Goal: Task Accomplishment & Management: Manage account settings

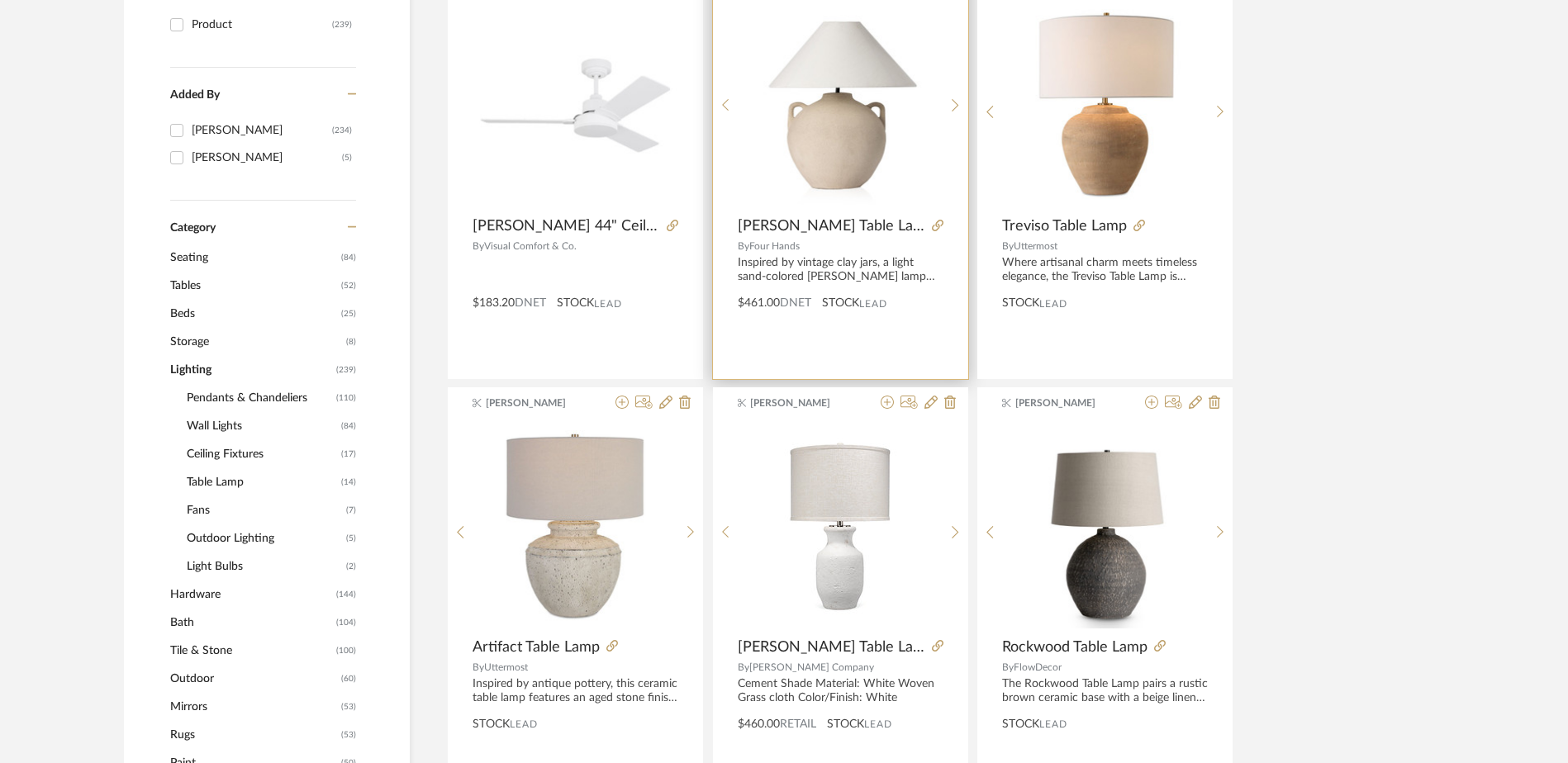
scroll to position [410, 0]
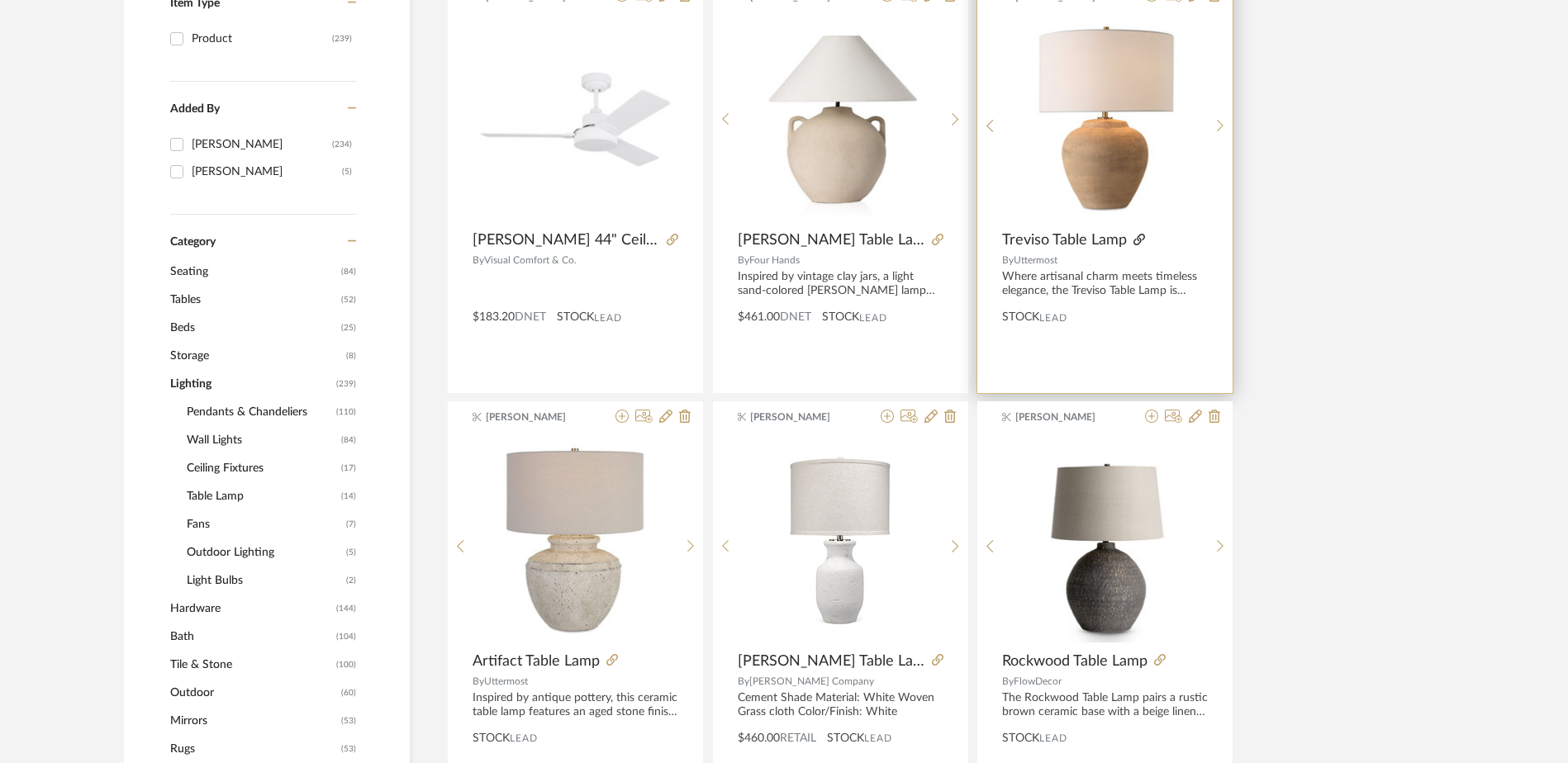
click at [1140, 237] on icon at bounding box center [1139, 240] width 12 height 12
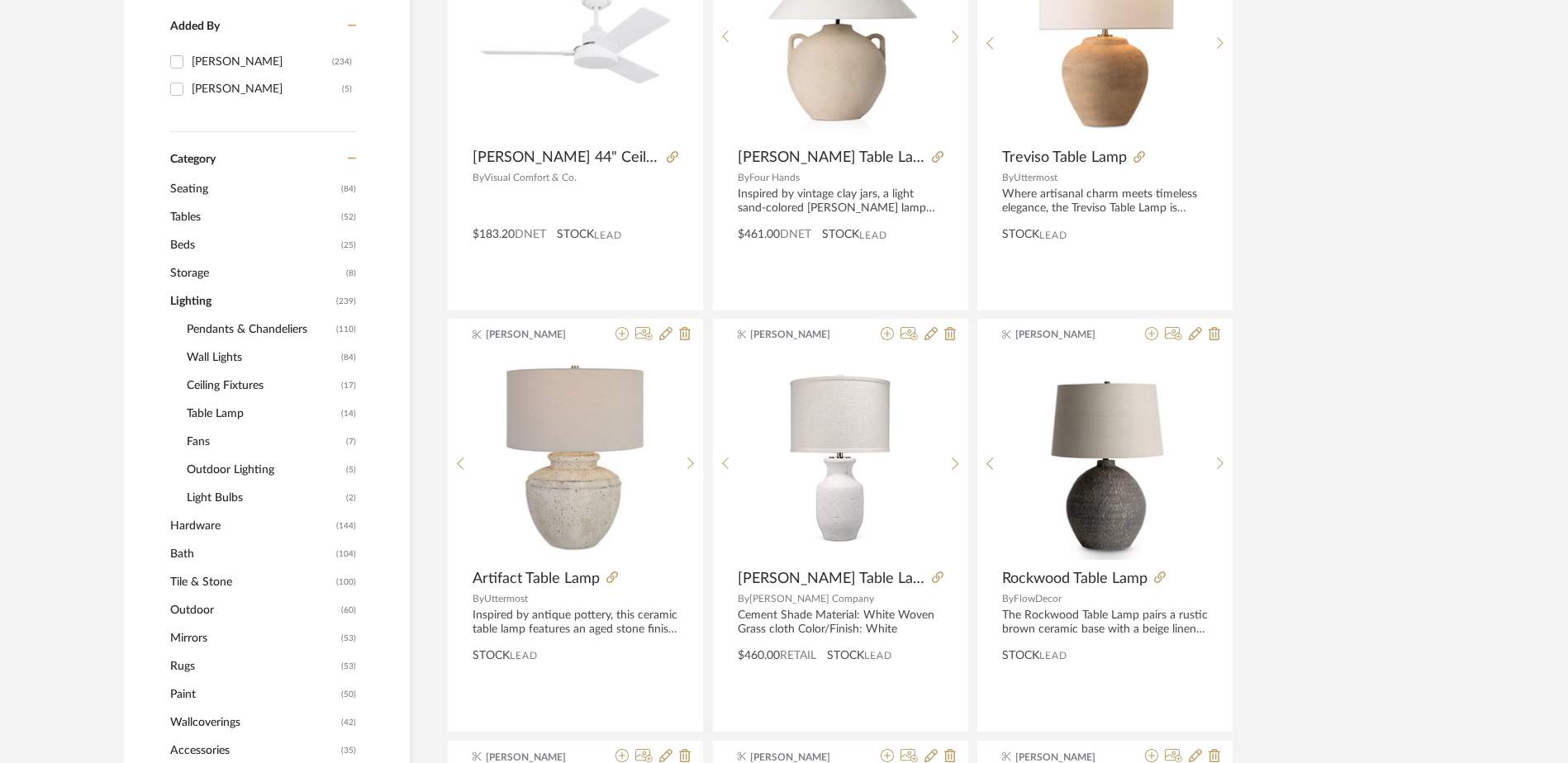
scroll to position [576, 0]
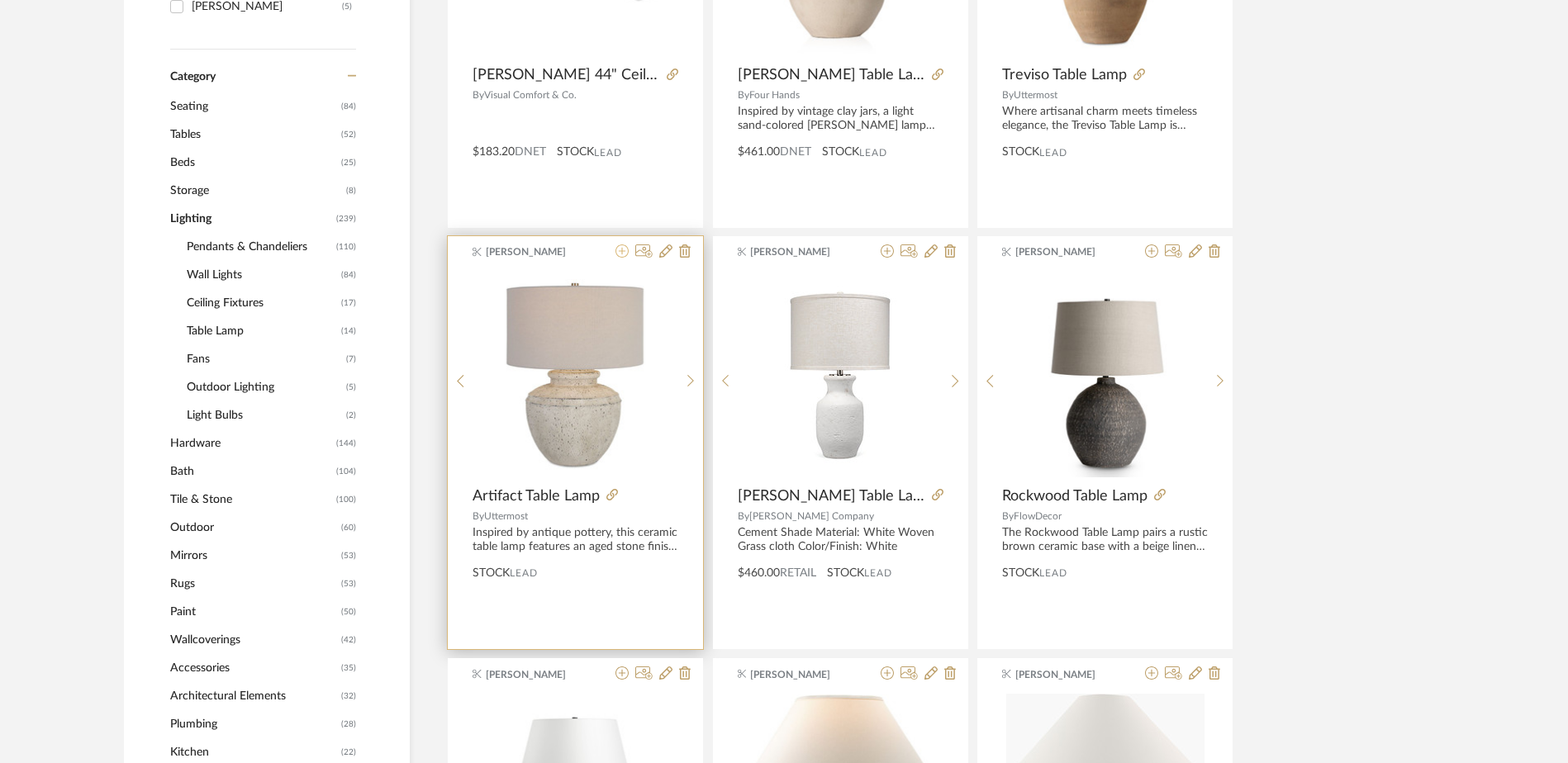
click at [622, 251] on icon at bounding box center [622, 251] width 14 height 14
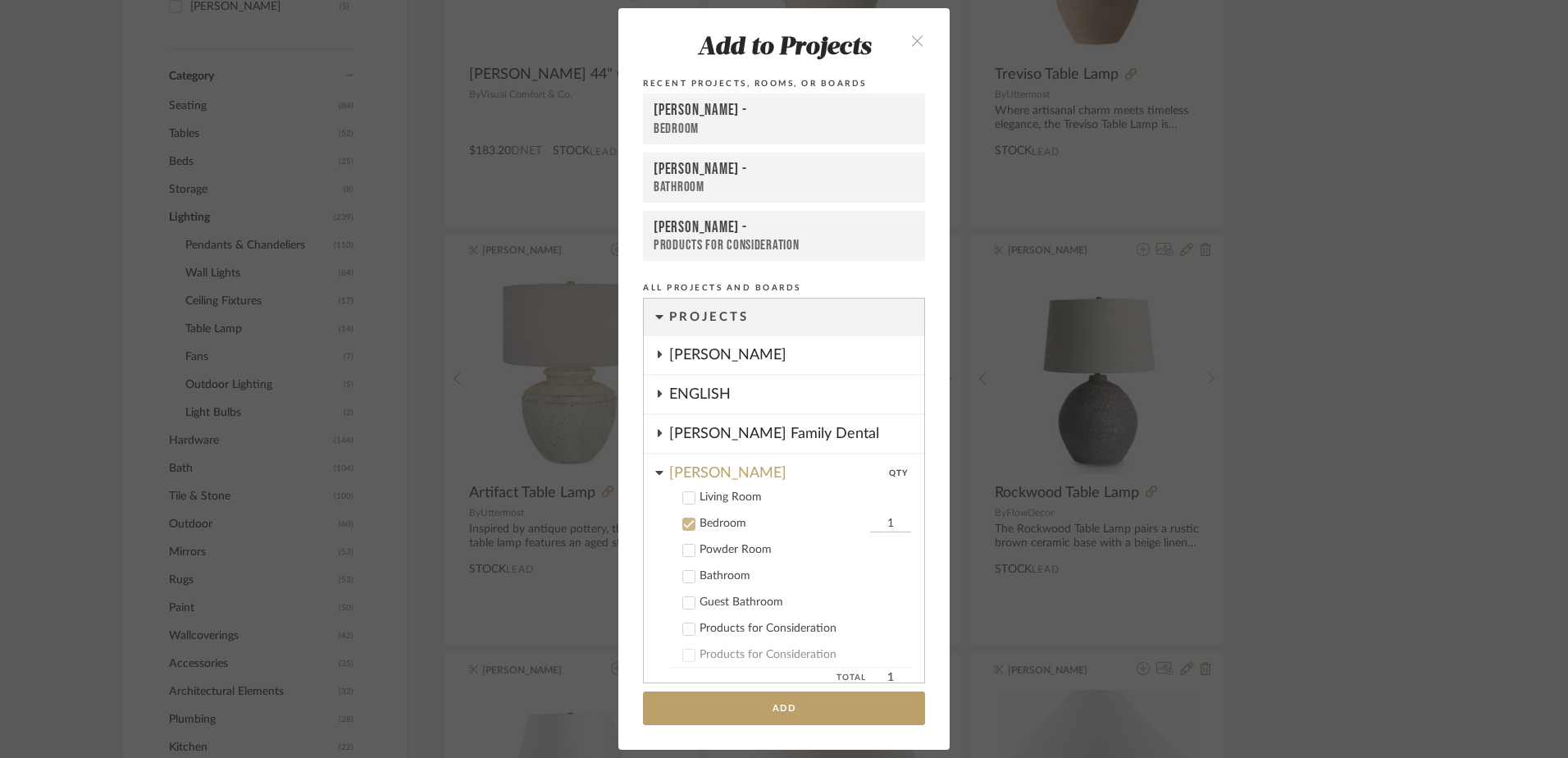
scroll to position [114, 0]
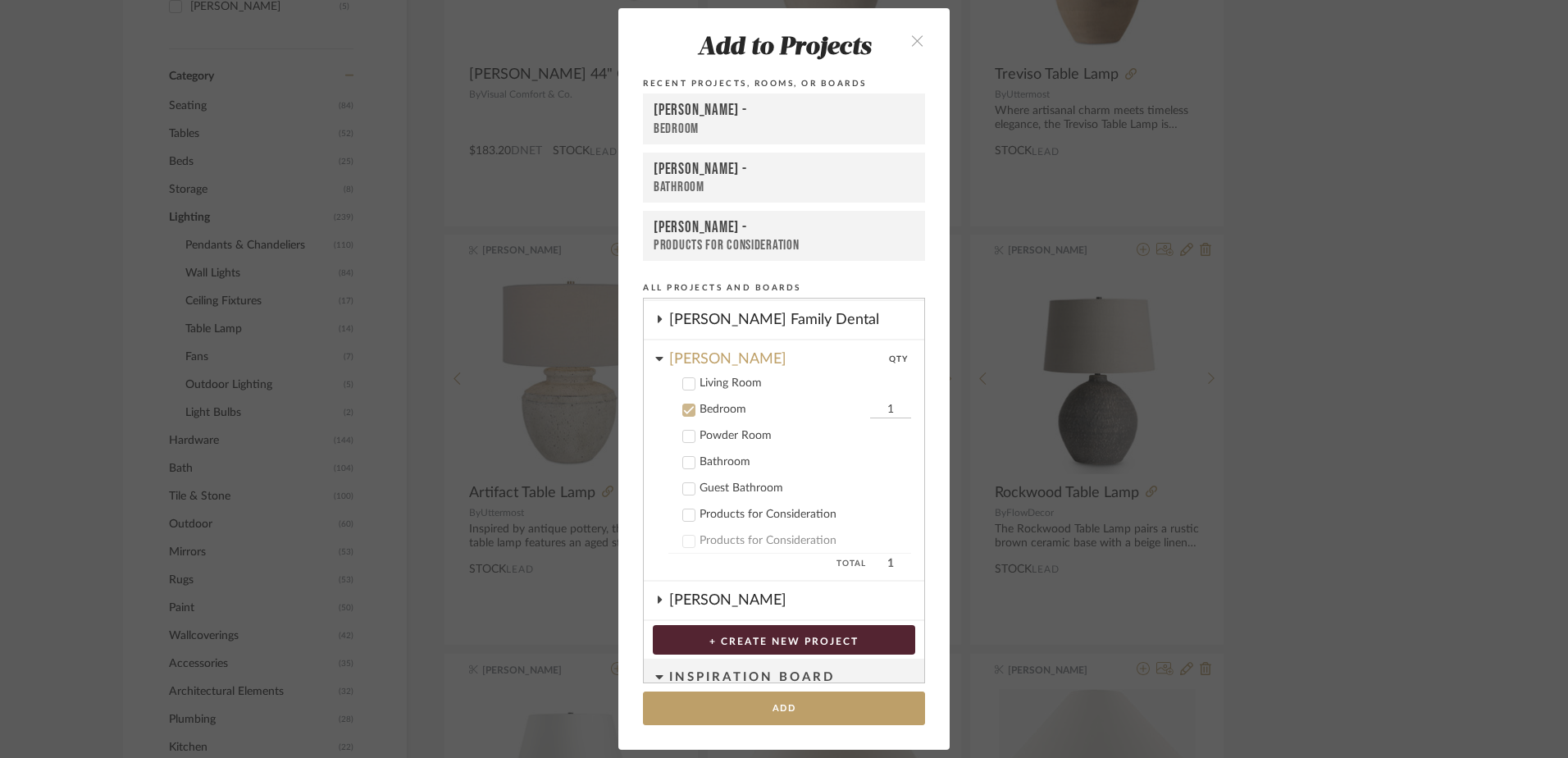
click at [912, 37] on icon "close" at bounding box center [917, 40] width 14 height 14
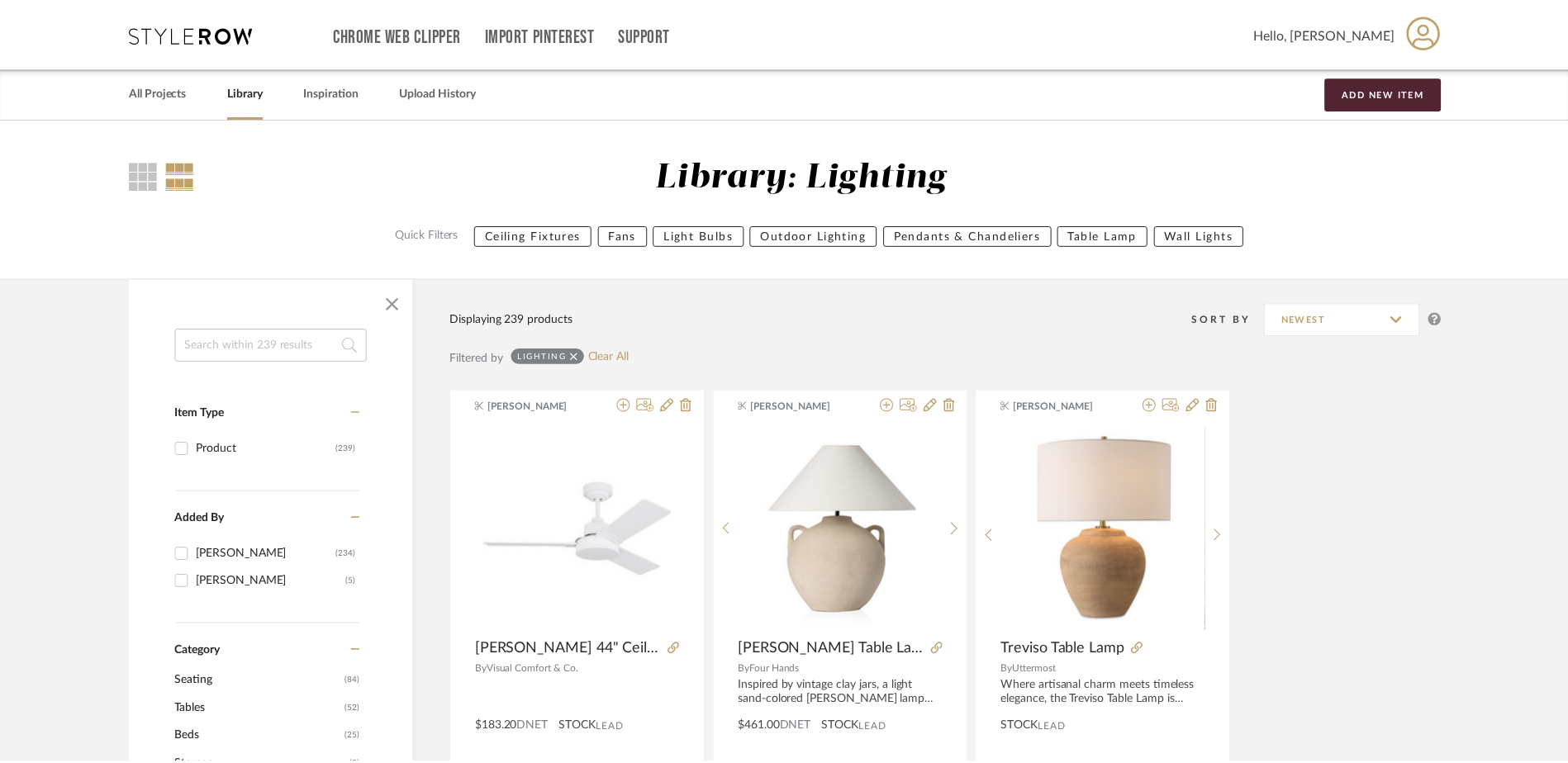
scroll to position [576, 0]
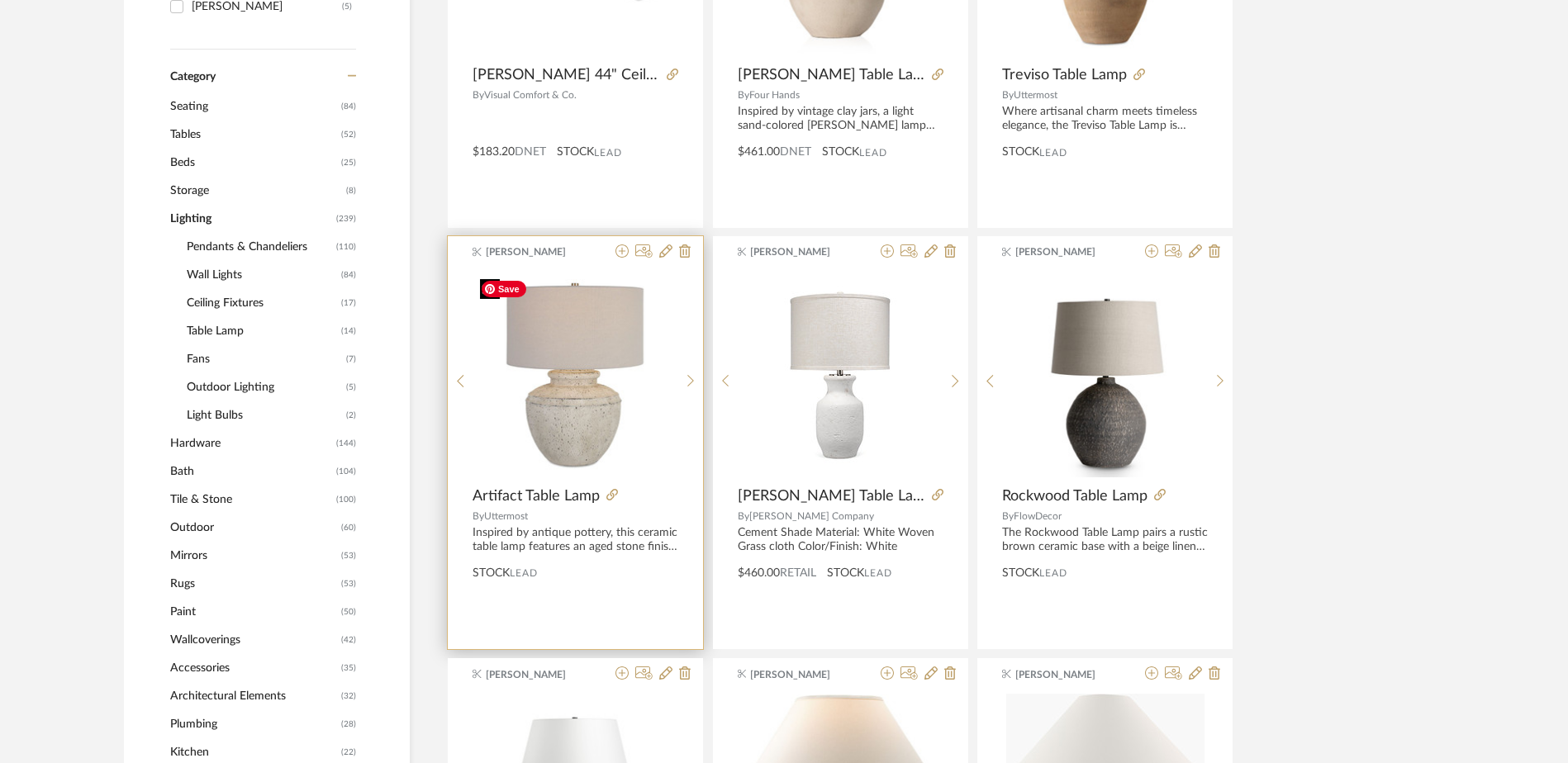
click at [557, 411] on img "0" at bounding box center [576, 375] width 205 height 205
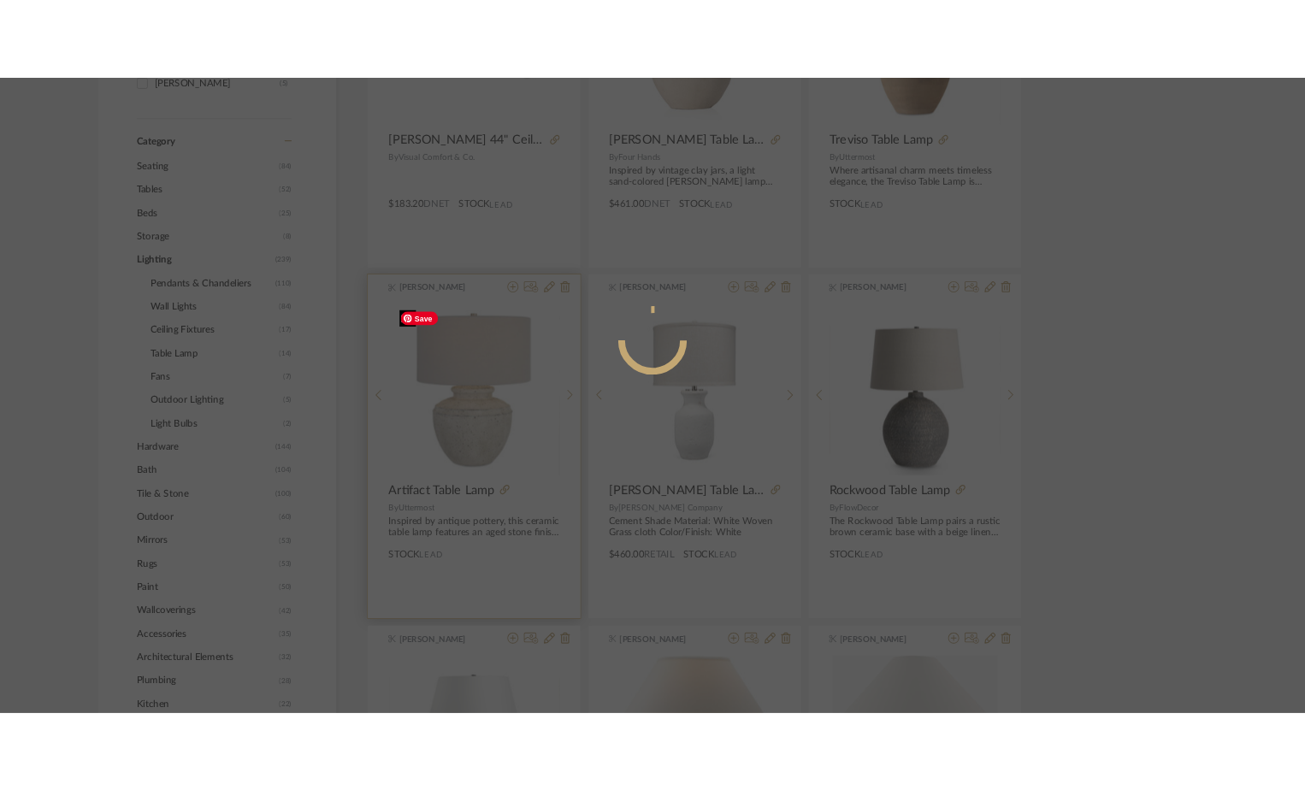
scroll to position [0, 0]
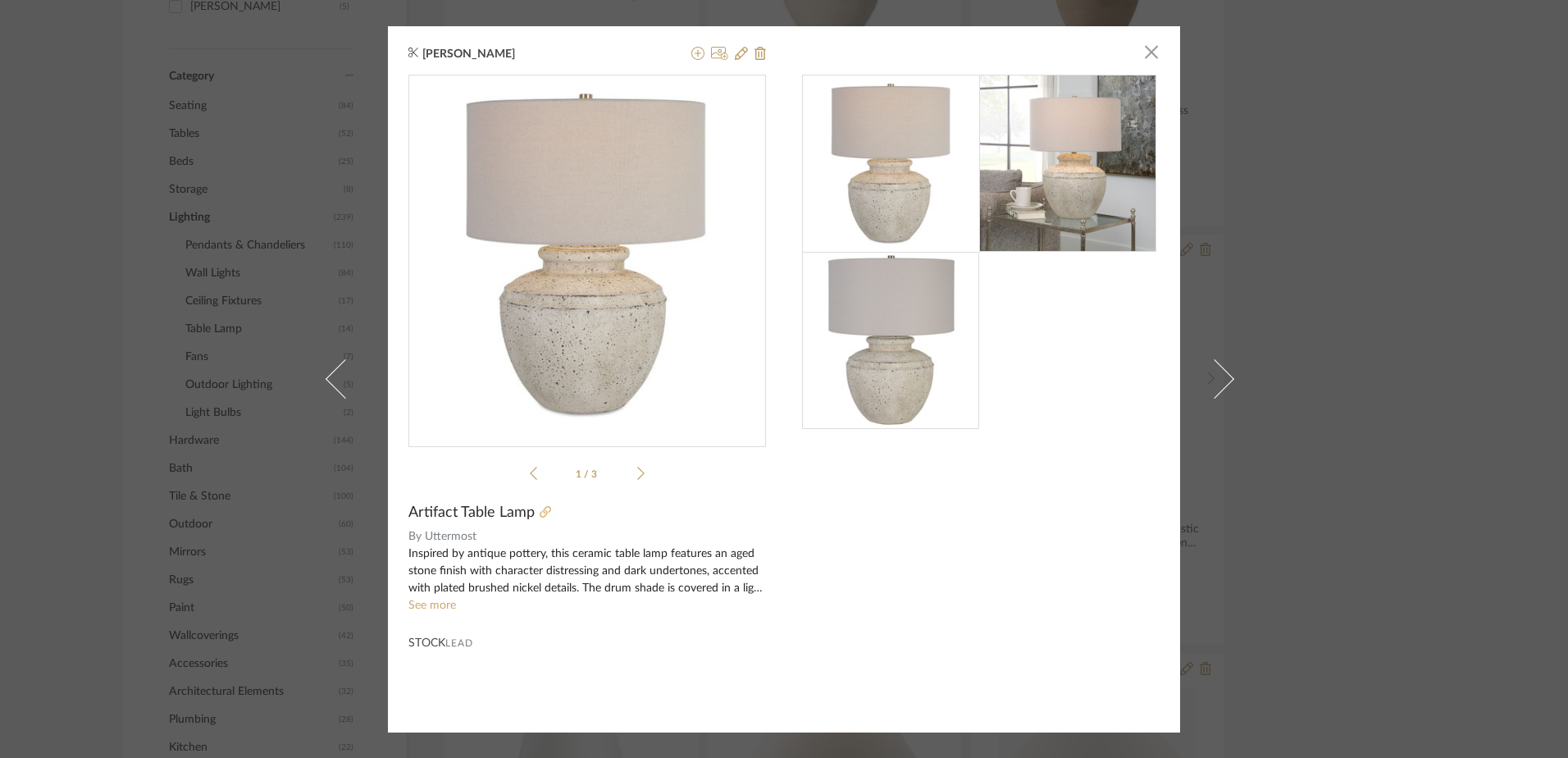
click at [540, 511] on icon at bounding box center [546, 512] width 12 height 12
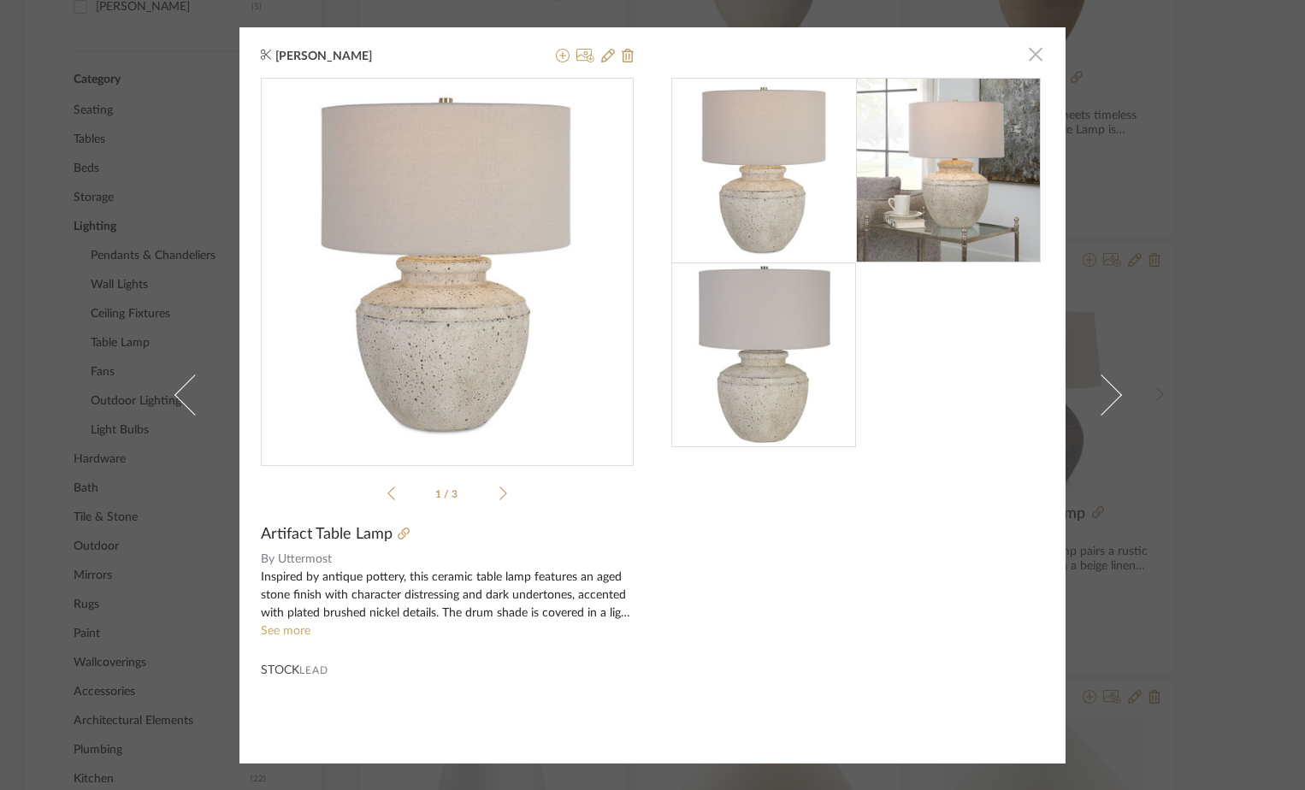
click at [1025, 55] on span "button" at bounding box center [1036, 55] width 34 height 34
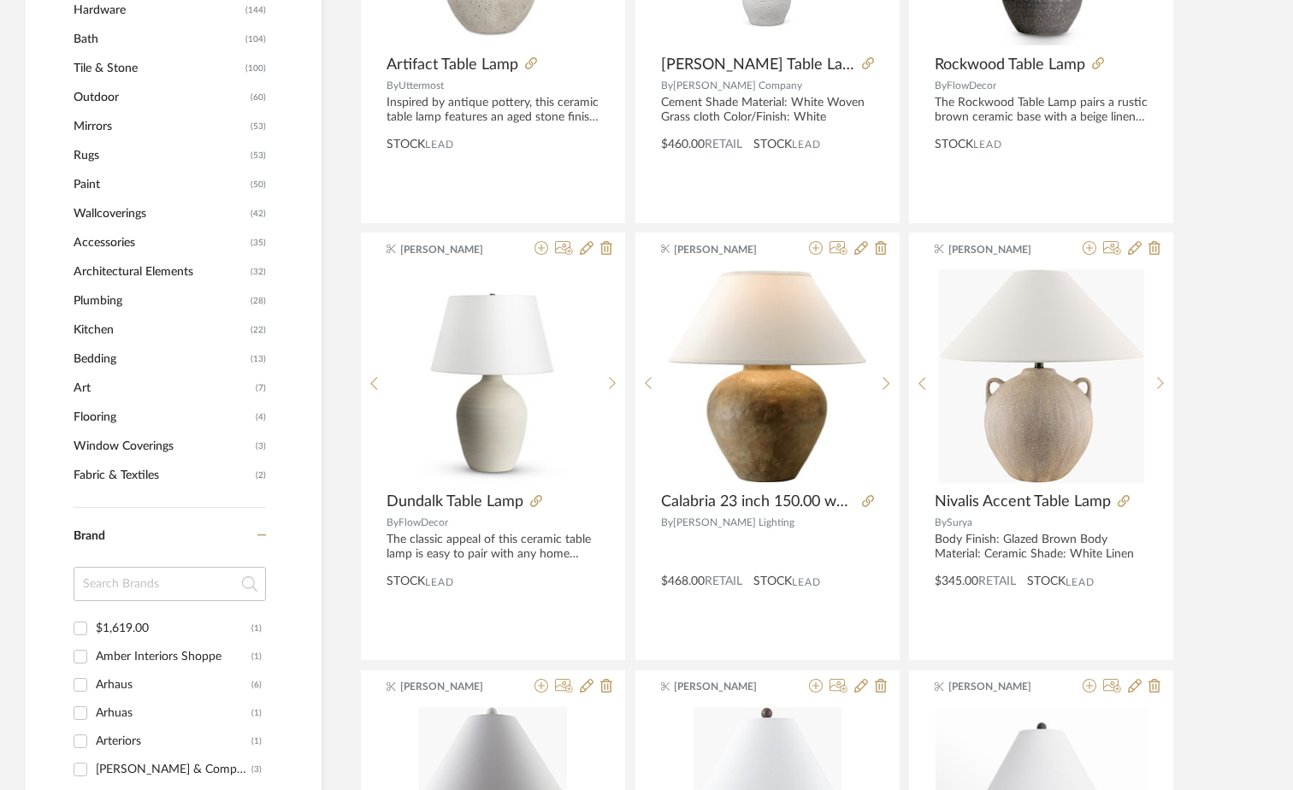
scroll to position [1024, 0]
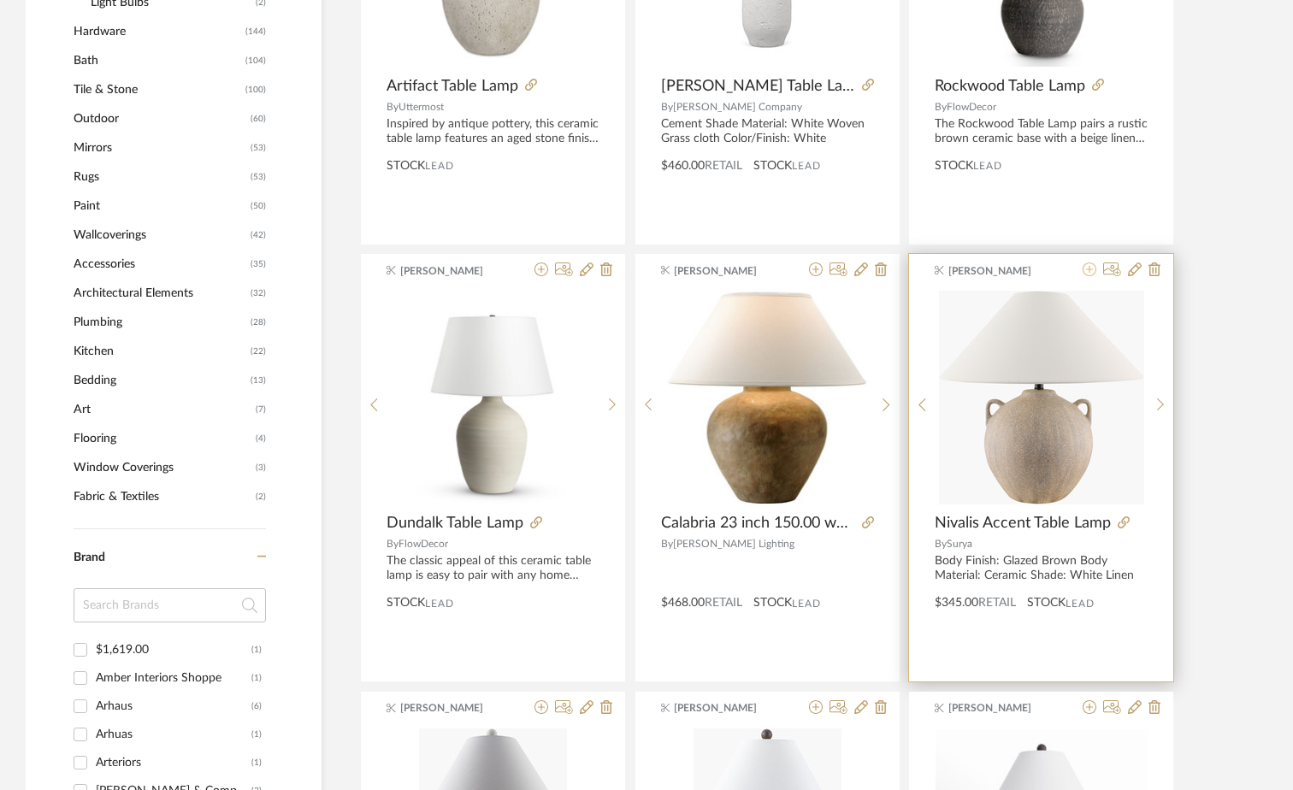
click at [1087, 269] on icon at bounding box center [1090, 270] width 14 height 14
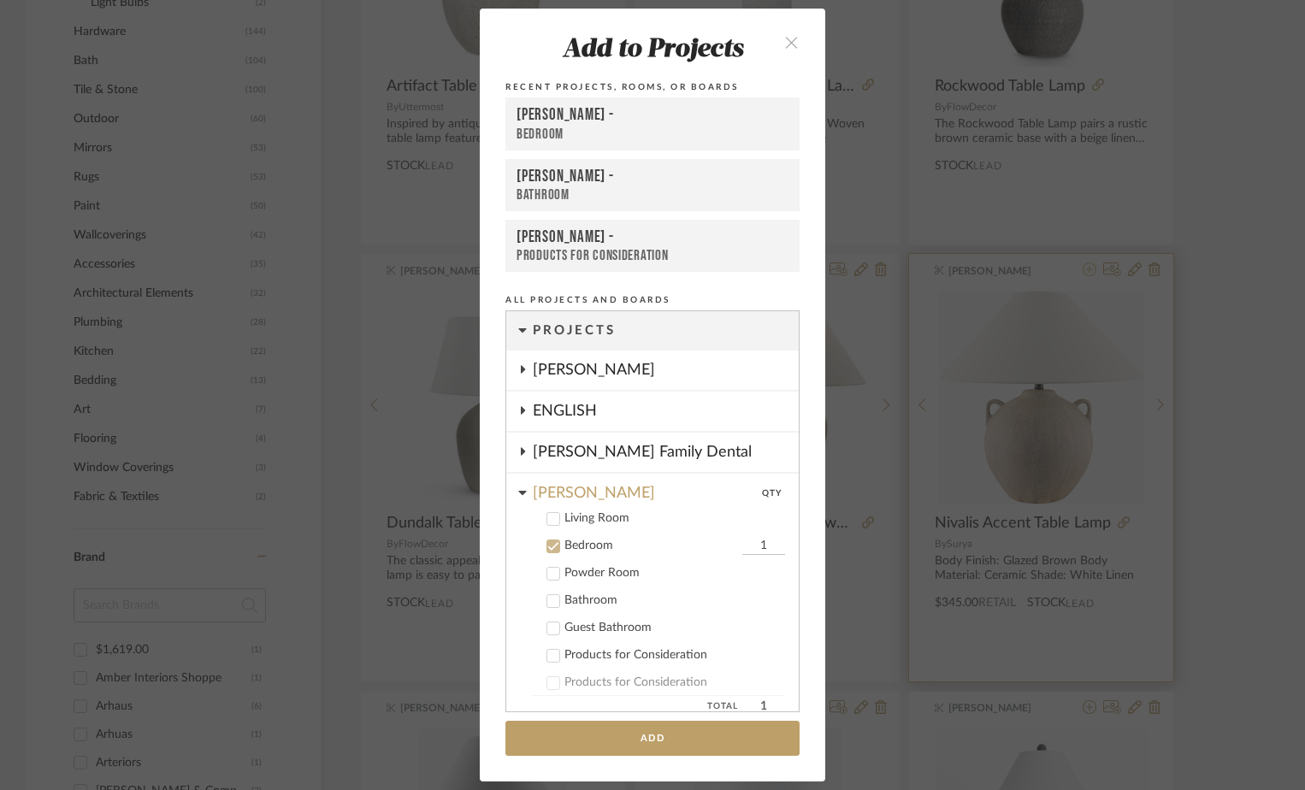
scroll to position [119, 0]
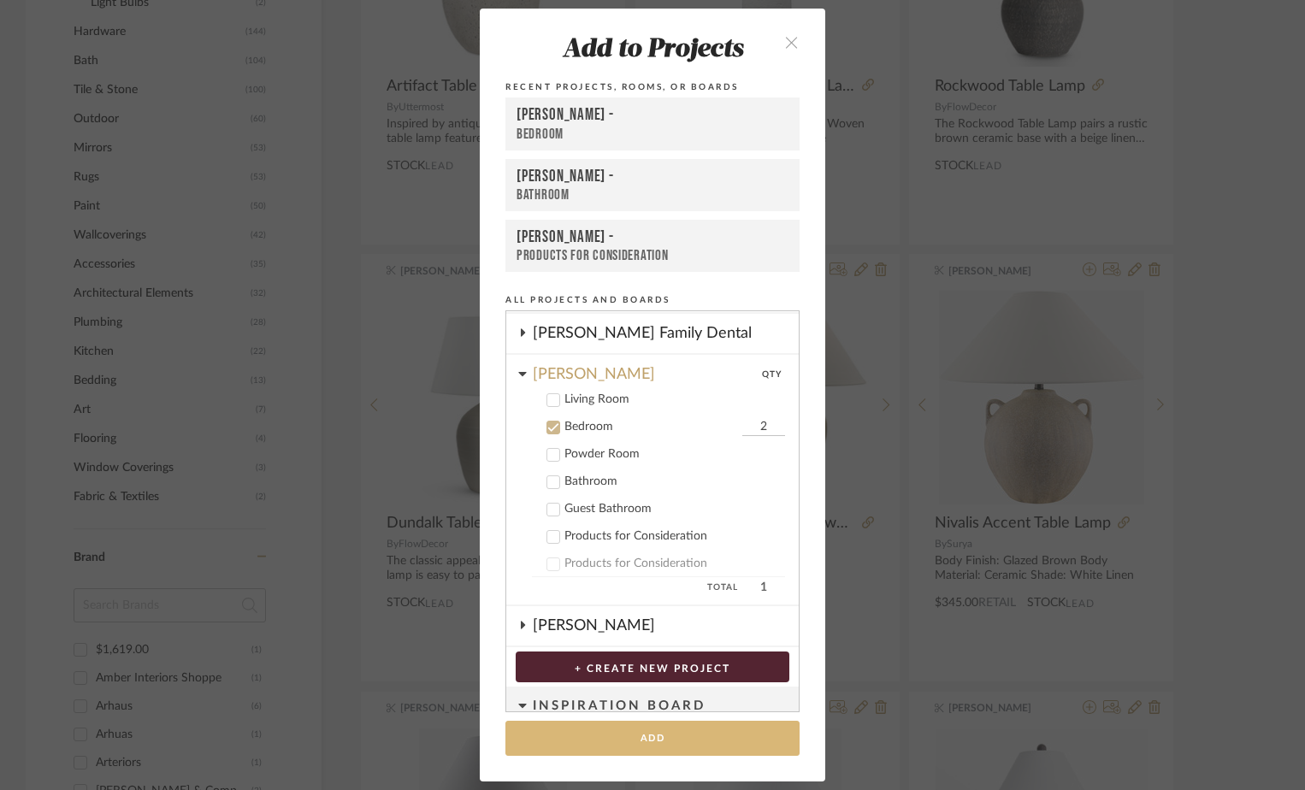
type input "2"
click at [644, 730] on button "Add" at bounding box center [652, 738] width 294 height 35
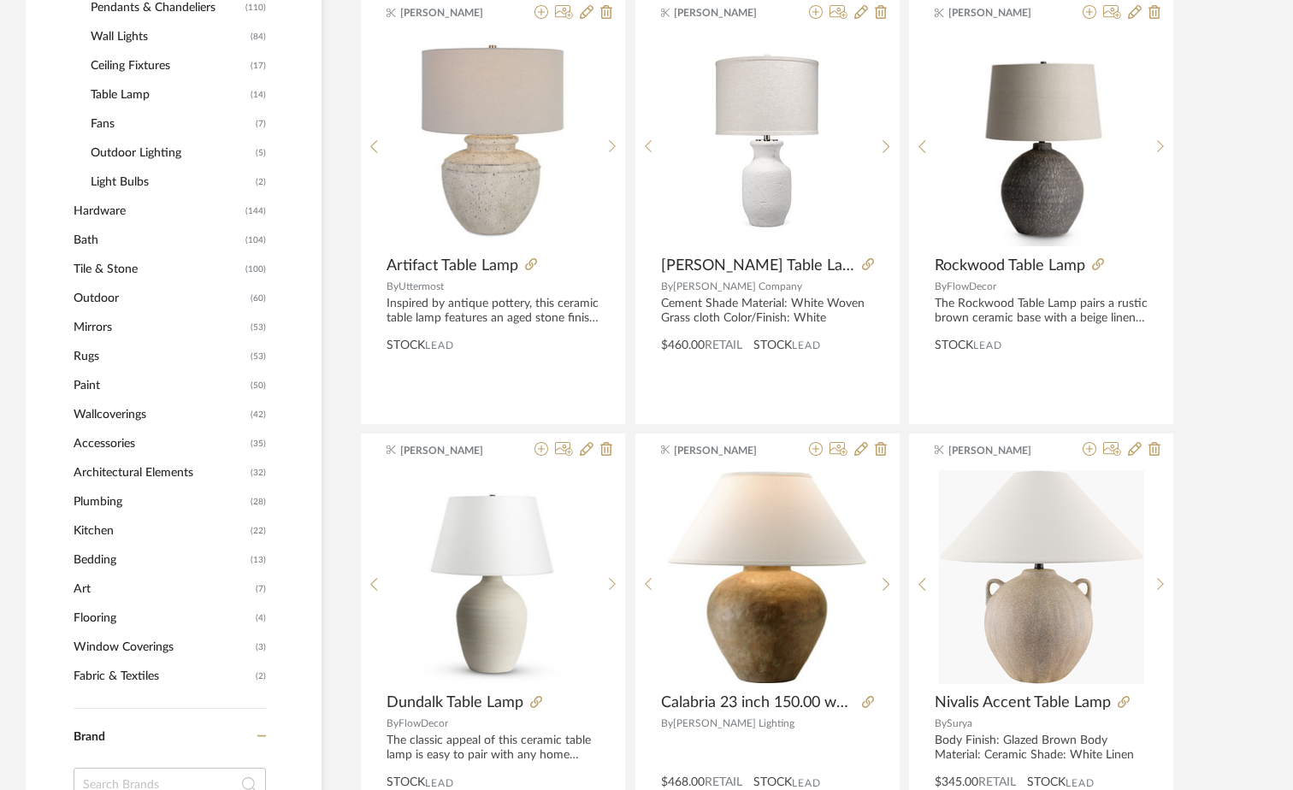
scroll to position [930, 0]
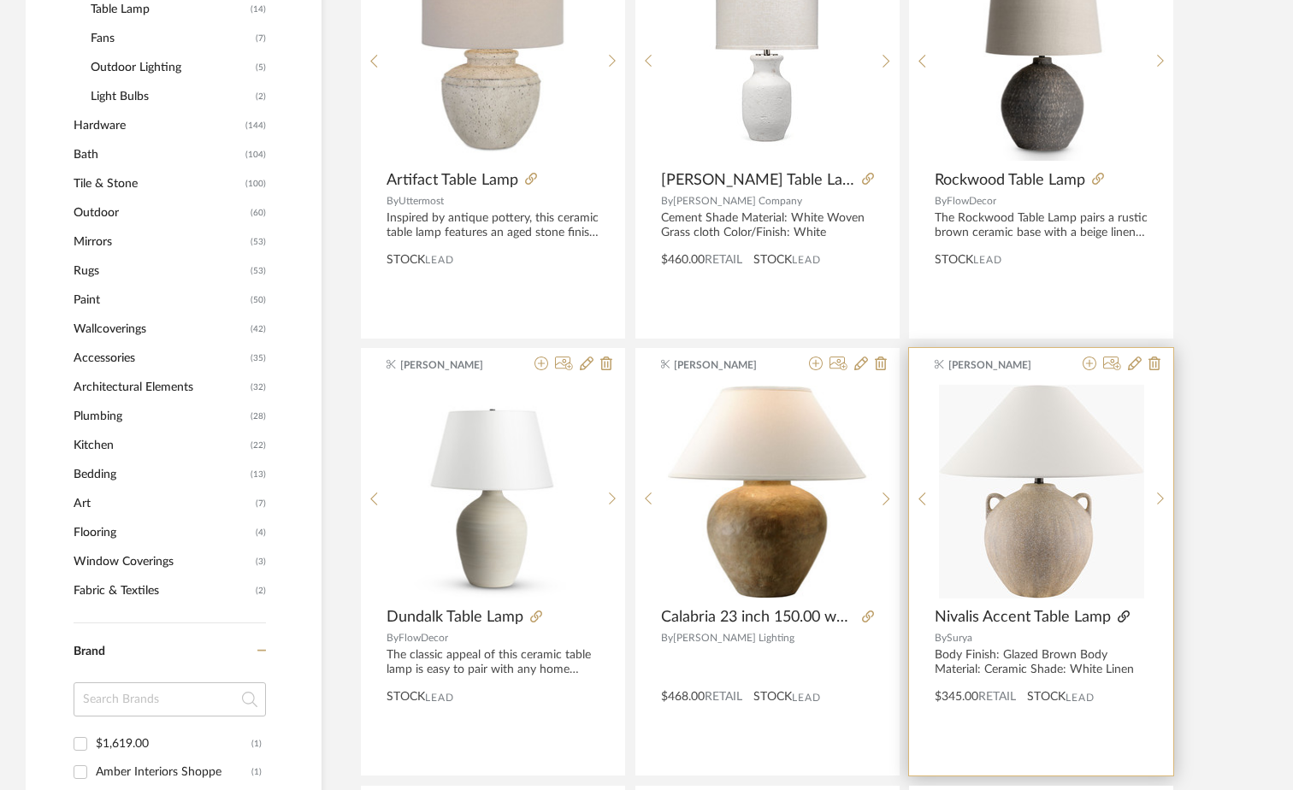
click at [1121, 620] on icon at bounding box center [1124, 617] width 12 height 12
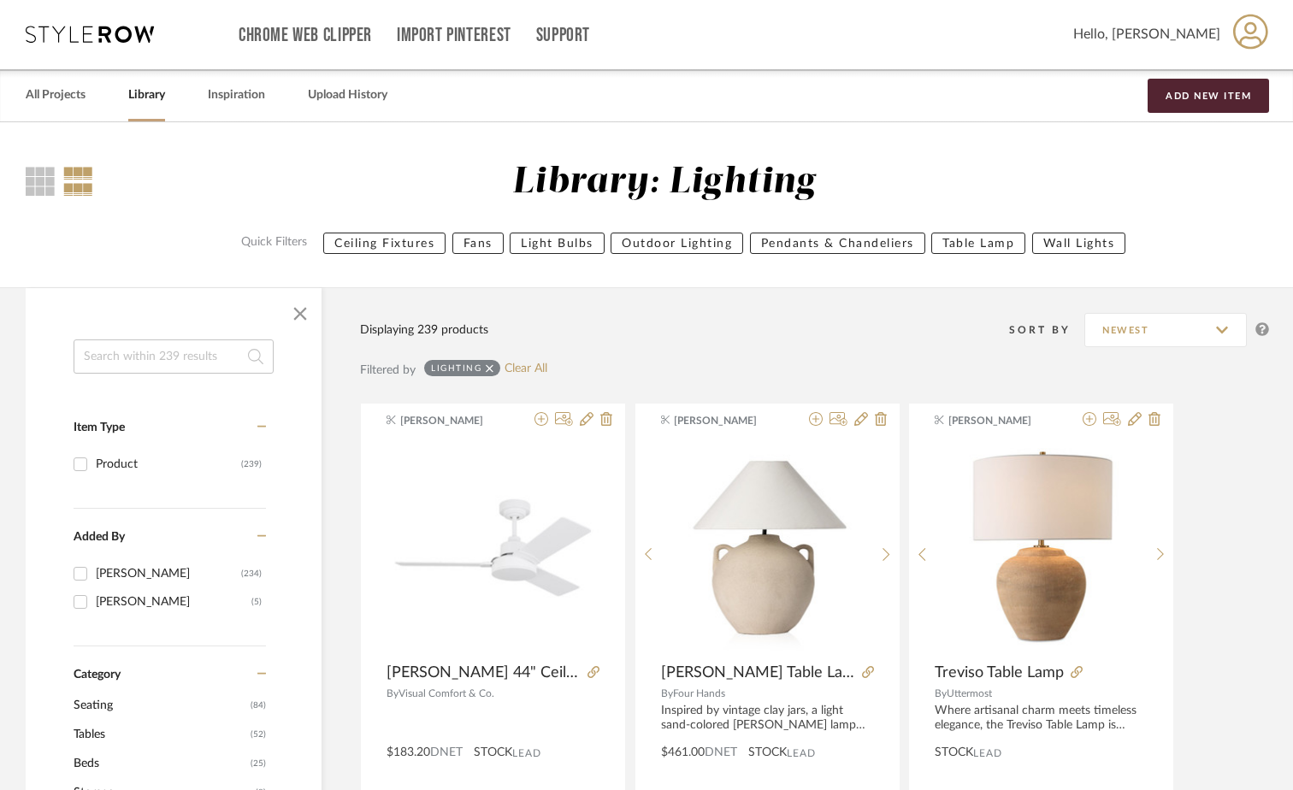
scroll to position [0, 0]
click at [145, 99] on link "Library" at bounding box center [146, 96] width 37 height 23
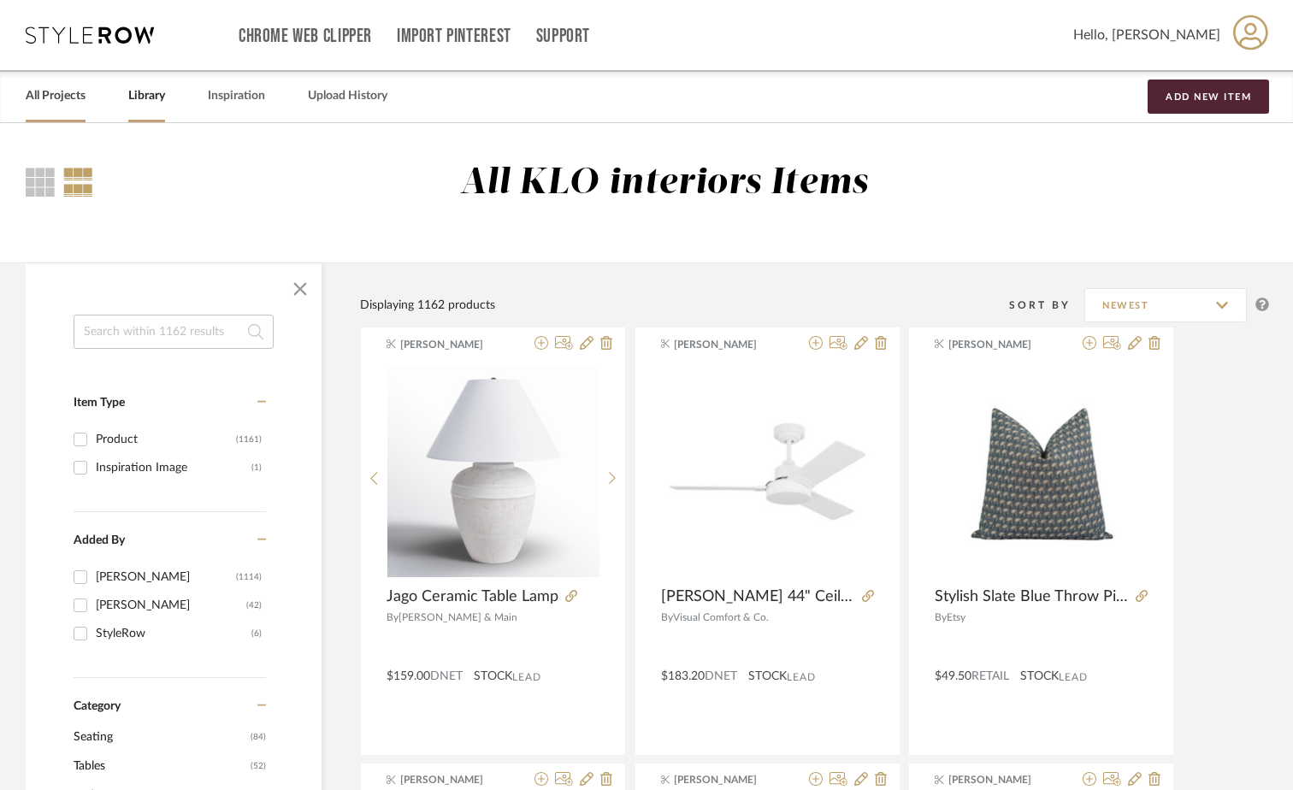
click at [62, 103] on link "All Projects" at bounding box center [56, 96] width 60 height 23
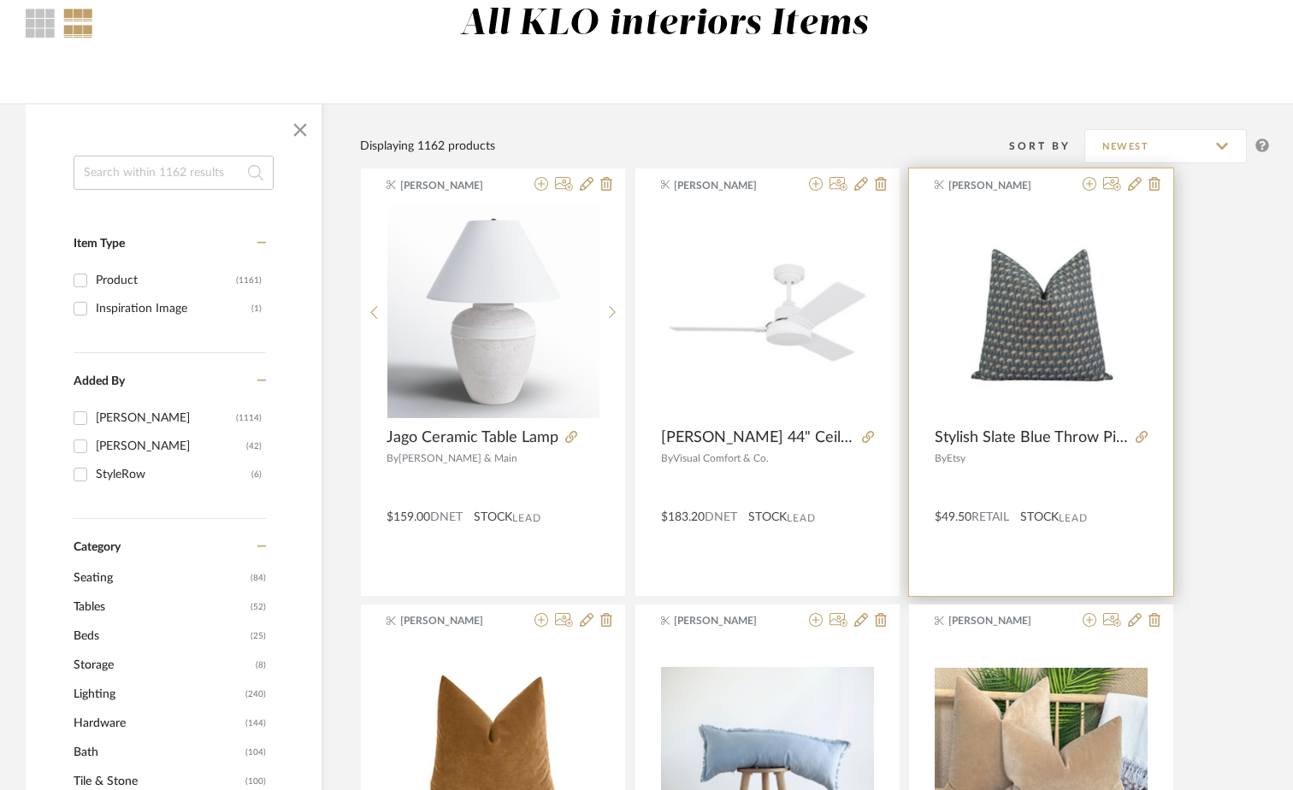
scroll to position [171, 0]
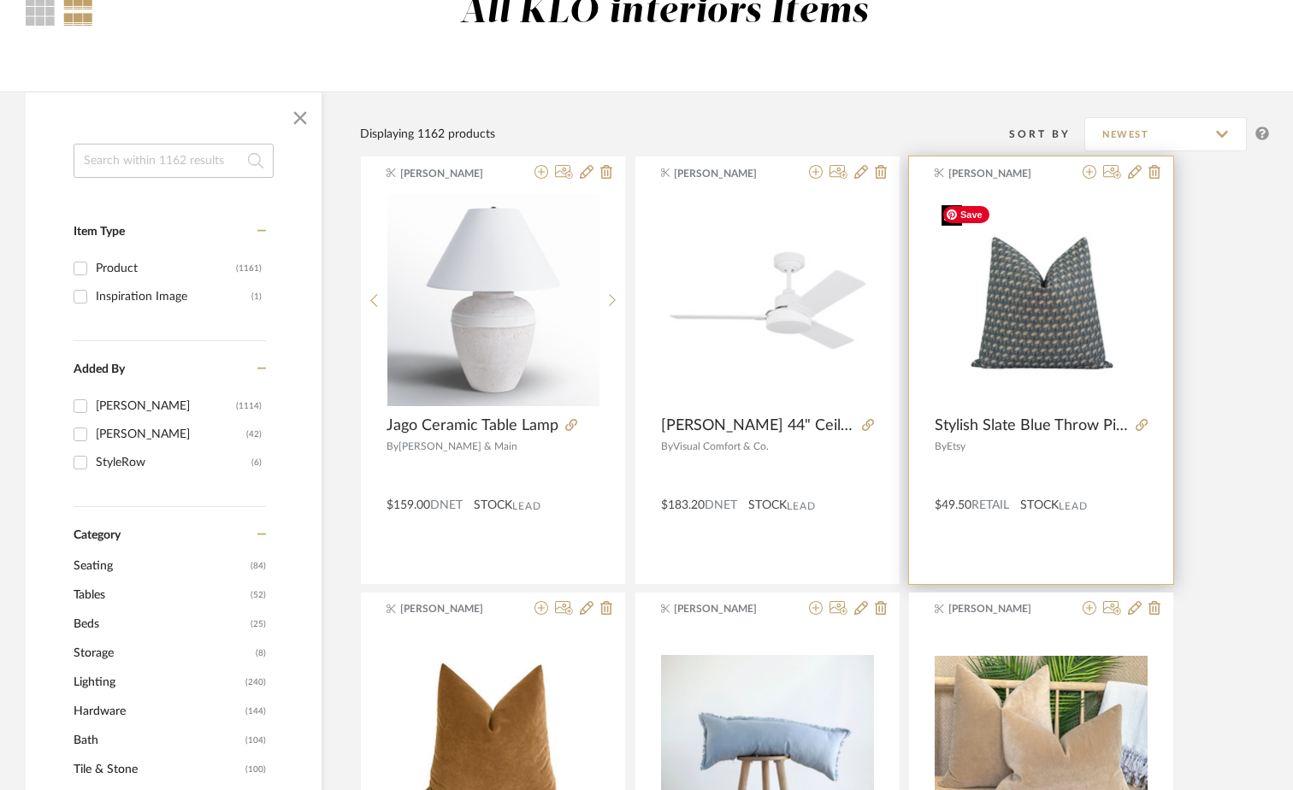
click at [1032, 317] on img "0" at bounding box center [1041, 300] width 213 height 205
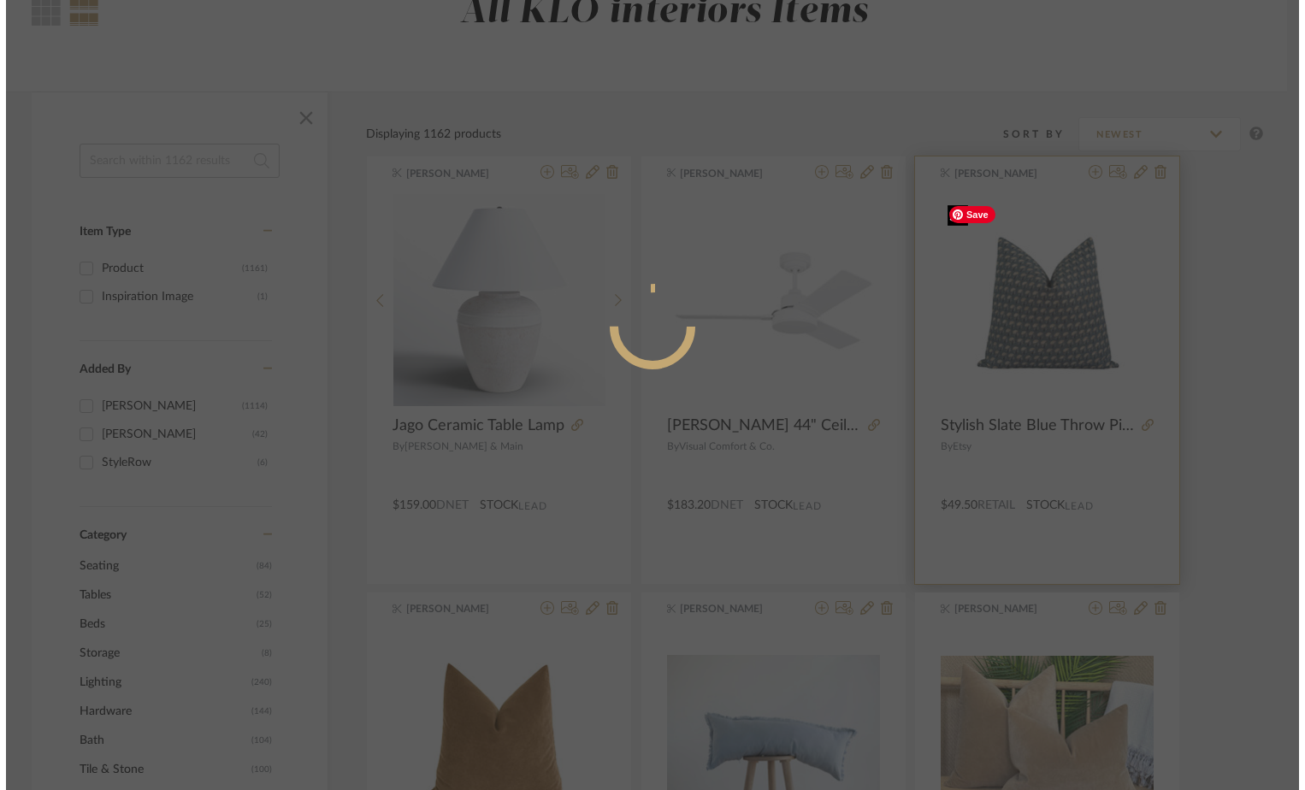
scroll to position [0, 0]
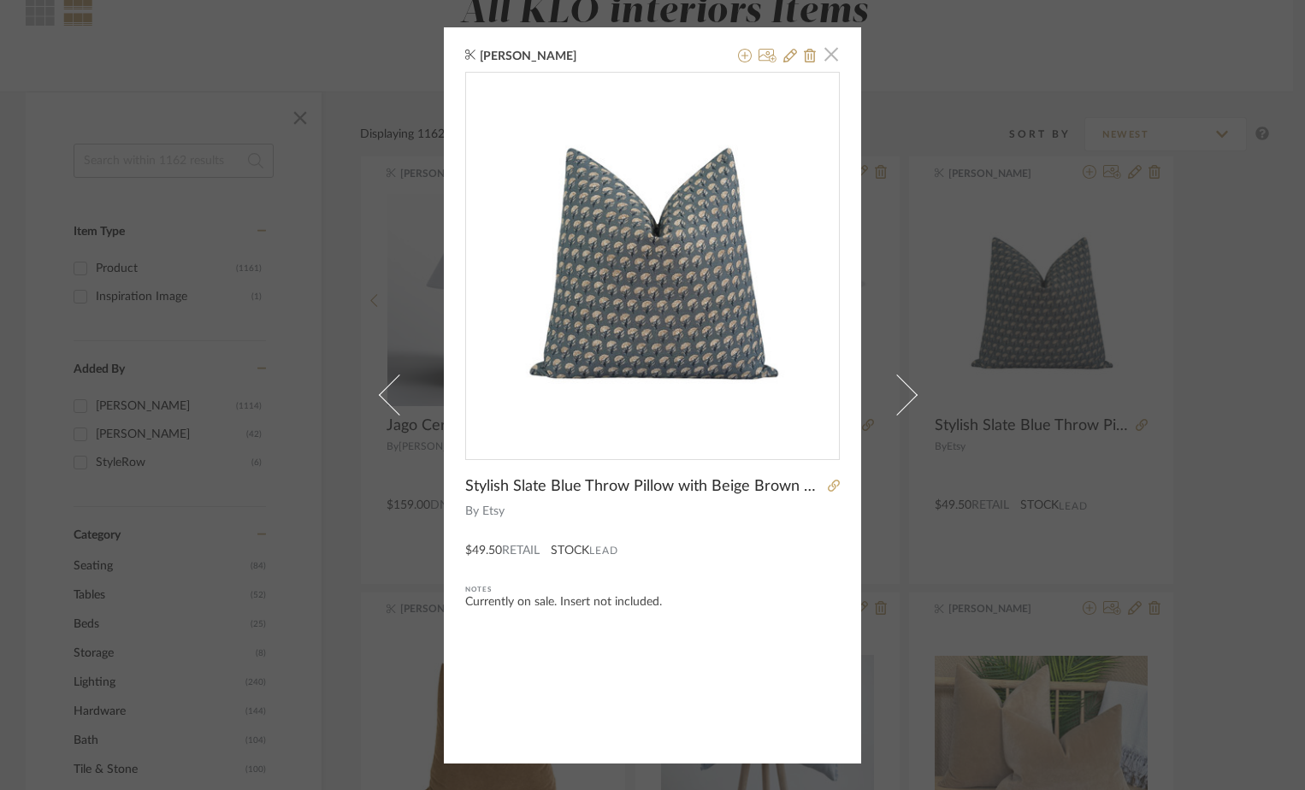
click at [831, 50] on span "button" at bounding box center [831, 55] width 34 height 34
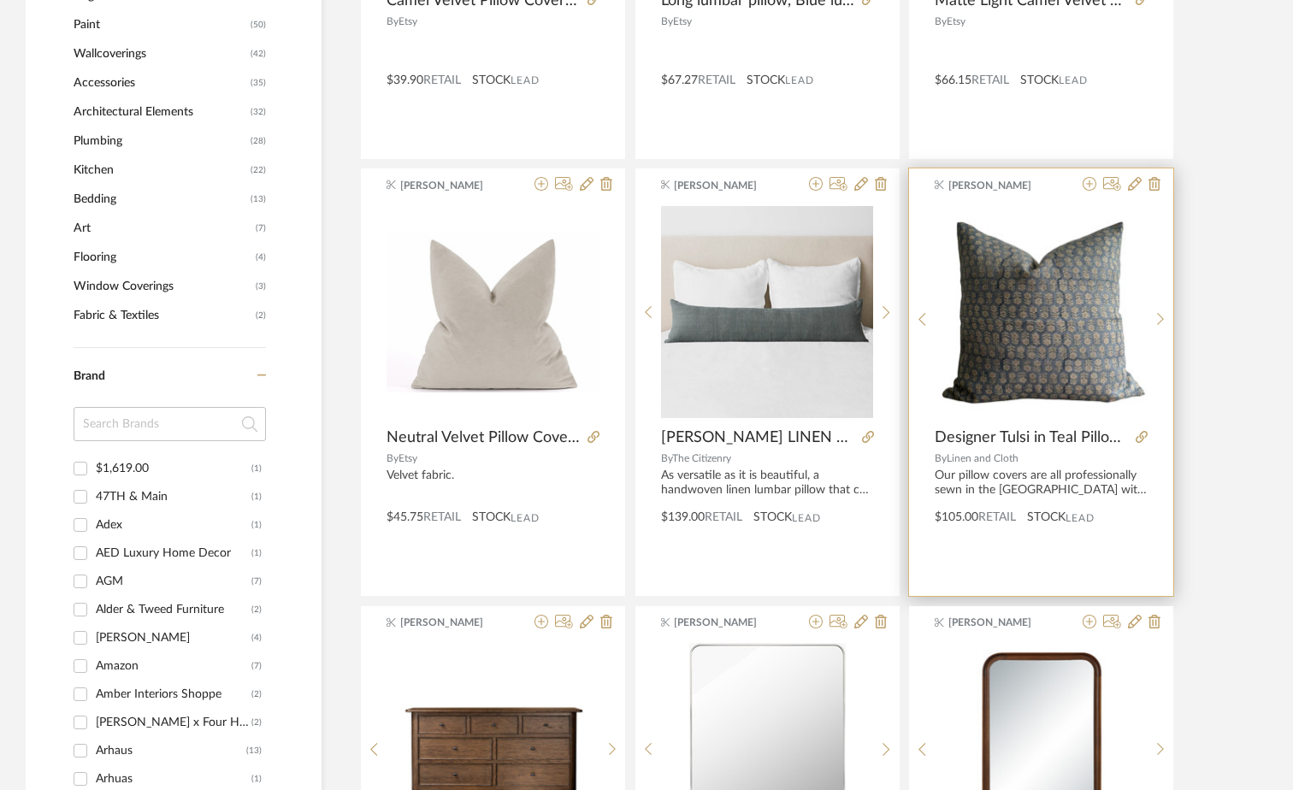
scroll to position [1026, 0]
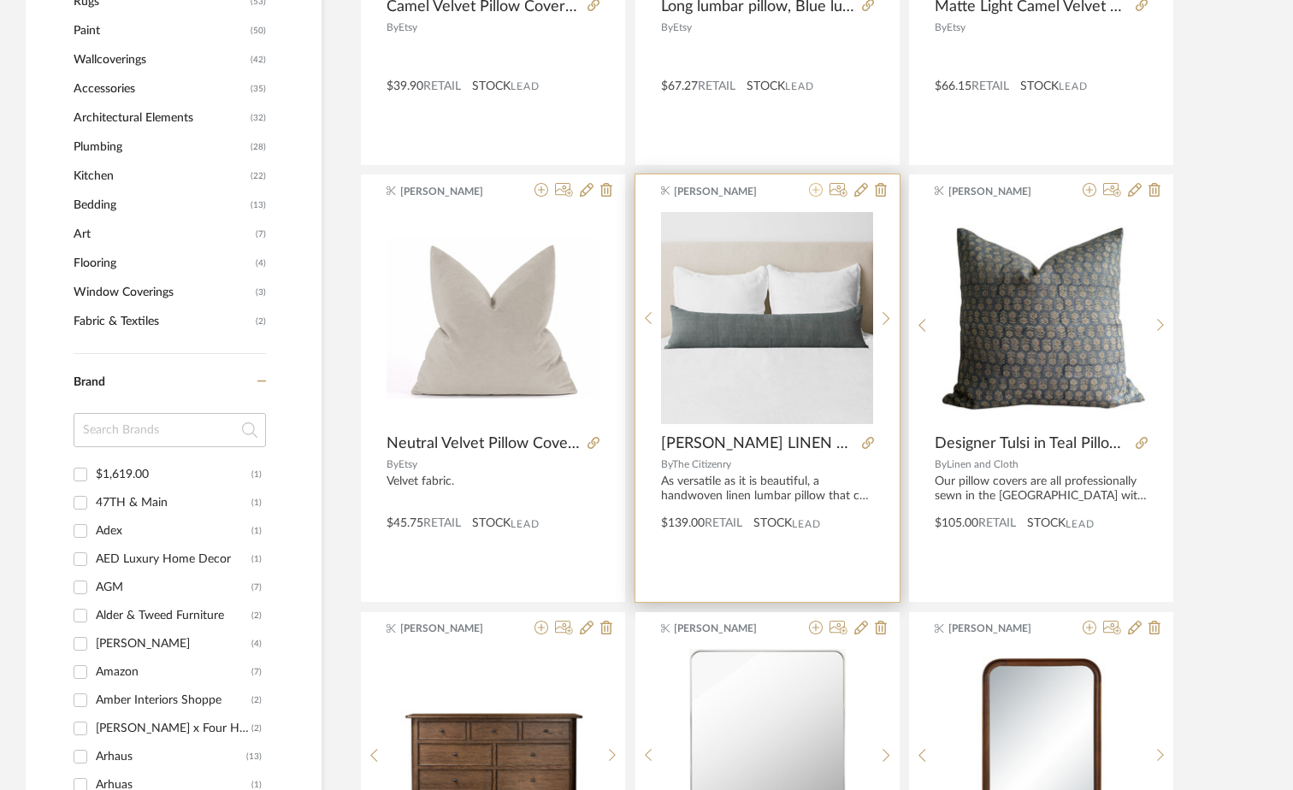
click at [811, 191] on icon at bounding box center [816, 190] width 14 height 14
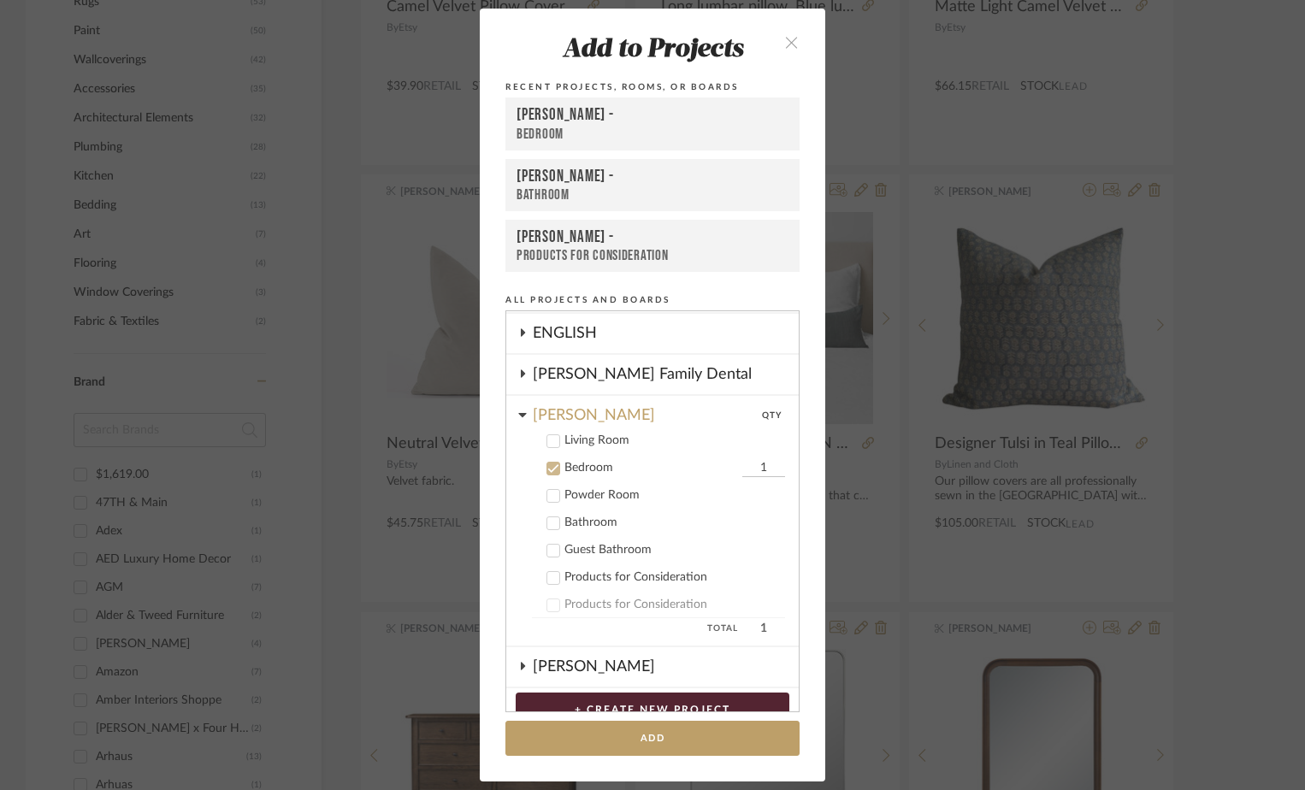
scroll to position [119, 0]
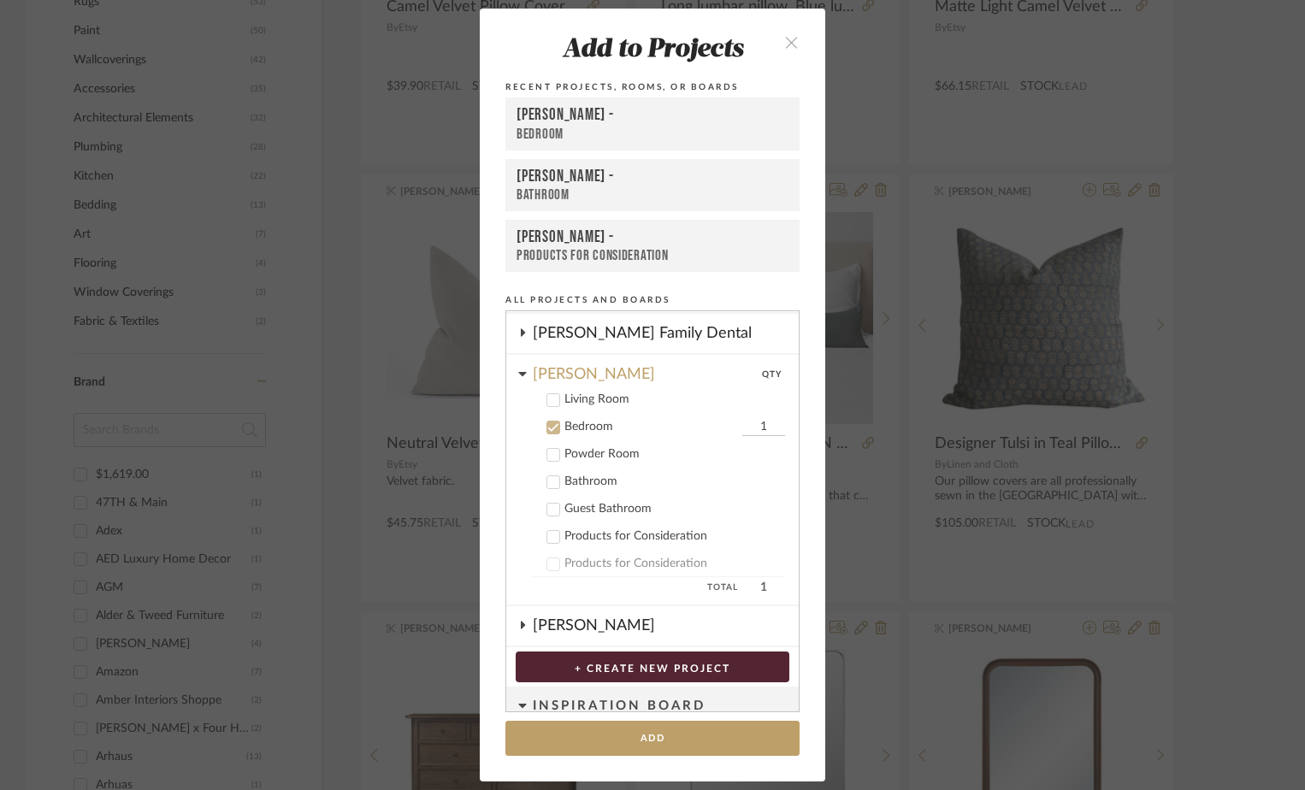
click at [784, 45] on icon "close" at bounding box center [791, 42] width 15 height 15
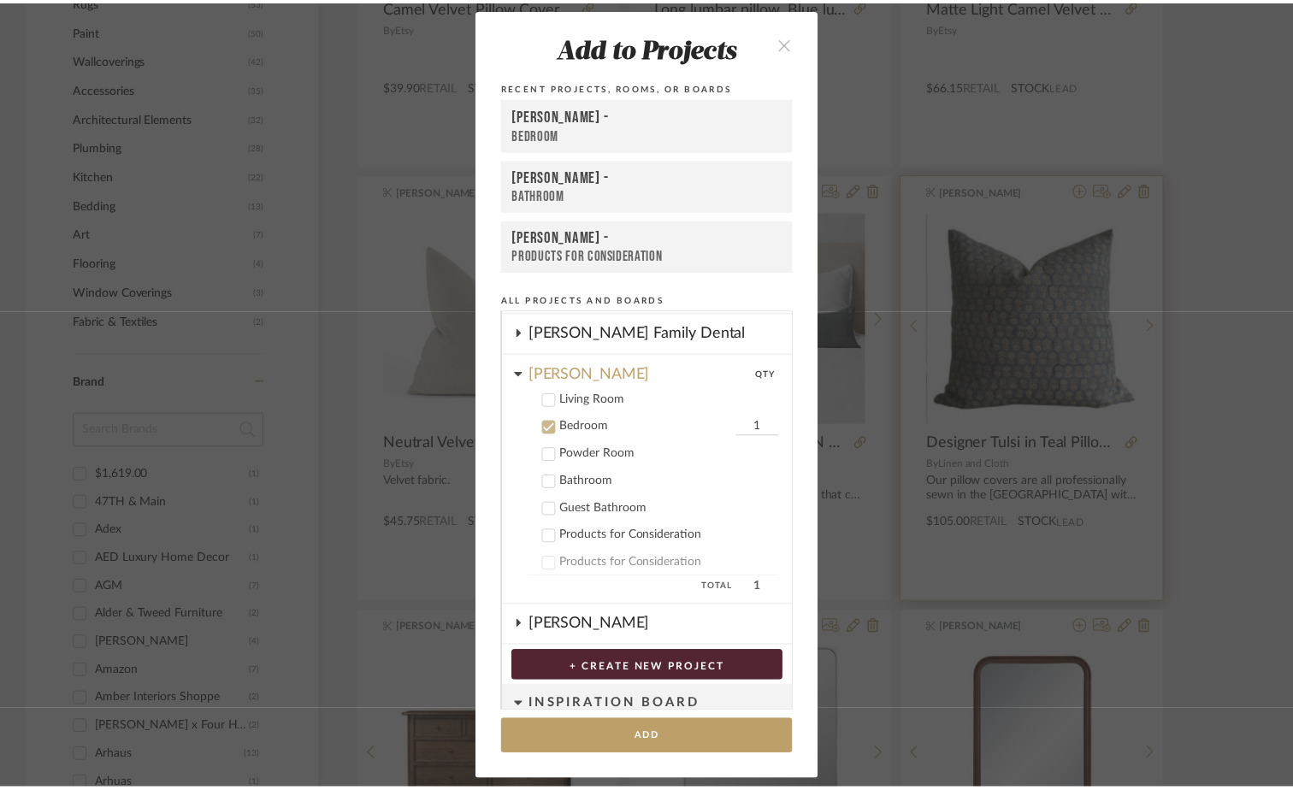
scroll to position [1026, 0]
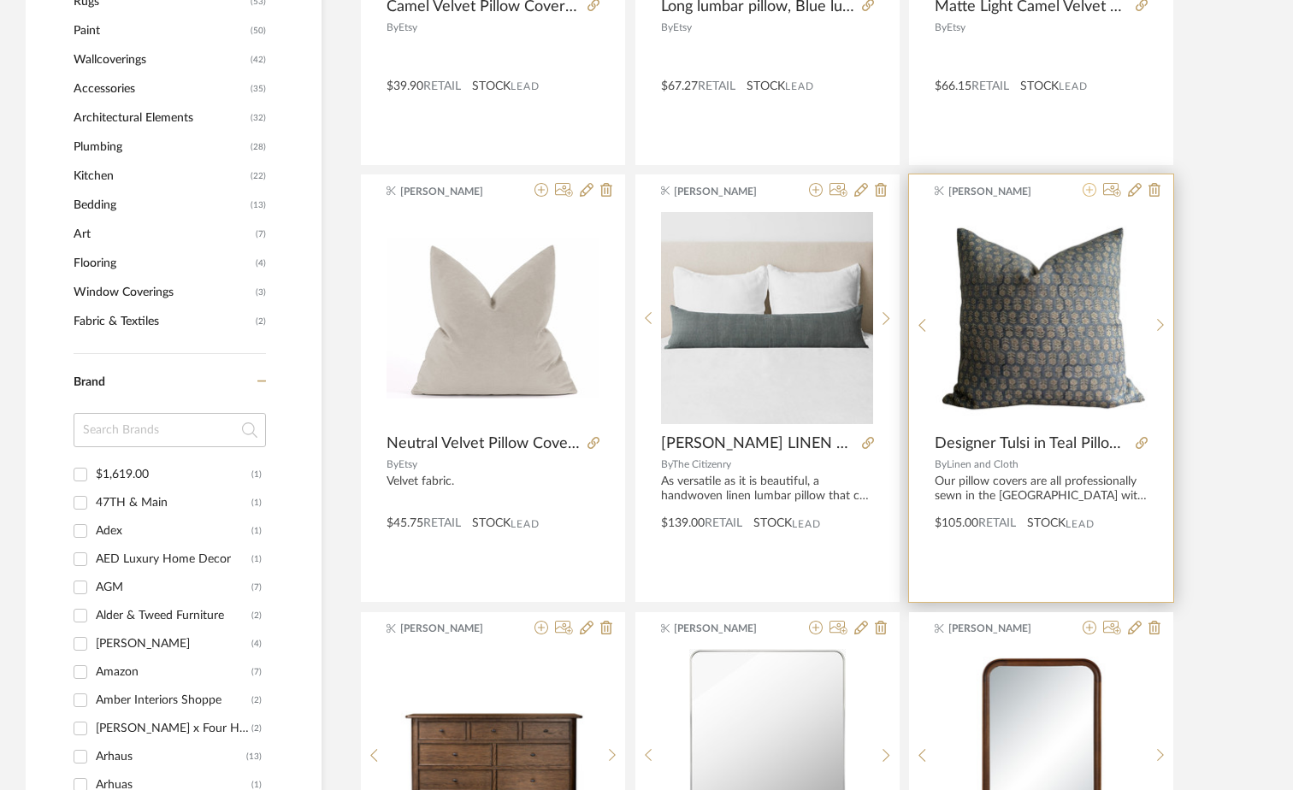
click at [1090, 191] on icon at bounding box center [1090, 190] width 14 height 14
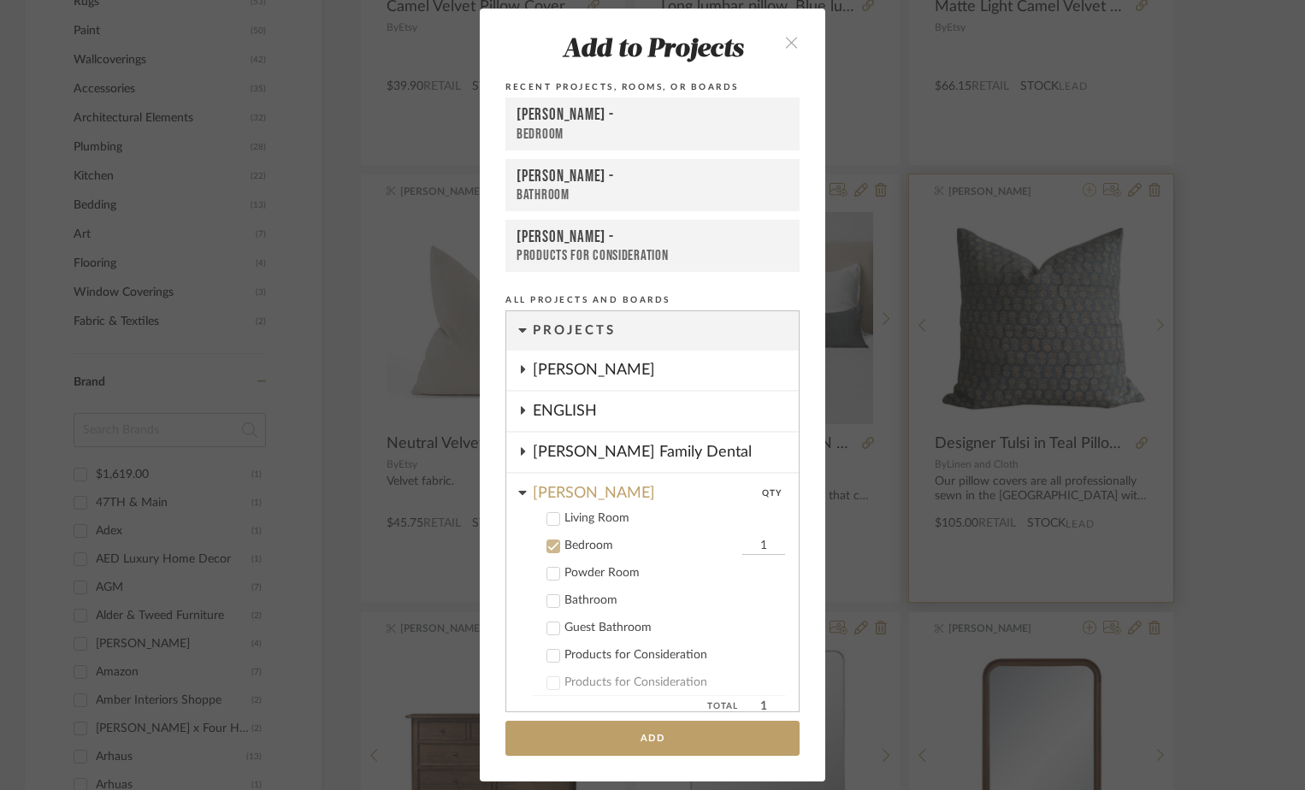
scroll to position [119, 0]
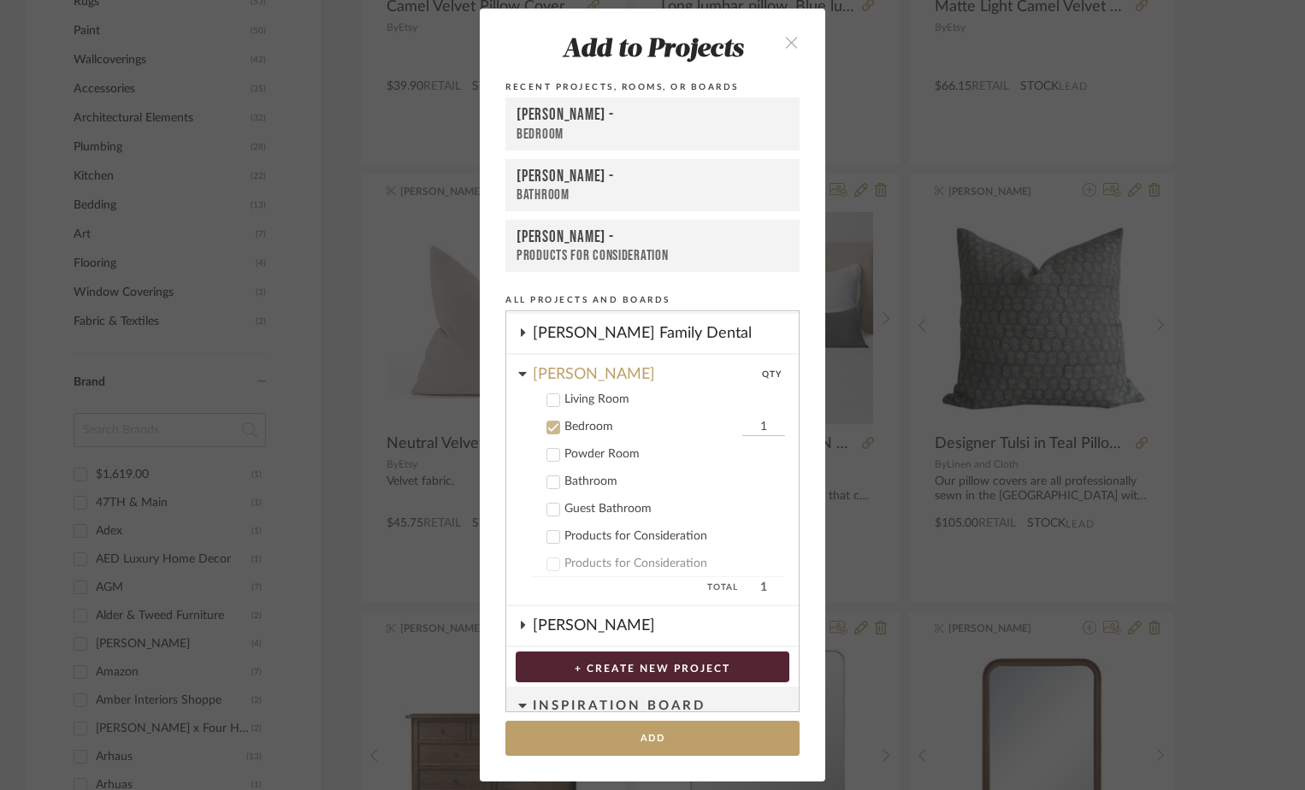
click at [793, 48] on button "close" at bounding box center [791, 41] width 50 height 35
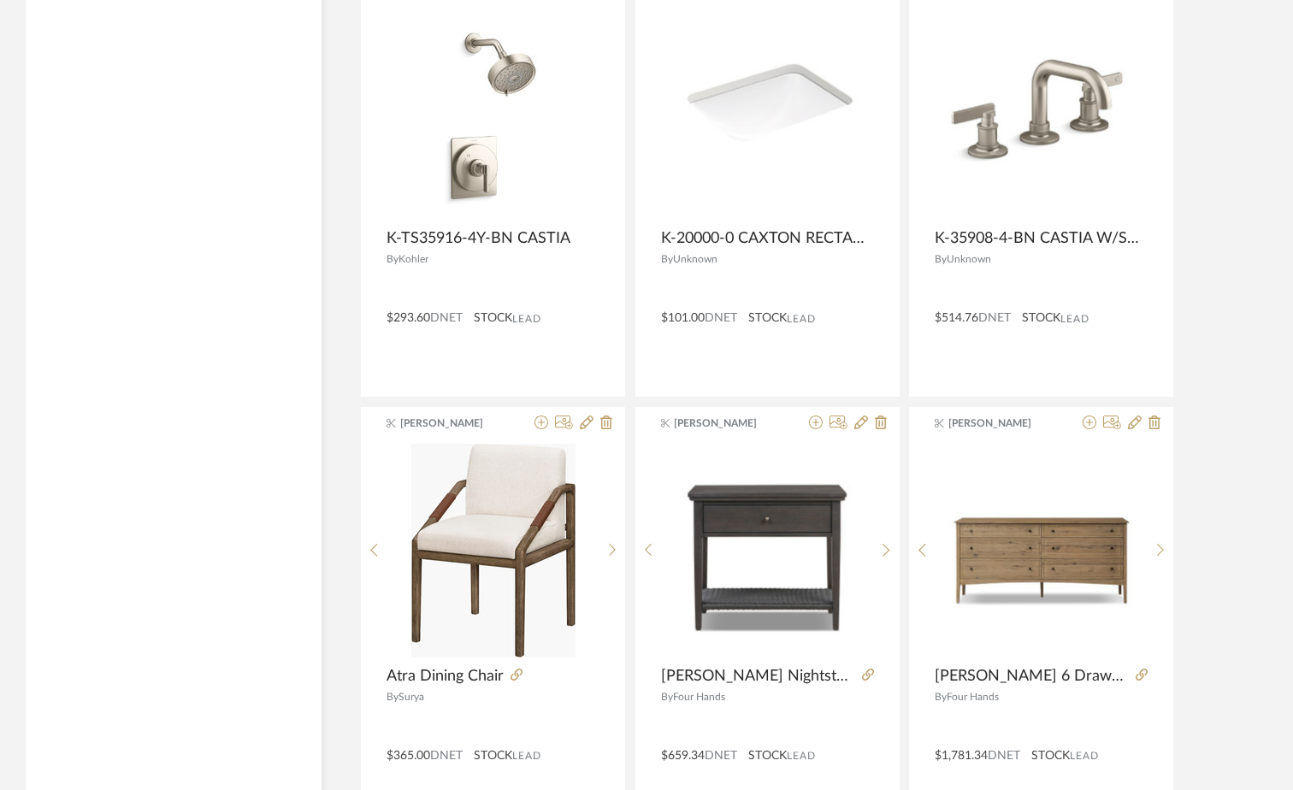
scroll to position [4009, 0]
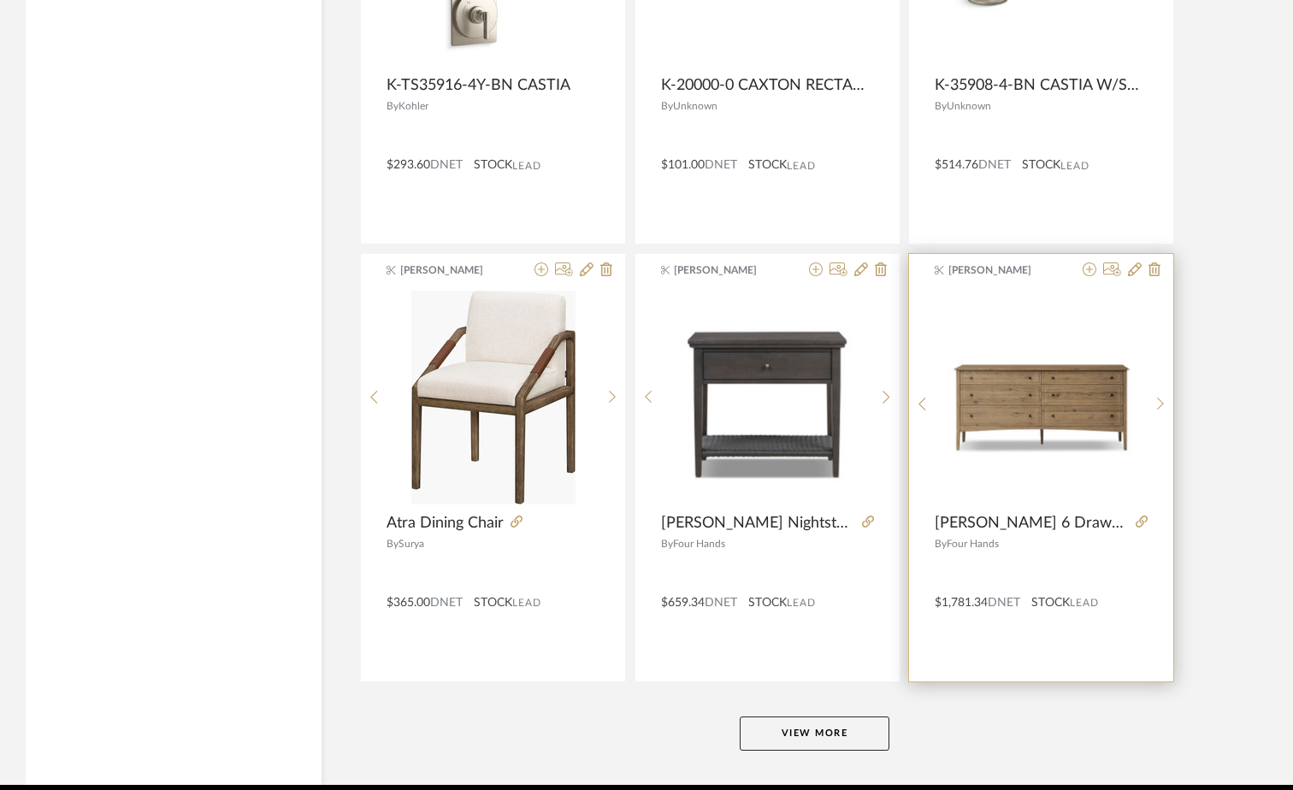
click at [1025, 523] on span "[PERSON_NAME] 6 Drawer Dresser" at bounding box center [1032, 523] width 194 height 19
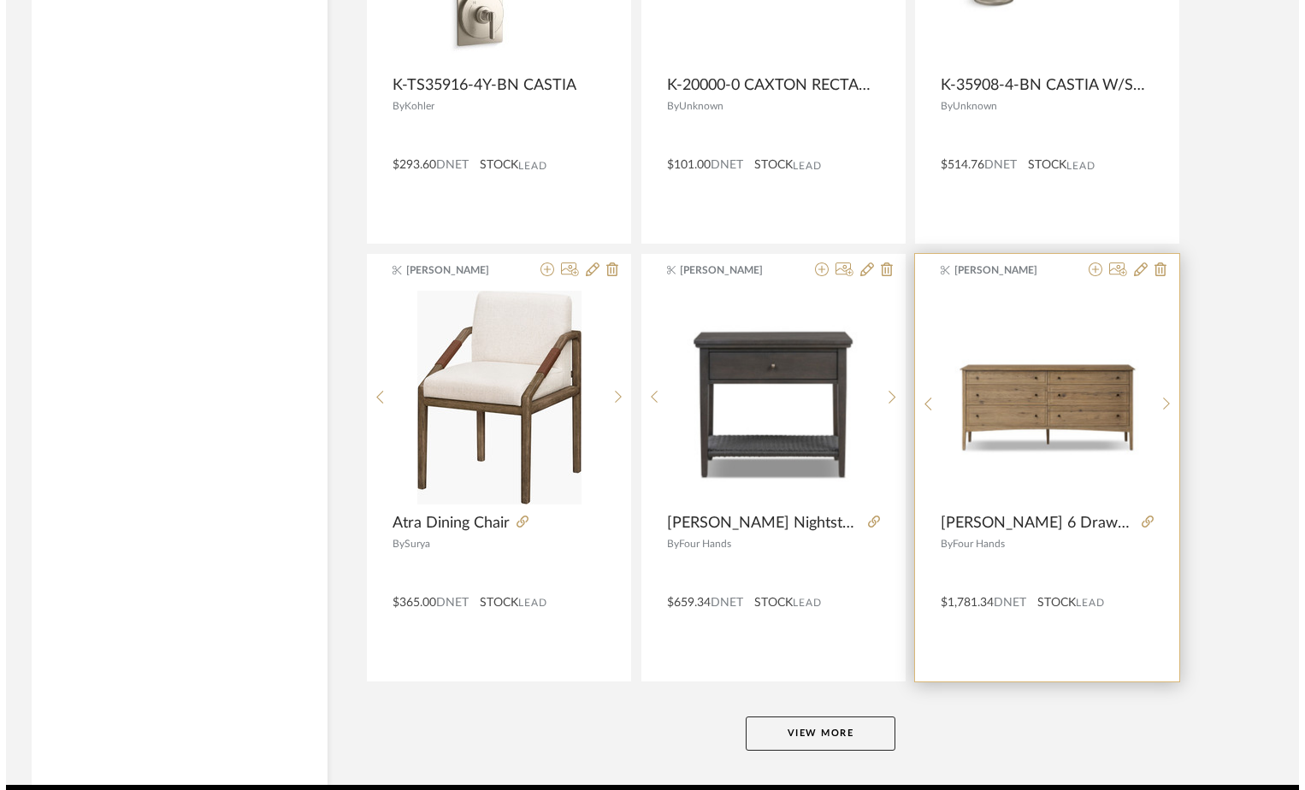
scroll to position [0, 0]
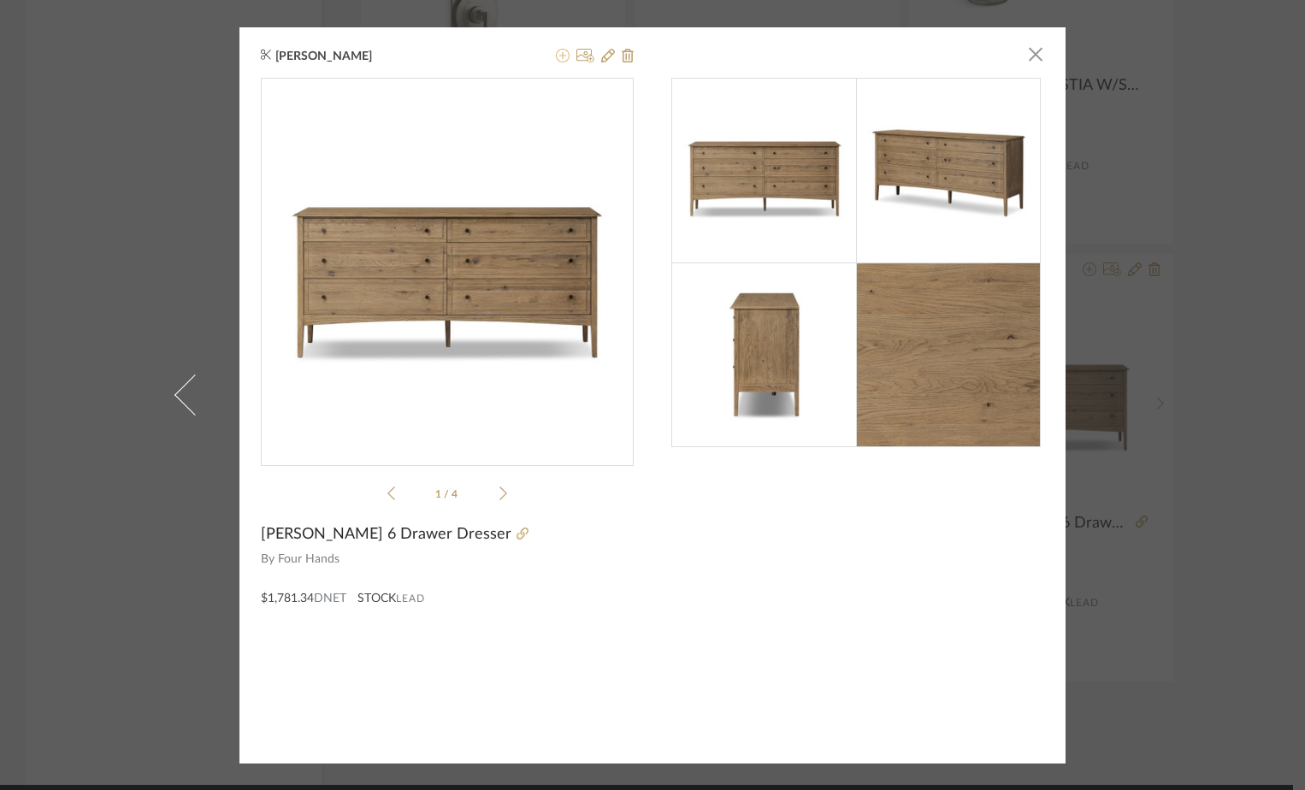
click at [558, 51] on icon at bounding box center [563, 56] width 14 height 14
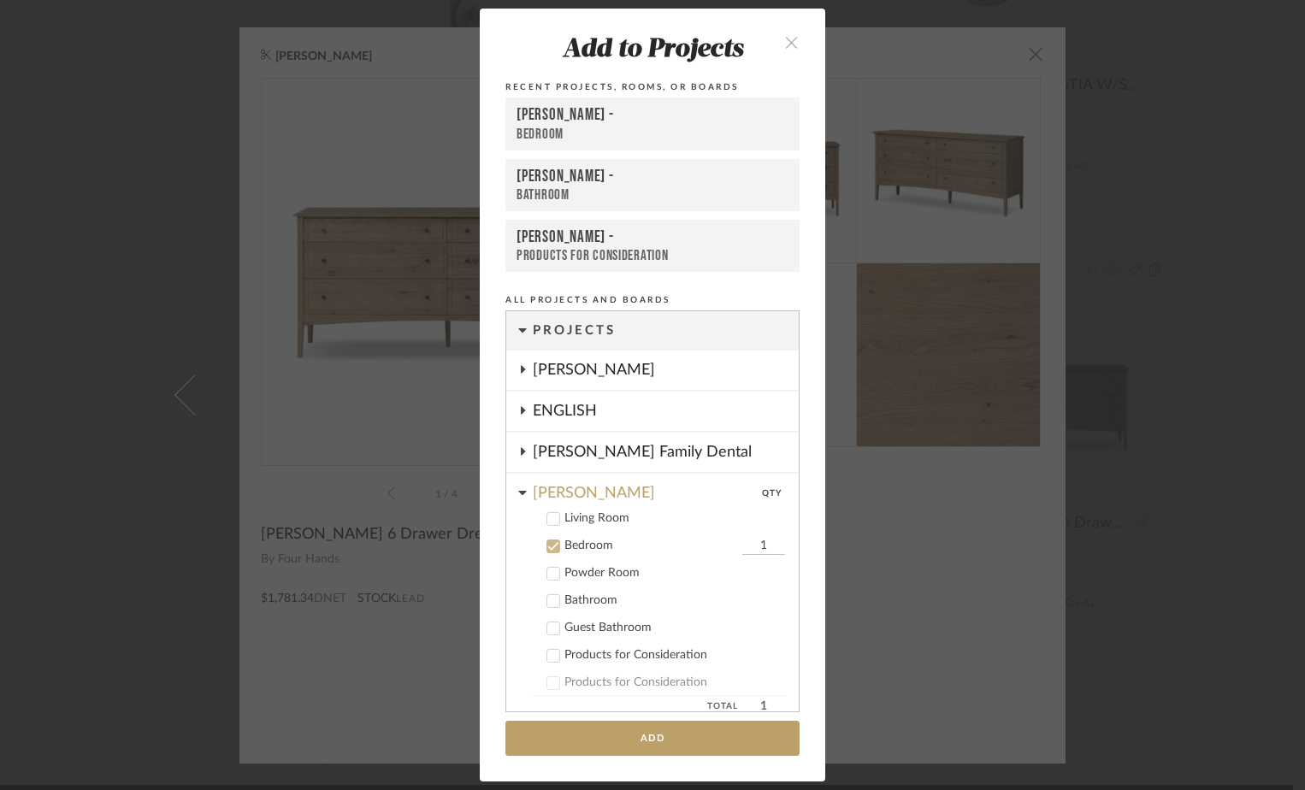
scroll to position [119, 0]
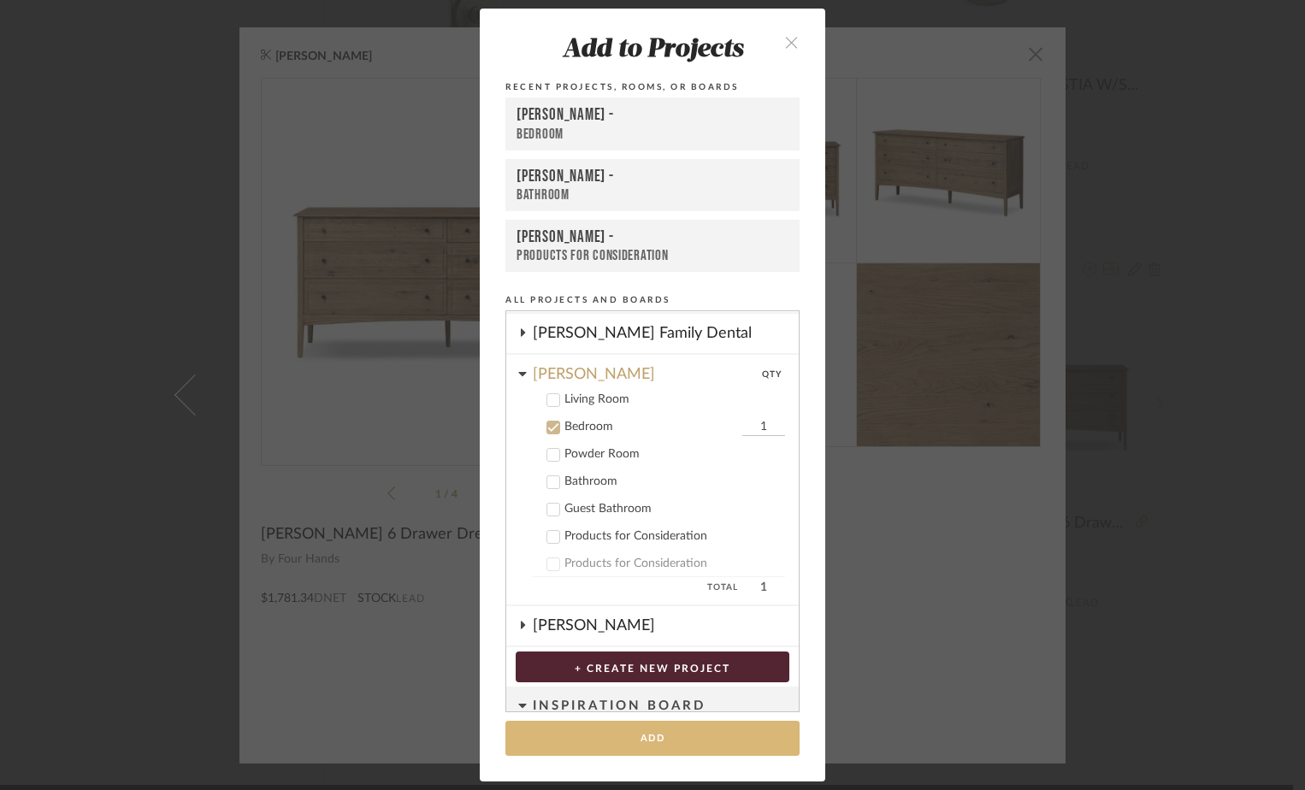
click at [641, 746] on button "Add" at bounding box center [652, 738] width 294 height 35
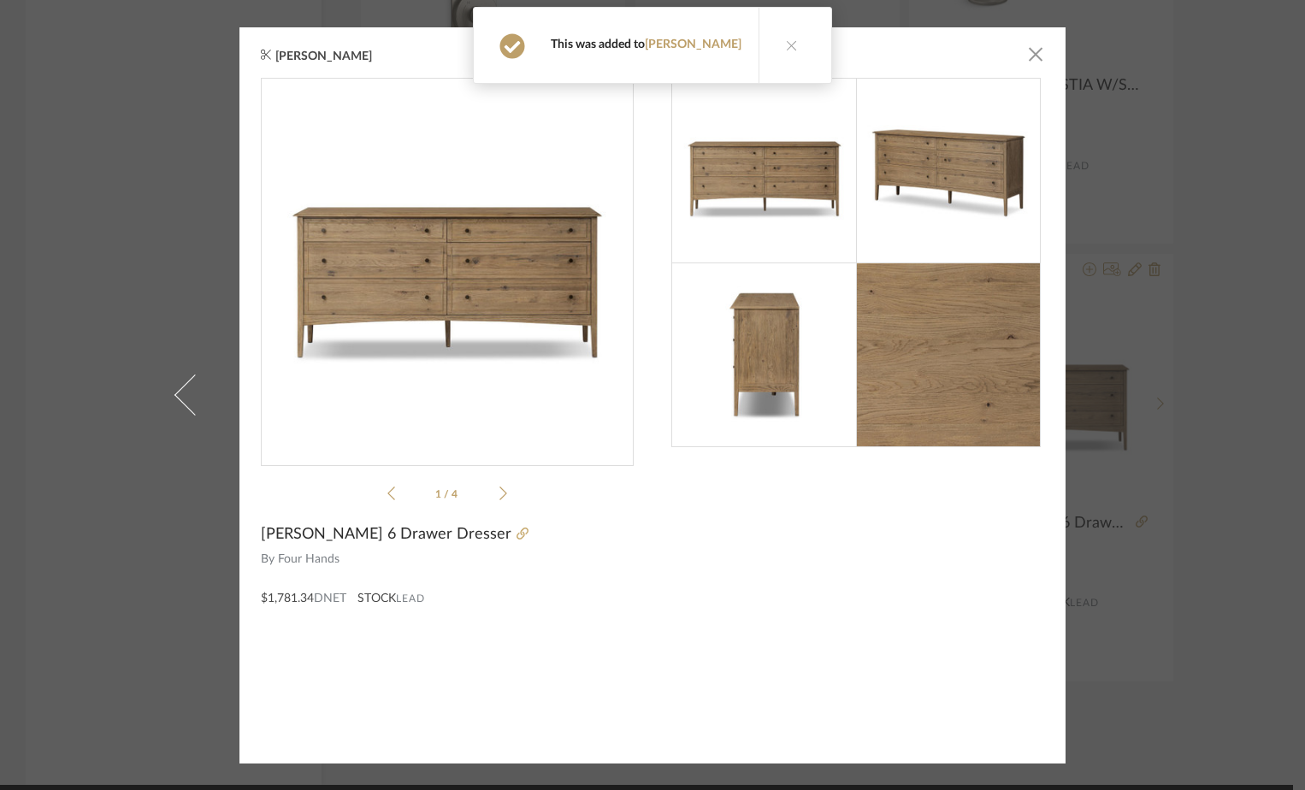
click at [786, 48] on icon at bounding box center [792, 45] width 12 height 12
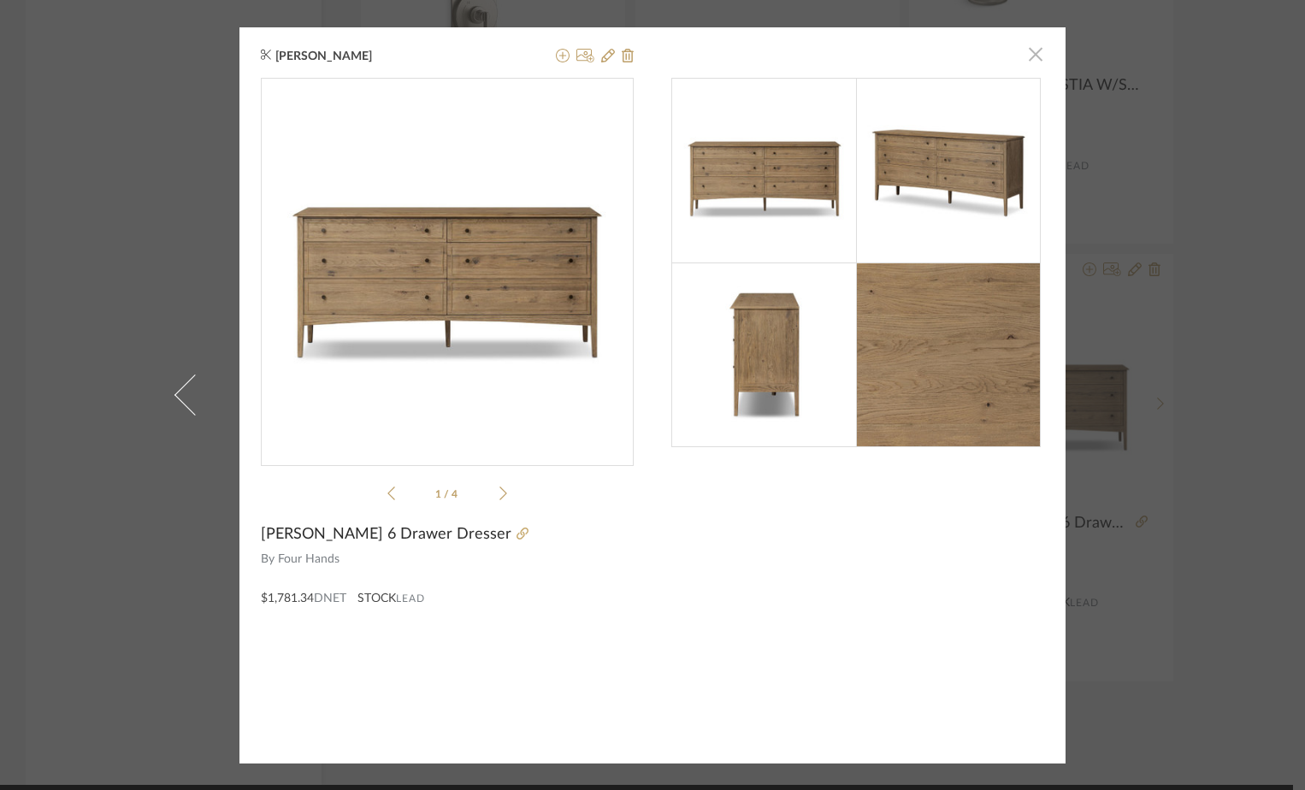
click at [1024, 55] on span "button" at bounding box center [1036, 55] width 34 height 34
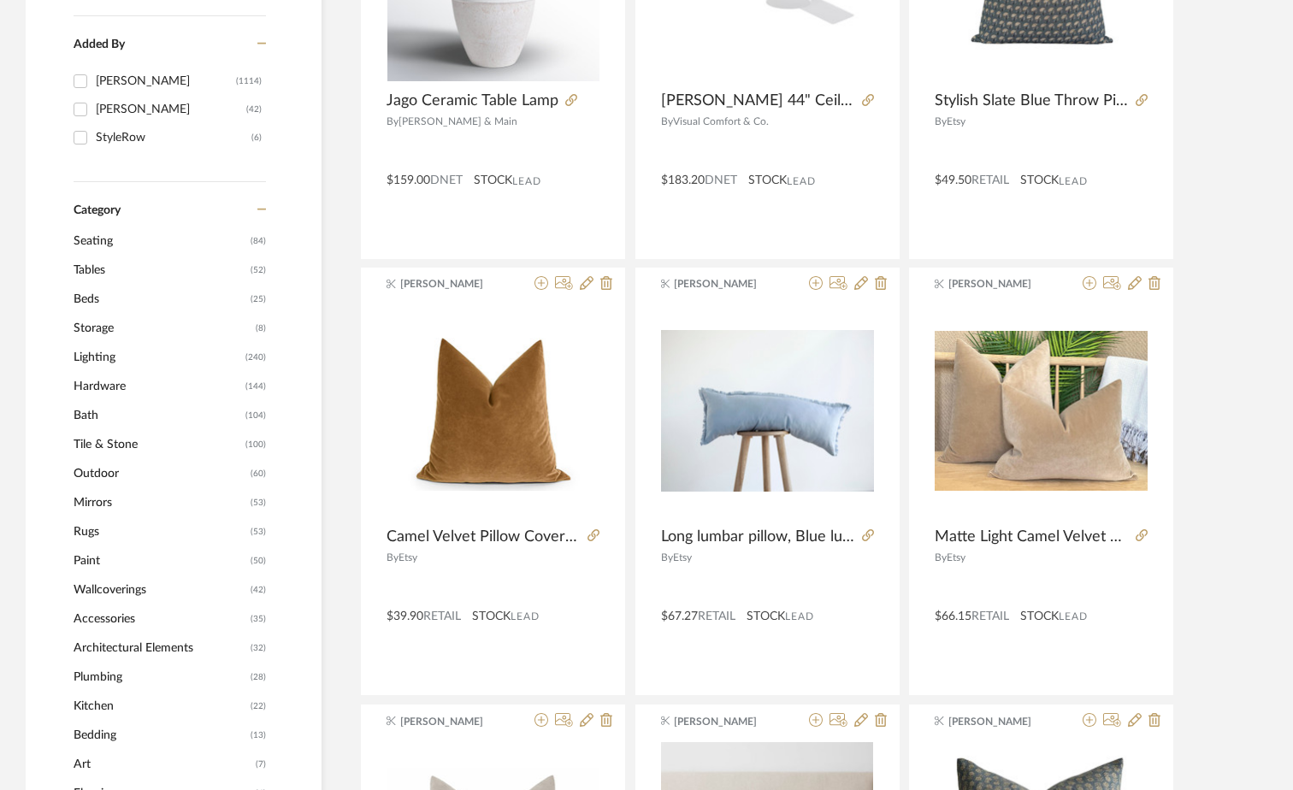
scroll to position [0, 0]
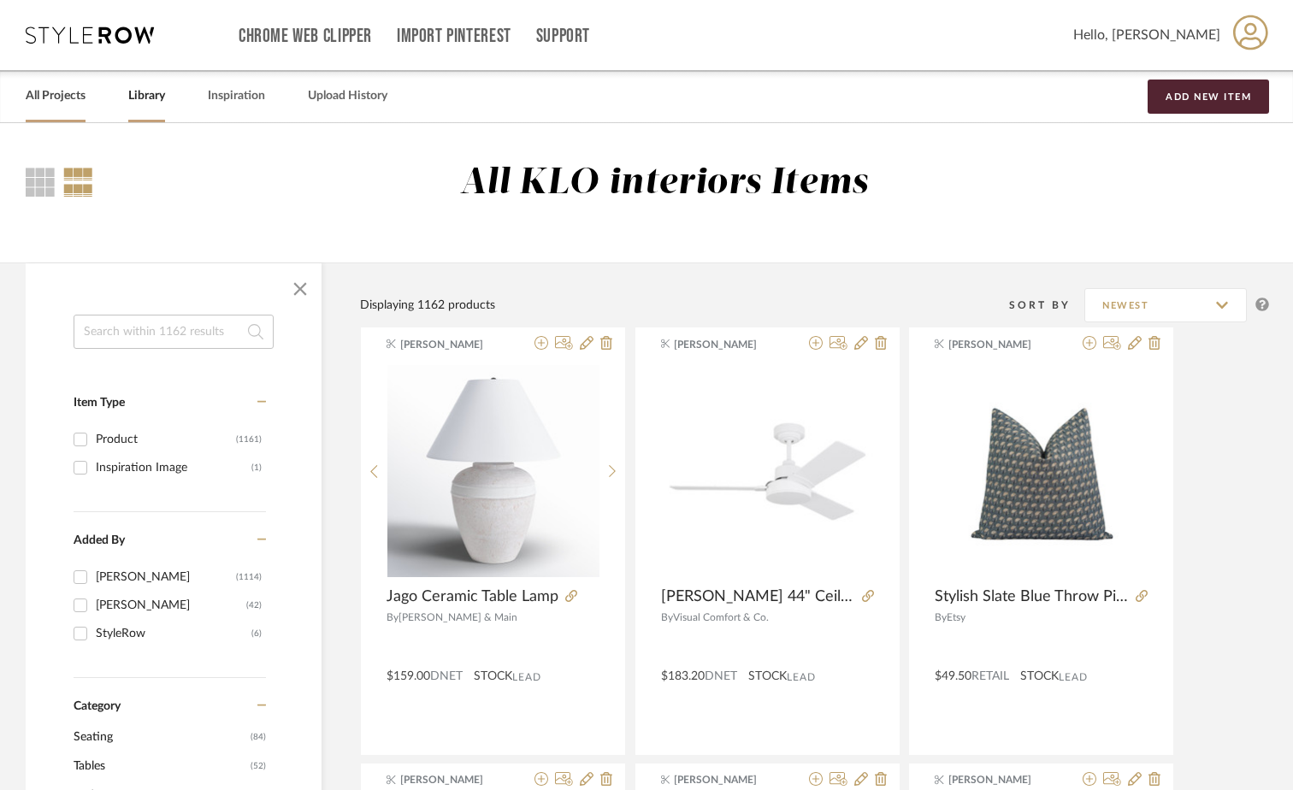
click at [69, 90] on link "All Projects" at bounding box center [56, 96] width 60 height 23
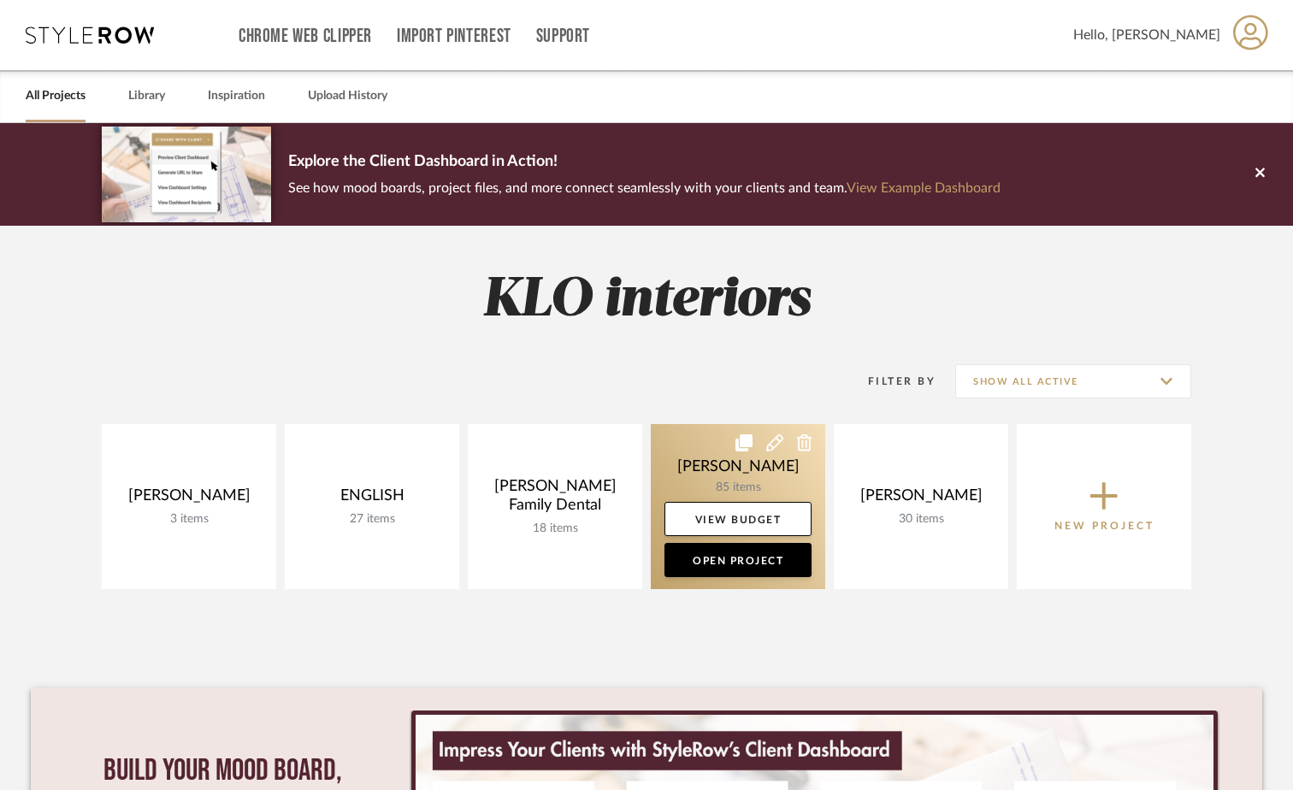
click at [735, 477] on link at bounding box center [738, 506] width 174 height 165
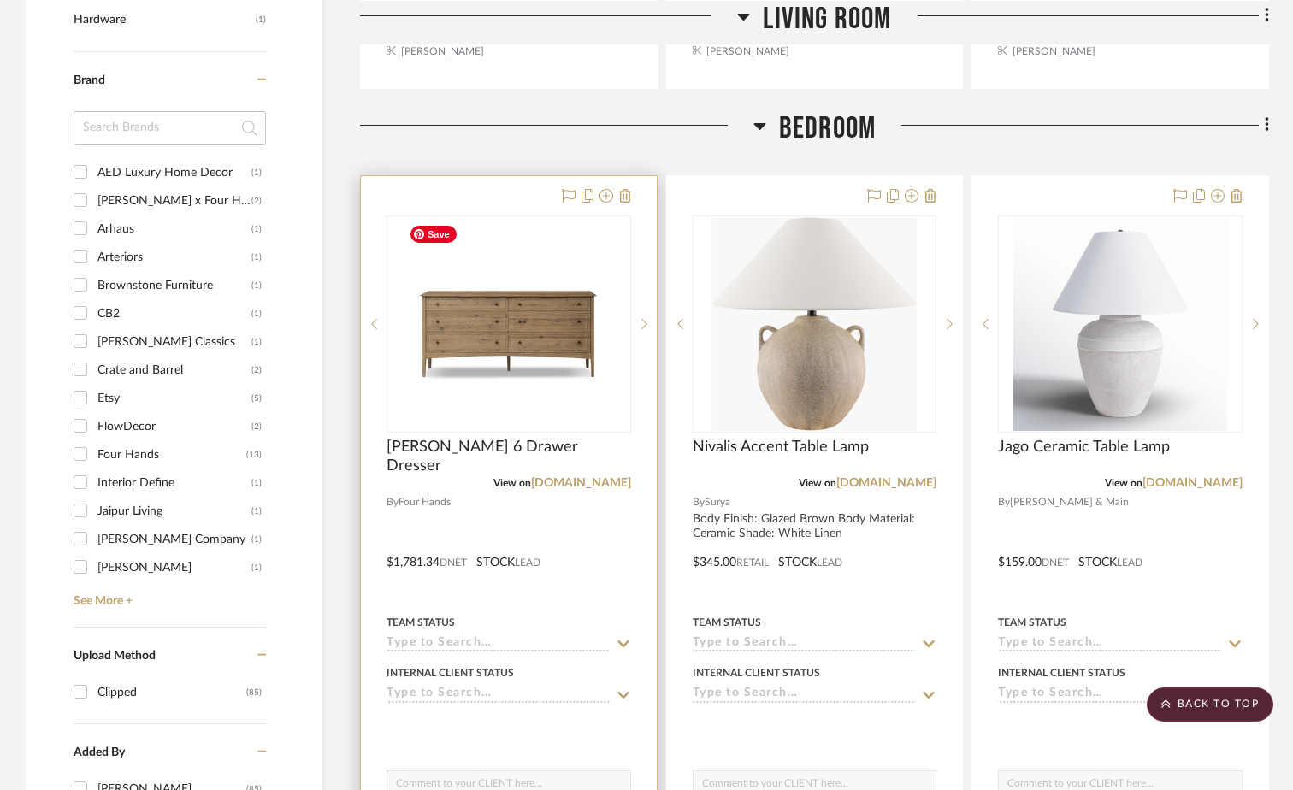
scroll to position [1967, 0]
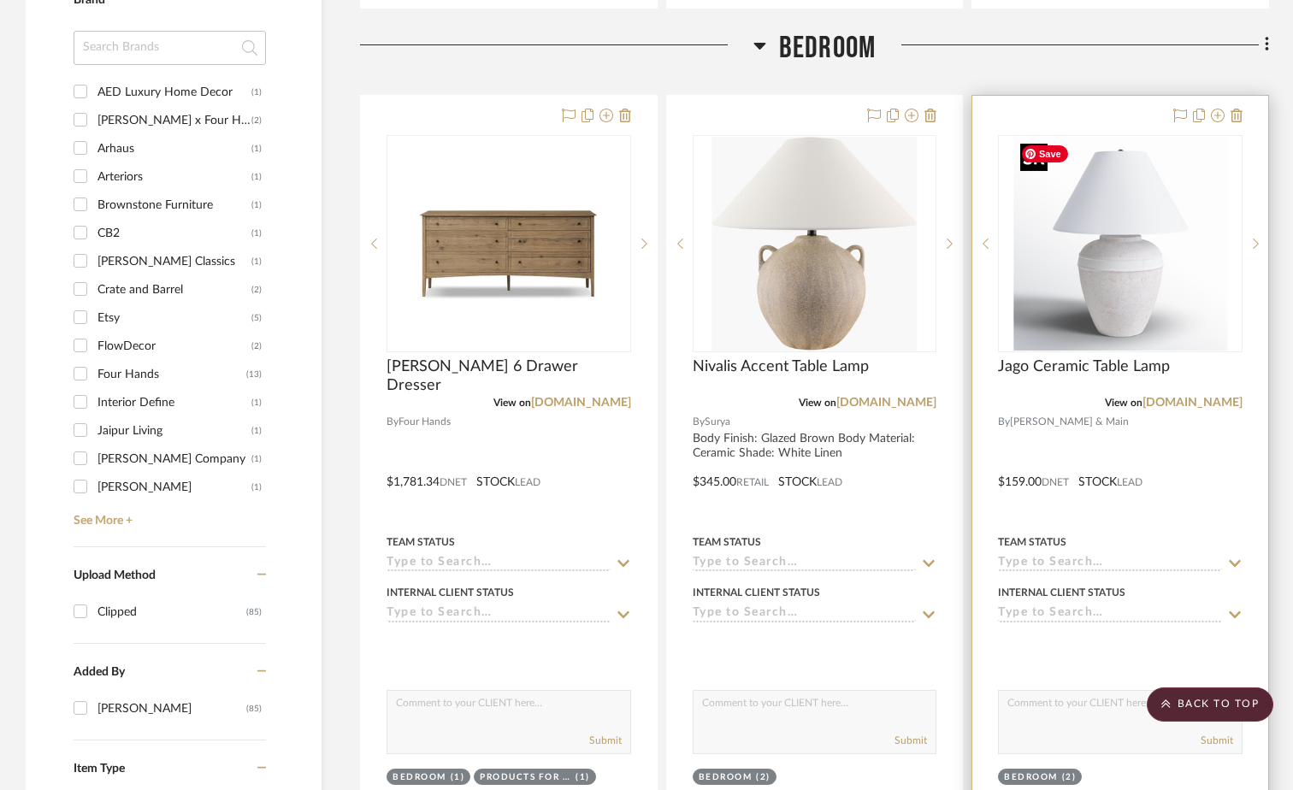
click at [1089, 273] on img "0" at bounding box center [1120, 244] width 214 height 214
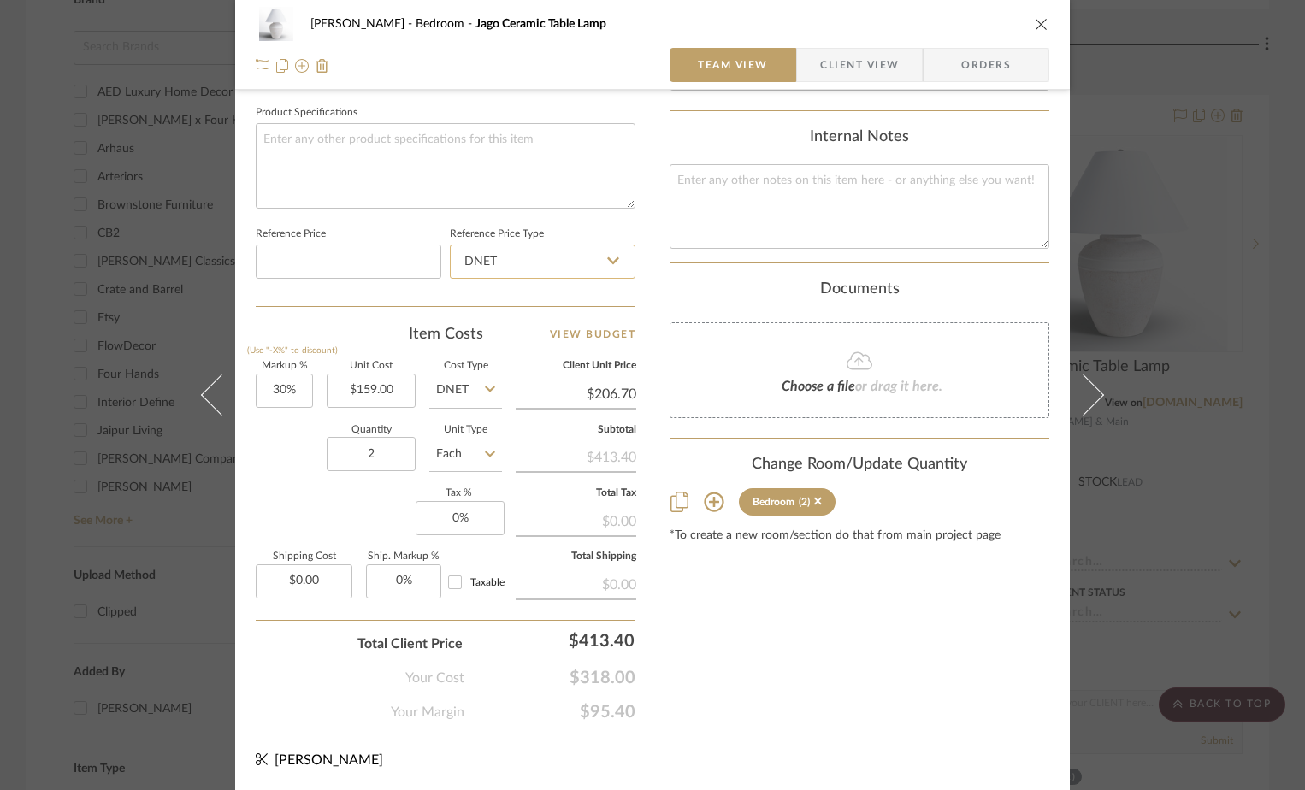
scroll to position [802, 0]
click at [275, 393] on input "30" at bounding box center [284, 390] width 57 height 34
type input "20%"
click at [342, 505] on div "Markup % (Use "-X%" to discount) 20% Unit Cost $159.00 Cost Type DNET Client Un…" at bounding box center [446, 486] width 380 height 250
type input "$190.80"
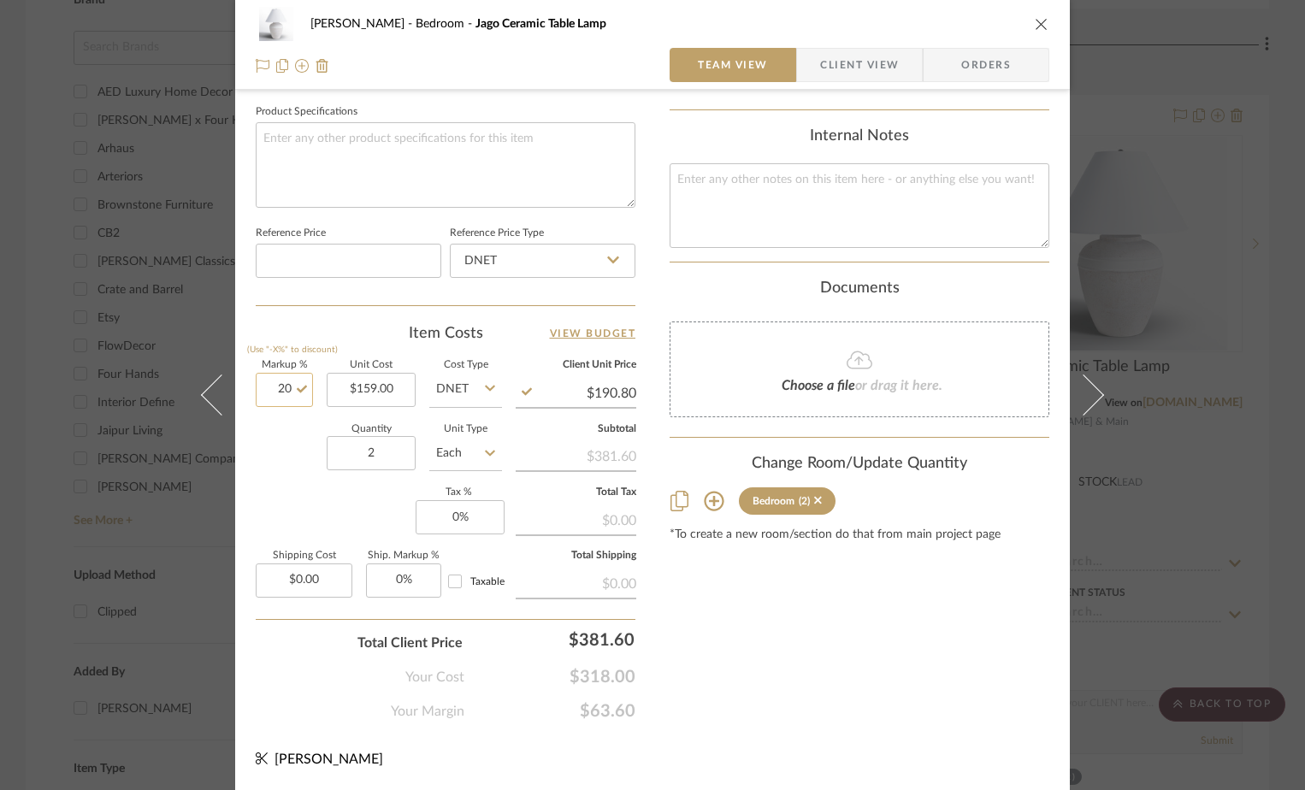
click at [271, 387] on input "20" at bounding box center [284, 390] width 57 height 34
type input "15%"
click at [308, 489] on div "Markup % (Use "-X%" to discount) 15% Unit Cost $159.00 Cost Type DNET Client Un…" at bounding box center [446, 486] width 380 height 250
type input "$182.85"
click at [281, 384] on input "15" at bounding box center [284, 390] width 57 height 34
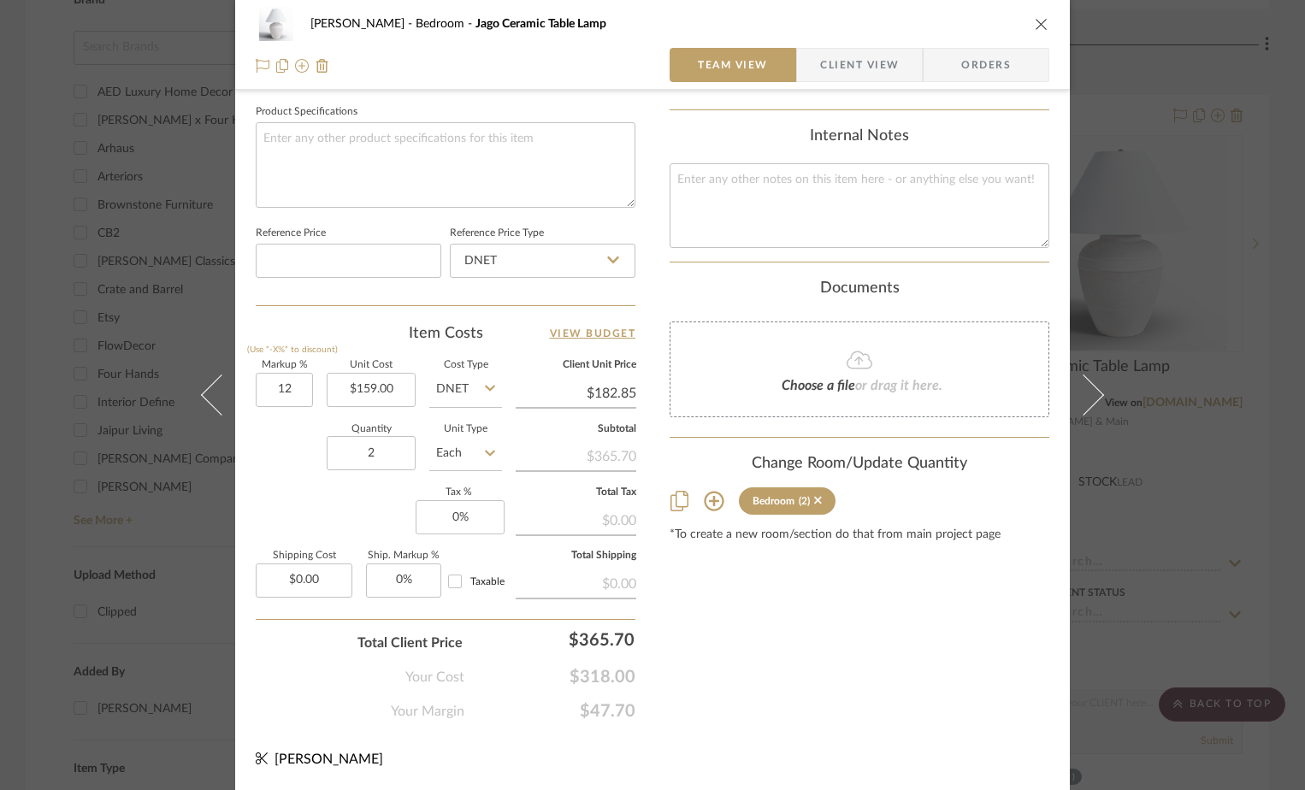
type input "12%"
click at [286, 487] on div "Markup % (Use "-X%" to discount) 12% Unit Cost $159.00 Cost Type DNET Client Un…" at bounding box center [446, 486] width 380 height 250
type input "$178.08"
click at [439, 512] on input "0" at bounding box center [460, 517] width 89 height 34
type input "7%"
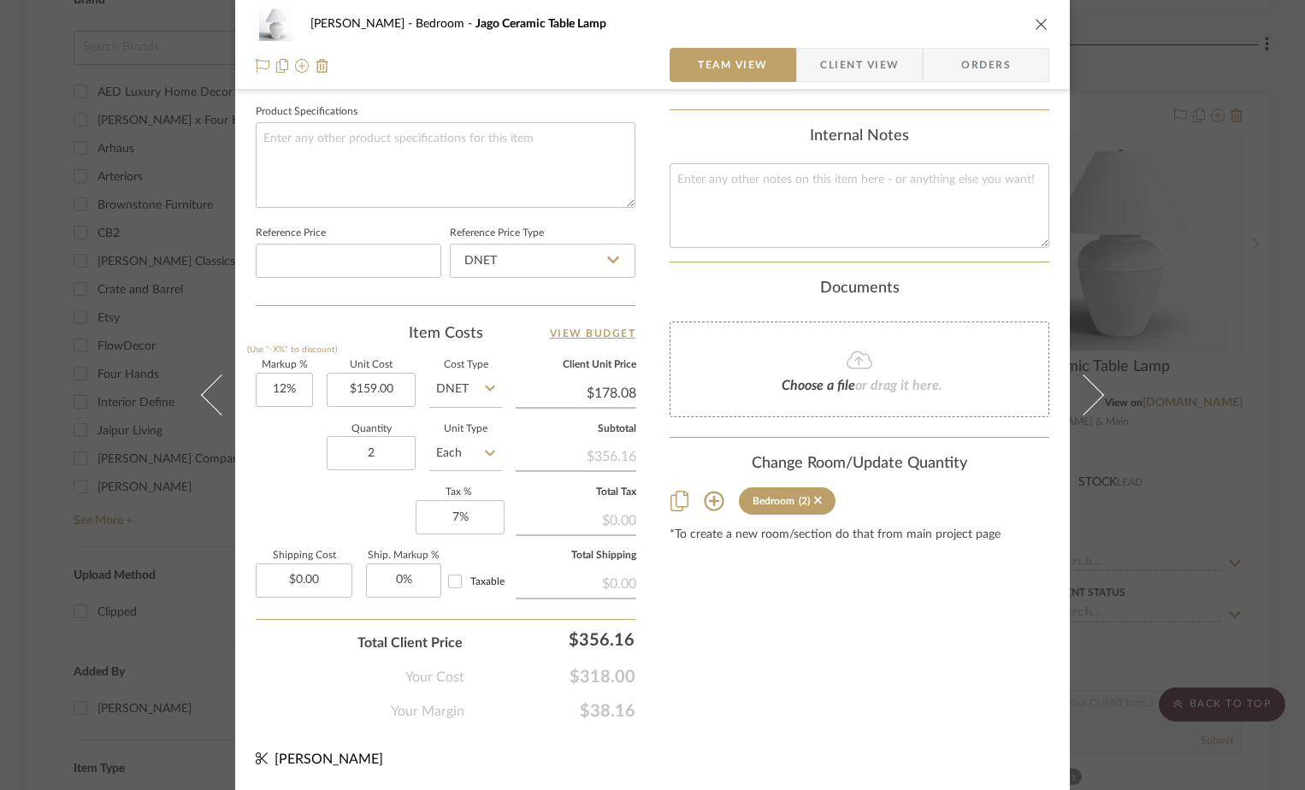
click at [738, 645] on div "Content here copies to Client View - confirm visibility there. Show in Client D…" at bounding box center [860, 18] width 380 height 1408
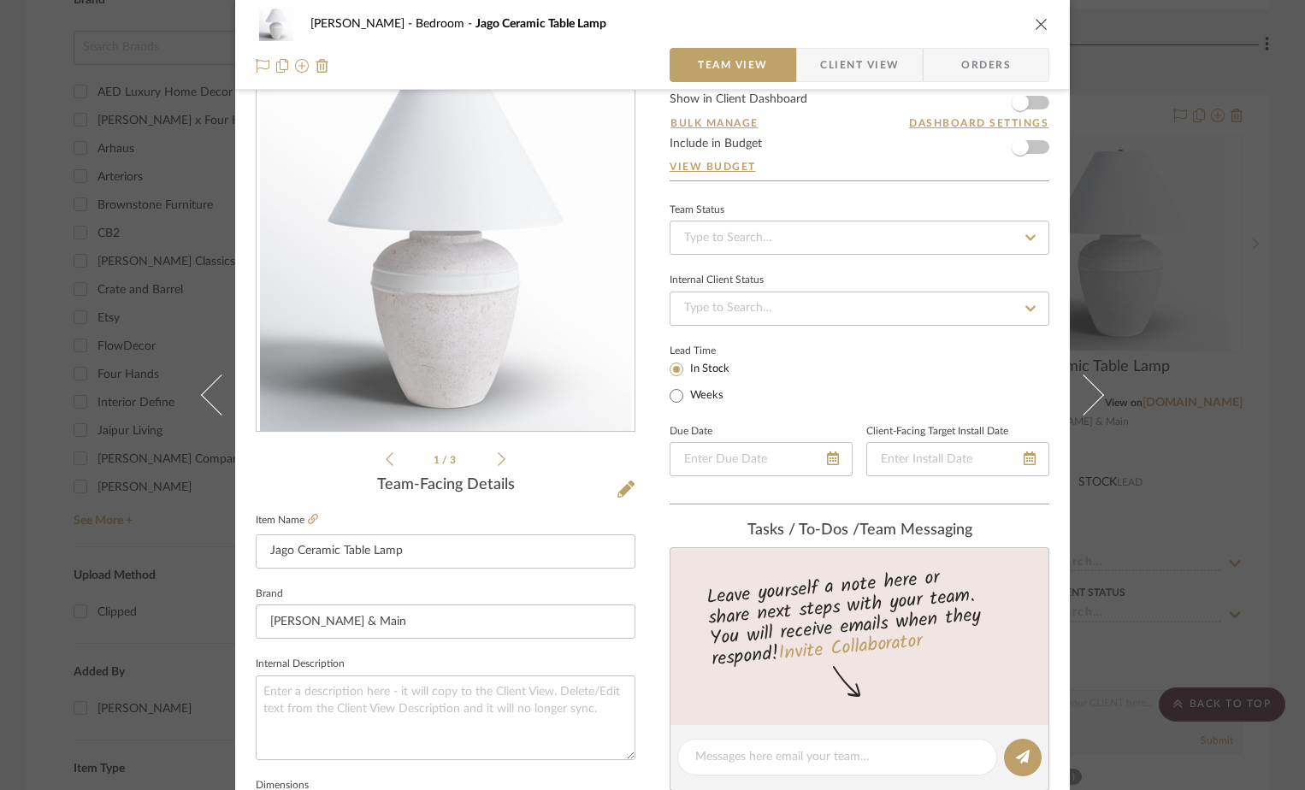
scroll to position [0, 0]
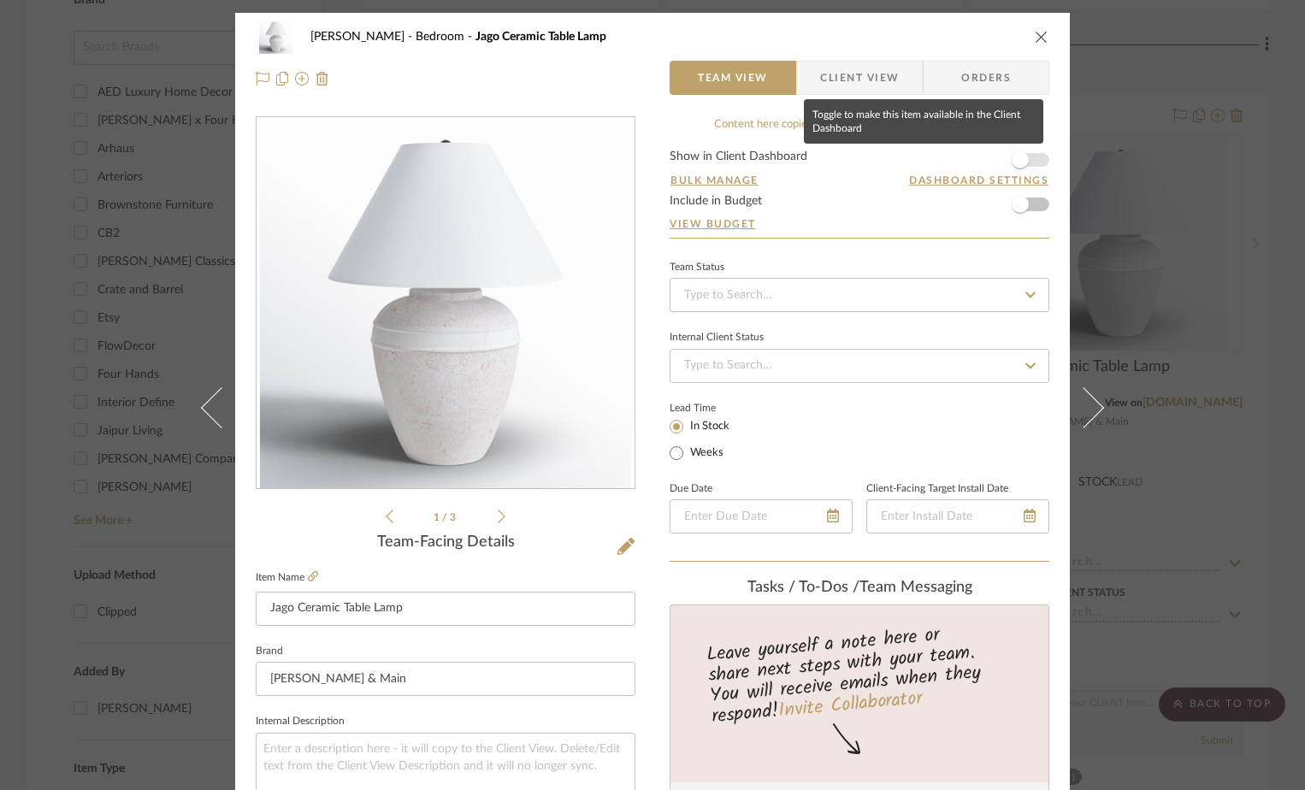
click at [1031, 160] on span "button" at bounding box center [1021, 160] width 38 height 38
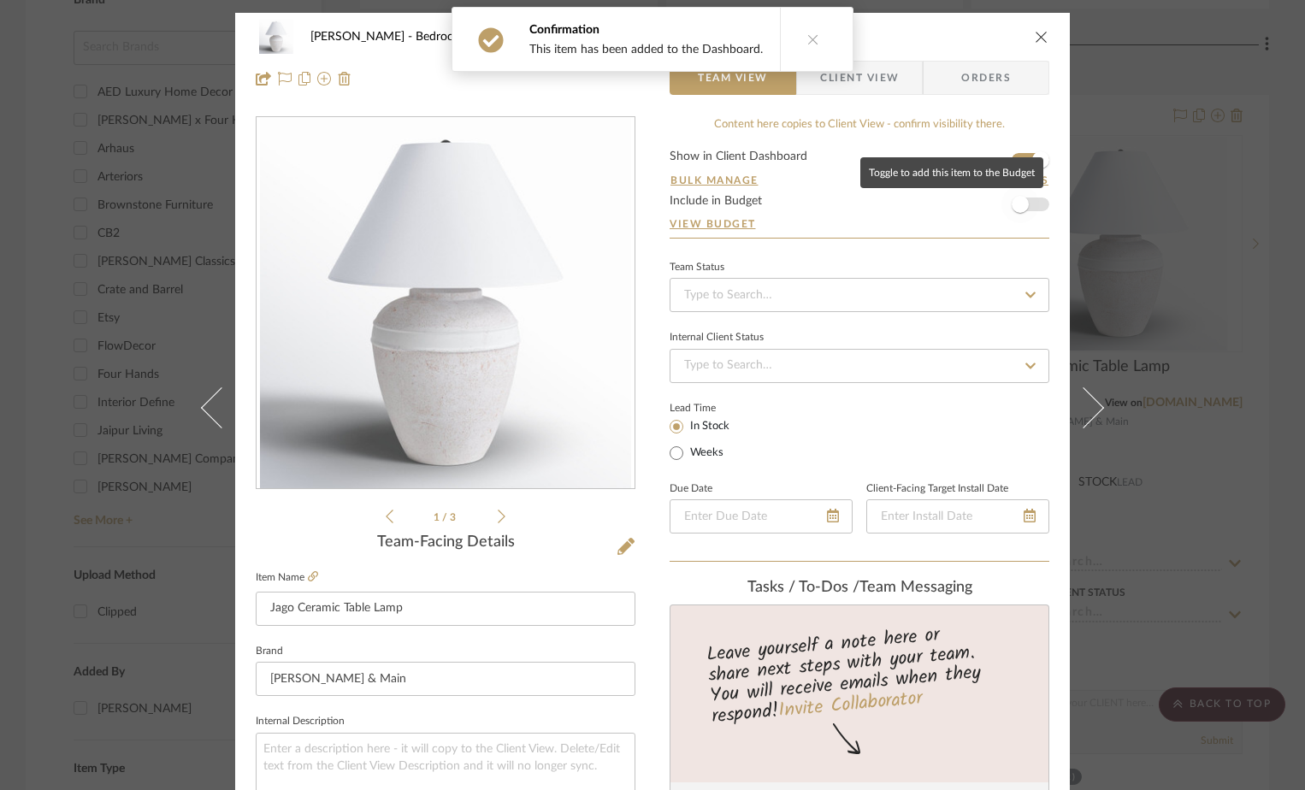
click at [1020, 200] on span "button" at bounding box center [1020, 204] width 17 height 17
click at [1034, 28] on div "Miller-Elliot Bedroom Jago Ceramic Table Lamp" at bounding box center [653, 37] width 794 height 34
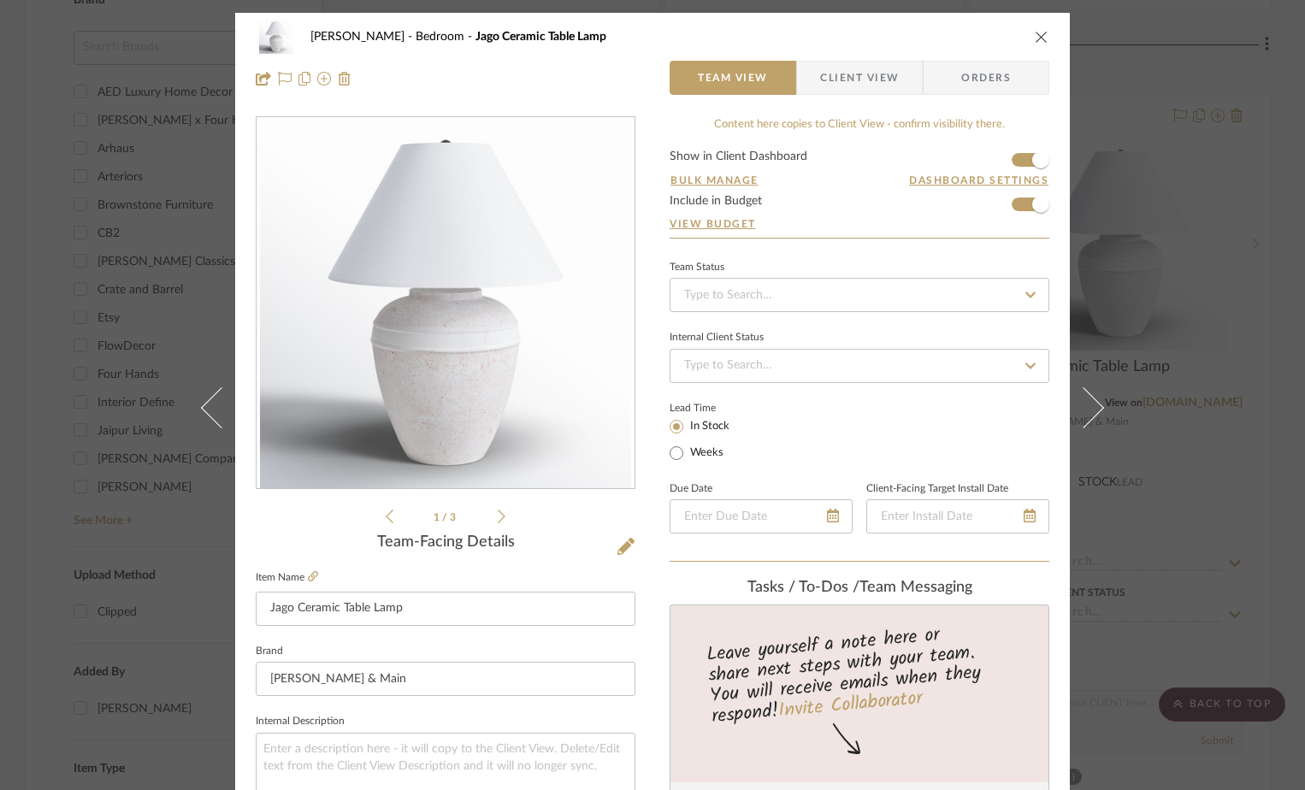
click at [1037, 41] on icon "close" at bounding box center [1042, 37] width 14 height 14
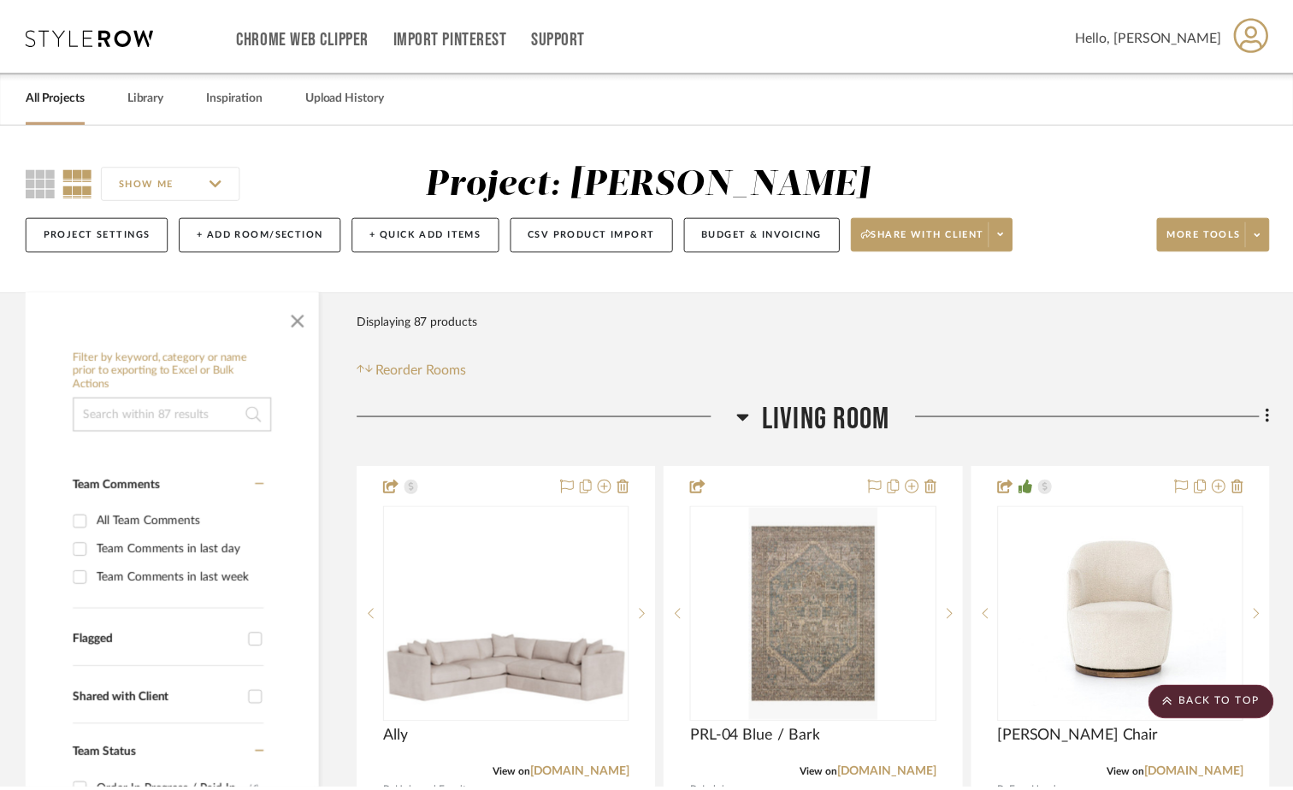
scroll to position [1967, 0]
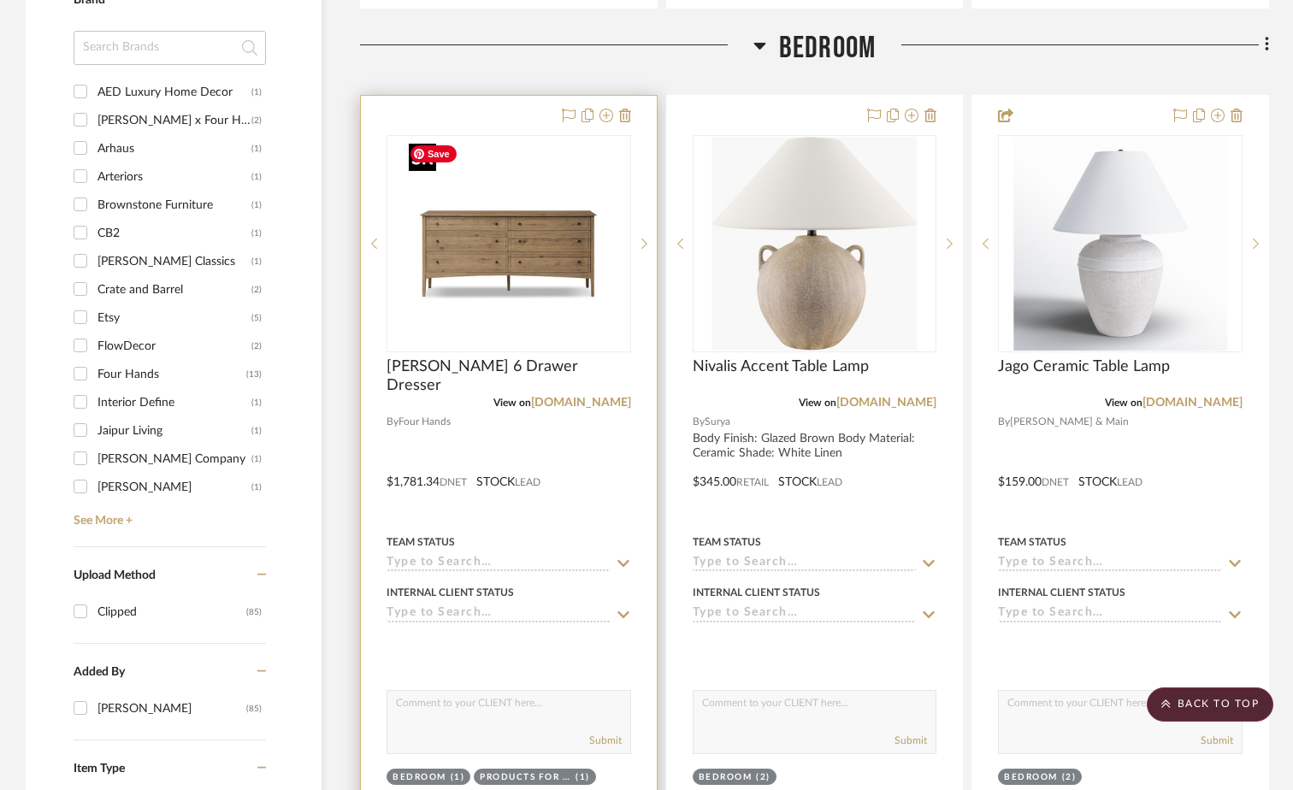
click at [476, 288] on img "0" at bounding box center [509, 244] width 214 height 214
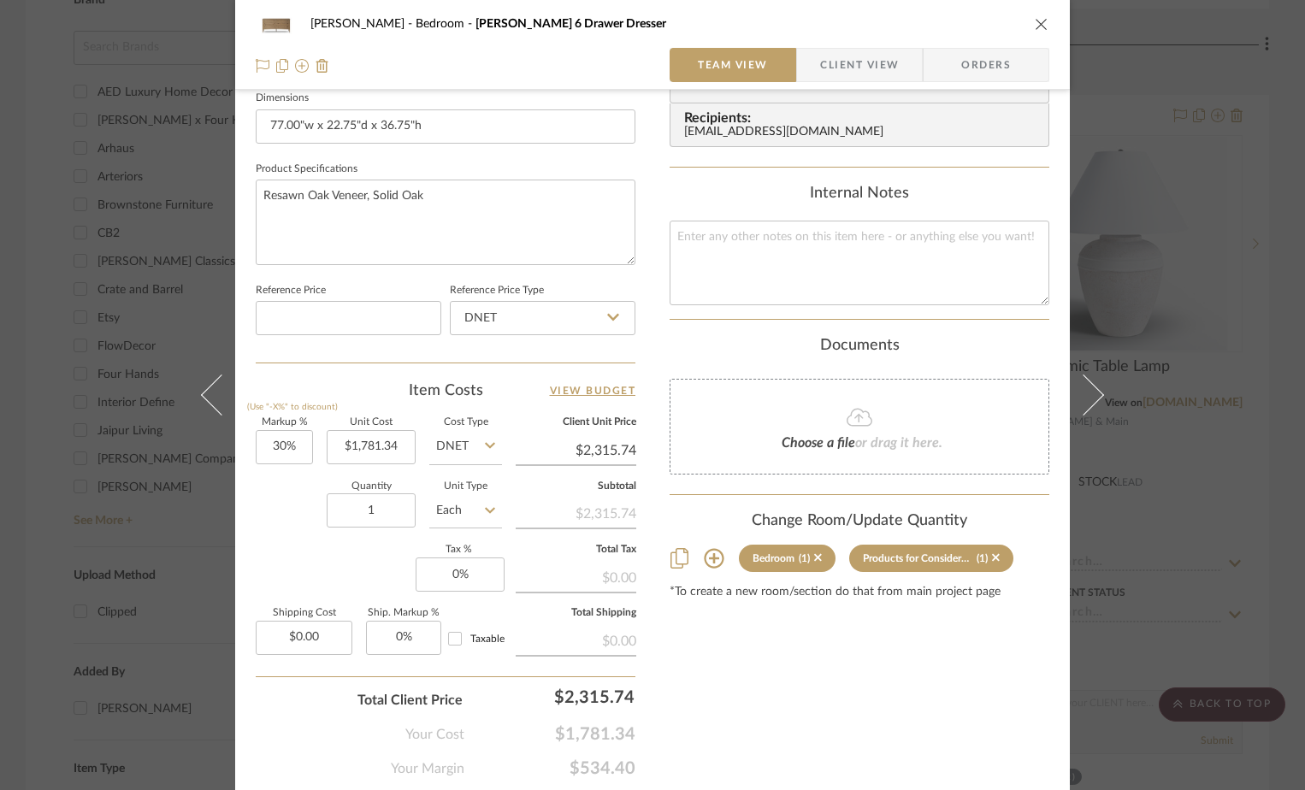
scroll to position [802, 0]
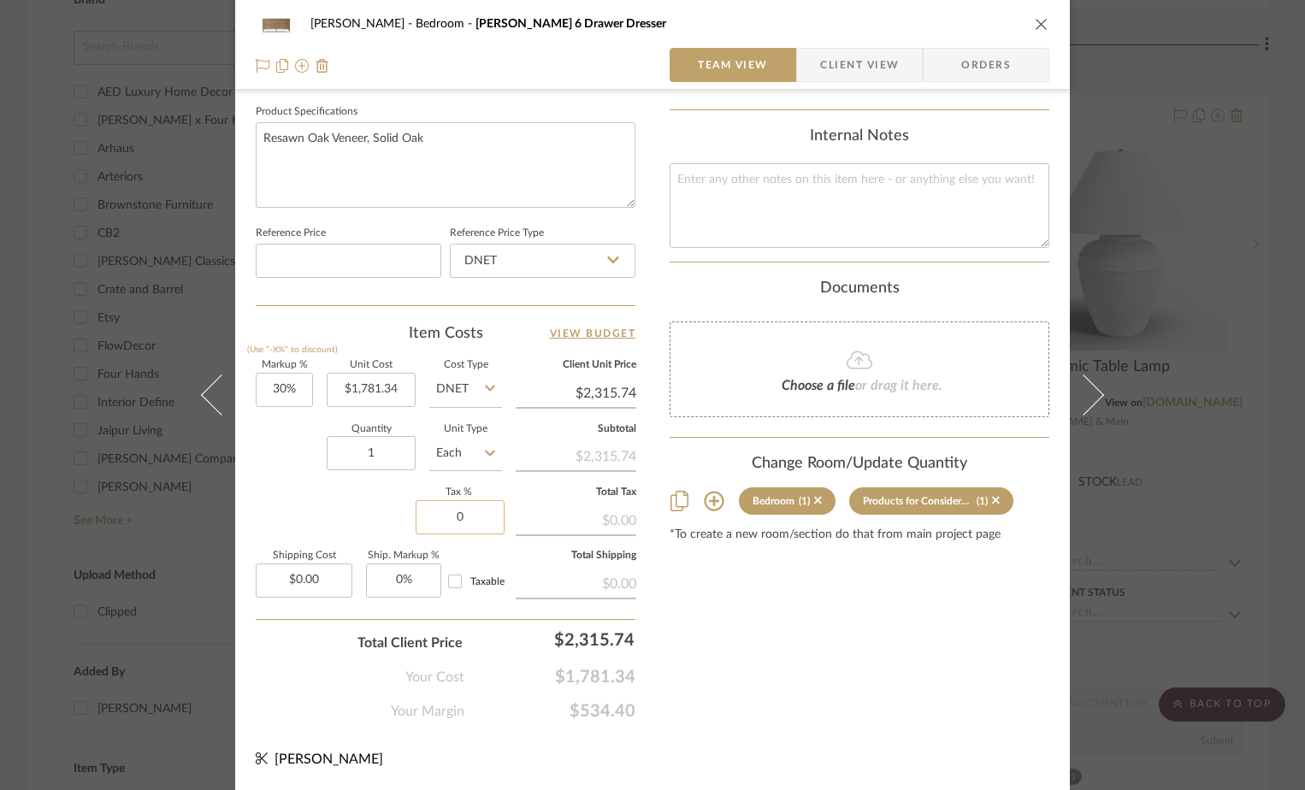
click at [448, 517] on input "0" at bounding box center [460, 517] width 89 height 34
type input "7%"
click at [718, 634] on div "Content here copies to Client View - confirm visibility there. Show in Client D…" at bounding box center [860, 18] width 380 height 1408
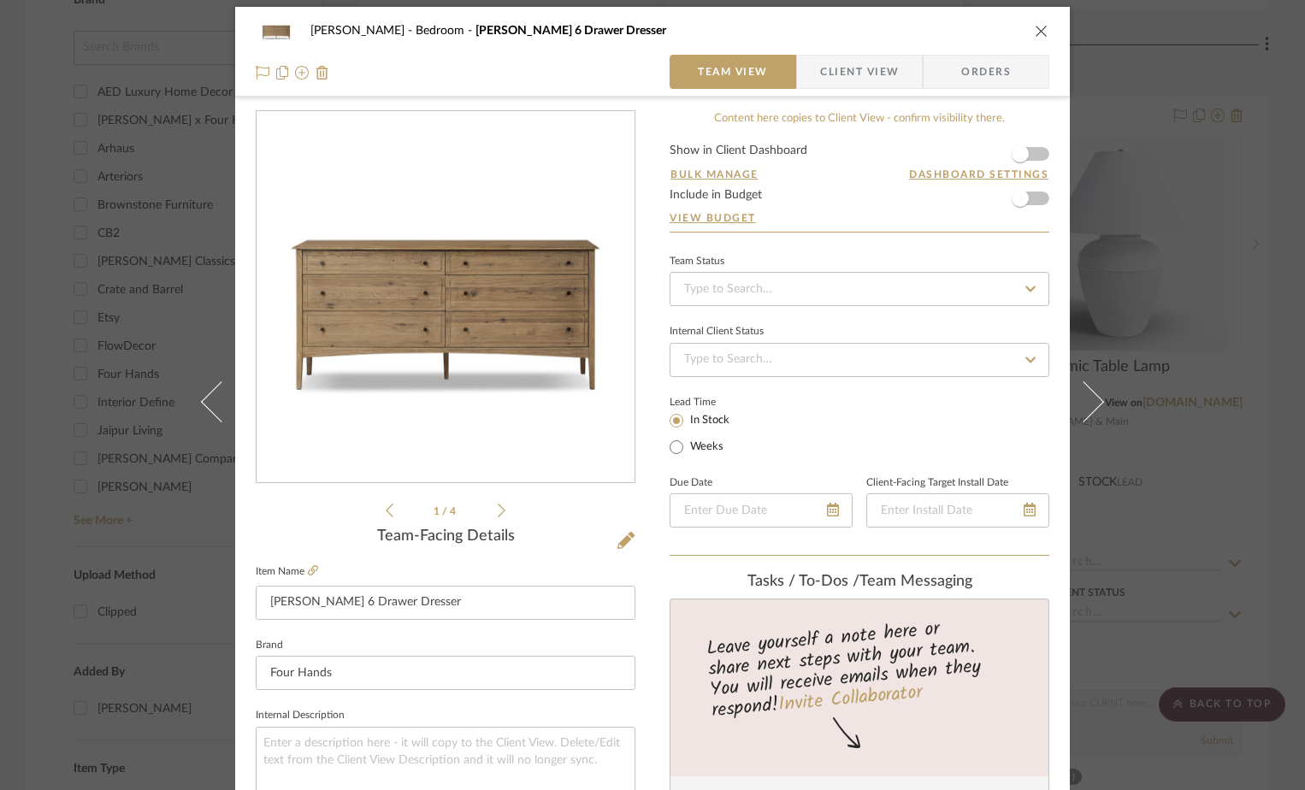
scroll to position [0, 0]
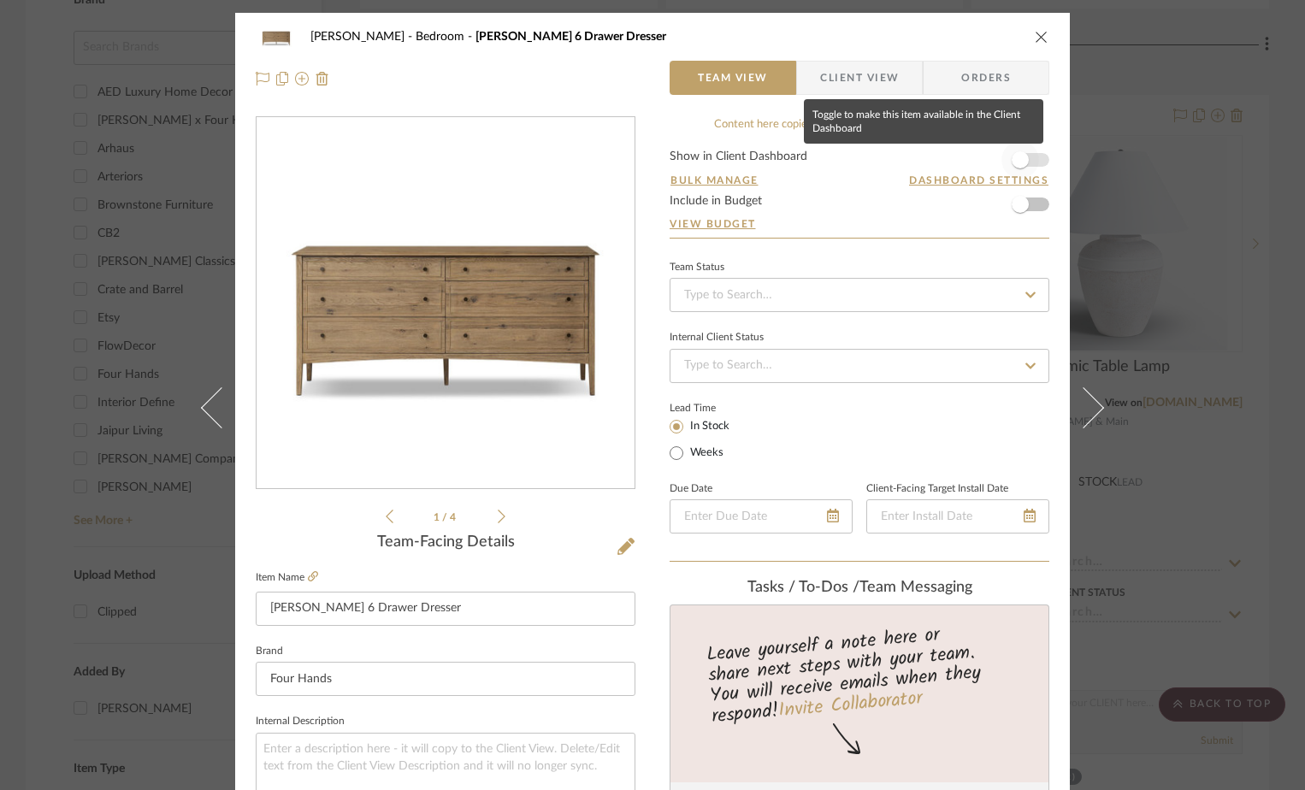
click at [1025, 161] on span "button" at bounding box center [1021, 160] width 38 height 38
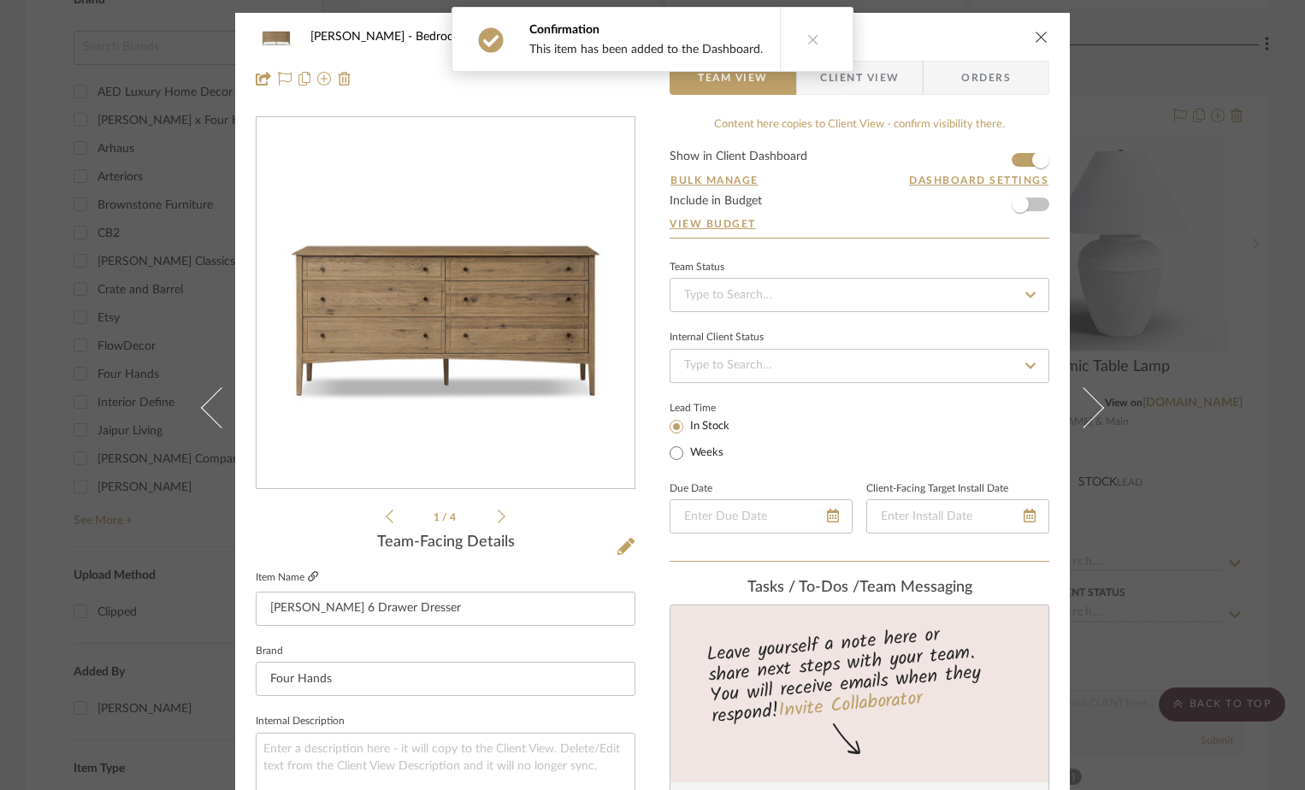
click at [308, 572] on icon at bounding box center [313, 576] width 10 height 10
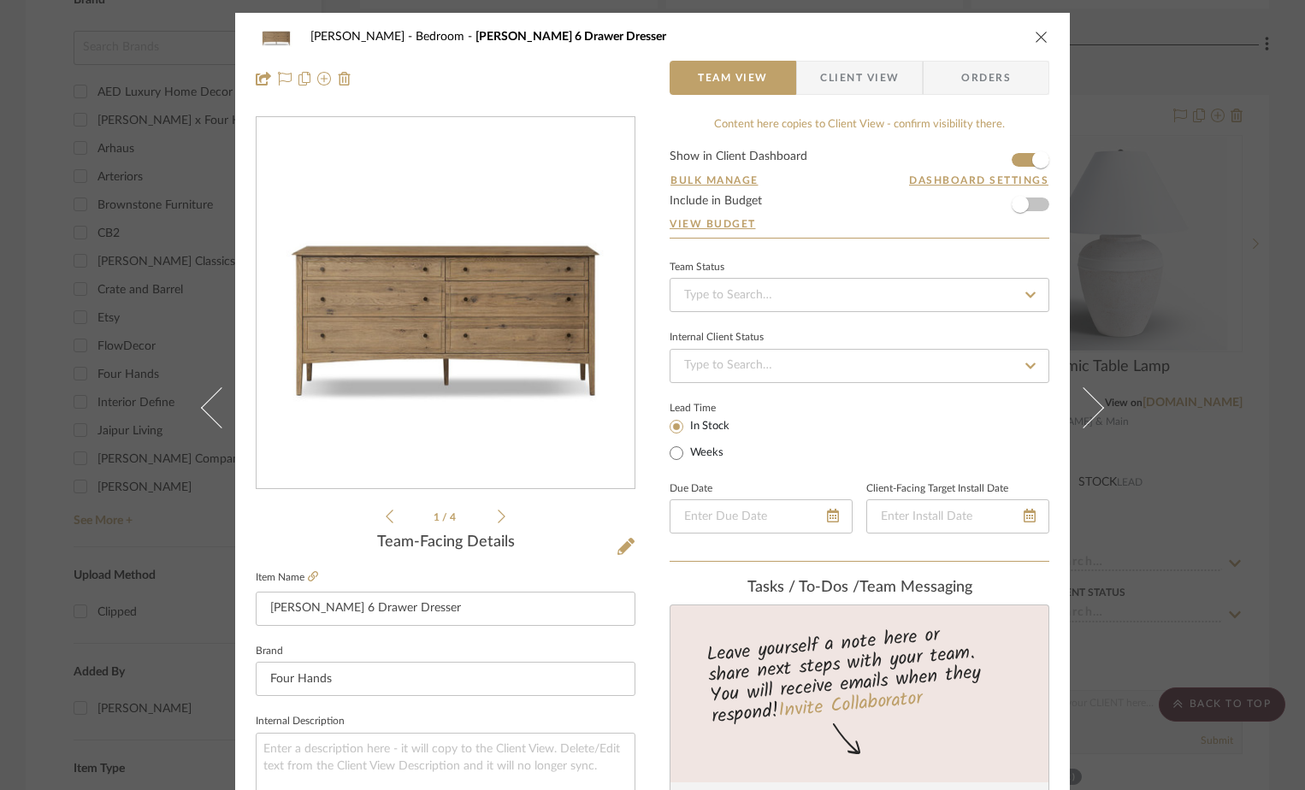
click at [1038, 34] on icon "close" at bounding box center [1042, 37] width 14 height 14
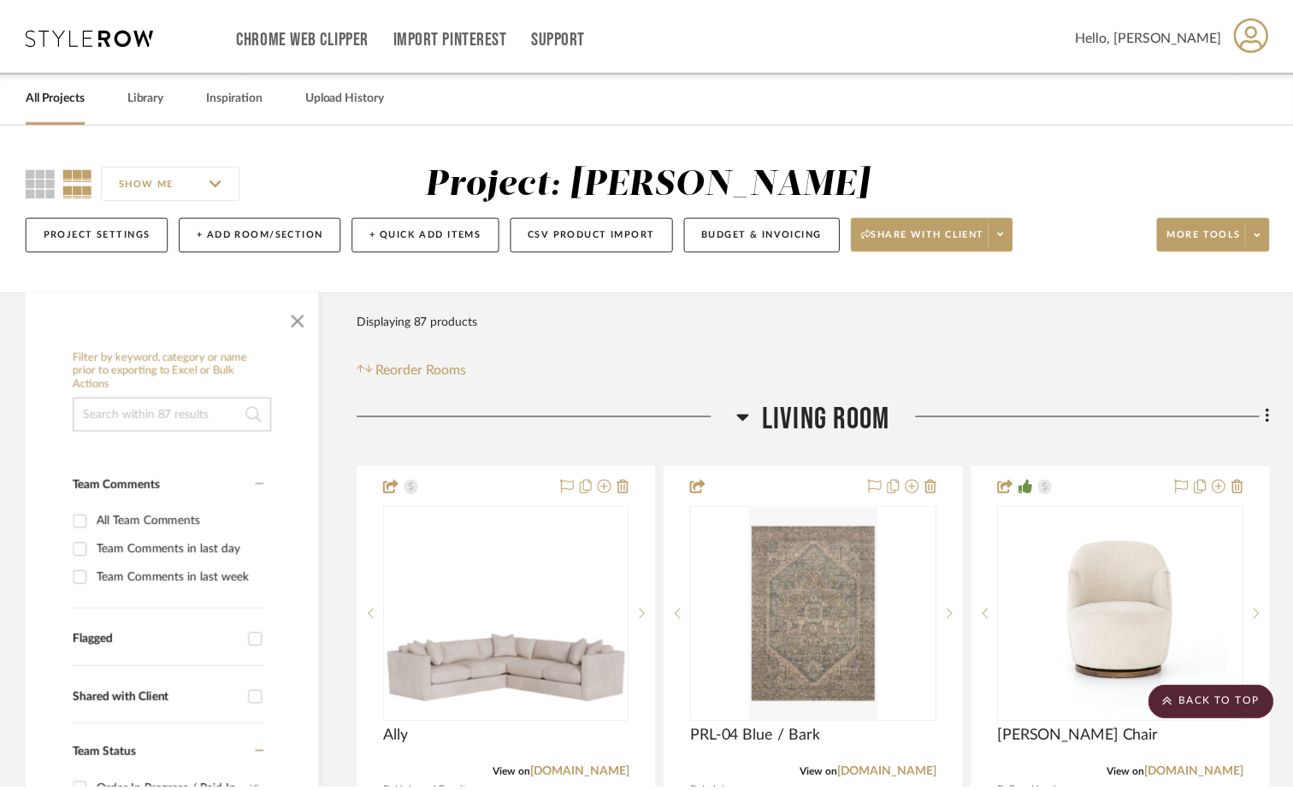
scroll to position [1967, 0]
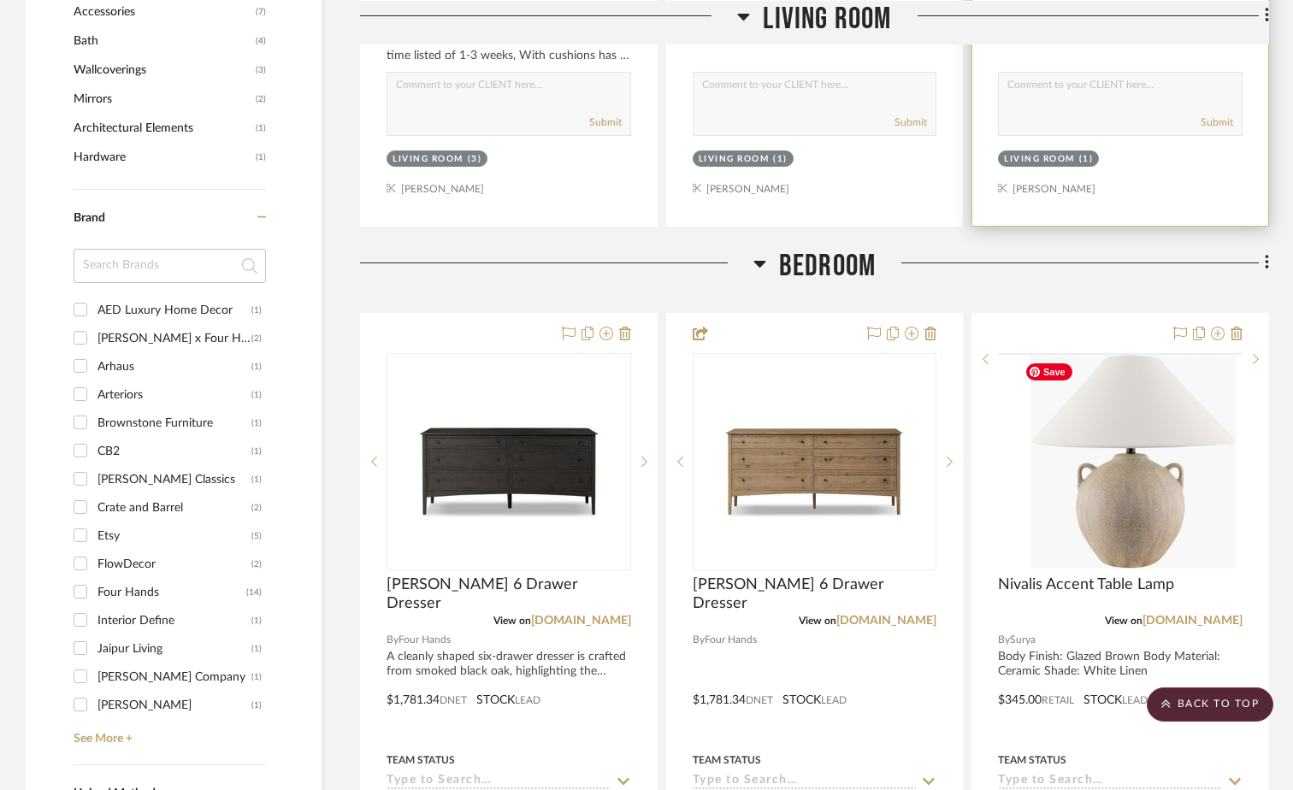
scroll to position [1882, 0]
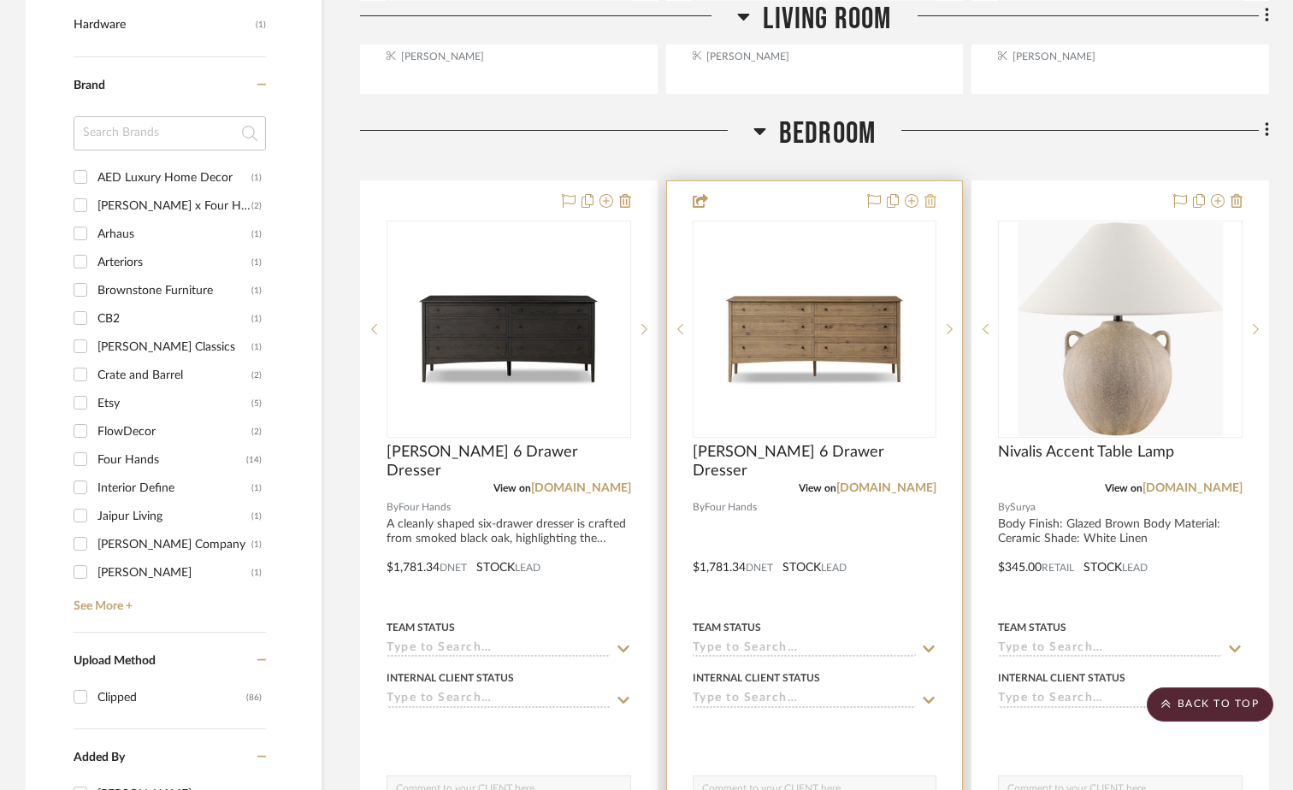
click at [934, 202] on icon at bounding box center [931, 201] width 12 height 14
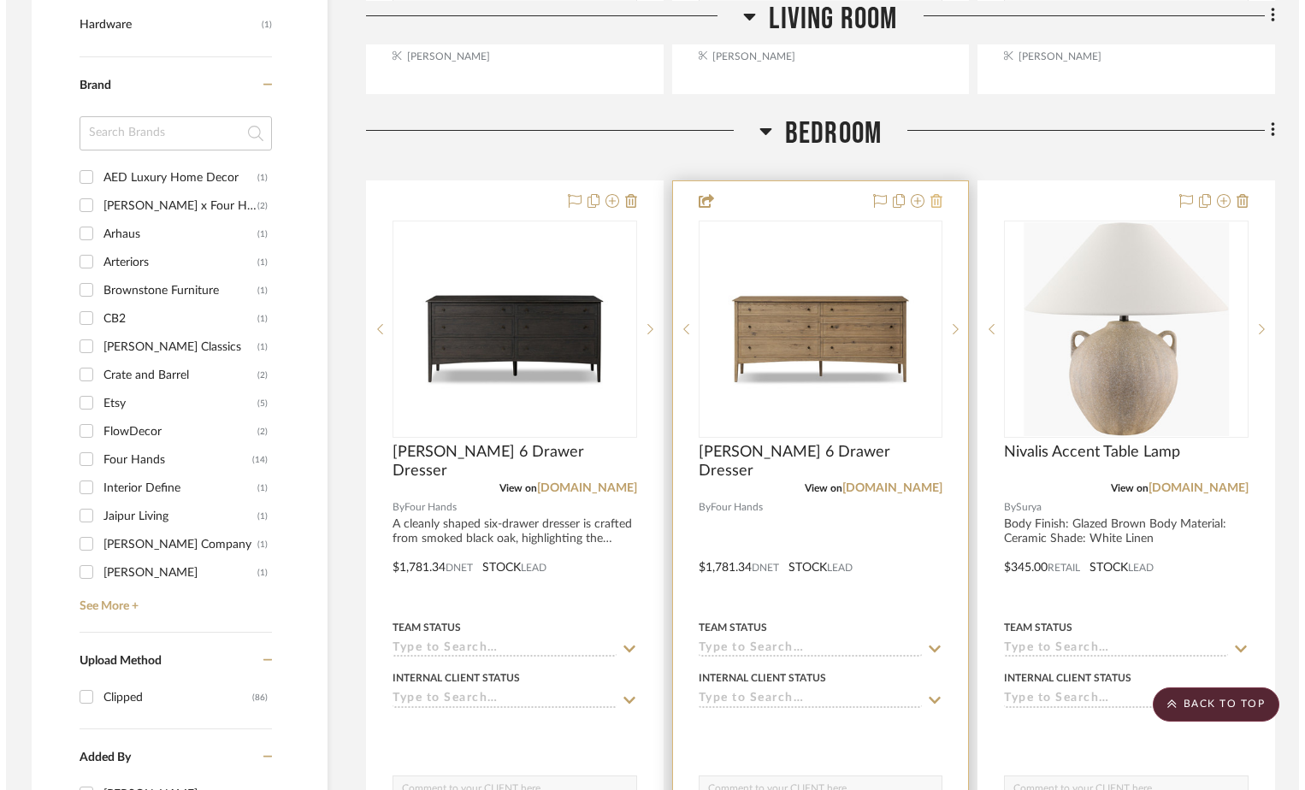
scroll to position [0, 0]
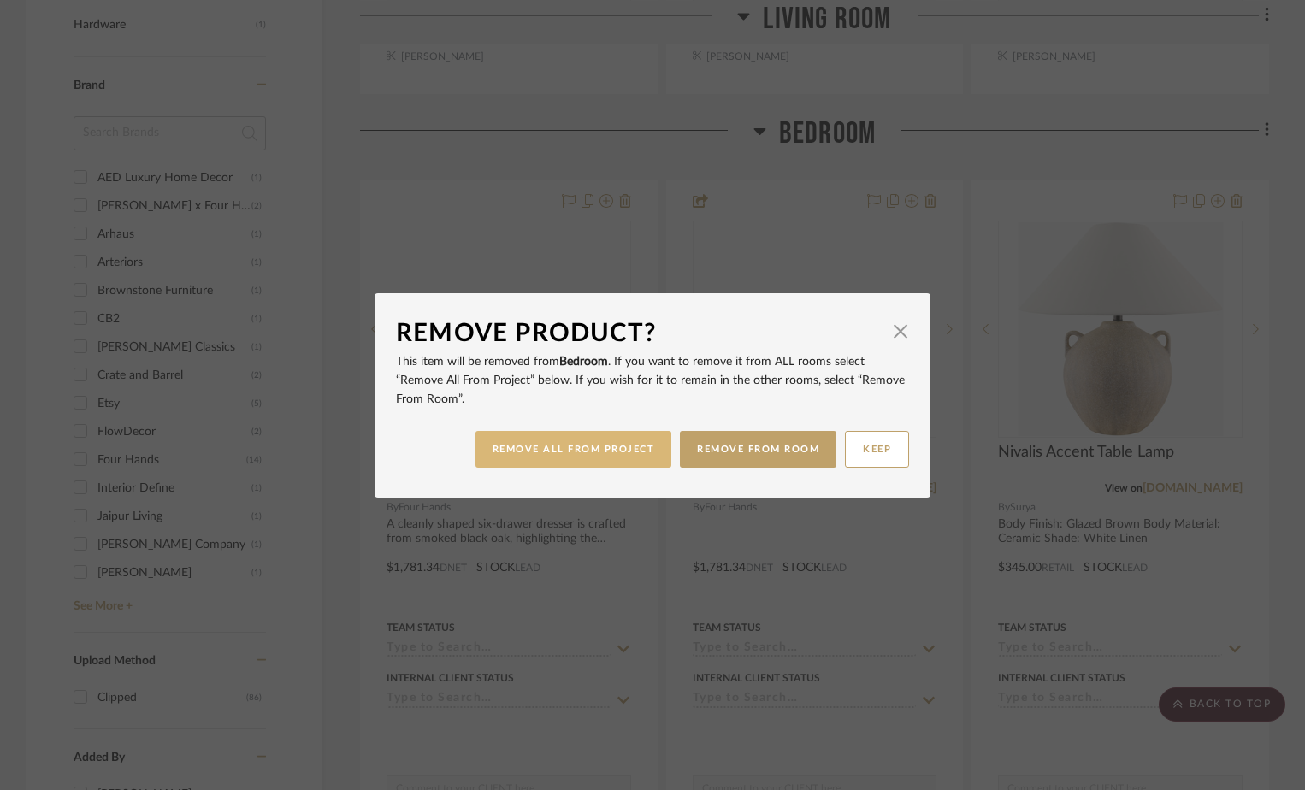
click at [590, 448] on button "REMOVE ALL FROM PROJECT" at bounding box center [574, 449] width 197 height 37
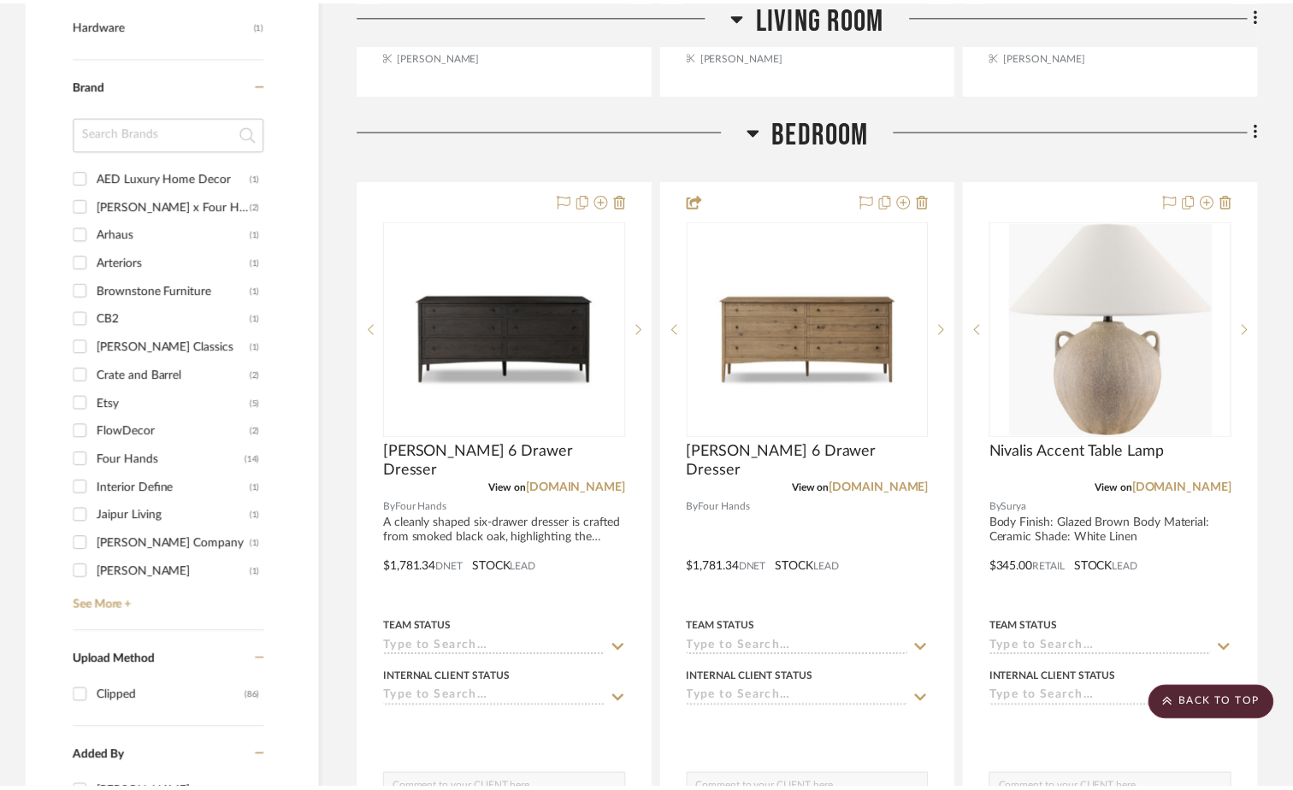
scroll to position [1882, 0]
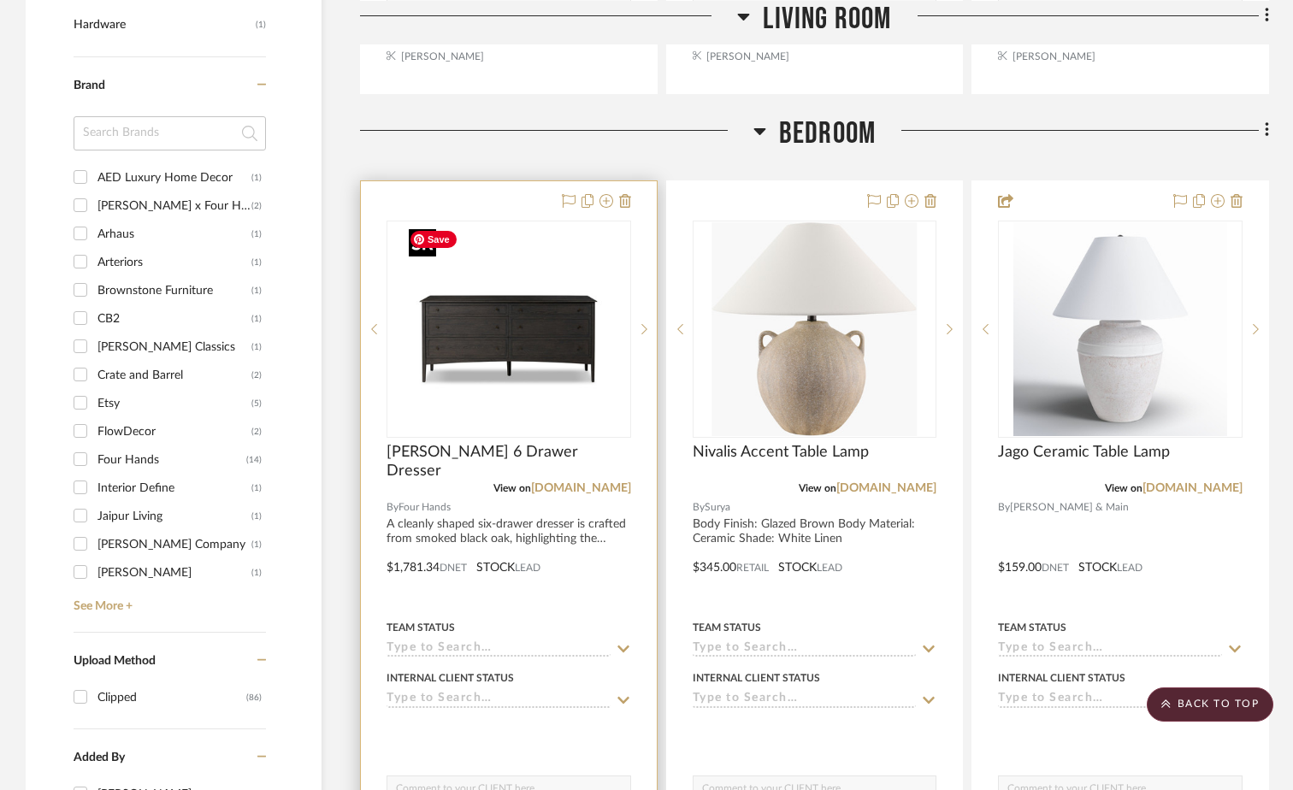
click at [494, 354] on img "0" at bounding box center [509, 329] width 214 height 214
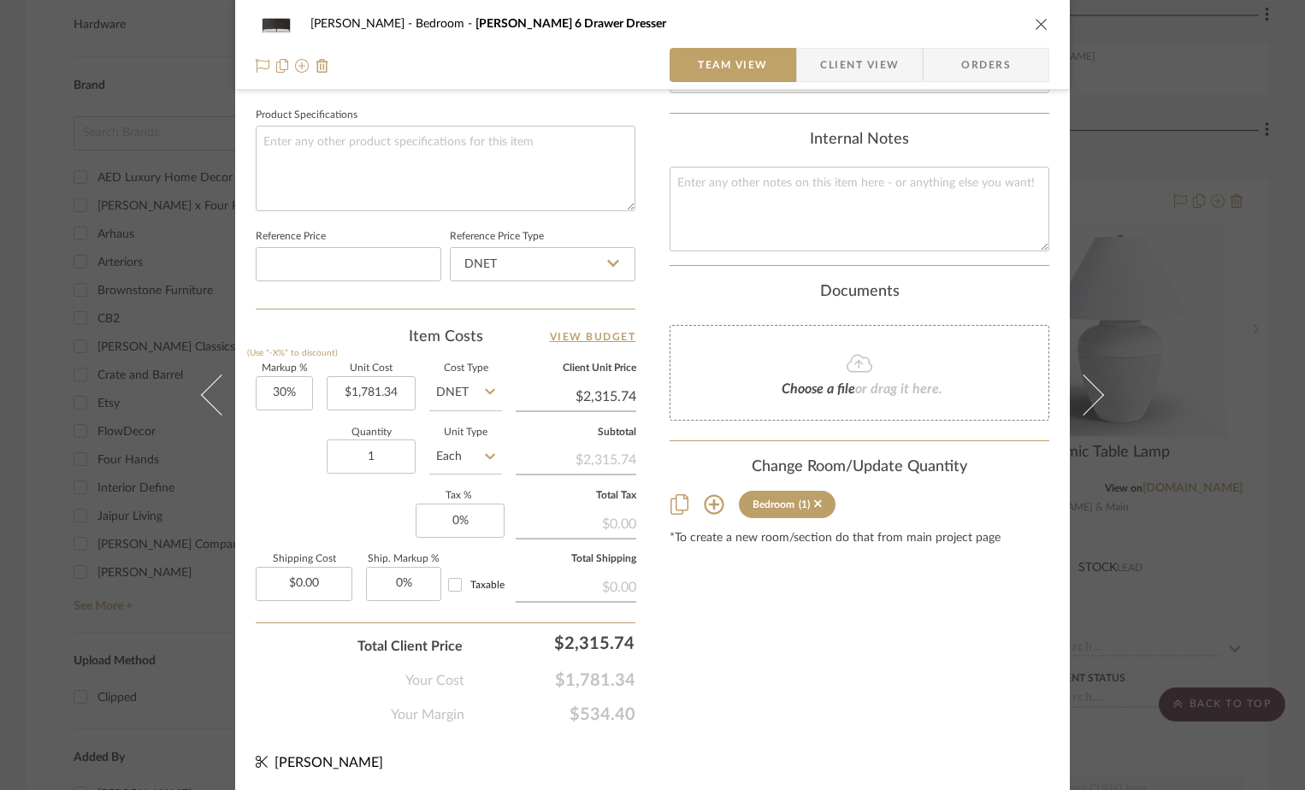
scroll to position [802, 0]
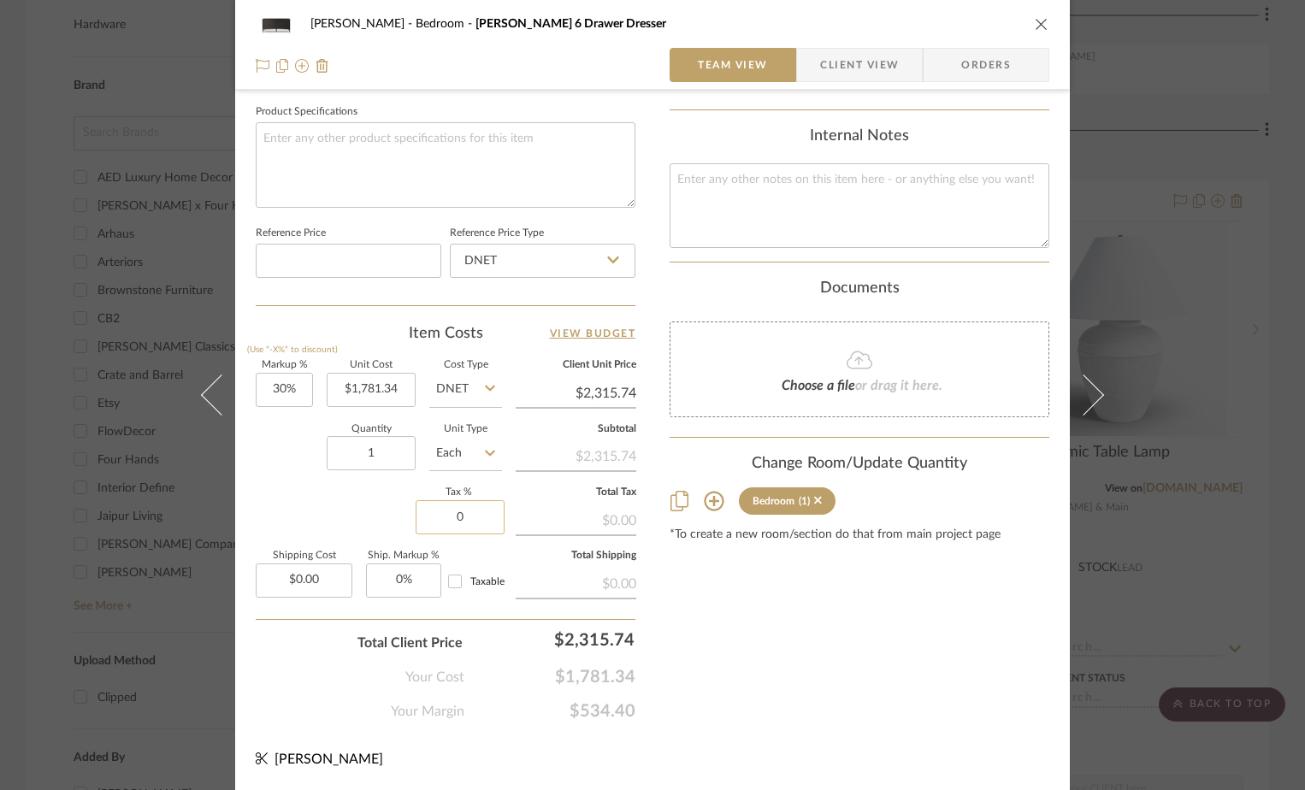
click at [450, 515] on input "0" at bounding box center [460, 517] width 89 height 34
type input "7%"
type input "0.00"
click at [286, 577] on input "0.00" at bounding box center [304, 581] width 97 height 34
type input "$276.00"
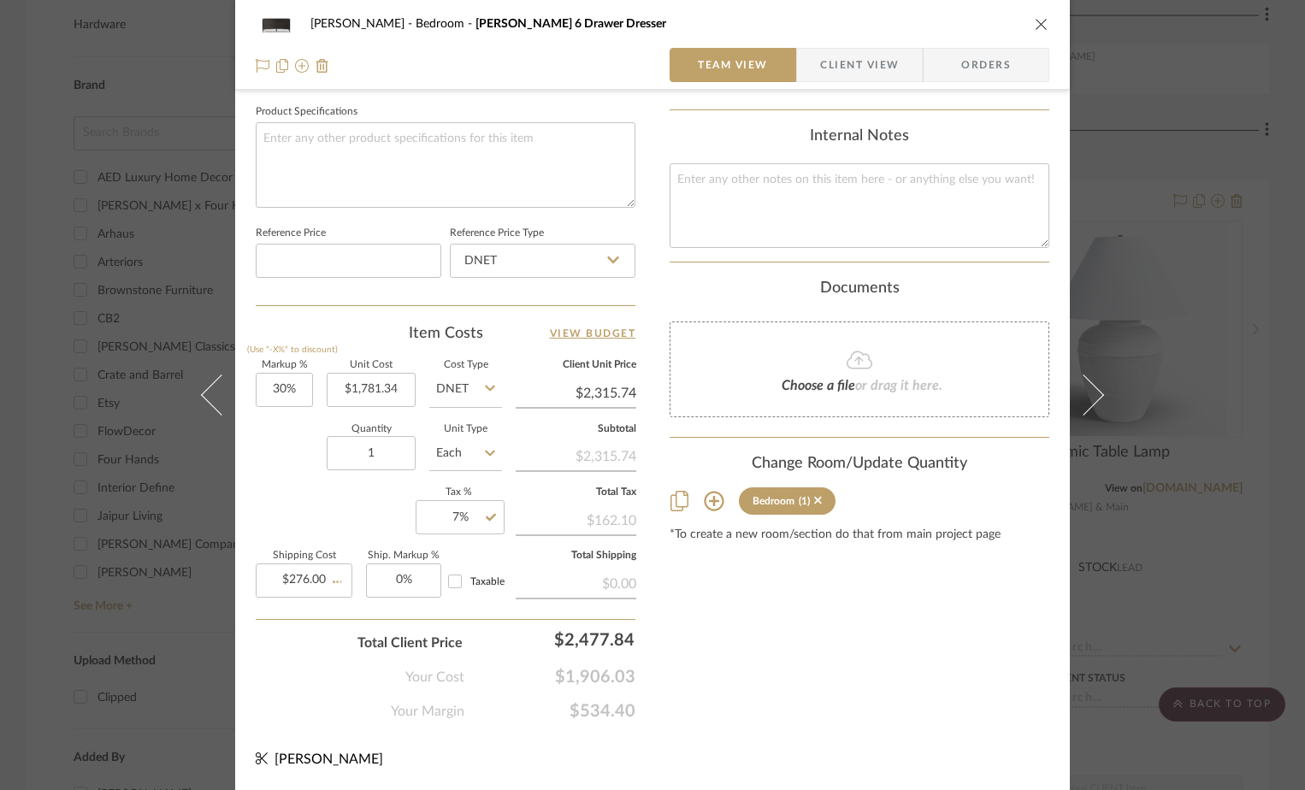
click at [758, 615] on div "Content here copies to Client View - confirm visibility there. Show in Client D…" at bounding box center [860, 18] width 380 height 1408
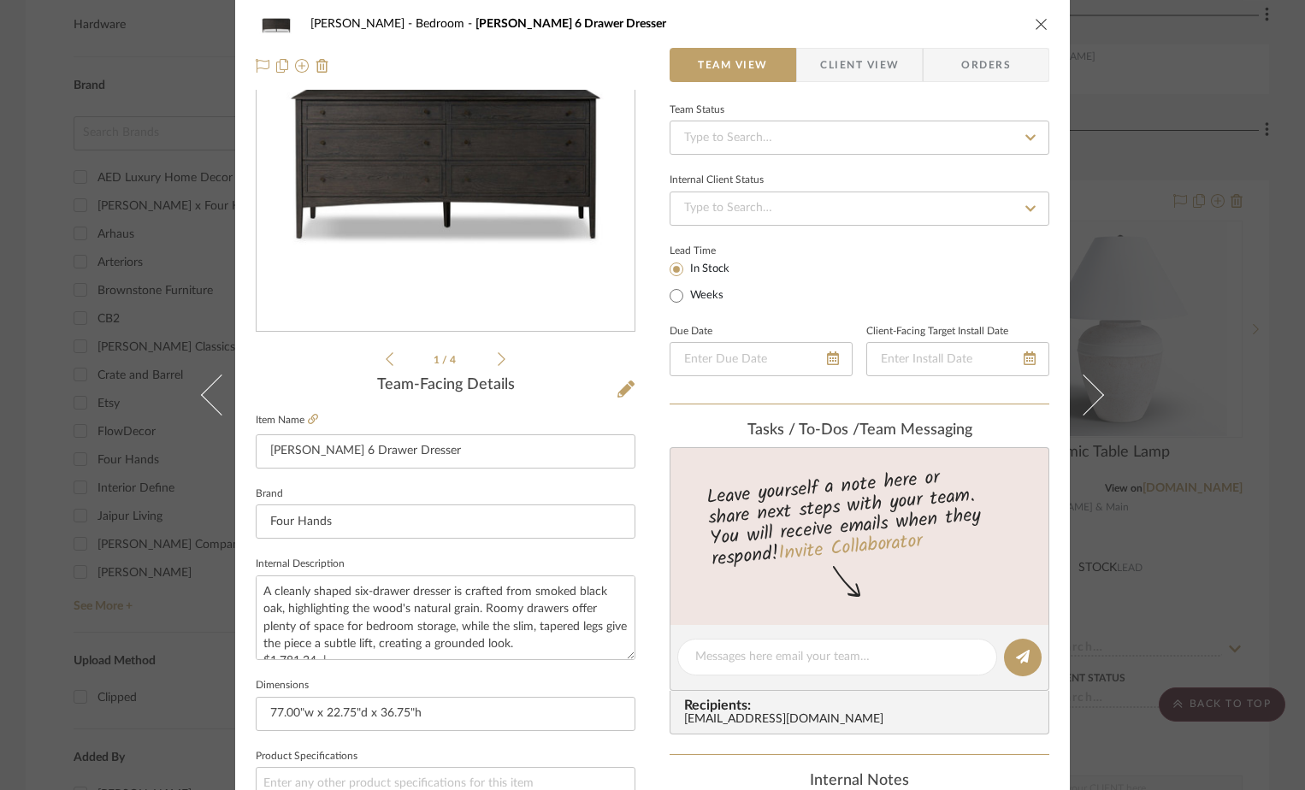
scroll to position [0, 0]
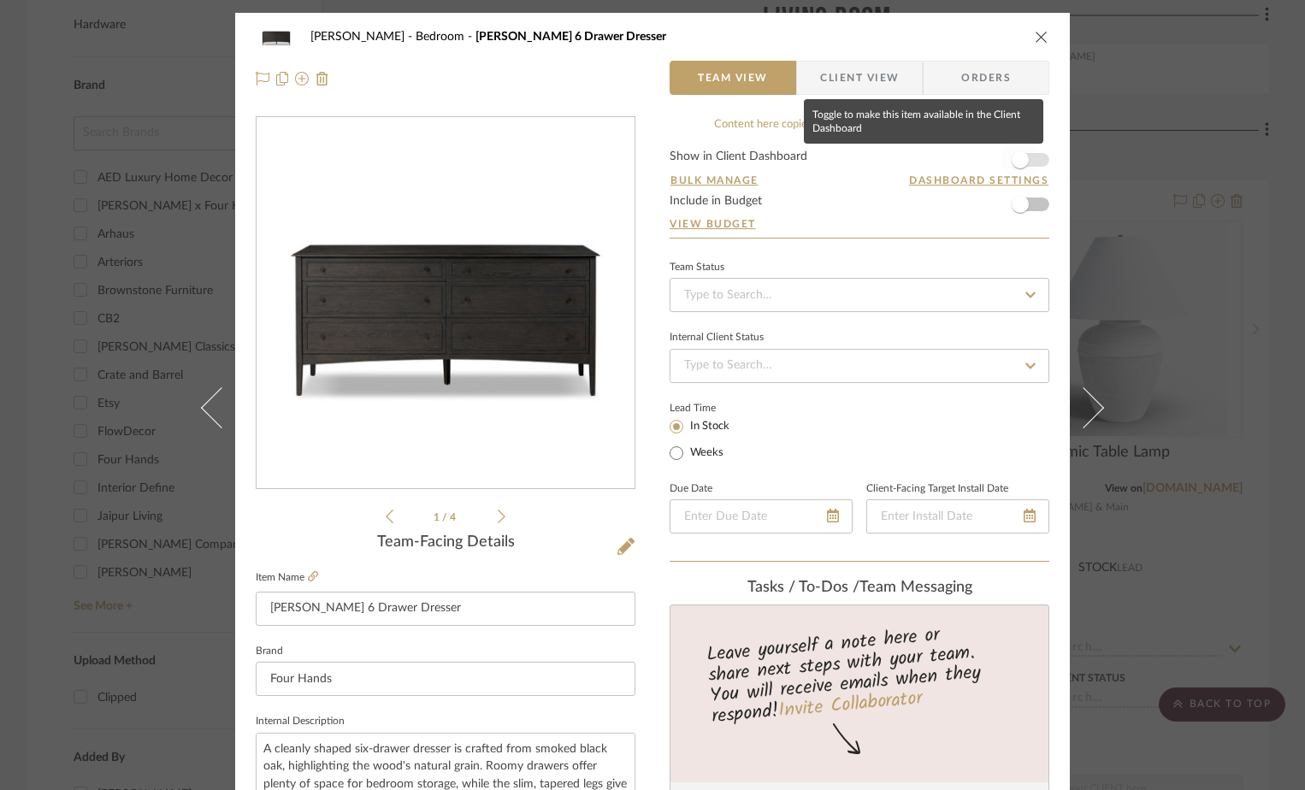
click at [1017, 165] on span "button" at bounding box center [1020, 159] width 17 height 17
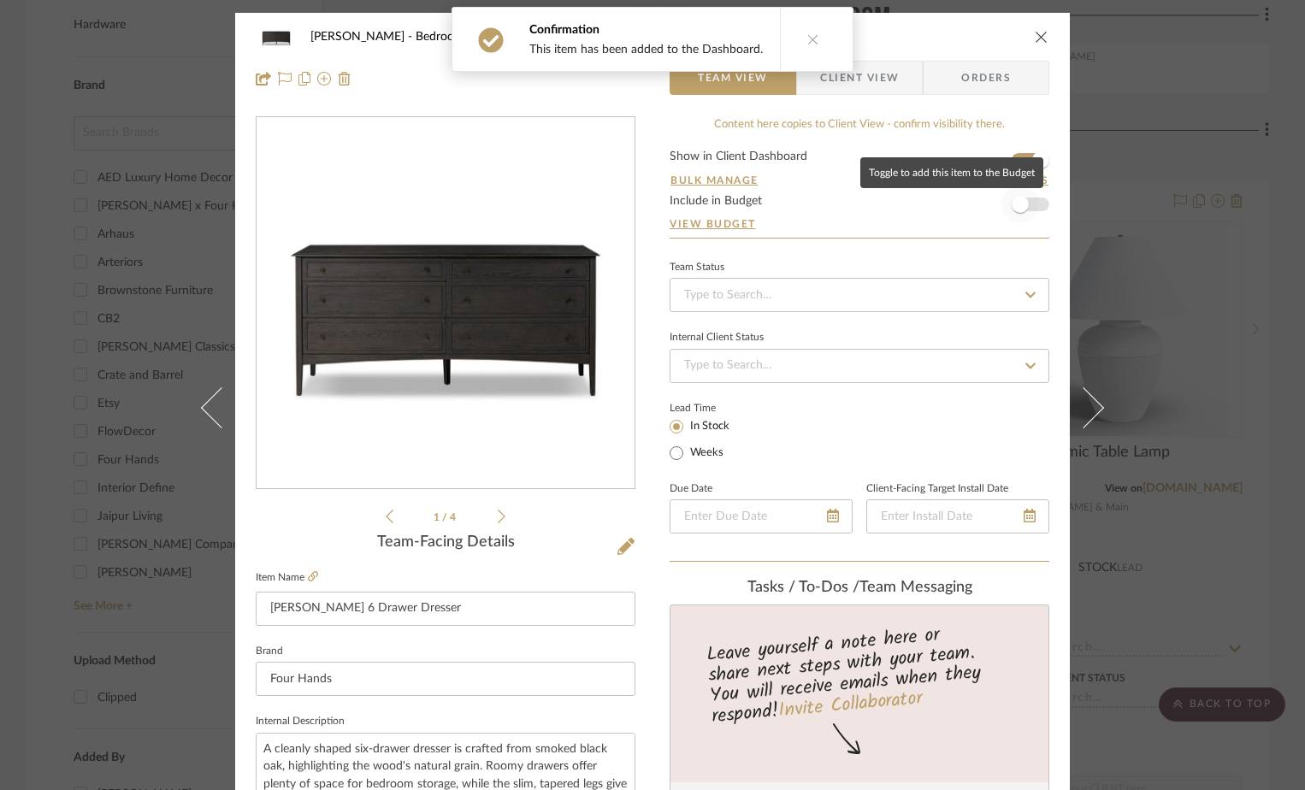
click at [1022, 204] on span "button" at bounding box center [1020, 204] width 17 height 17
click at [1041, 36] on icon "close" at bounding box center [1042, 37] width 14 height 14
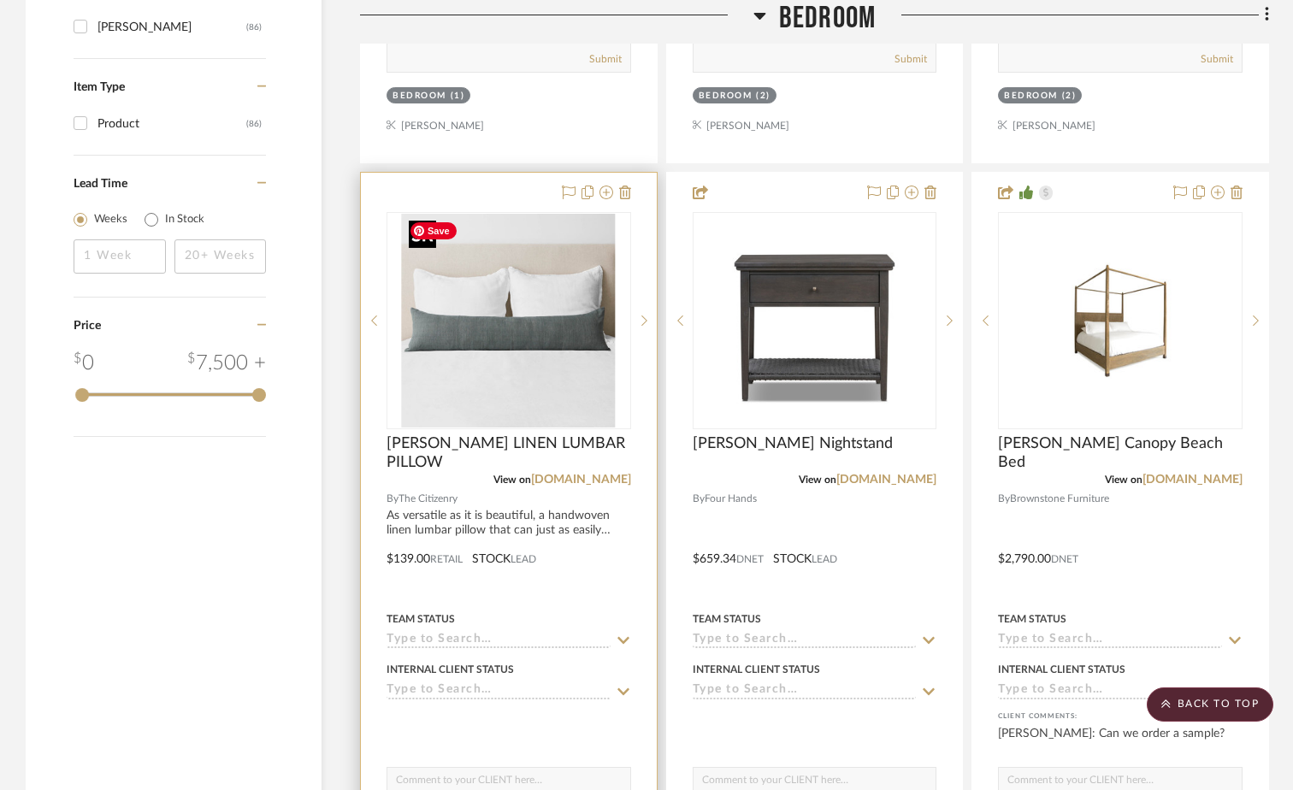
scroll to position [2737, 0]
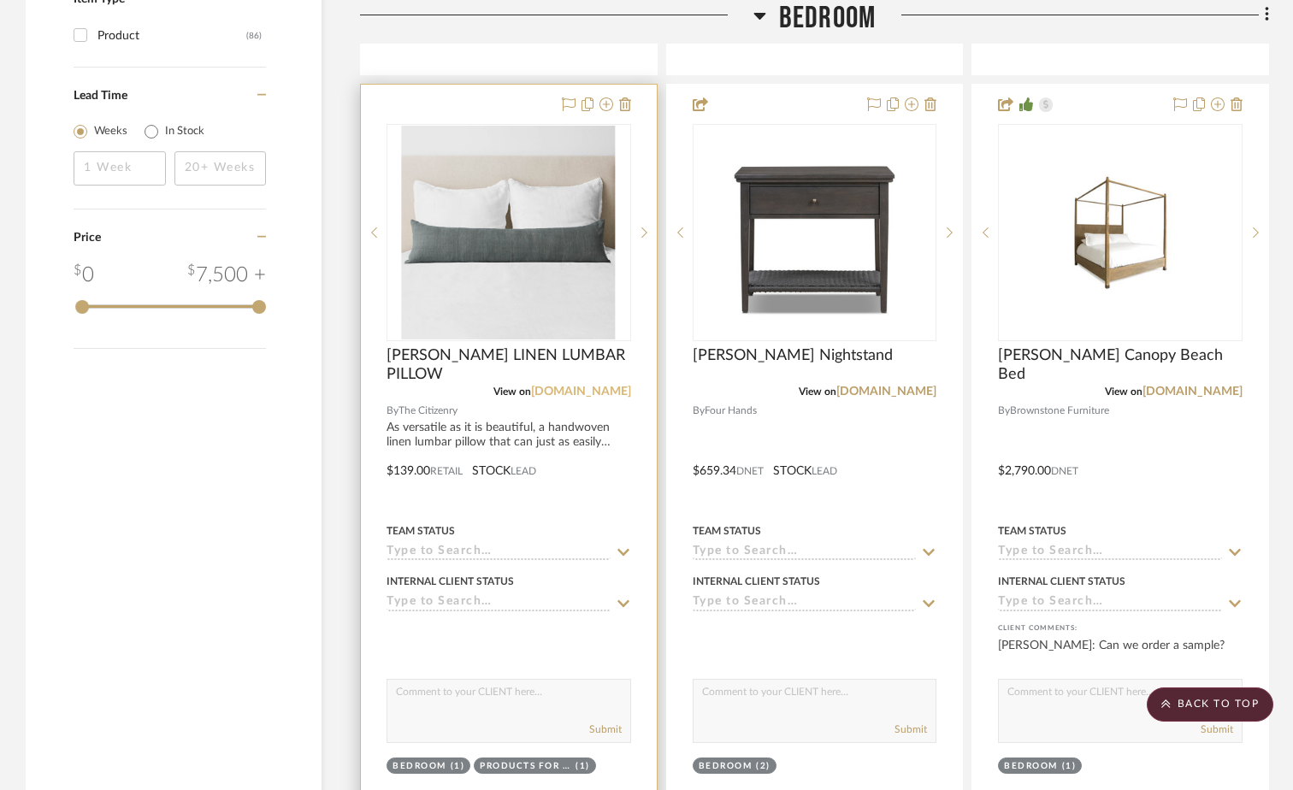
click at [585, 389] on link "the-citizenry.com" at bounding box center [581, 392] width 100 height 12
click at [573, 395] on link "the-citizenry.com" at bounding box center [581, 392] width 100 height 12
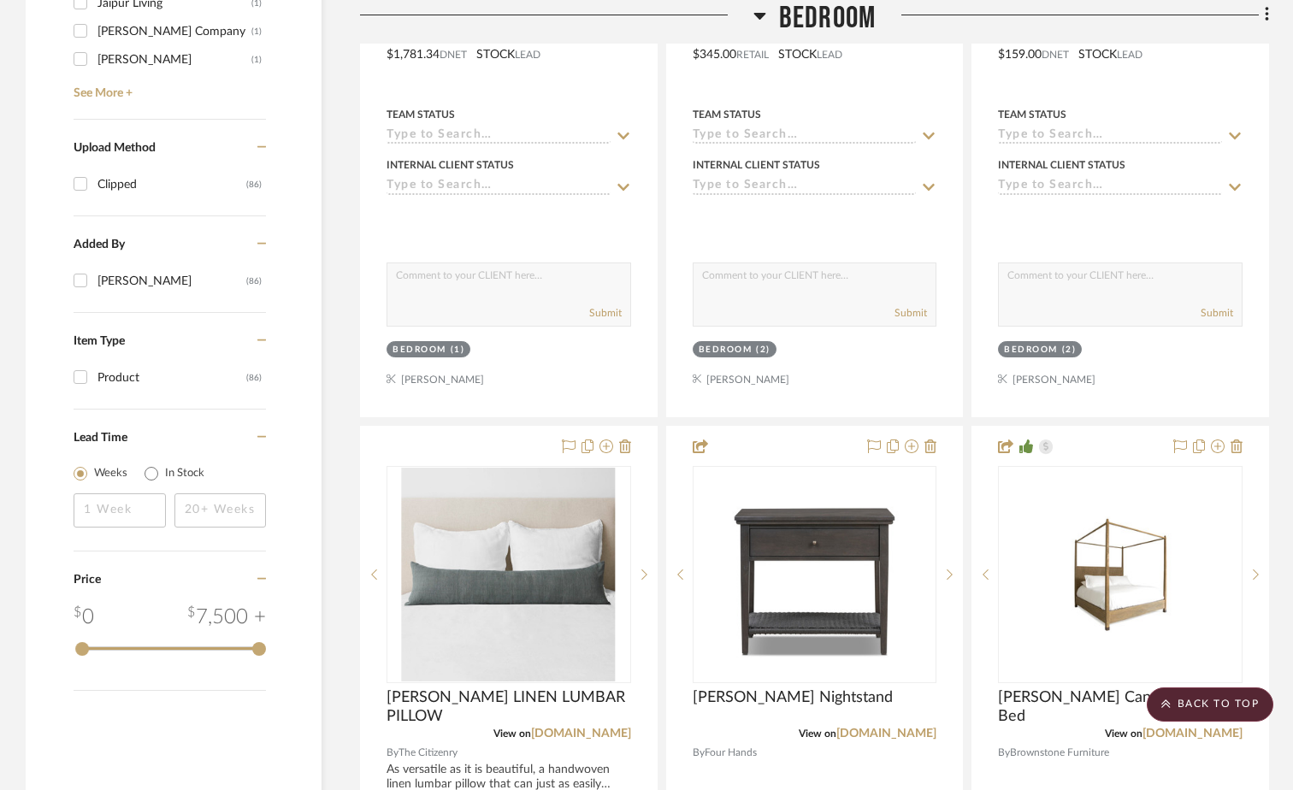
scroll to position [0, 0]
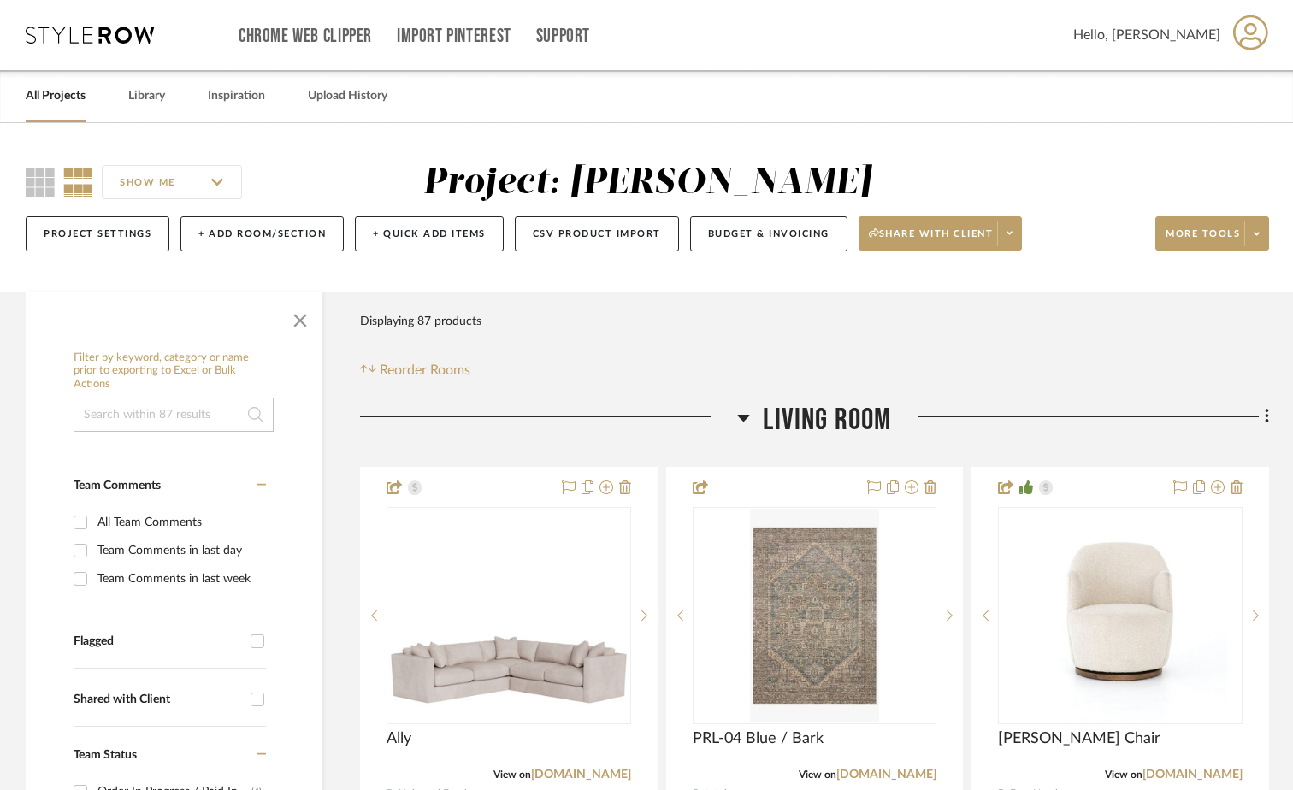
click at [109, 34] on icon at bounding box center [90, 35] width 128 height 17
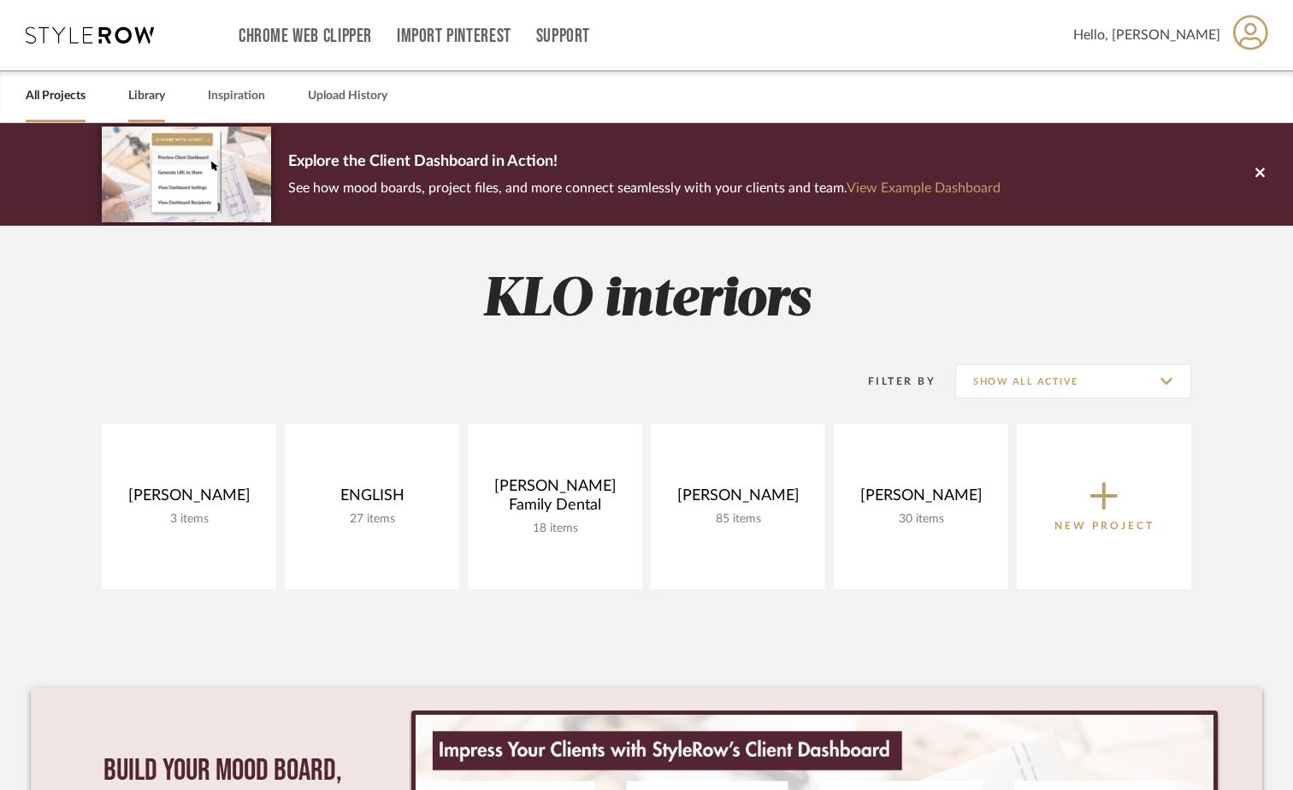
click at [146, 87] on link "Library" at bounding box center [146, 96] width 37 height 23
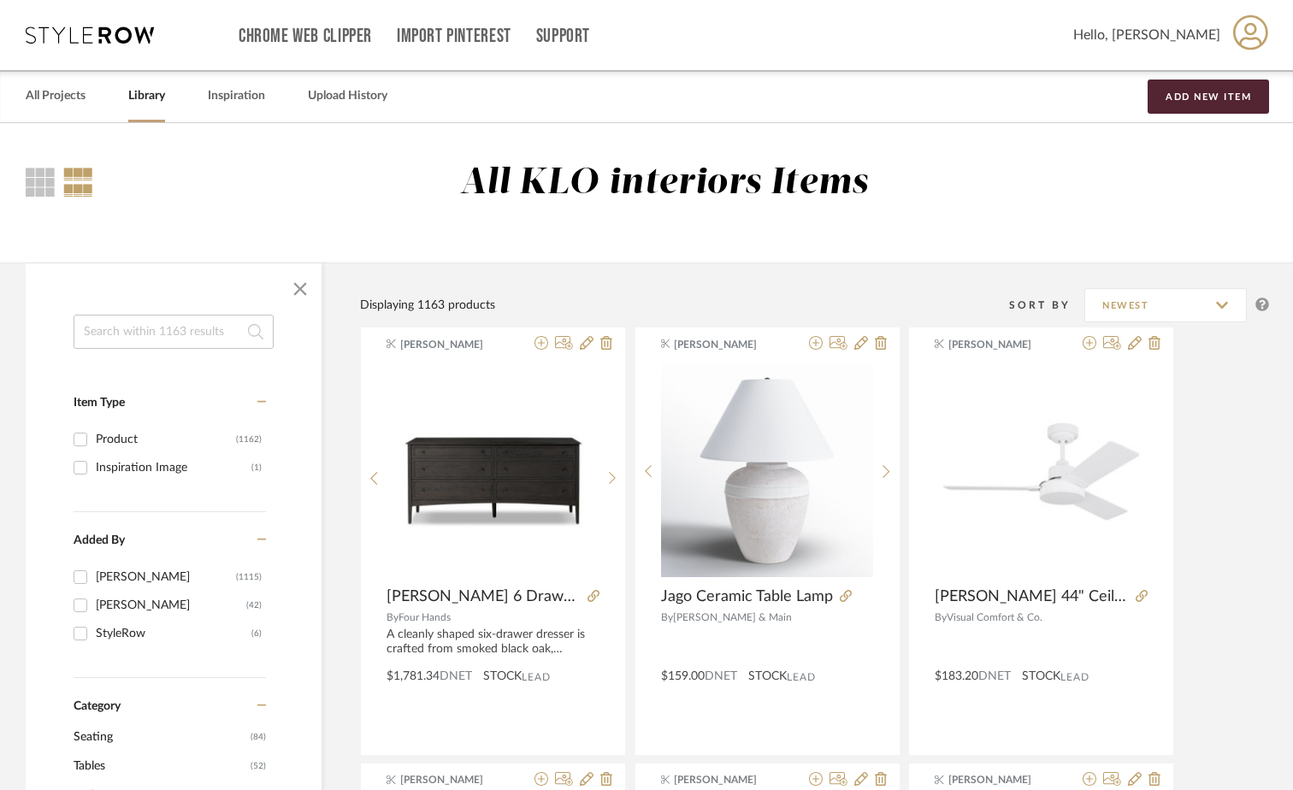
click at [148, 335] on input at bounding box center [174, 332] width 200 height 34
type input "pillow"
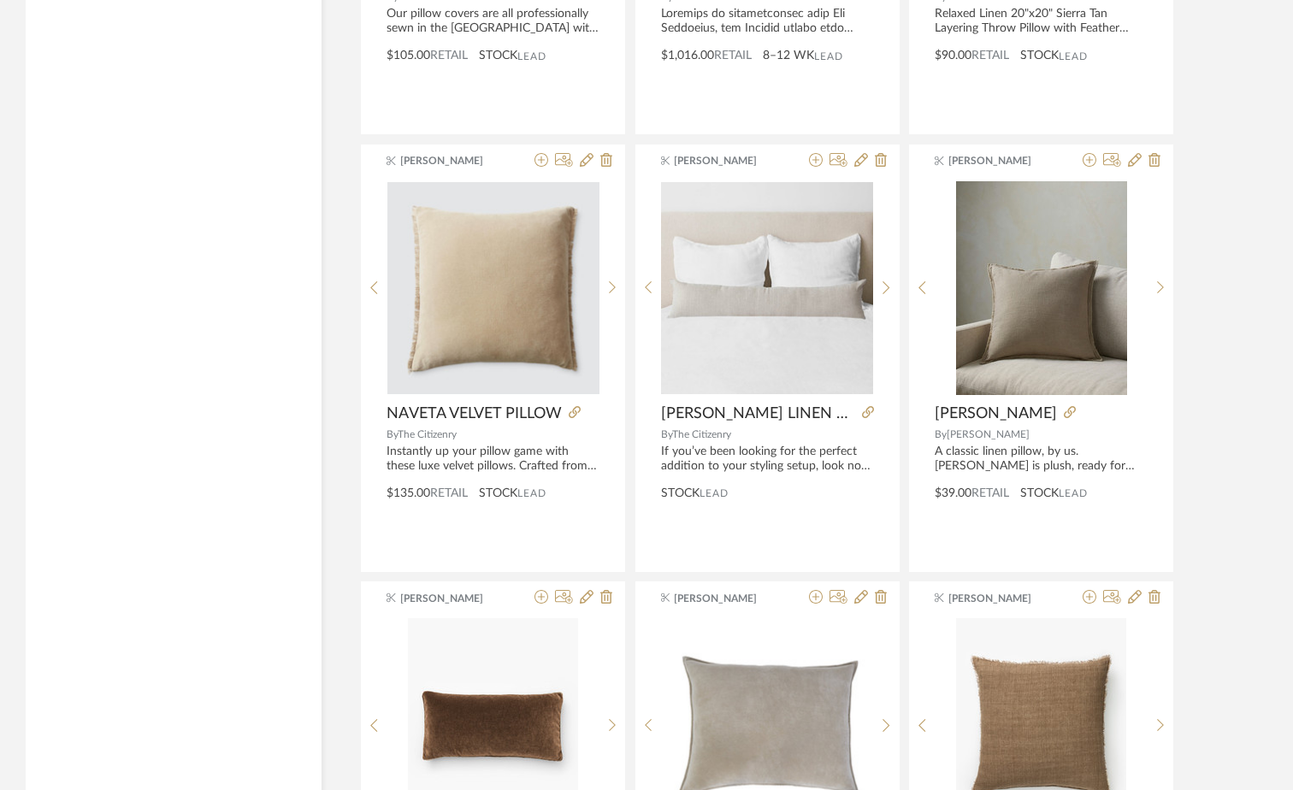
scroll to position [1539, 0]
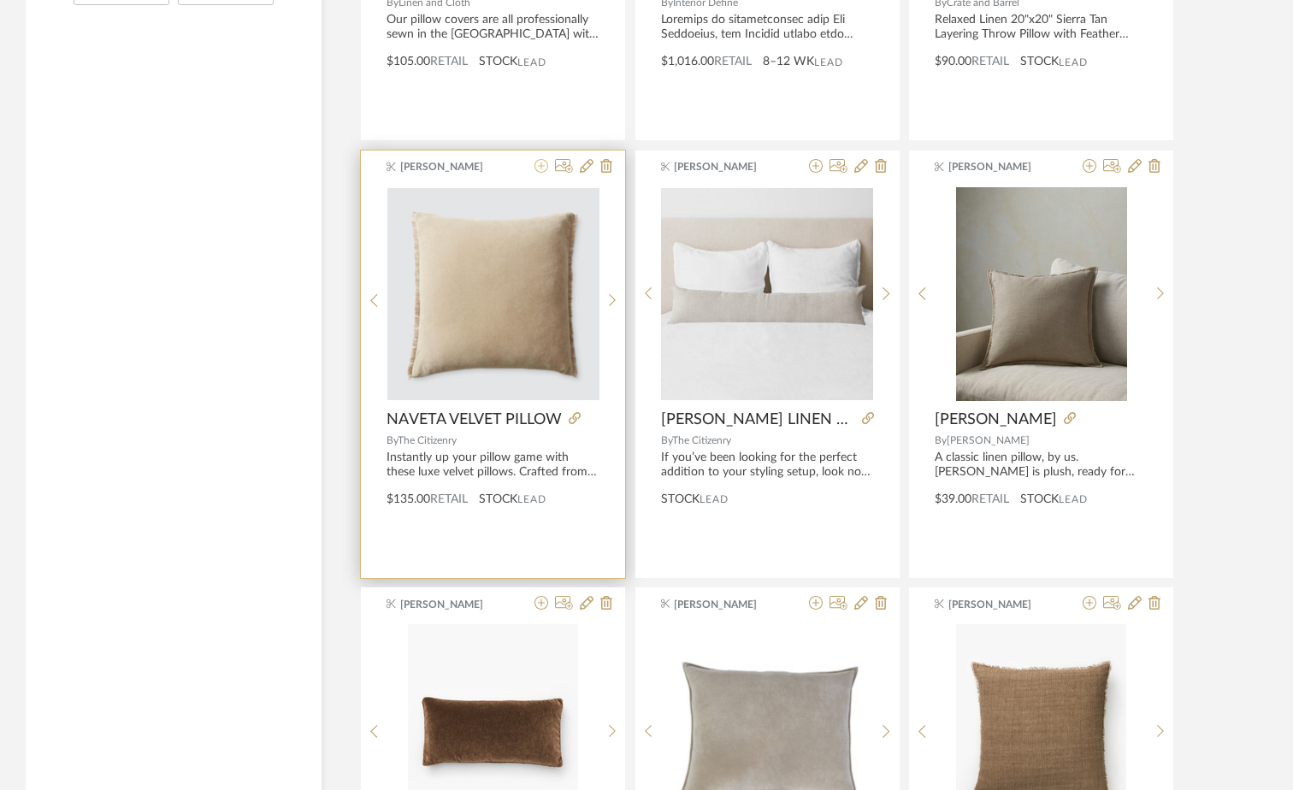
click at [540, 162] on icon at bounding box center [542, 166] width 14 height 14
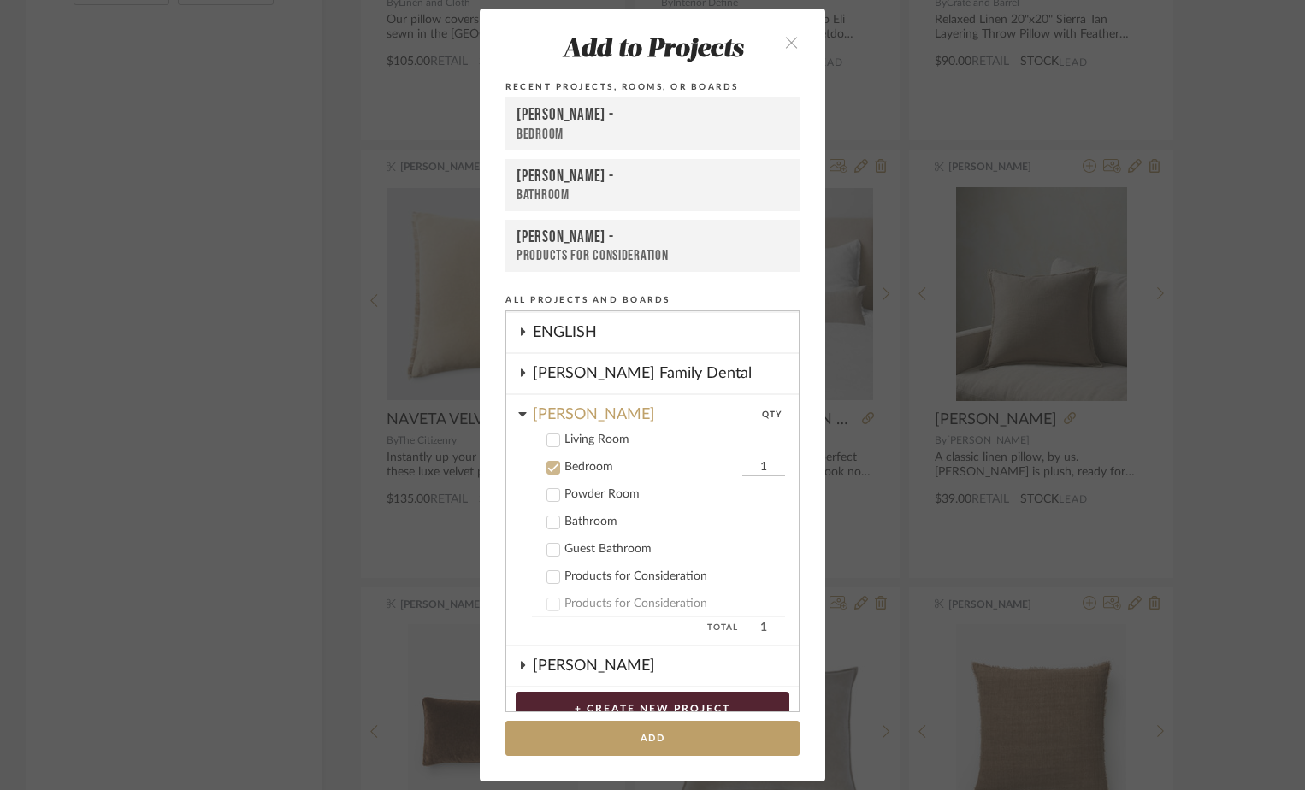
scroll to position [119, 0]
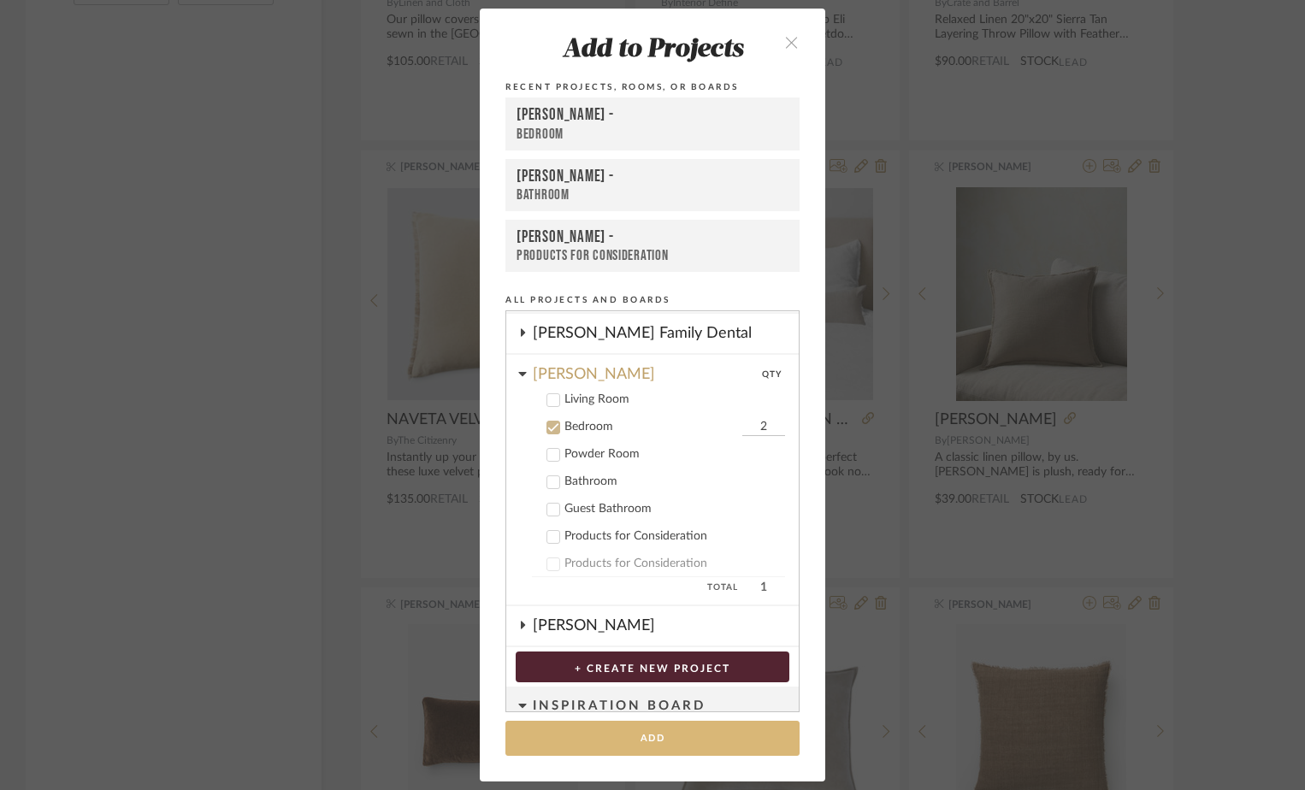
type input "2"
click at [639, 737] on button "Add" at bounding box center [652, 738] width 294 height 35
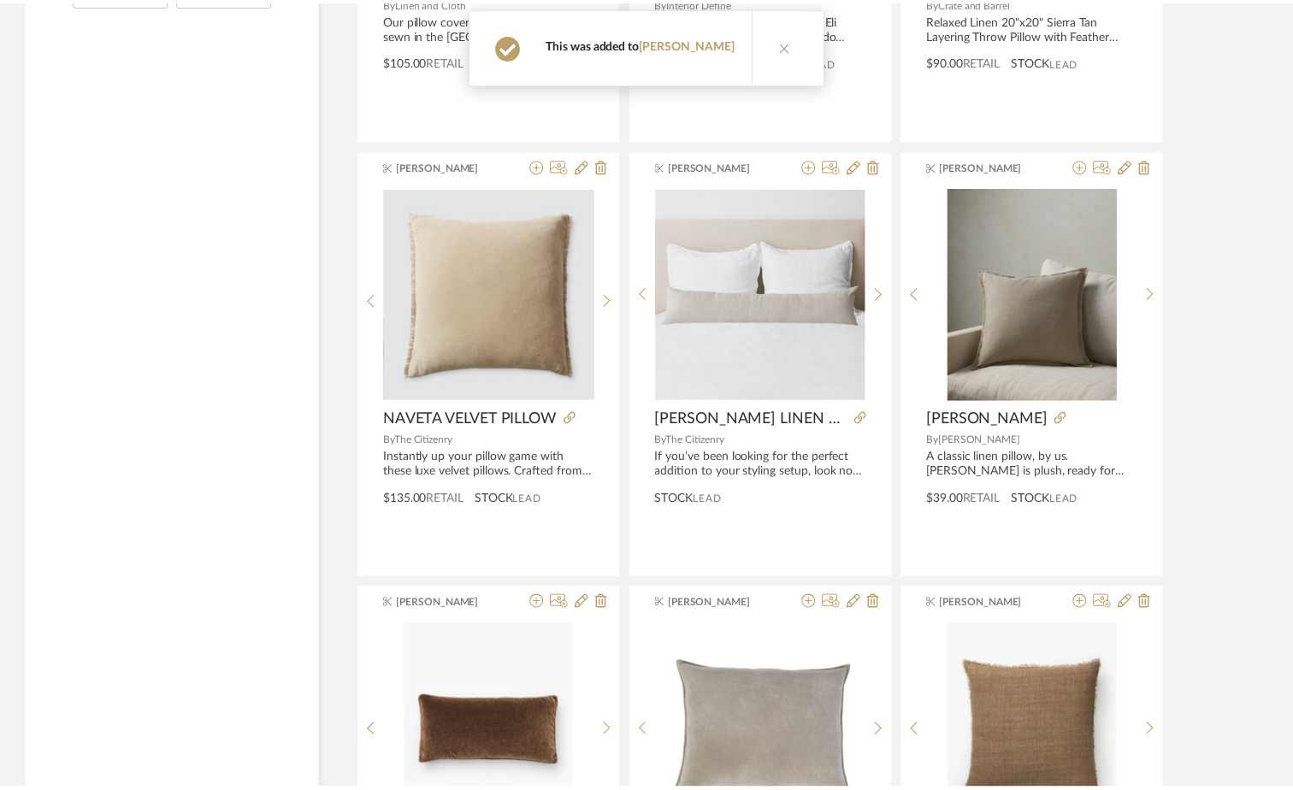
scroll to position [1539, 0]
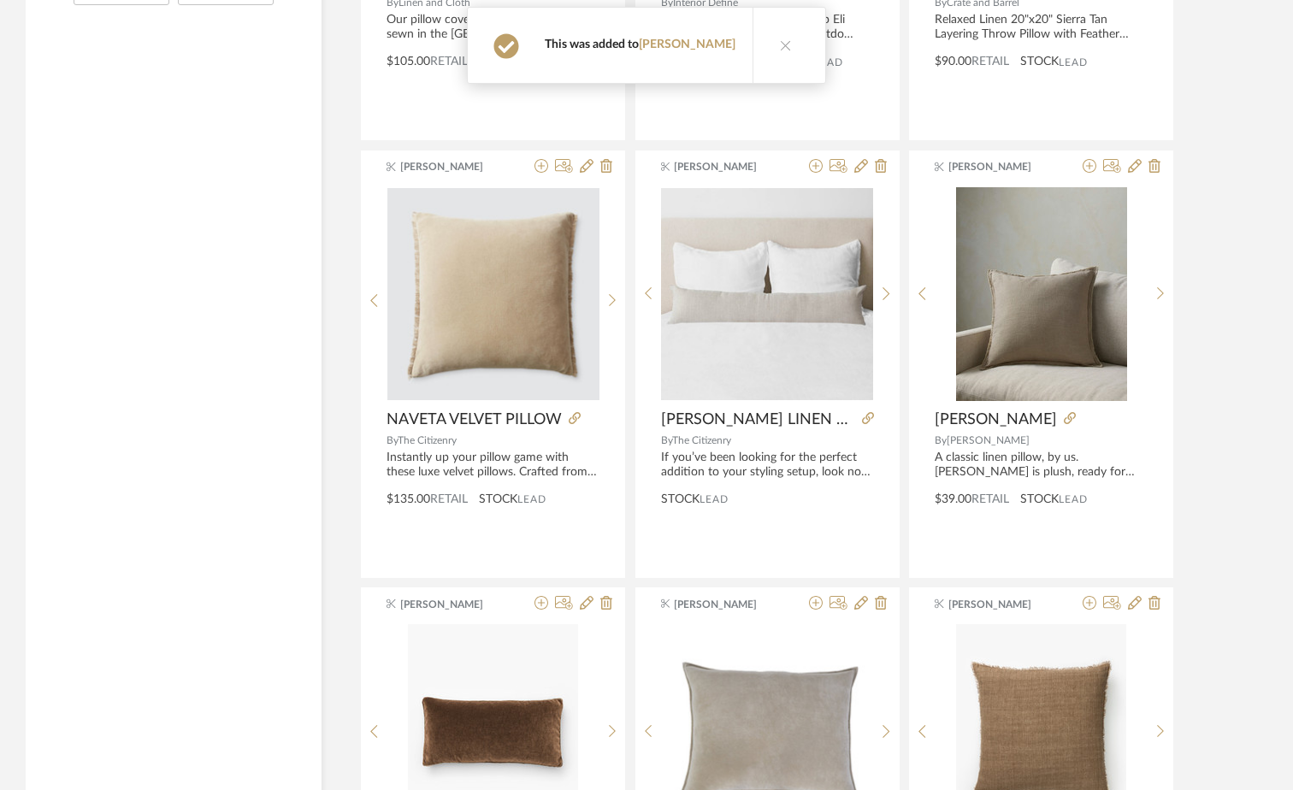
click at [780, 44] on icon at bounding box center [786, 45] width 12 height 12
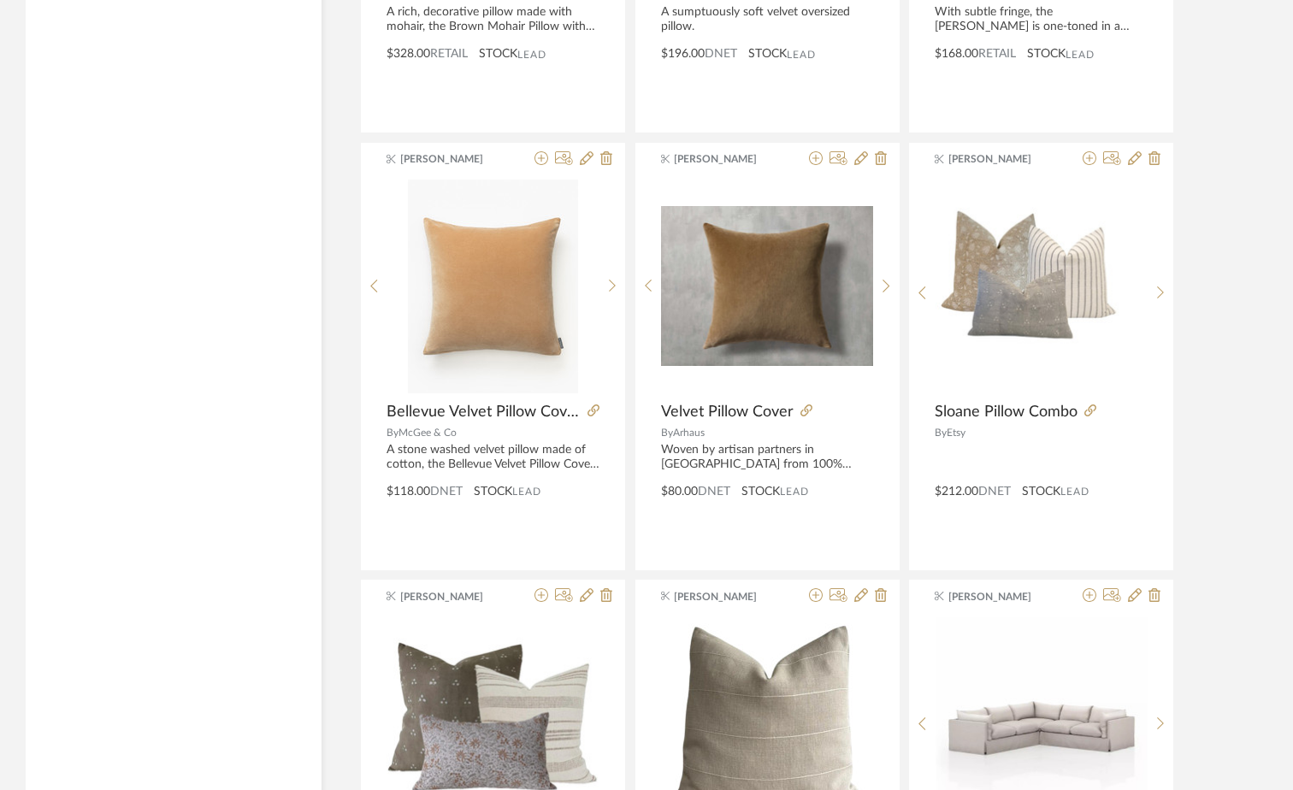
scroll to position [2325, 0]
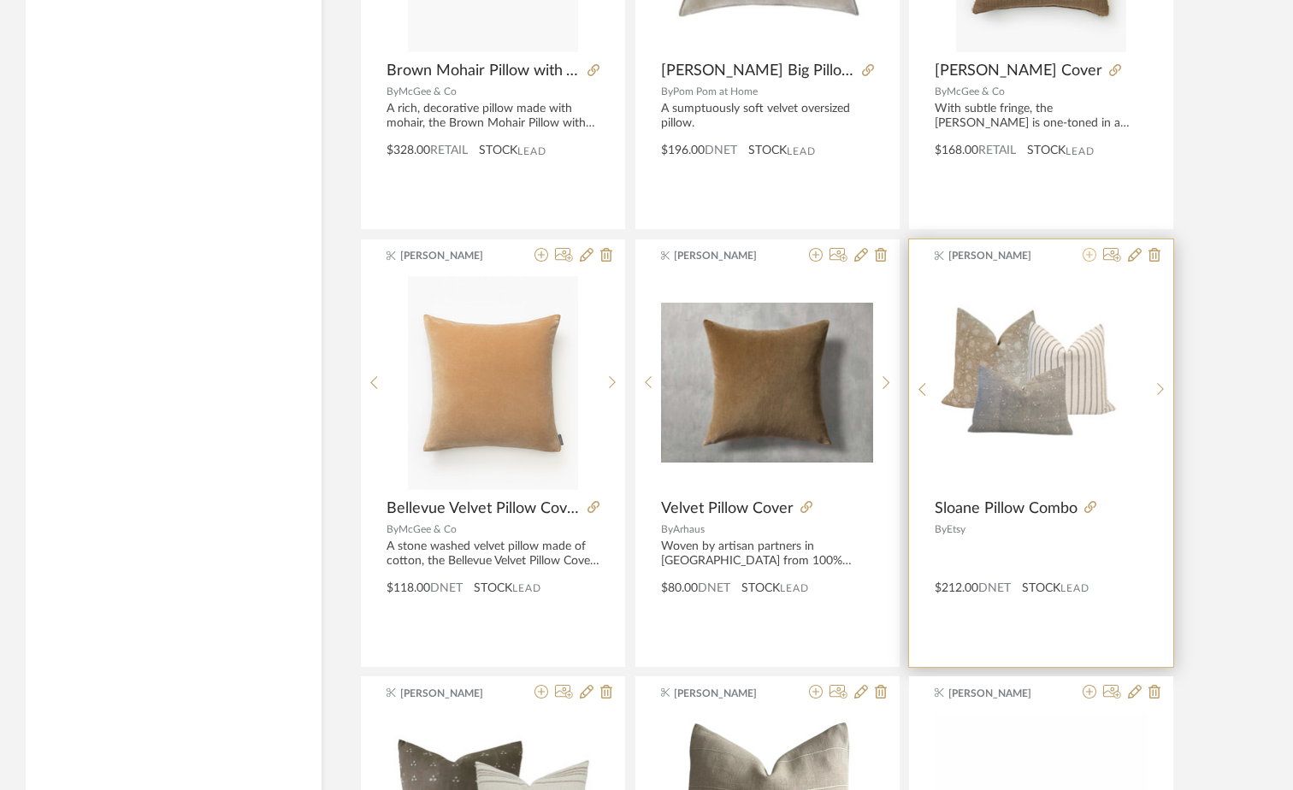
click at [1090, 252] on icon at bounding box center [1090, 255] width 14 height 14
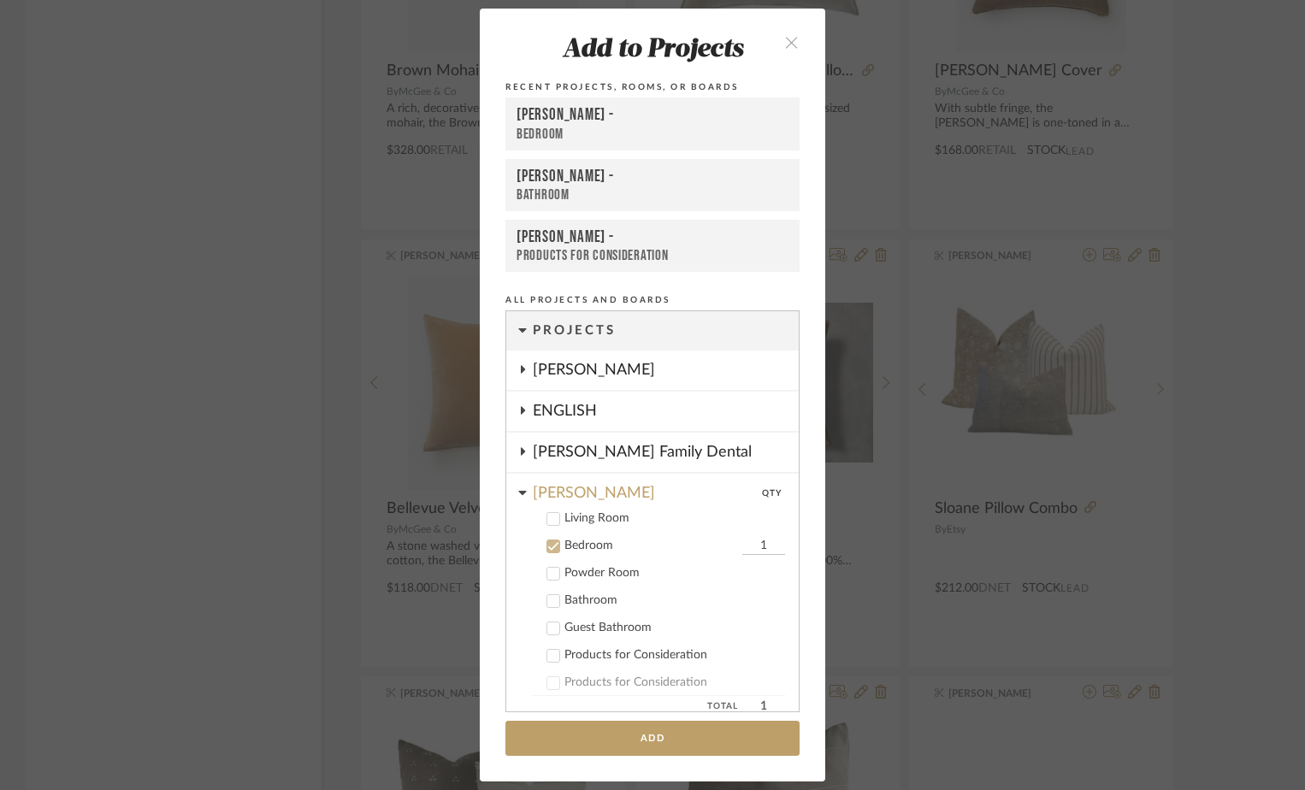
scroll to position [119, 0]
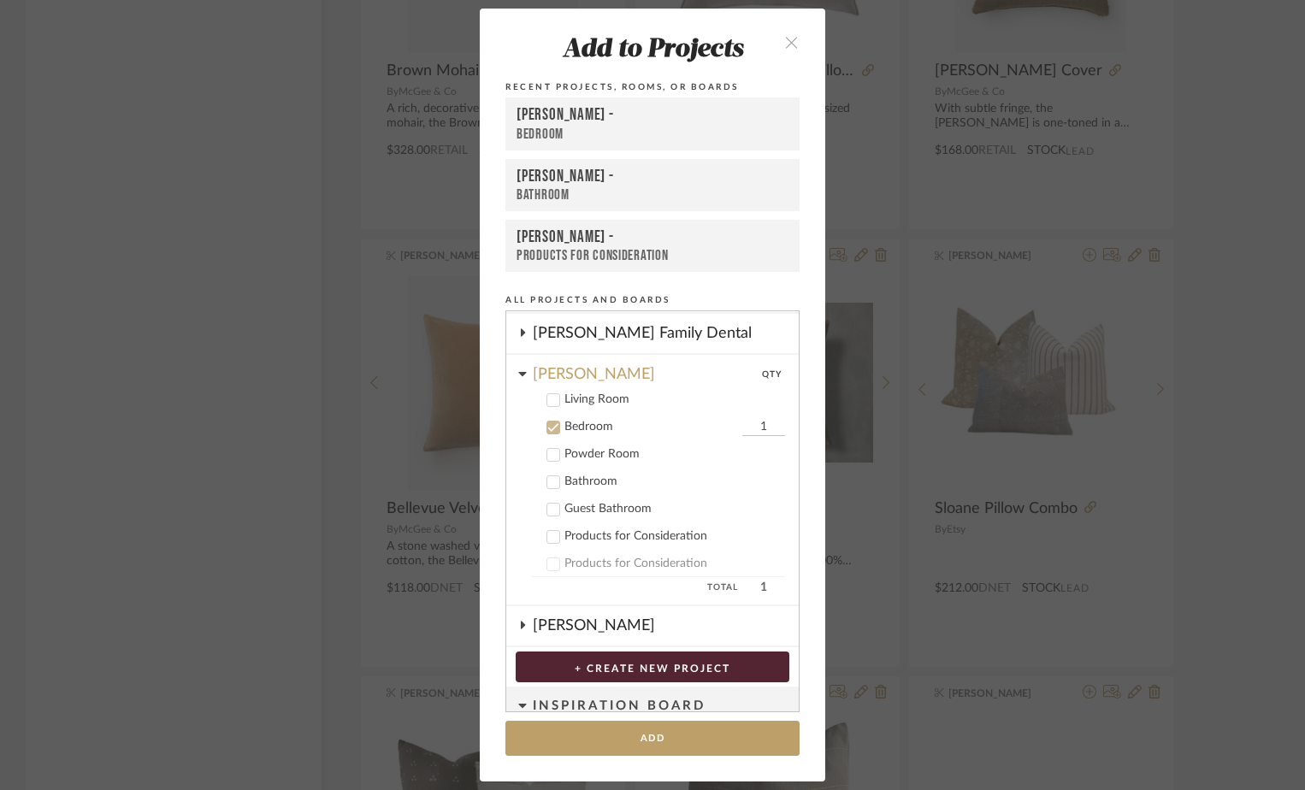
click at [553, 399] on div at bounding box center [554, 400] width 14 height 14
click at [547, 424] on icon at bounding box center [553, 428] width 12 height 12
click at [608, 731] on button "Add" at bounding box center [652, 738] width 294 height 35
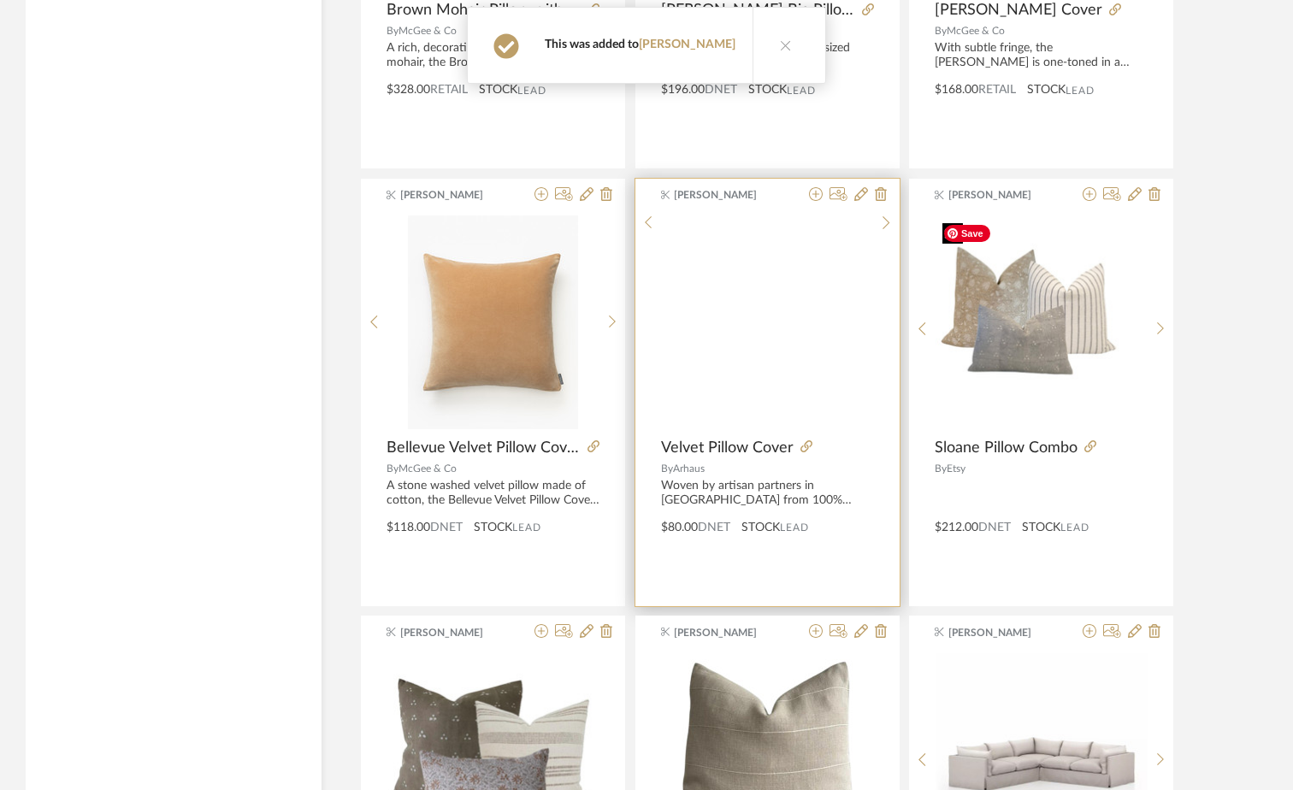
scroll to position [2411, 0]
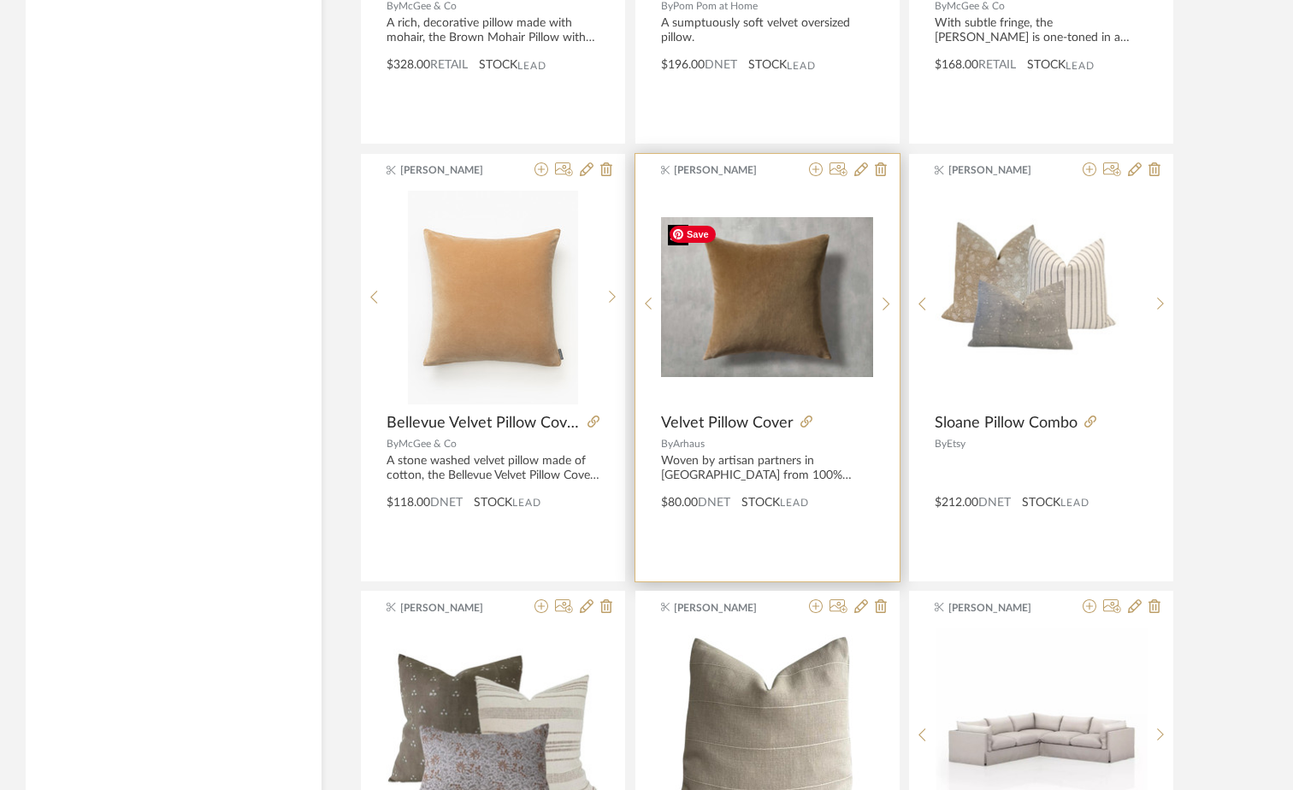
click at [766, 316] on img "0" at bounding box center [767, 296] width 212 height 159
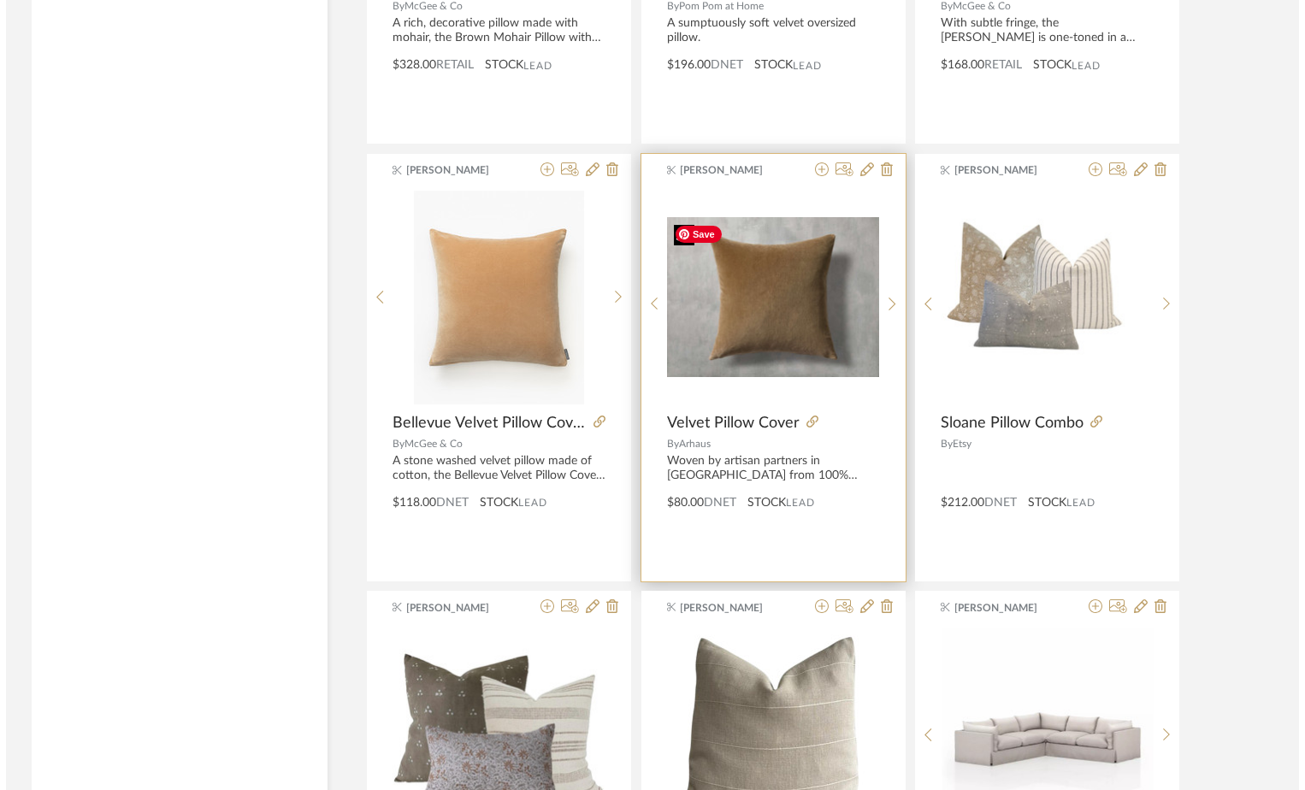
scroll to position [0, 0]
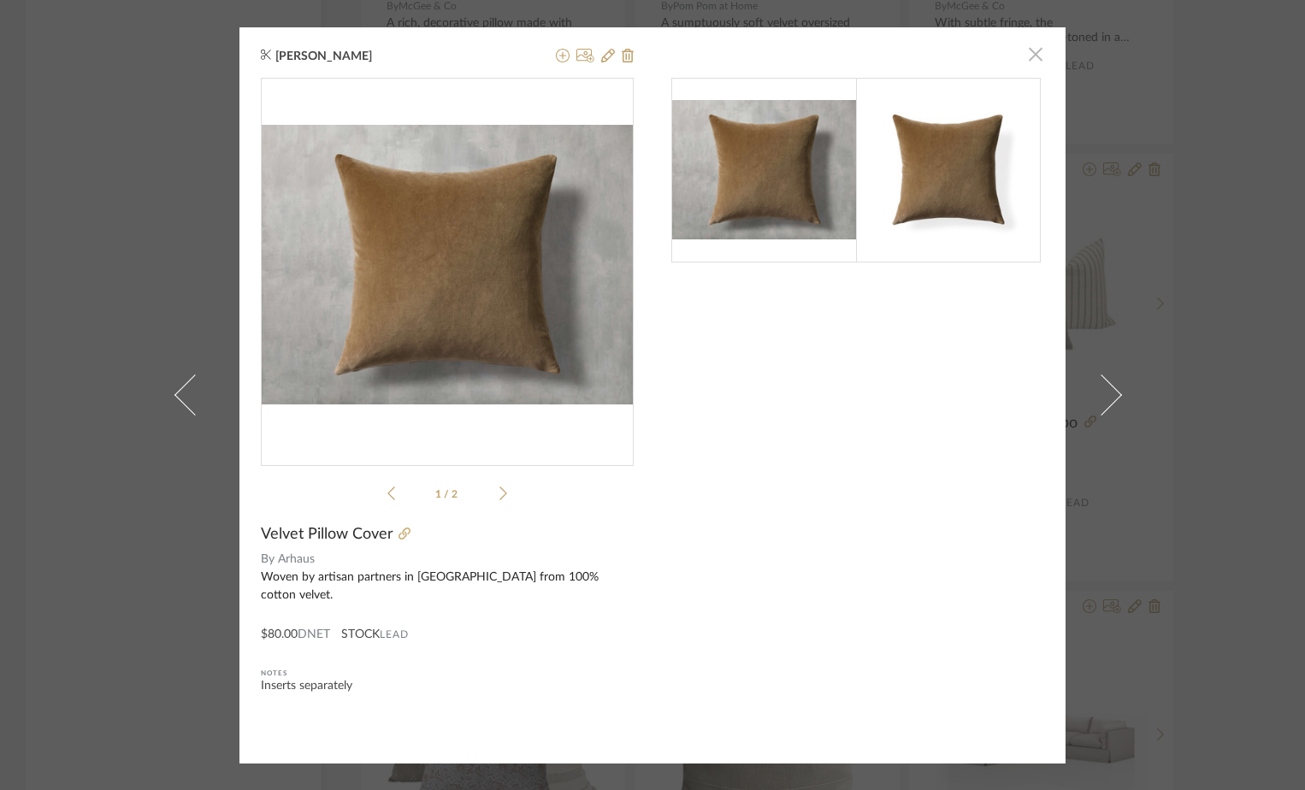
click at [1025, 53] on span "button" at bounding box center [1036, 55] width 34 height 34
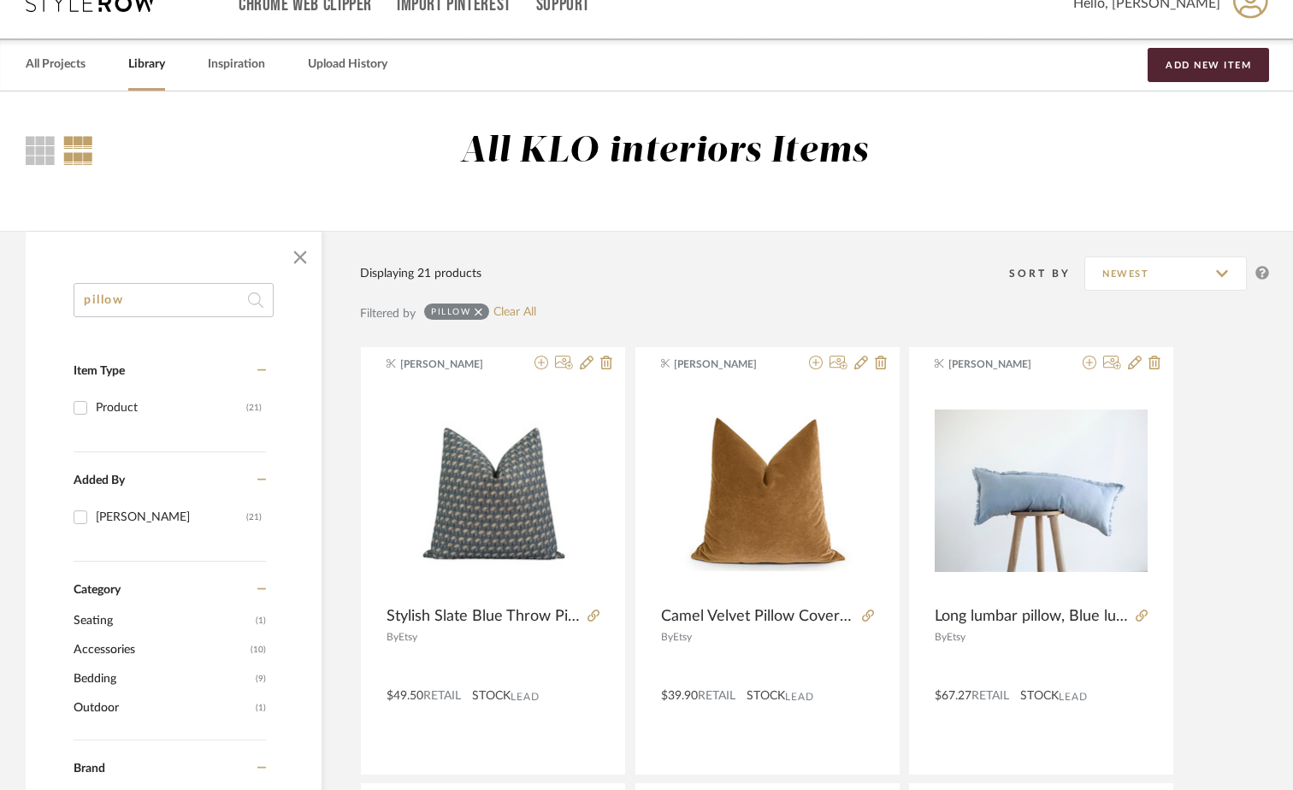
scroll to position [16, 0]
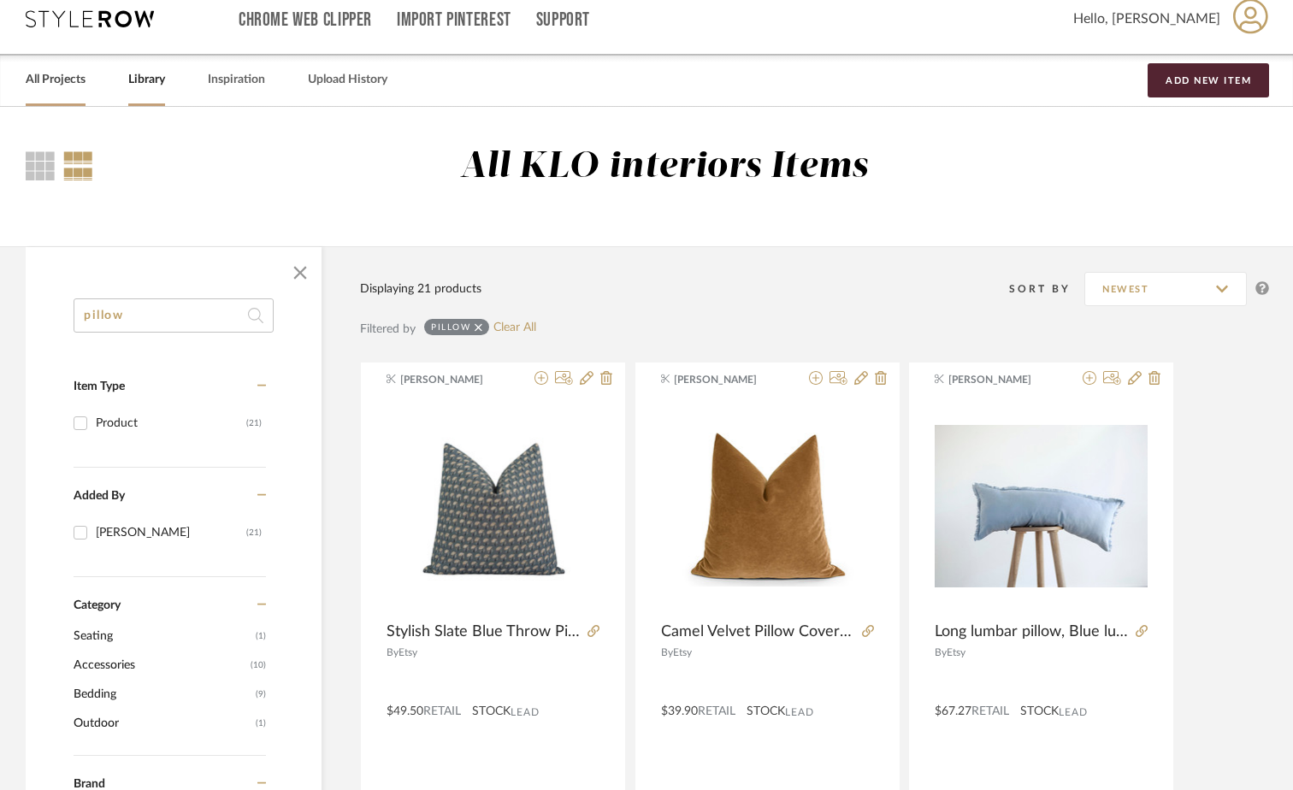
click at [49, 91] on link "All Projects" at bounding box center [56, 79] width 60 height 23
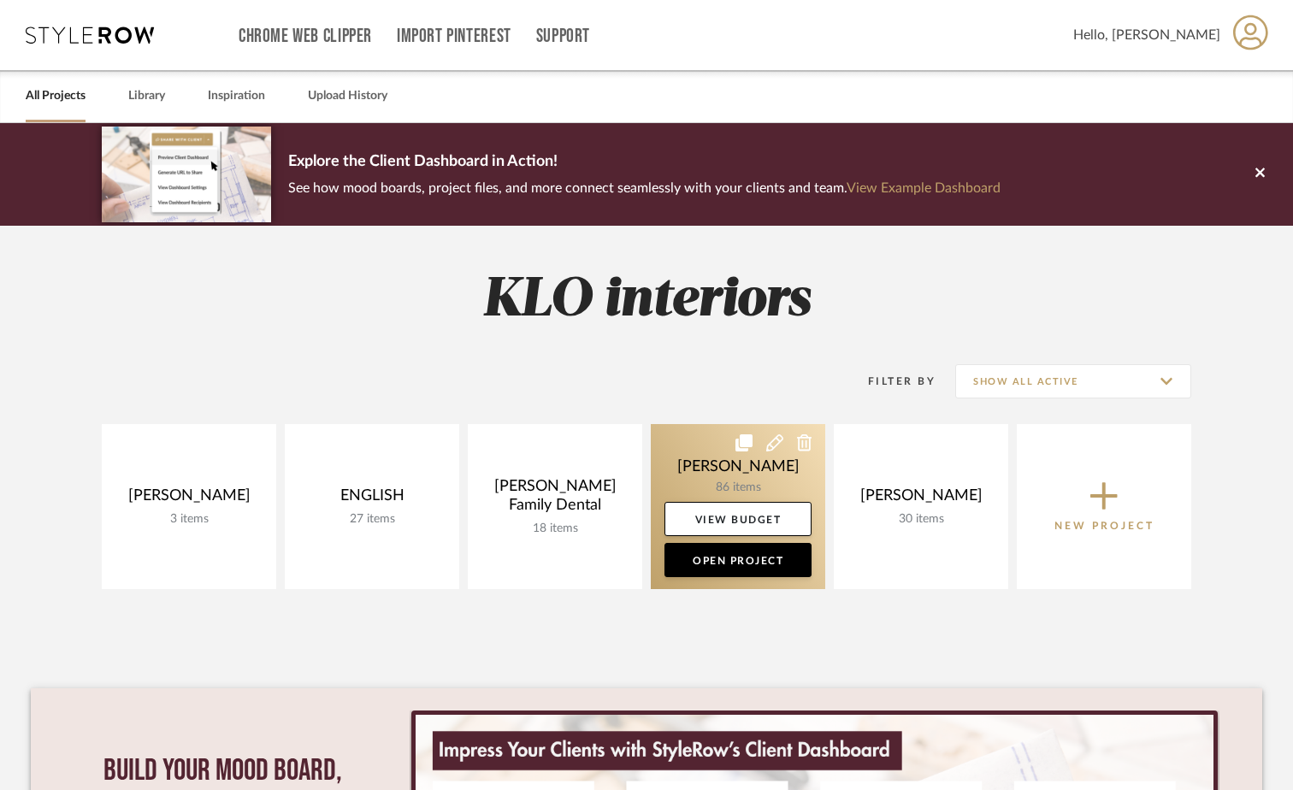
click at [712, 488] on link at bounding box center [738, 506] width 174 height 165
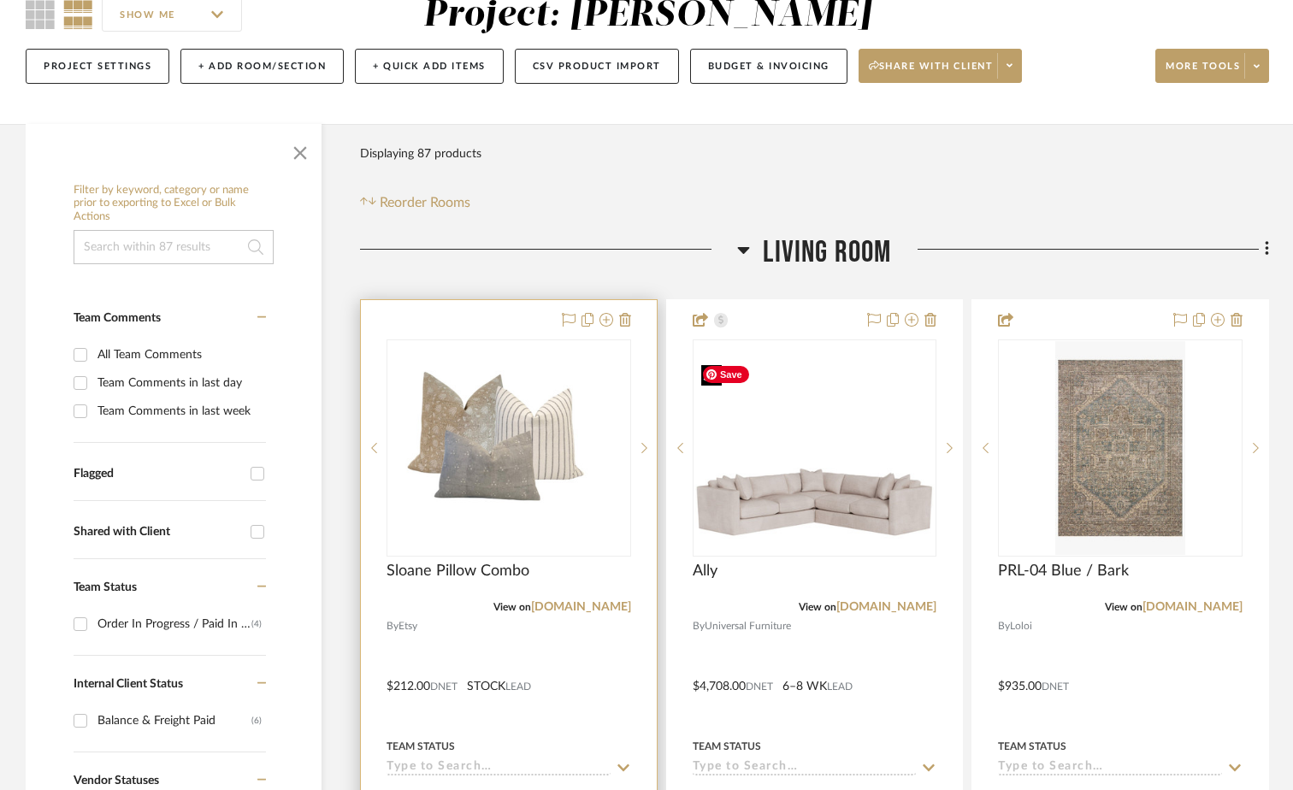
scroll to position [171, 0]
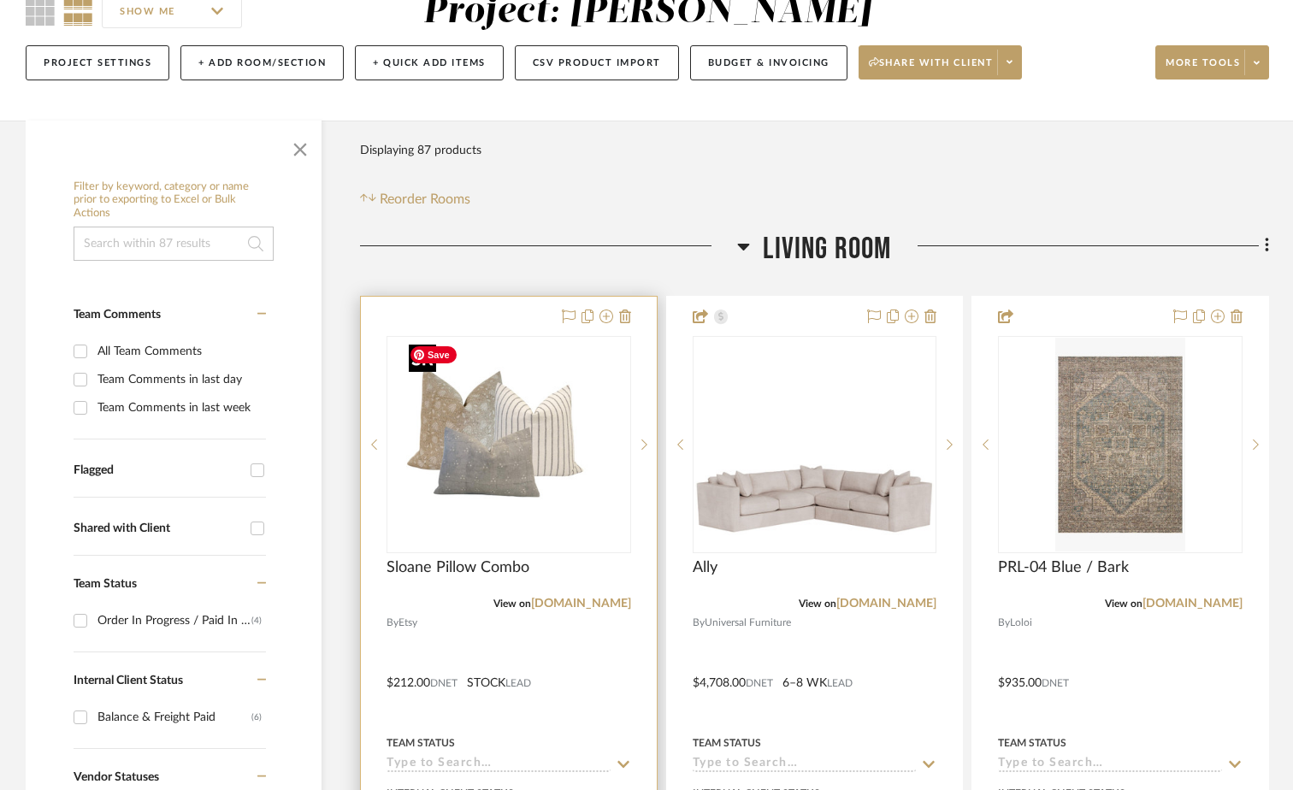
click at [541, 378] on img "0" at bounding box center [509, 445] width 214 height 214
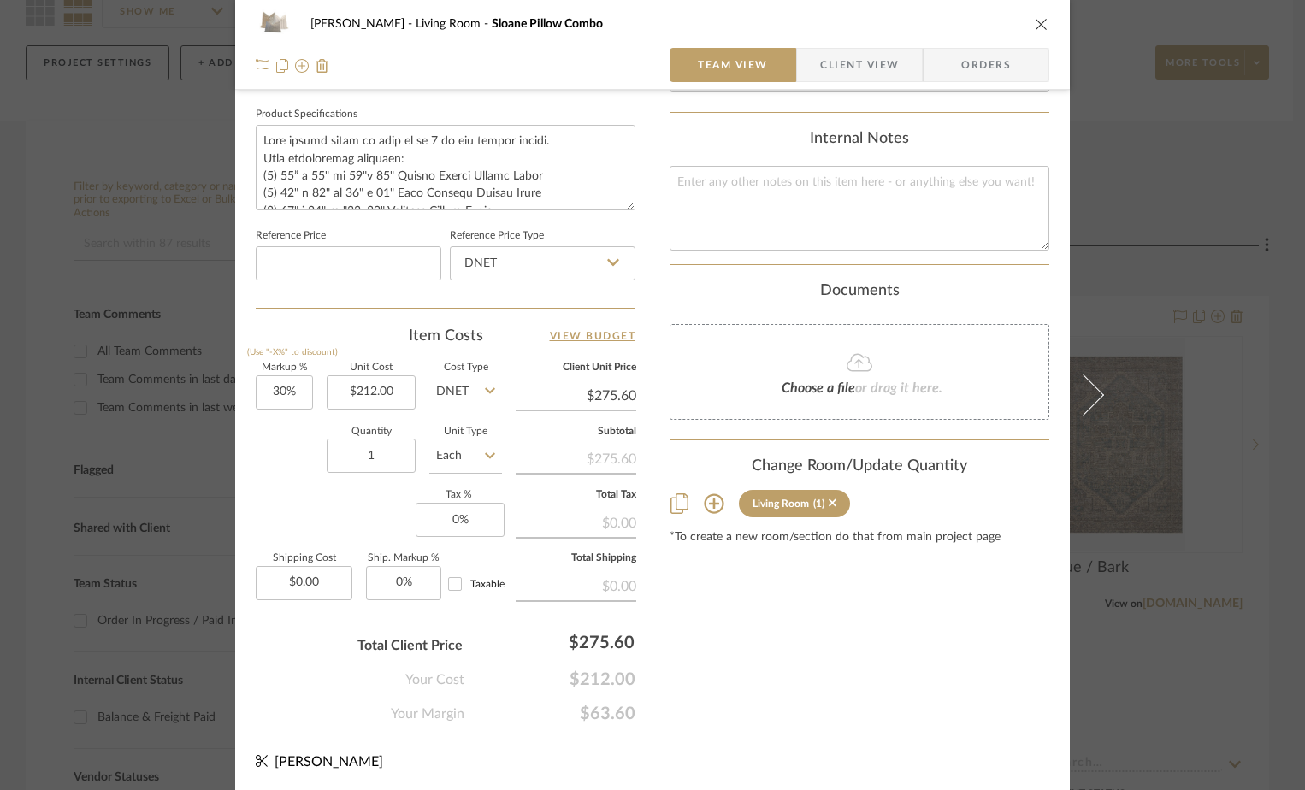
scroll to position [802, 0]
click at [291, 388] on input "30" at bounding box center [284, 390] width 57 height 34
type input "15%"
click at [785, 668] on div "Content here copies to Client View - confirm visibility there. Show in Client D…" at bounding box center [860, 18] width 380 height 1408
type input "$243.80"
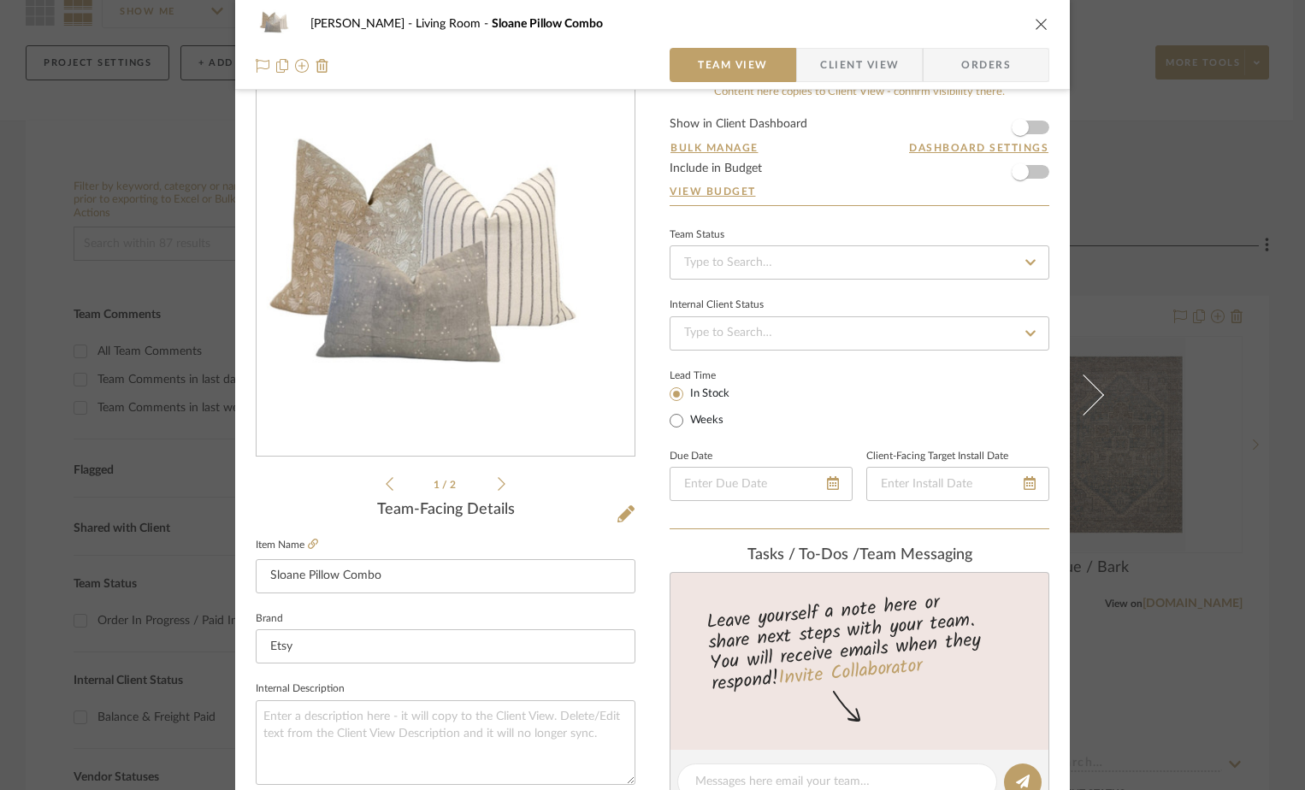
scroll to position [0, 0]
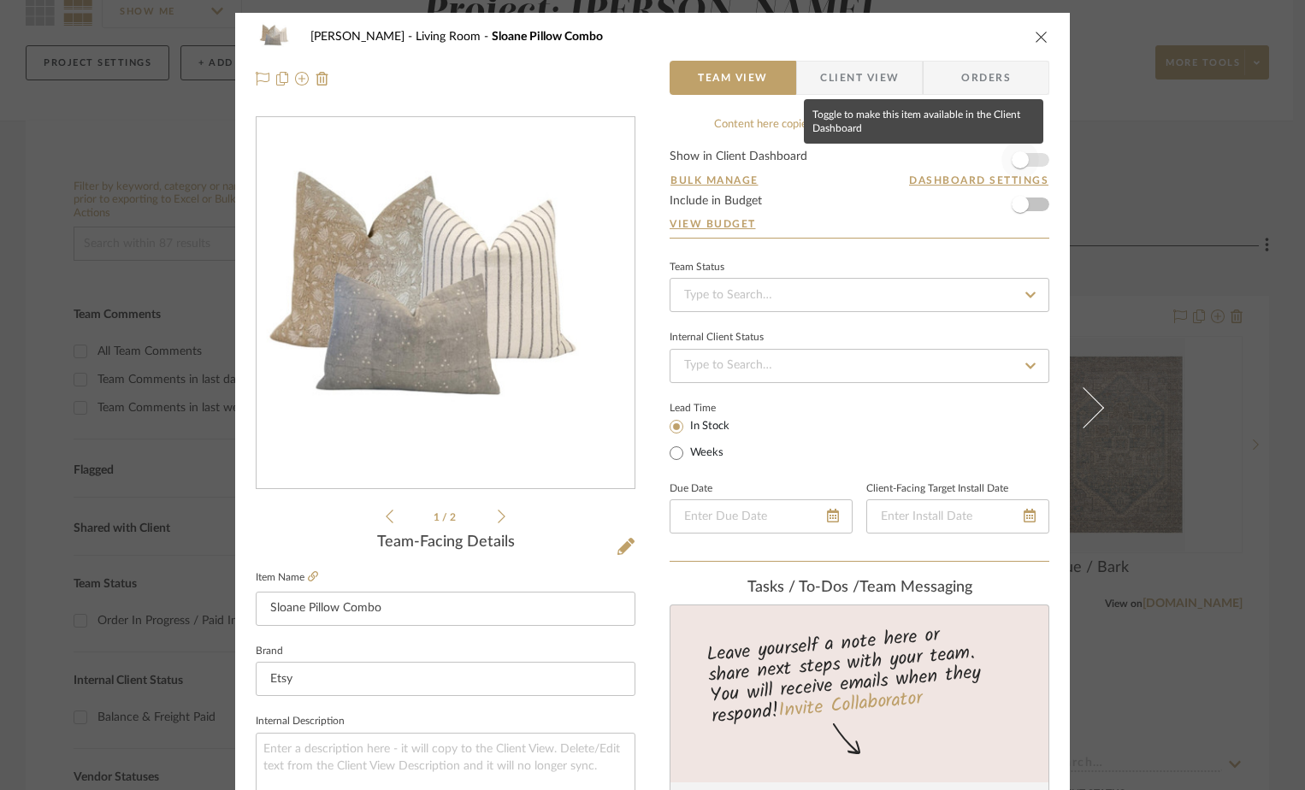
click at [1025, 157] on span "button" at bounding box center [1021, 160] width 38 height 38
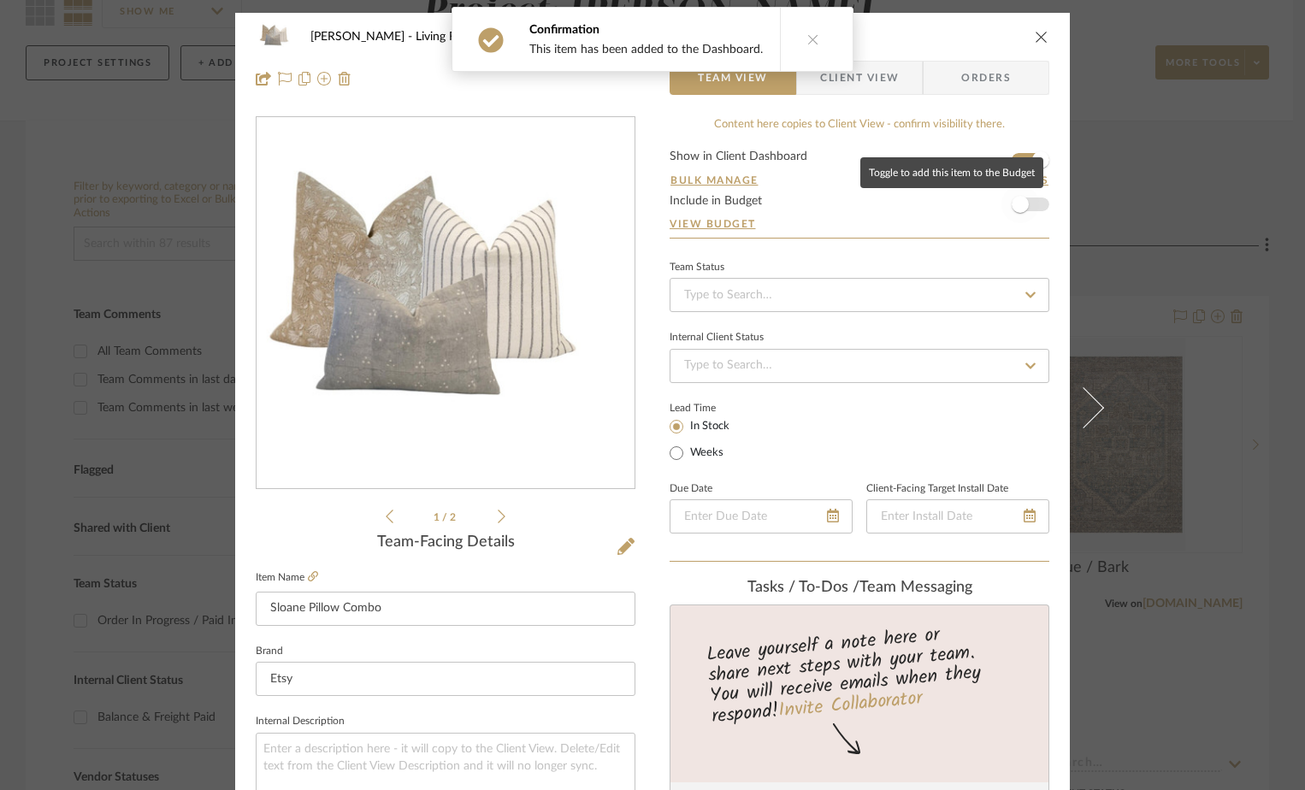
click at [1019, 200] on span "button" at bounding box center [1020, 204] width 17 height 17
click at [1035, 32] on icon "close" at bounding box center [1042, 37] width 14 height 14
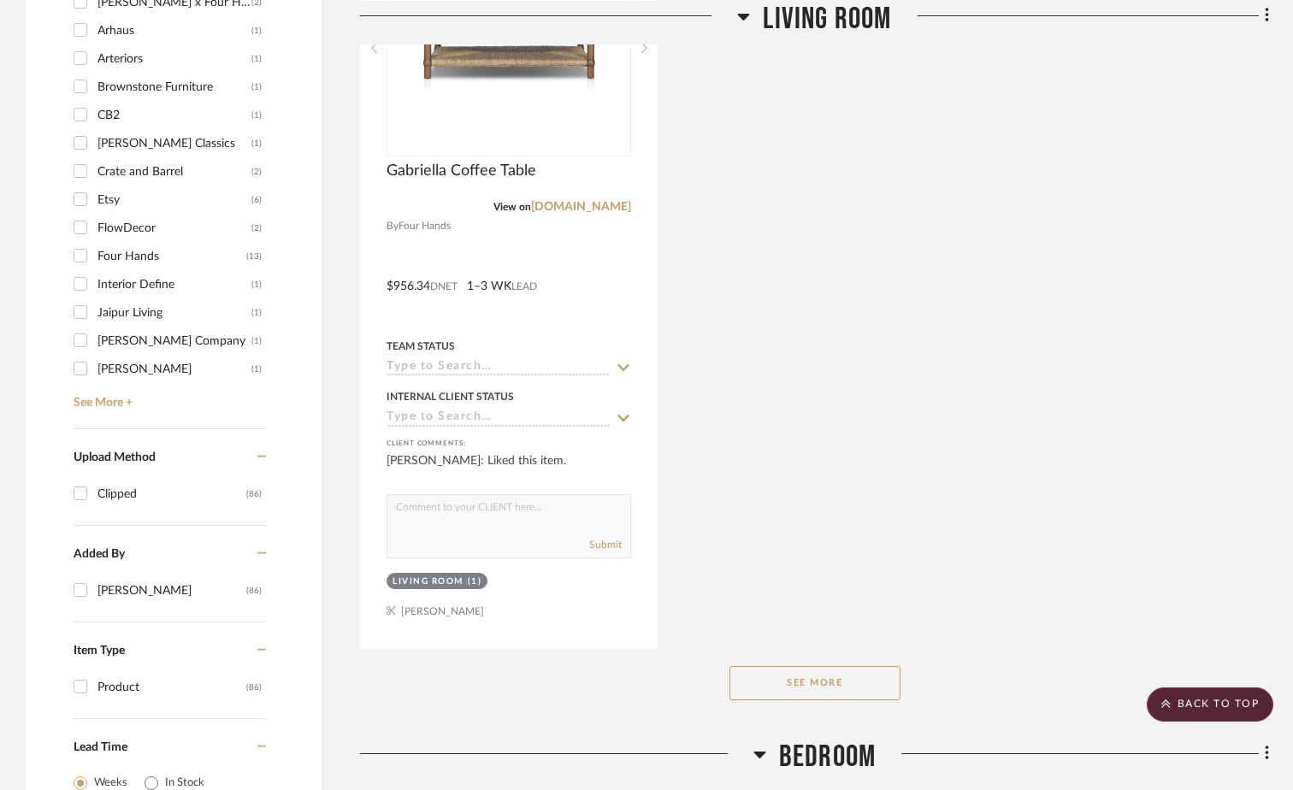
scroll to position [2309, 0]
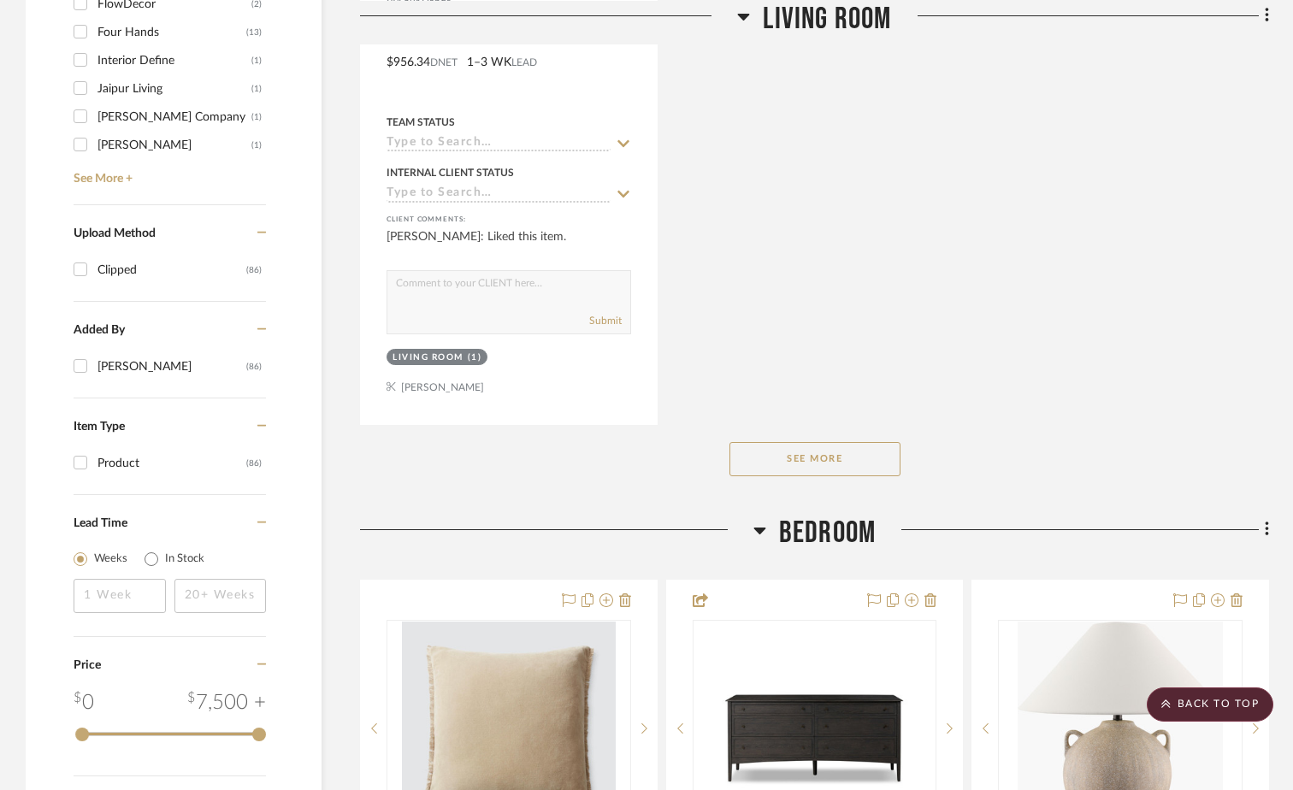
click at [834, 465] on button "See More" at bounding box center [815, 459] width 171 height 34
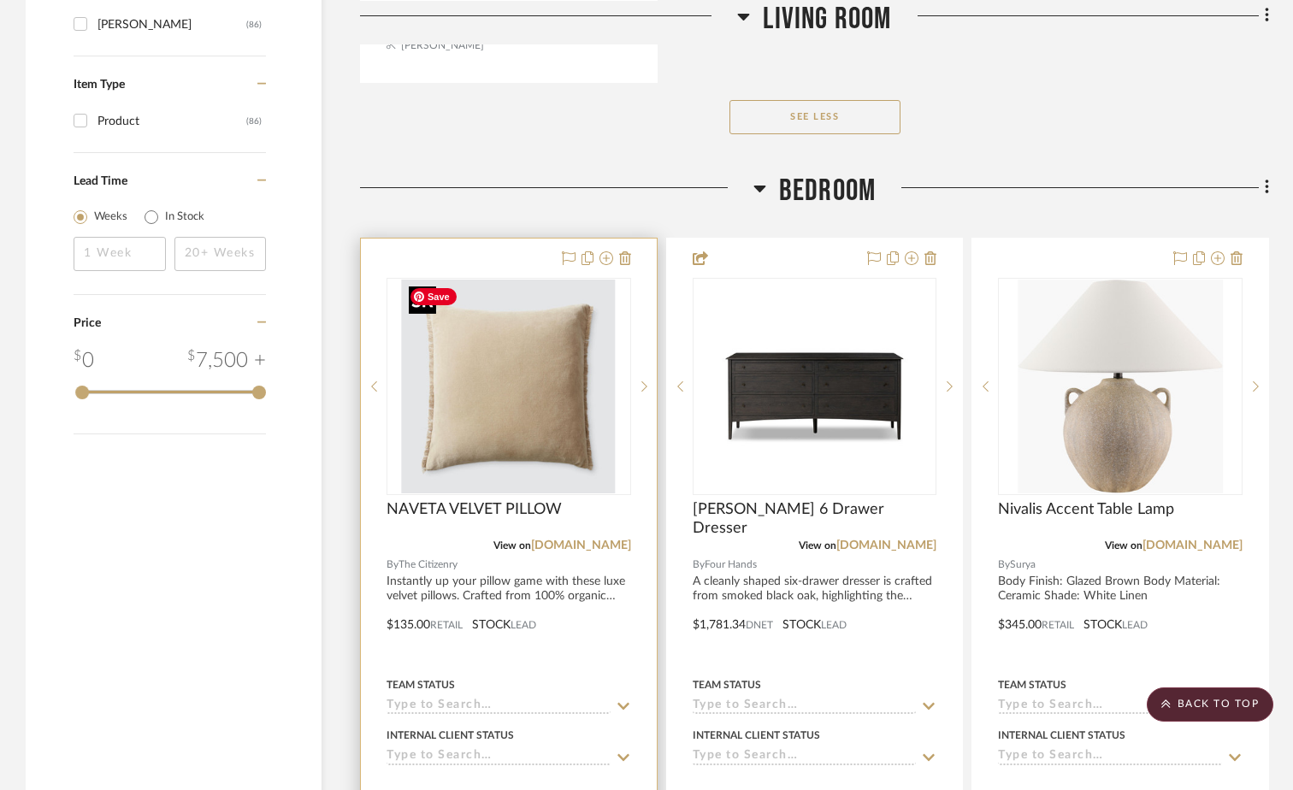
click at [552, 374] on img "0" at bounding box center [509, 387] width 214 height 214
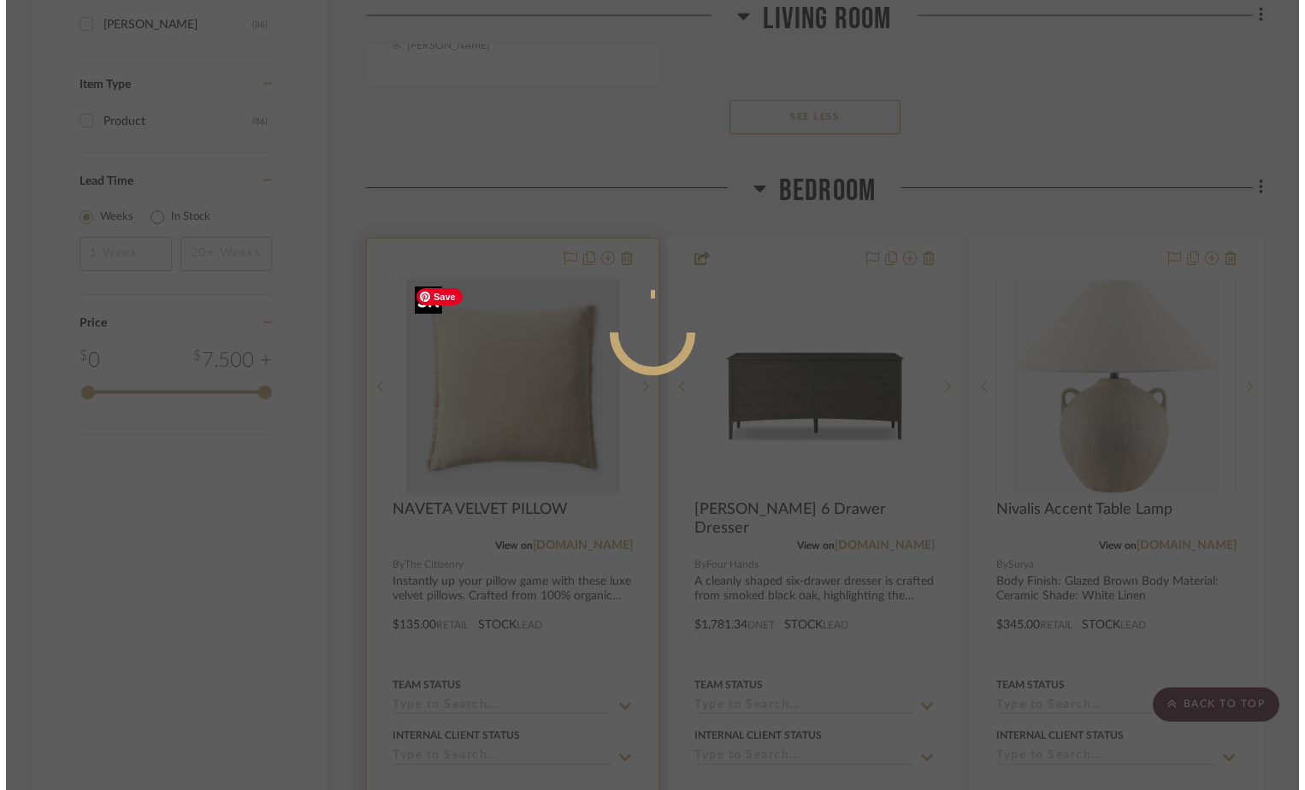
scroll to position [0, 0]
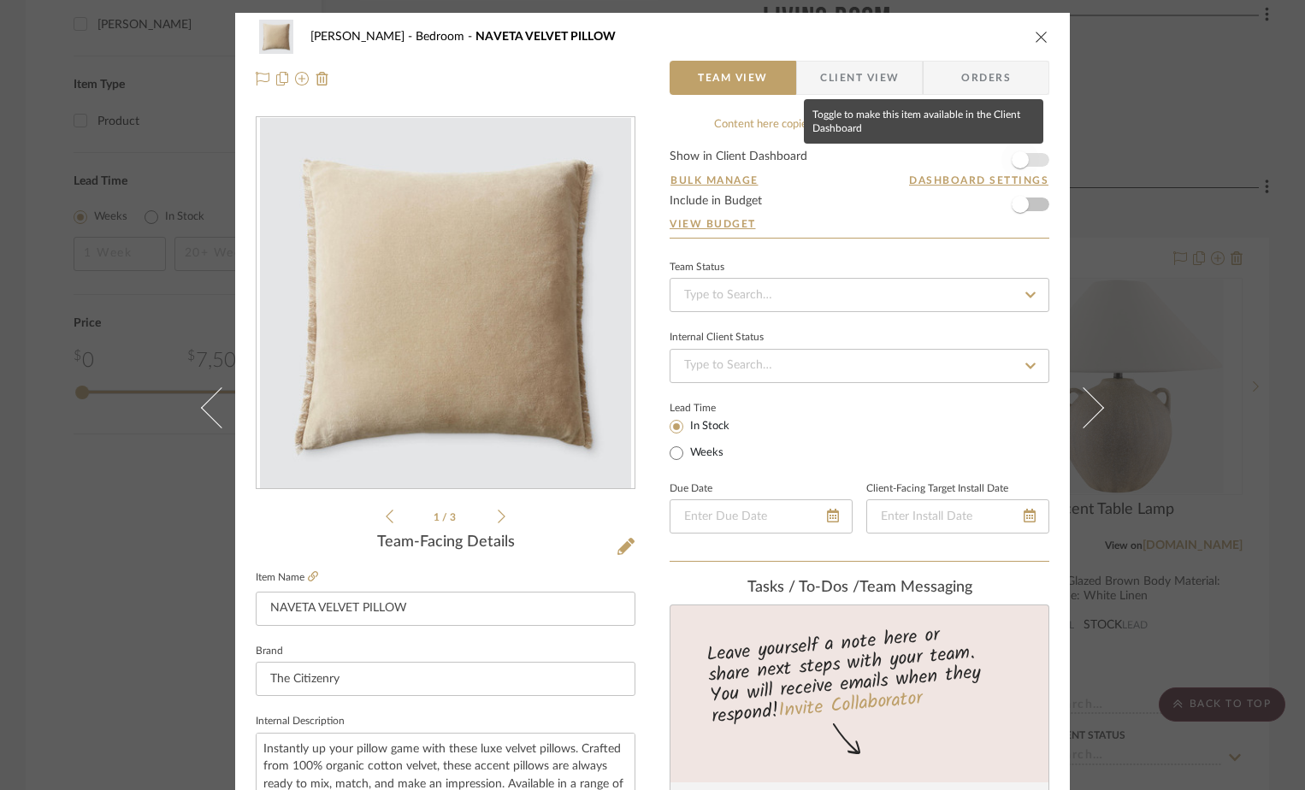
click at [1032, 163] on span "button" at bounding box center [1021, 160] width 38 height 38
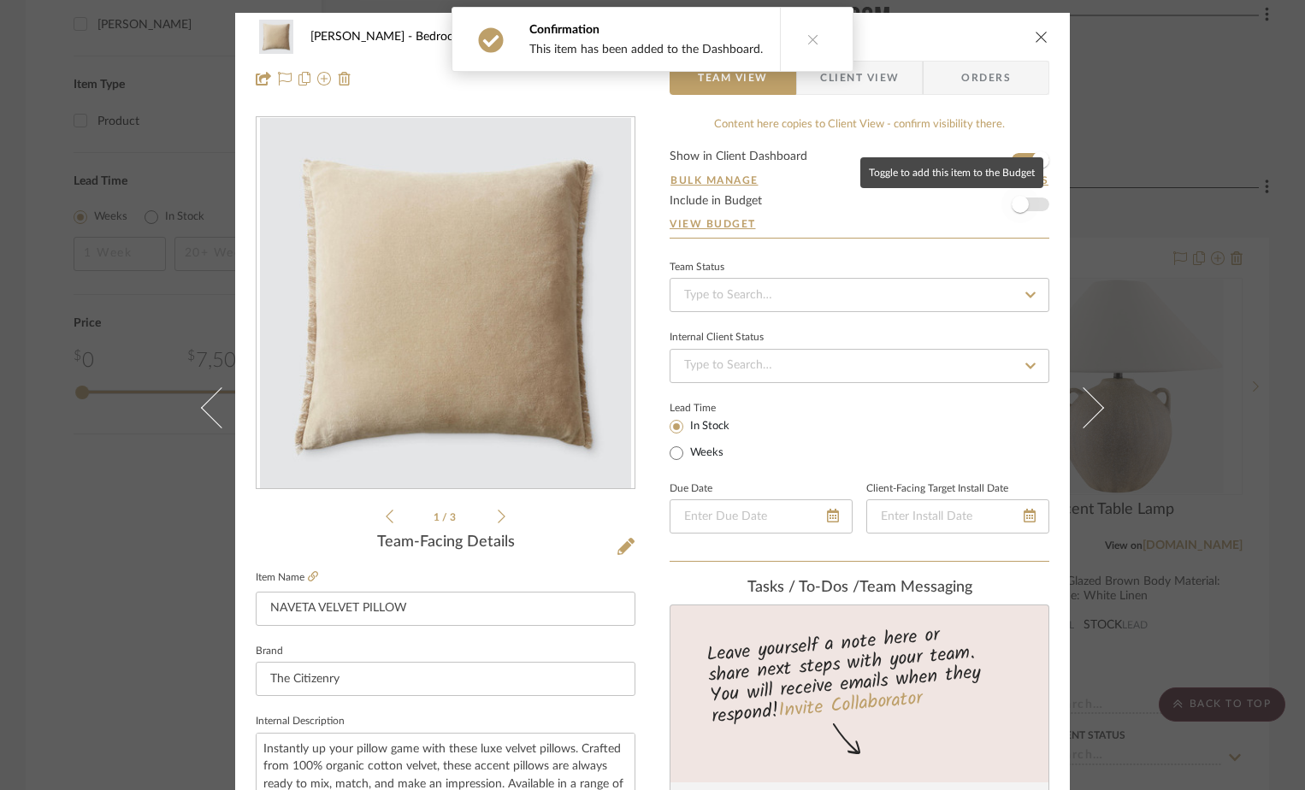
click at [1025, 203] on span "button" at bounding box center [1021, 205] width 38 height 38
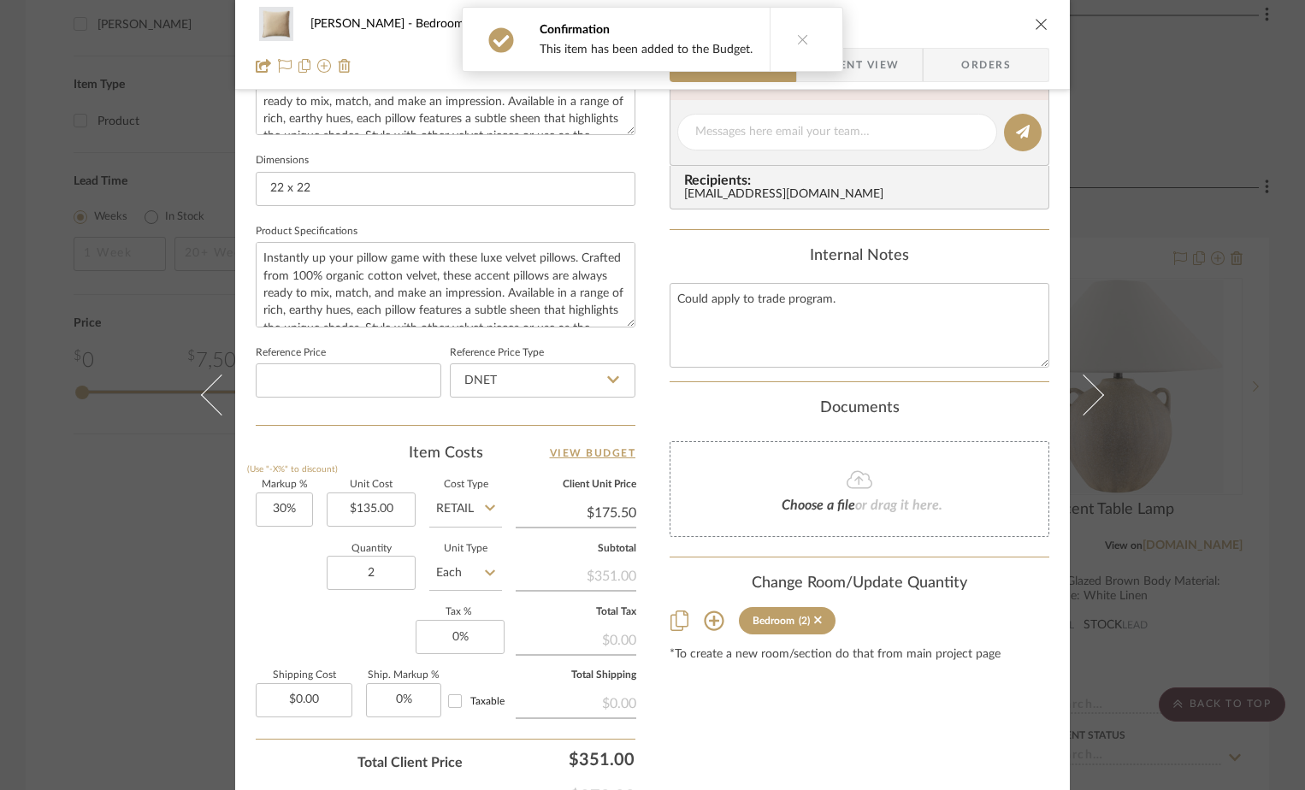
scroll to position [802, 0]
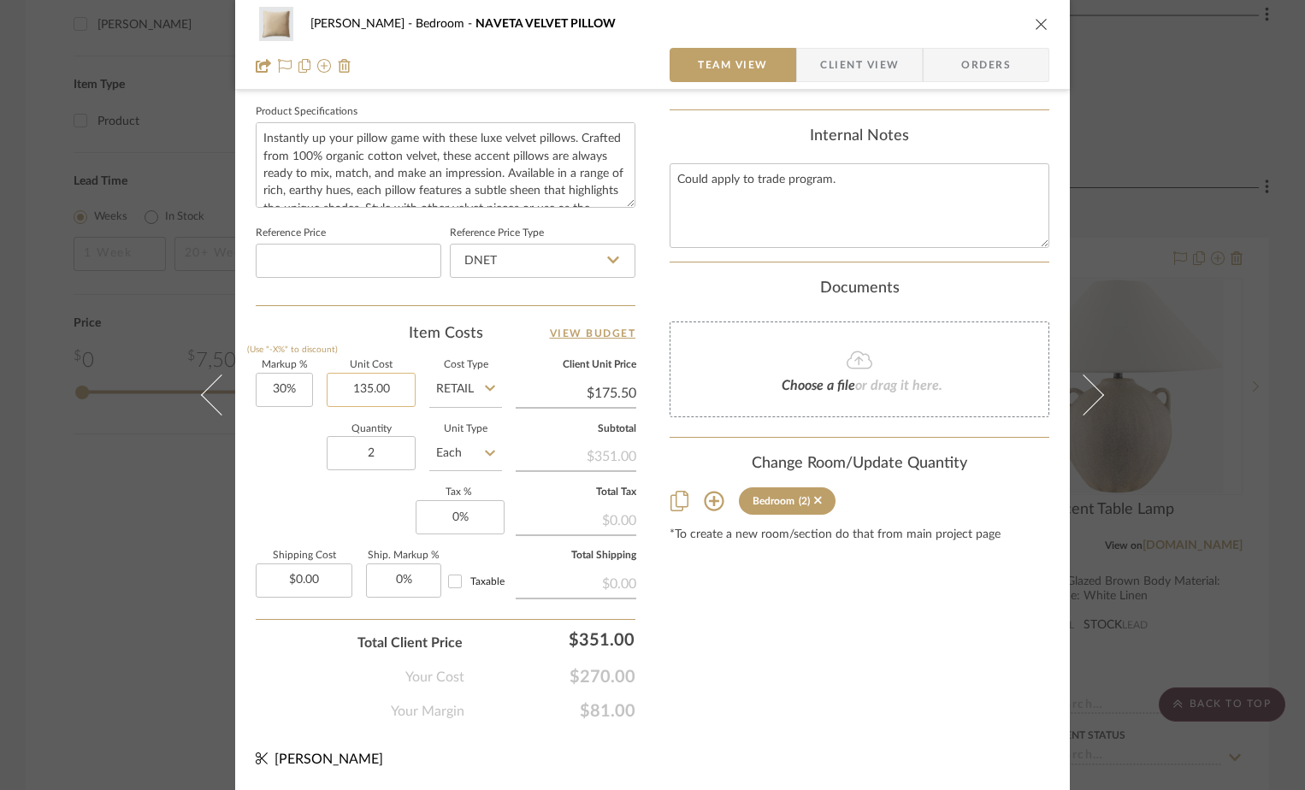
click at [382, 385] on input "135.00" at bounding box center [371, 390] width 89 height 34
type input "108"
type input "30"
type input "$108.00"
click at [301, 391] on input "30" at bounding box center [284, 390] width 57 height 34
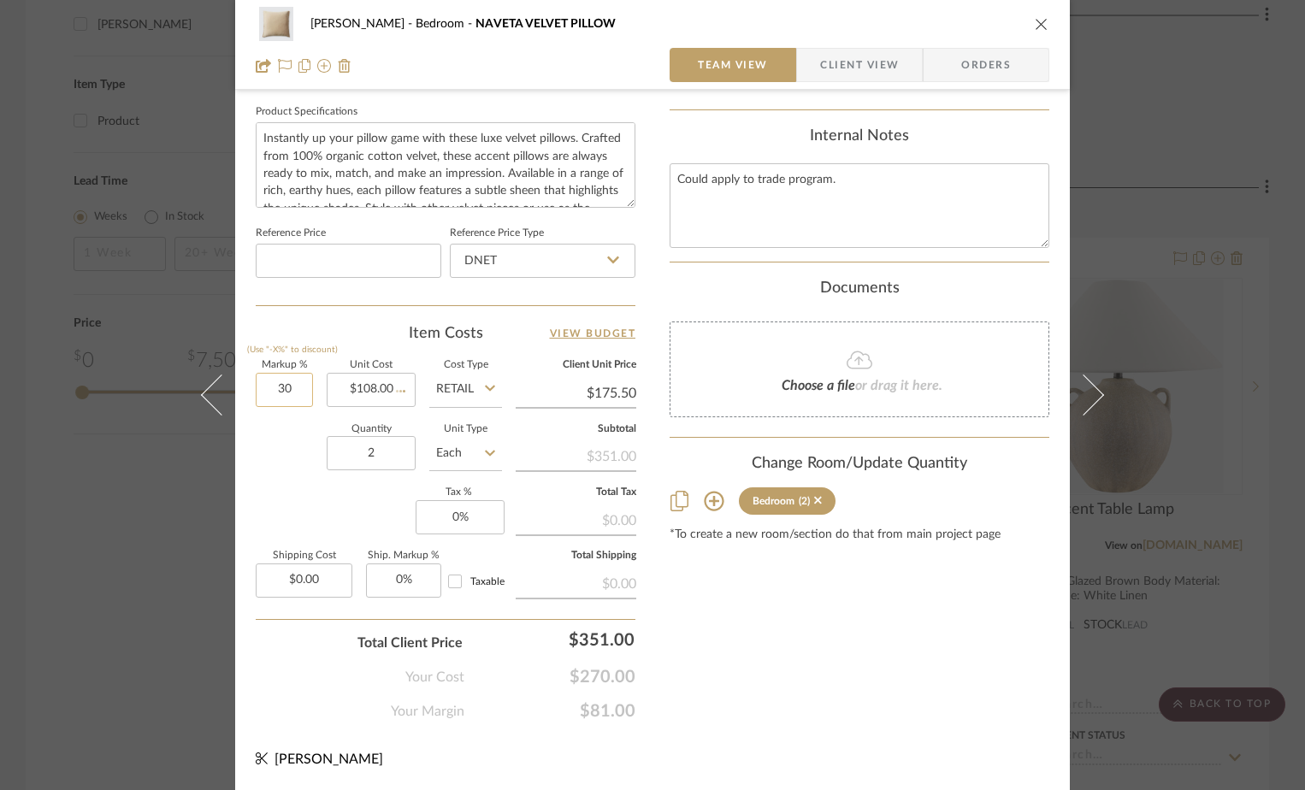
type input "$140.40"
type input "15%"
click at [281, 481] on div "Quantity 2 Unit Type Each" at bounding box center [379, 455] width 246 height 61
type input "$124.20"
click at [482, 523] on input "0" at bounding box center [460, 517] width 89 height 34
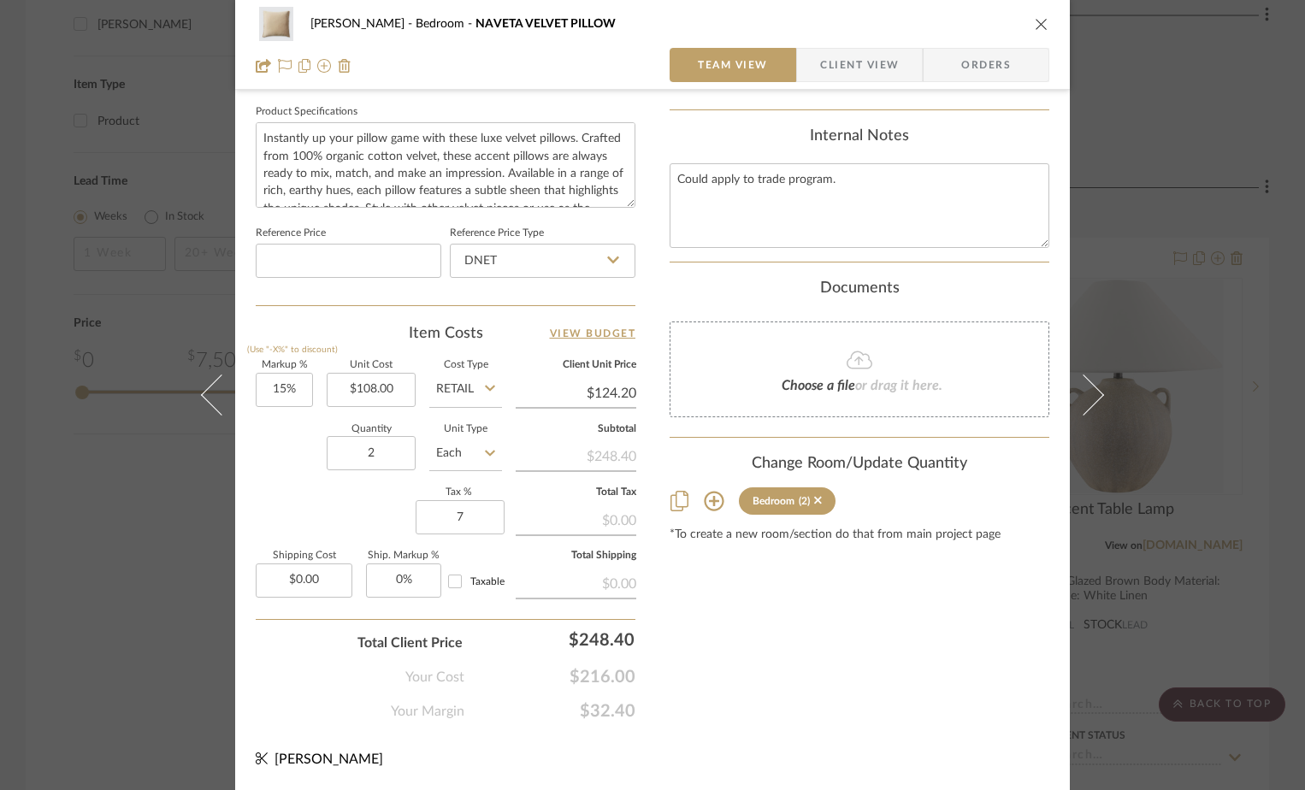
type input "7%"
click at [778, 652] on div "Content here copies to Client View - confirm visibility there. Show in Client D…" at bounding box center [860, 18] width 380 height 1408
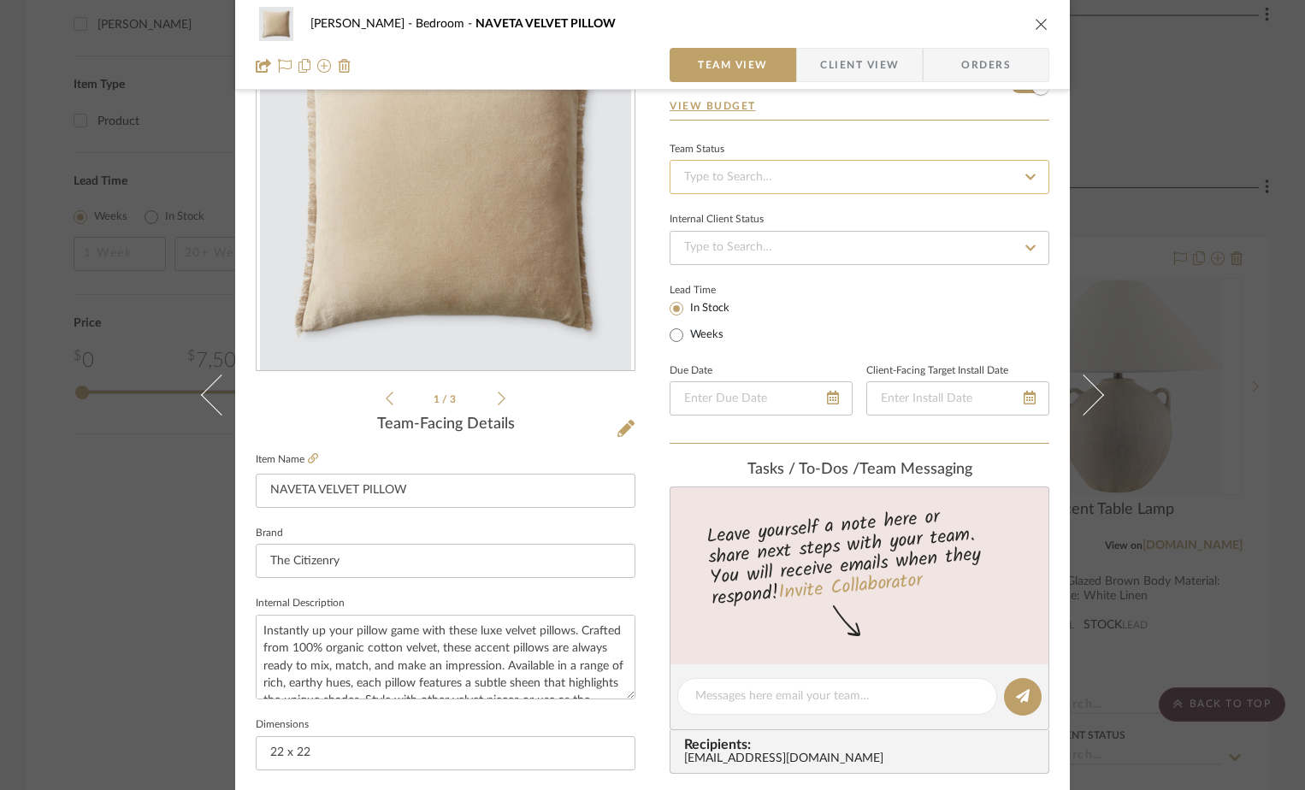
scroll to position [0, 0]
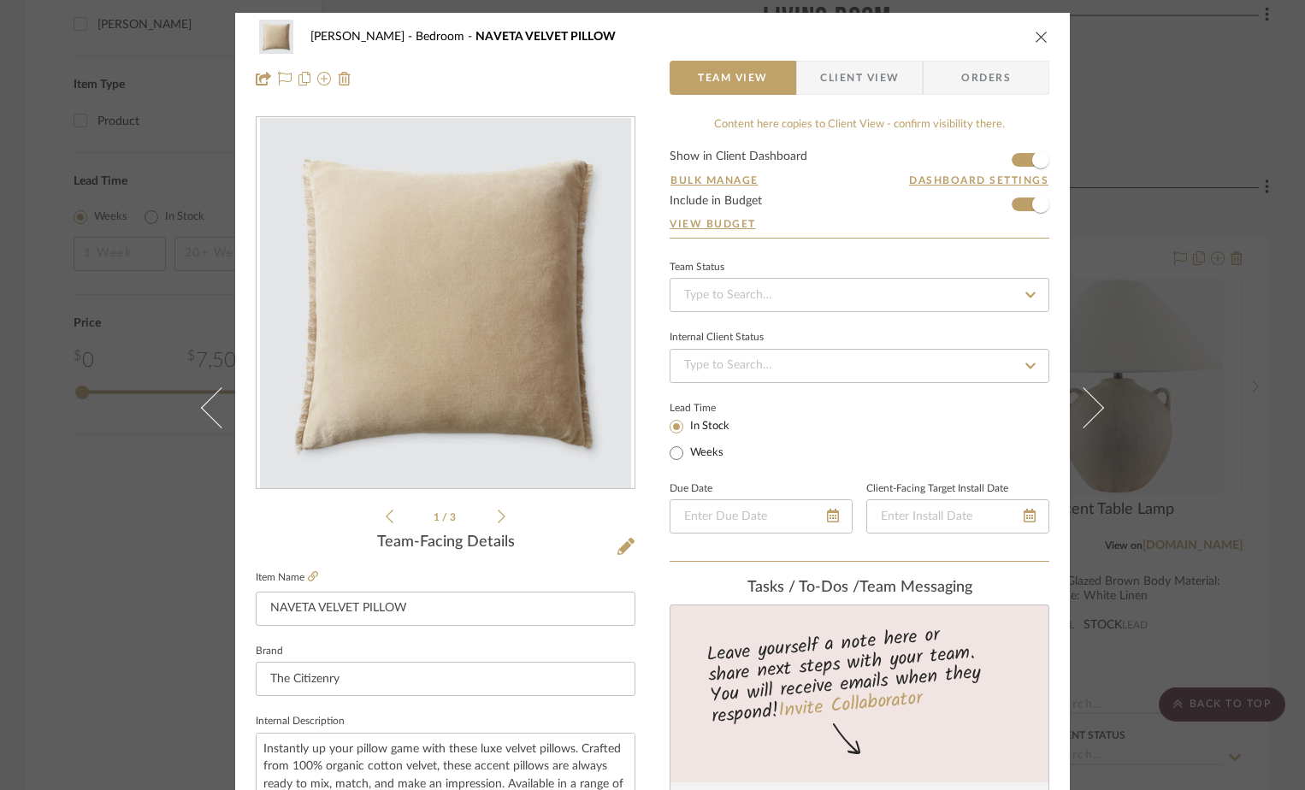
click at [1037, 37] on icon "close" at bounding box center [1042, 37] width 14 height 14
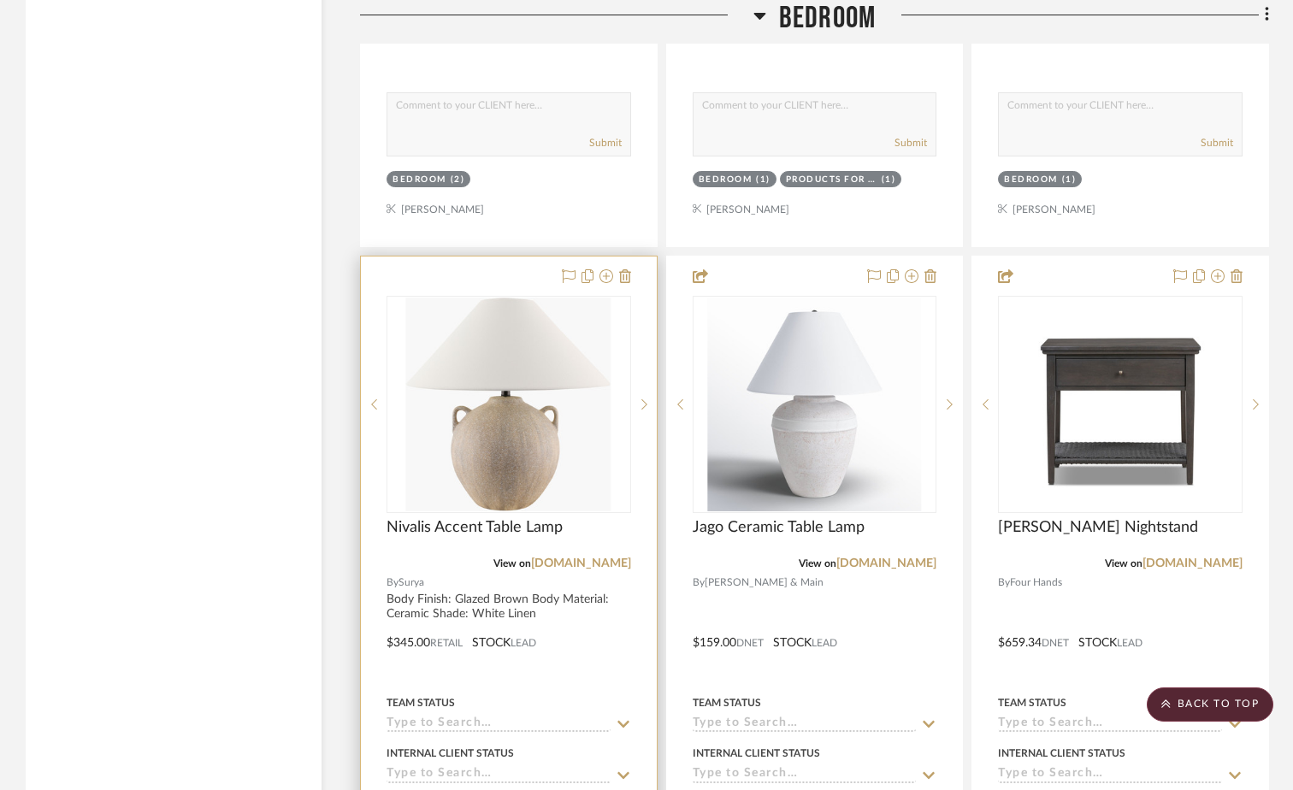
scroll to position [3515, 0]
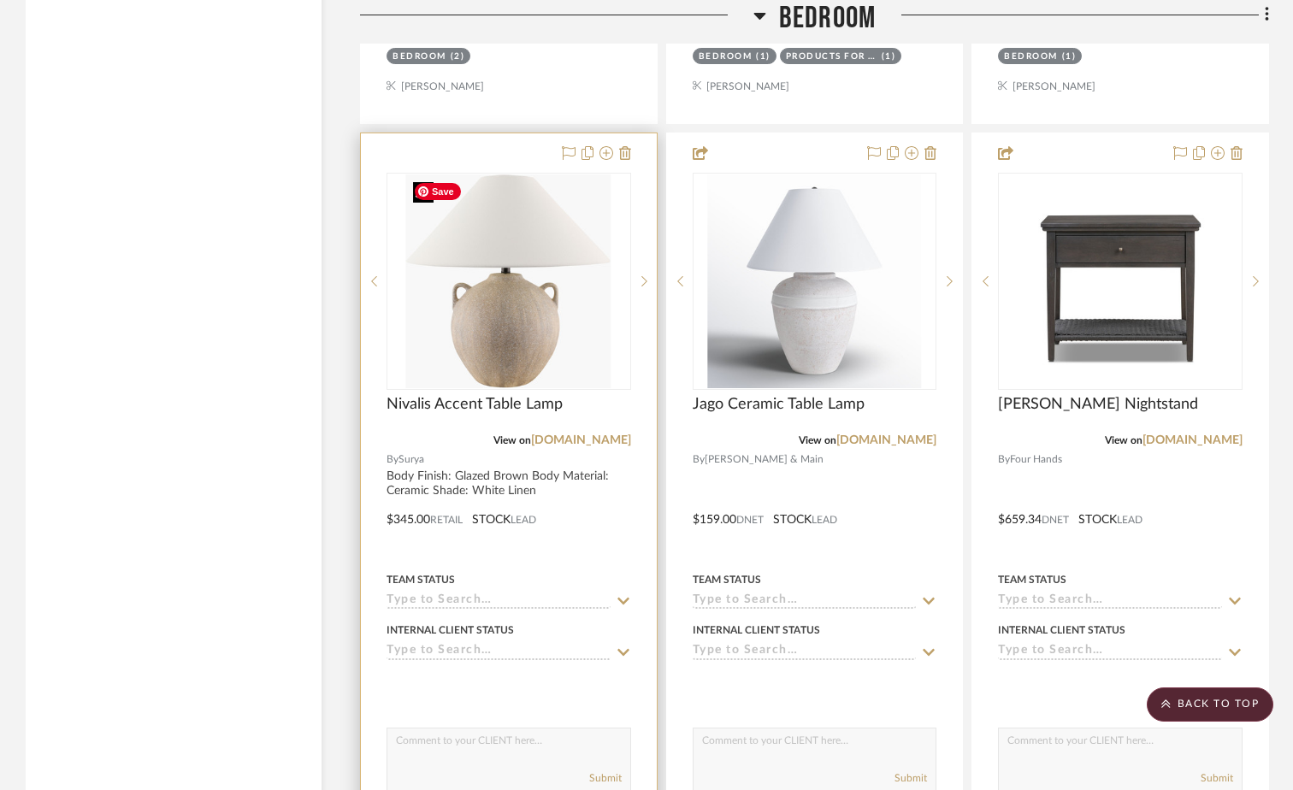
click at [531, 238] on img "0" at bounding box center [508, 281] width 205 height 214
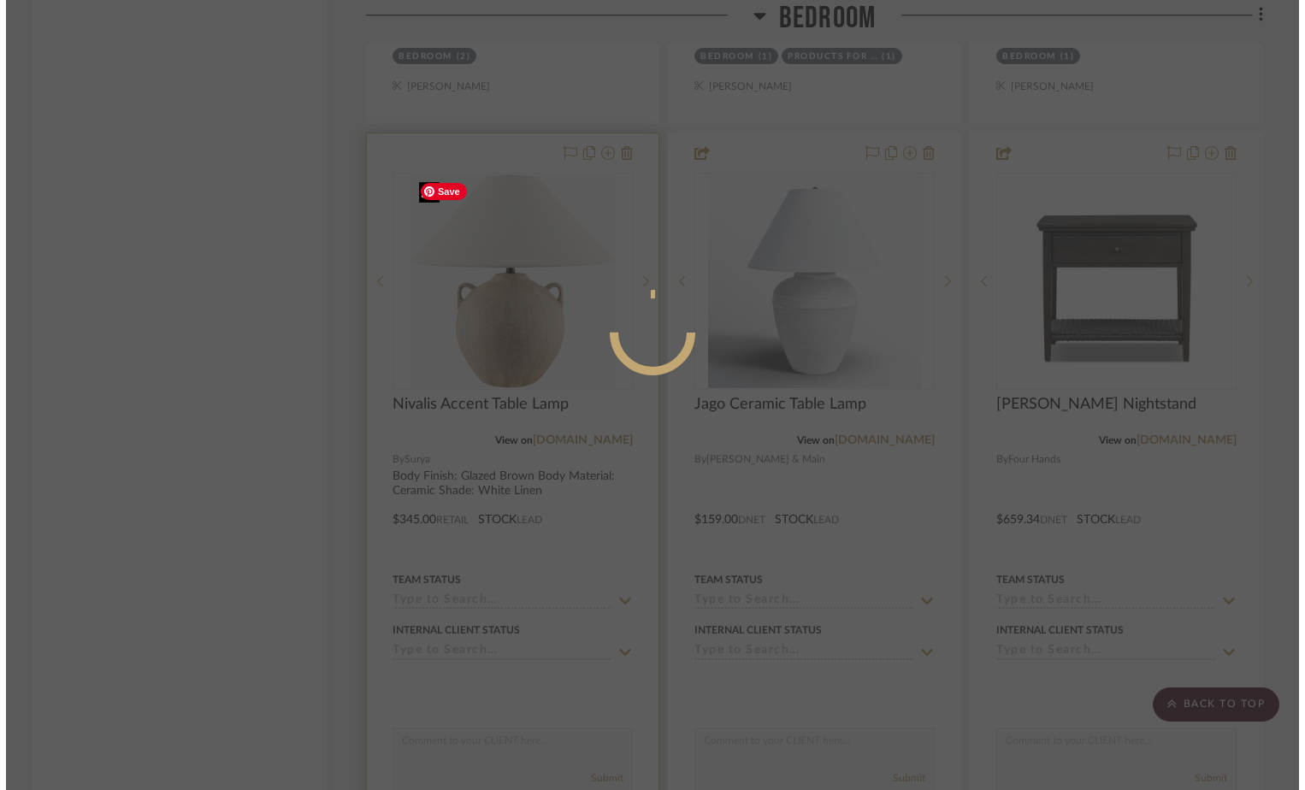
scroll to position [0, 0]
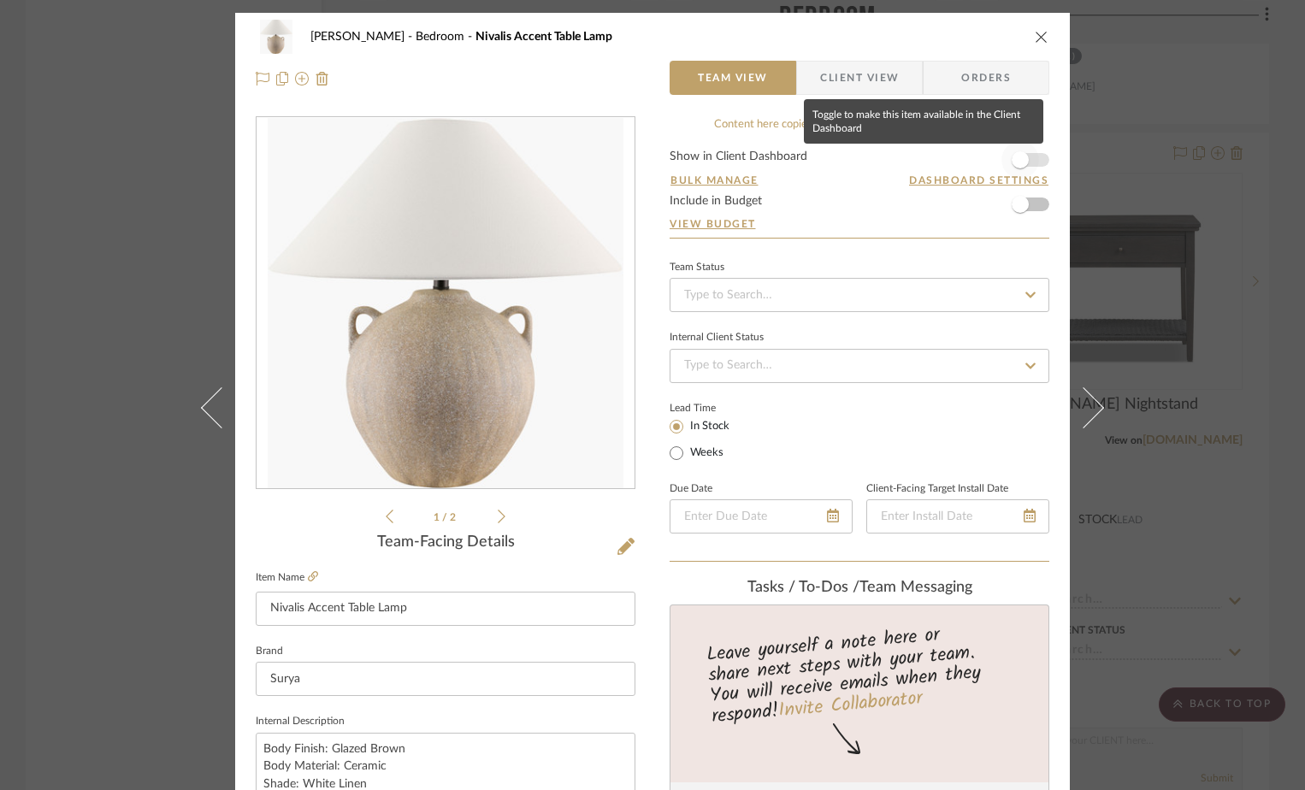
click at [1013, 158] on span "button" at bounding box center [1020, 159] width 17 height 17
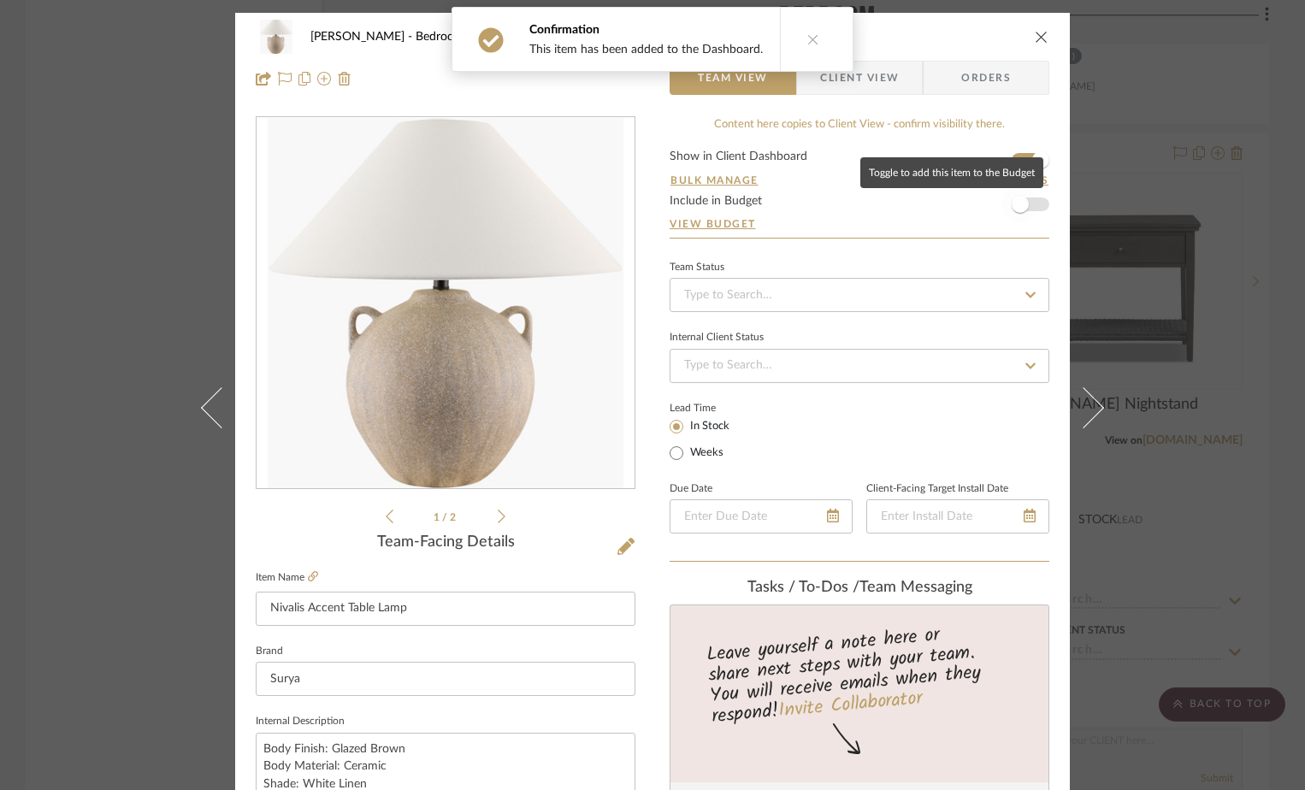
click at [1029, 206] on span "button" at bounding box center [1021, 205] width 38 height 38
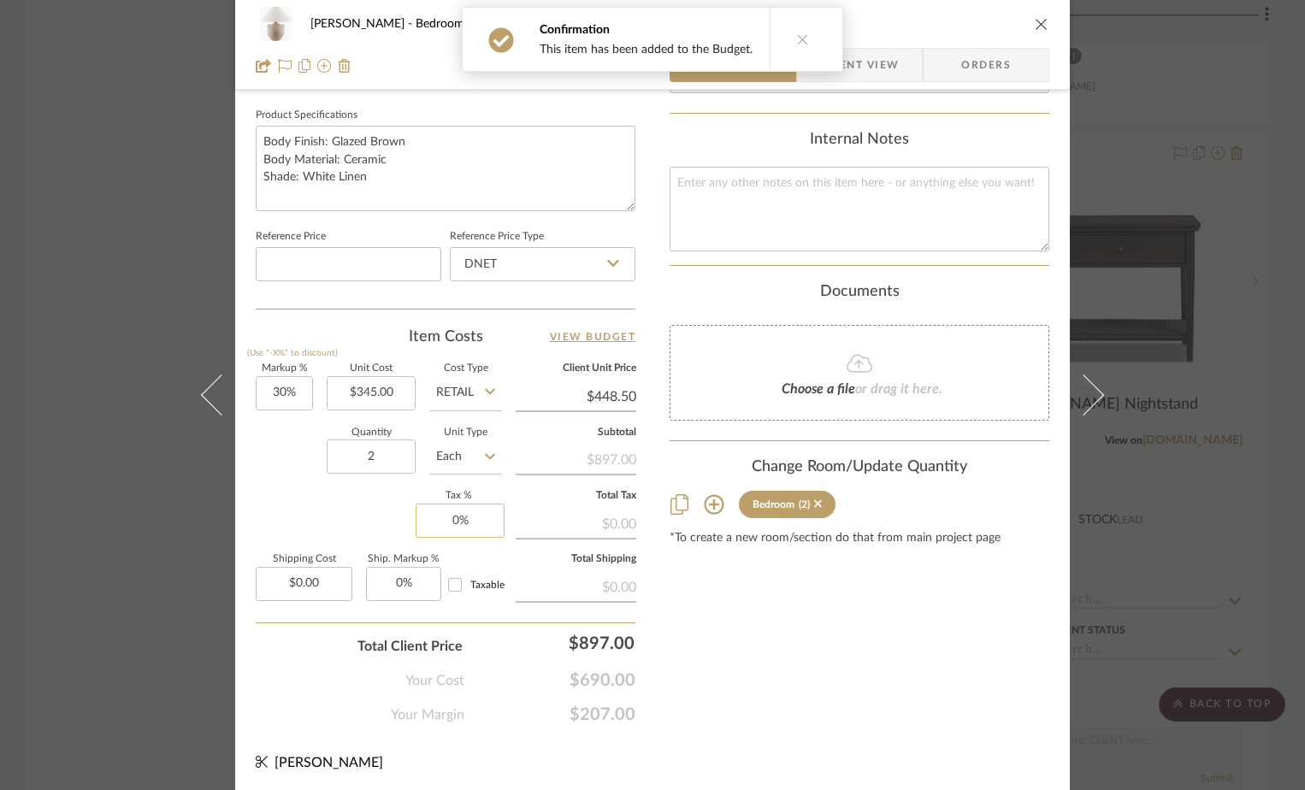
scroll to position [802, 0]
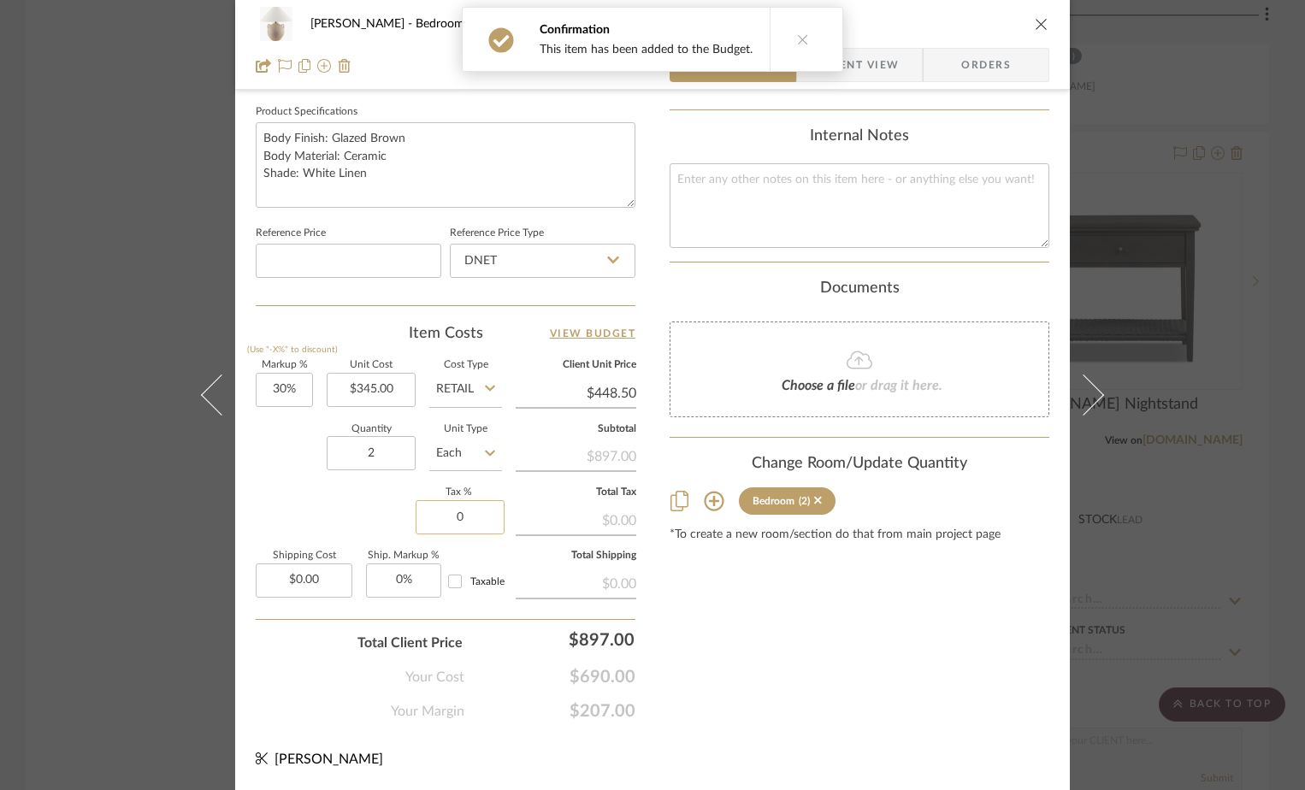
click at [445, 523] on input "0" at bounding box center [460, 517] width 89 height 34
type input "7%"
click at [737, 634] on div "Content here copies to Client View - confirm visibility there. Show in Client D…" at bounding box center [860, 18] width 380 height 1408
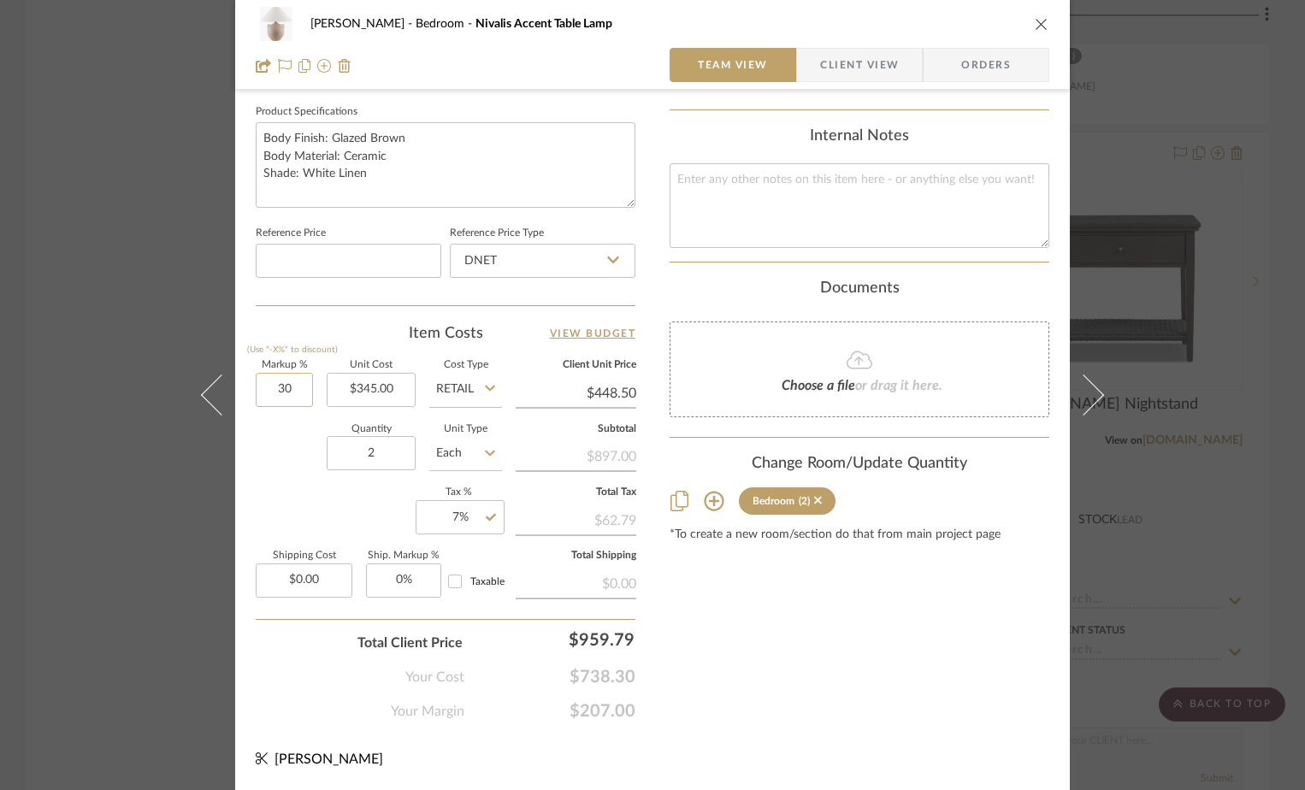
click at [298, 393] on input "30" at bounding box center [284, 390] width 57 height 34
type input "20%"
click at [778, 630] on div "Content here copies to Client View - confirm visibility there. Show in Client D…" at bounding box center [860, 18] width 380 height 1408
type input "$414.00"
click at [269, 385] on input "20" at bounding box center [284, 390] width 57 height 34
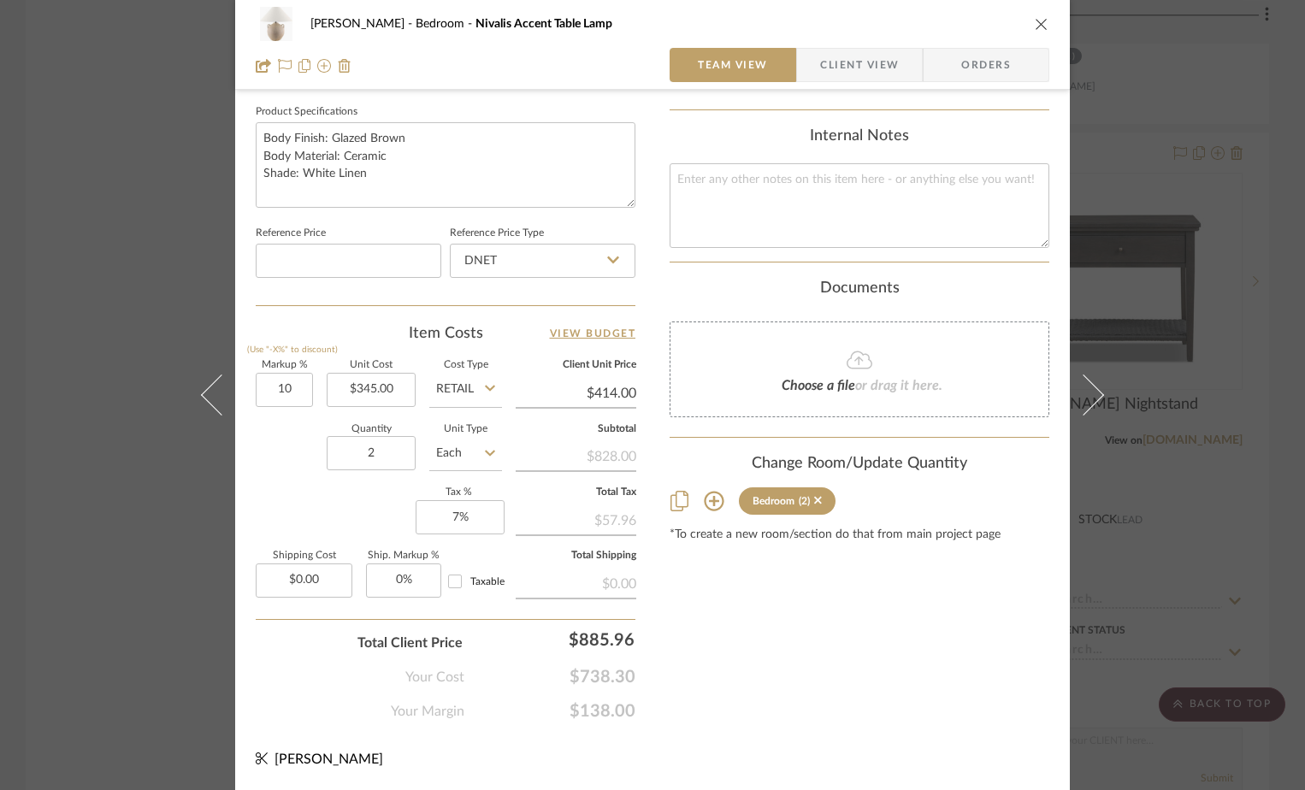
type input "10%"
click at [808, 694] on div "Content here copies to Client View - confirm visibility there. Show in Client D…" at bounding box center [860, 18] width 380 height 1408
type input "$379.50"
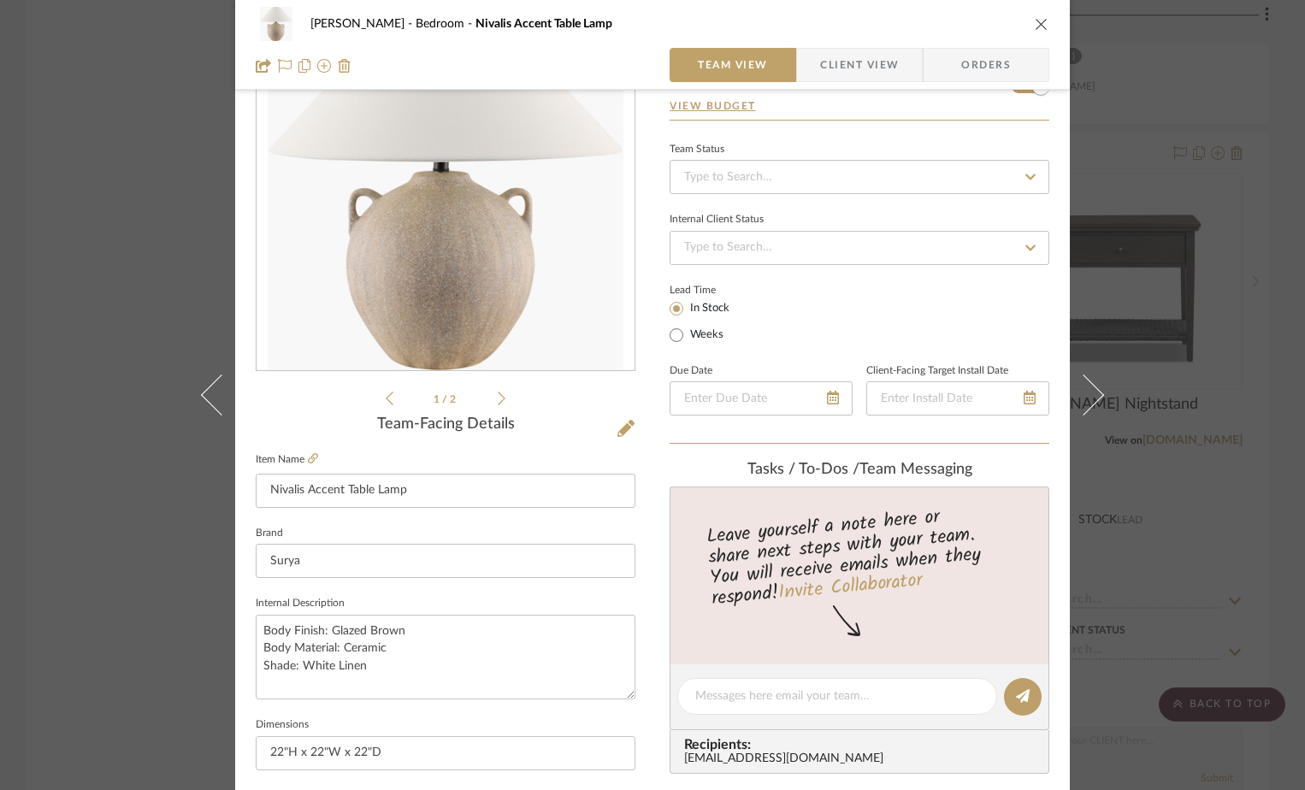
scroll to position [0, 0]
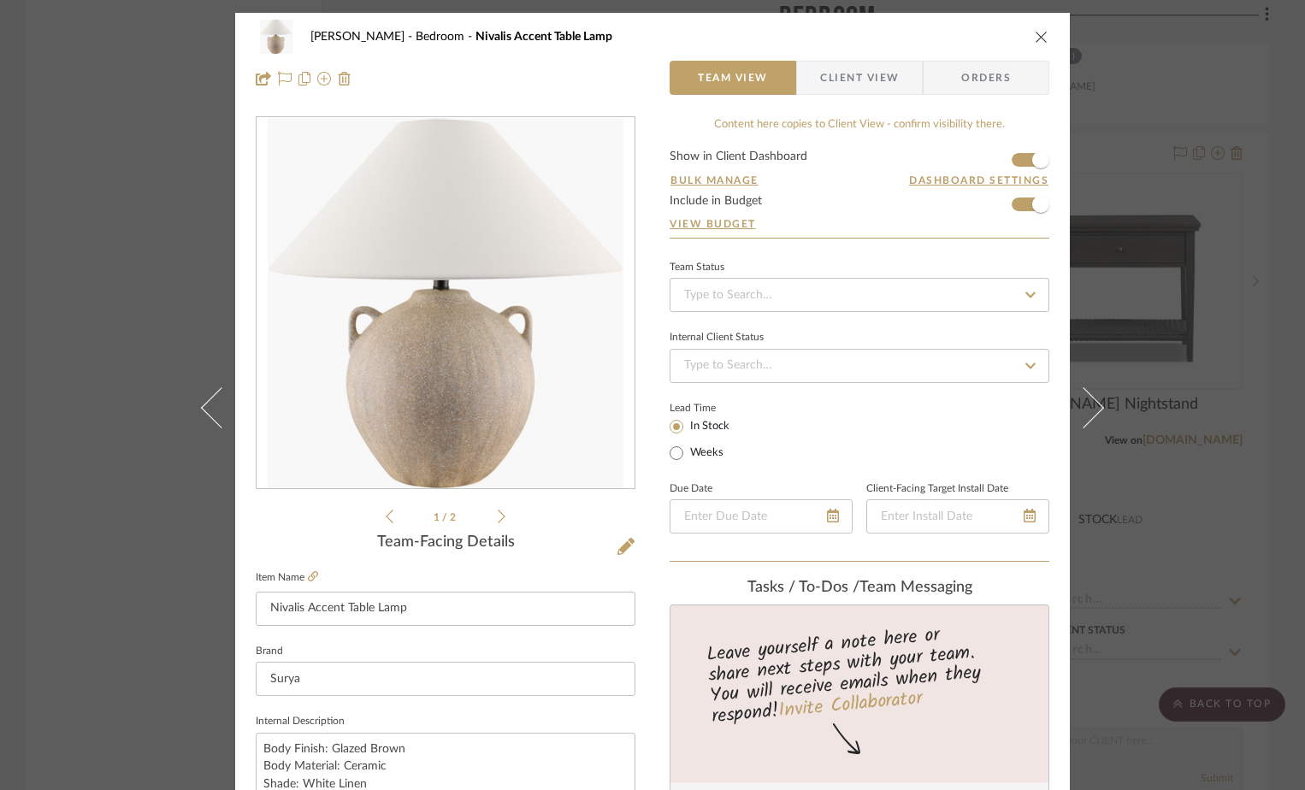
click at [1035, 38] on icon "close" at bounding box center [1042, 37] width 14 height 14
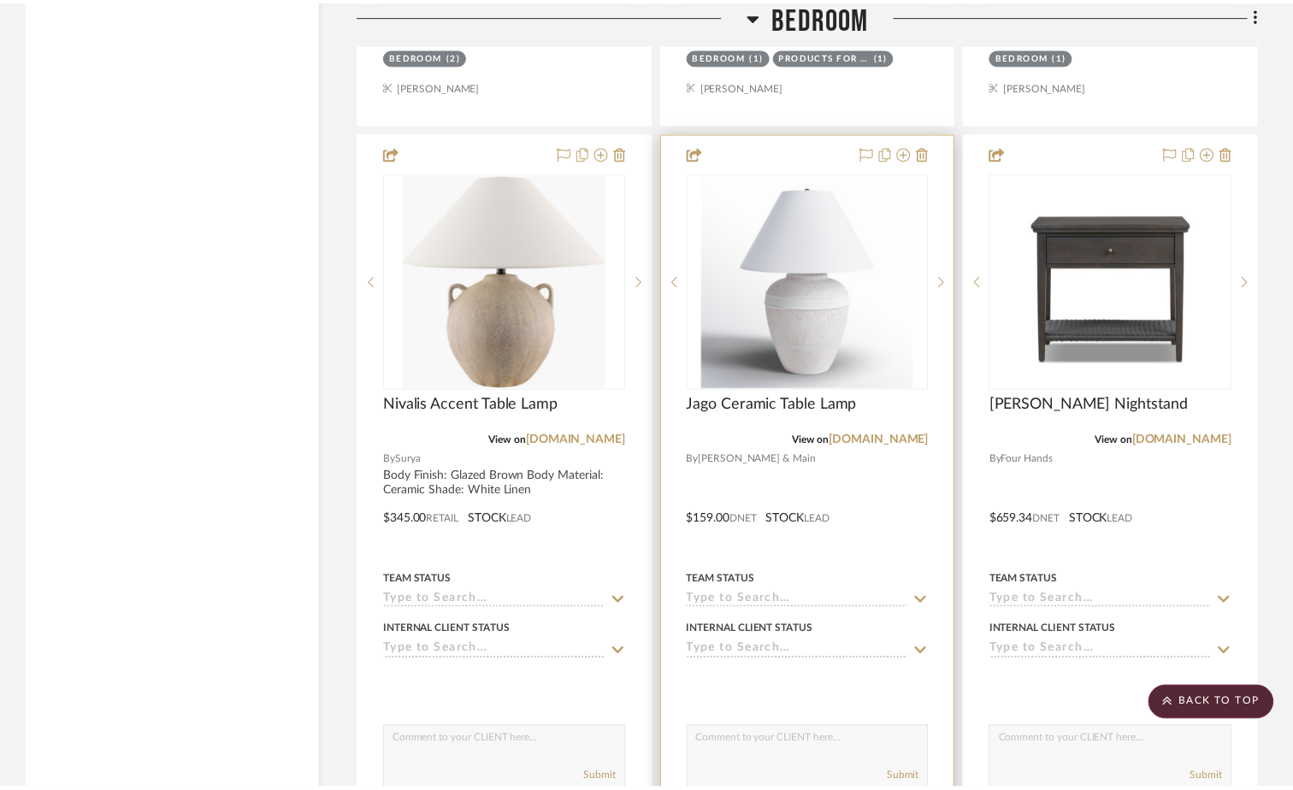
scroll to position [3515, 0]
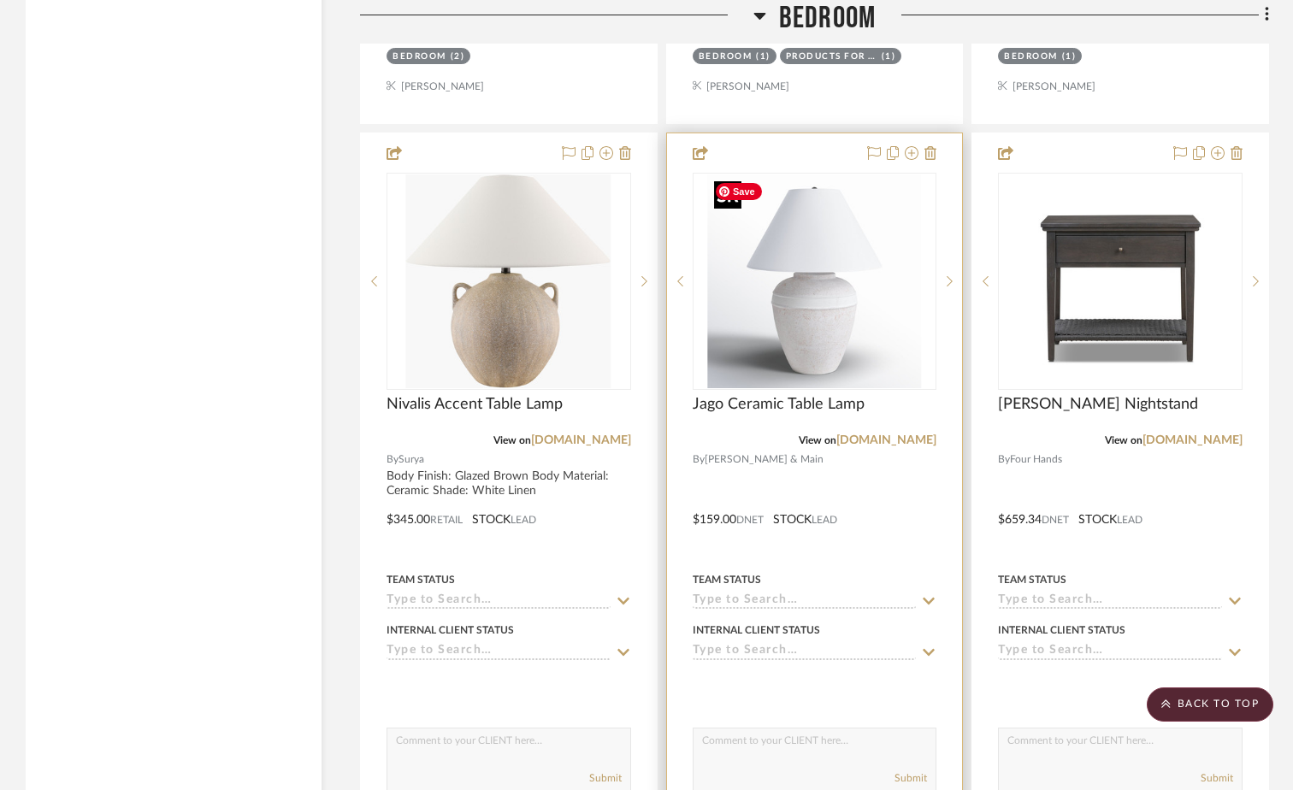
click at [830, 298] on img "0" at bounding box center [814, 281] width 214 height 214
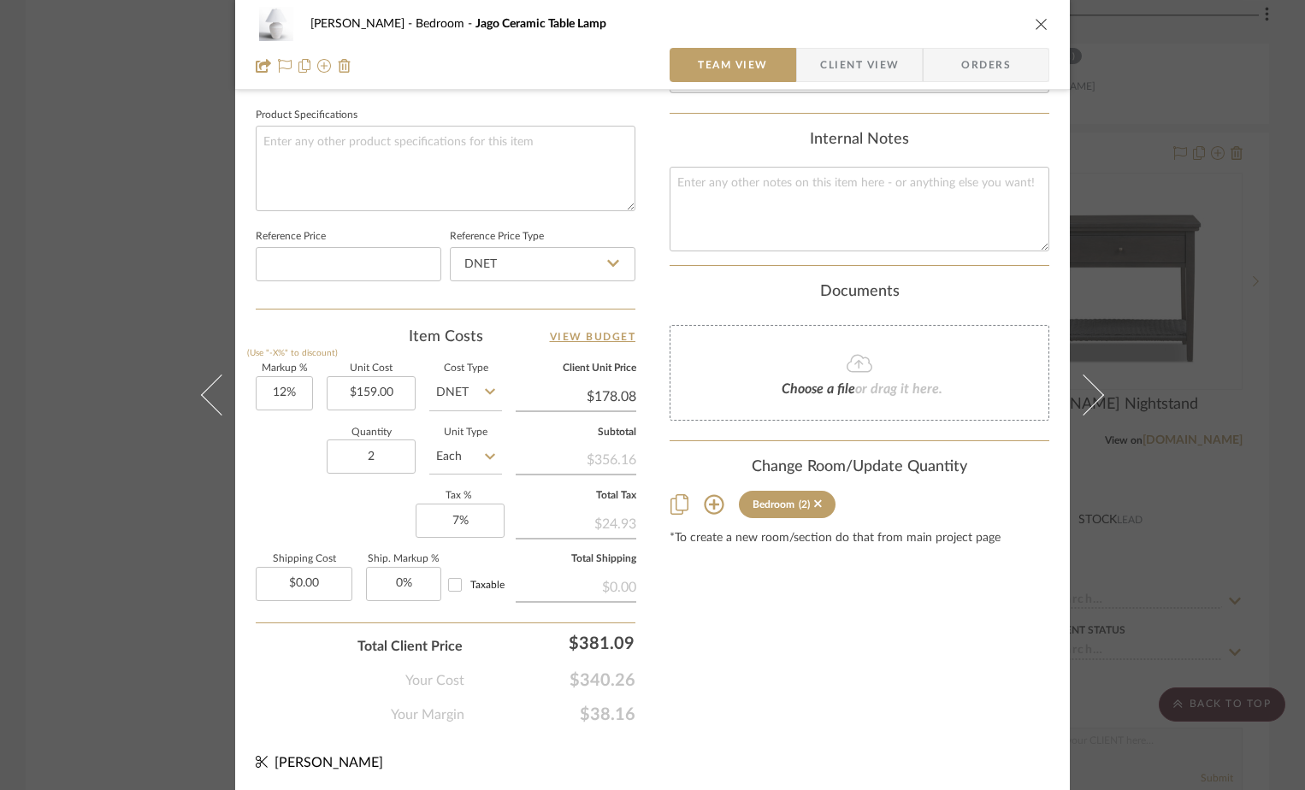
scroll to position [802, 0]
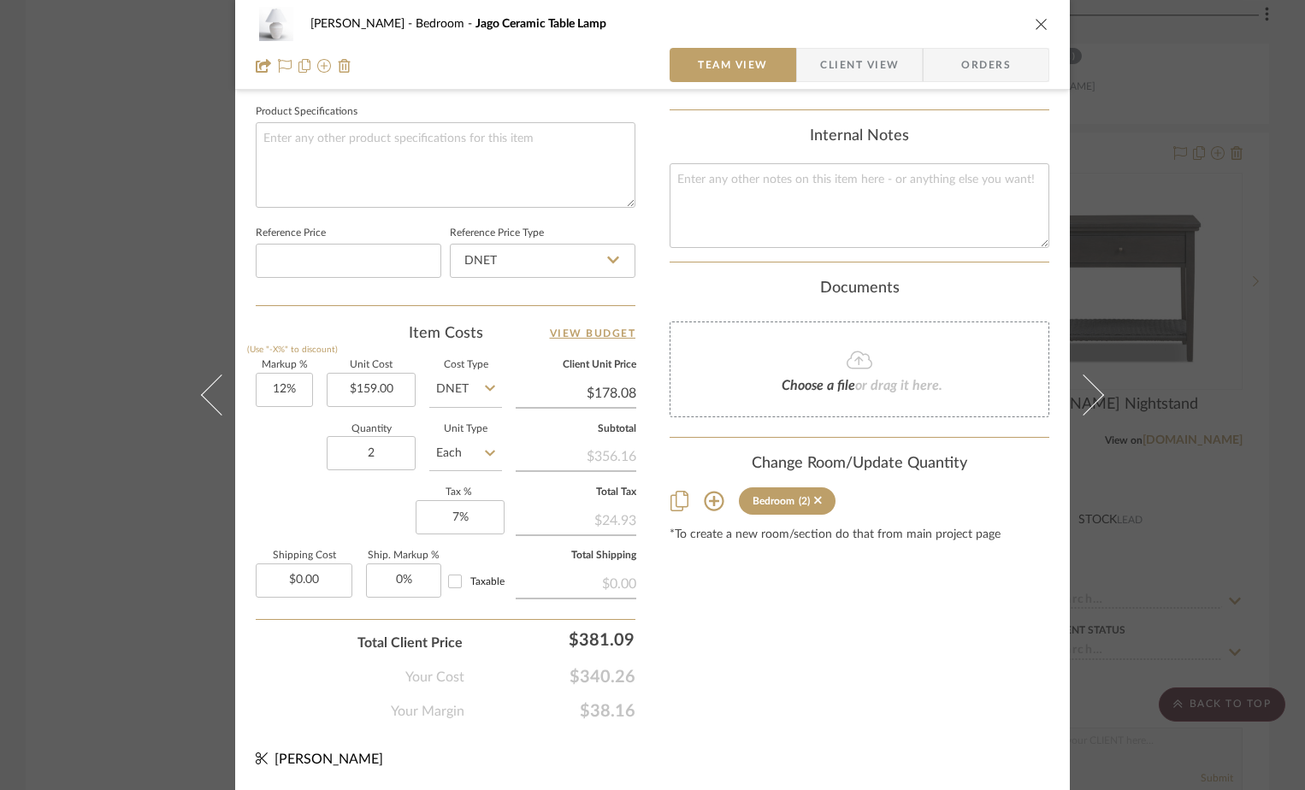
click at [1037, 16] on button "close" at bounding box center [1041, 23] width 15 height 15
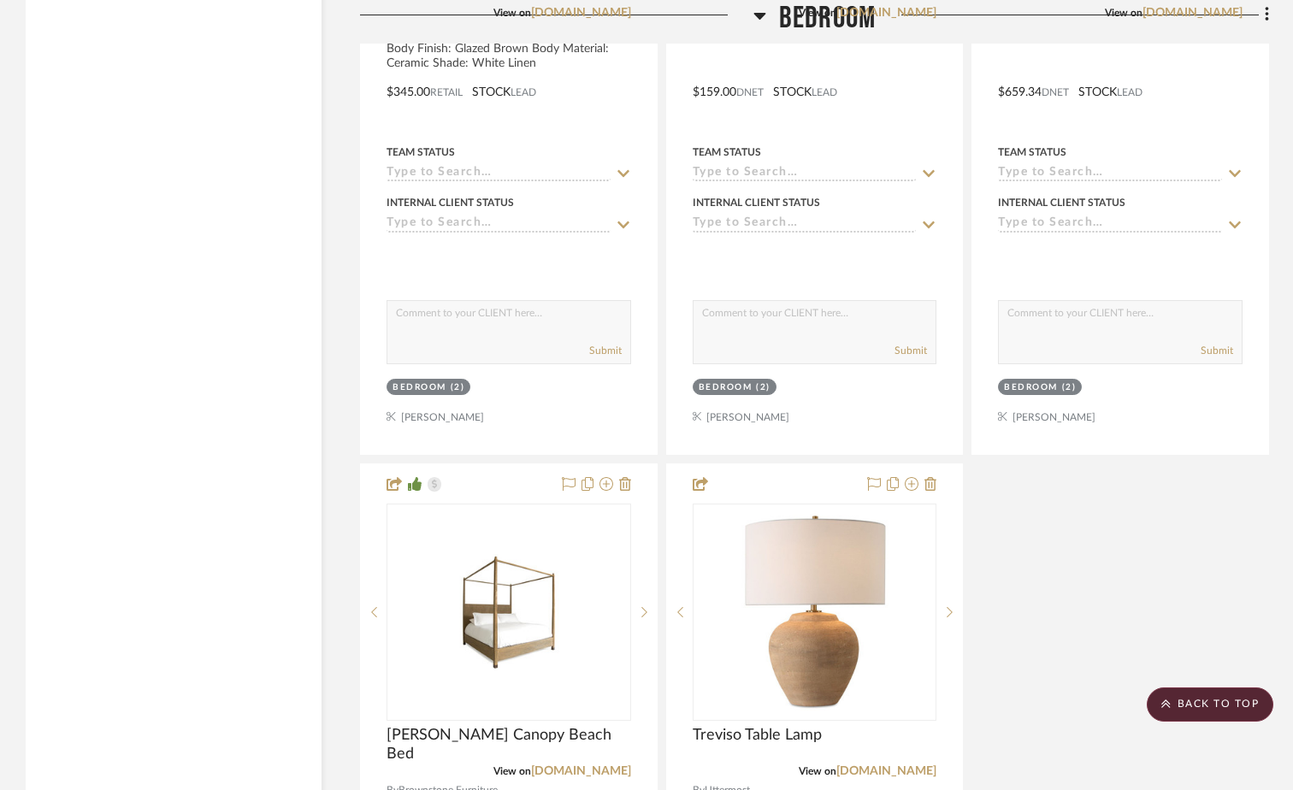
scroll to position [4199, 0]
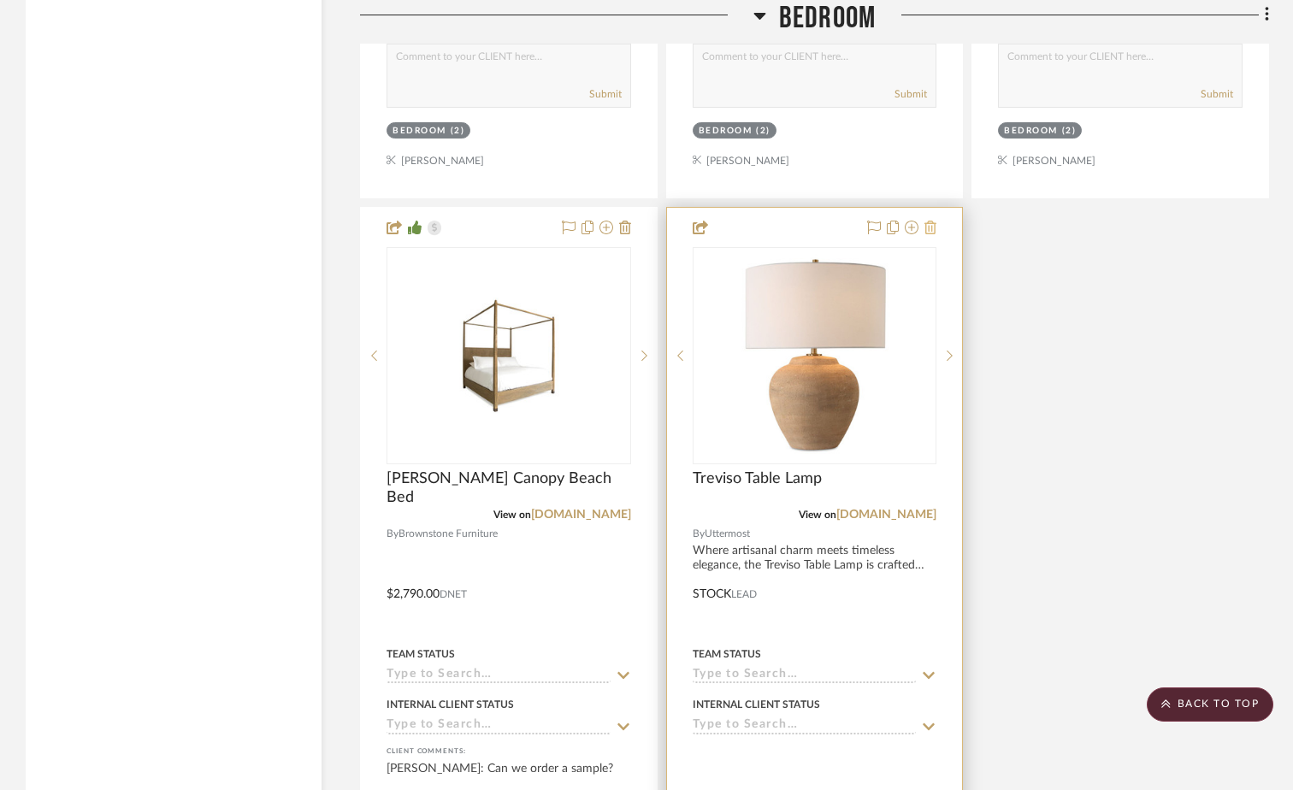
click at [929, 226] on icon at bounding box center [931, 228] width 12 height 14
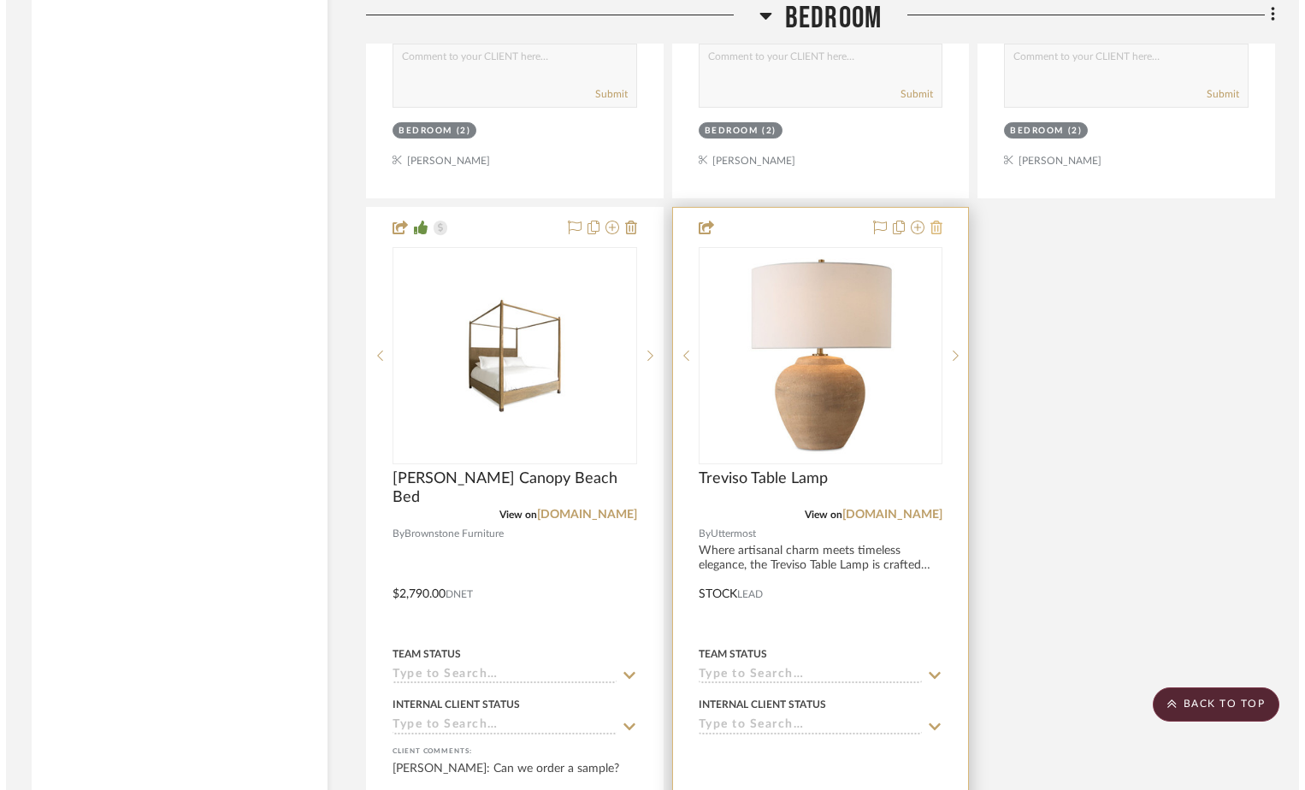
scroll to position [0, 0]
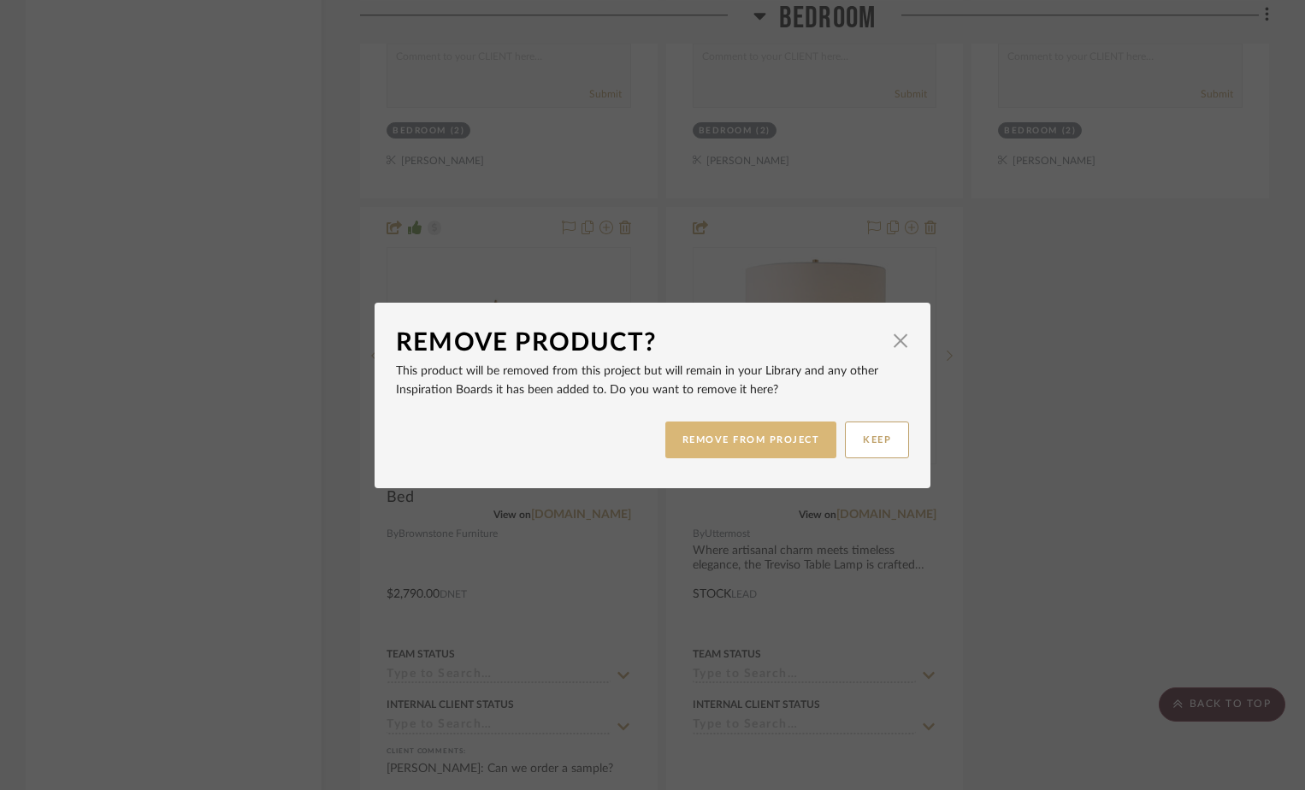
click at [775, 445] on button "REMOVE FROM PROJECT" at bounding box center [751, 440] width 172 height 37
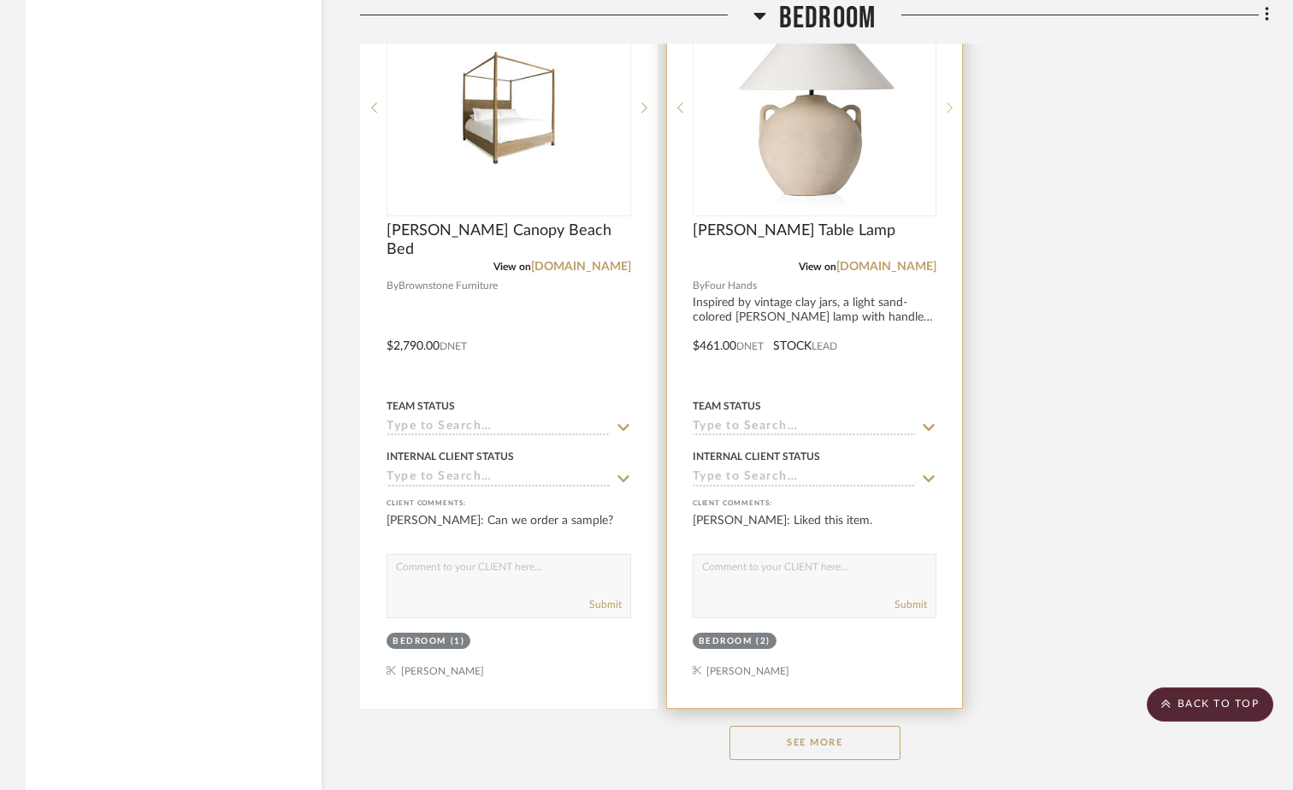
scroll to position [4285, 0]
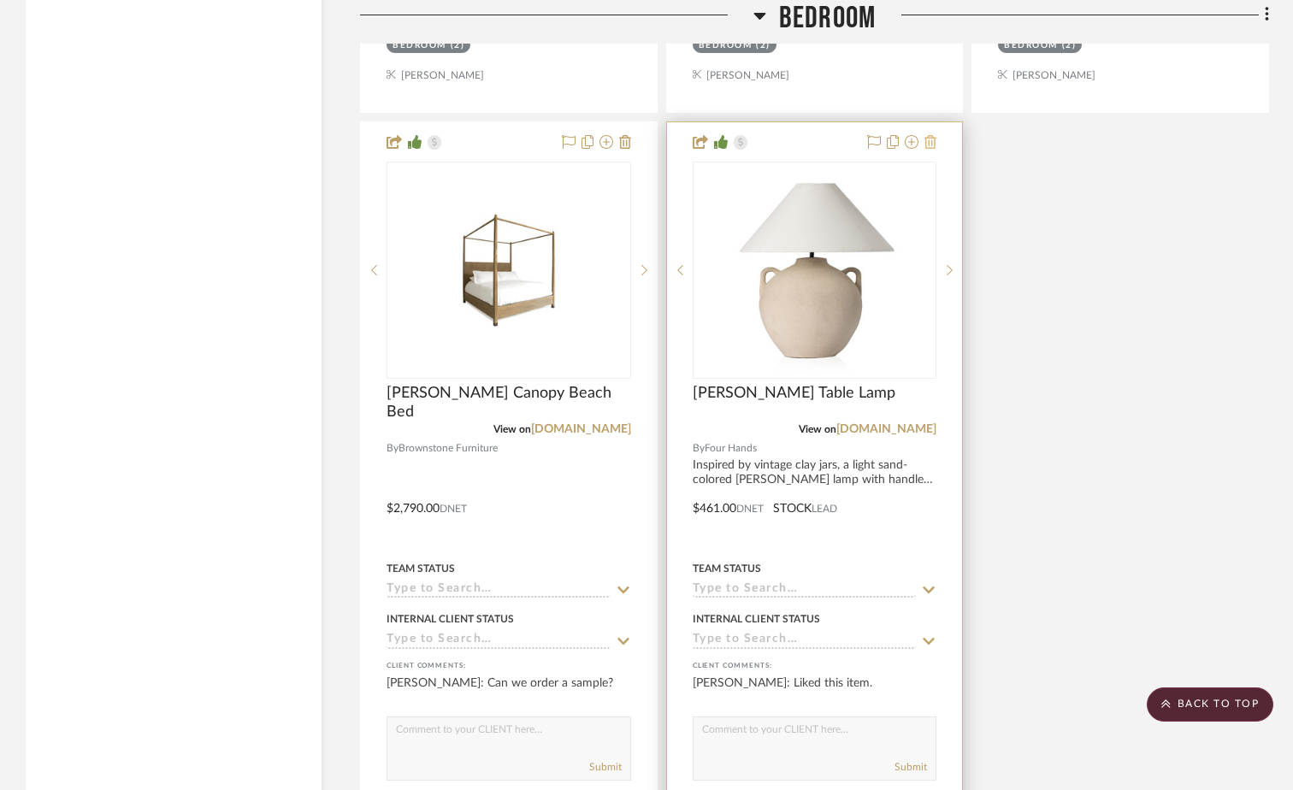
click at [931, 145] on icon at bounding box center [931, 142] width 12 height 14
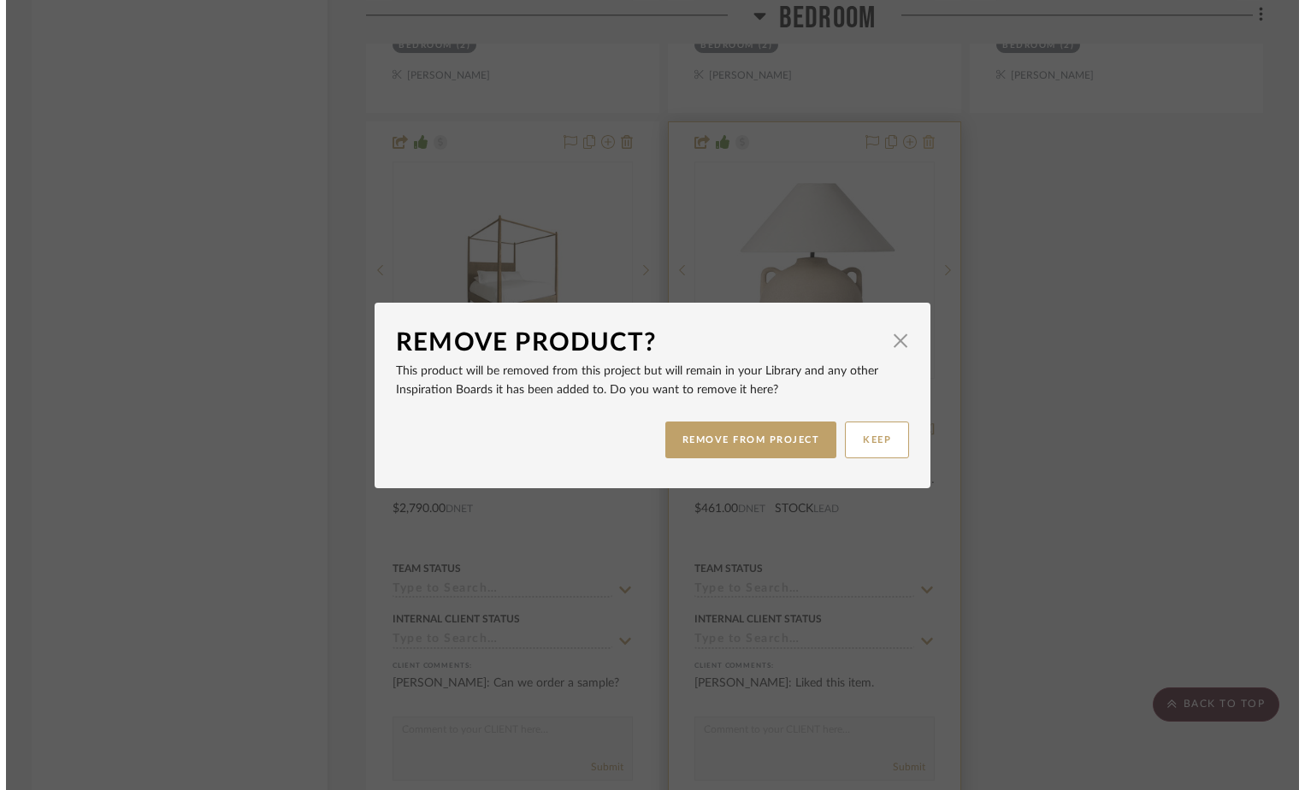
scroll to position [0, 0]
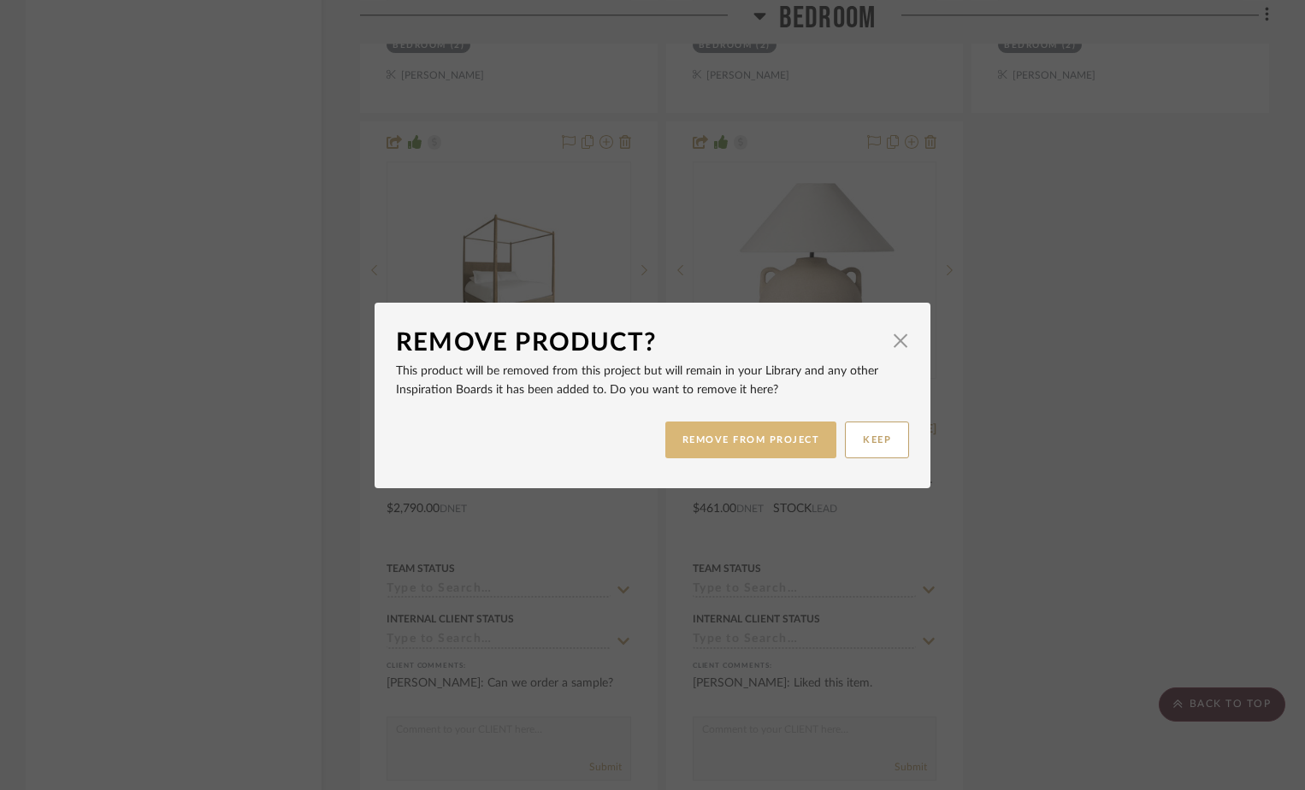
click at [752, 443] on button "REMOVE FROM PROJECT" at bounding box center [751, 440] width 172 height 37
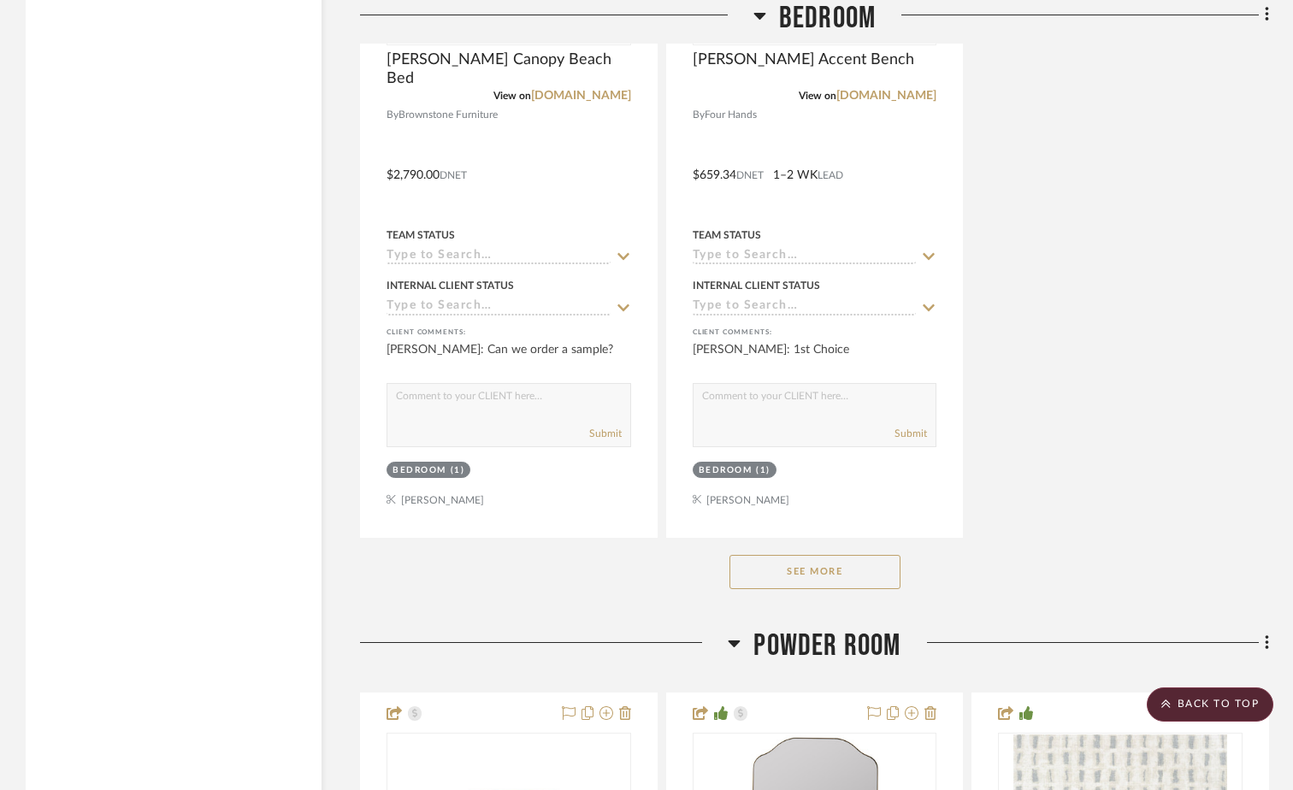
scroll to position [4627, 0]
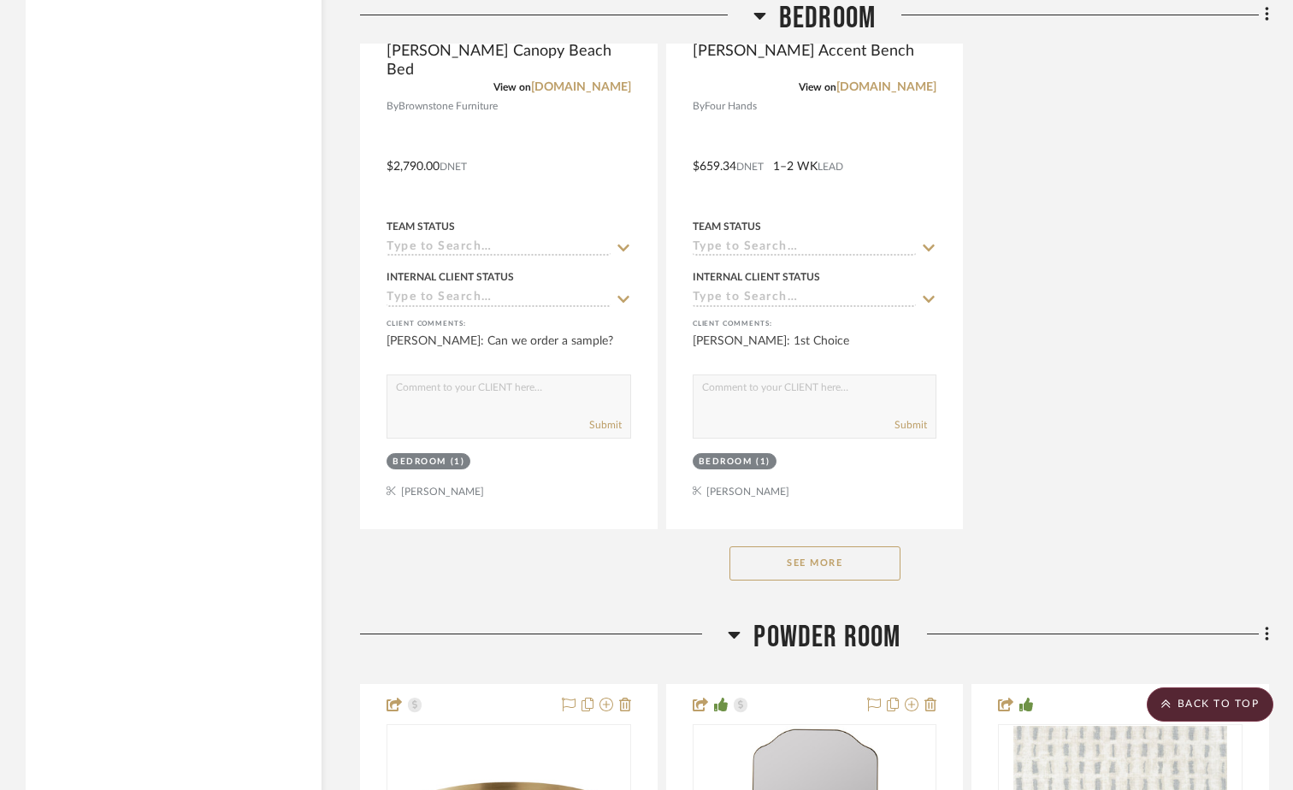
click at [812, 564] on button "See More" at bounding box center [815, 564] width 171 height 34
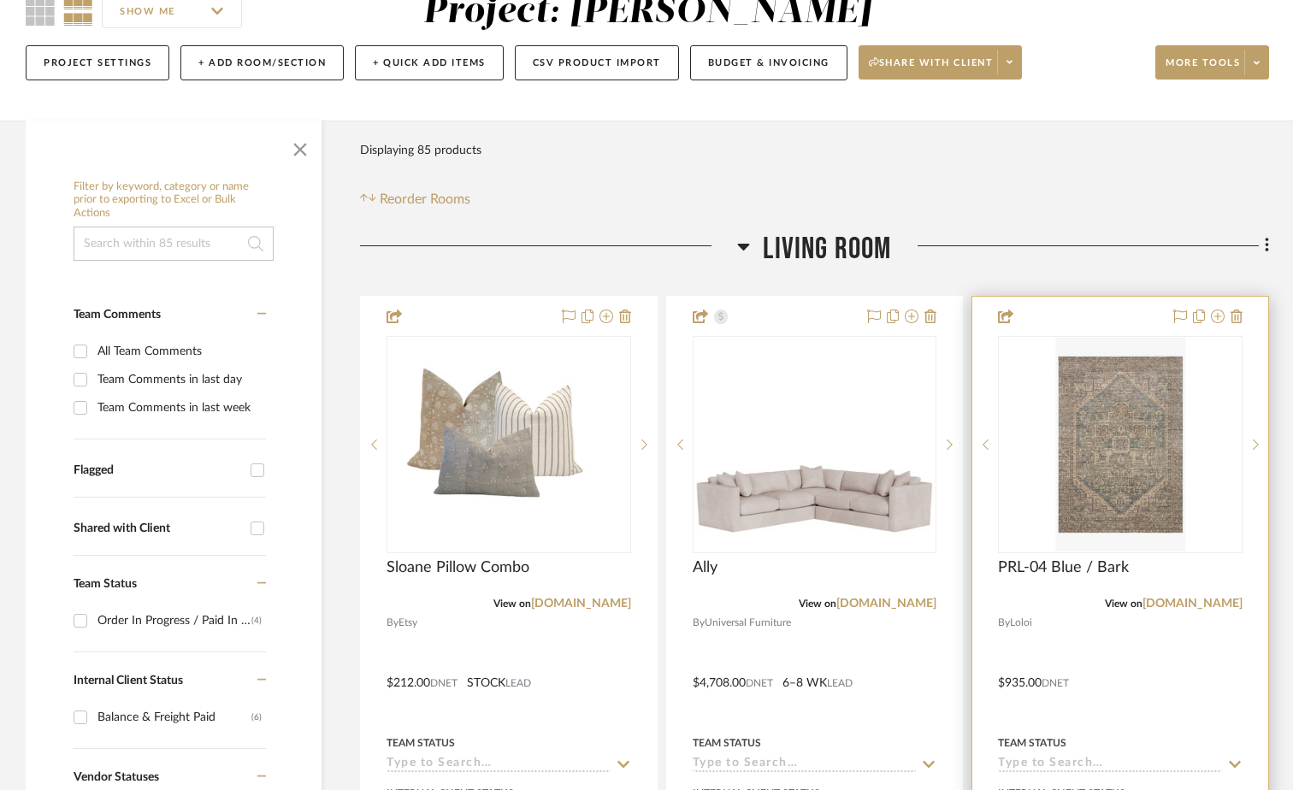
scroll to position [0, 0]
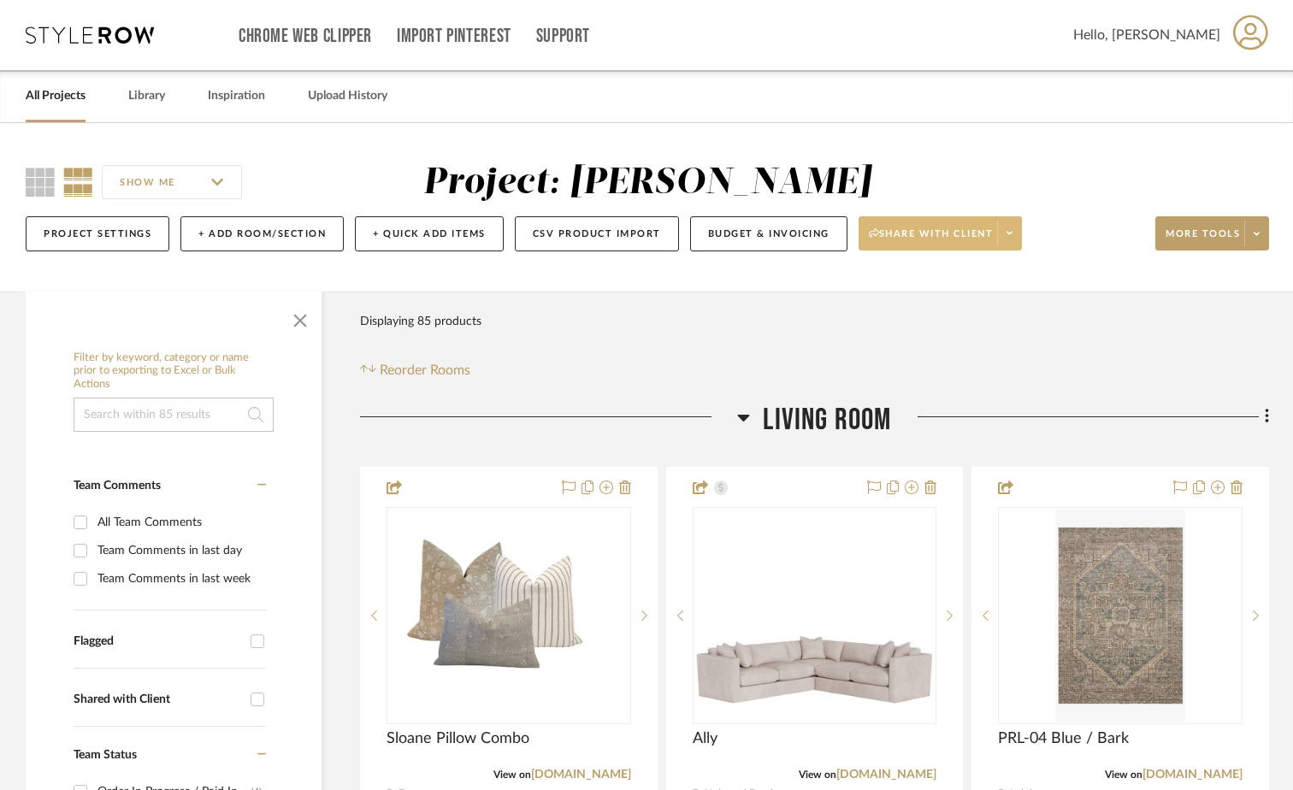
click at [1004, 240] on span at bounding box center [1009, 234] width 24 height 26
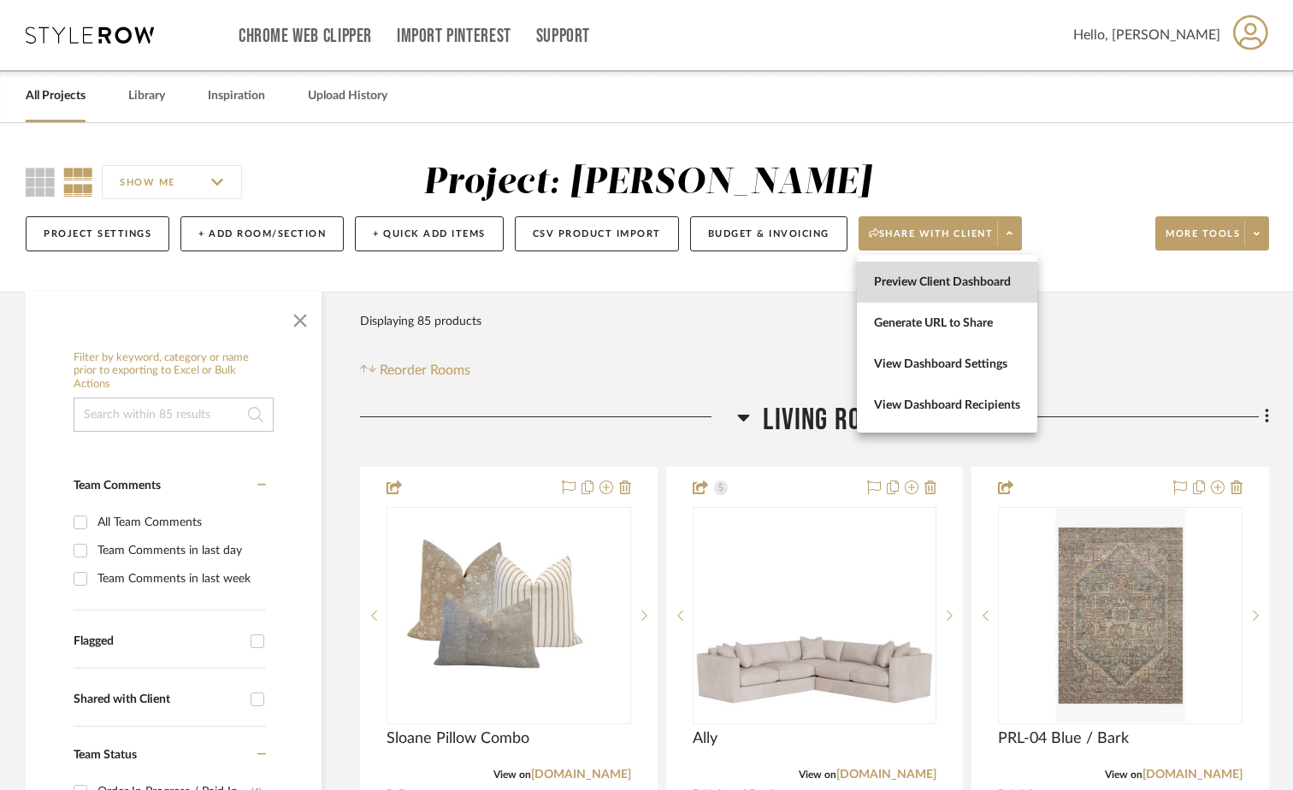
click at [948, 281] on span "Preview Client Dashboard" at bounding box center [947, 282] width 146 height 15
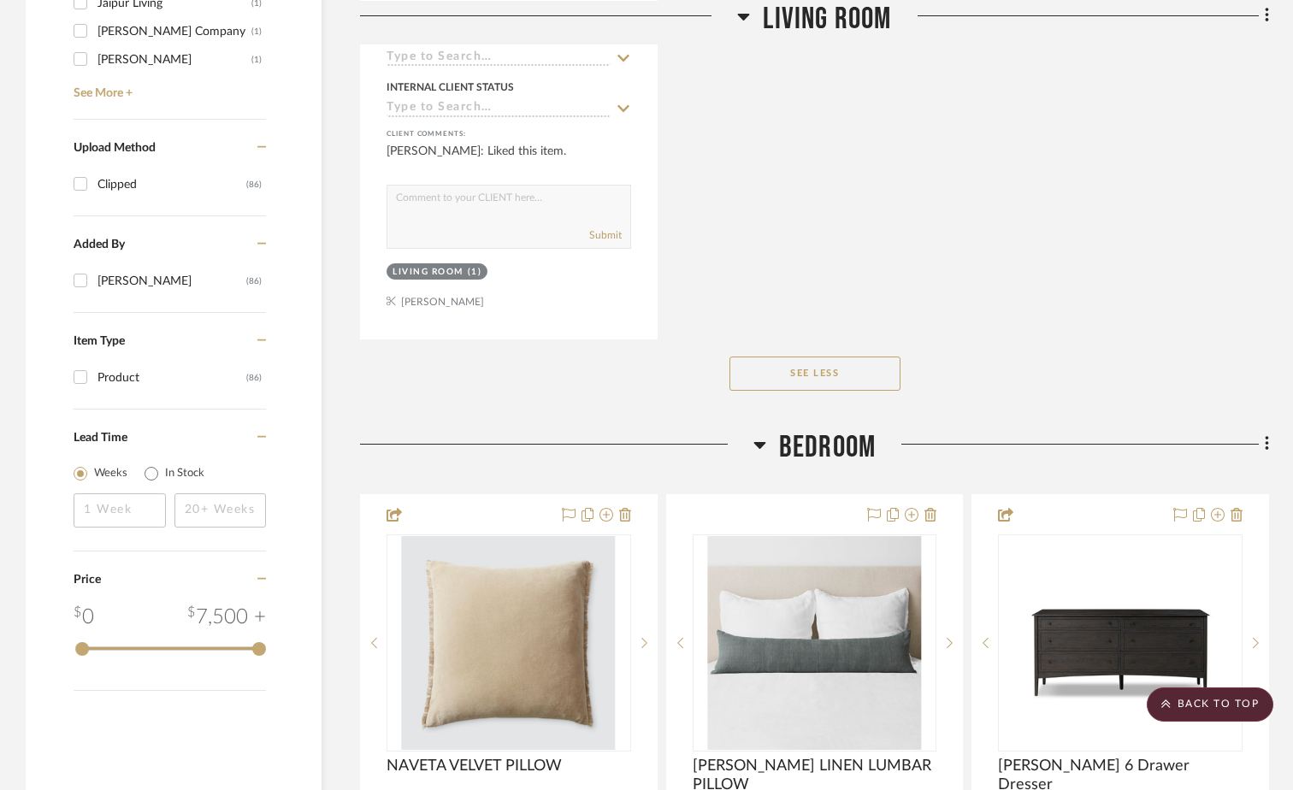
scroll to position [2737, 0]
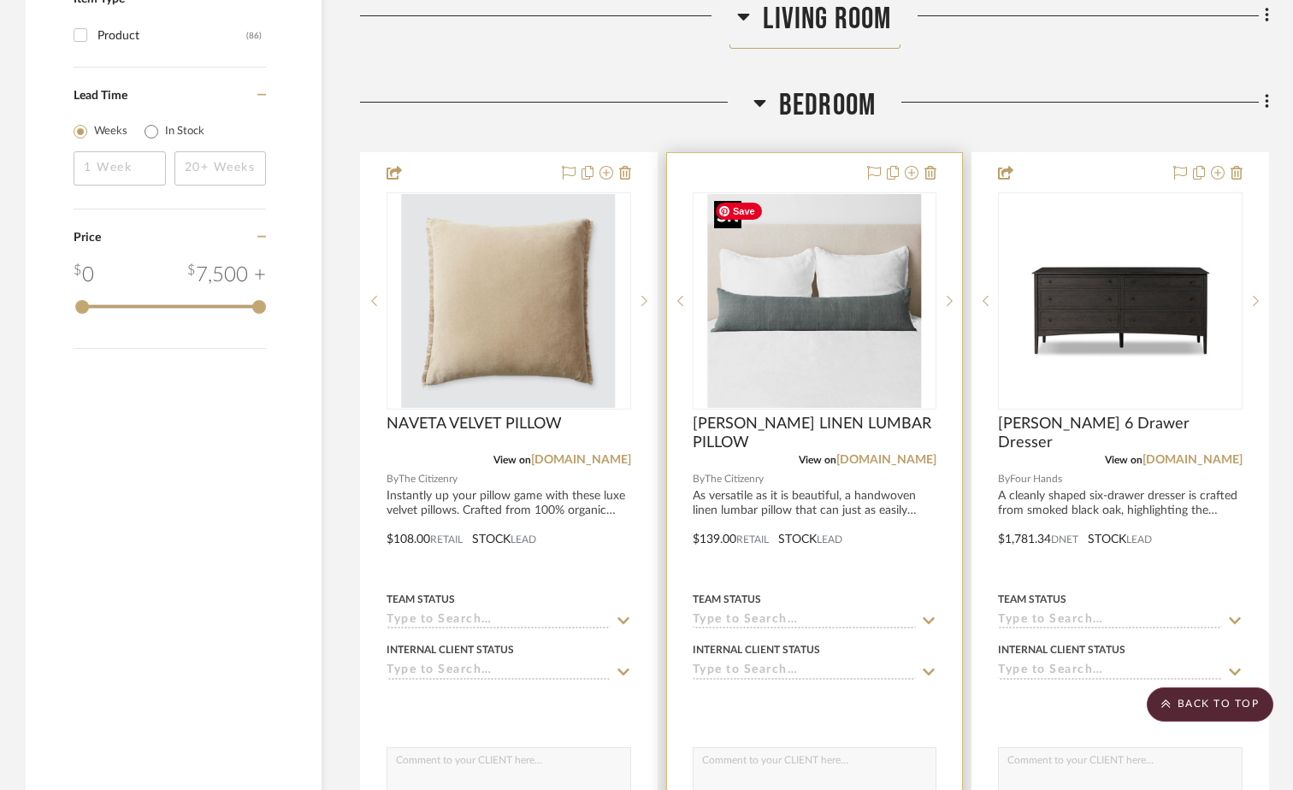
click at [856, 306] on img "0" at bounding box center [814, 301] width 214 height 214
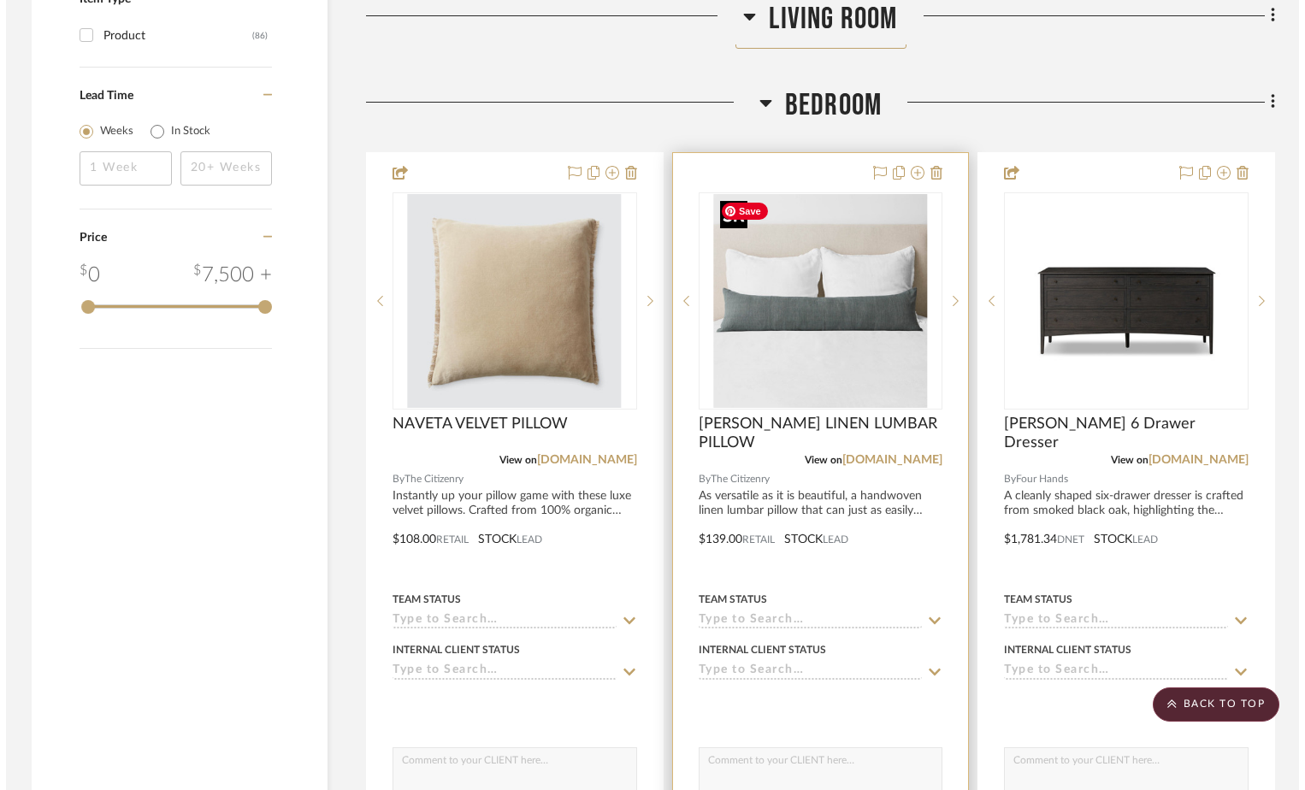
scroll to position [0, 0]
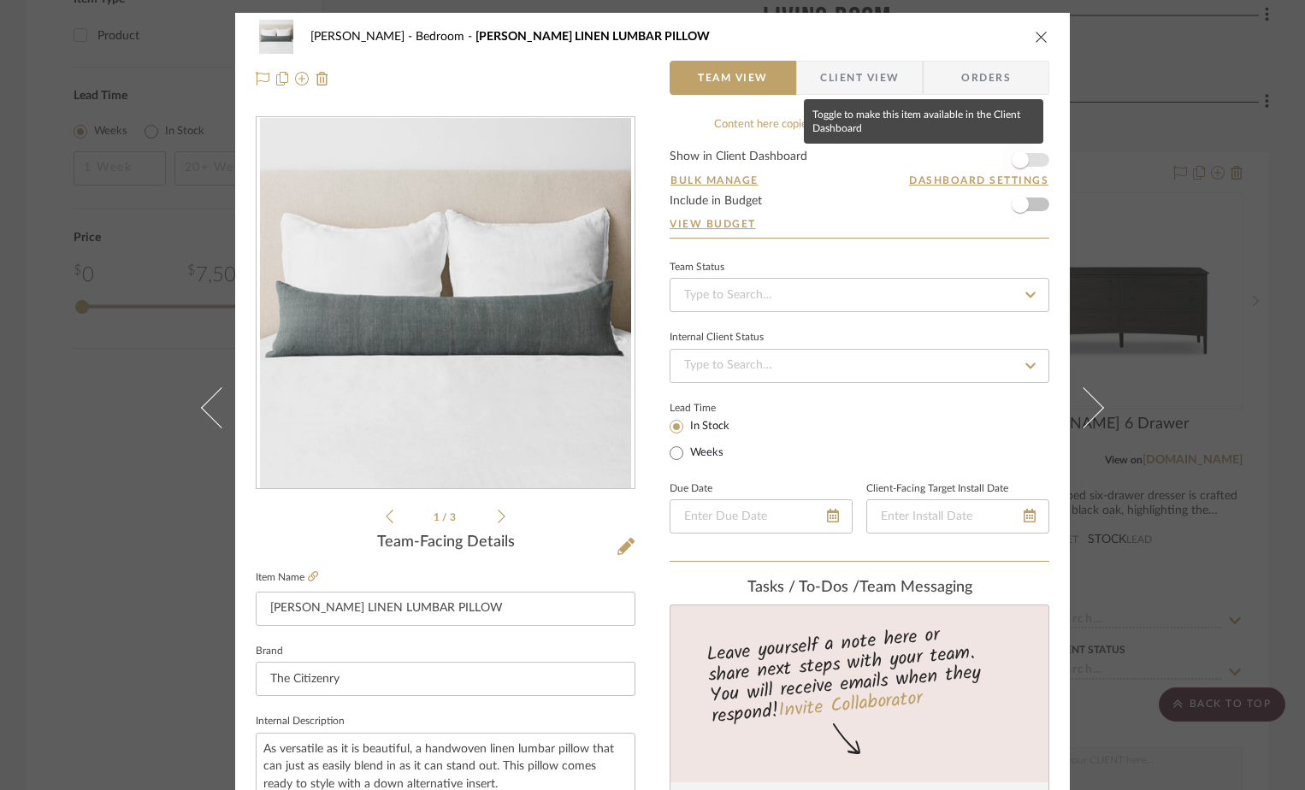
click at [1022, 161] on span "button" at bounding box center [1020, 159] width 17 height 17
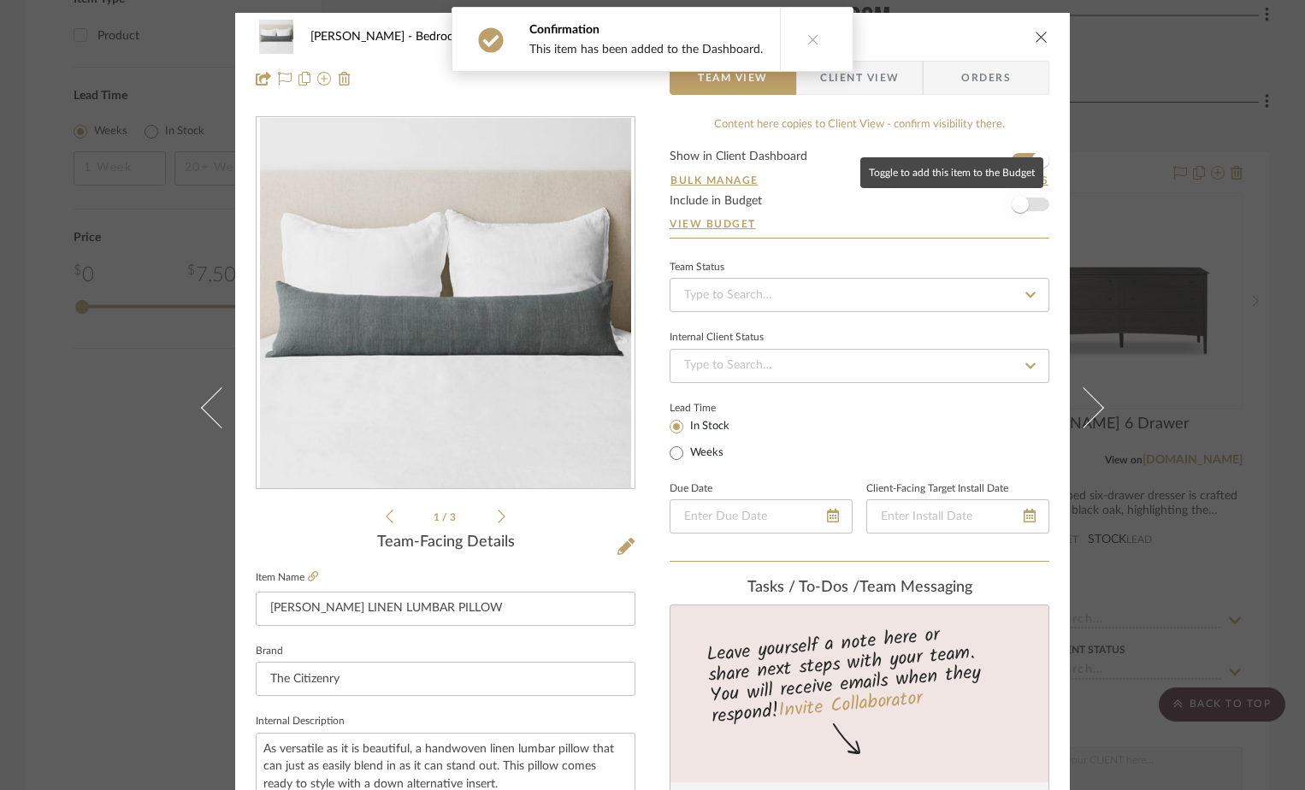
click at [1028, 206] on span "button" at bounding box center [1021, 205] width 38 height 38
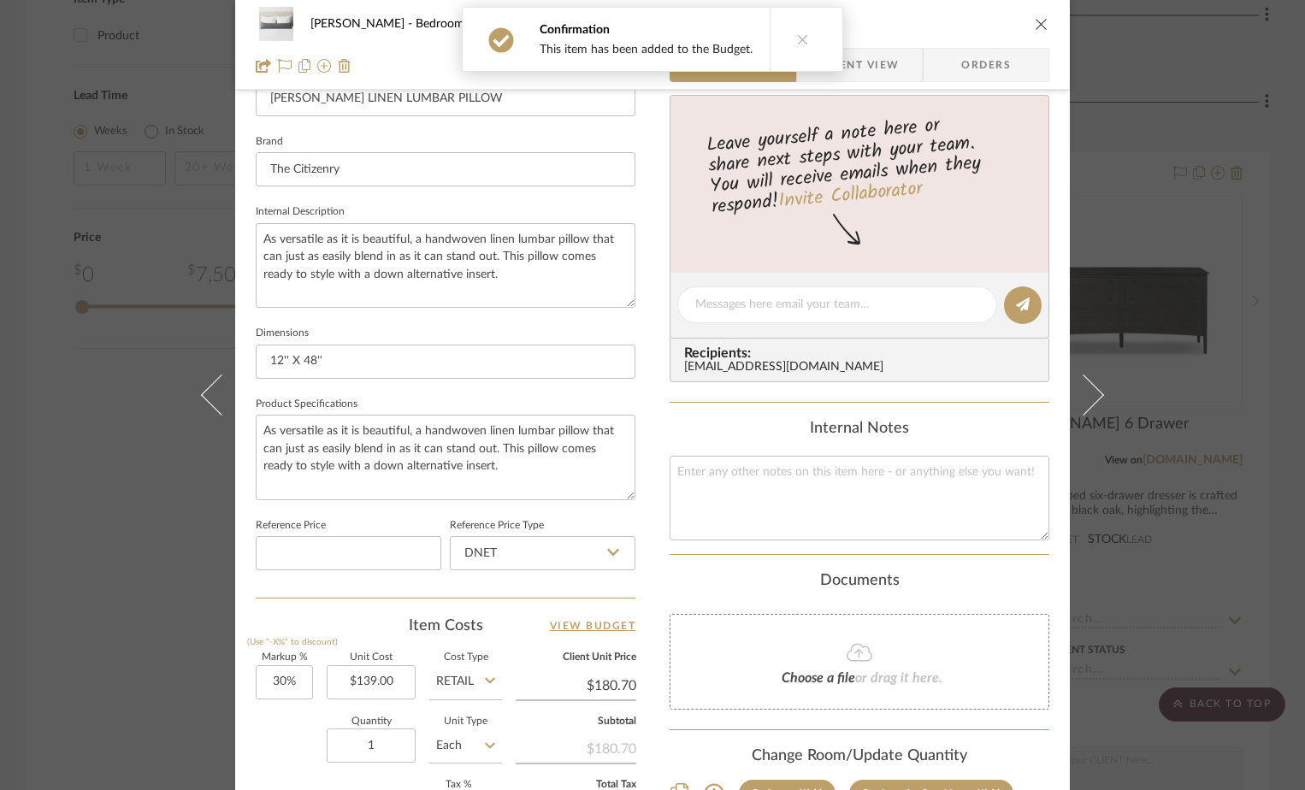
scroll to position [684, 0]
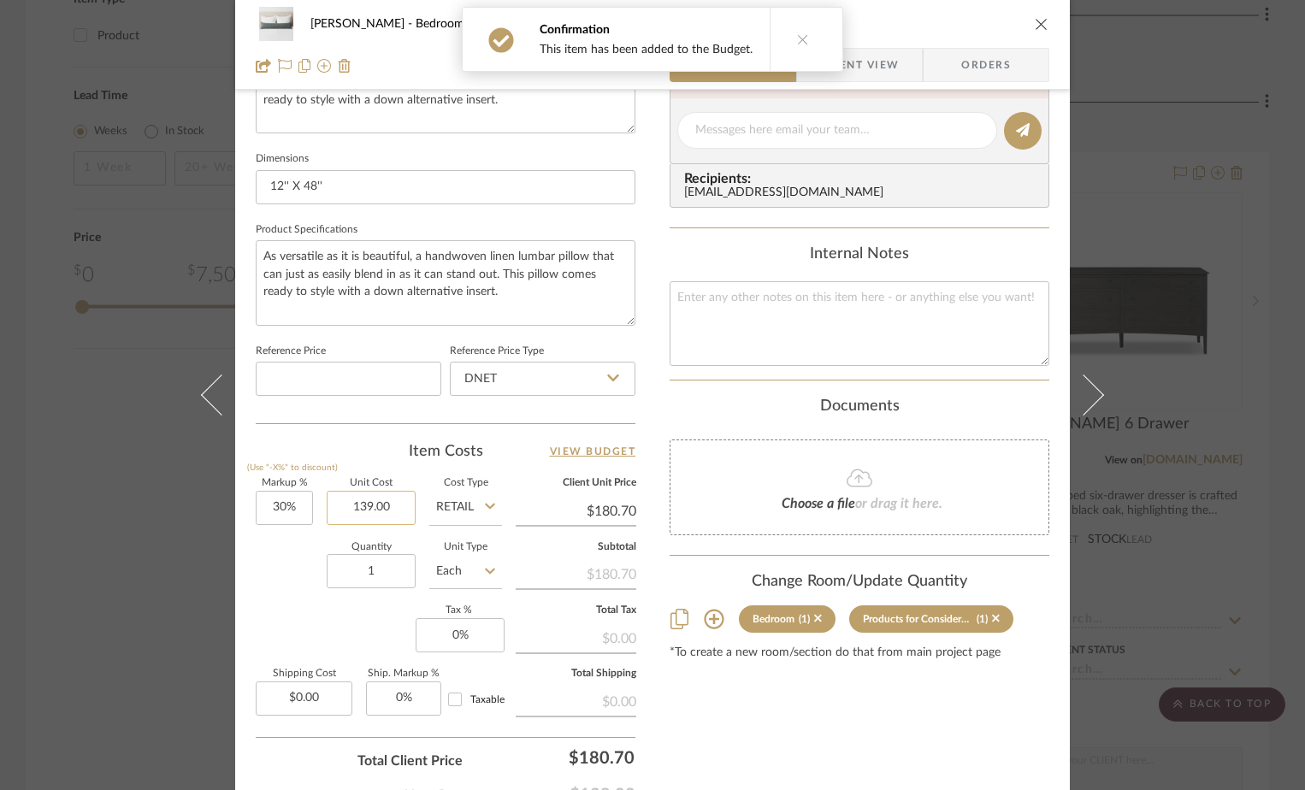
click at [398, 518] on input "139.00" at bounding box center [371, 508] width 89 height 34
type input "$111.00"
click at [263, 568] on div "Quantity 1 Unit Type Each" at bounding box center [379, 573] width 246 height 61
type input "30"
click at [277, 508] on input "30" at bounding box center [284, 508] width 57 height 34
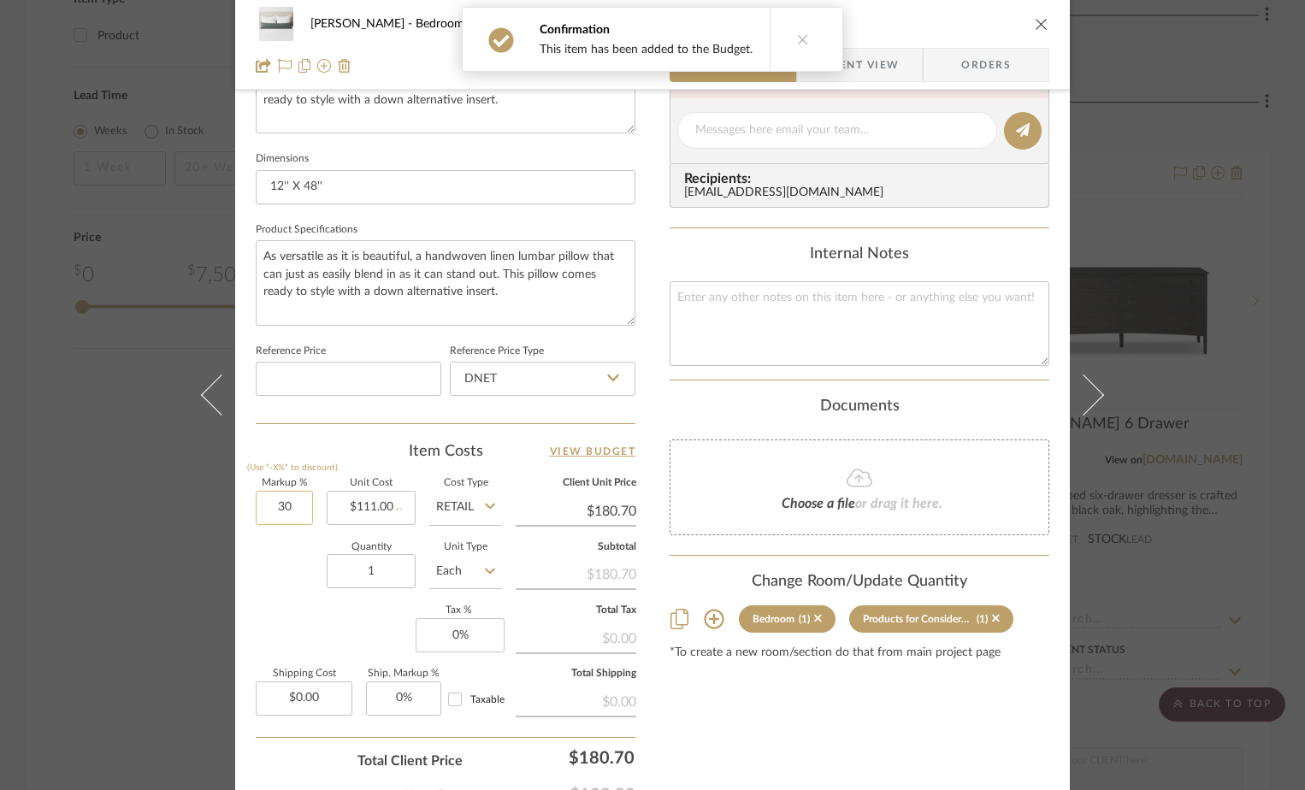
type input "$144.30"
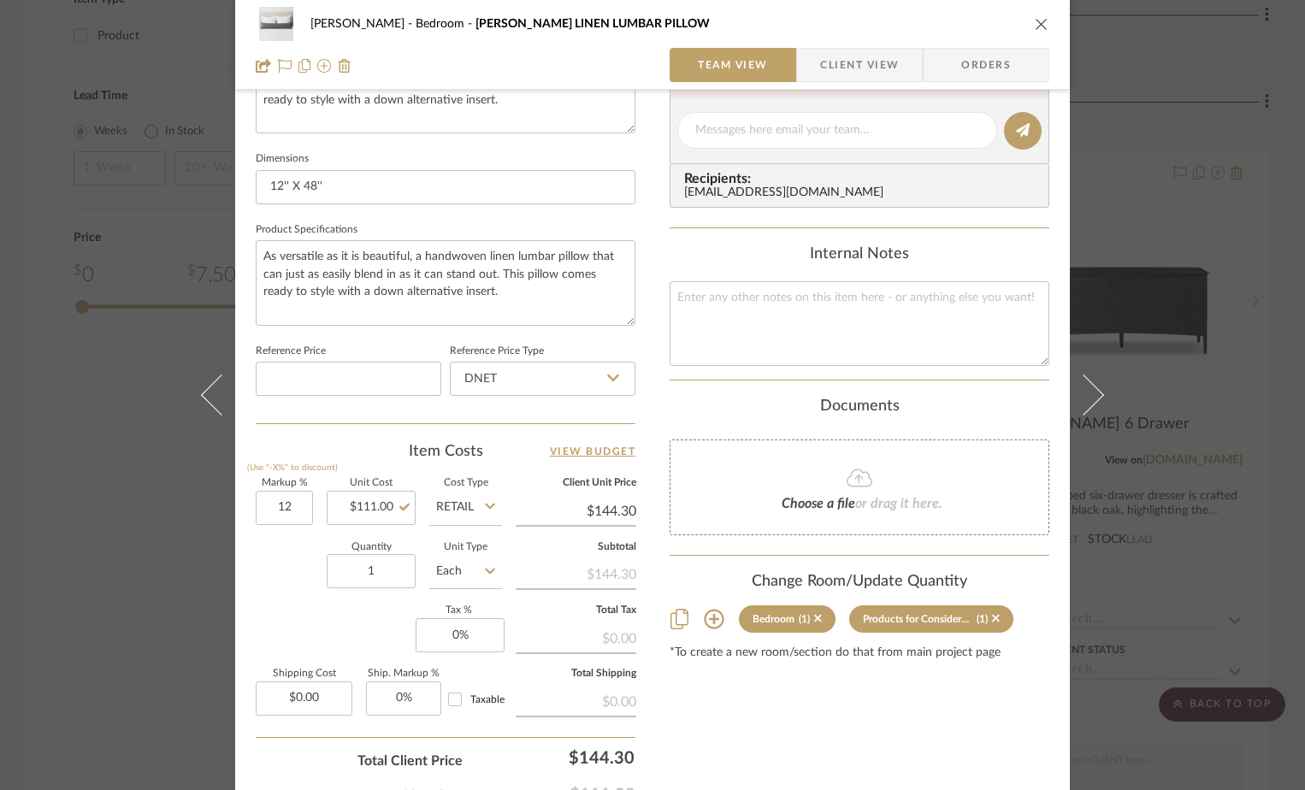
type input "12%"
click at [282, 615] on div "Markup % (Use "-X%" to discount) 12% Unit Cost $111.00 Cost Type Retail Client …" at bounding box center [446, 604] width 380 height 250
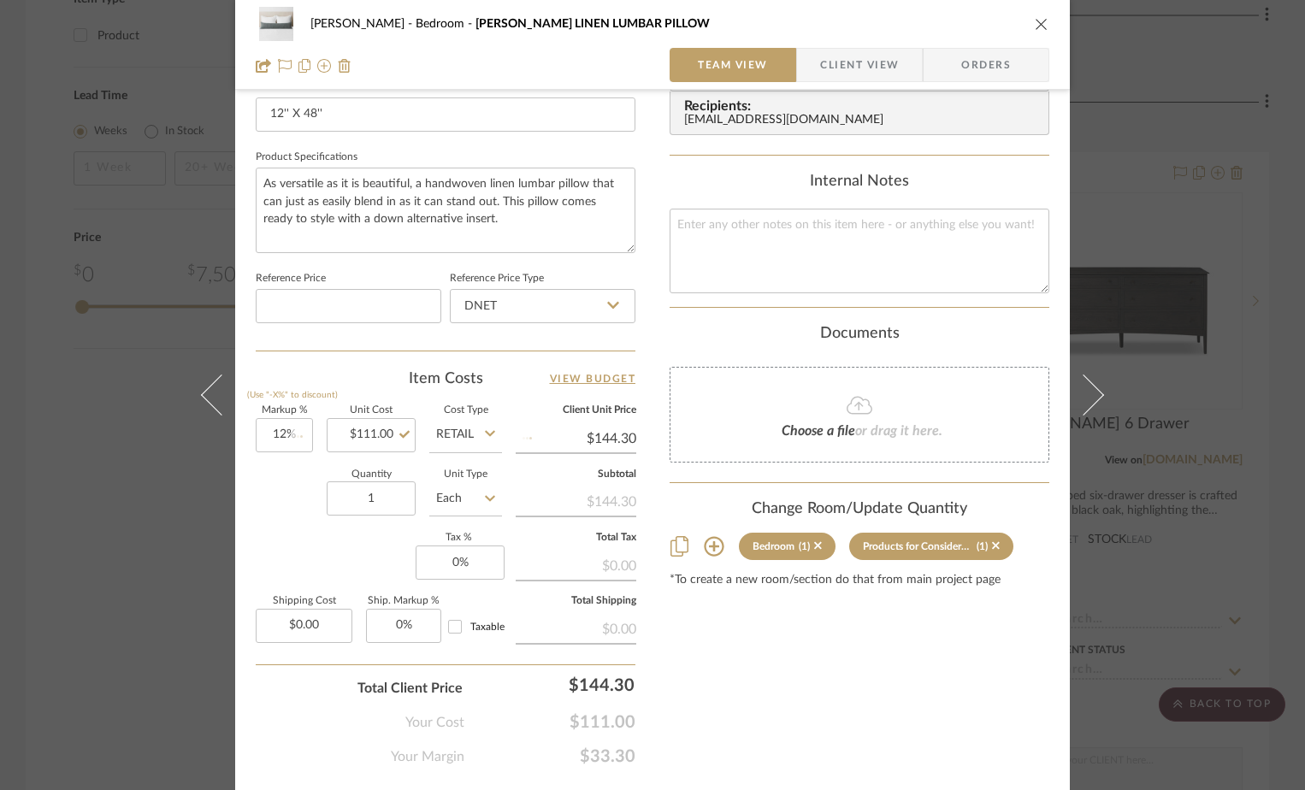
type input "$124.32"
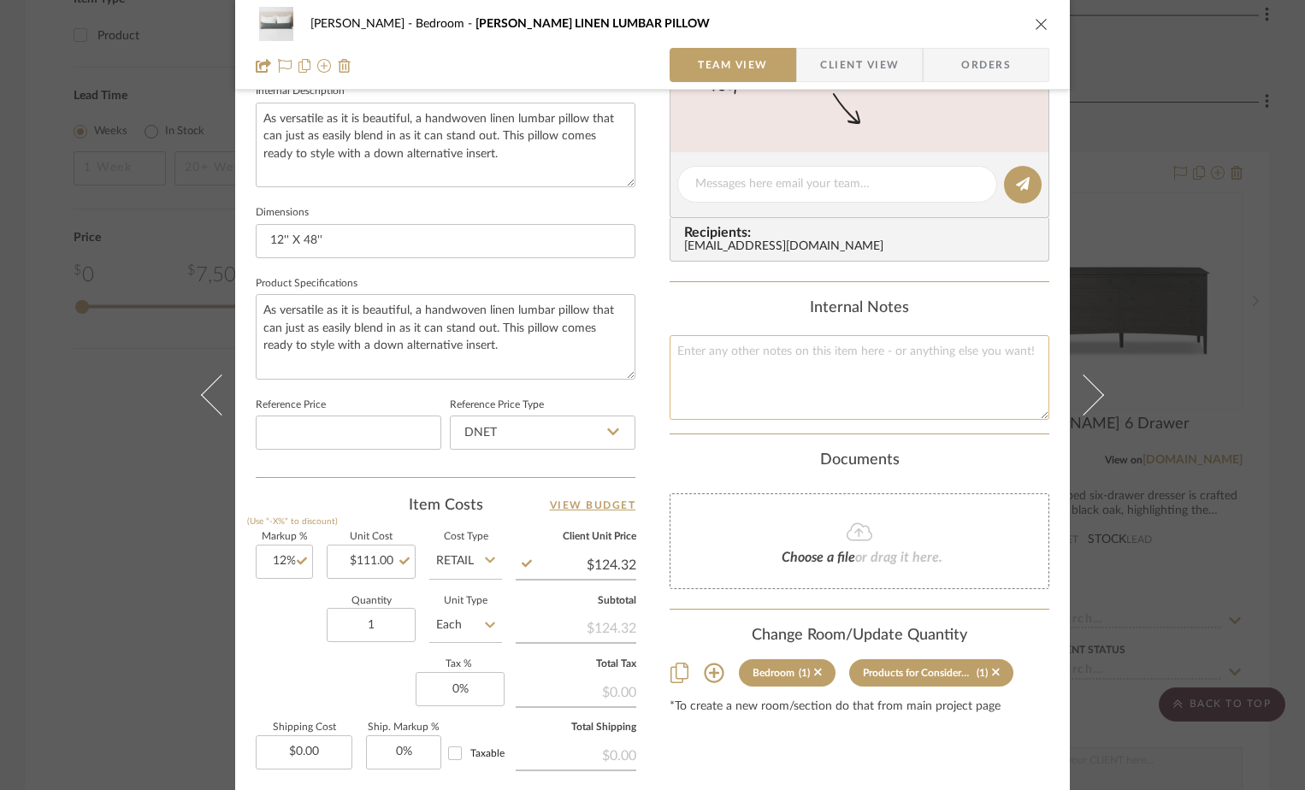
scroll to position [802, 0]
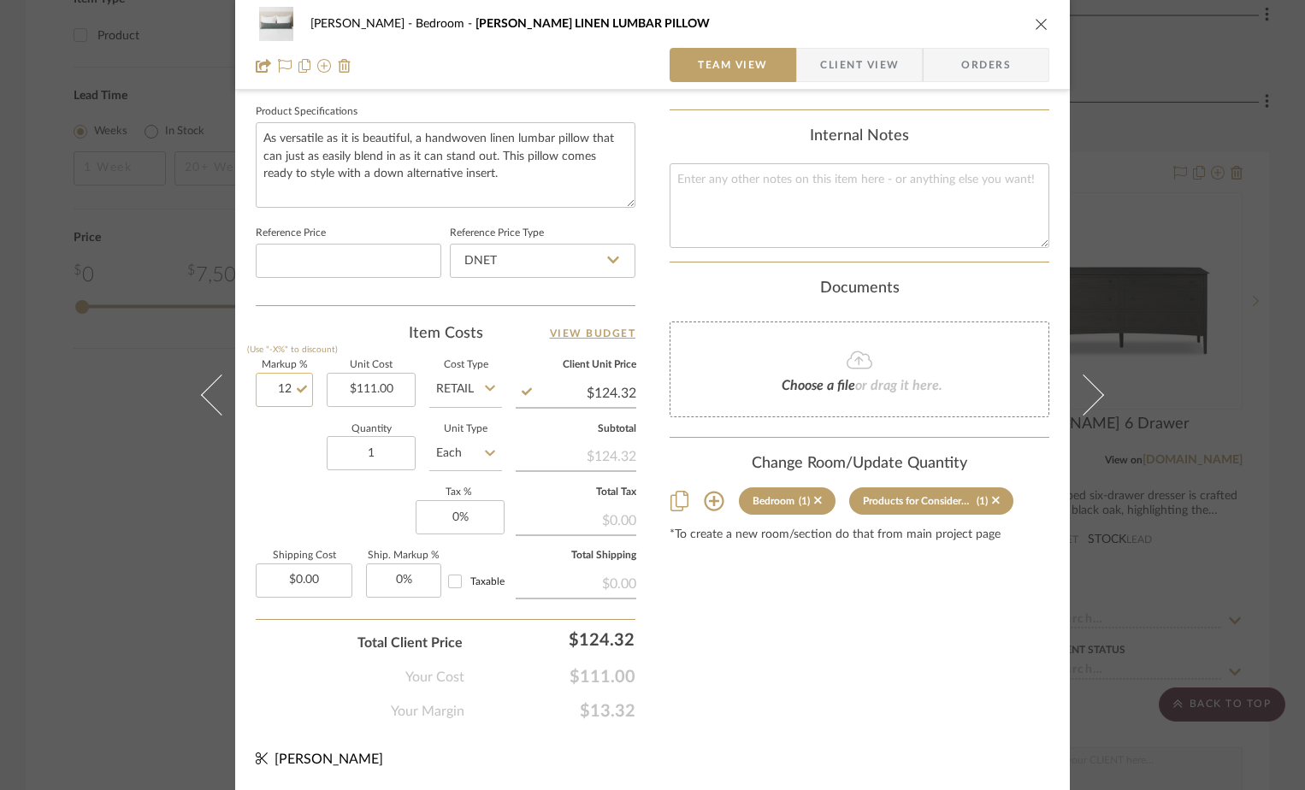
click at [290, 390] on input "12" at bounding box center [284, 390] width 57 height 34
type input "15%"
click at [311, 509] on div "Markup % (Use "-X%" to discount) 15% Unit Cost $111.00 Cost Type Retail Client …" at bounding box center [446, 486] width 380 height 250
type input "$127.65"
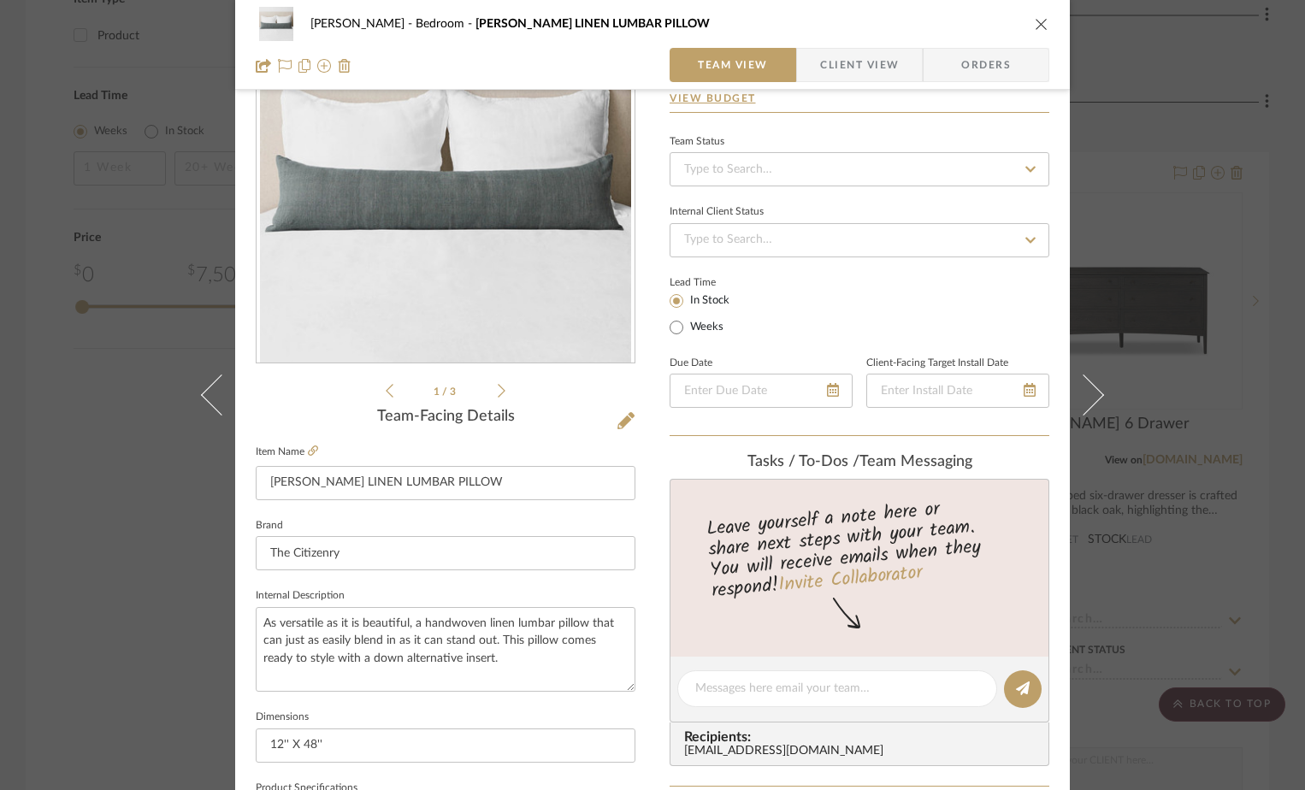
scroll to position [0, 0]
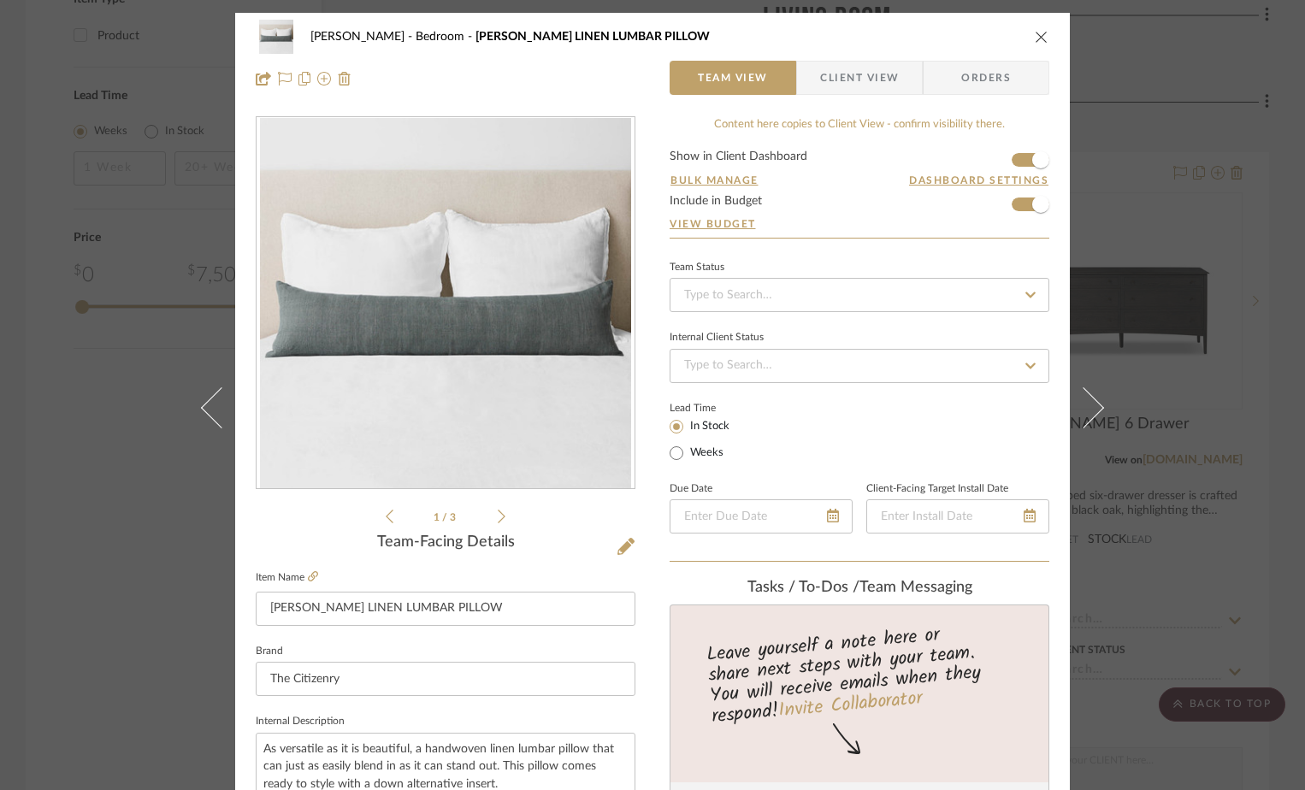
click at [1038, 39] on icon "close" at bounding box center [1042, 37] width 14 height 14
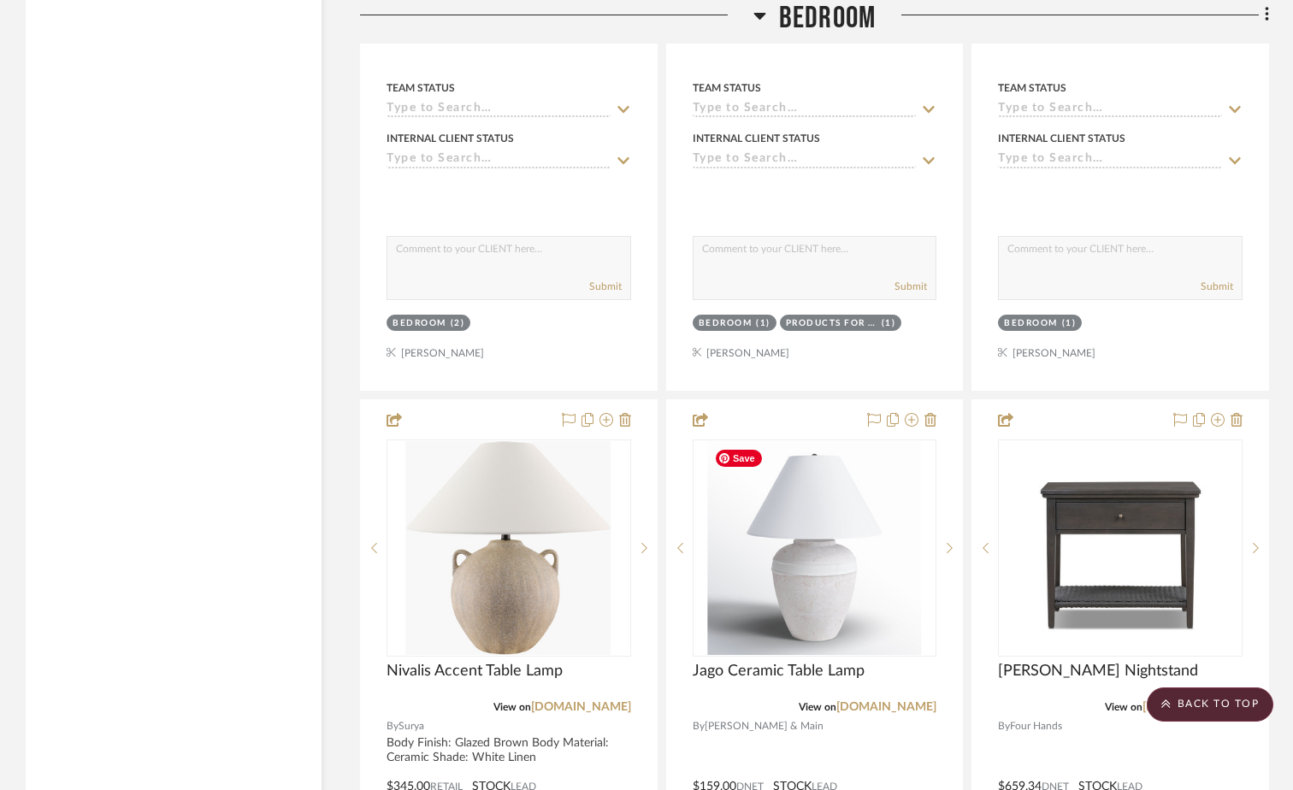
scroll to position [3164, 0]
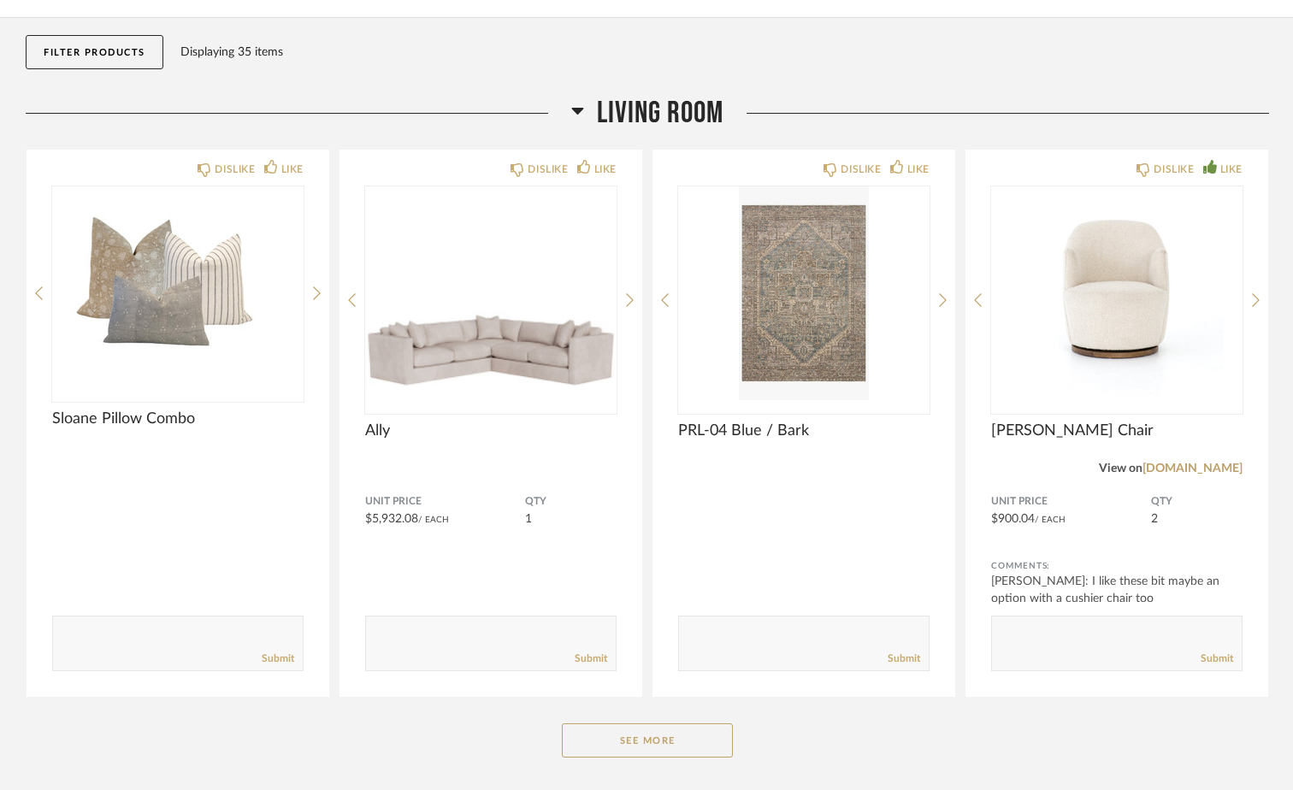
scroll to position [171, 0]
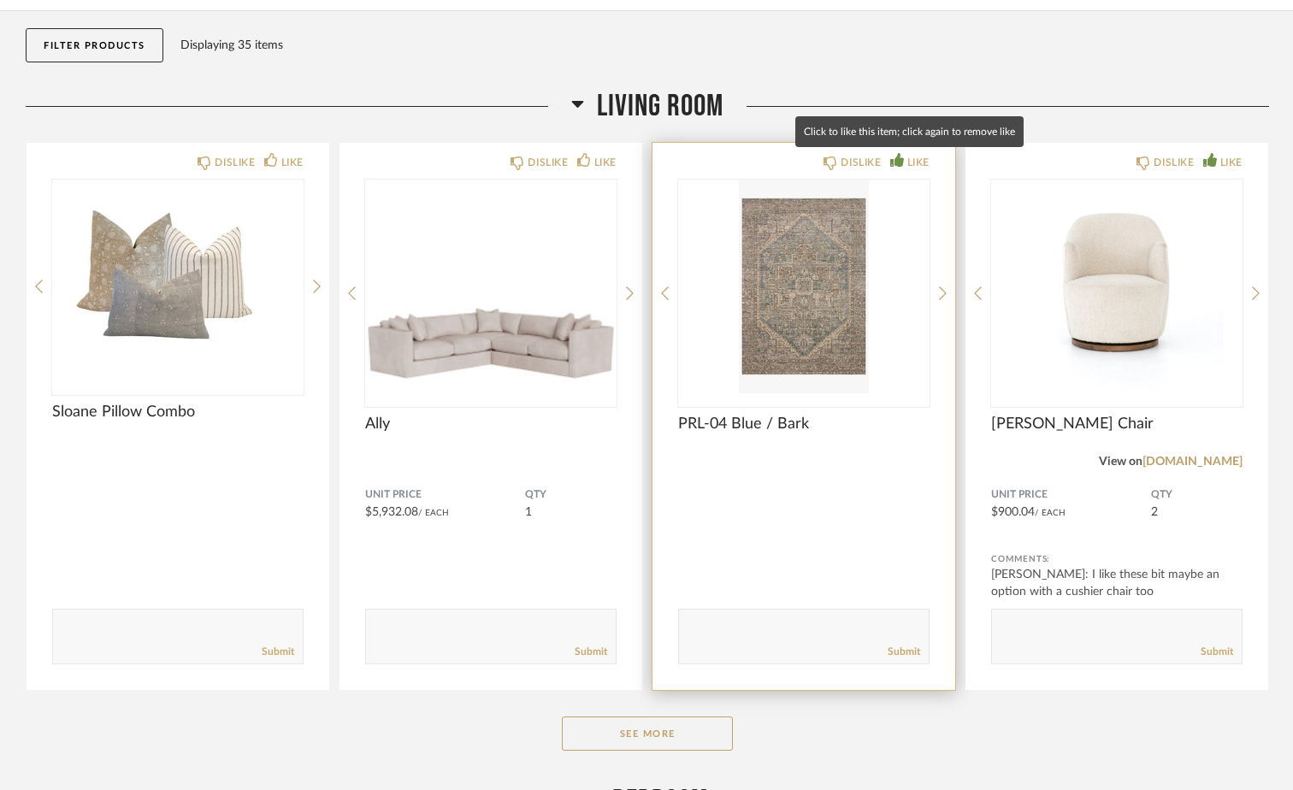
click at [897, 165] on icon at bounding box center [897, 160] width 14 height 14
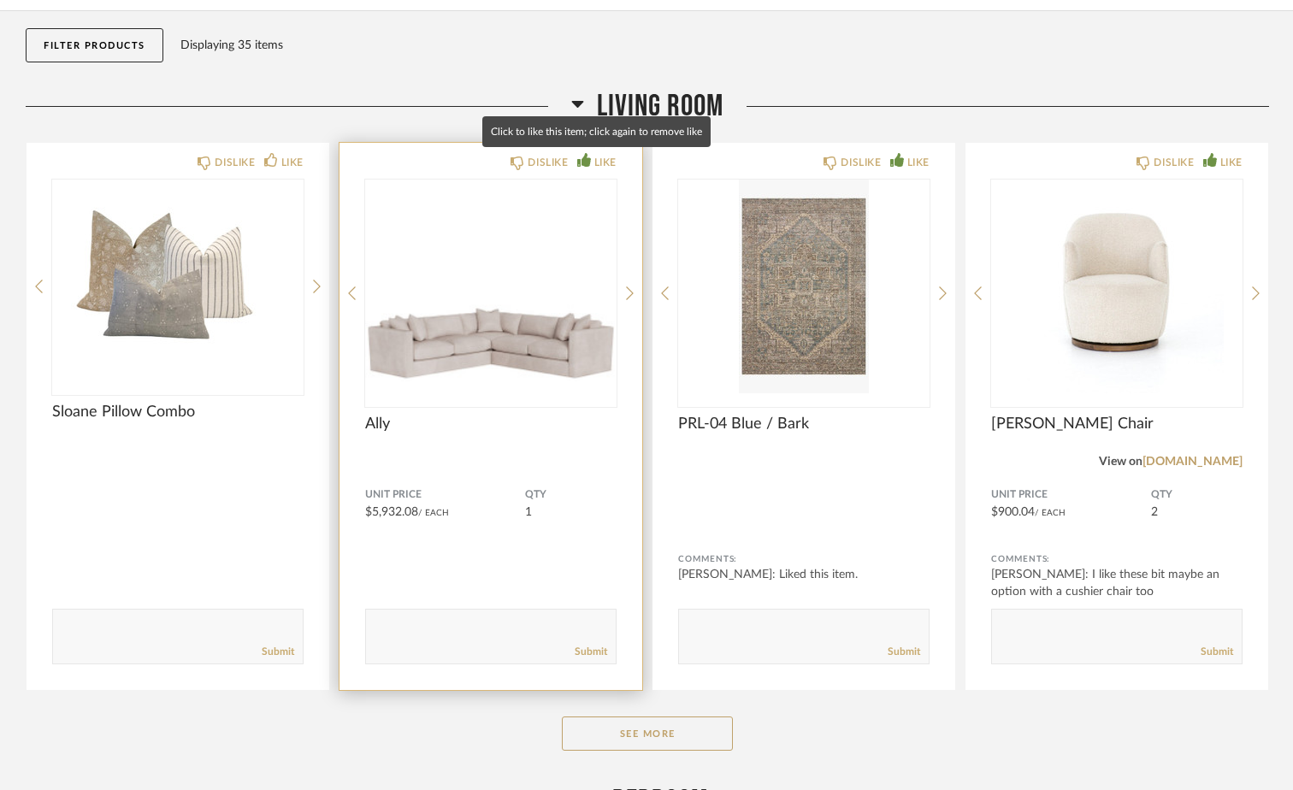
click at [602, 160] on div "LIKE" at bounding box center [605, 162] width 22 height 17
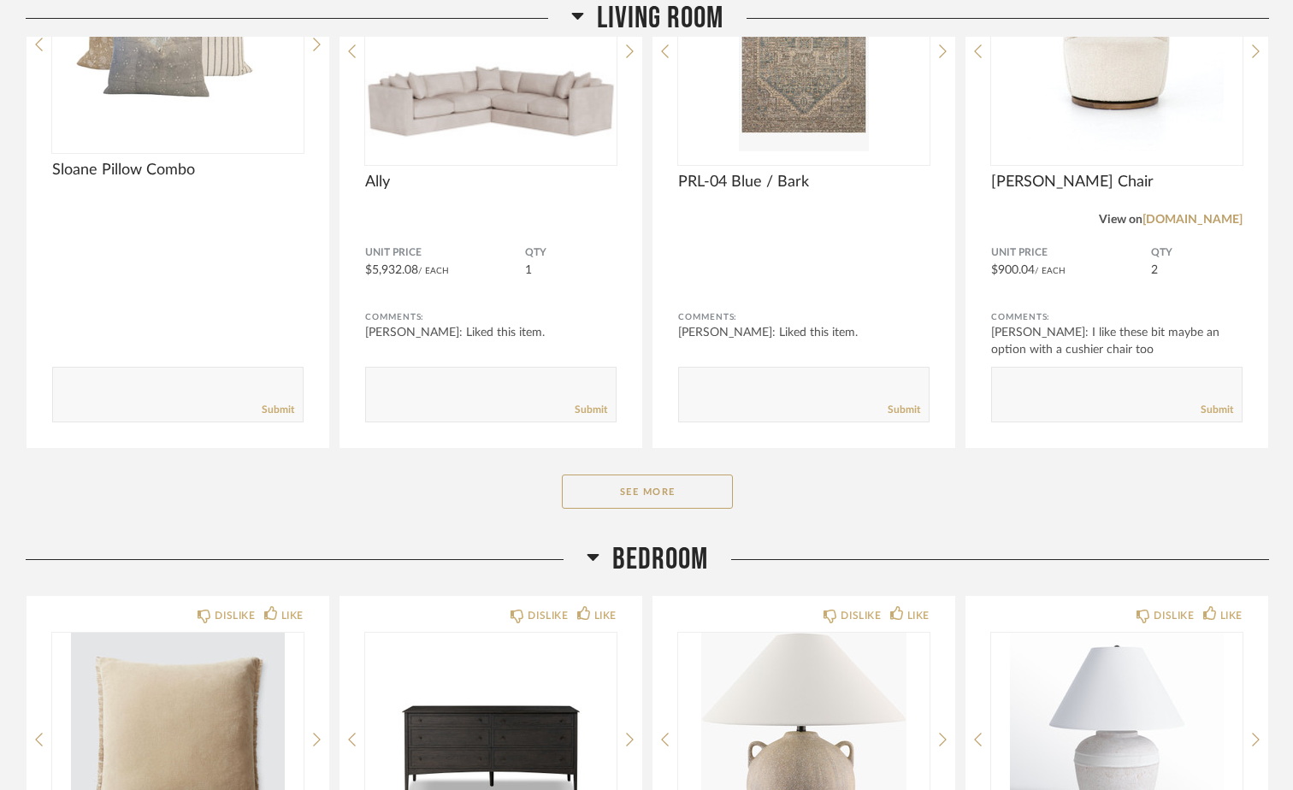
scroll to position [428, 0]
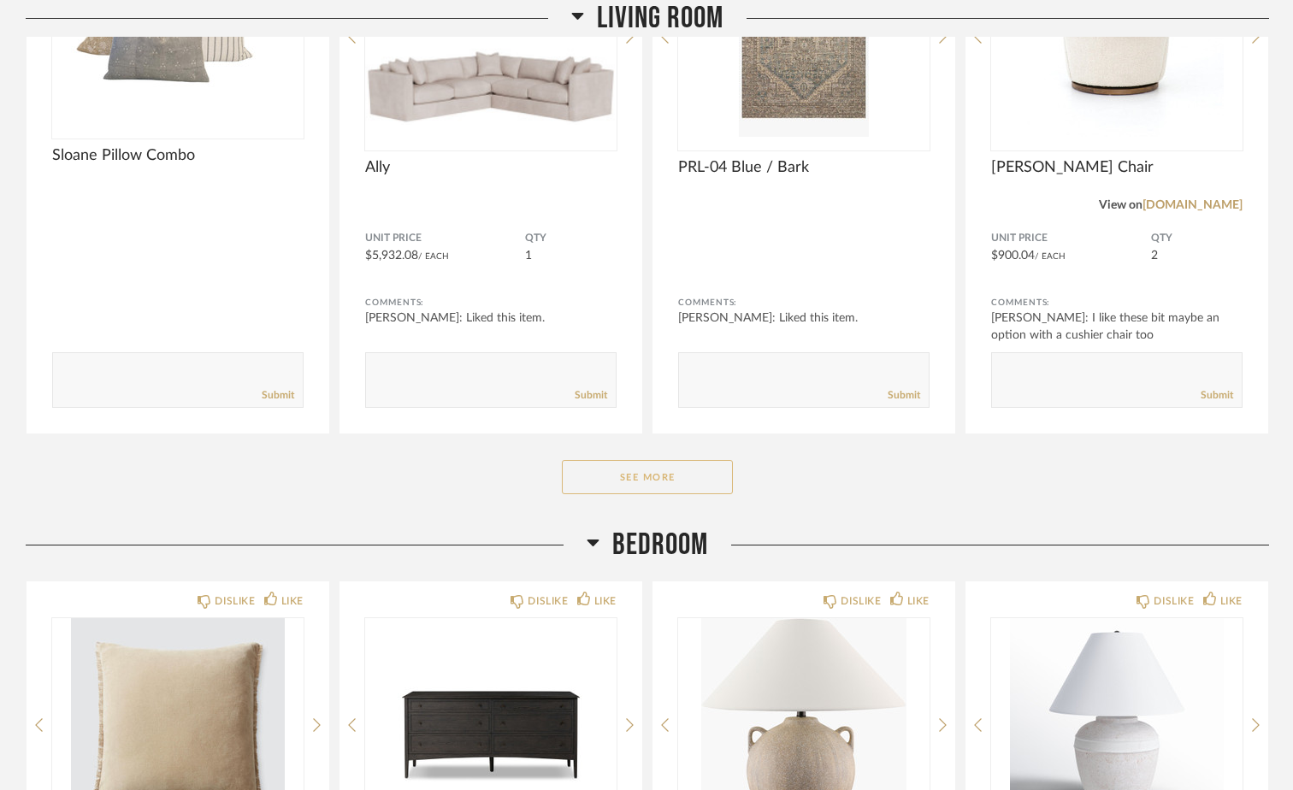
click at [667, 483] on button "See More" at bounding box center [647, 477] width 171 height 34
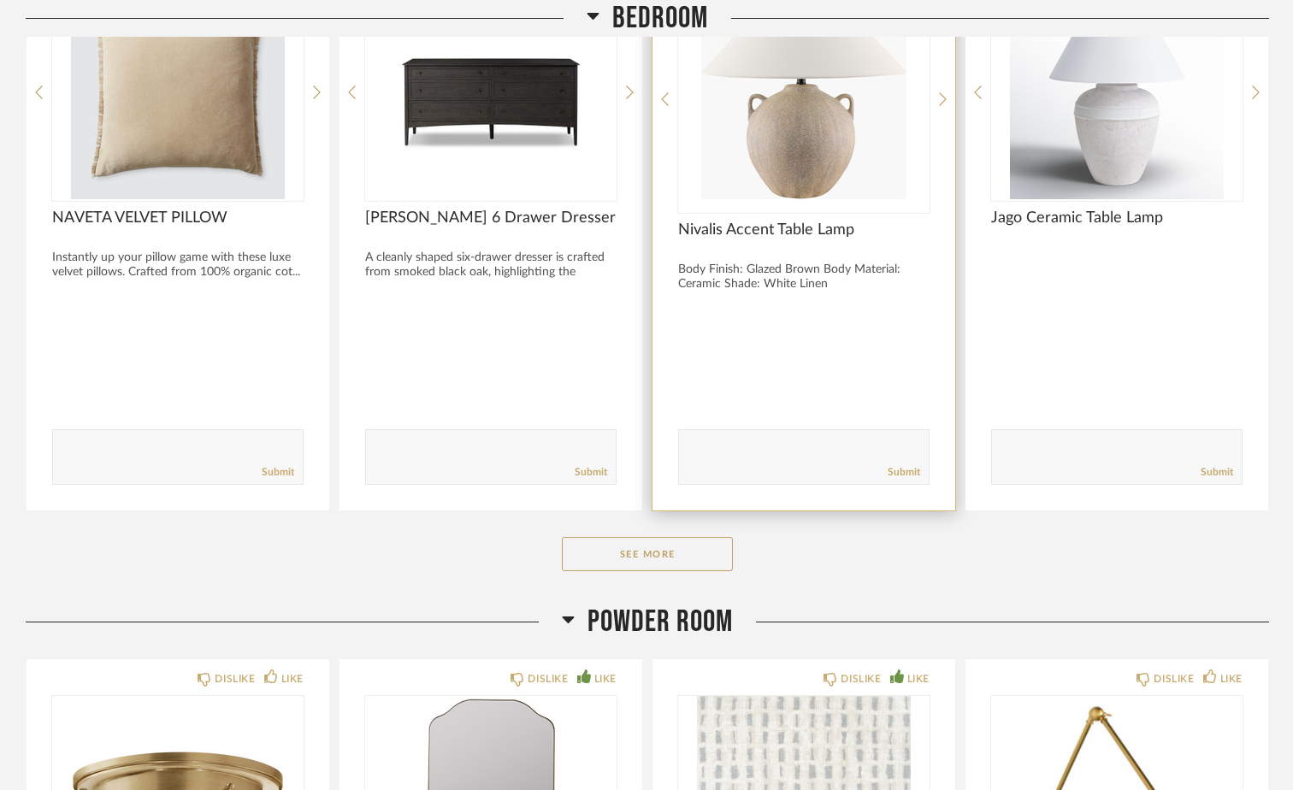
scroll to position [1368, 0]
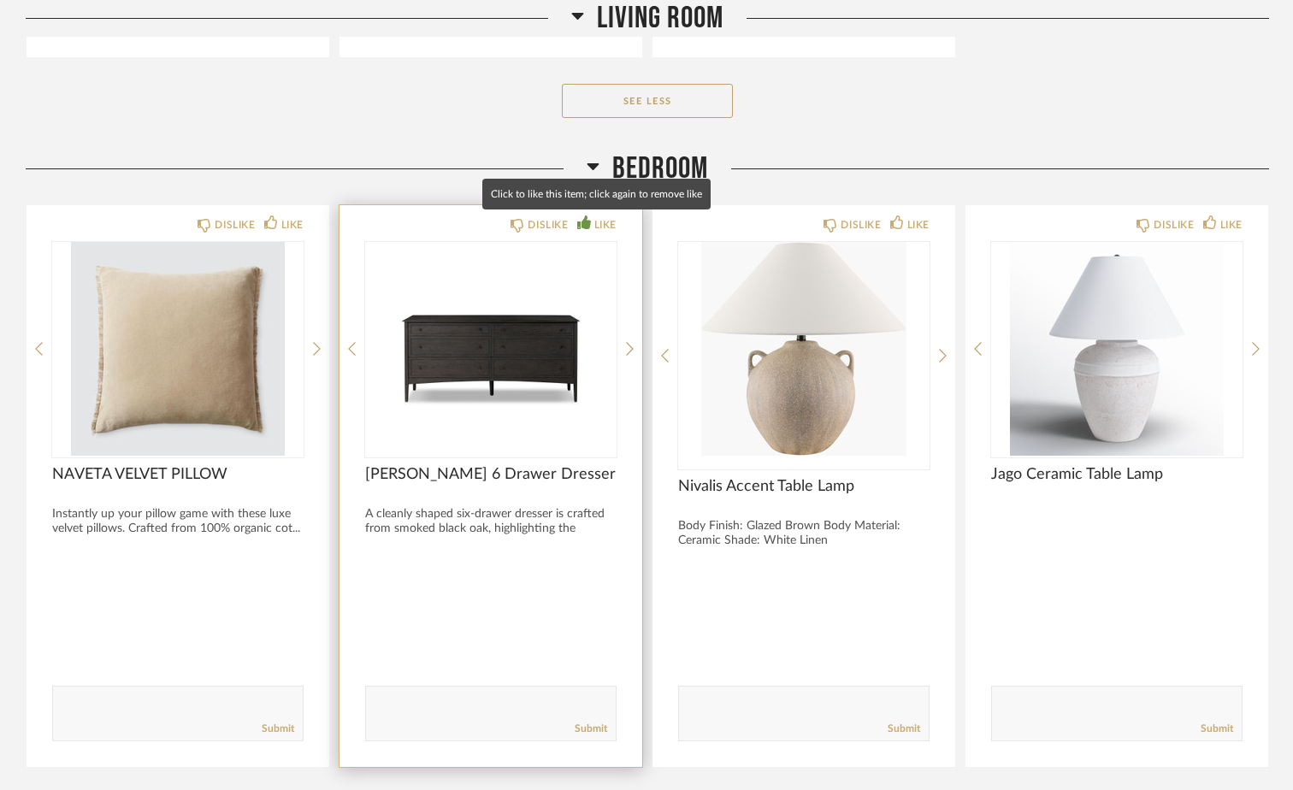
click at [587, 228] on icon at bounding box center [584, 223] width 14 height 14
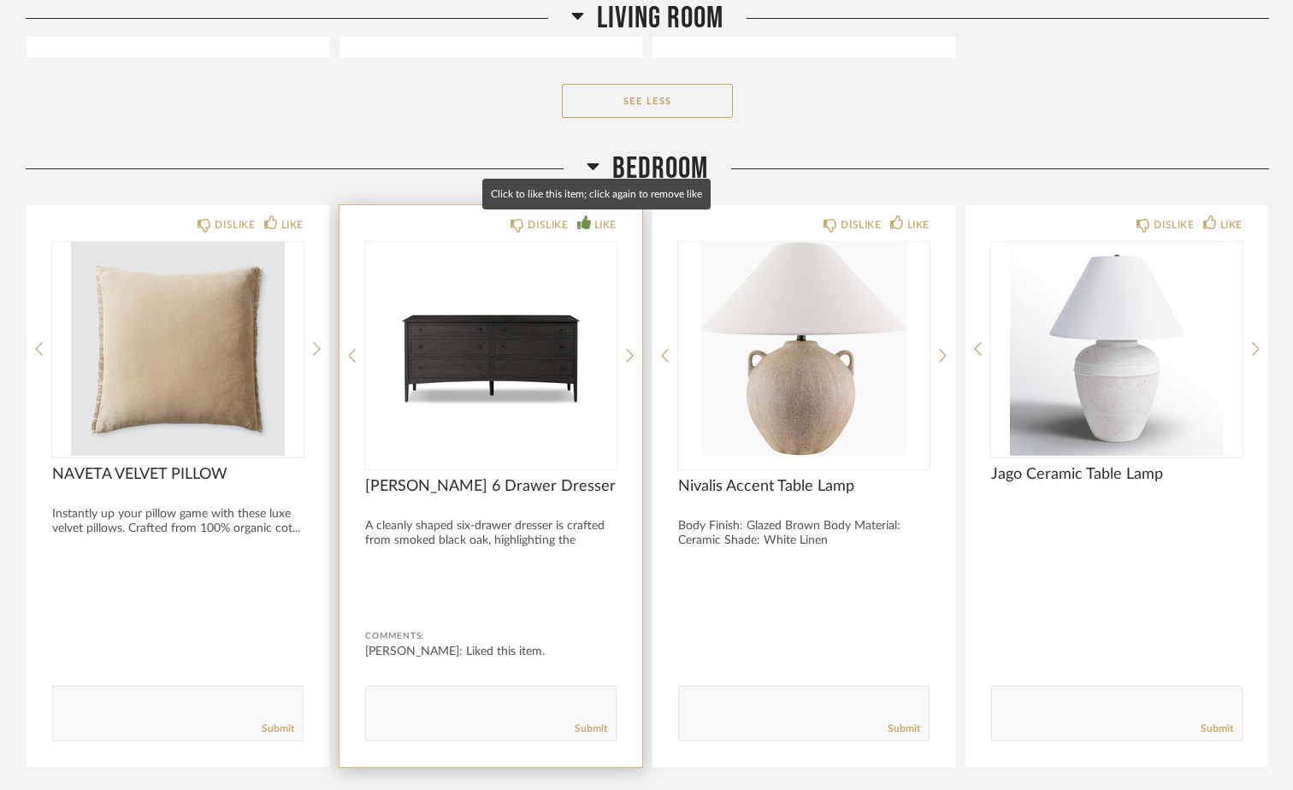
click at [586, 217] on icon at bounding box center [584, 223] width 14 height 14
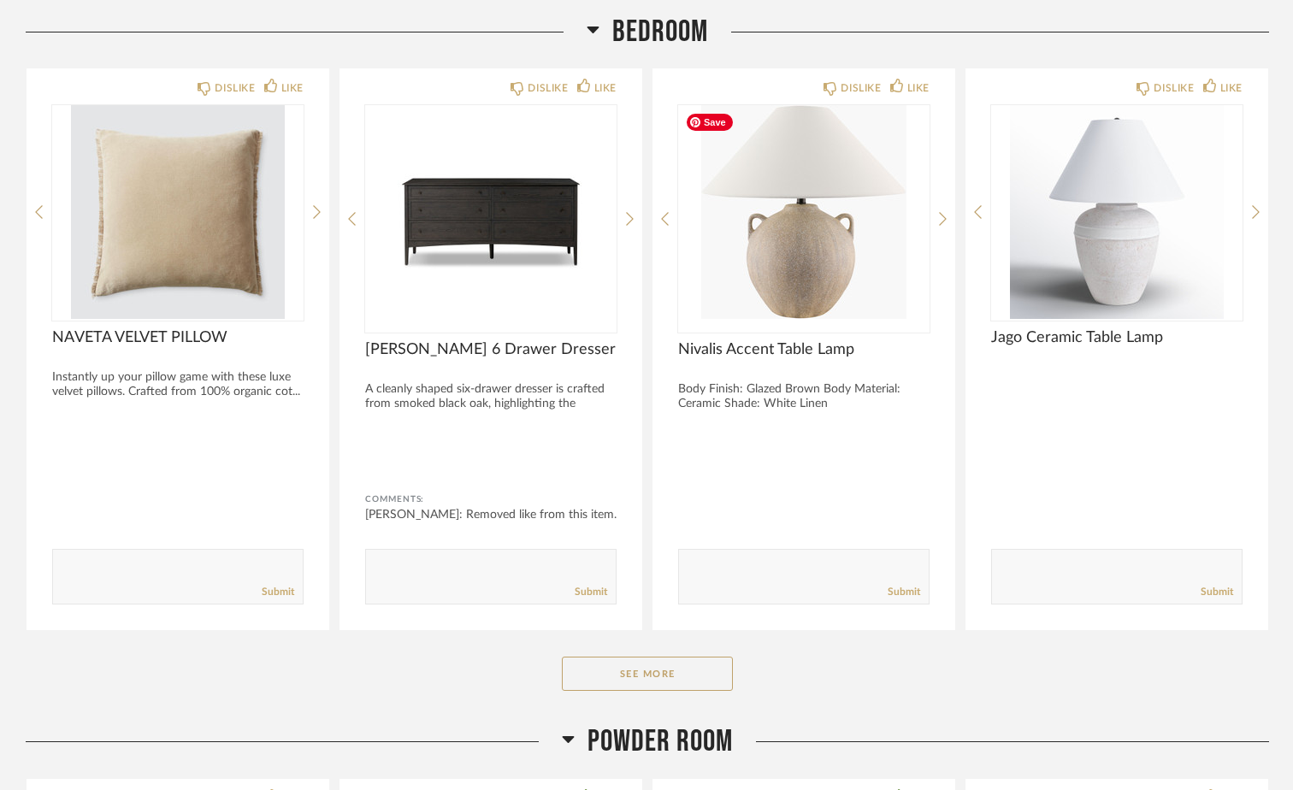
scroll to position [1711, 0]
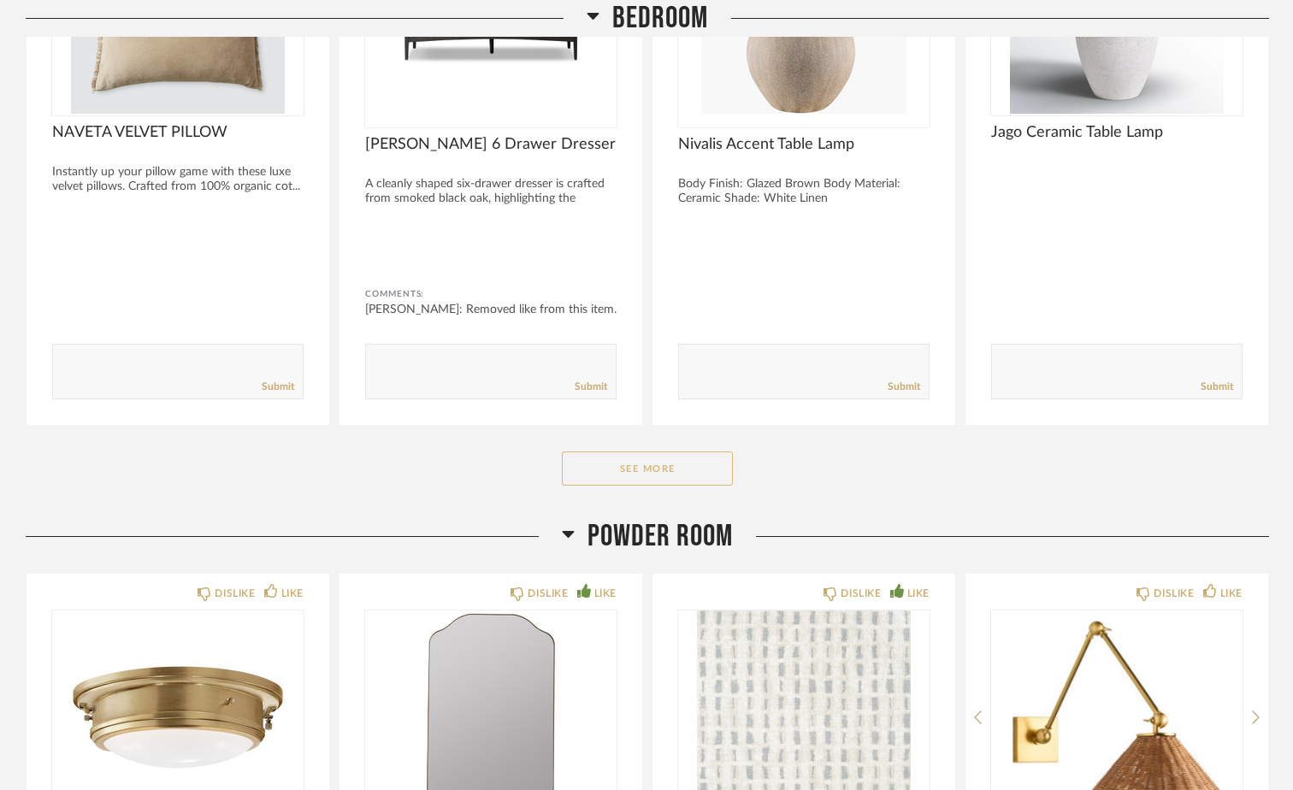
click at [698, 466] on button "See More" at bounding box center [647, 469] width 171 height 34
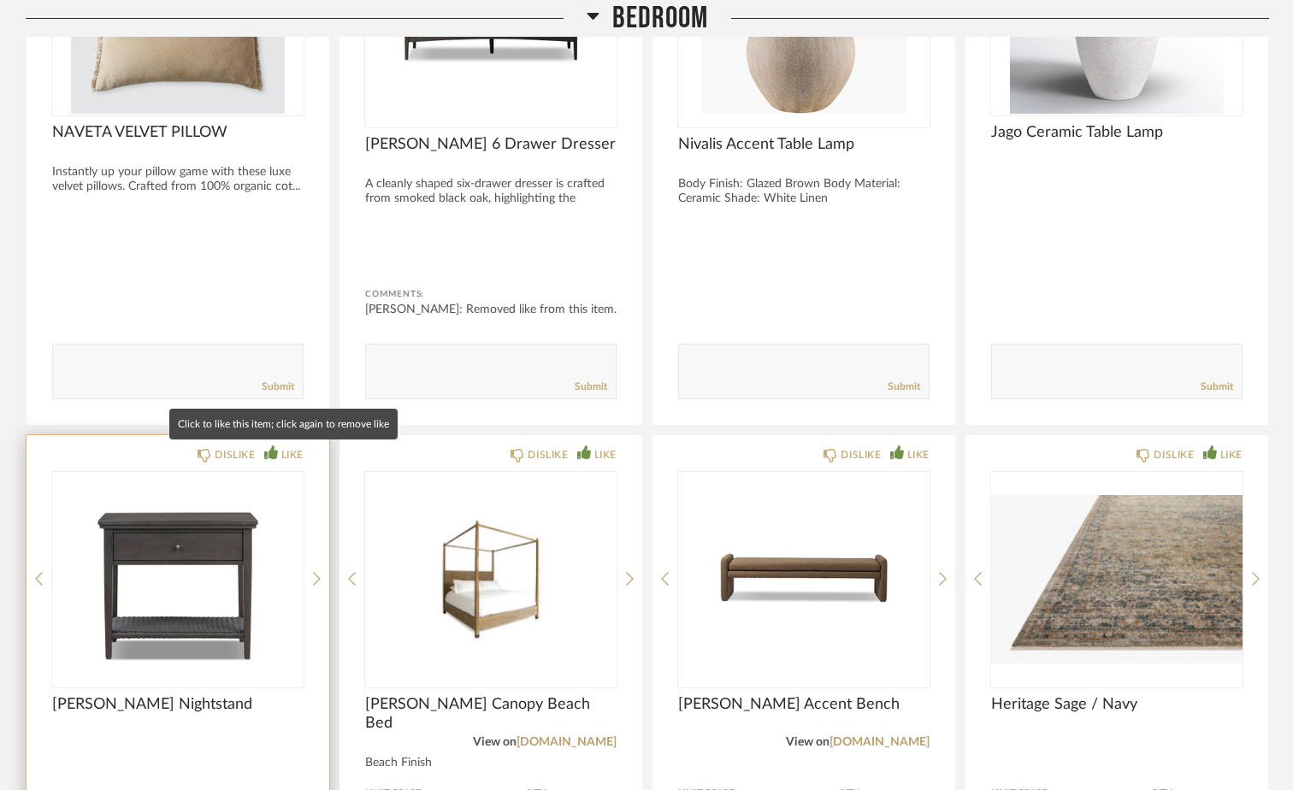
click at [281, 456] on div "LIKE" at bounding box center [292, 454] width 22 height 17
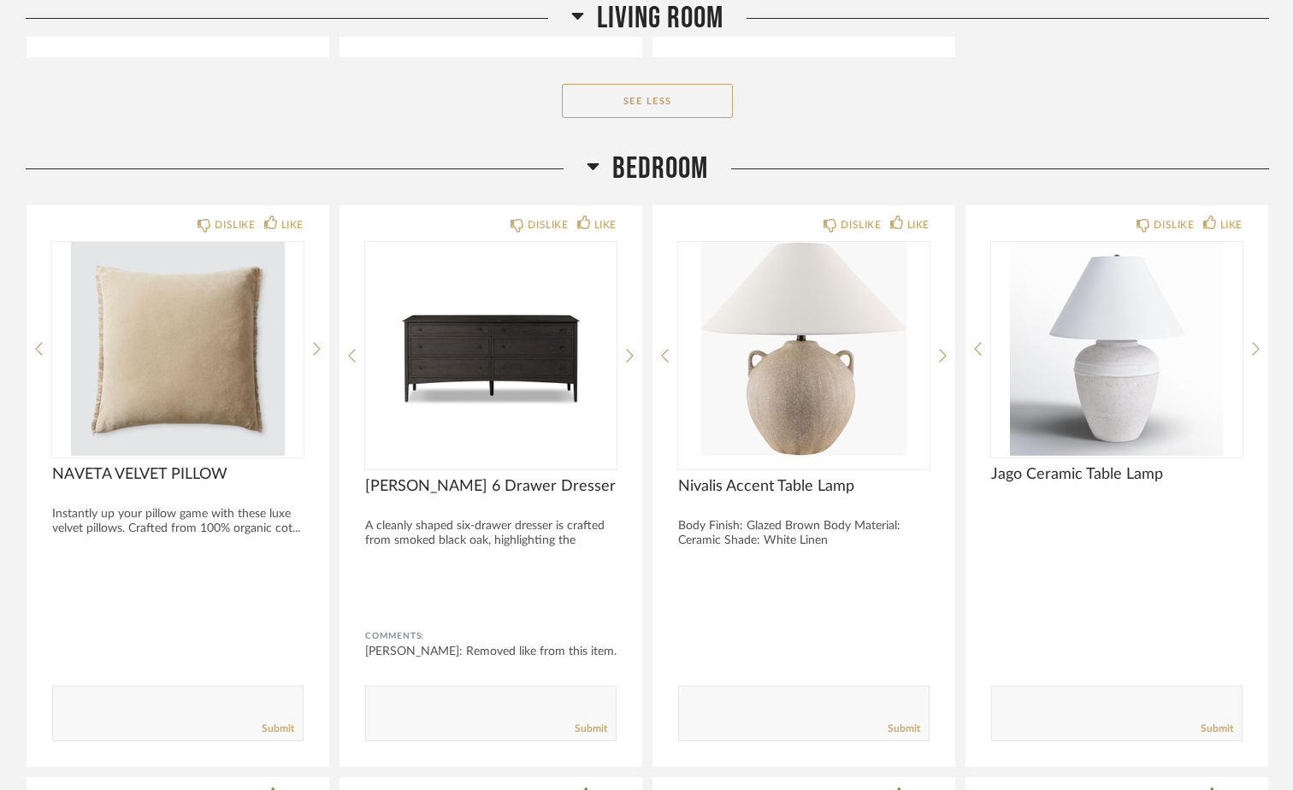
scroll to position [1283, 0]
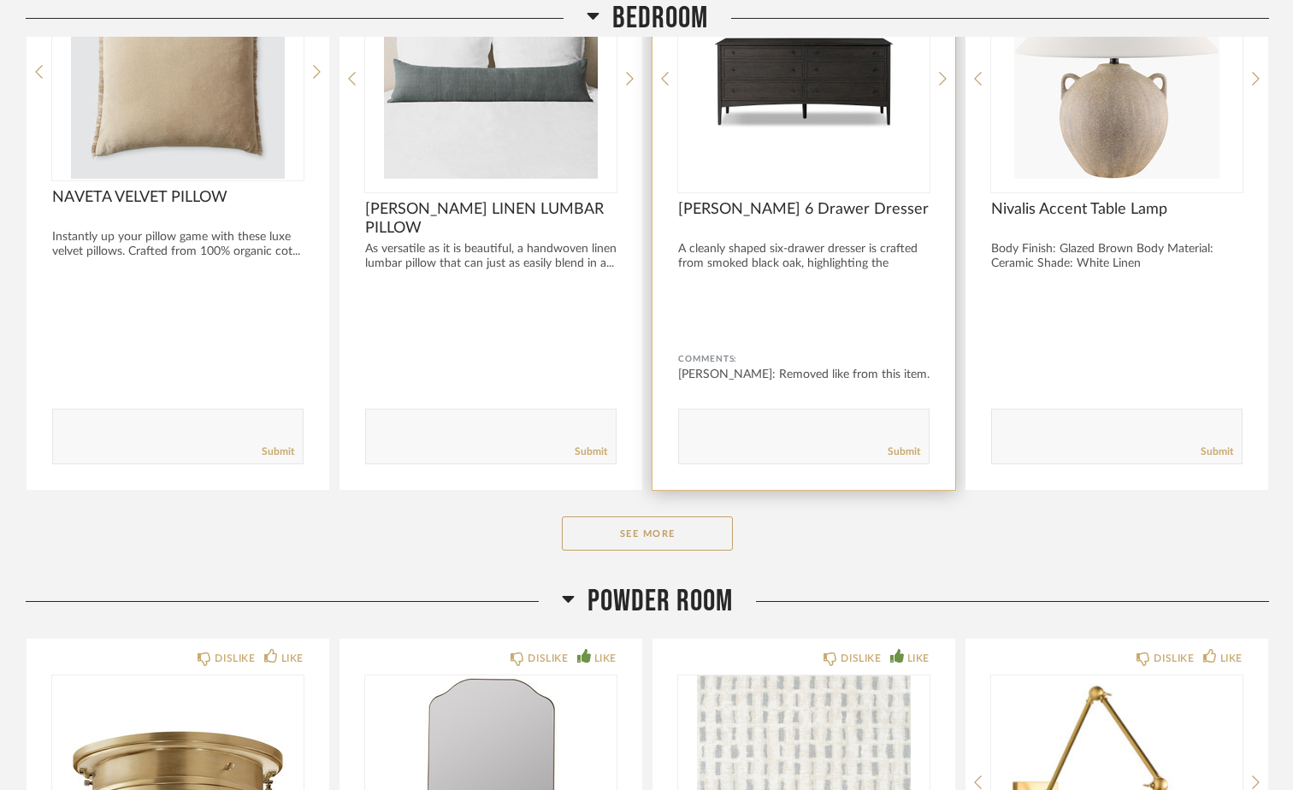
scroll to position [1112, 0]
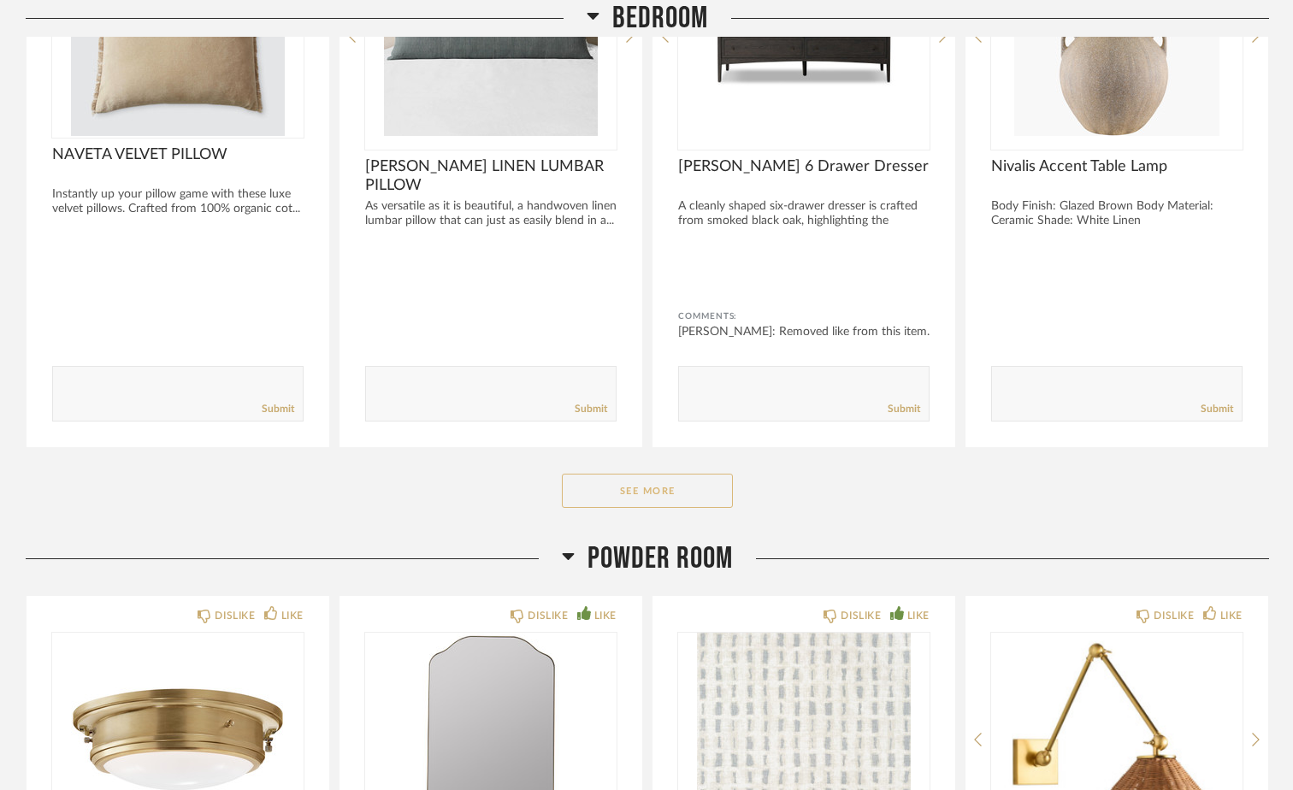
click at [676, 494] on button "See More" at bounding box center [647, 491] width 171 height 34
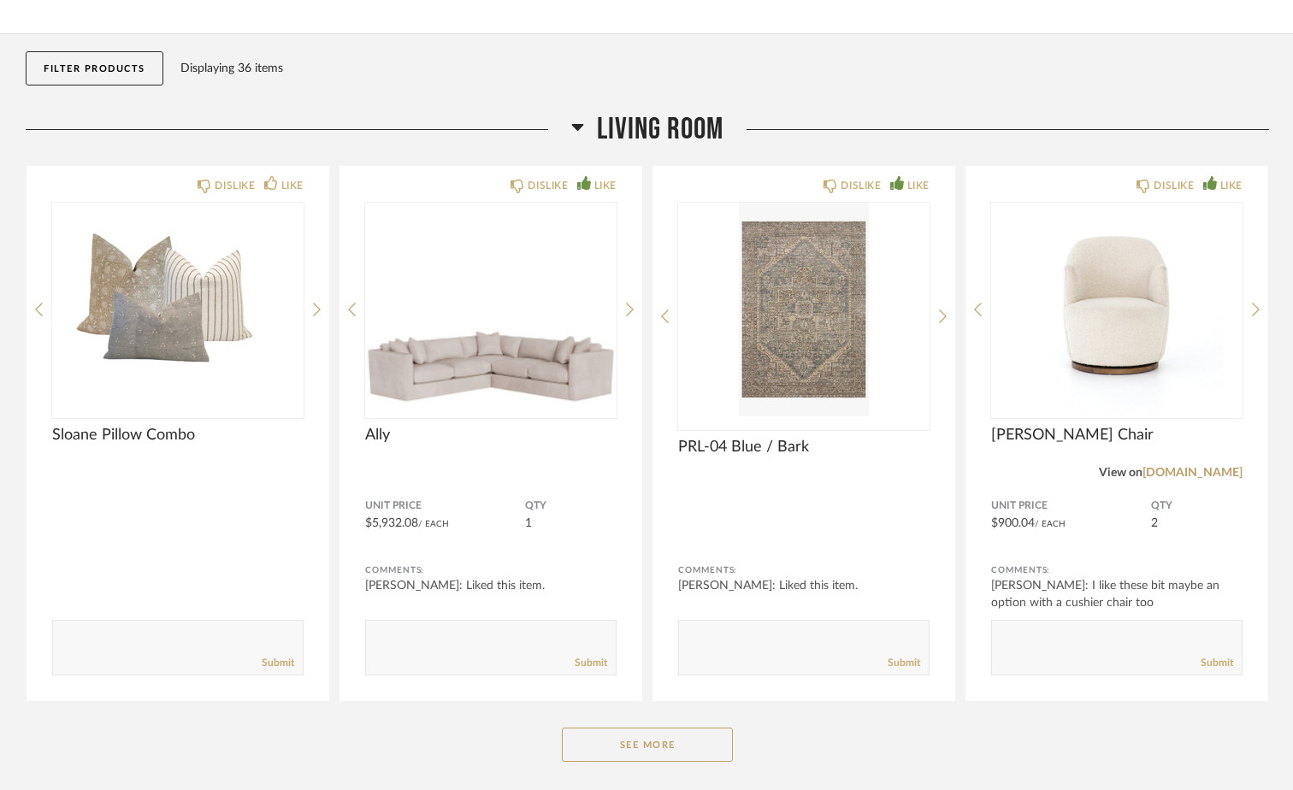
scroll to position [0, 0]
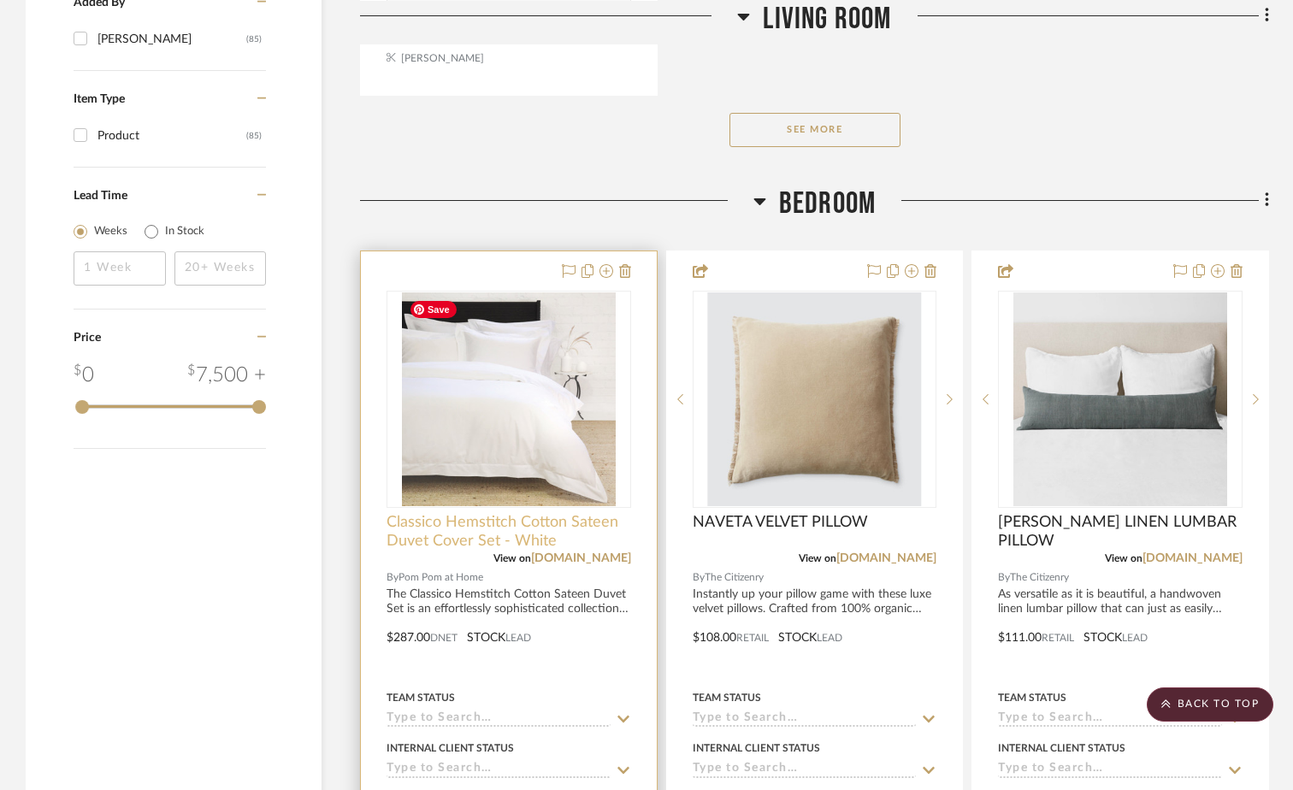
scroll to position [2737, 0]
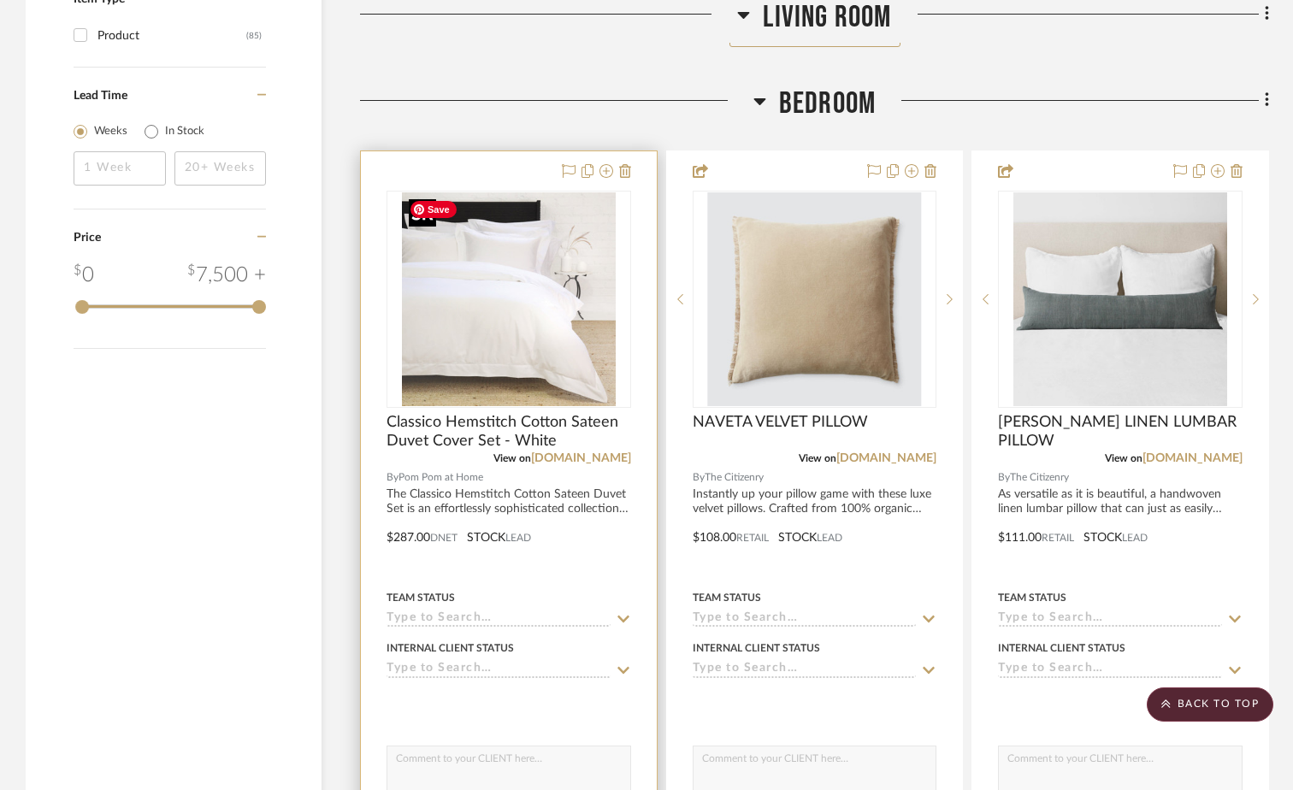
click at [502, 302] on img "0" at bounding box center [509, 299] width 214 height 214
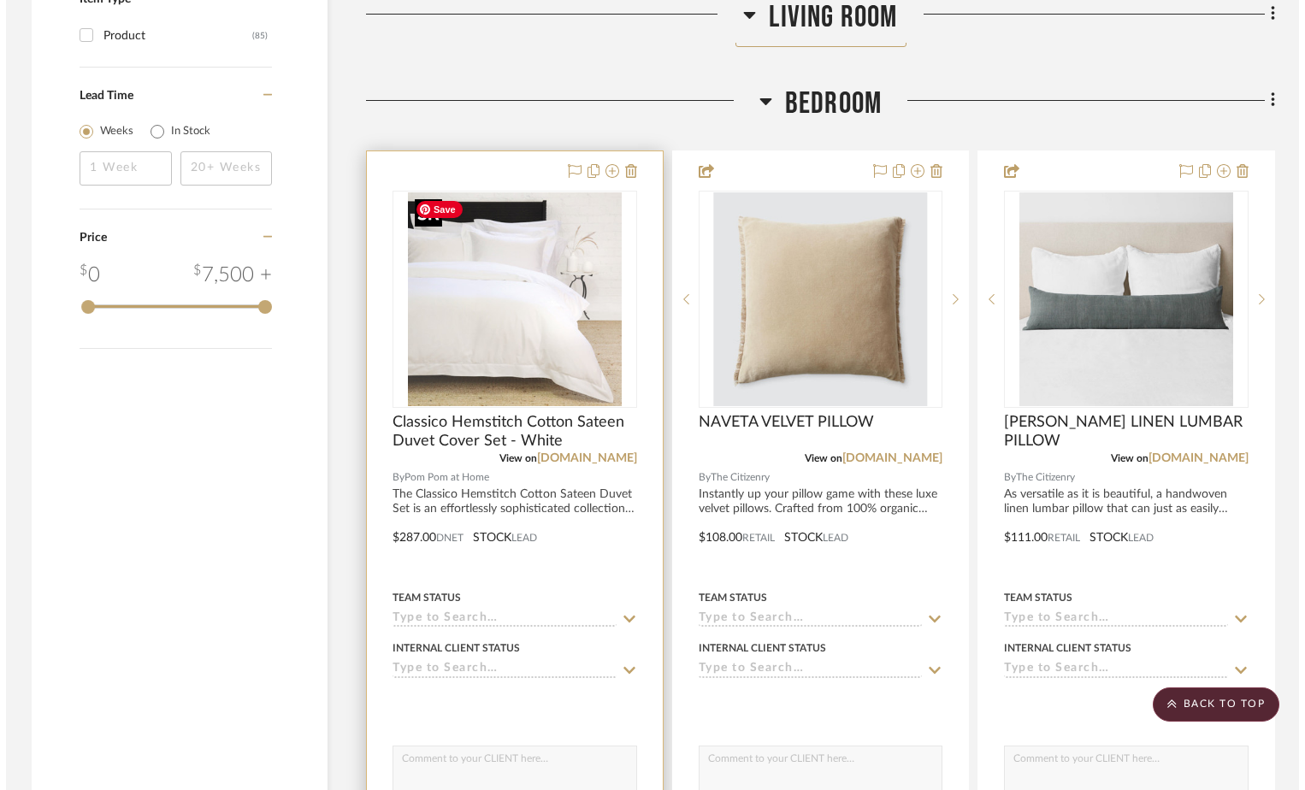
scroll to position [0, 0]
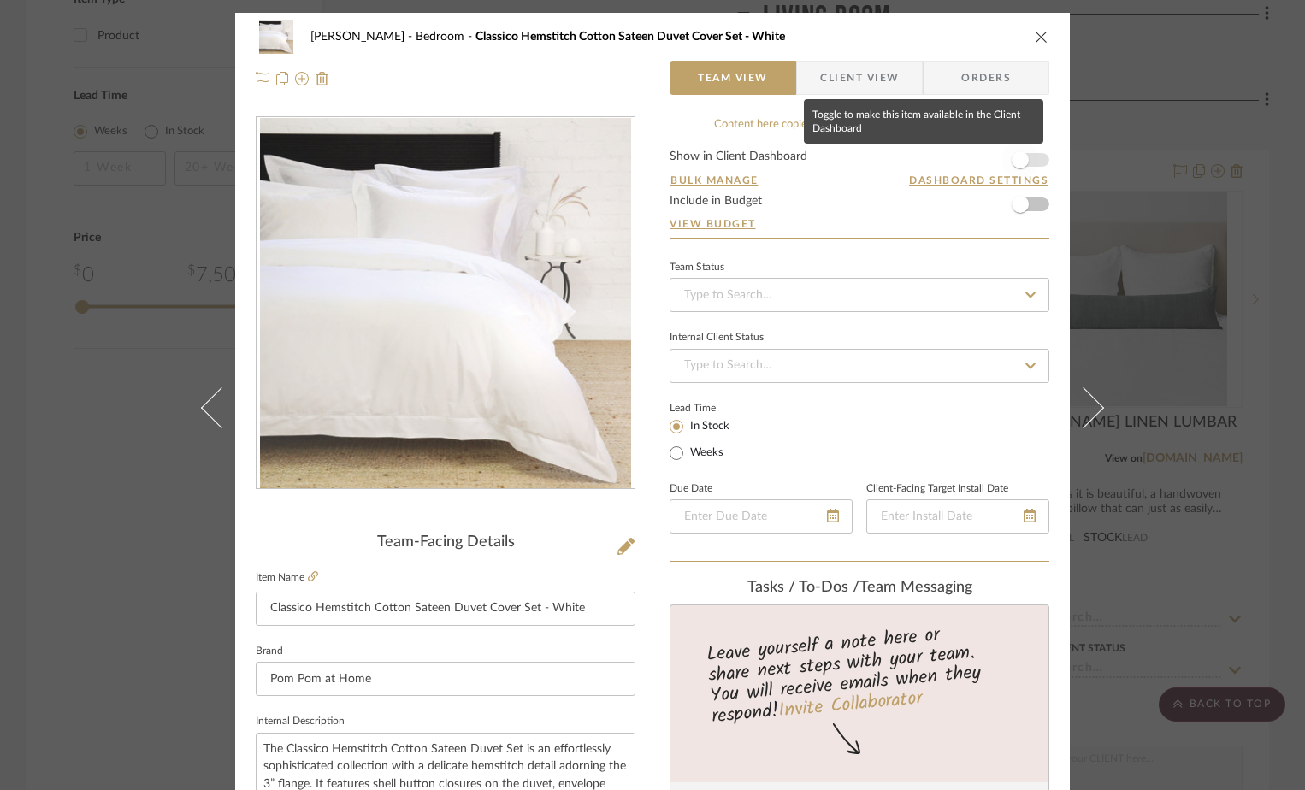
click at [1016, 158] on span "button" at bounding box center [1020, 159] width 17 height 17
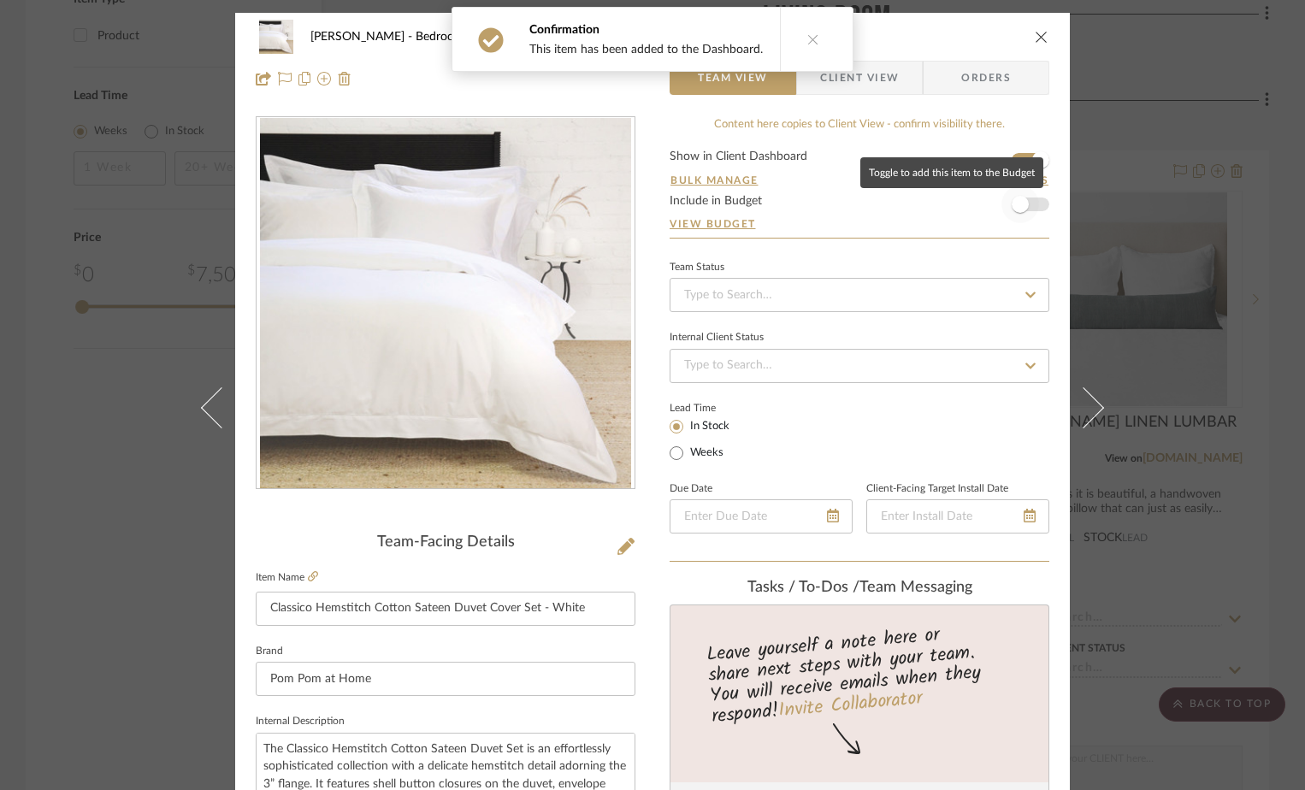
click at [1023, 201] on span "button" at bounding box center [1021, 205] width 38 height 38
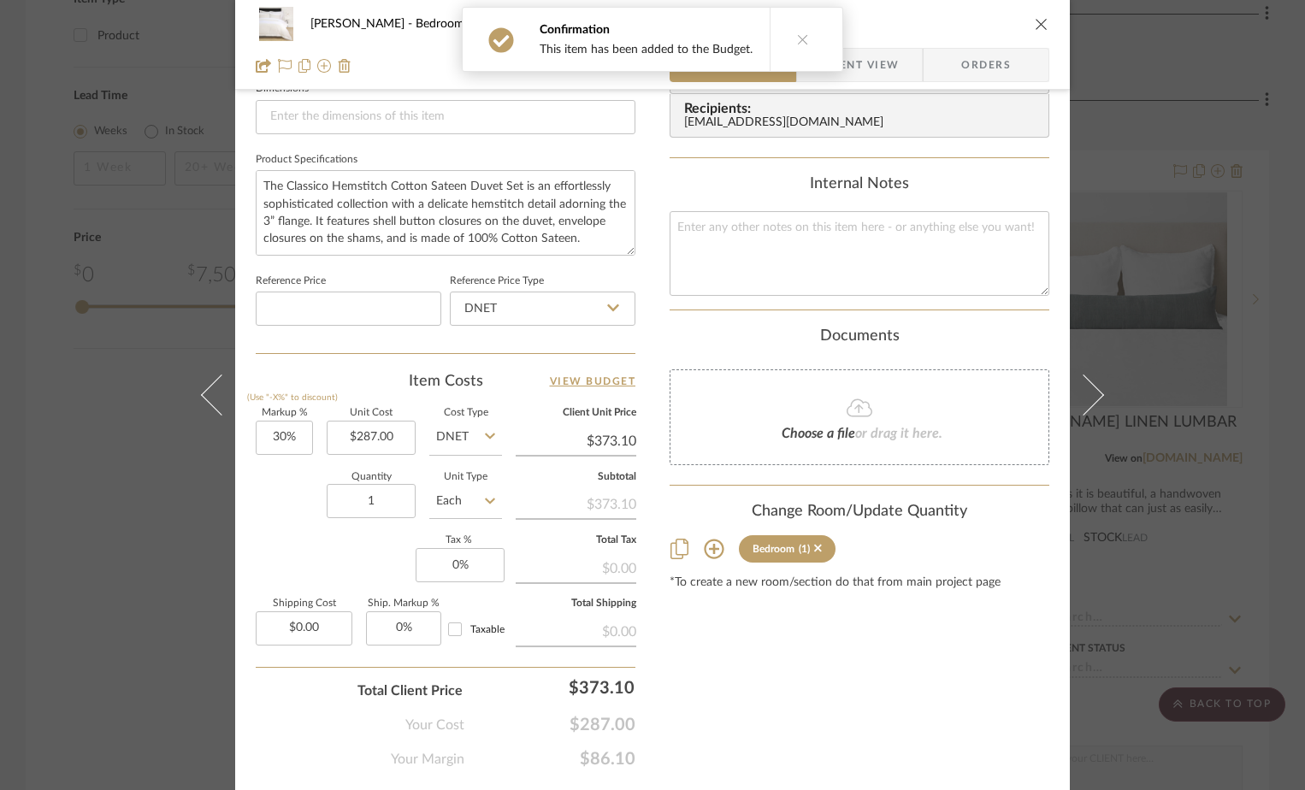
scroll to position [802, 0]
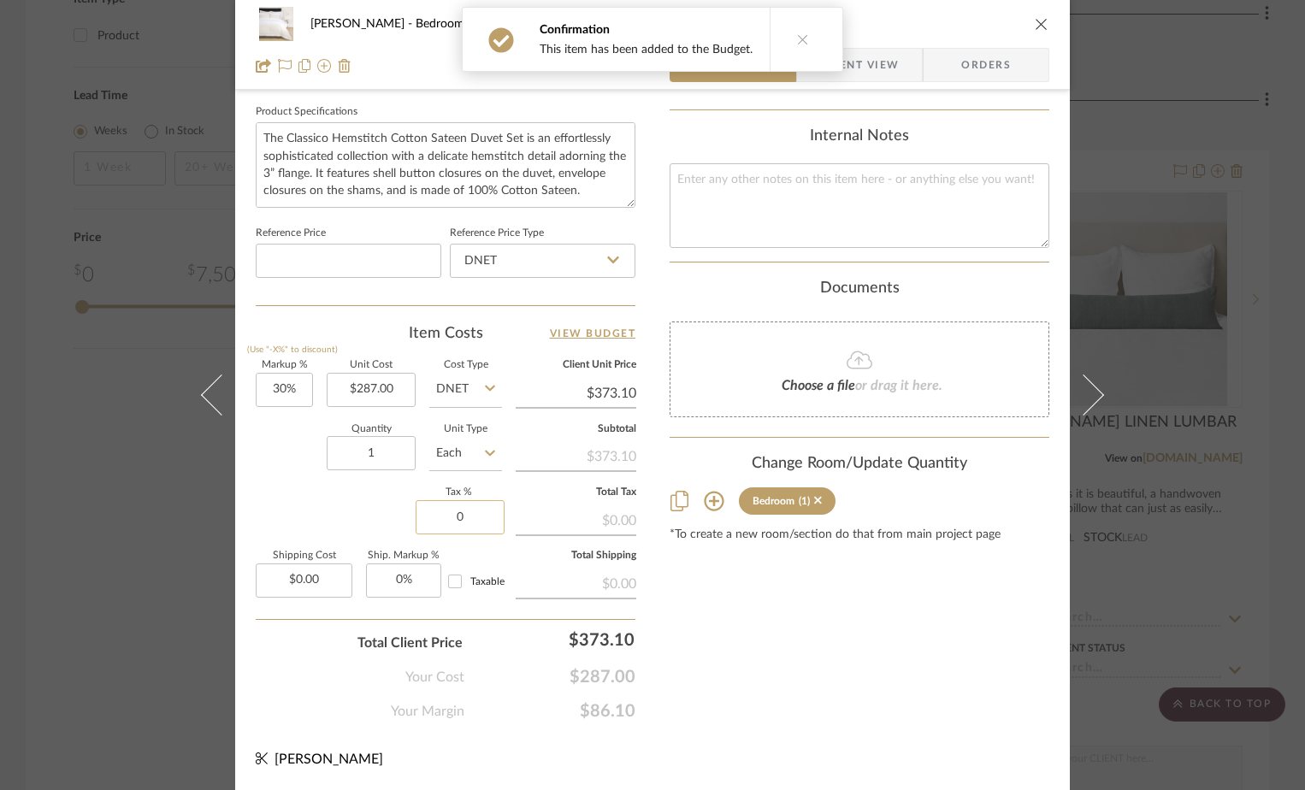
click at [466, 517] on input "0" at bounding box center [460, 517] width 89 height 34
type input "7%"
click at [714, 623] on div "Content here copies to Client View - confirm visibility there. Show in Client D…" at bounding box center [860, 18] width 380 height 1408
click at [277, 386] on input "30" at bounding box center [284, 390] width 57 height 34
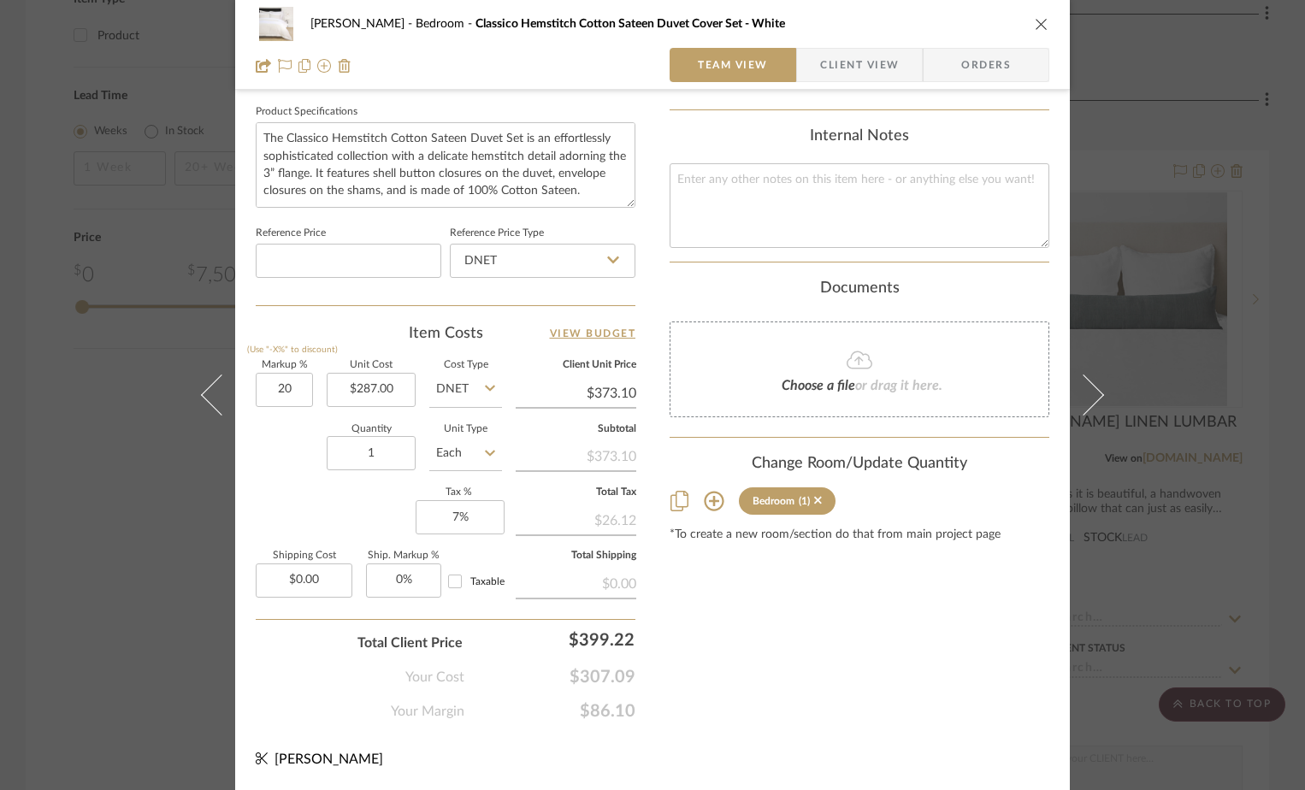
type input "20%"
click at [726, 632] on div "Content here copies to Client View - confirm visibility there. Show in Client D…" at bounding box center [860, 18] width 380 height 1408
type input "$344.40"
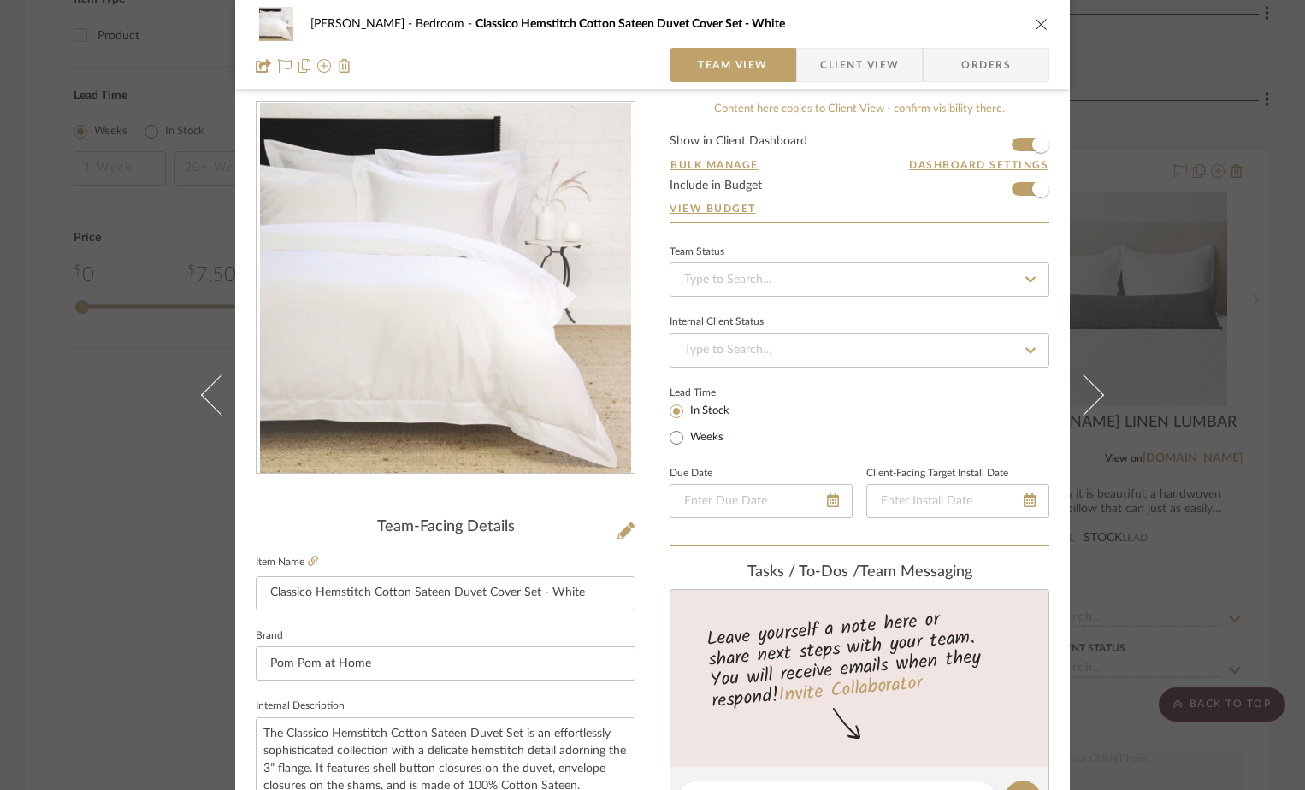
scroll to position [0, 0]
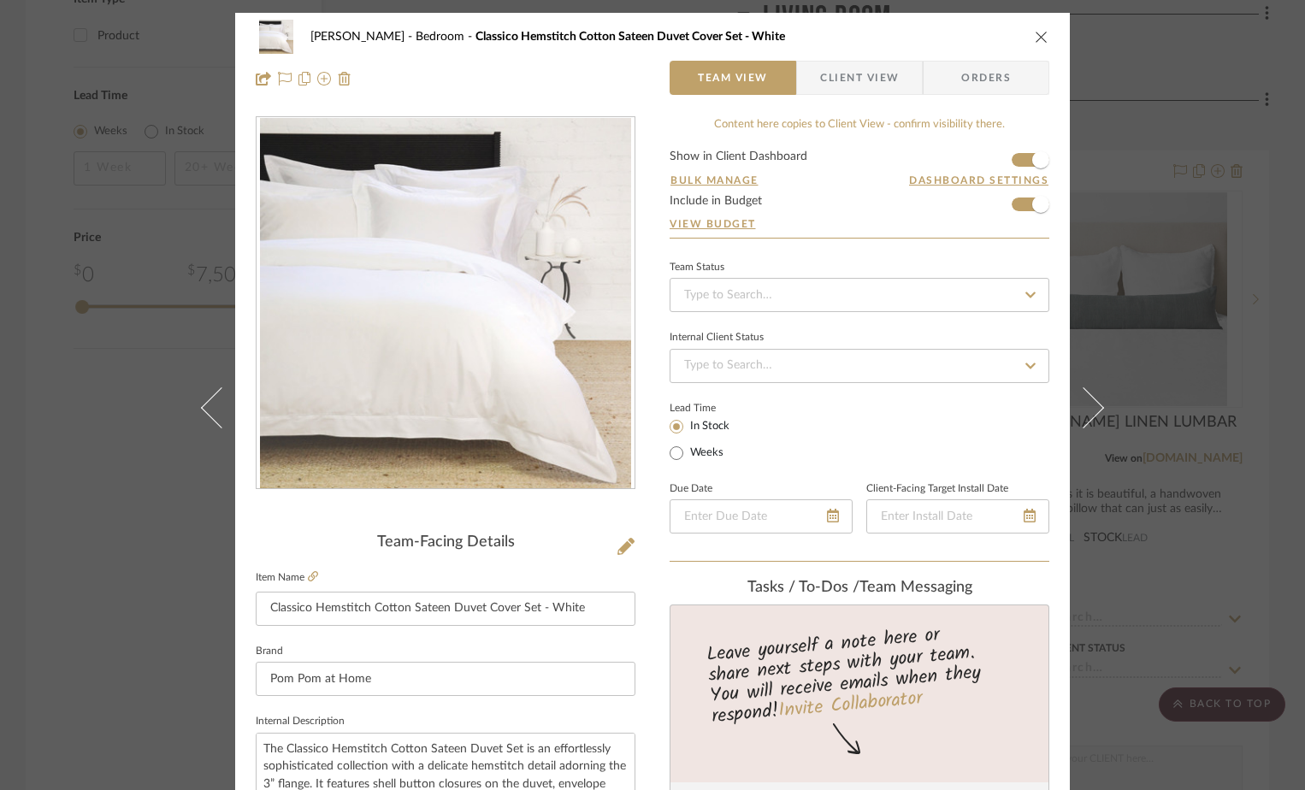
click at [1035, 36] on icon "close" at bounding box center [1042, 37] width 14 height 14
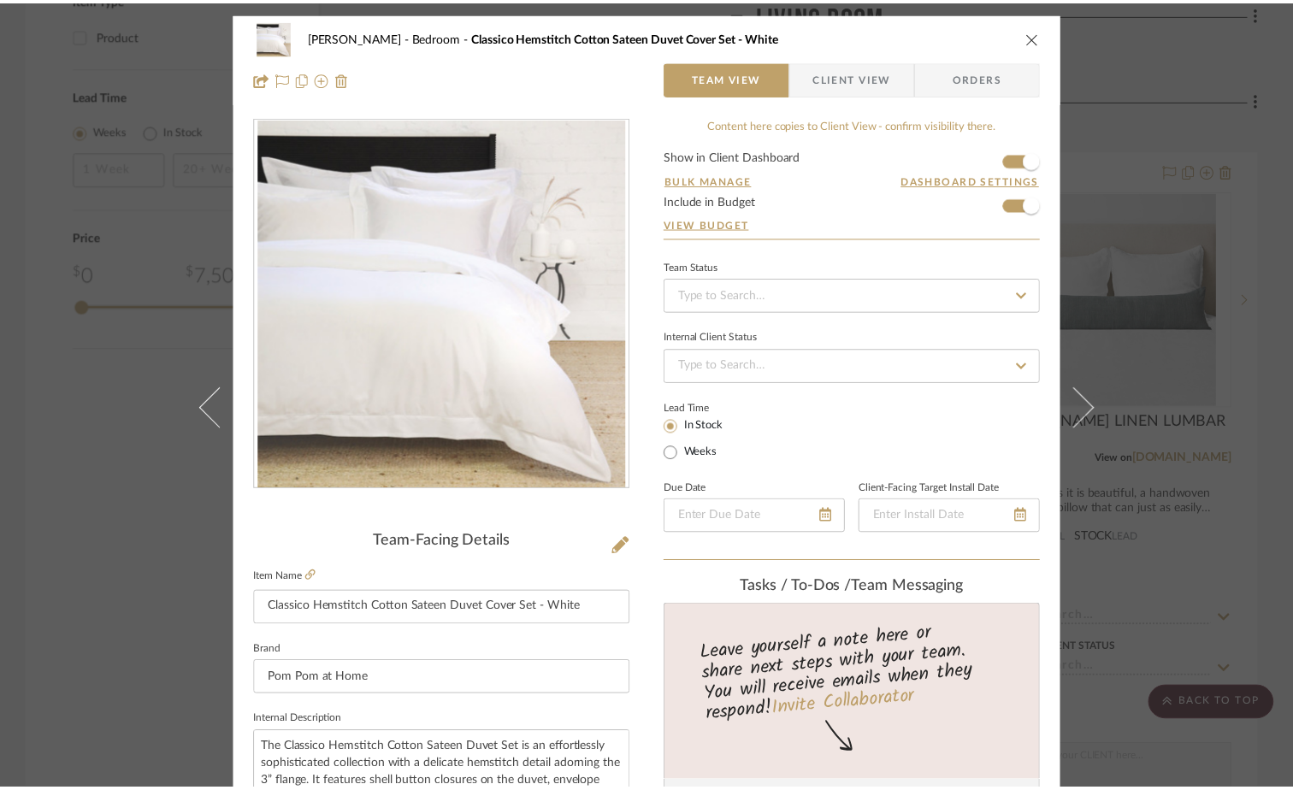
scroll to position [2737, 0]
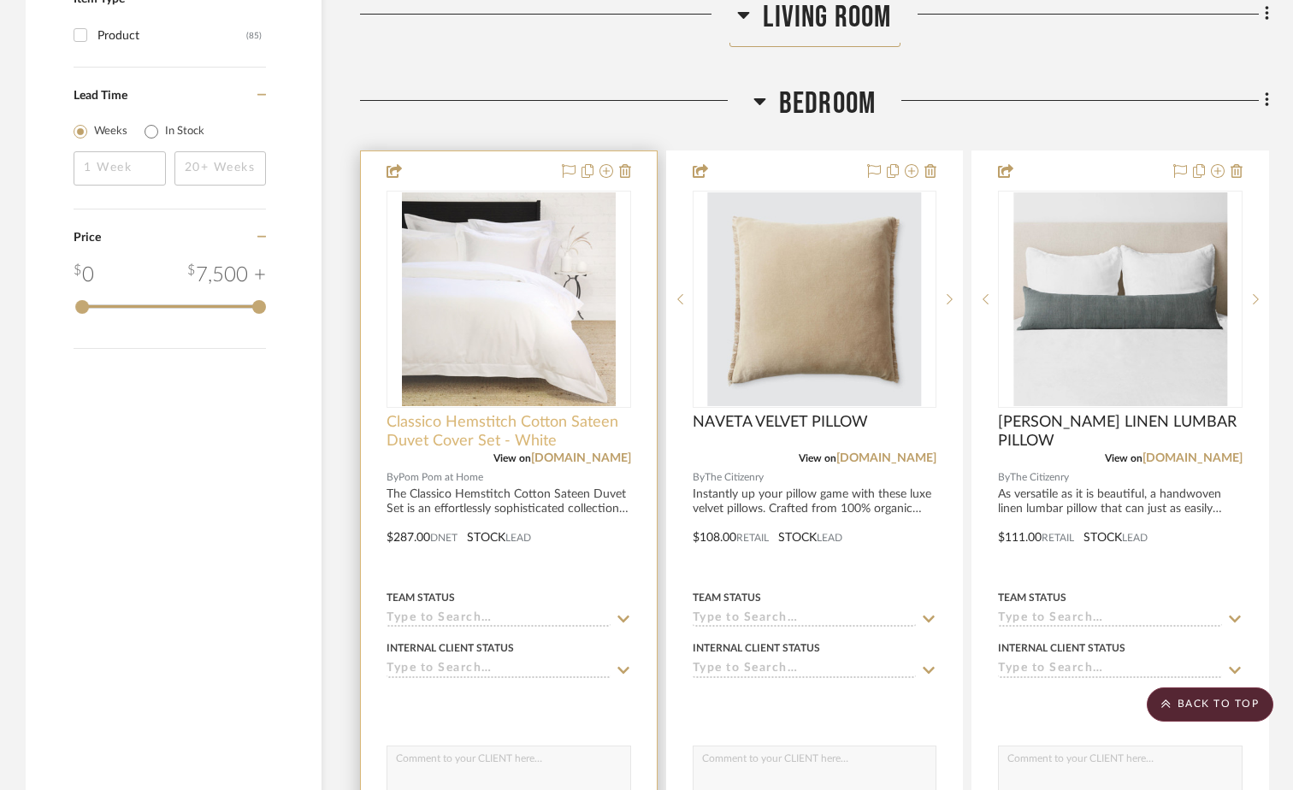
click at [487, 436] on span "Classico Hemstitch Cotton Sateen Duvet Cover Set - White" at bounding box center [509, 432] width 245 height 38
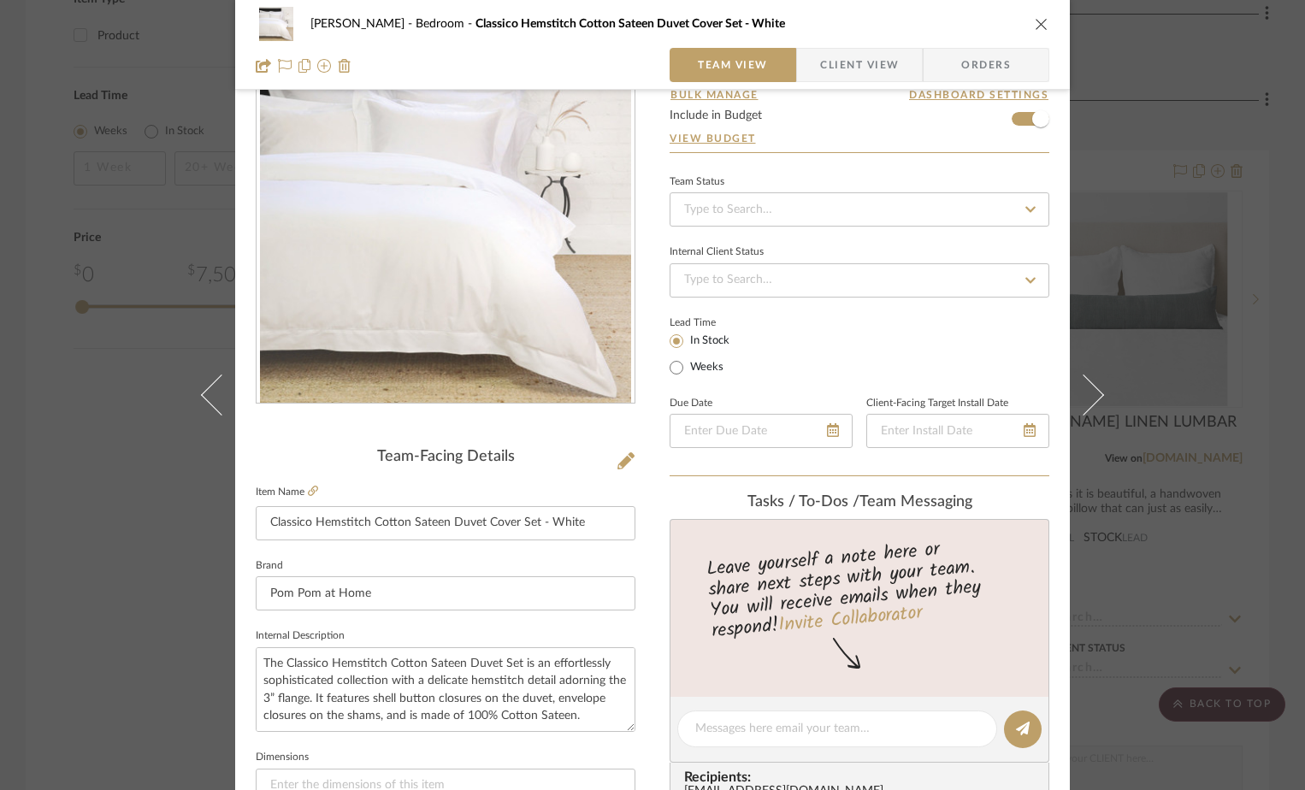
scroll to position [0, 0]
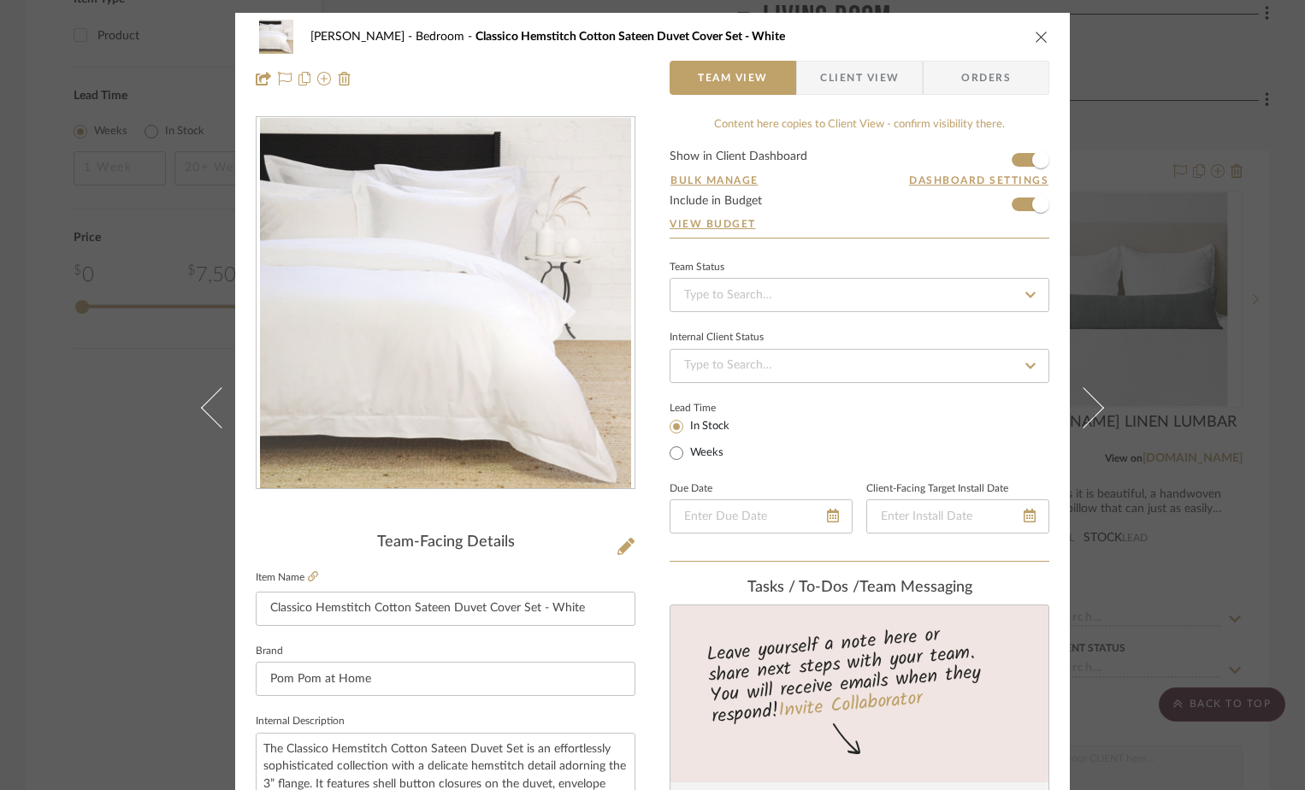
click at [1040, 40] on icon "close" at bounding box center [1042, 37] width 14 height 14
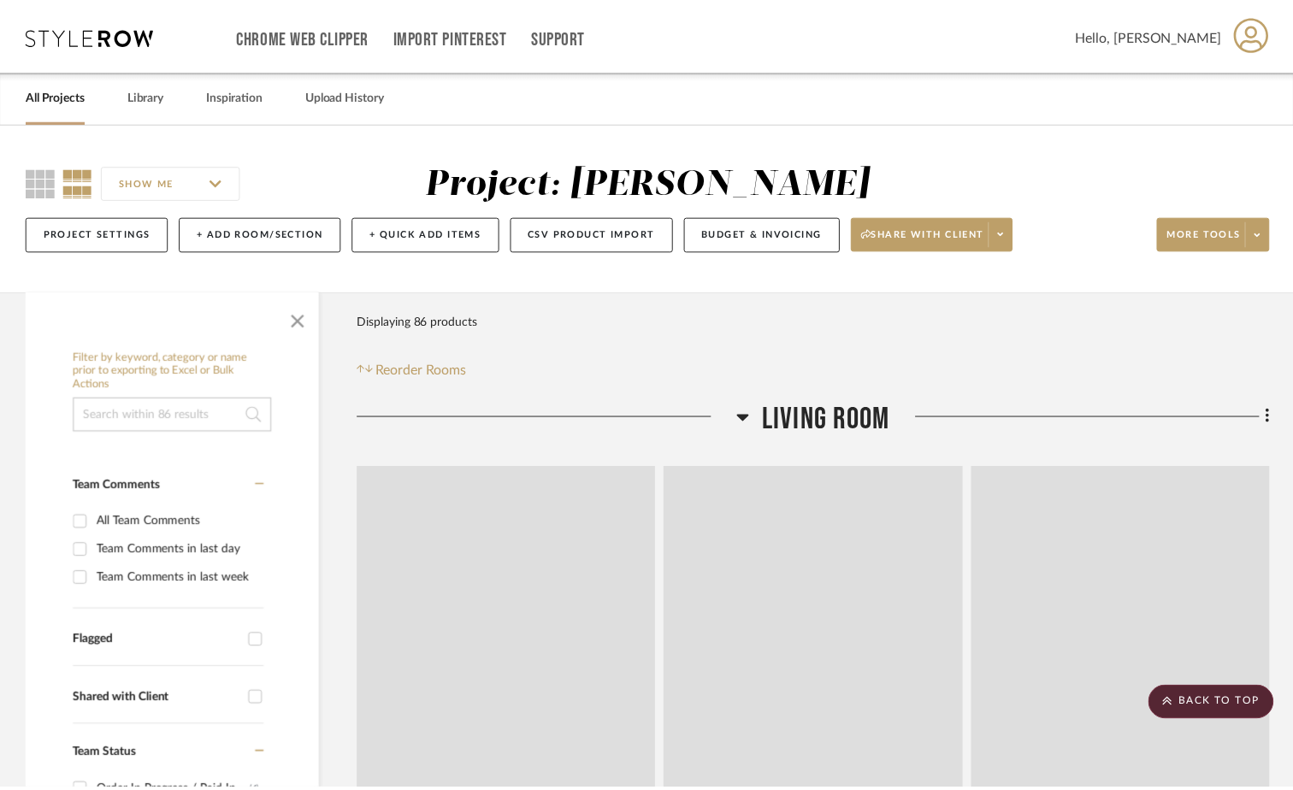
scroll to position [2737, 0]
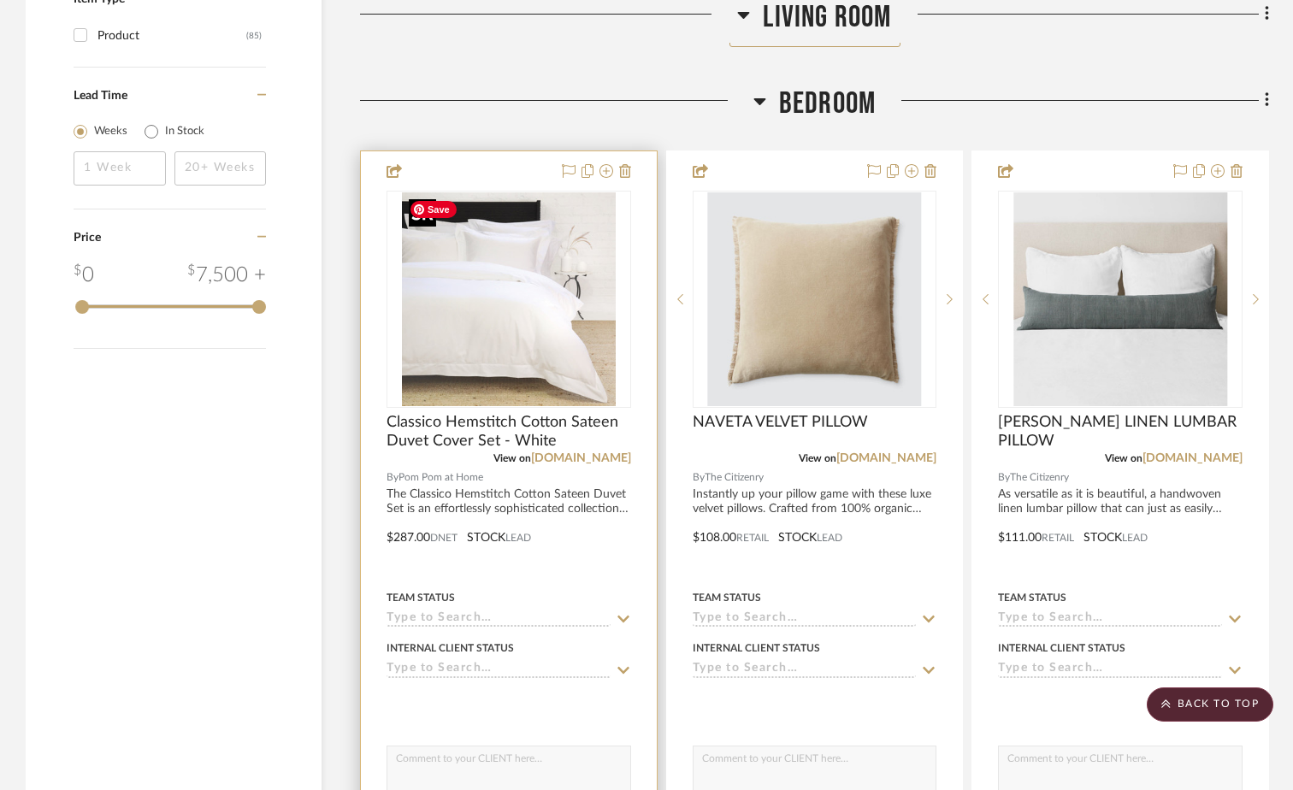
click at [493, 323] on img "0" at bounding box center [509, 299] width 214 height 214
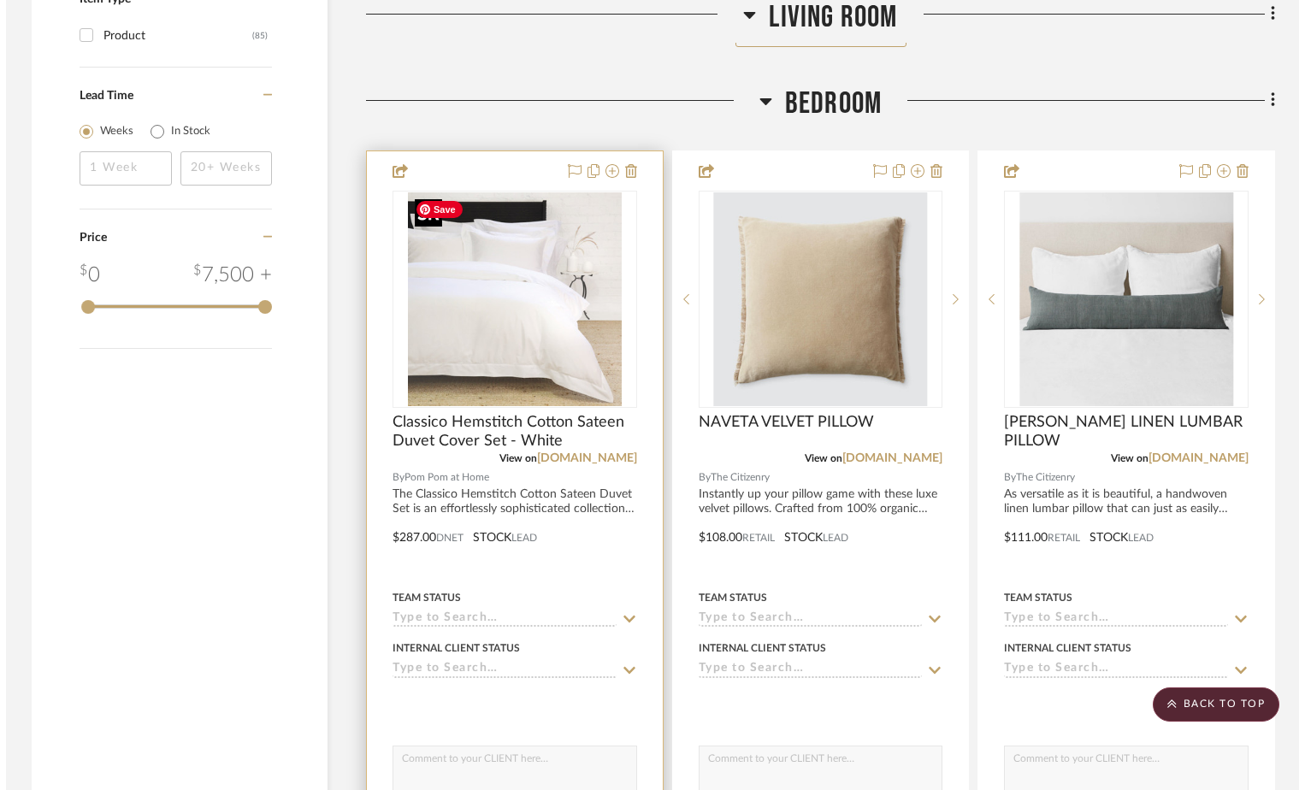
scroll to position [0, 0]
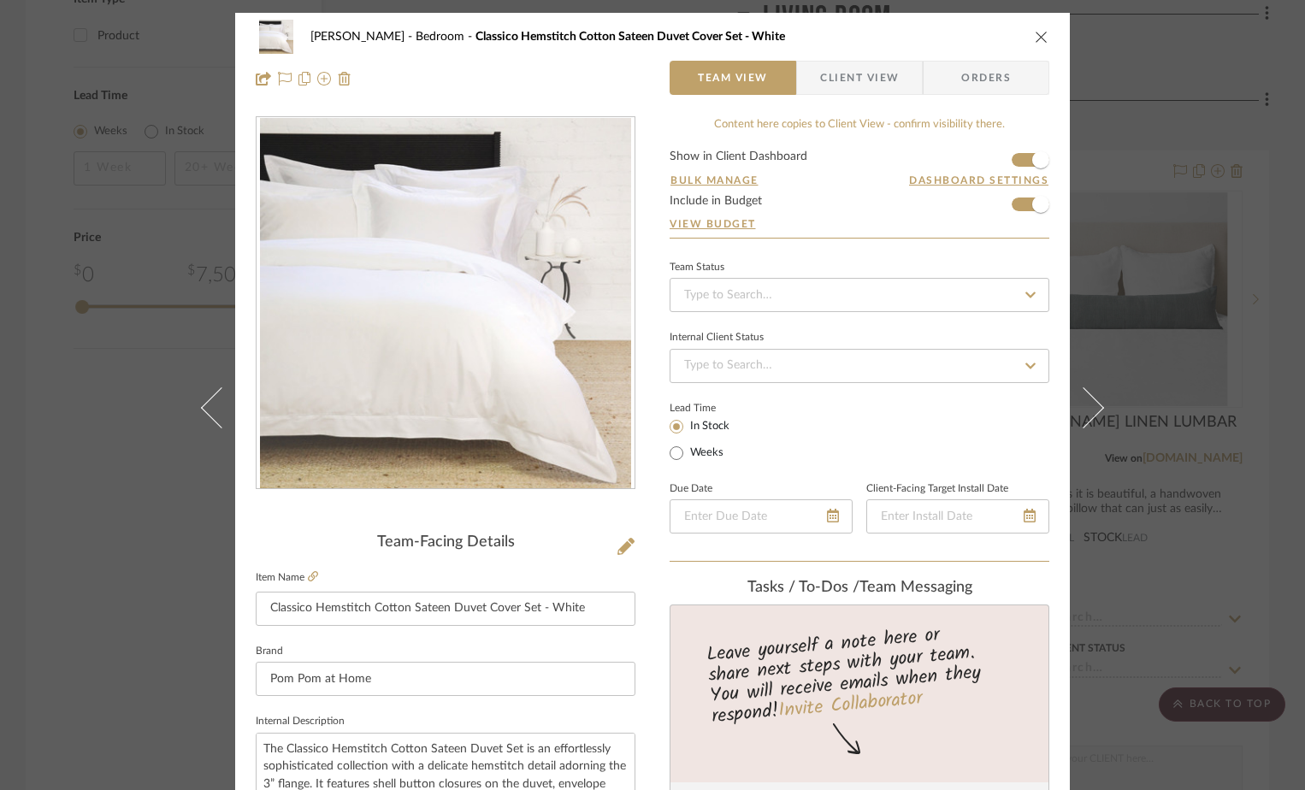
click at [858, 82] on span "Client View" at bounding box center [859, 78] width 79 height 34
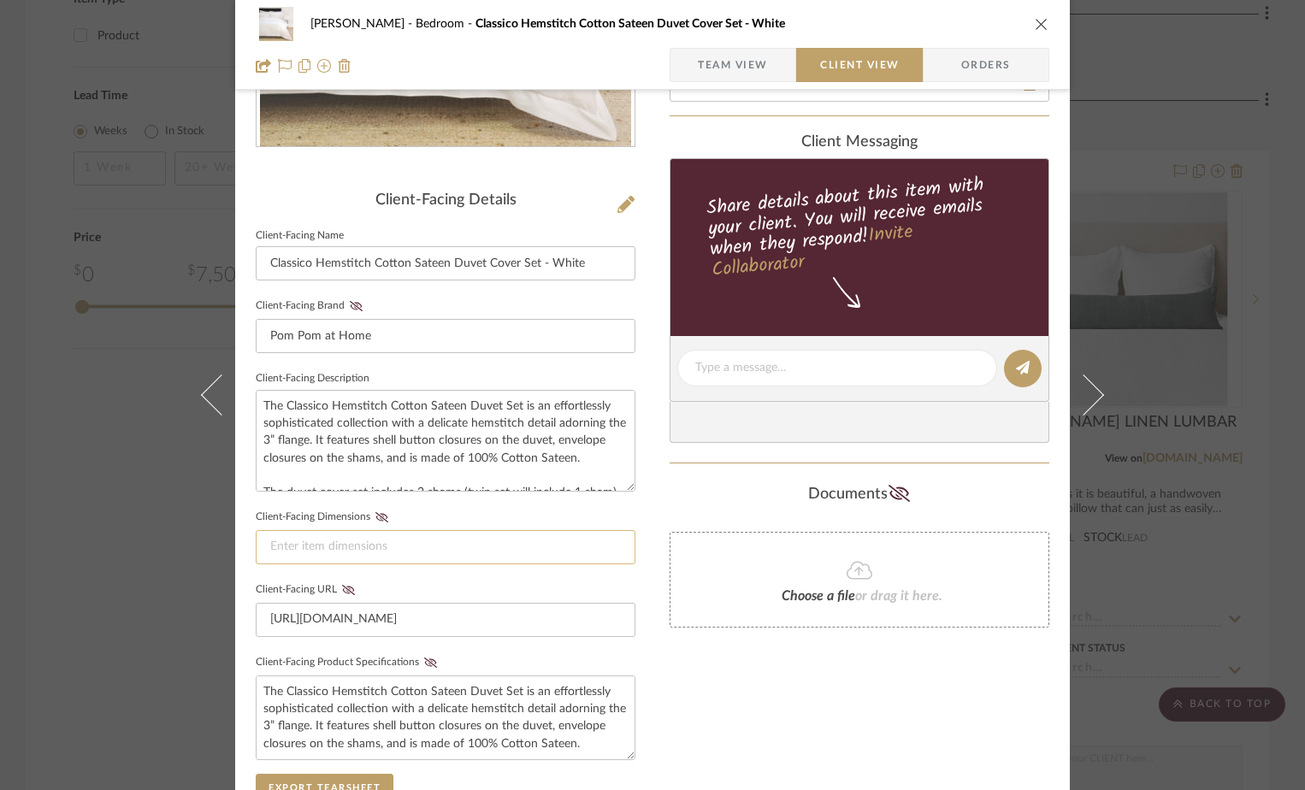
scroll to position [428, 0]
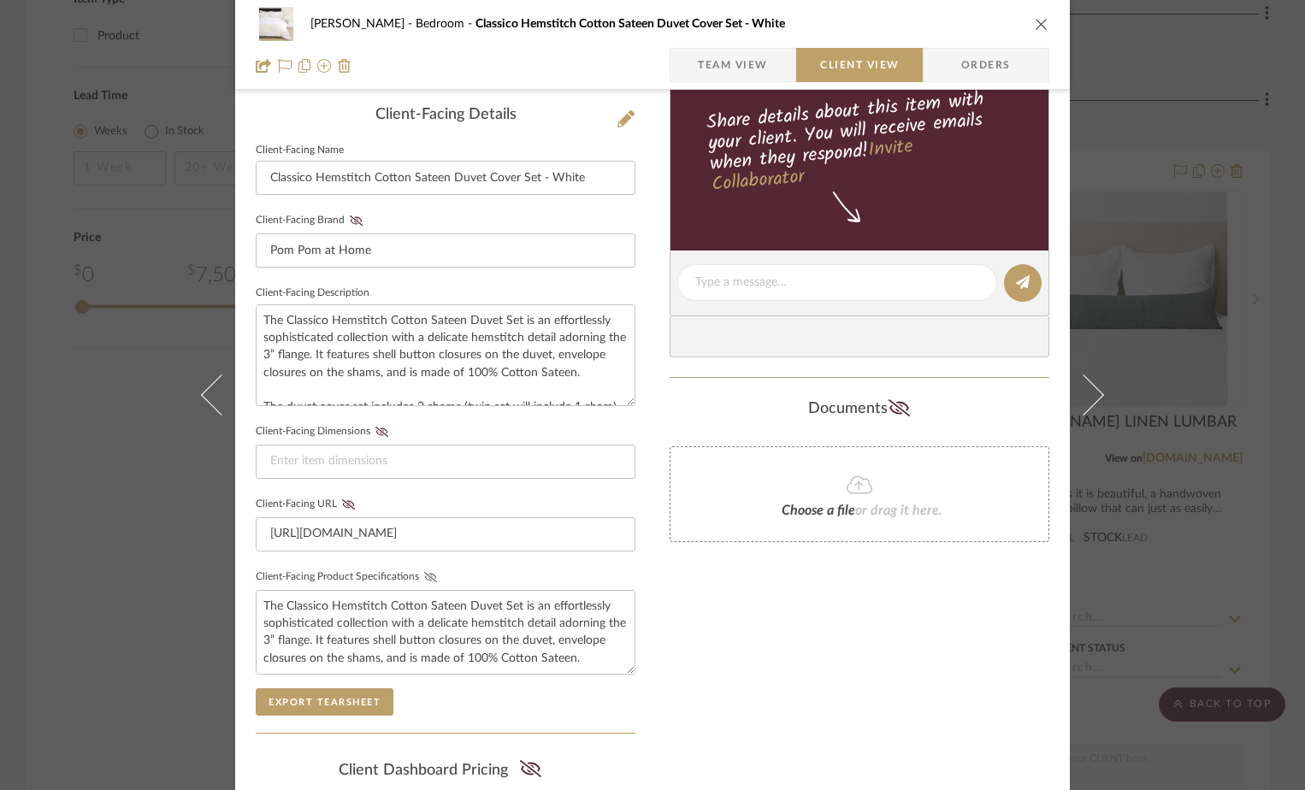
click at [424, 574] on icon at bounding box center [430, 577] width 13 height 10
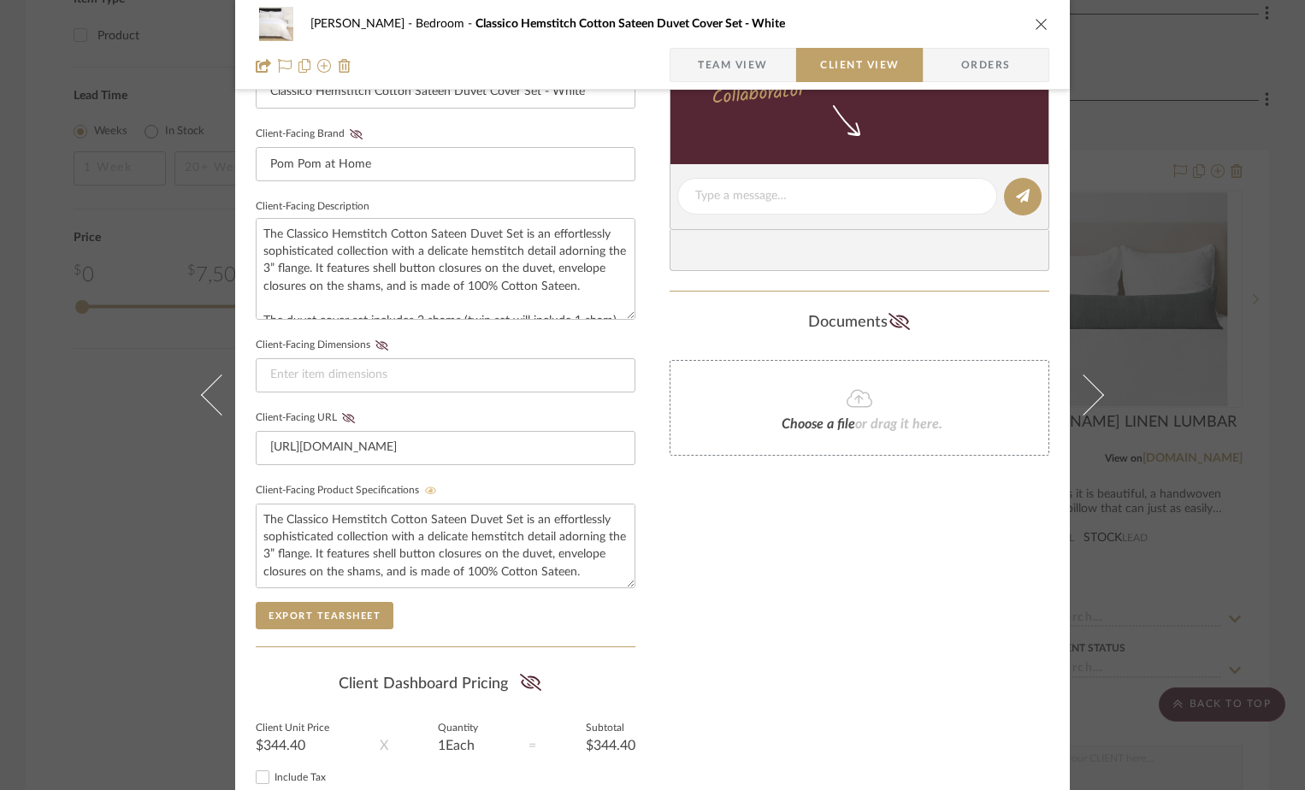
scroll to position [599, 0]
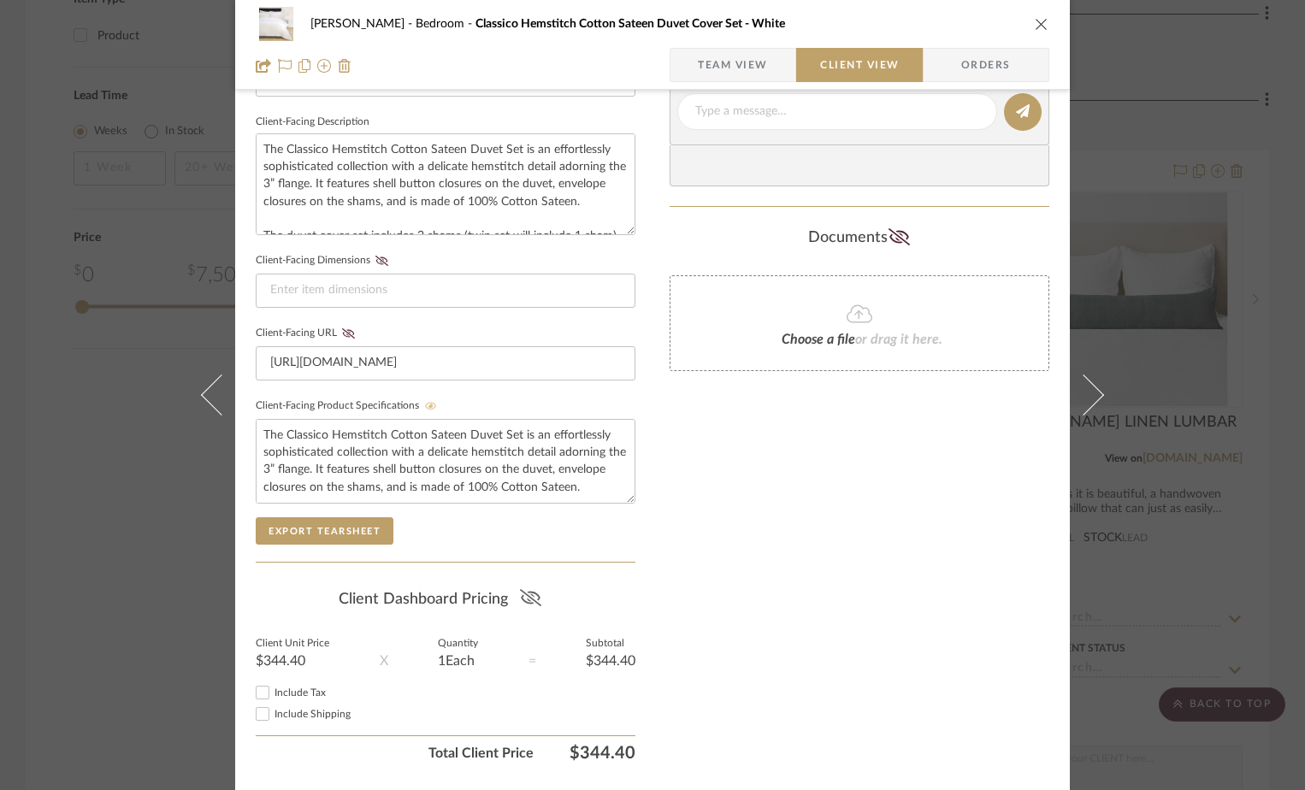
click at [528, 594] on icon at bounding box center [529, 597] width 21 height 17
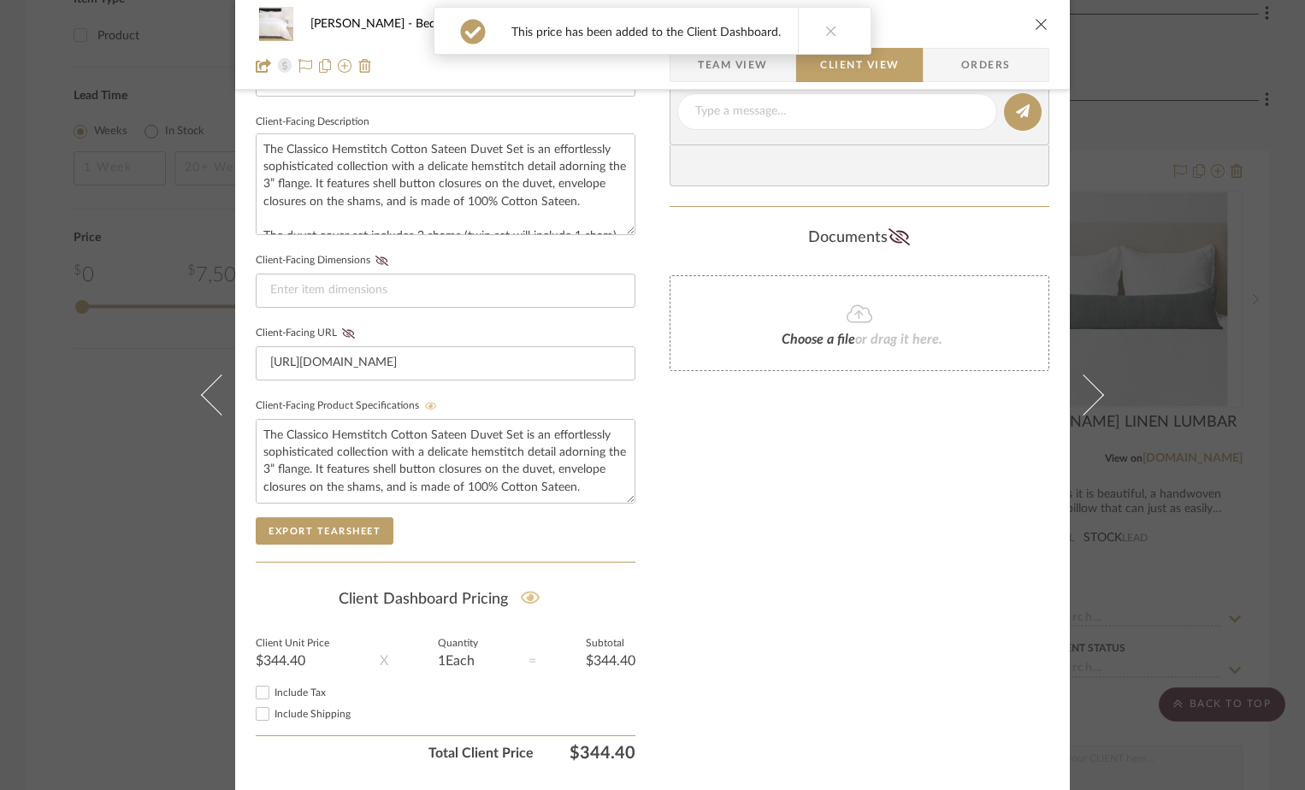
drag, startPoint x: 254, startPoint y: 690, endPoint x: 273, endPoint y: 683, distance: 20.0
click at [256, 690] on input "Include Tax" at bounding box center [262, 692] width 21 height 21
checkbox input "true"
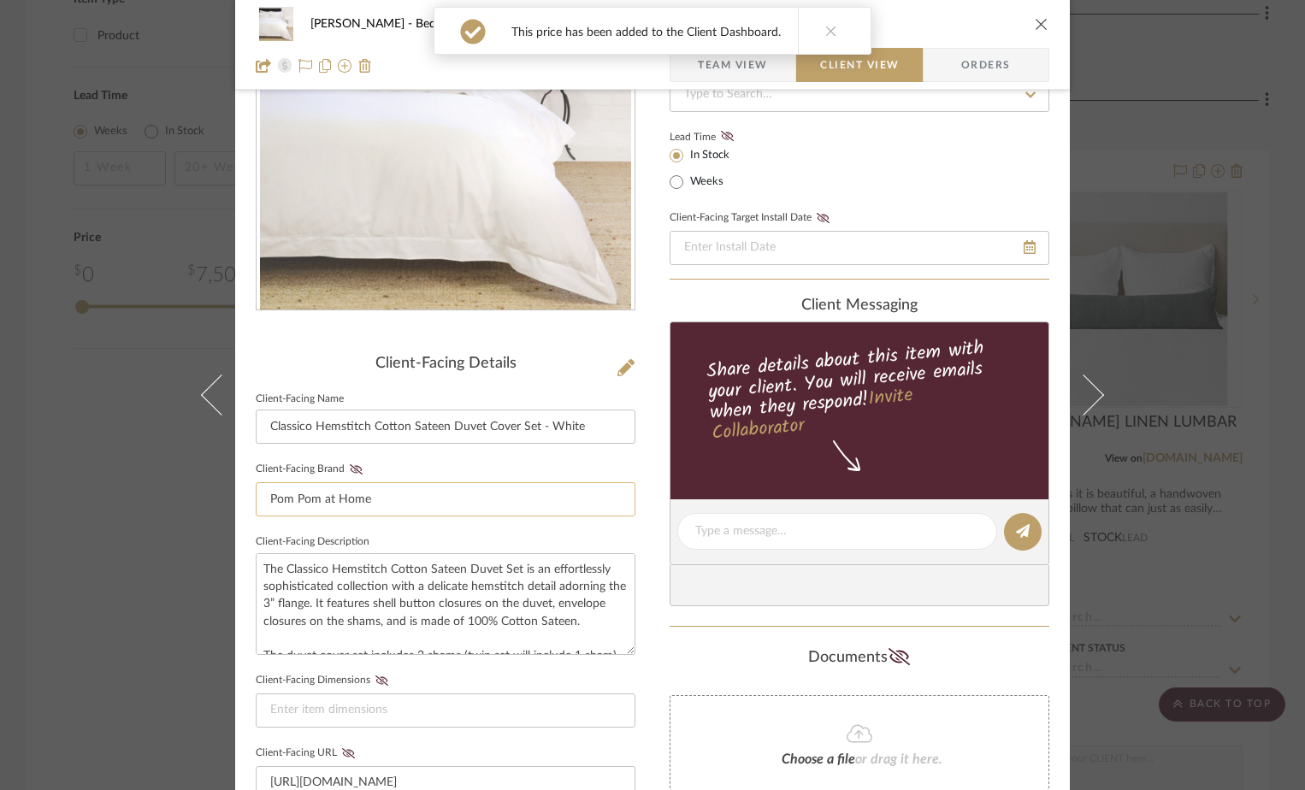
scroll to position [171, 0]
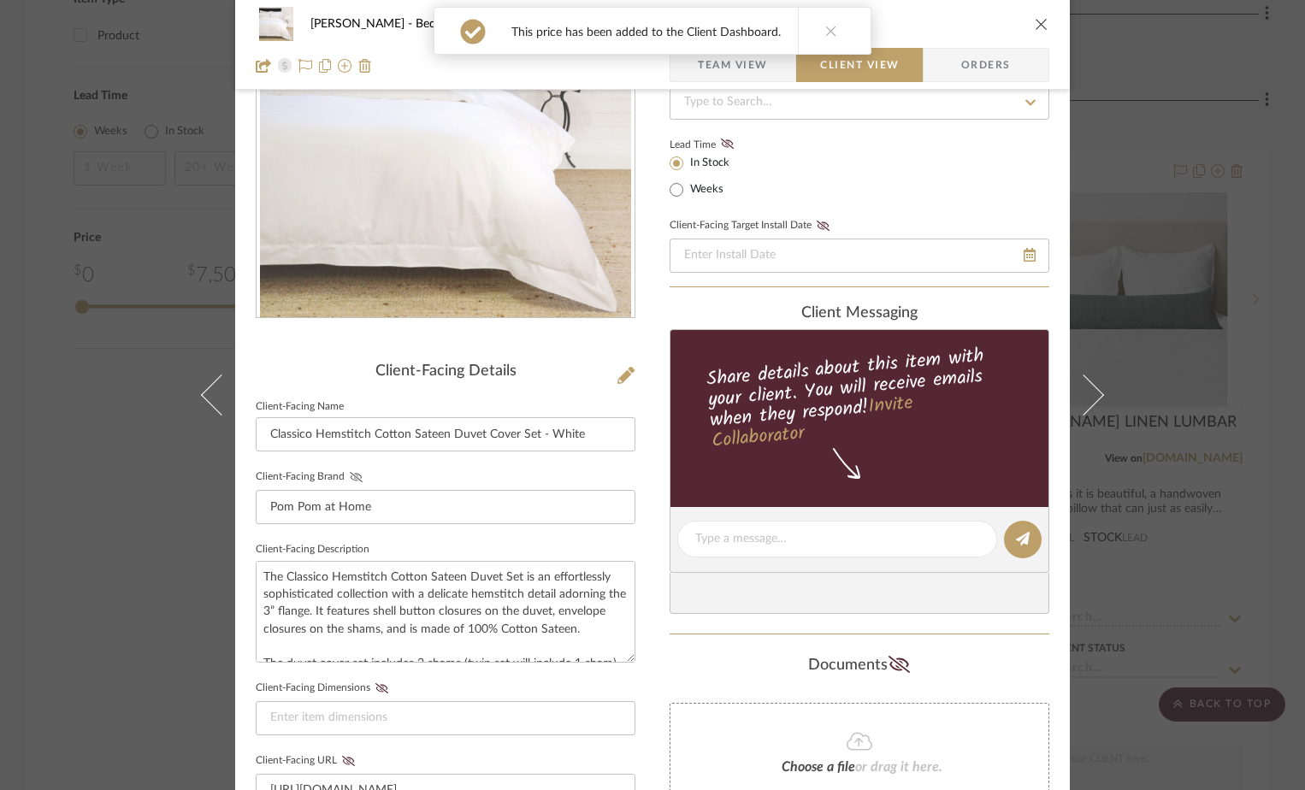
click at [350, 476] on icon at bounding box center [356, 477] width 13 height 10
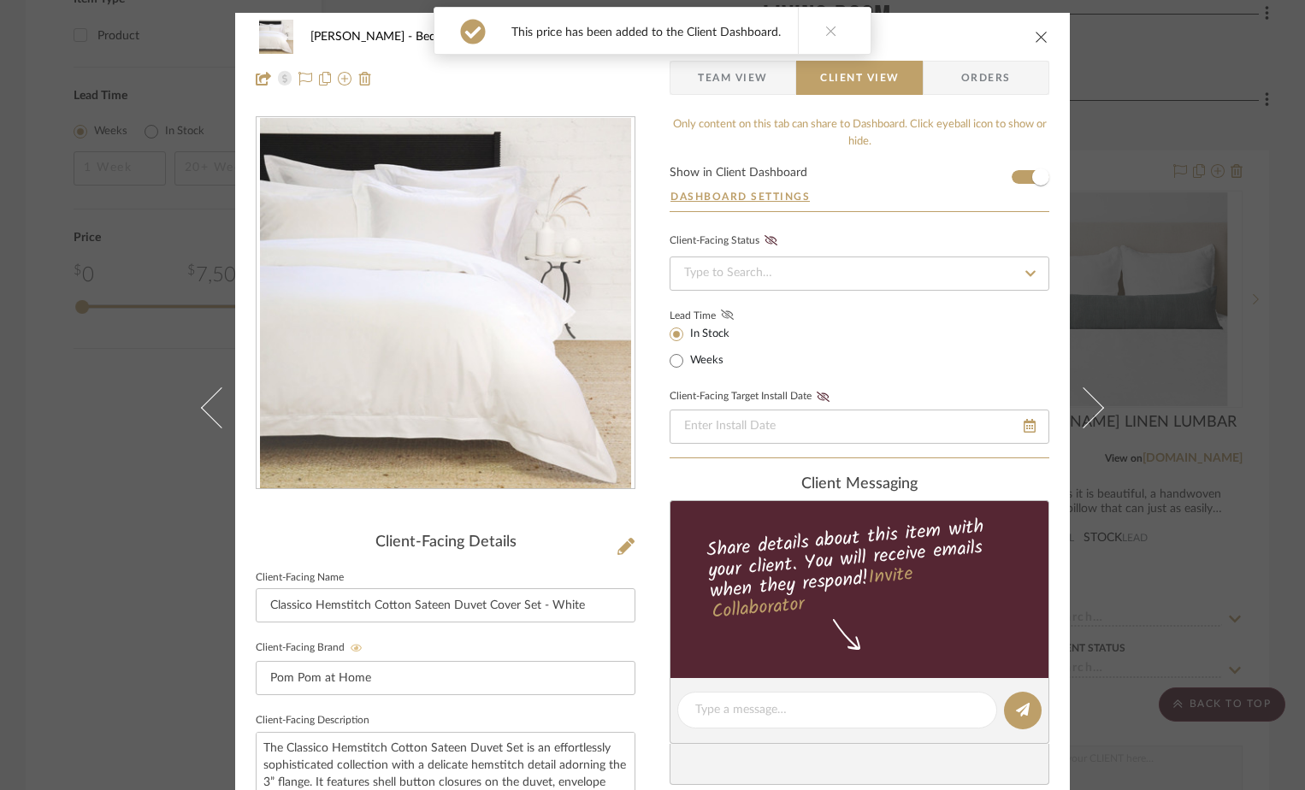
click at [721, 311] on icon at bounding box center [727, 315] width 13 height 10
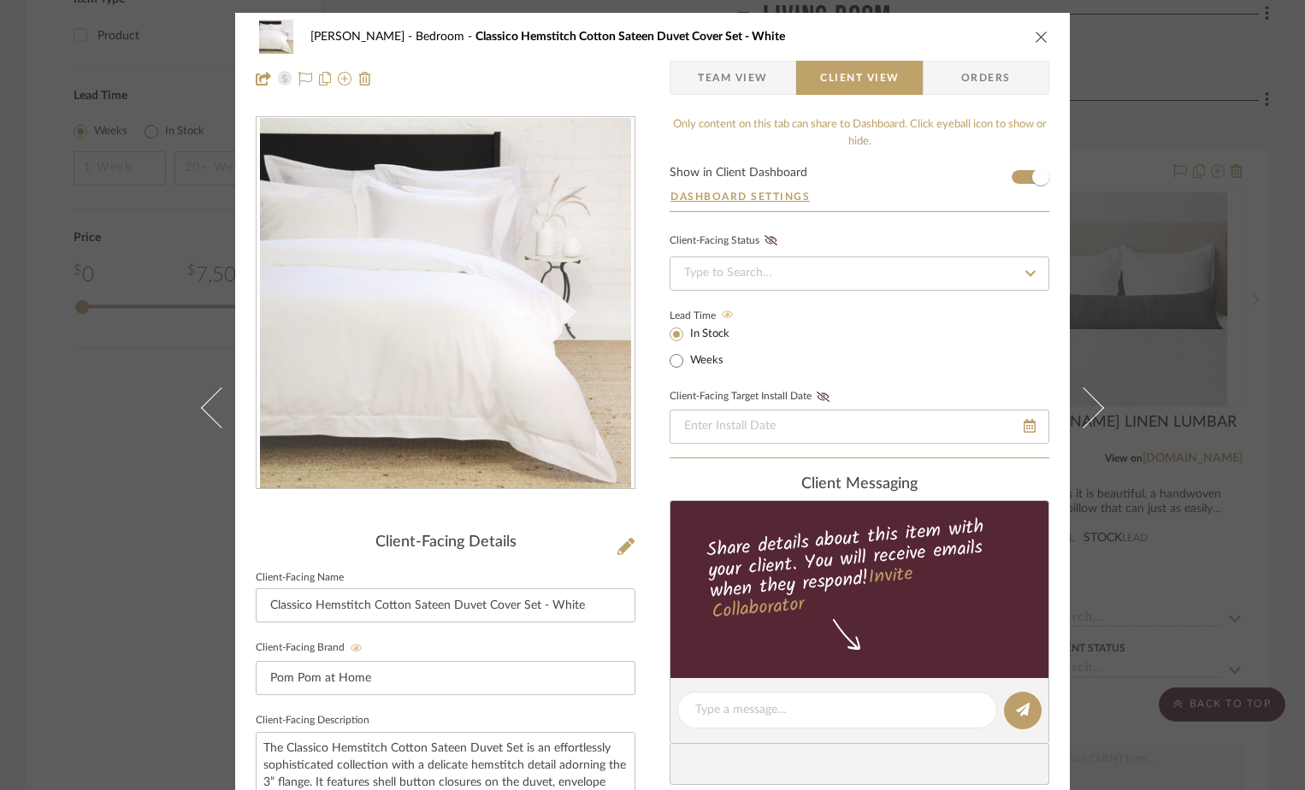
click at [1040, 30] on icon "close" at bounding box center [1042, 37] width 14 height 14
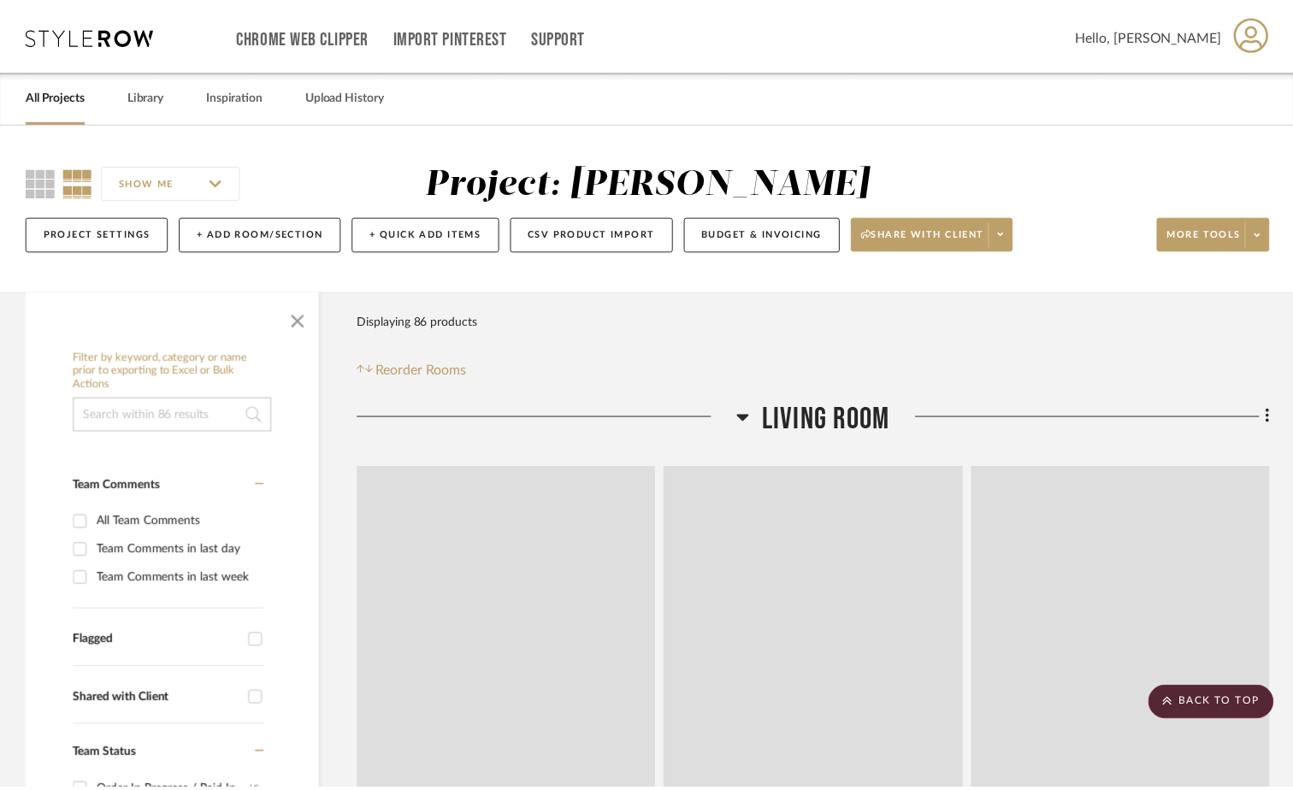
scroll to position [2737, 0]
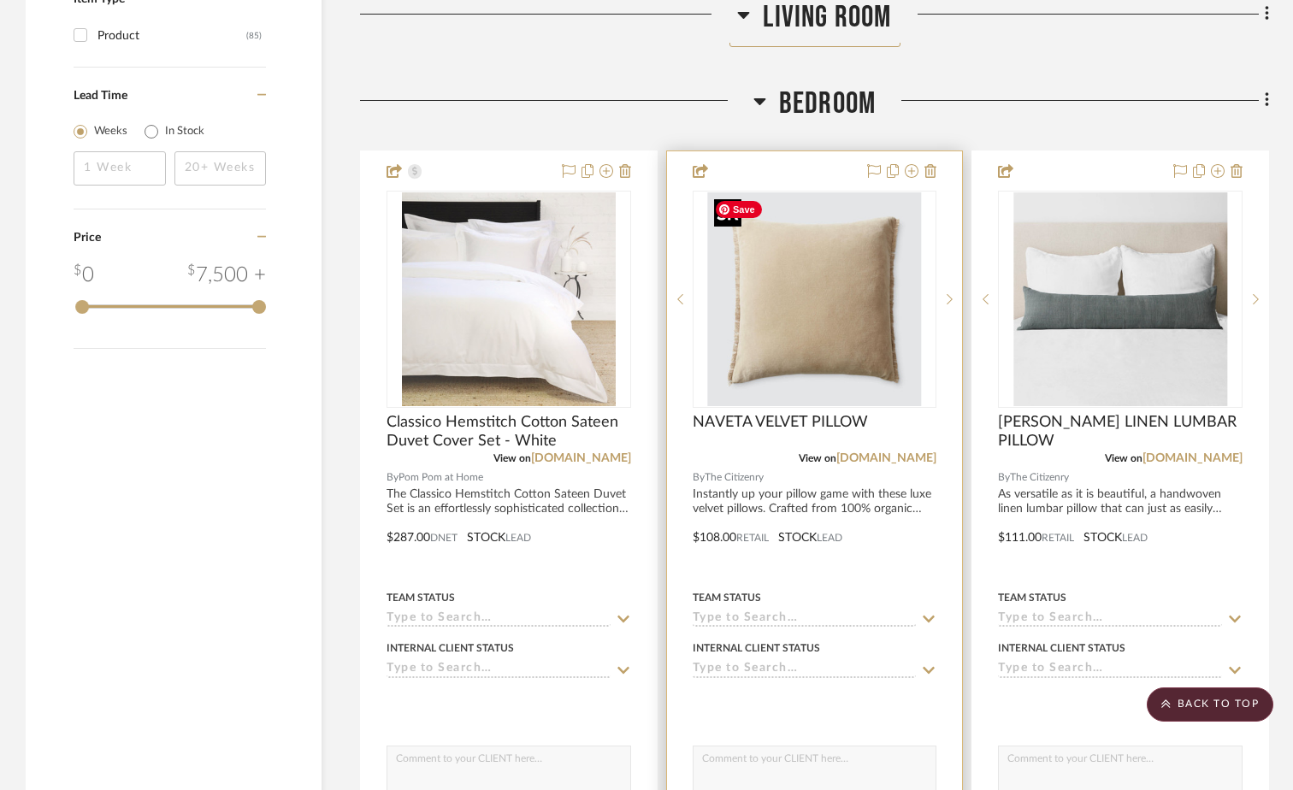
click at [795, 311] on img "0" at bounding box center [814, 299] width 214 height 214
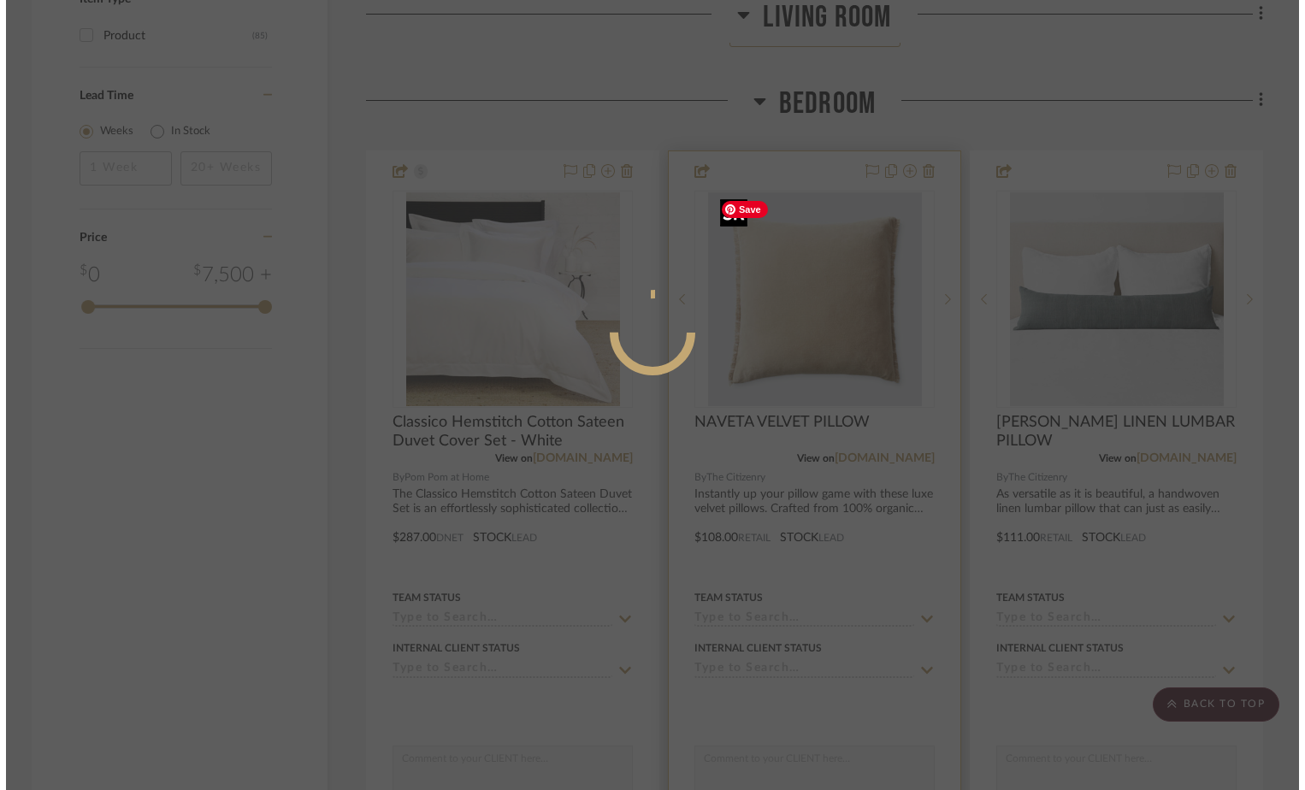
scroll to position [0, 0]
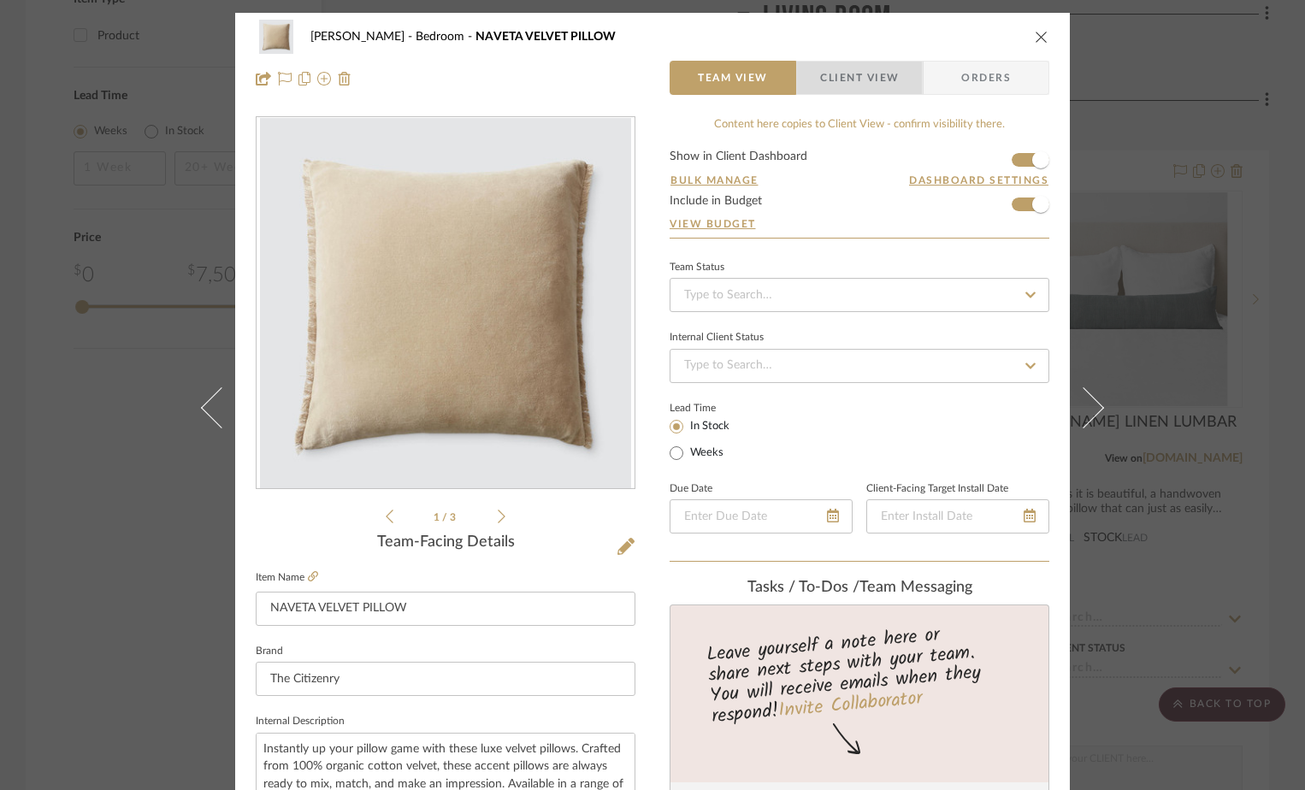
click at [862, 72] on span "Client View" at bounding box center [859, 78] width 79 height 34
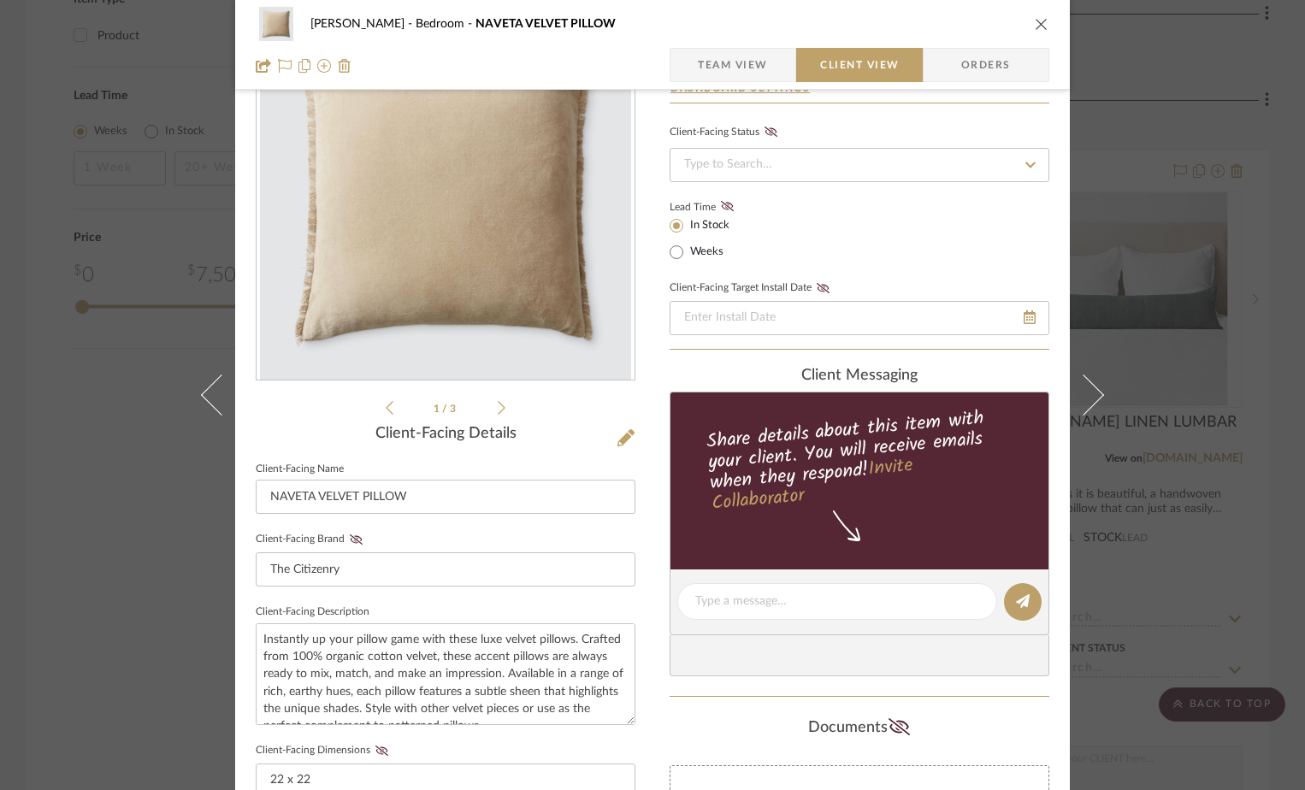
scroll to position [171, 0]
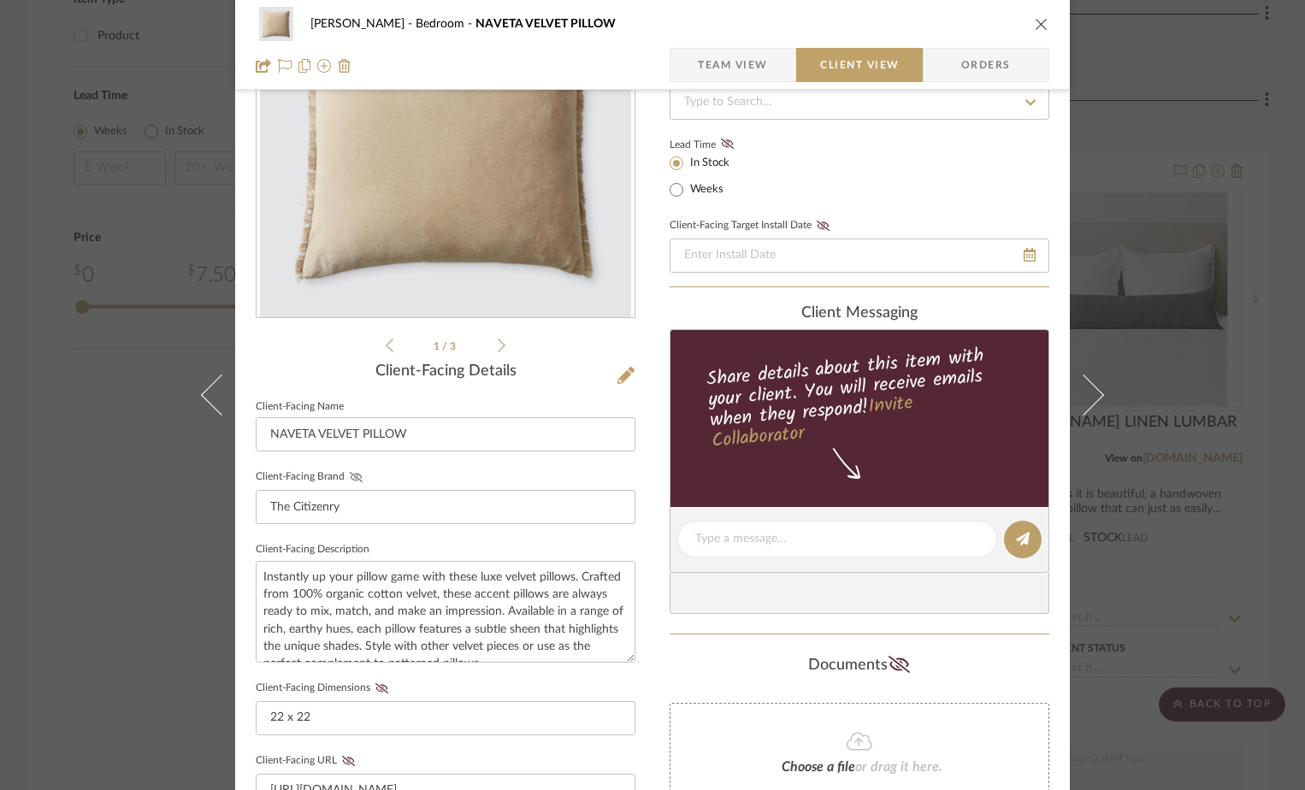
click at [350, 478] on icon at bounding box center [356, 477] width 13 height 10
click at [375, 686] on icon at bounding box center [381, 688] width 13 height 10
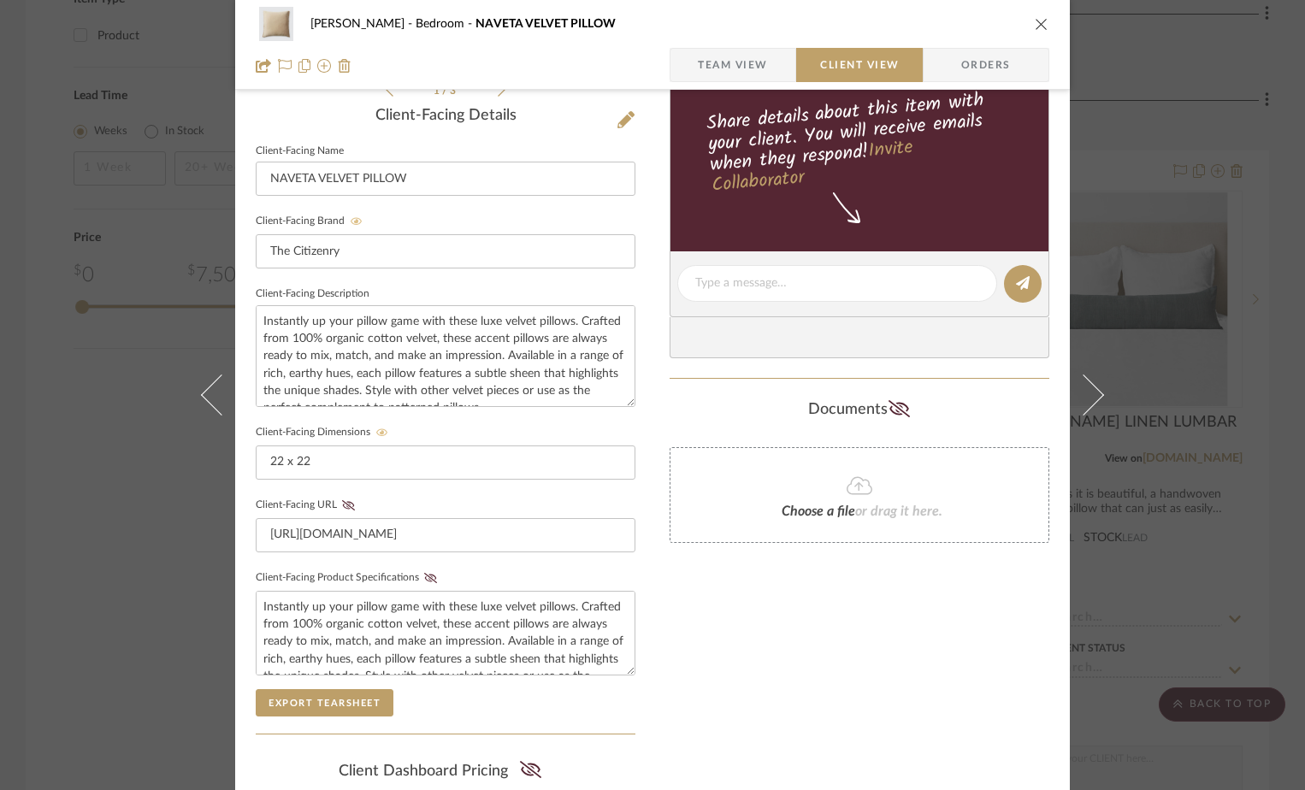
scroll to position [428, 0]
click at [424, 577] on icon at bounding box center [430, 577] width 13 height 10
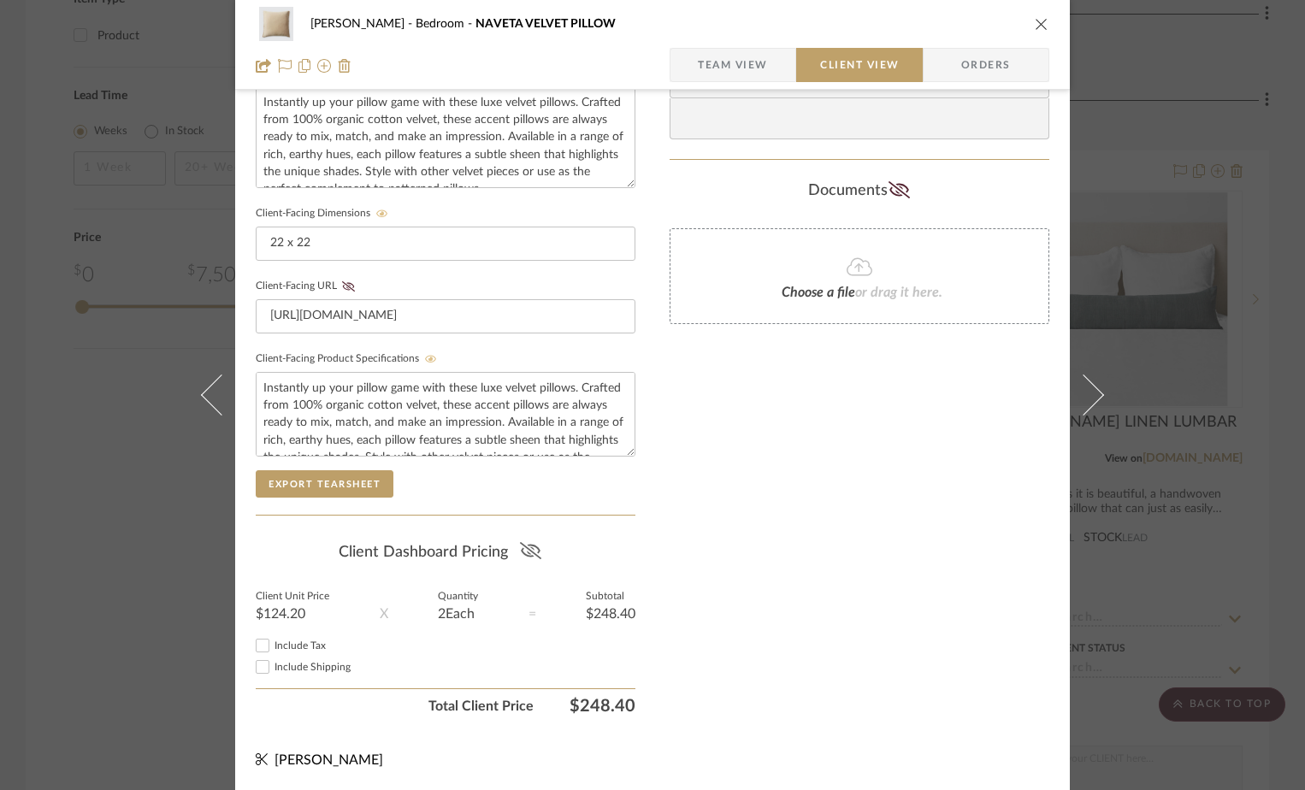
scroll to position [647, 0]
click at [523, 555] on icon at bounding box center [529, 549] width 21 height 17
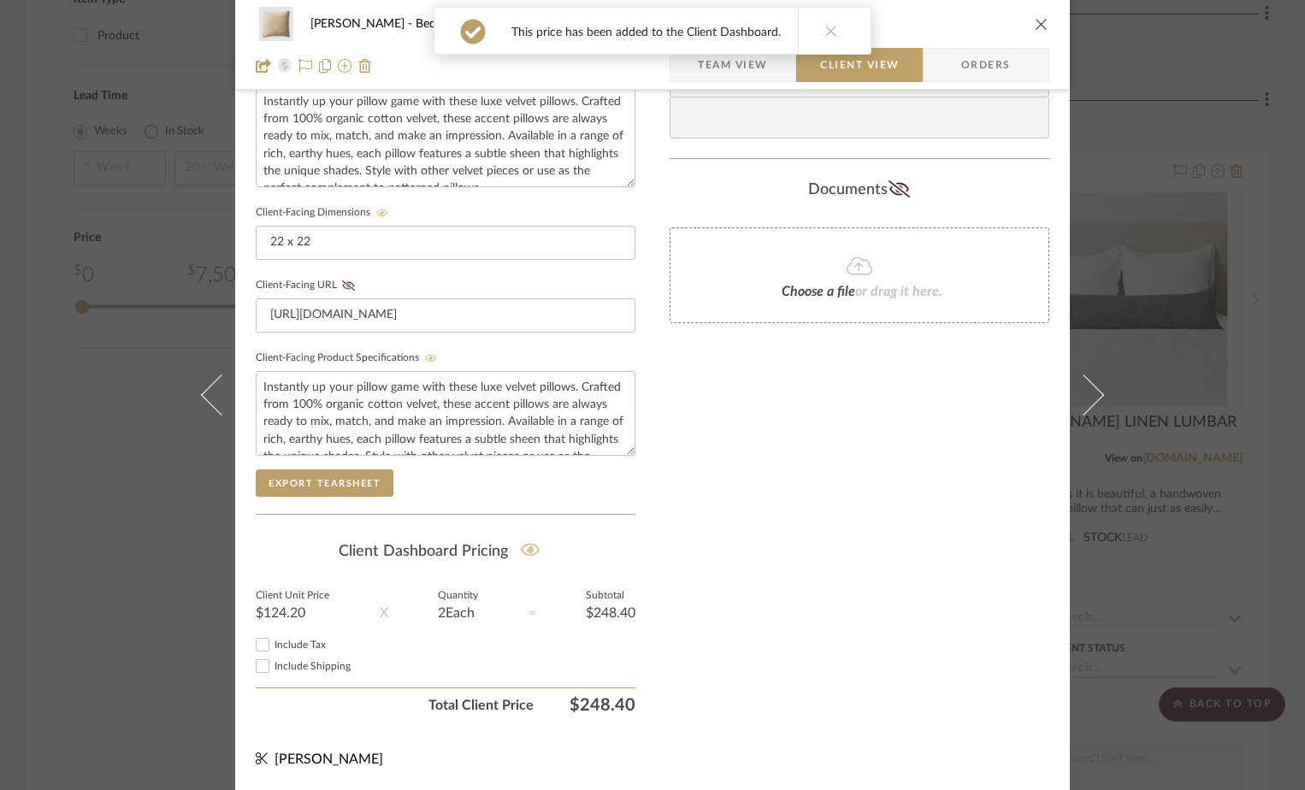
drag, startPoint x: 257, startPoint y: 642, endPoint x: 405, endPoint y: 600, distance: 153.8
click at [258, 642] on input "Include Tax" at bounding box center [262, 645] width 21 height 21
checkbox input "true"
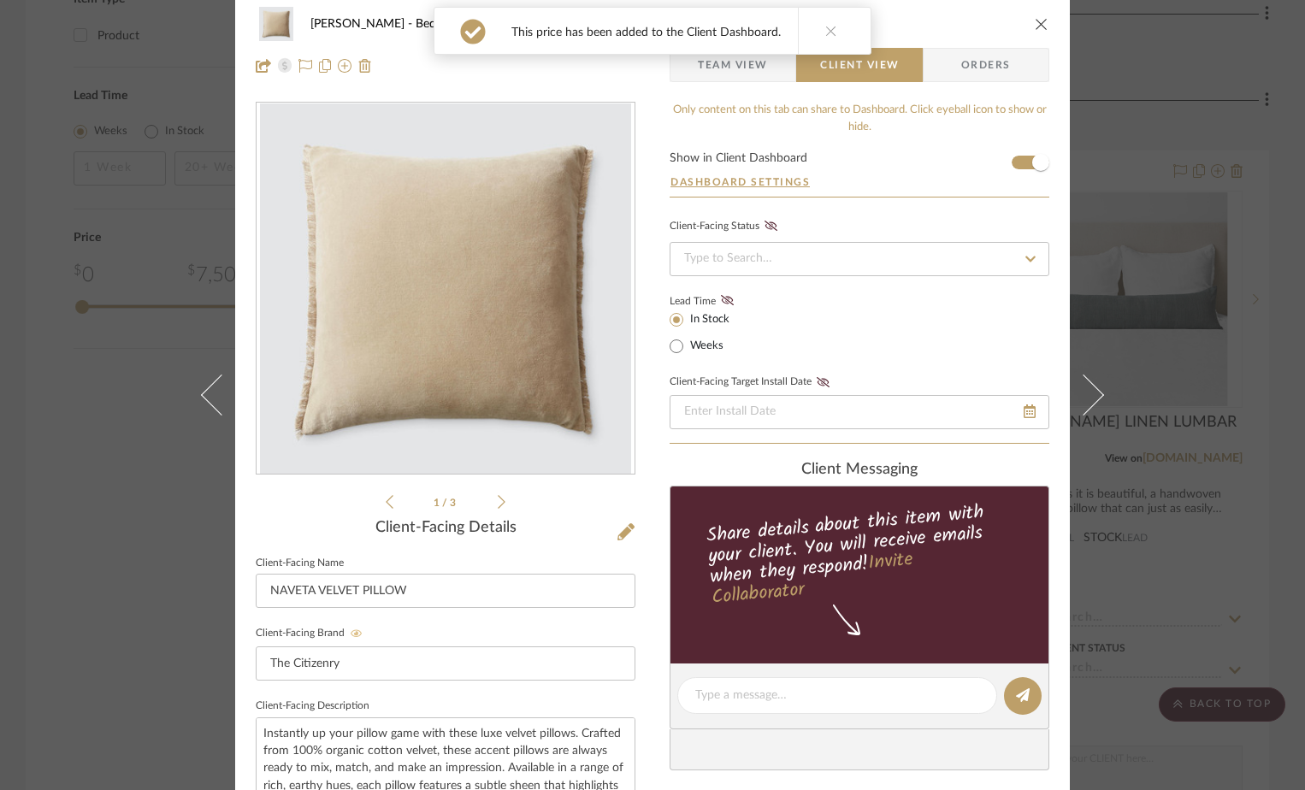
scroll to position [0, 0]
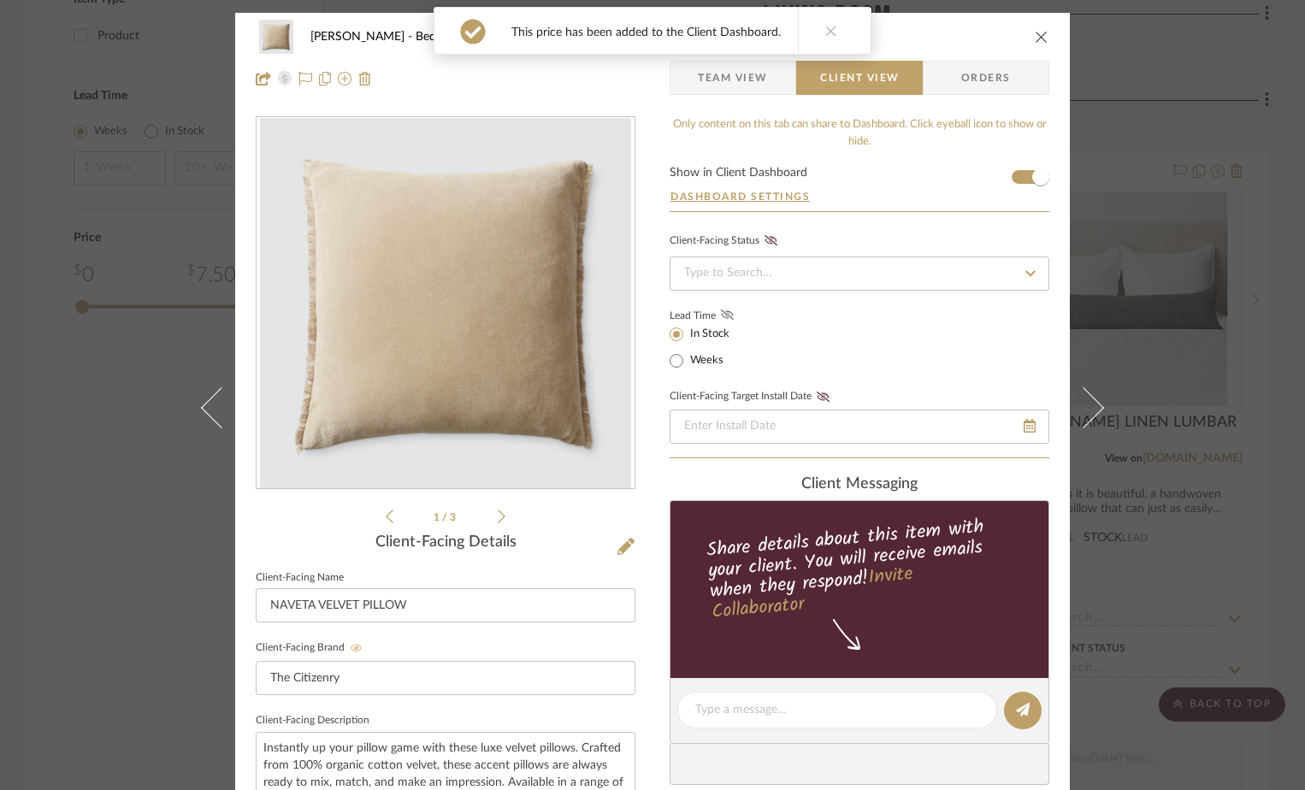
click at [728, 313] on fa-icon at bounding box center [727, 315] width 21 height 15
click at [1037, 36] on icon "close" at bounding box center [1042, 37] width 14 height 14
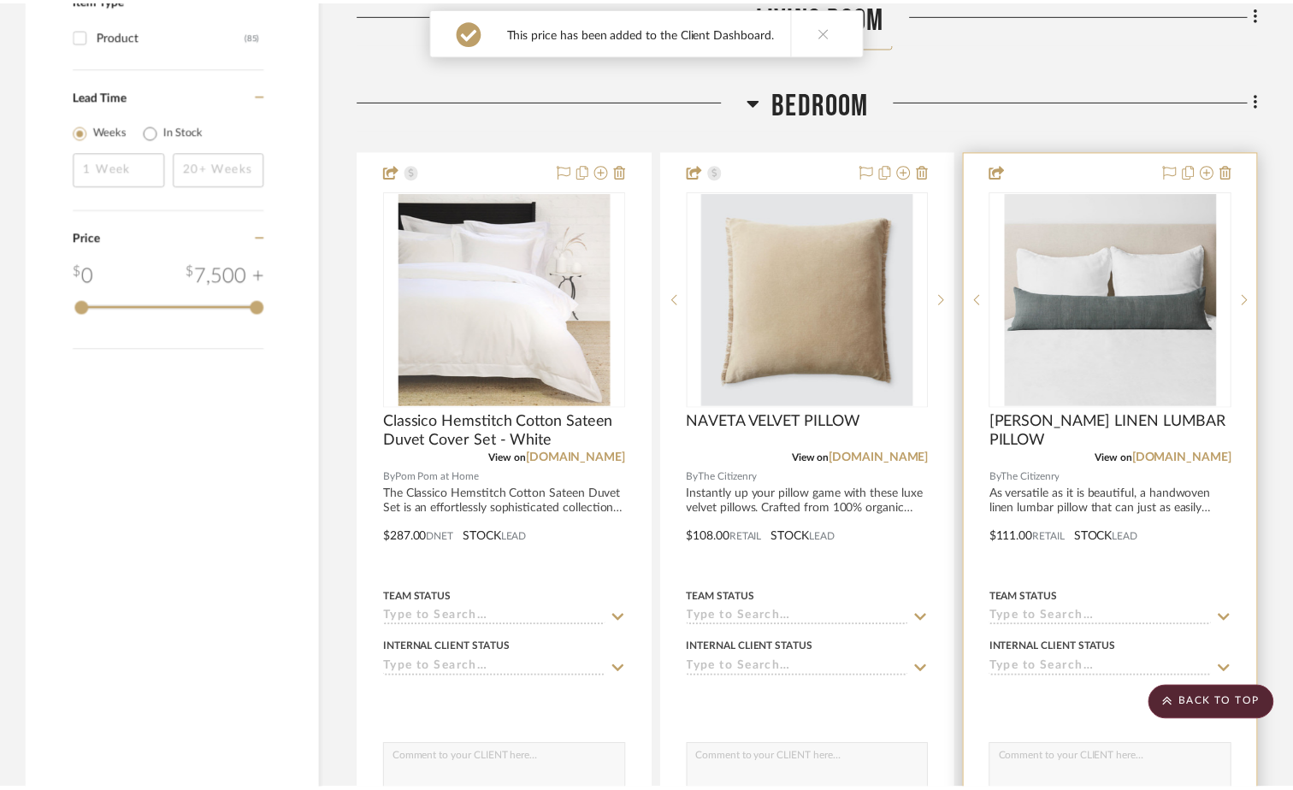
scroll to position [2737, 0]
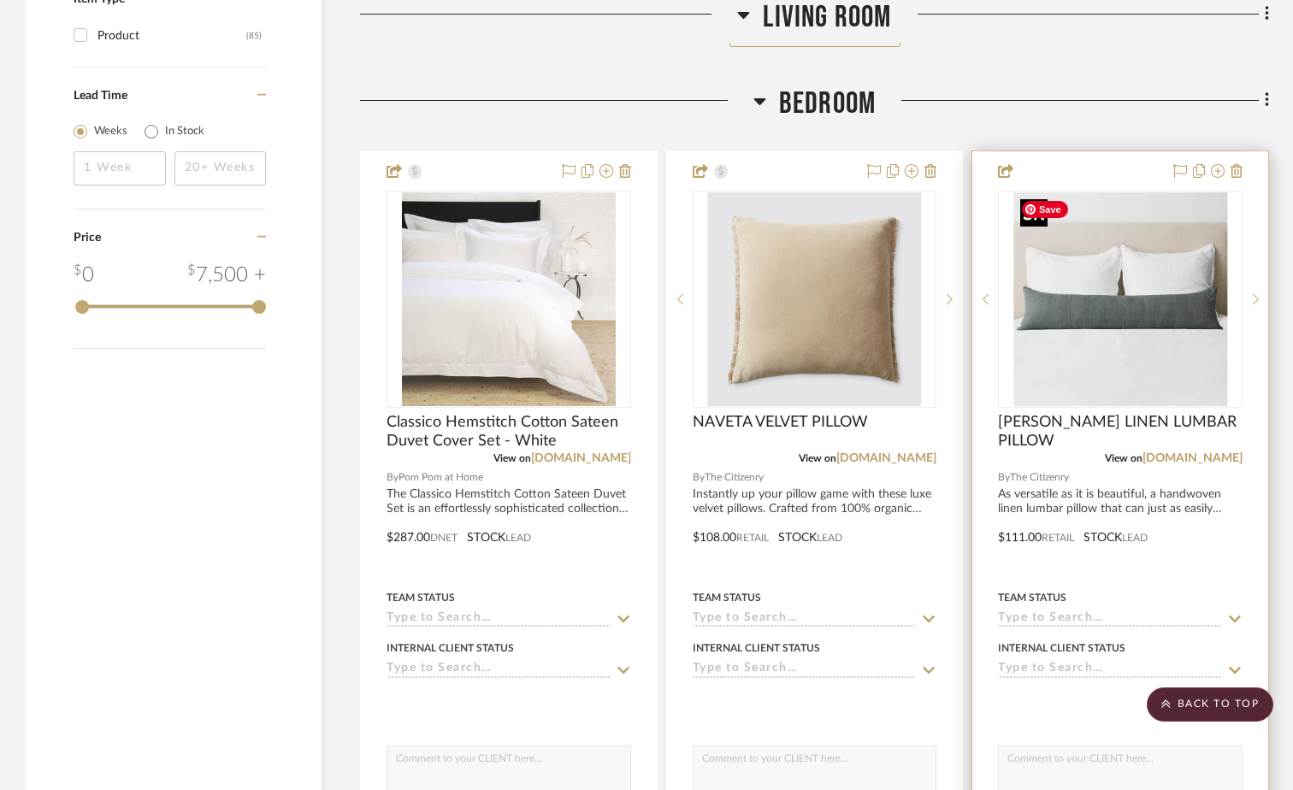
click at [1064, 309] on img "0" at bounding box center [1120, 299] width 214 height 214
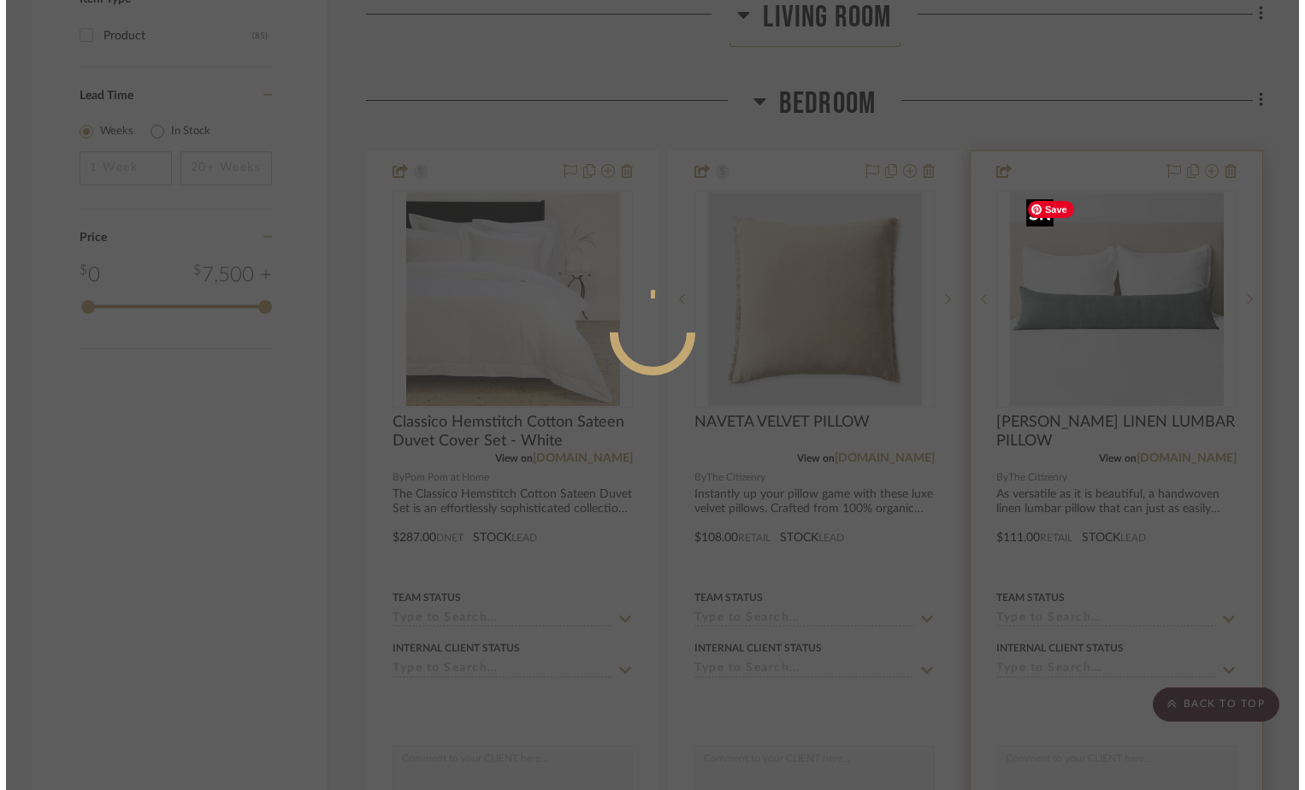
scroll to position [0, 0]
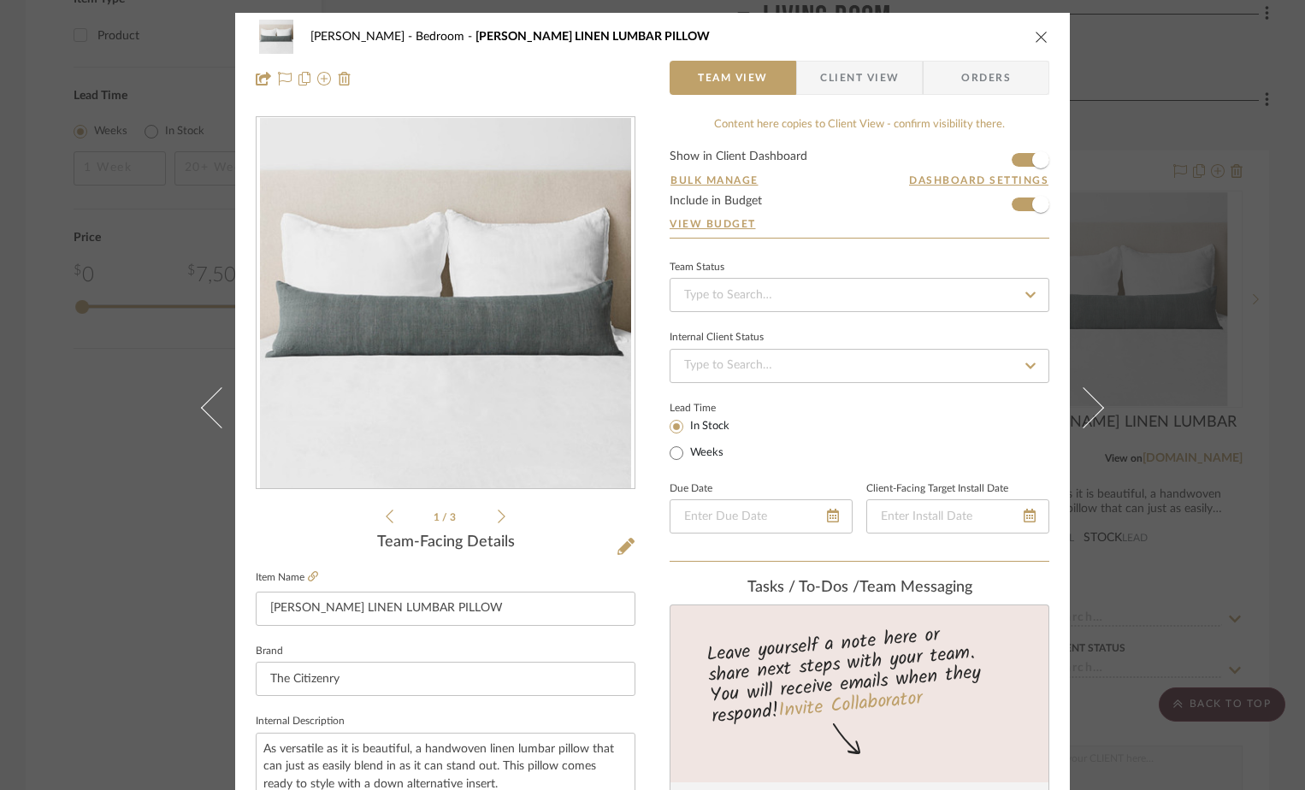
click at [851, 77] on span "Client View" at bounding box center [859, 78] width 79 height 34
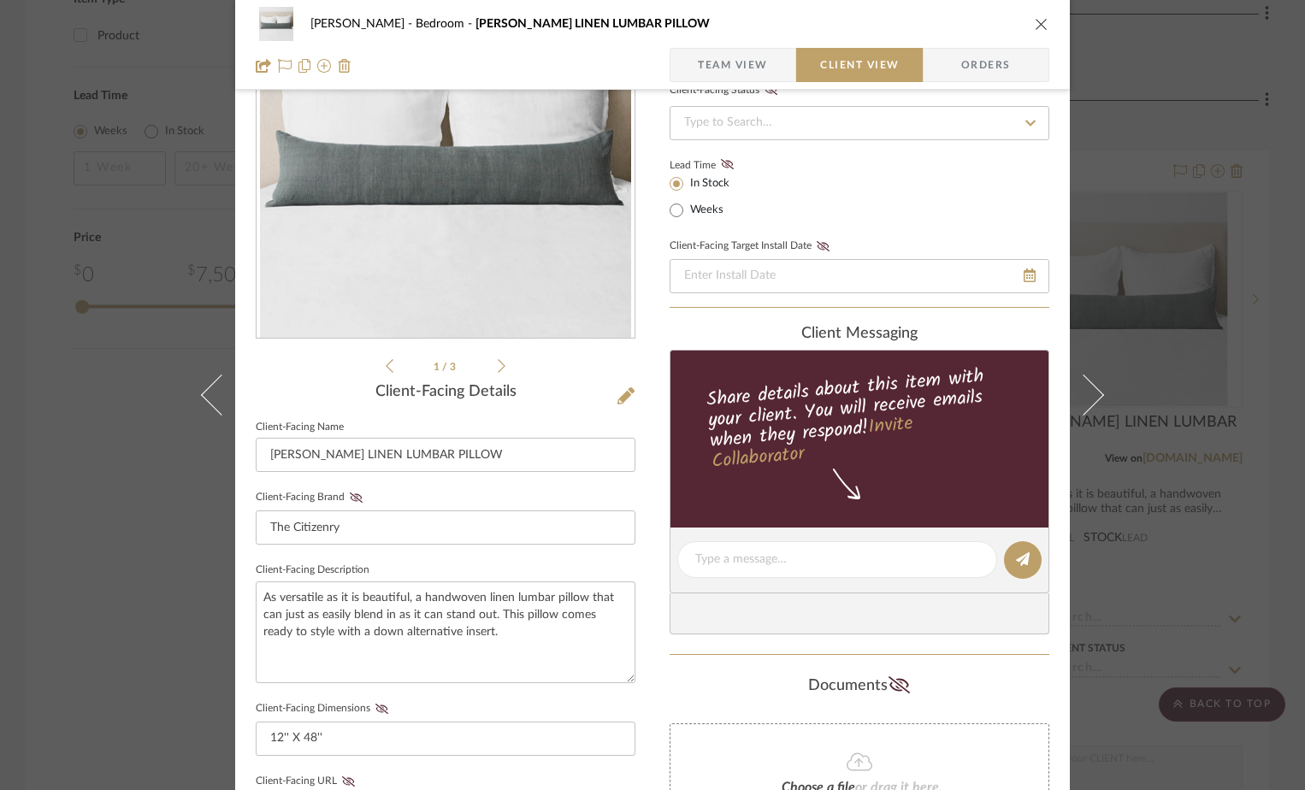
scroll to position [257, 0]
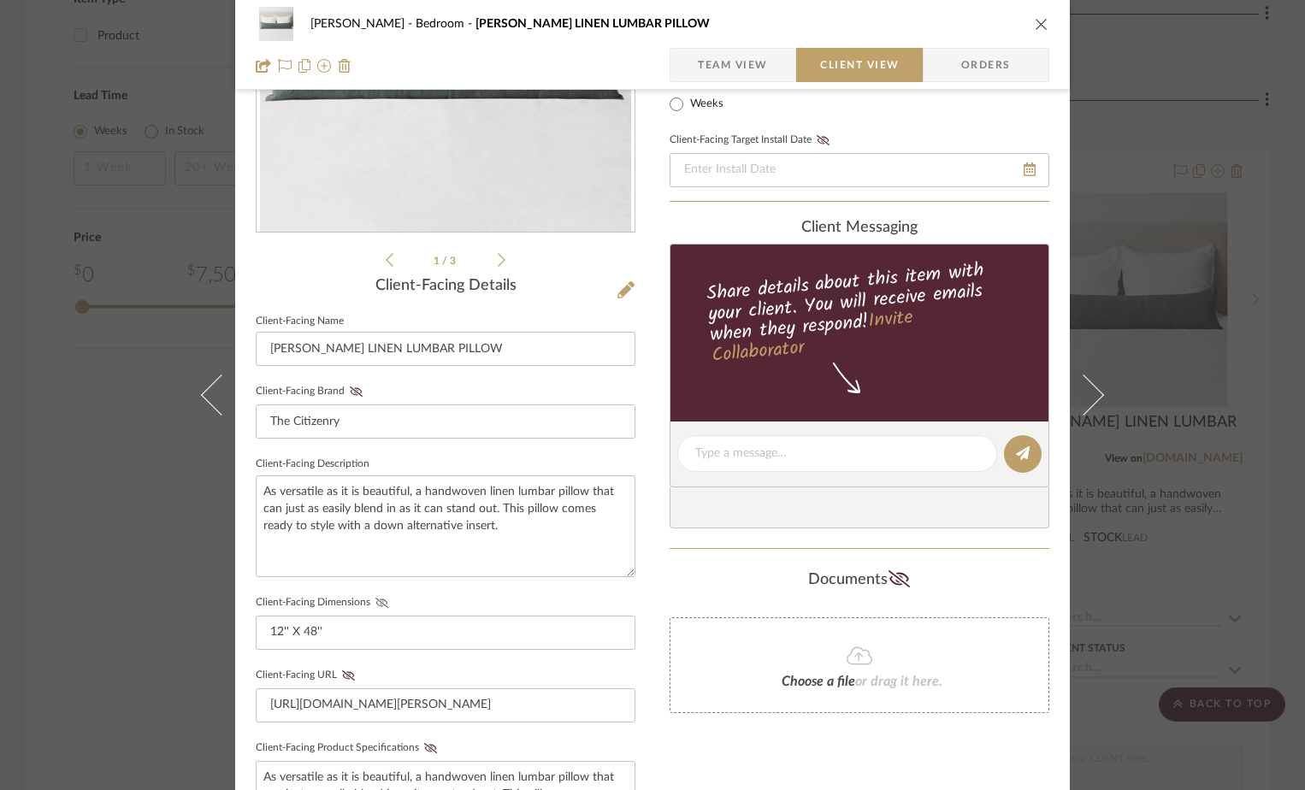
click at [375, 603] on icon at bounding box center [381, 603] width 13 height 10
click at [351, 670] on summary-project-share-button at bounding box center [348, 676] width 23 height 12
click at [351, 670] on button "Client-Facing URL" at bounding box center [348, 676] width 23 height 12
click at [343, 676] on icon at bounding box center [349, 675] width 12 height 8
click at [350, 392] on icon at bounding box center [356, 392] width 13 height 10
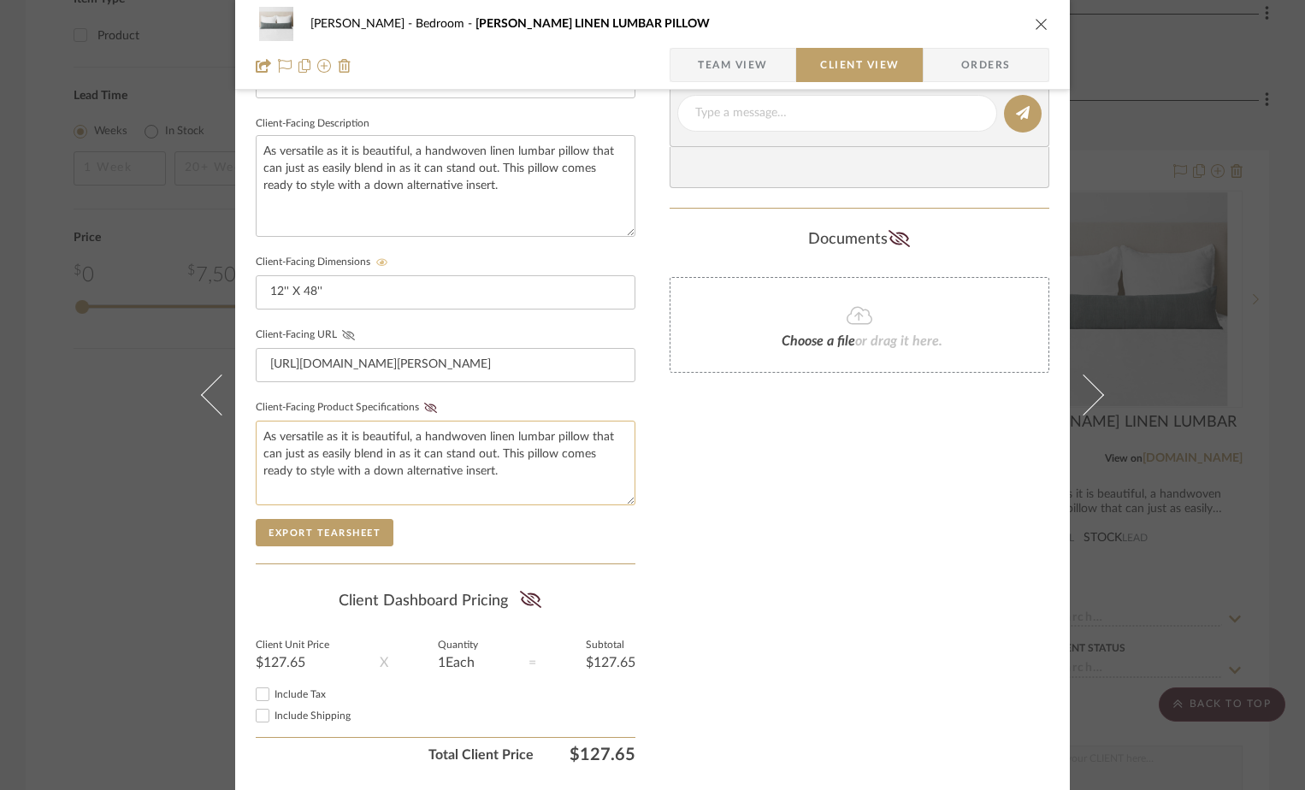
scroll to position [599, 0]
click at [528, 597] on icon at bounding box center [530, 597] width 21 height 17
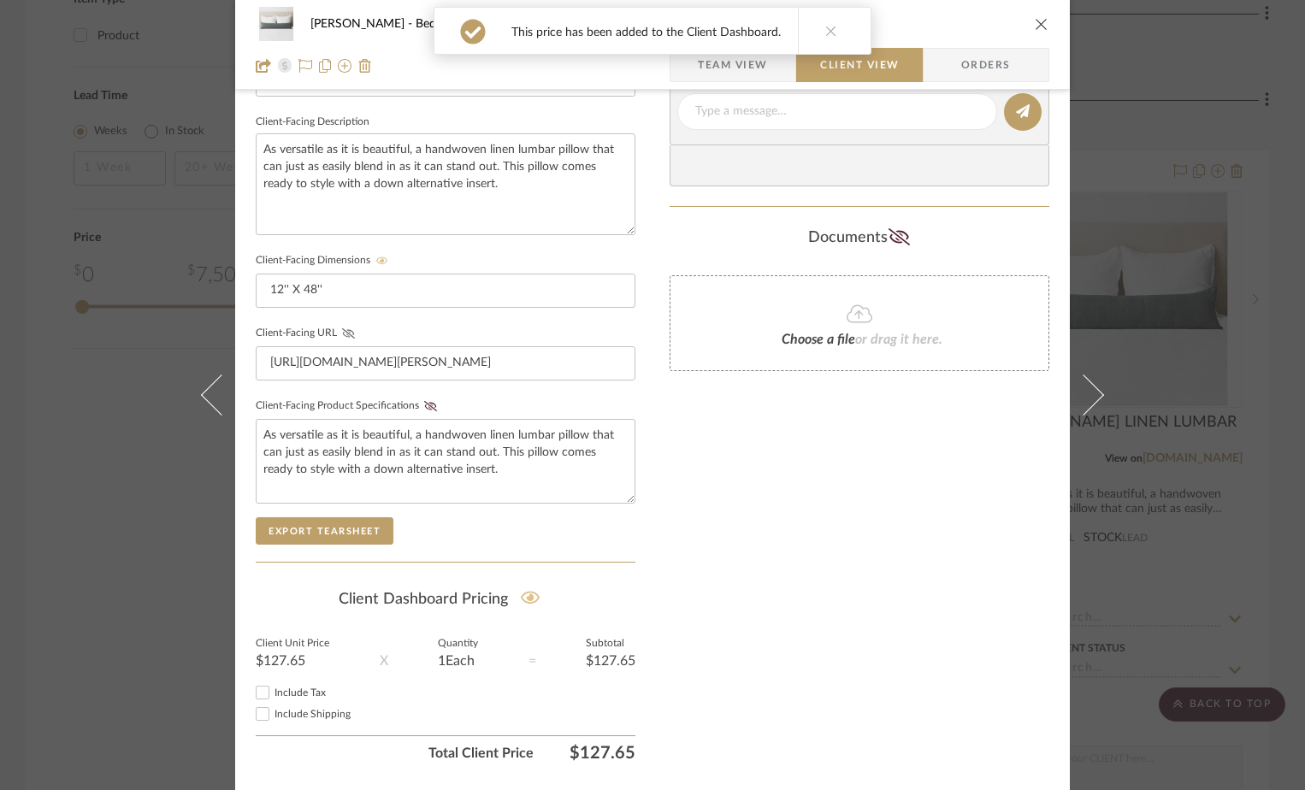
click at [252, 690] on input "Include Tax" at bounding box center [262, 692] width 21 height 21
checkbox input "false"
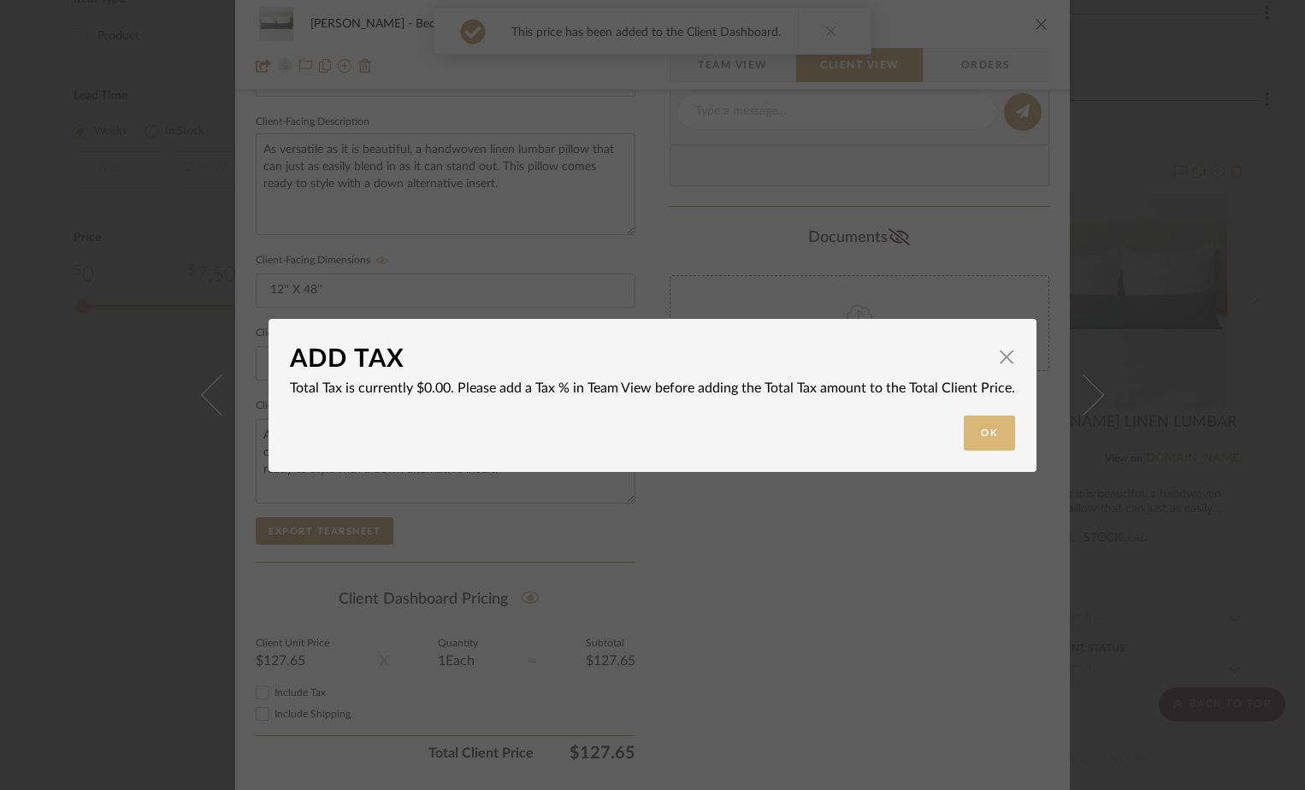
click at [975, 423] on button "Ok" at bounding box center [989, 433] width 51 height 35
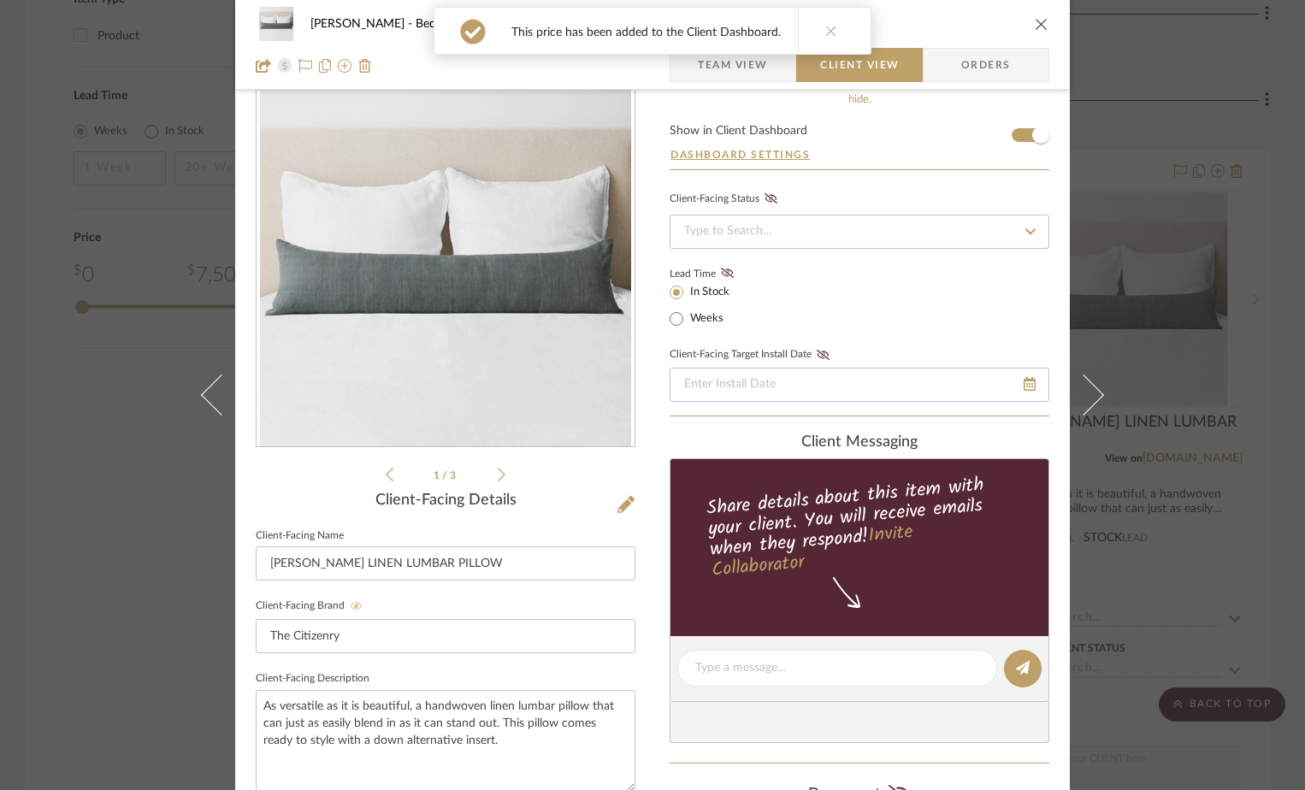
scroll to position [0, 0]
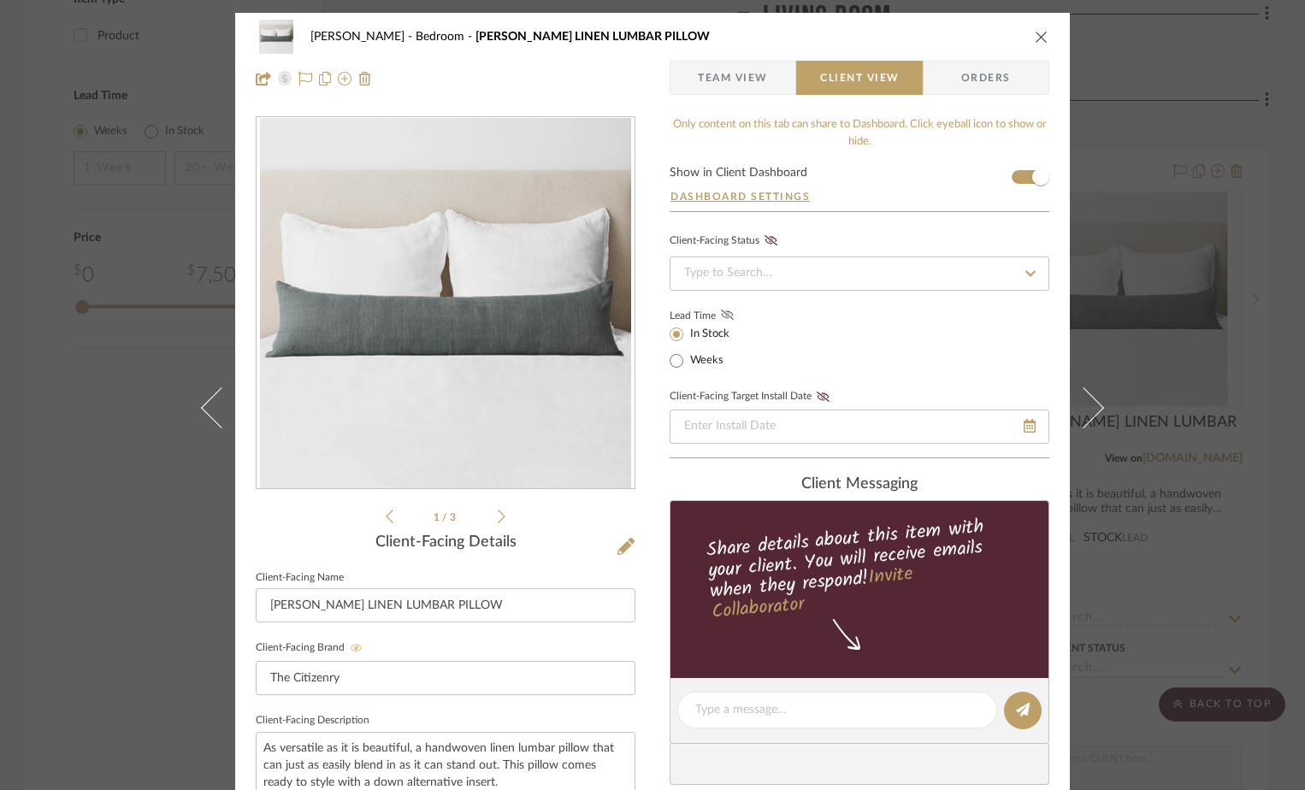
click at [721, 311] on icon at bounding box center [727, 315] width 13 height 10
click at [1035, 36] on icon "close" at bounding box center [1042, 37] width 14 height 14
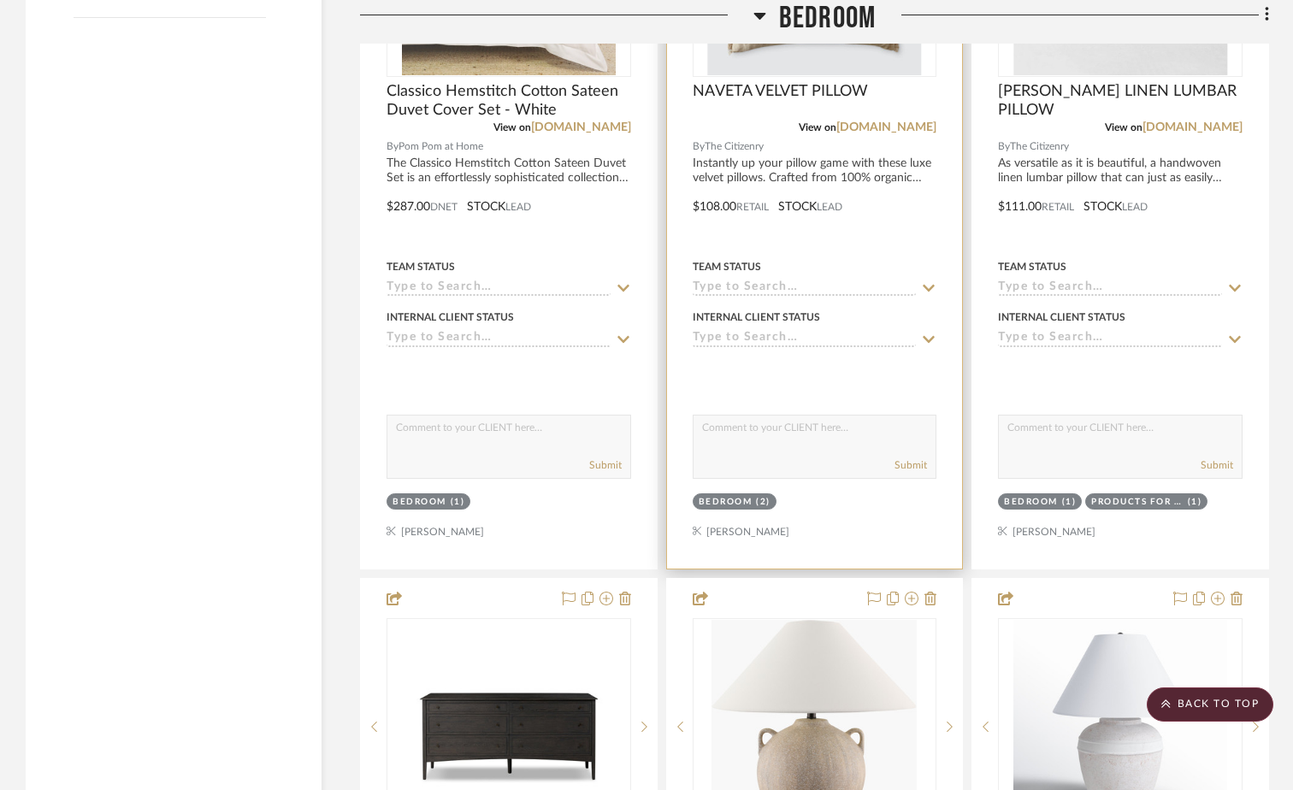
scroll to position [3335, 0]
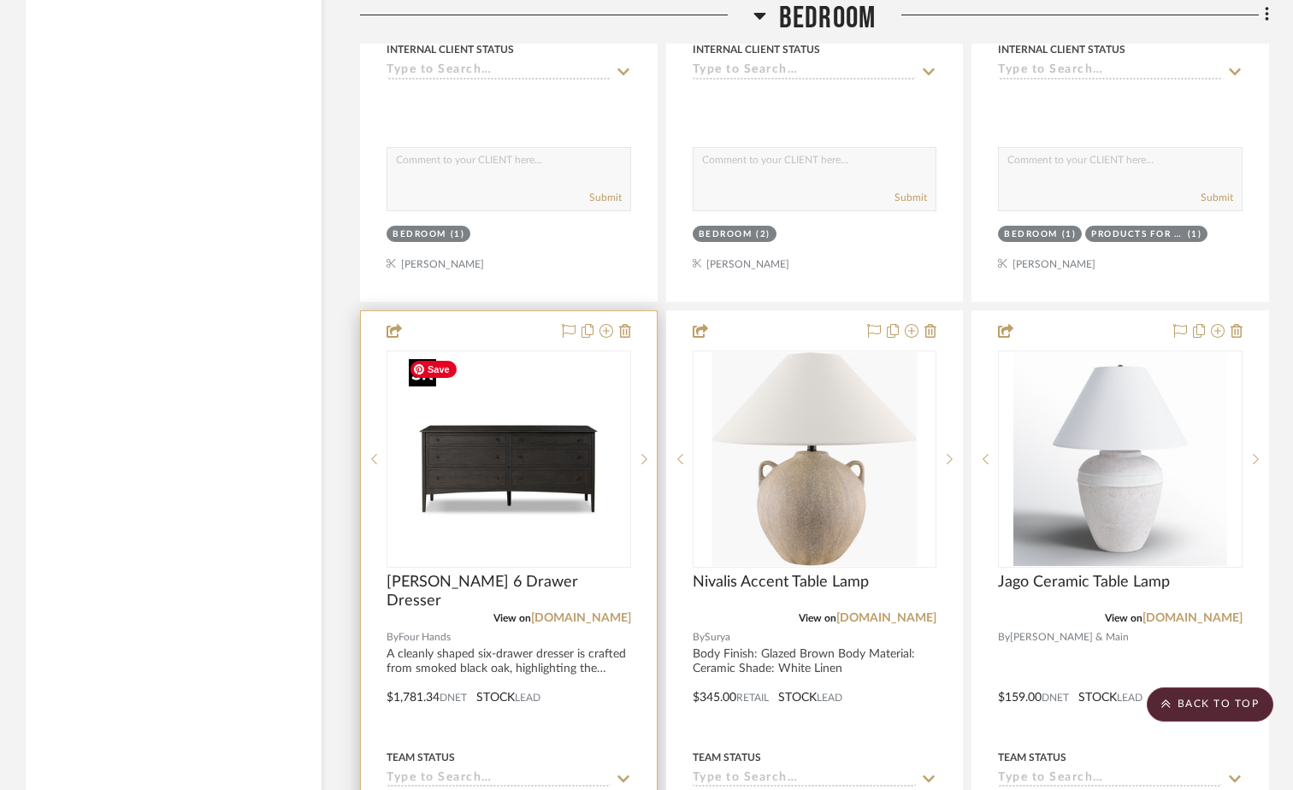
click at [0, 0] on img at bounding box center [0, 0] width 0 height 0
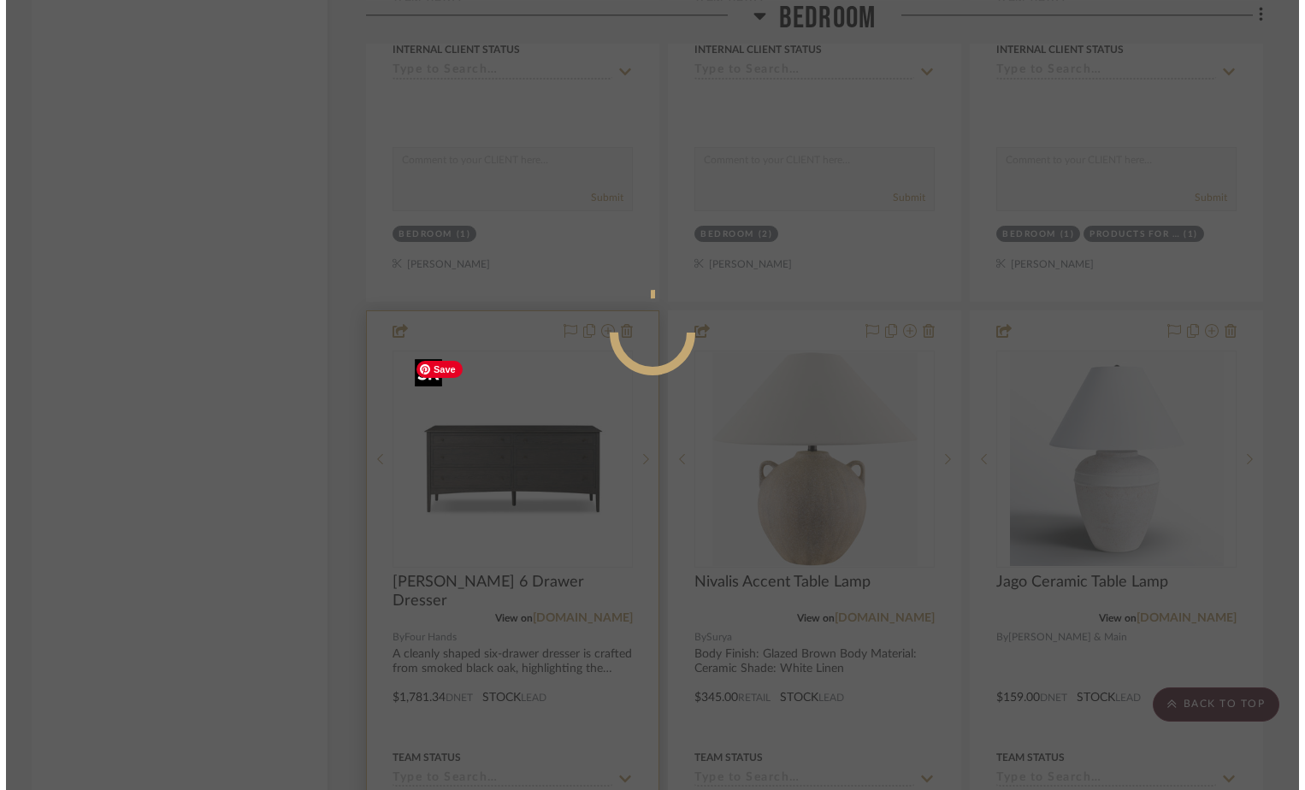
scroll to position [0, 0]
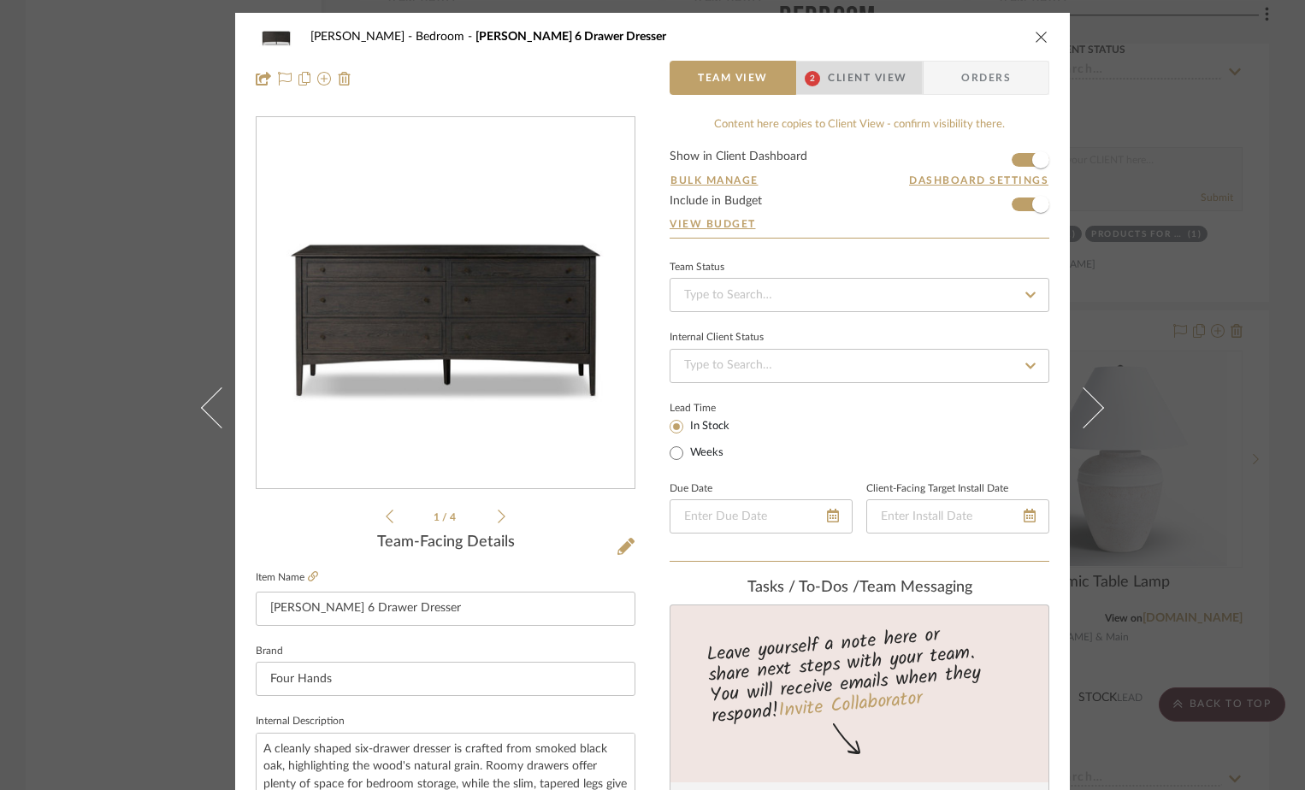
click at [877, 86] on span "Client View" at bounding box center [867, 78] width 79 height 34
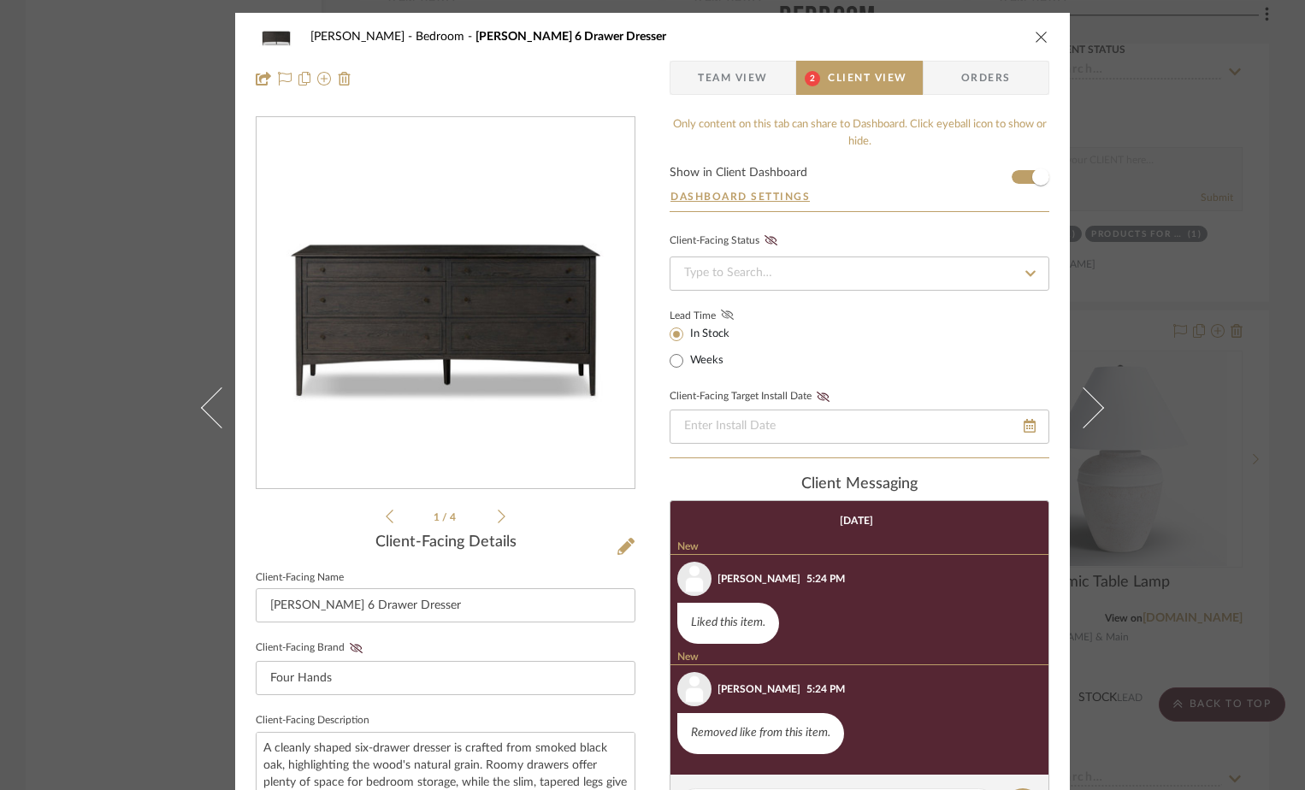
click at [721, 313] on icon at bounding box center [727, 315] width 13 height 10
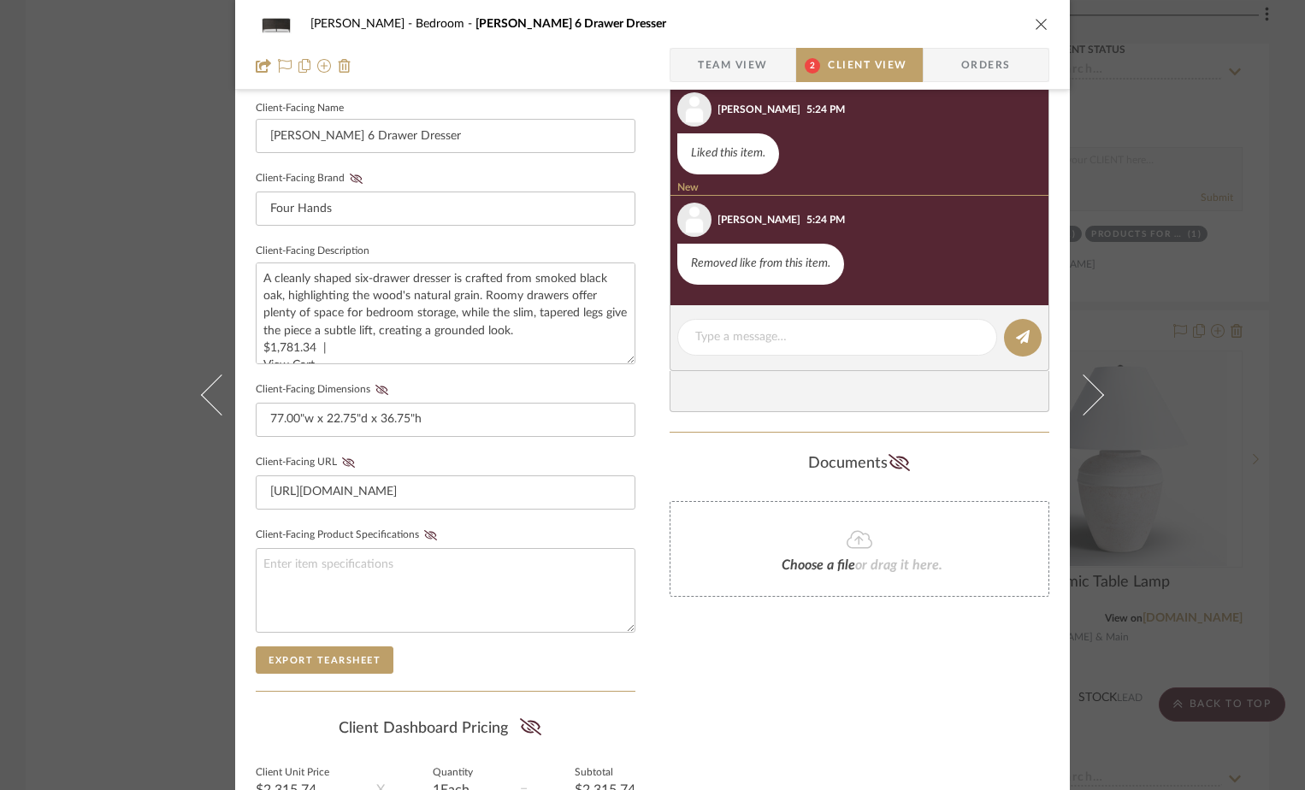
scroll to position [599, 0]
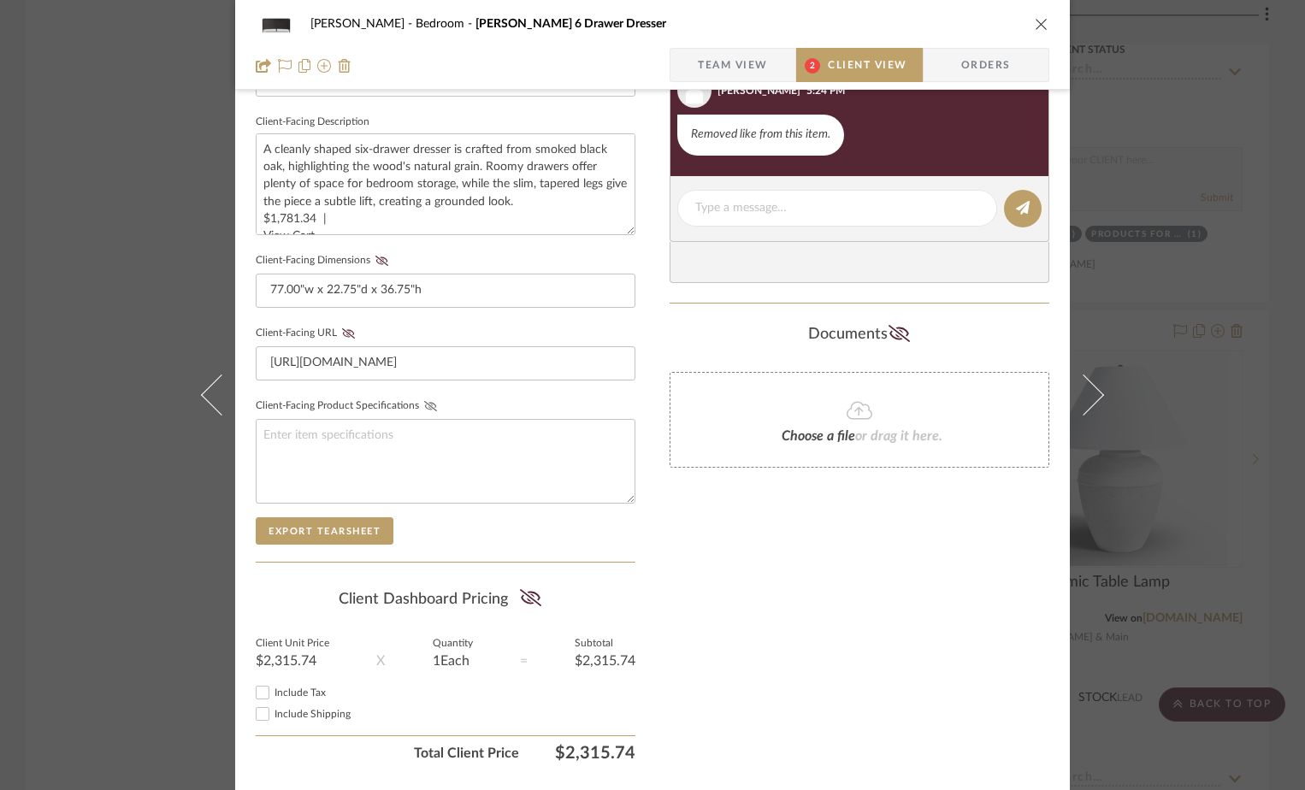
click at [428, 409] on icon at bounding box center [430, 406] width 13 height 10
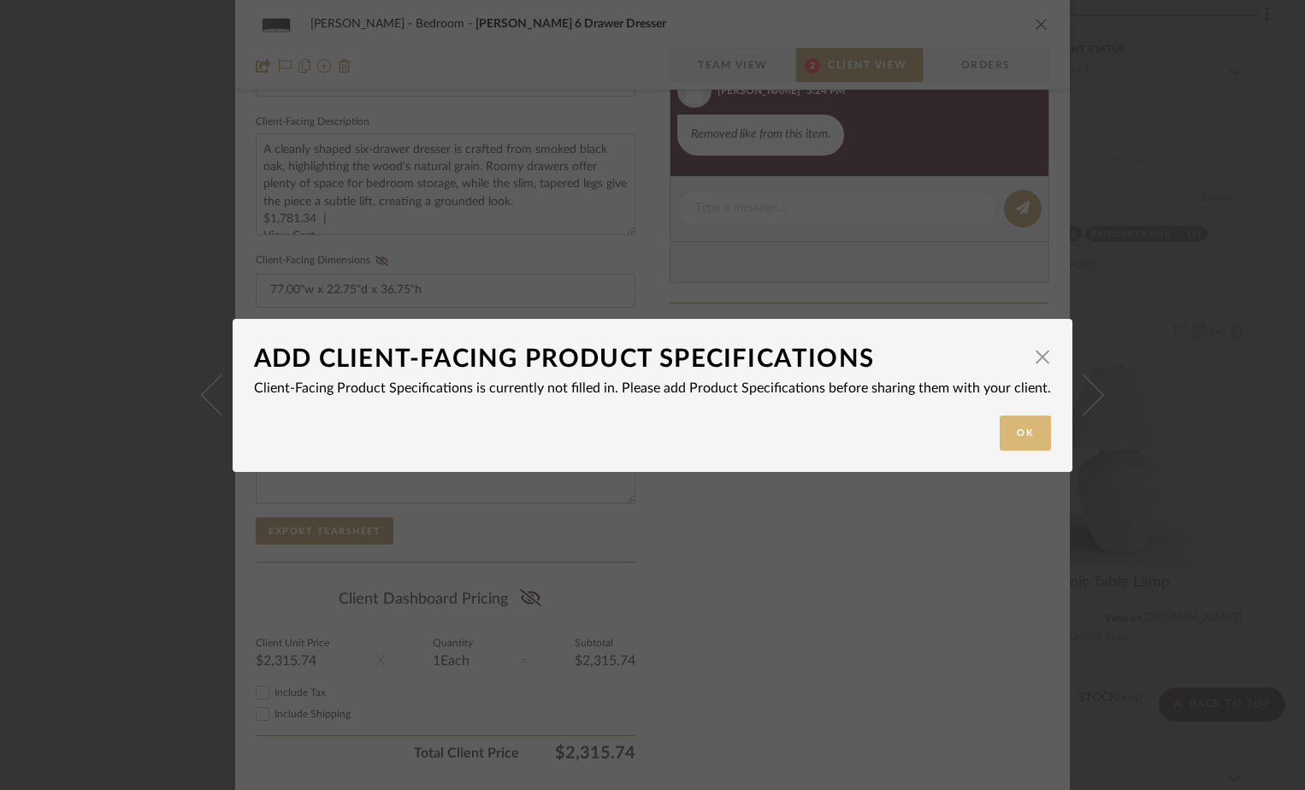
click at [1017, 429] on button "Ok" at bounding box center [1025, 433] width 51 height 35
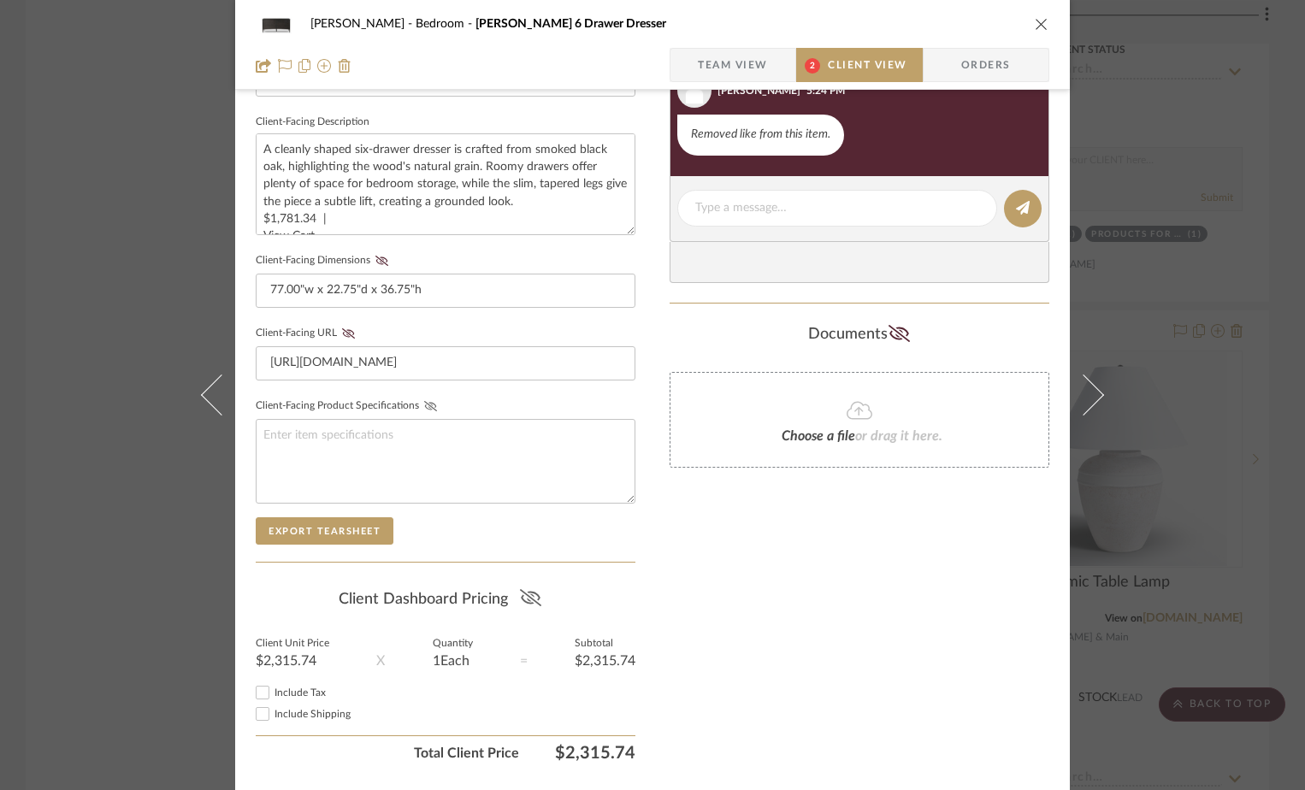
click at [524, 603] on icon at bounding box center [529, 597] width 21 height 17
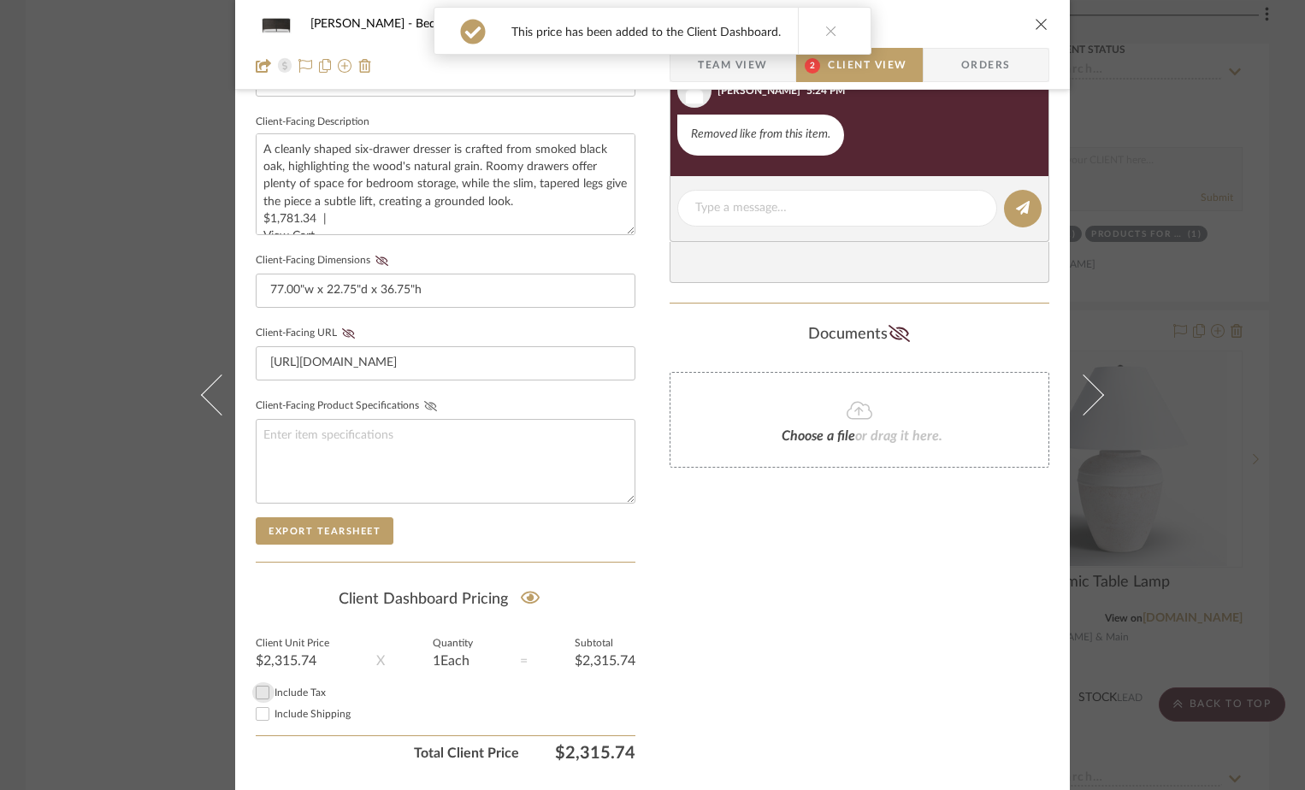
drag, startPoint x: 256, startPoint y: 690, endPoint x: 260, endPoint y: 713, distance: 23.5
click at [256, 691] on input "Include Tax" at bounding box center [262, 692] width 21 height 21
checkbox input "true"
click at [260, 713] on input "Include Shipping" at bounding box center [262, 714] width 21 height 21
checkbox input "true"
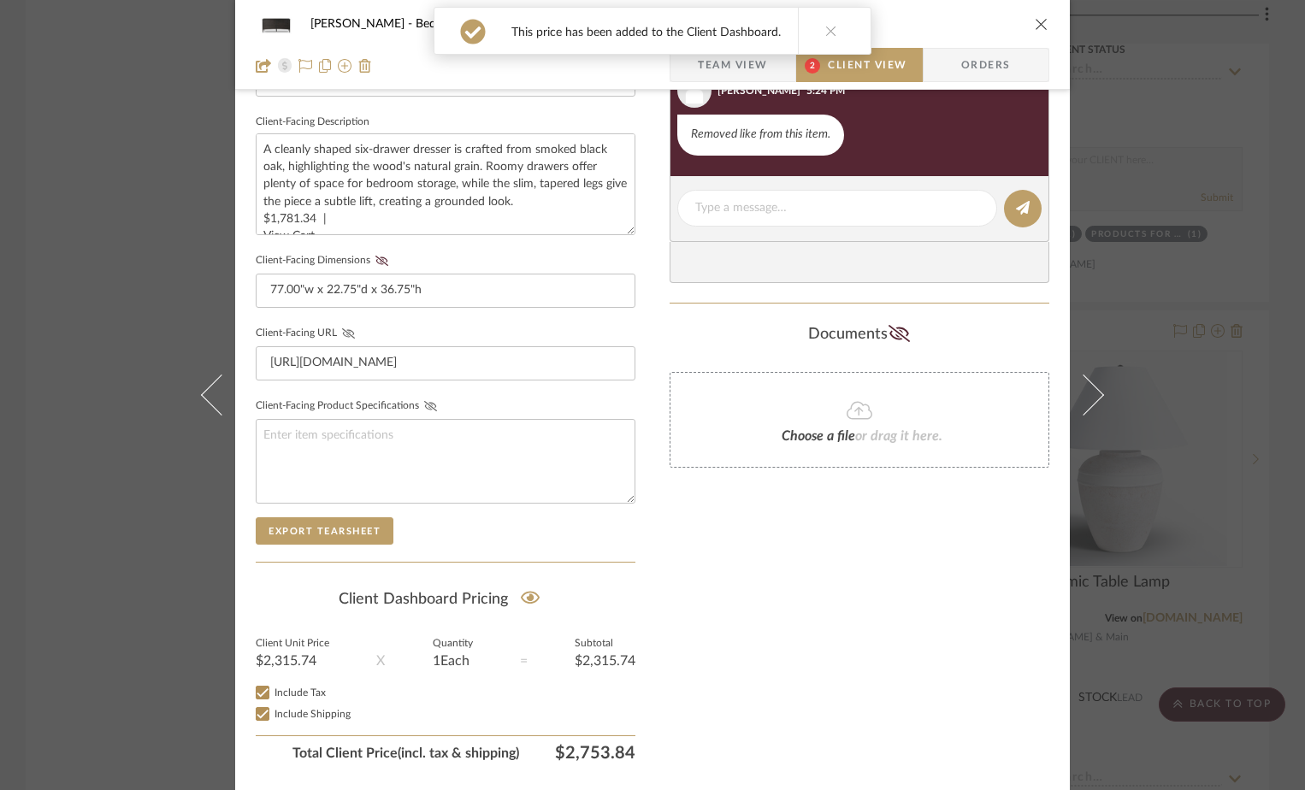
click at [345, 331] on icon at bounding box center [348, 333] width 13 height 10
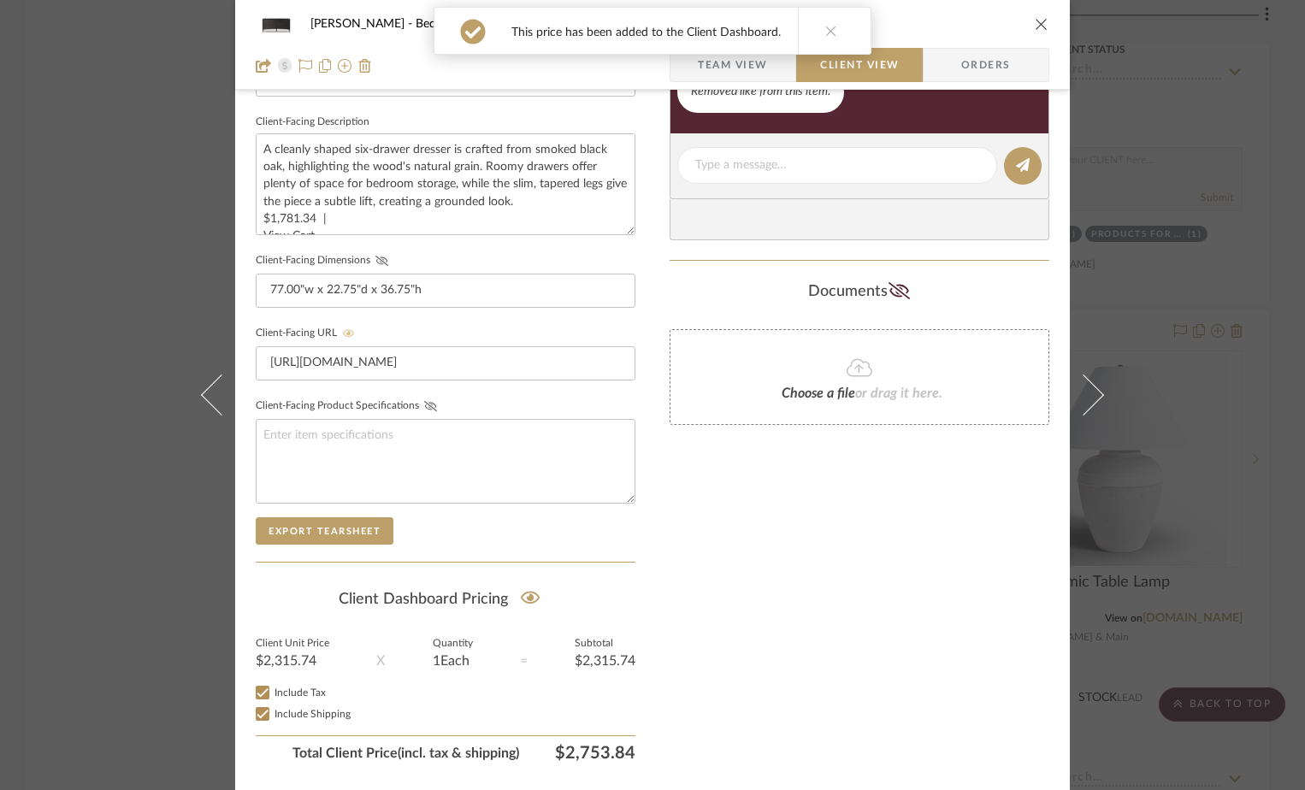
click at [381, 257] on icon at bounding box center [381, 261] width 13 height 10
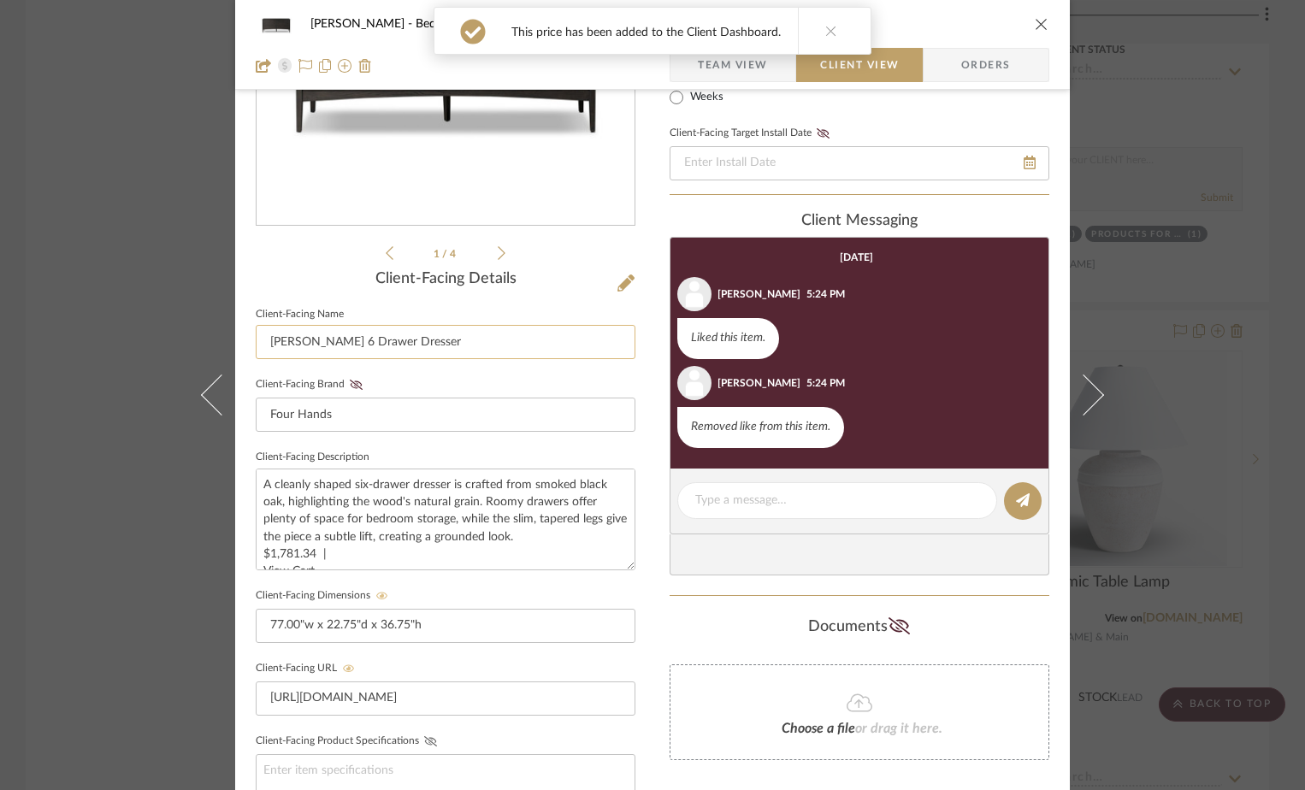
scroll to position [257, 0]
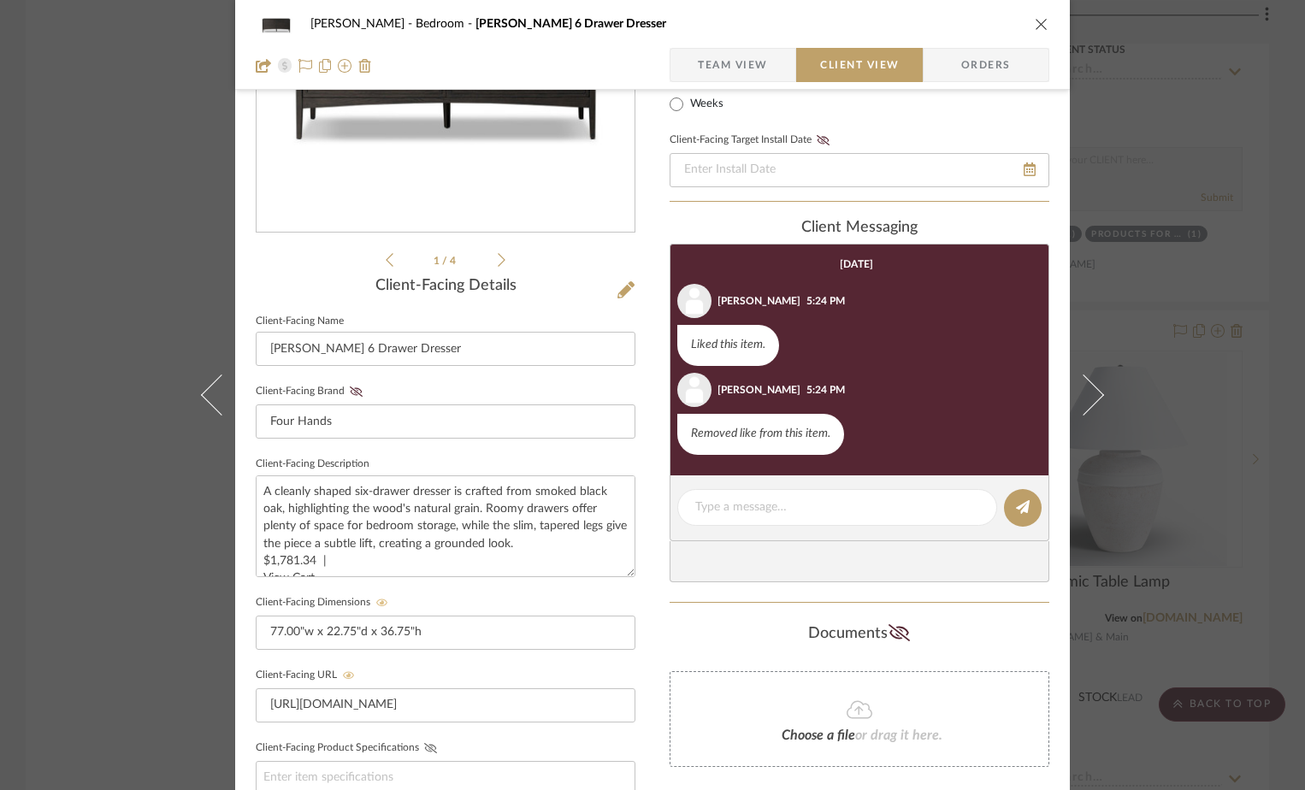
drag, startPoint x: 356, startPoint y: 391, endPoint x: 468, endPoint y: 369, distance: 114.1
click at [361, 391] on button "Client-Facing Brand" at bounding box center [356, 392] width 23 height 12
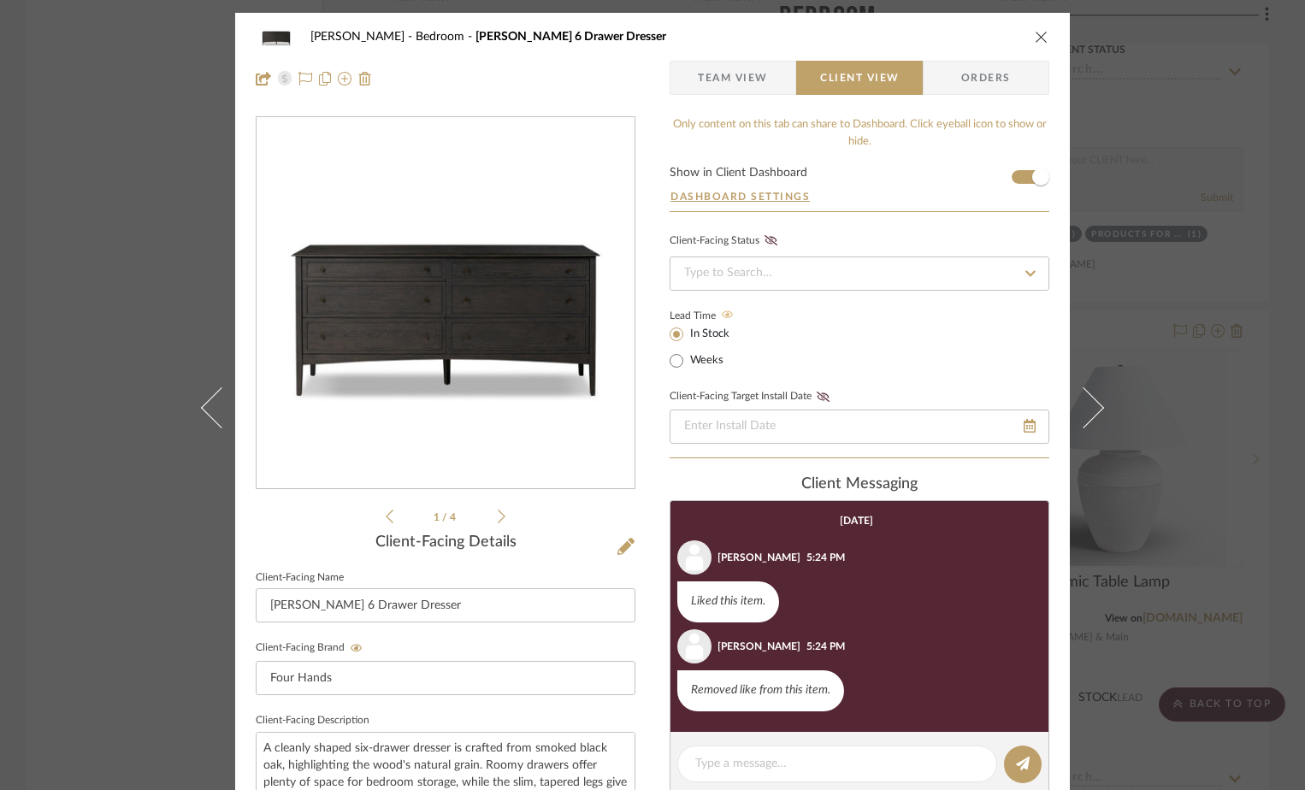
click at [1038, 42] on icon "close" at bounding box center [1042, 37] width 14 height 14
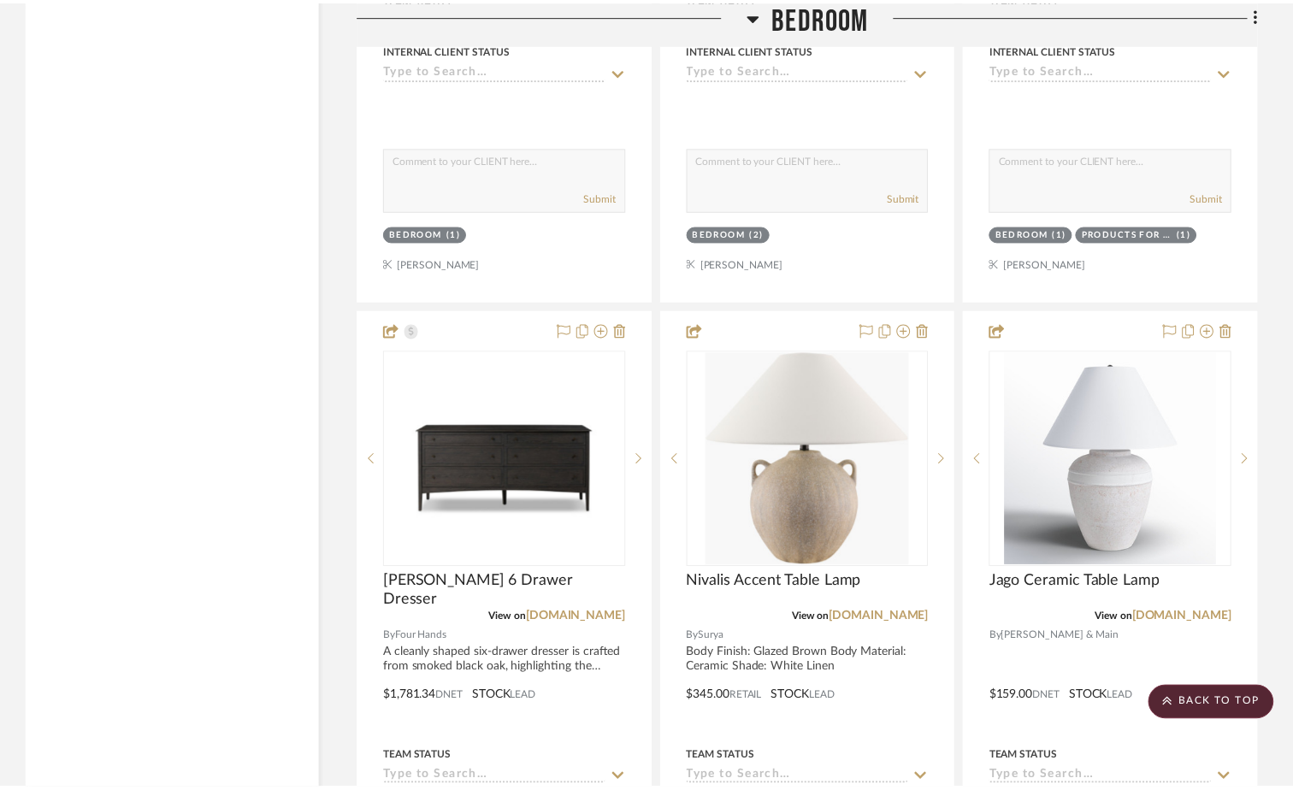
scroll to position [3335, 0]
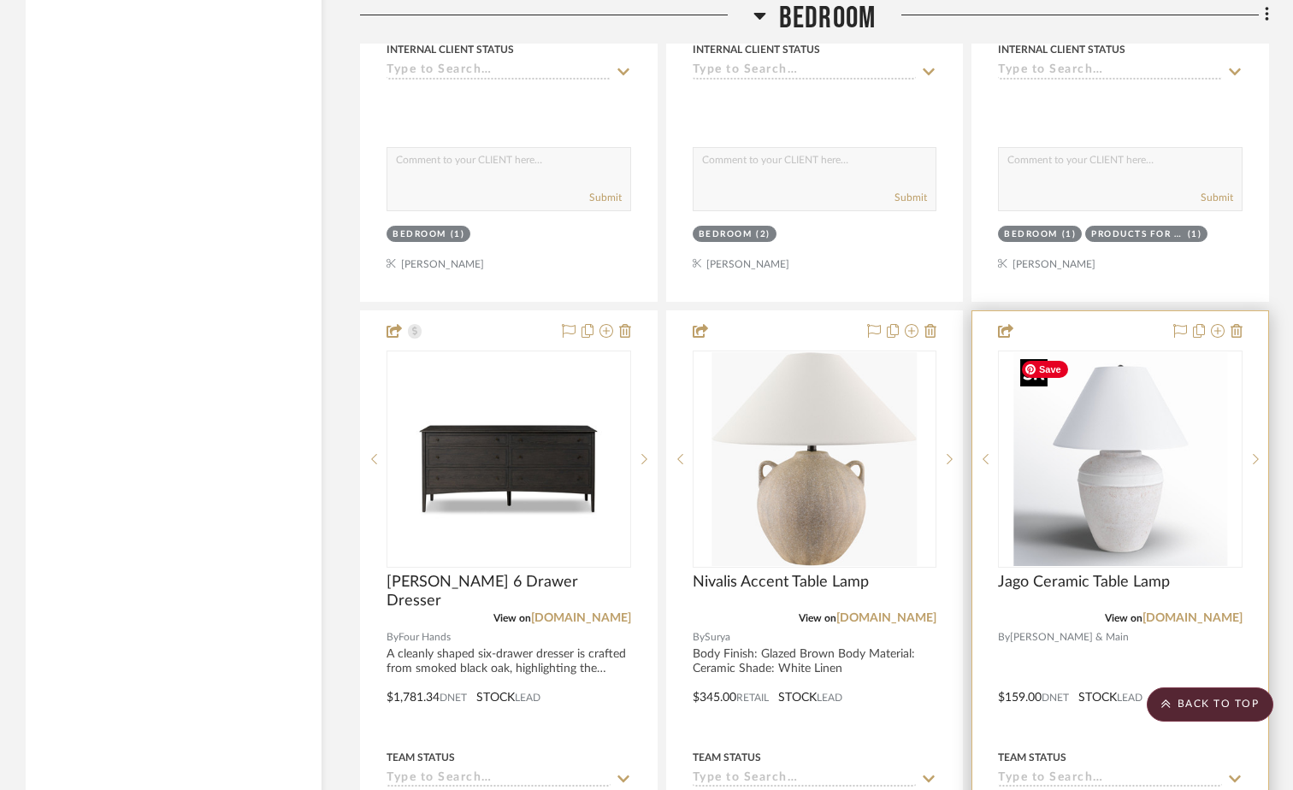
click at [0, 0] on img at bounding box center [0, 0] width 0 height 0
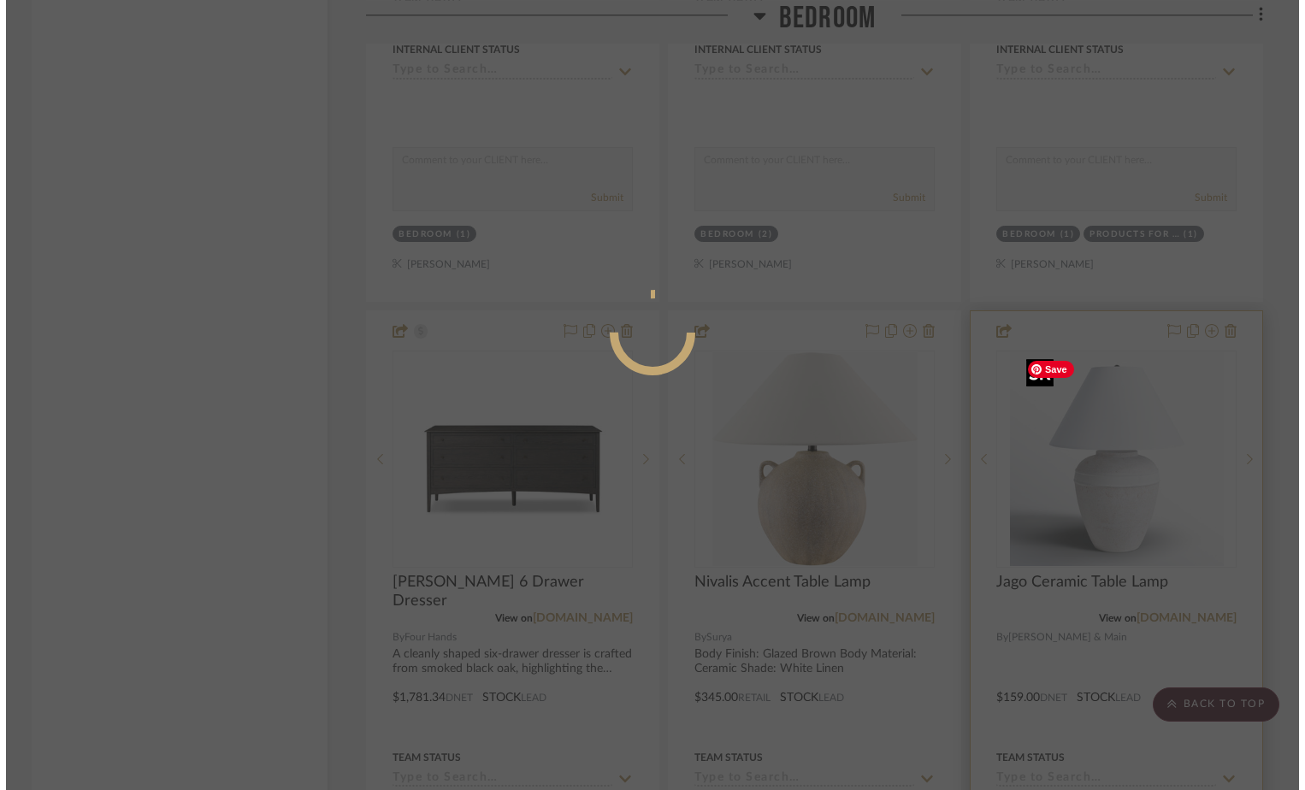
scroll to position [0, 0]
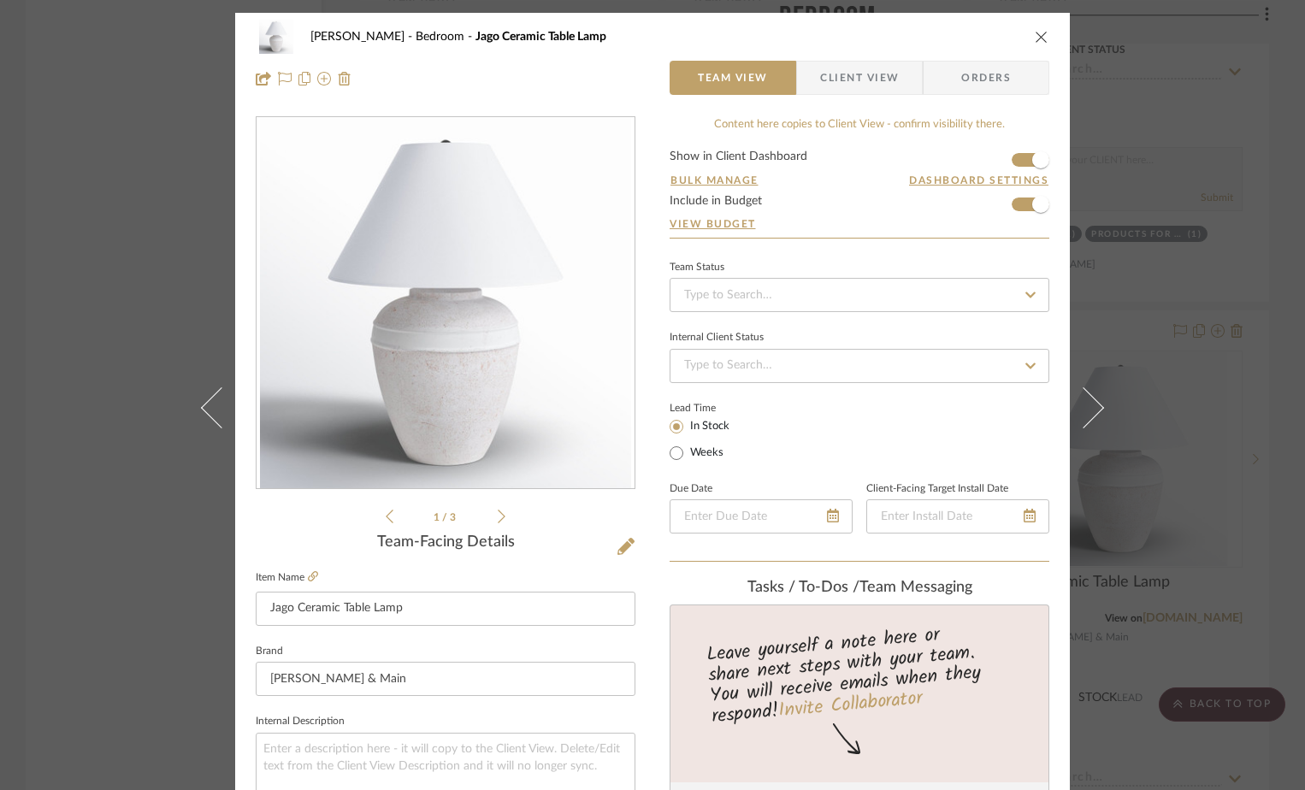
click at [858, 85] on span "Client View" at bounding box center [859, 78] width 79 height 34
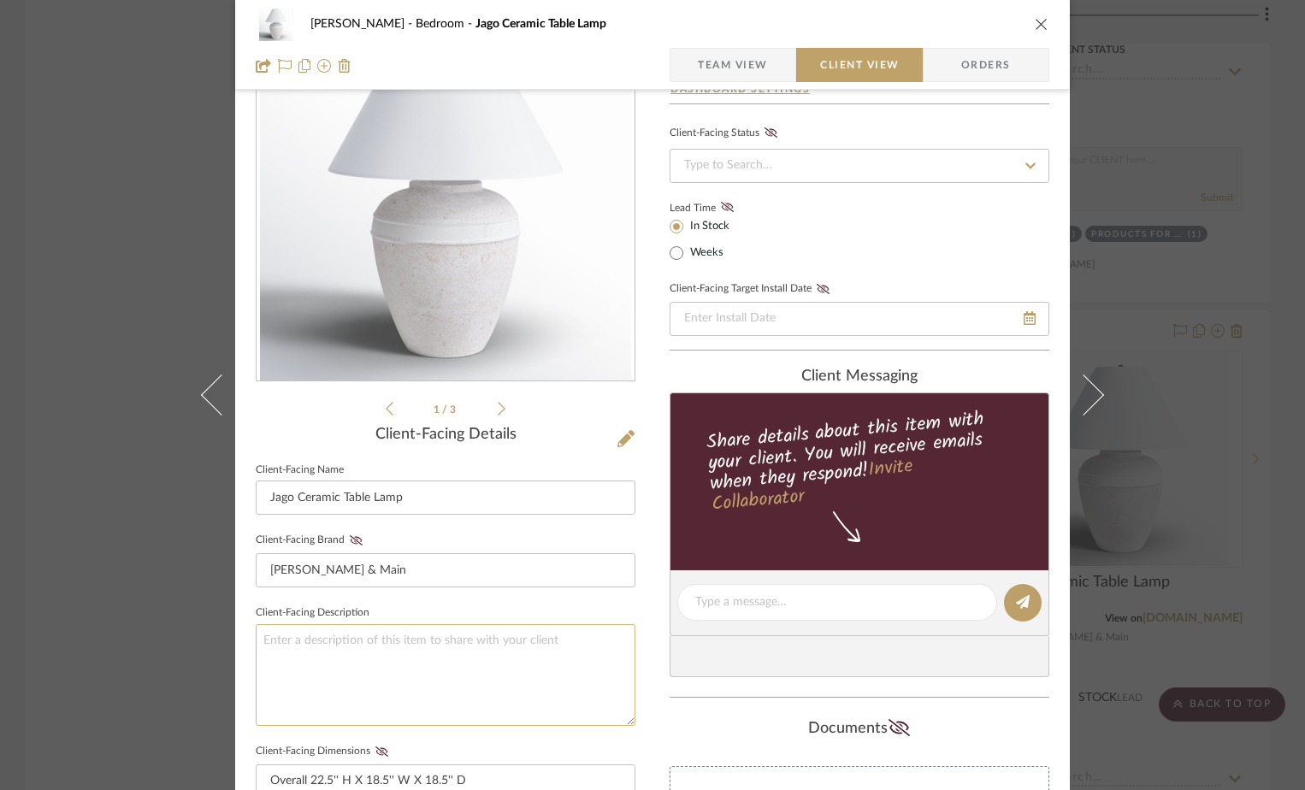
scroll to position [257, 0]
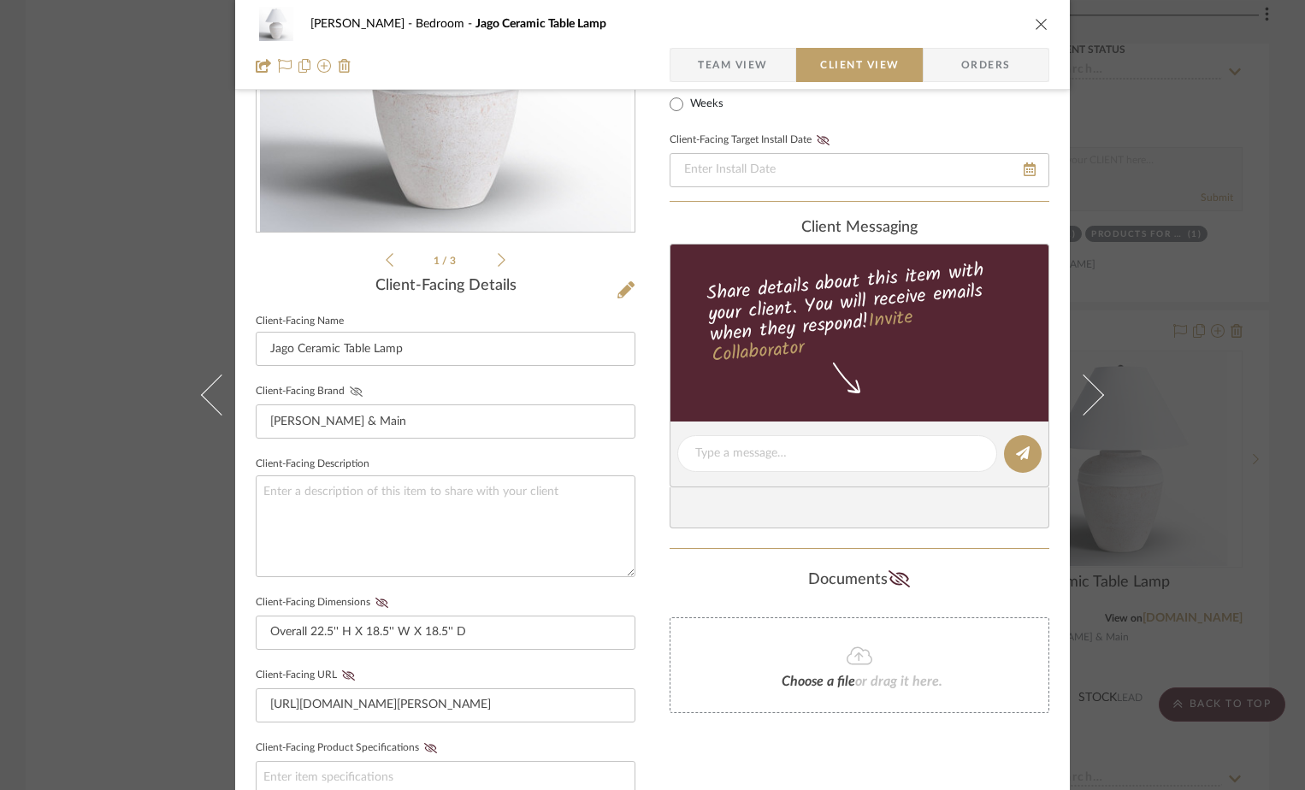
click at [350, 393] on icon at bounding box center [356, 392] width 13 height 10
click at [378, 606] on icon at bounding box center [381, 603] width 13 height 10
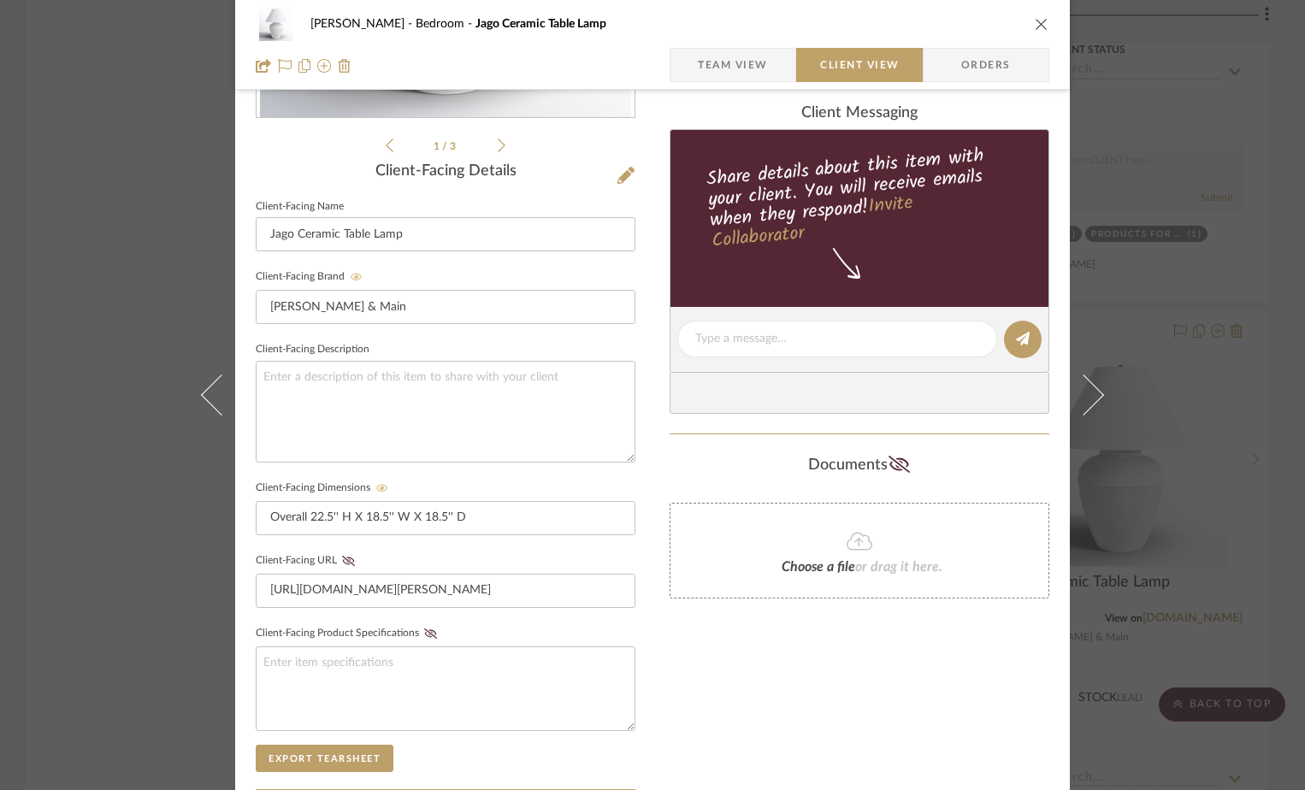
scroll to position [513, 0]
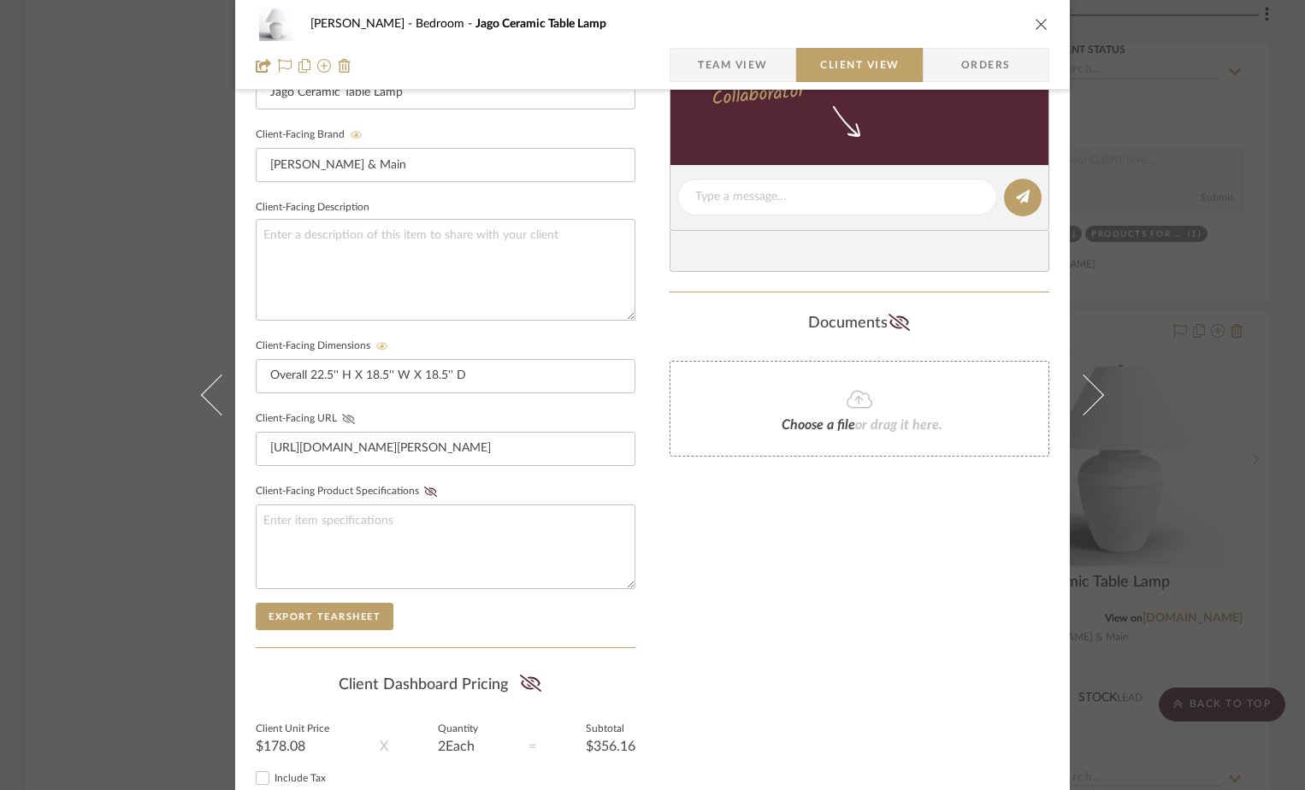
click at [348, 414] on icon at bounding box center [348, 419] width 13 height 10
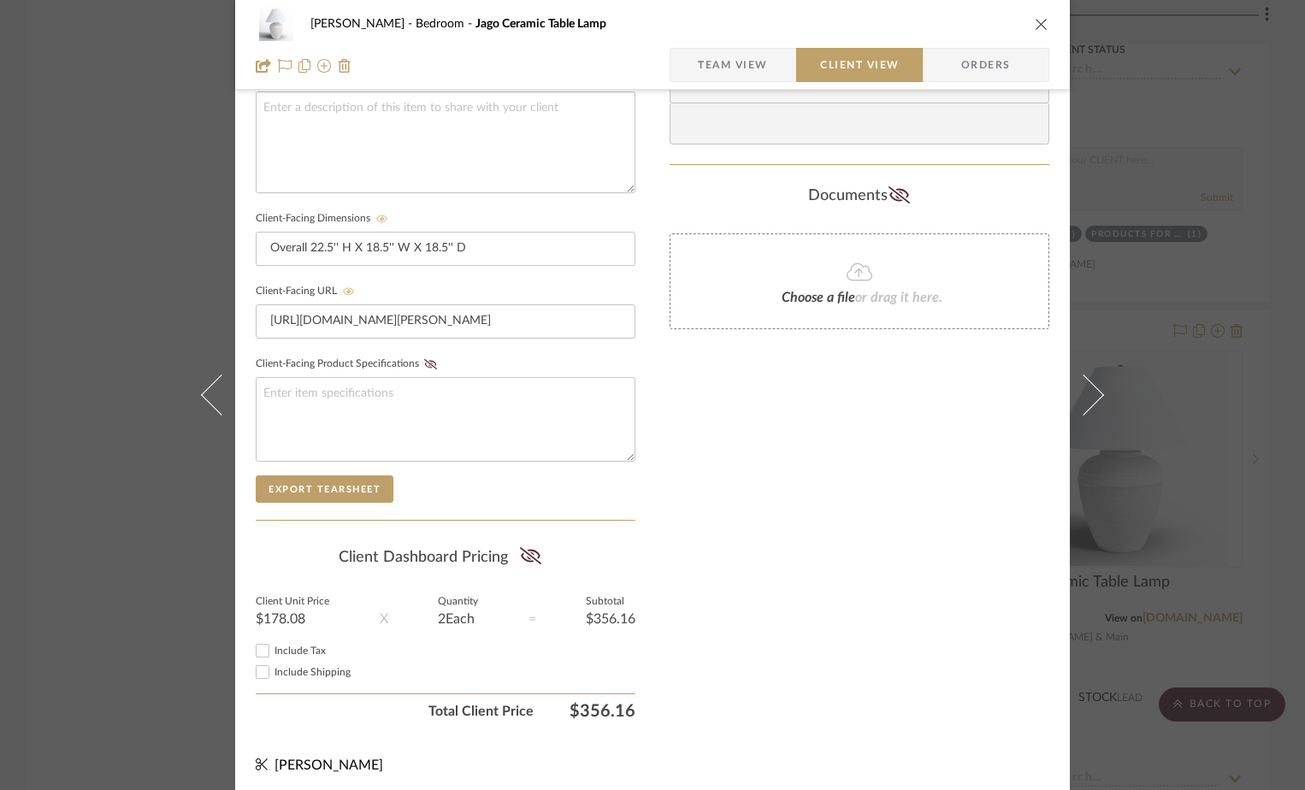
scroll to position [647, 0]
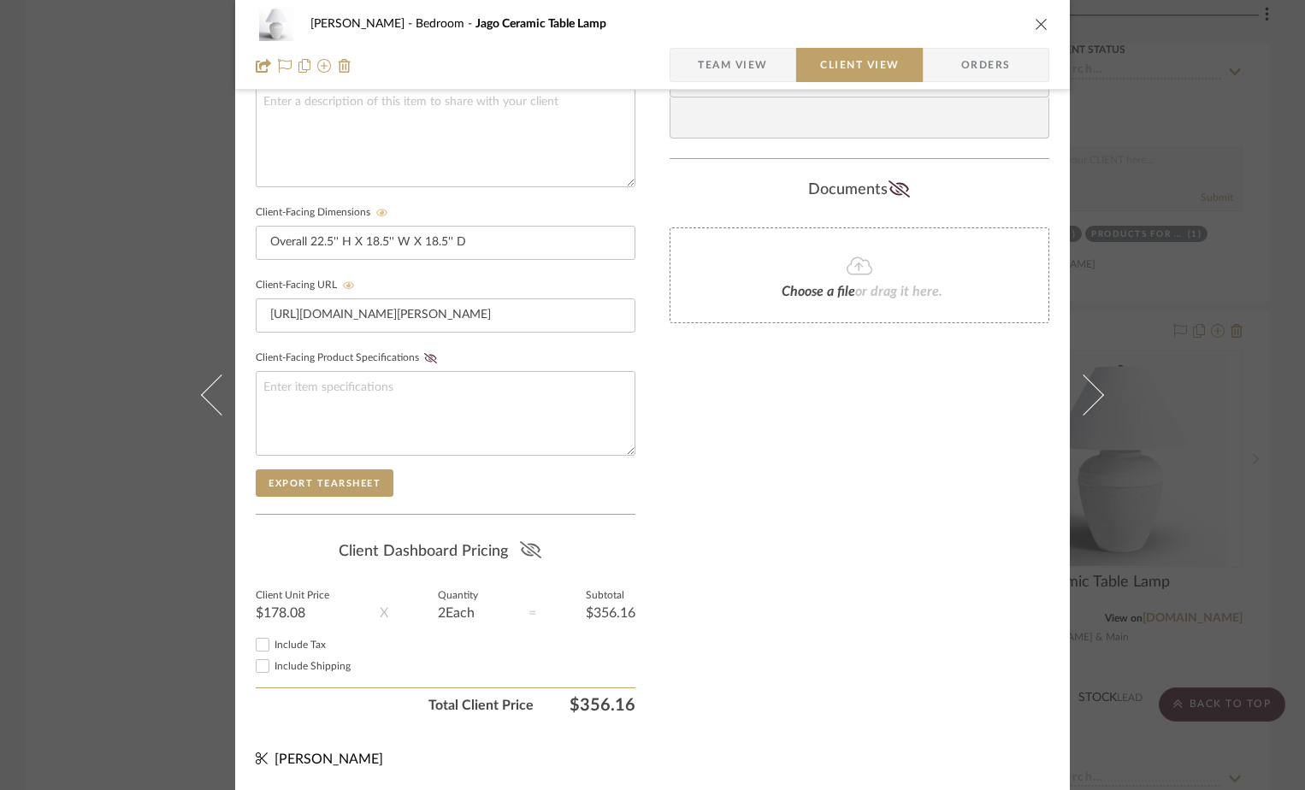
click at [527, 551] on icon at bounding box center [529, 549] width 21 height 17
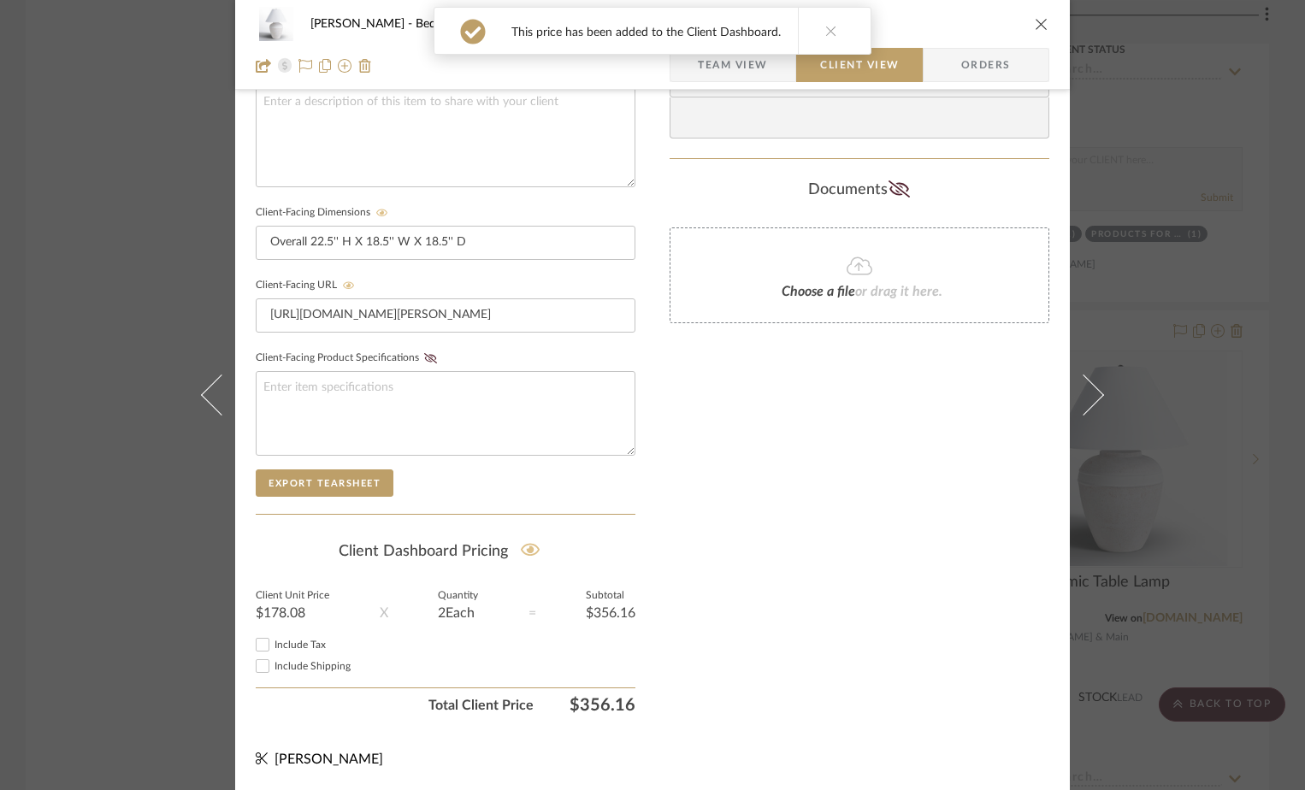
drag, startPoint x: 260, startPoint y: 641, endPoint x: 252, endPoint y: 667, distance: 27.6
click at [260, 643] on input "Include Tax" at bounding box center [262, 645] width 21 height 21
checkbox input "true"
click at [259, 666] on input "Include Shipping" at bounding box center [262, 666] width 21 height 21
checkbox input "false"
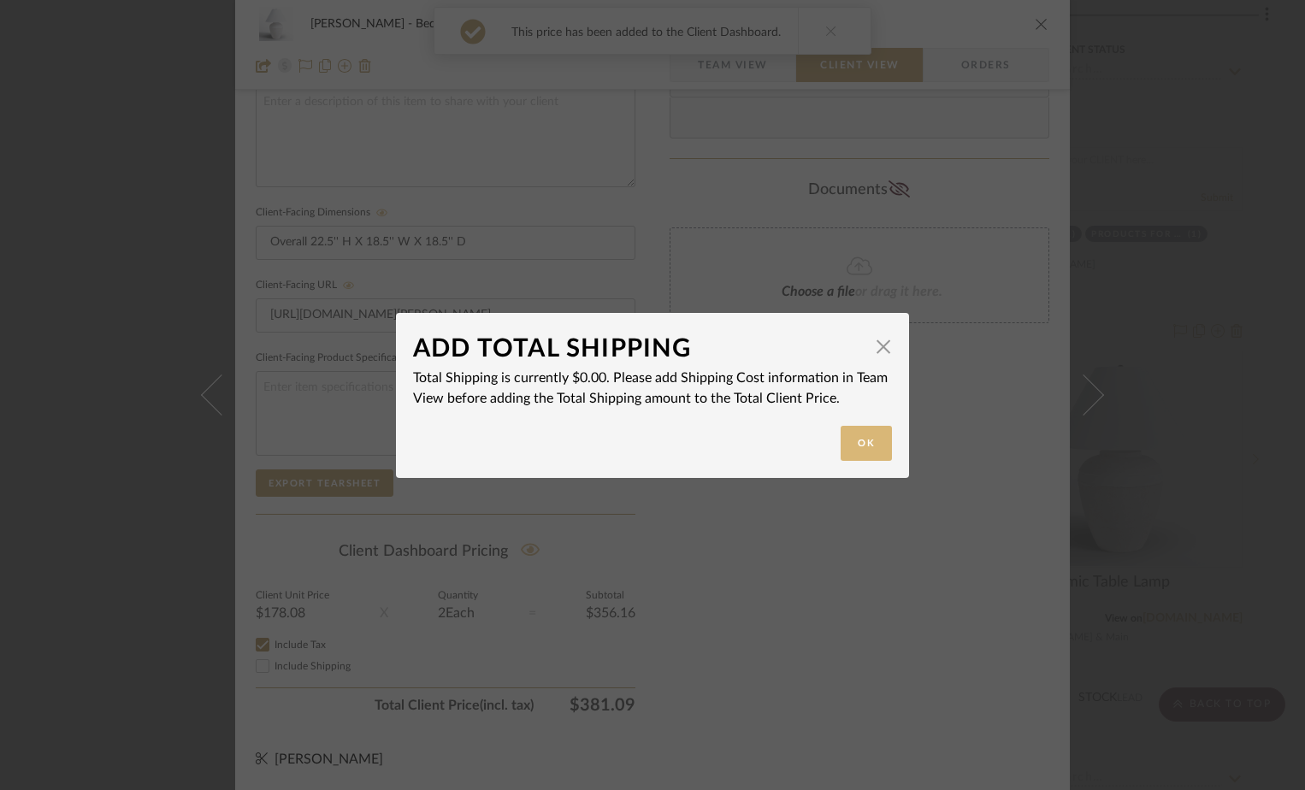
click at [843, 440] on button "Ok" at bounding box center [866, 443] width 51 height 35
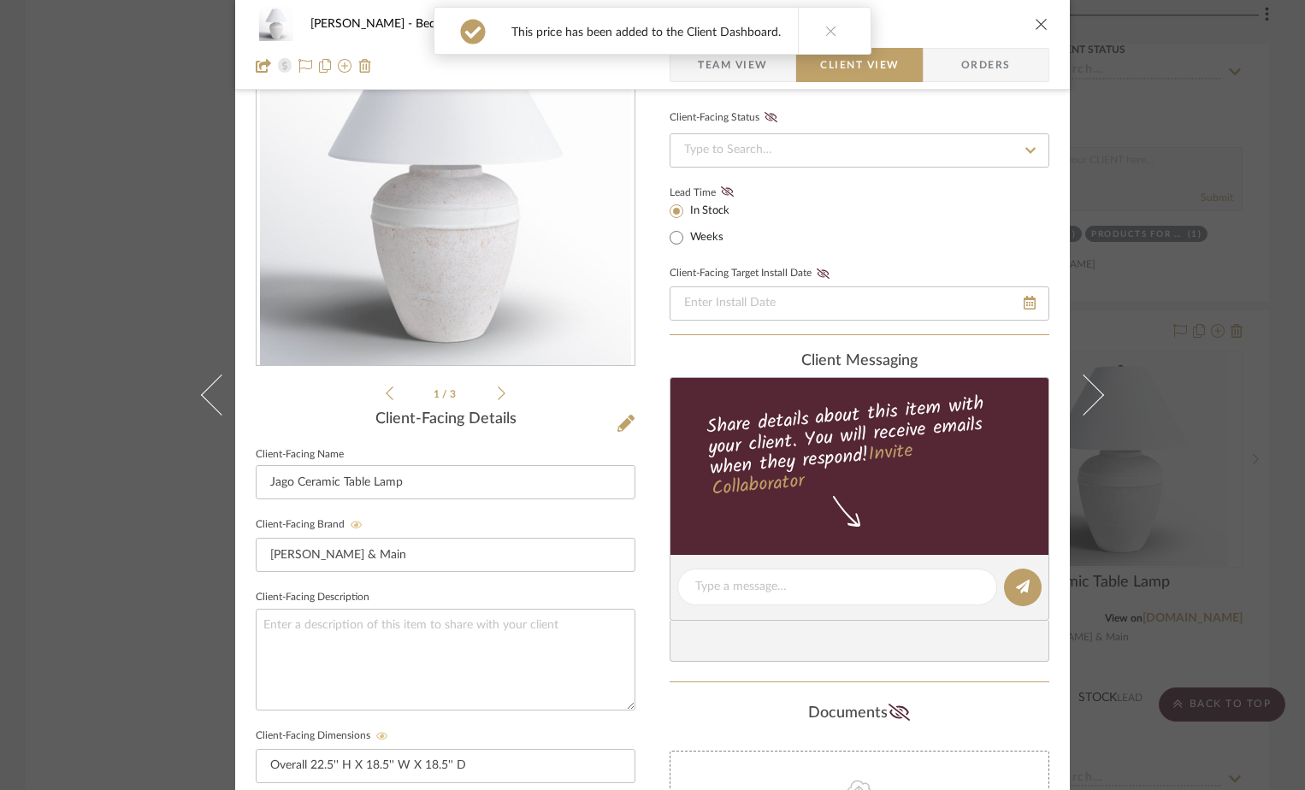
scroll to position [0, 0]
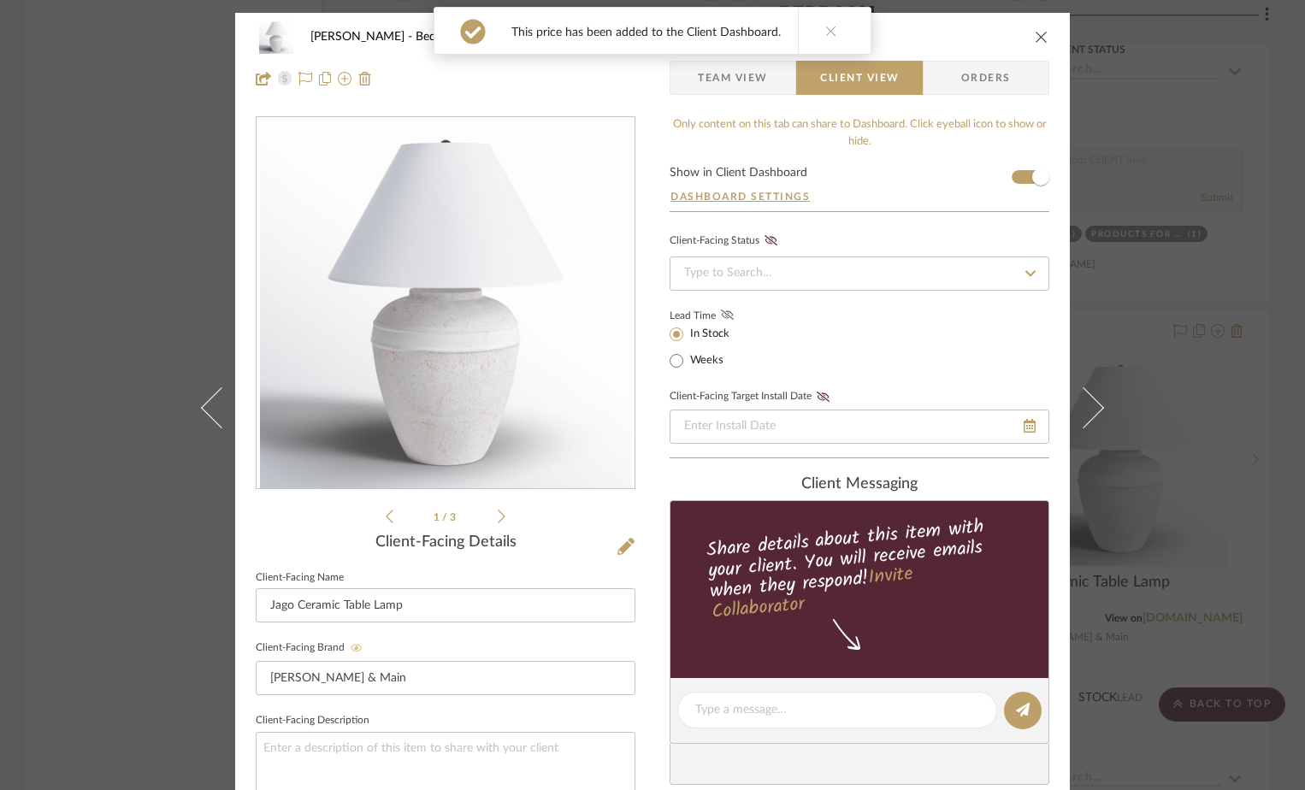
click at [730, 316] on fa-icon at bounding box center [727, 315] width 21 height 15
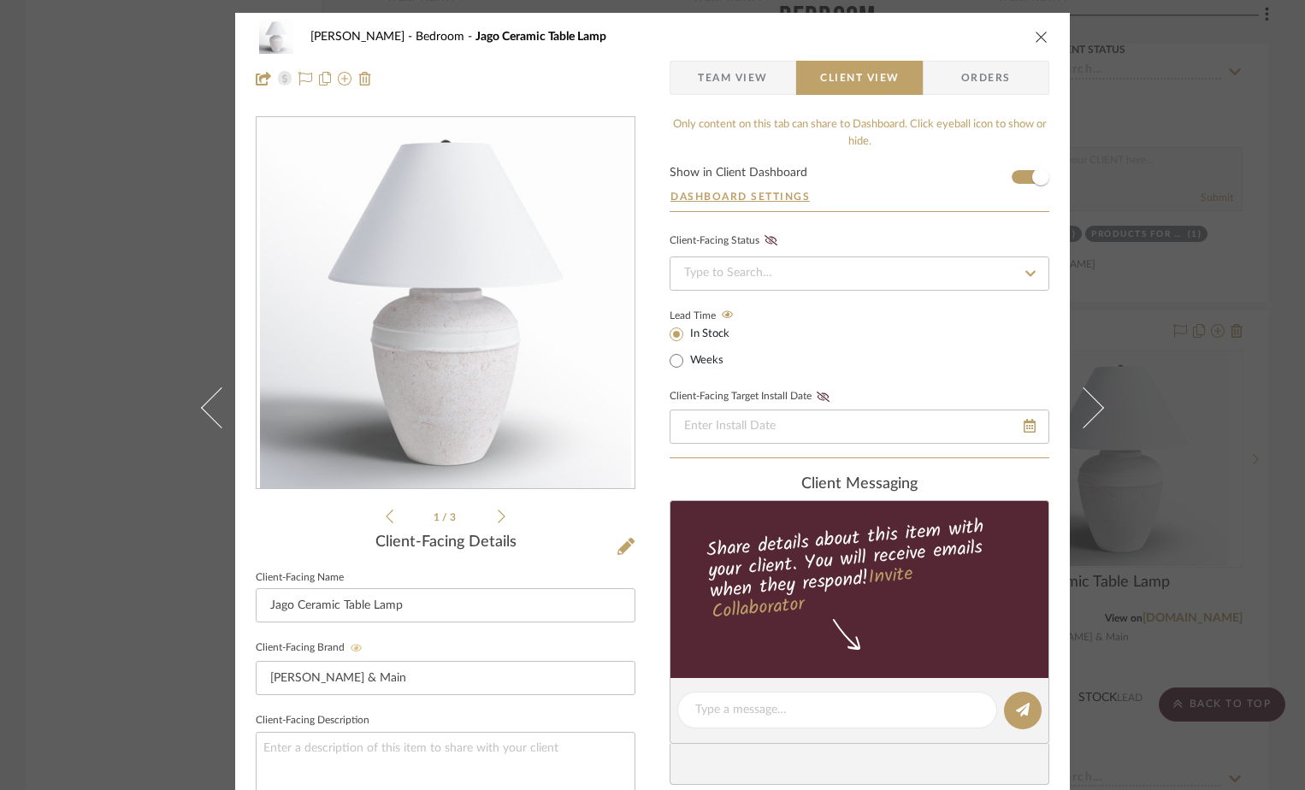
click at [1035, 34] on icon "close" at bounding box center [1042, 37] width 14 height 14
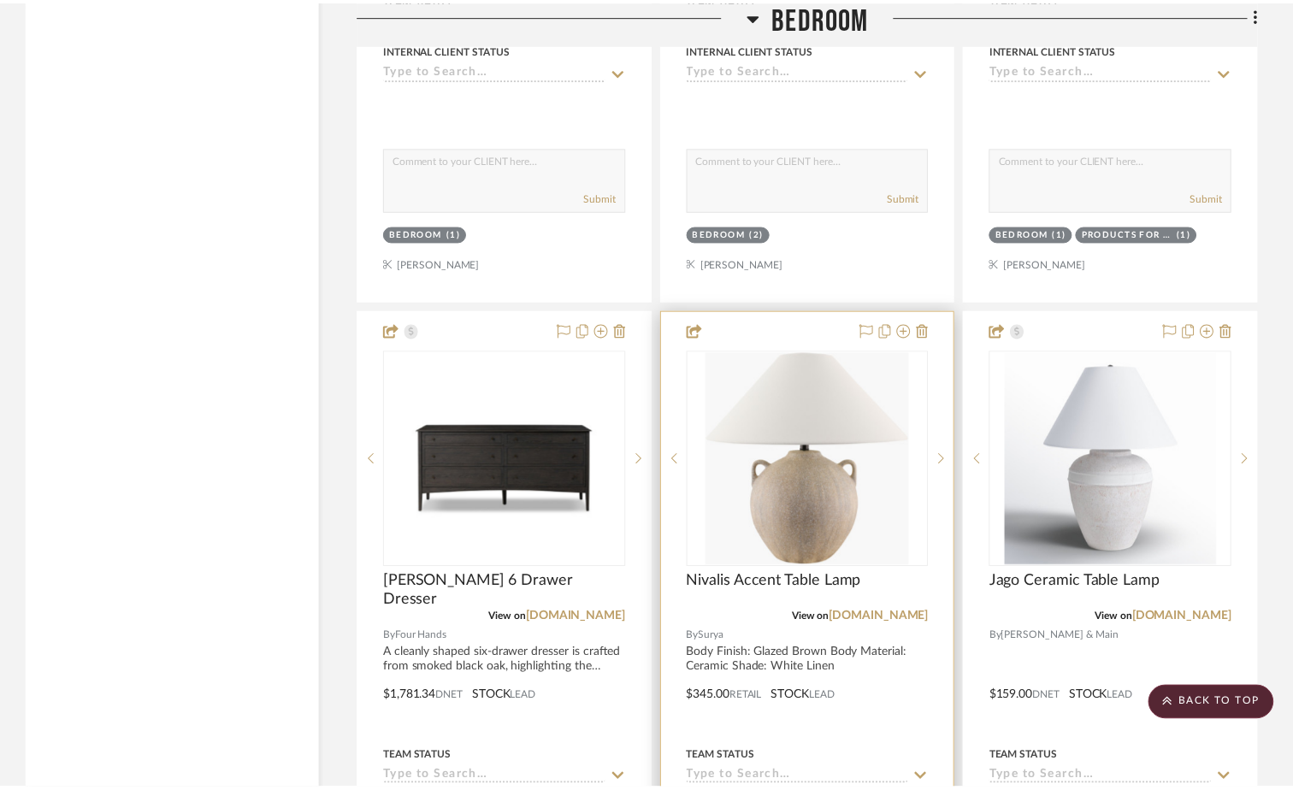
scroll to position [3335, 0]
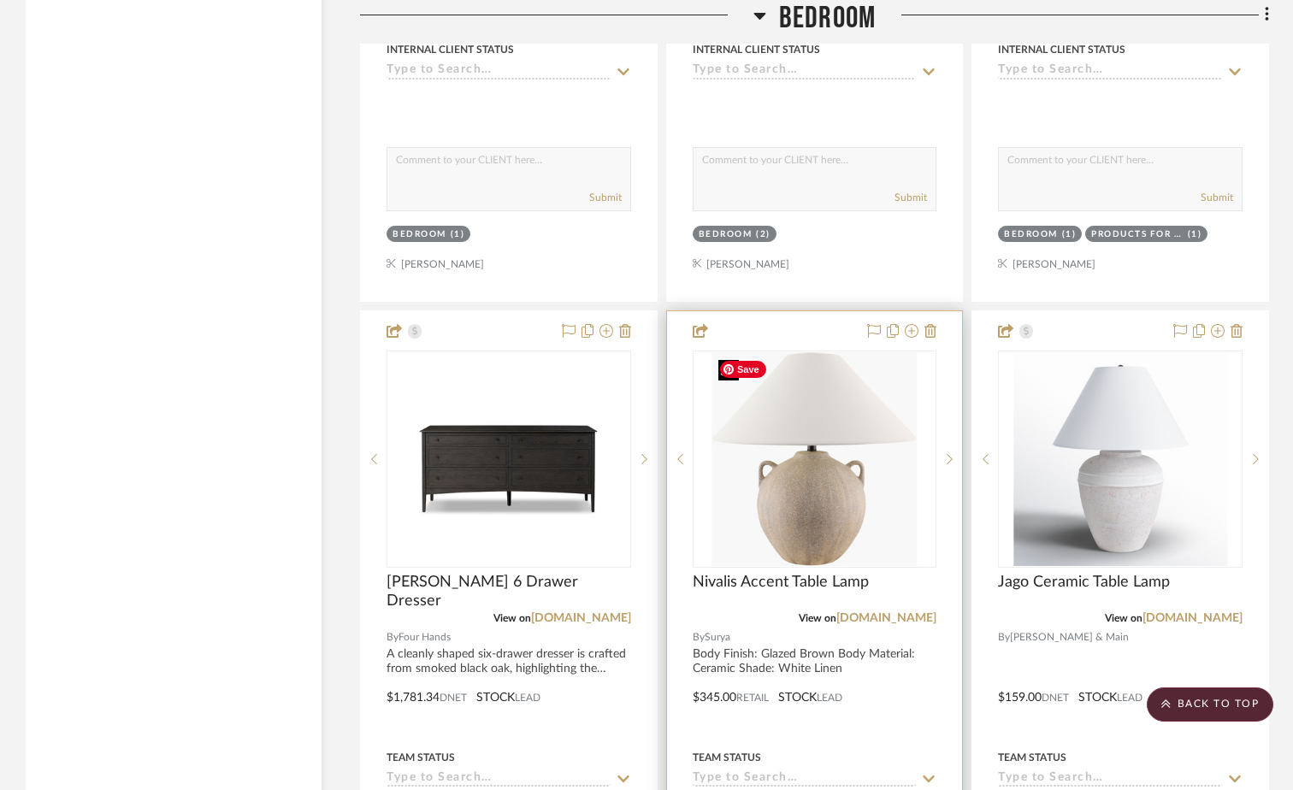
click at [873, 500] on img "0" at bounding box center [814, 459] width 205 height 214
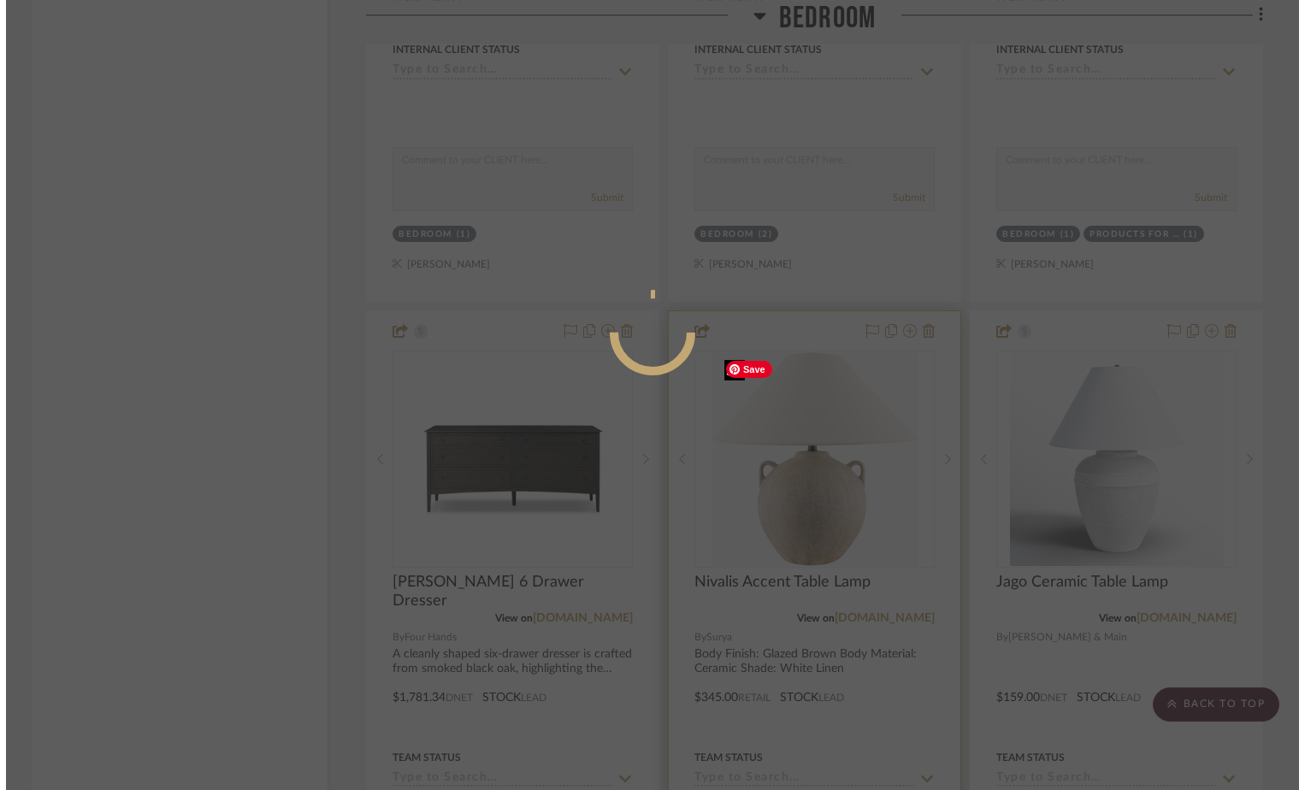
scroll to position [0, 0]
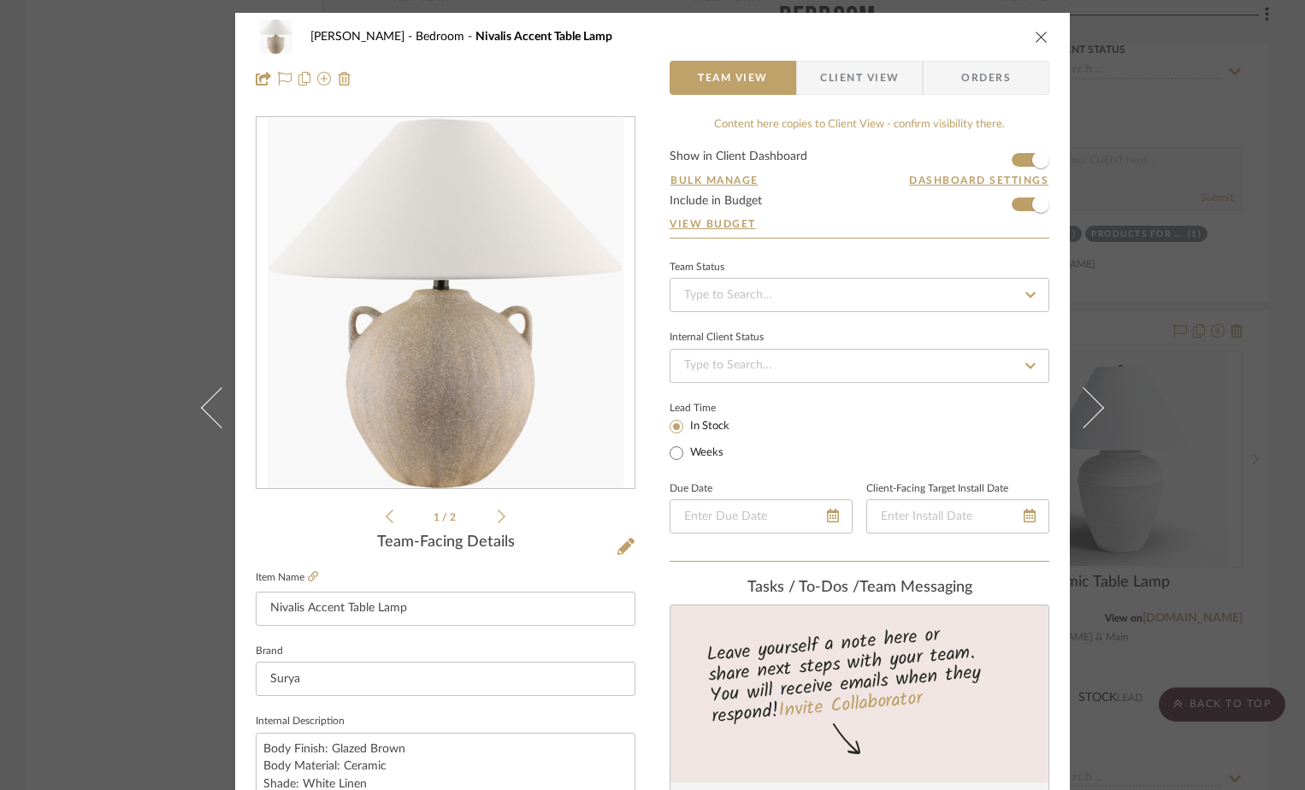
drag, startPoint x: 871, startPoint y: 82, endPoint x: 804, endPoint y: 124, distance: 78.8
click at [871, 82] on span "Client View" at bounding box center [859, 78] width 79 height 34
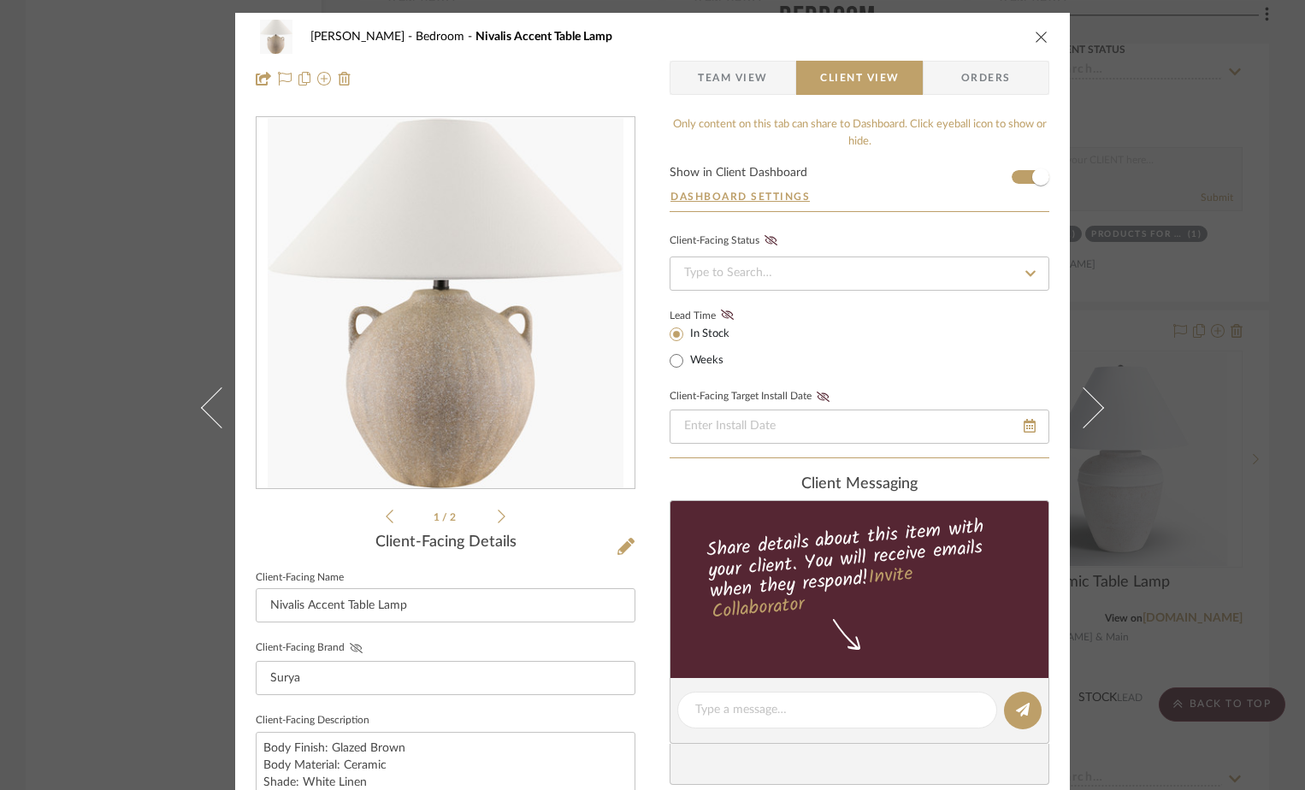
click at [350, 647] on icon at bounding box center [356, 648] width 13 height 10
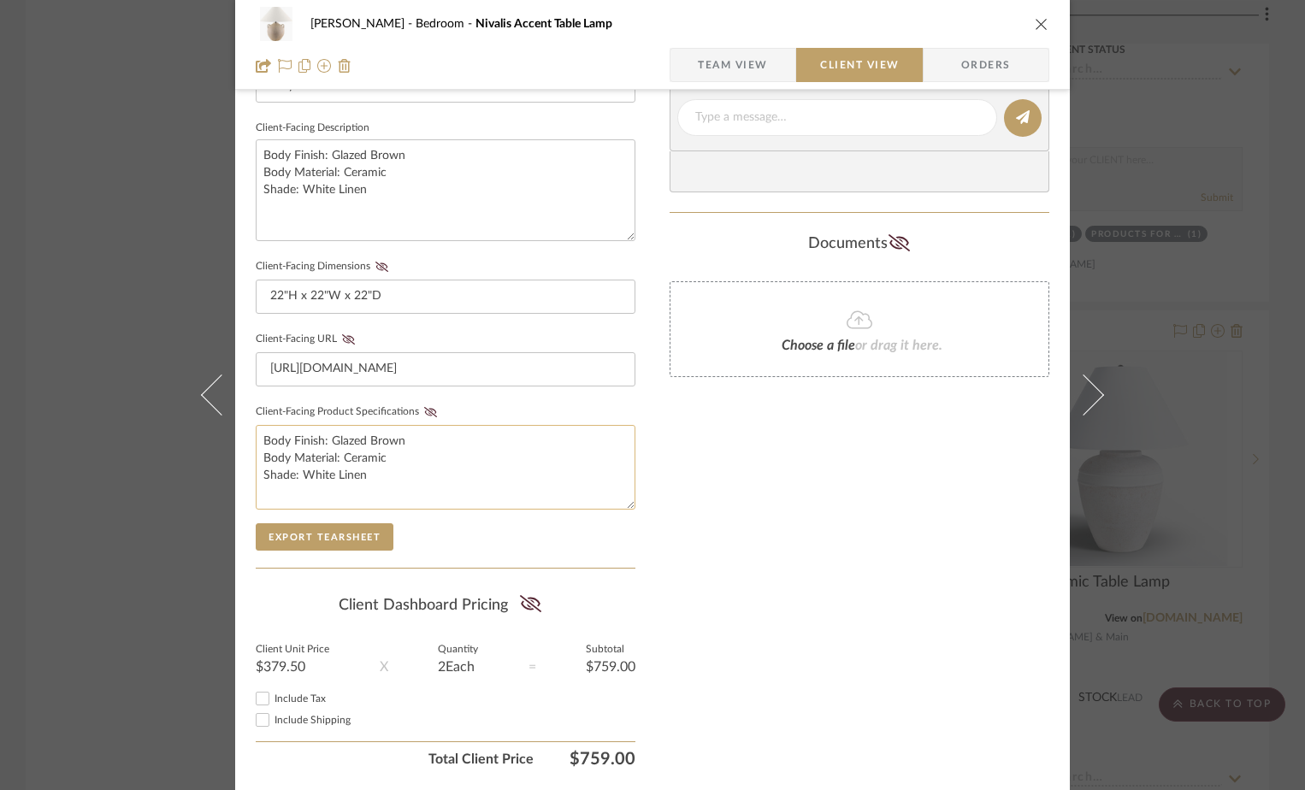
scroll to position [599, 0]
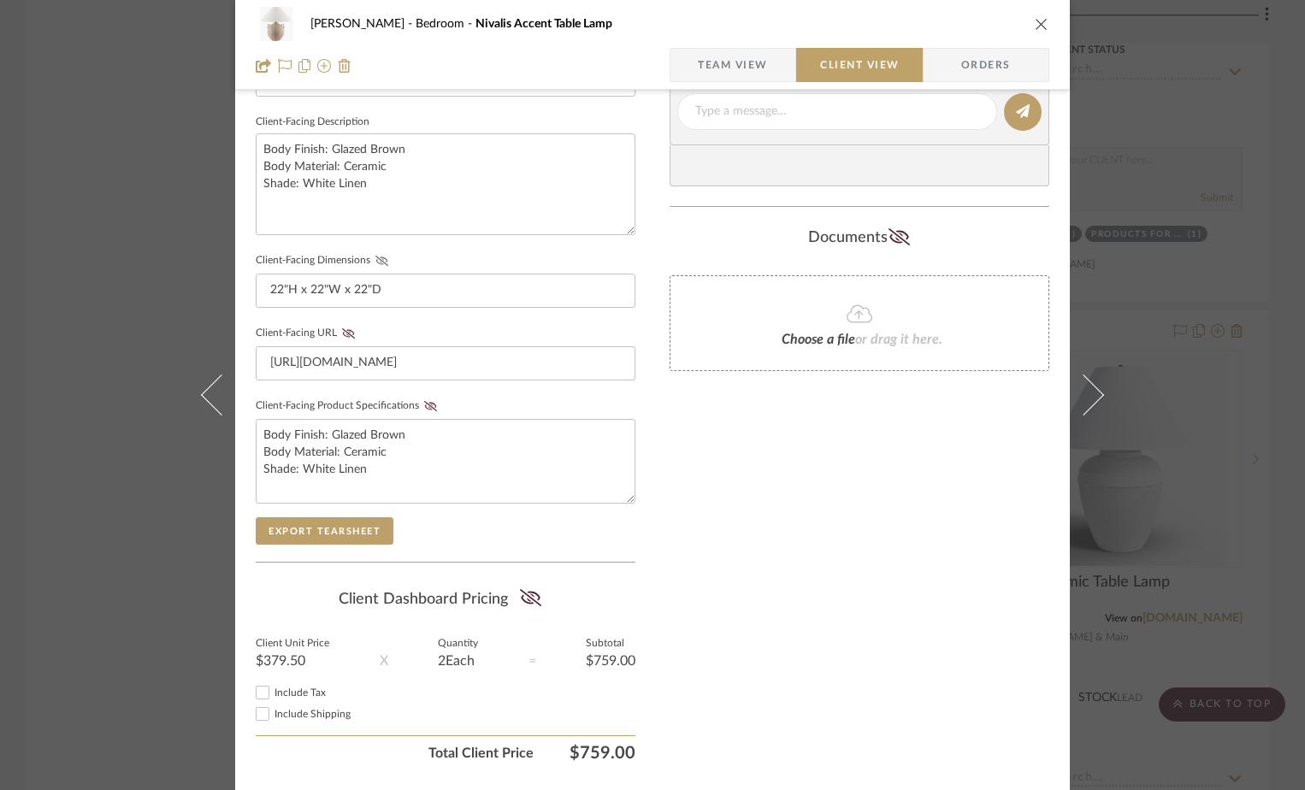
click at [375, 257] on icon at bounding box center [381, 261] width 13 height 10
click at [342, 334] on icon at bounding box center [348, 333] width 13 height 10
click at [424, 403] on icon at bounding box center [430, 406] width 13 height 10
click at [520, 599] on icon at bounding box center [530, 597] width 21 height 17
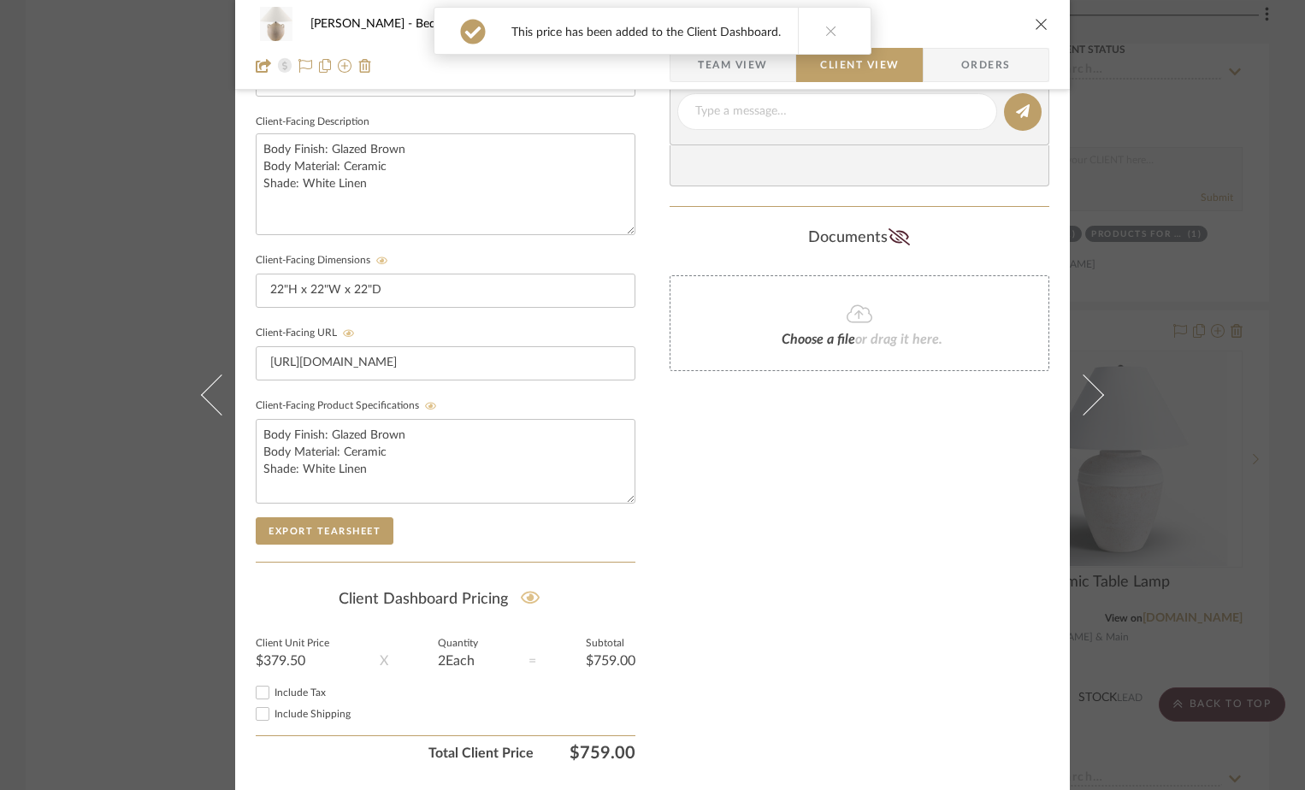
click at [256, 693] on input "Include Tax" at bounding box center [262, 692] width 21 height 21
checkbox input "true"
click at [255, 712] on input "Include Shipping" at bounding box center [262, 714] width 21 height 21
checkbox input "false"
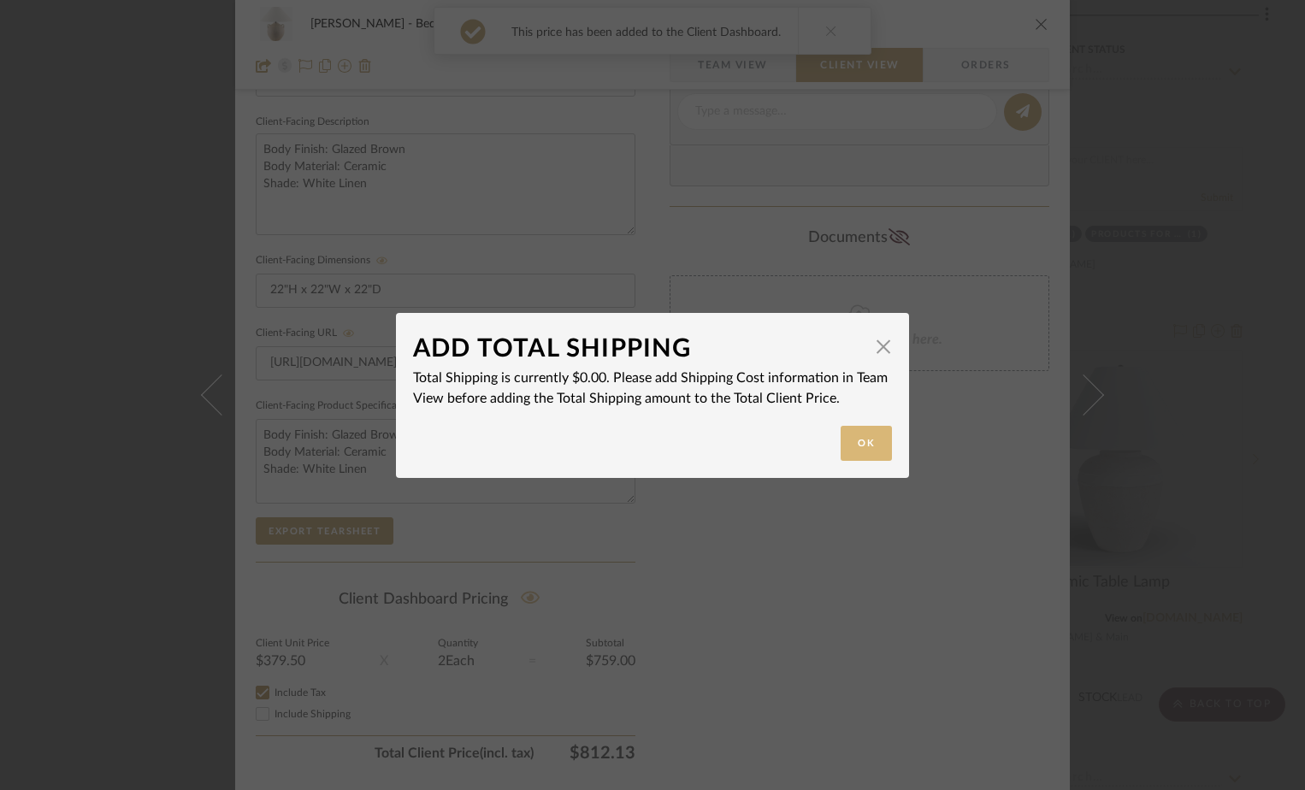
click at [870, 432] on button "Ok" at bounding box center [866, 443] width 51 height 35
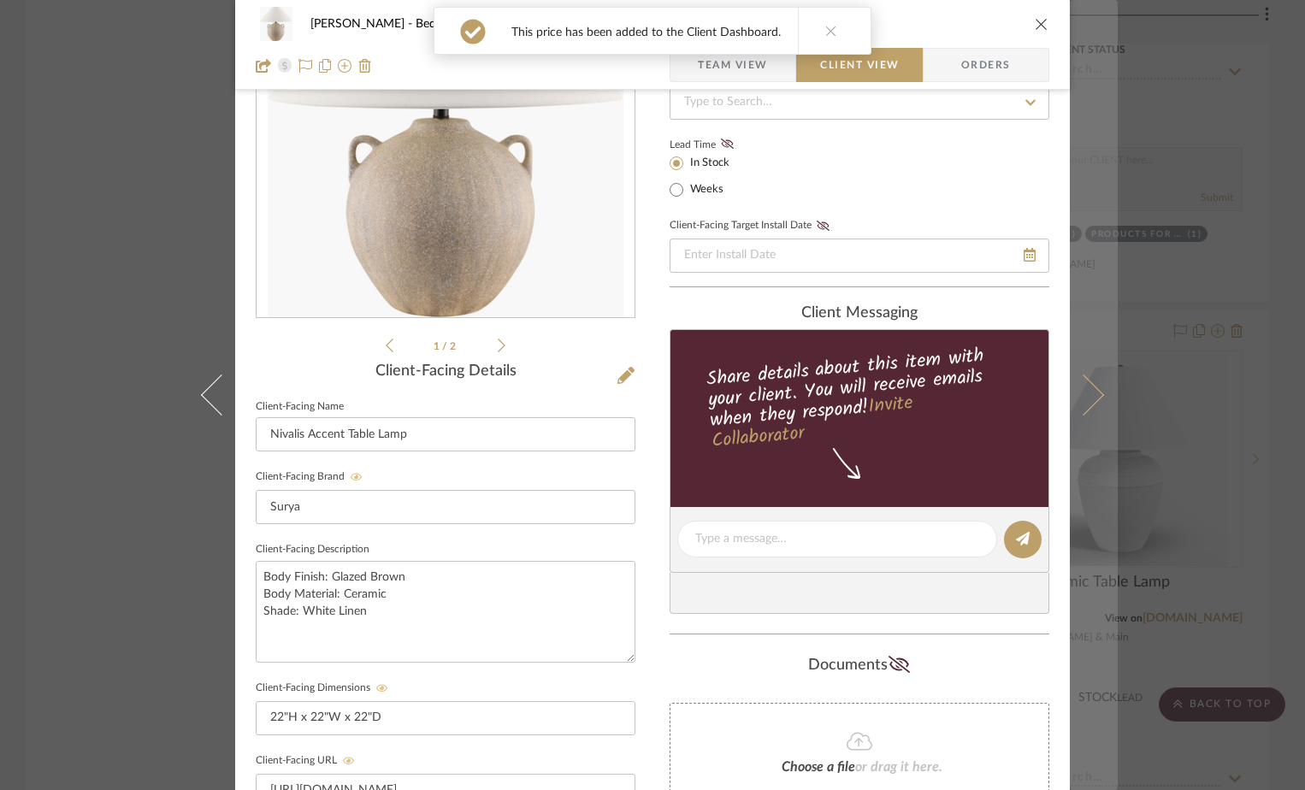
scroll to position [0, 0]
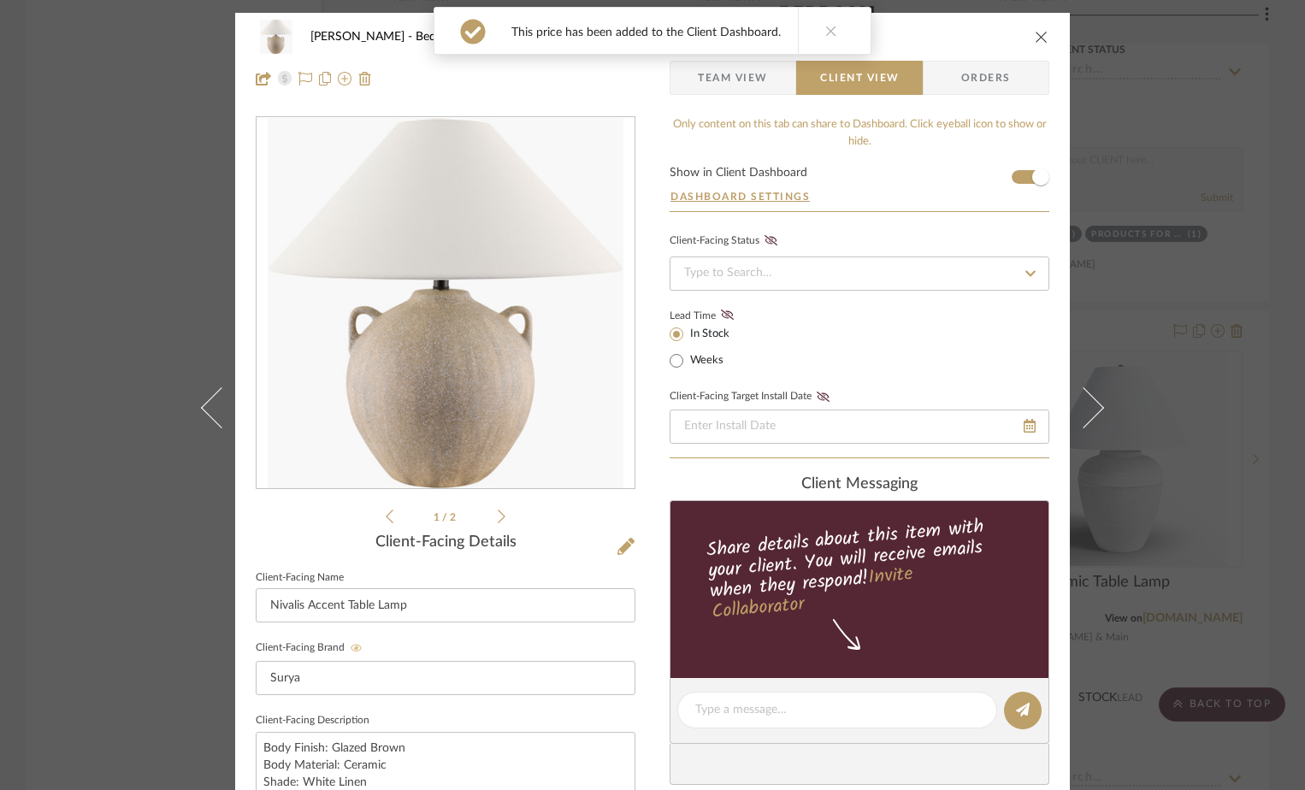
click at [1037, 32] on icon "close" at bounding box center [1042, 37] width 14 height 14
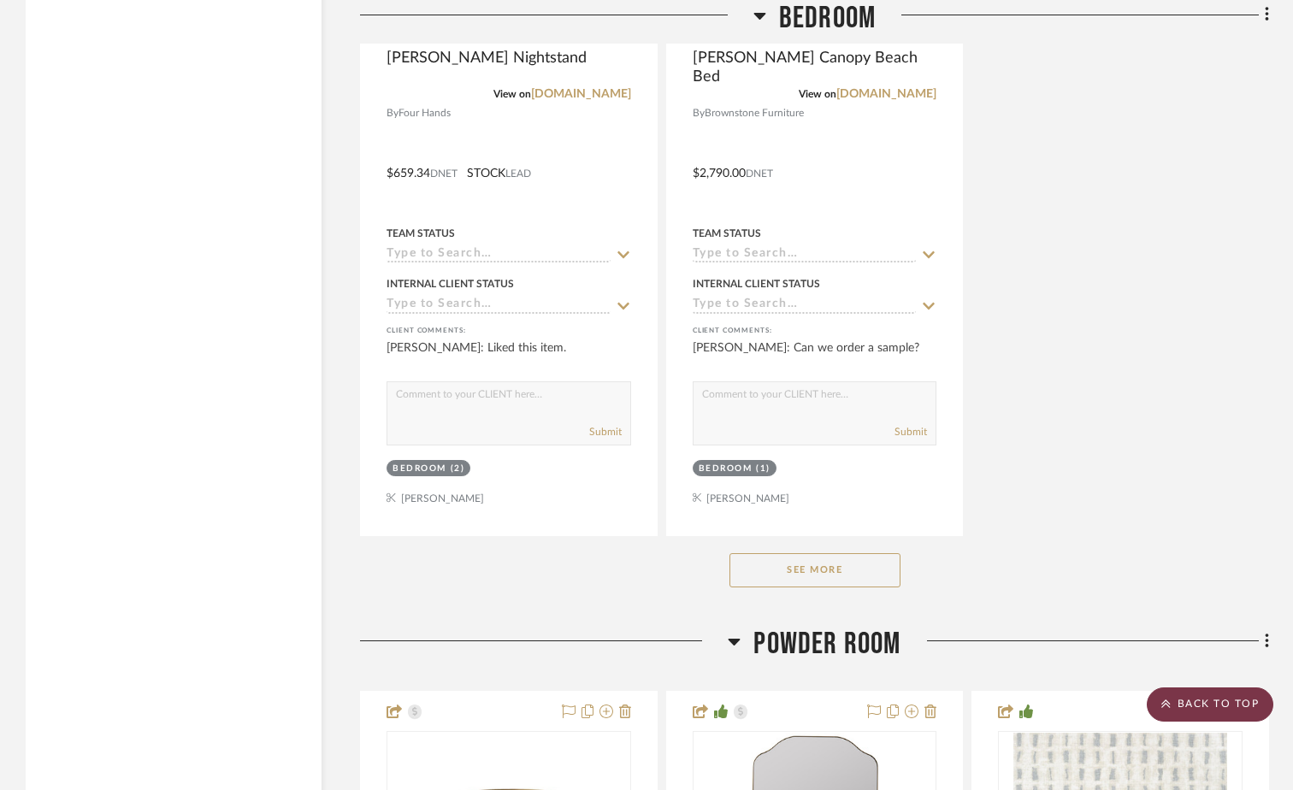
click at [1196, 694] on scroll-to-top-button "BACK TO TOP" at bounding box center [1210, 705] width 127 height 34
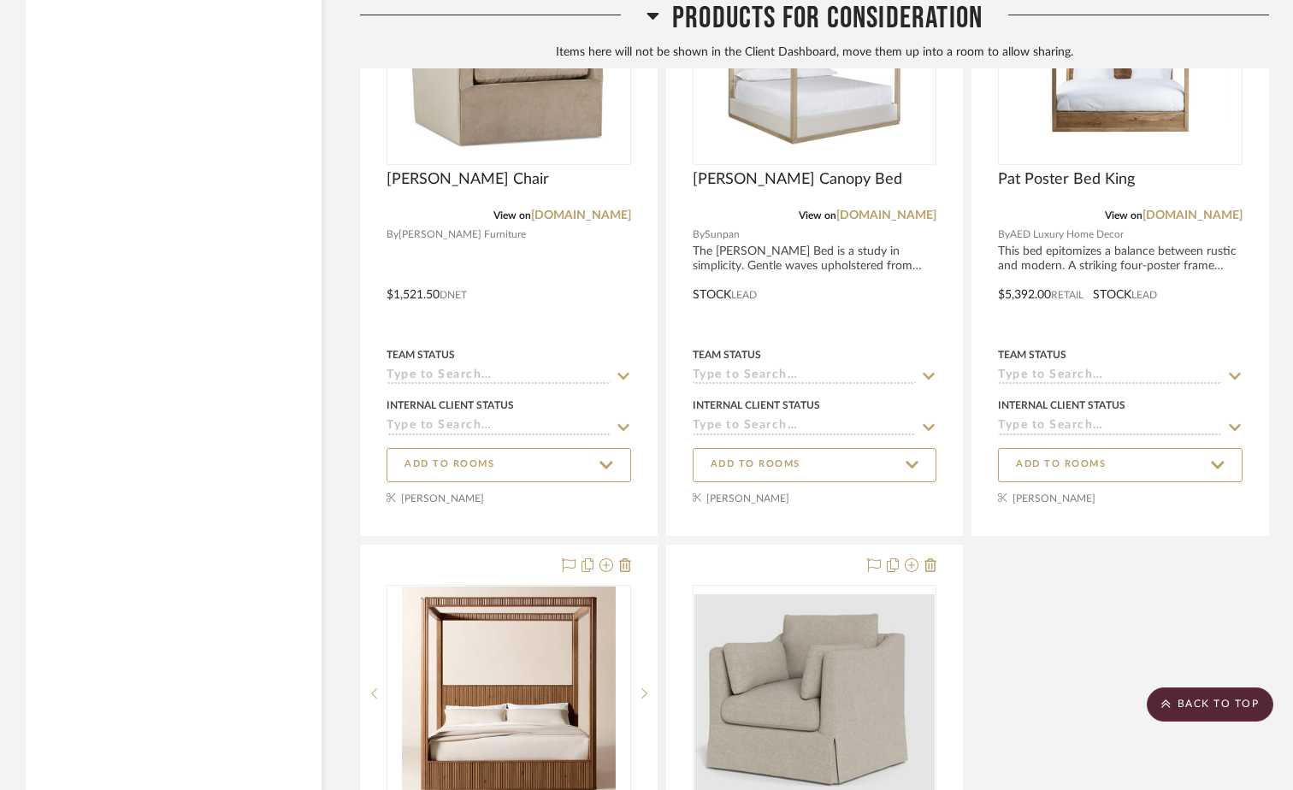
scroll to position [13906, 0]
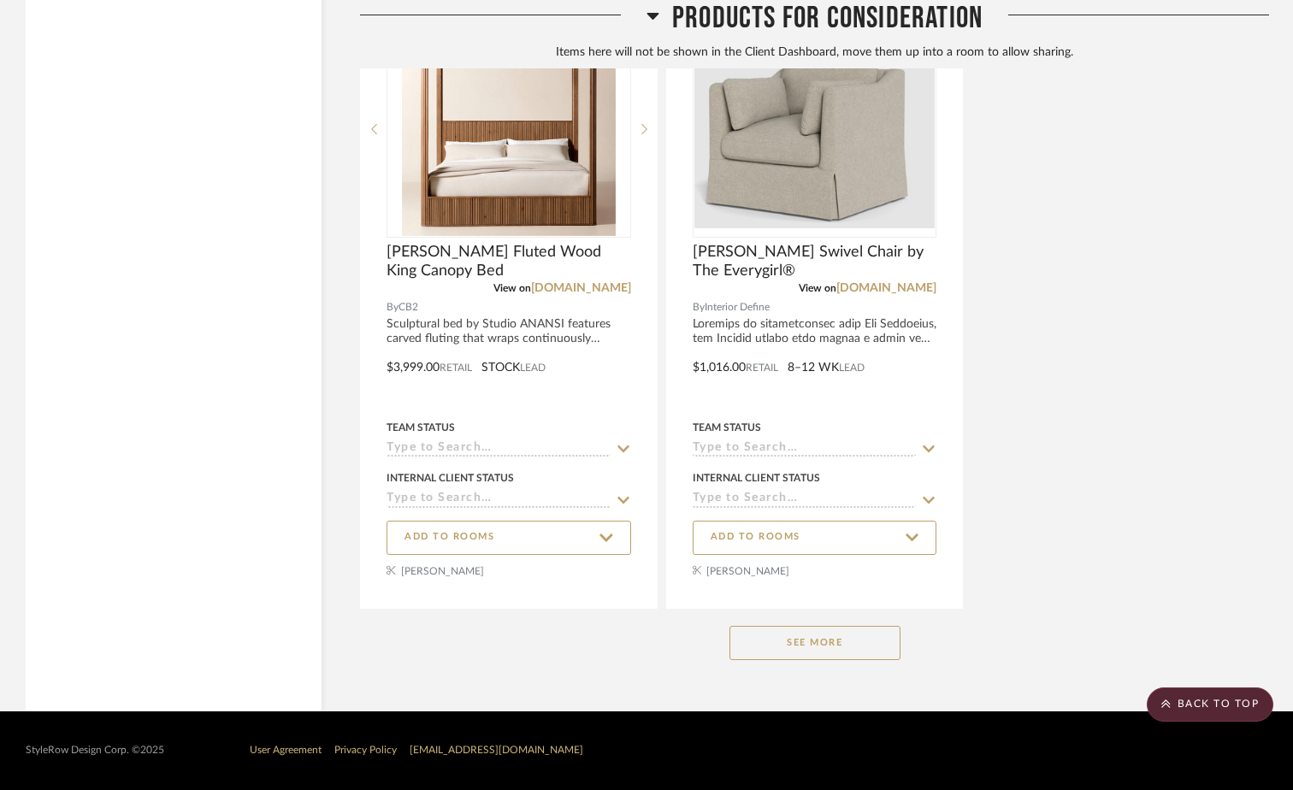
click at [769, 640] on button "See More" at bounding box center [815, 643] width 171 height 34
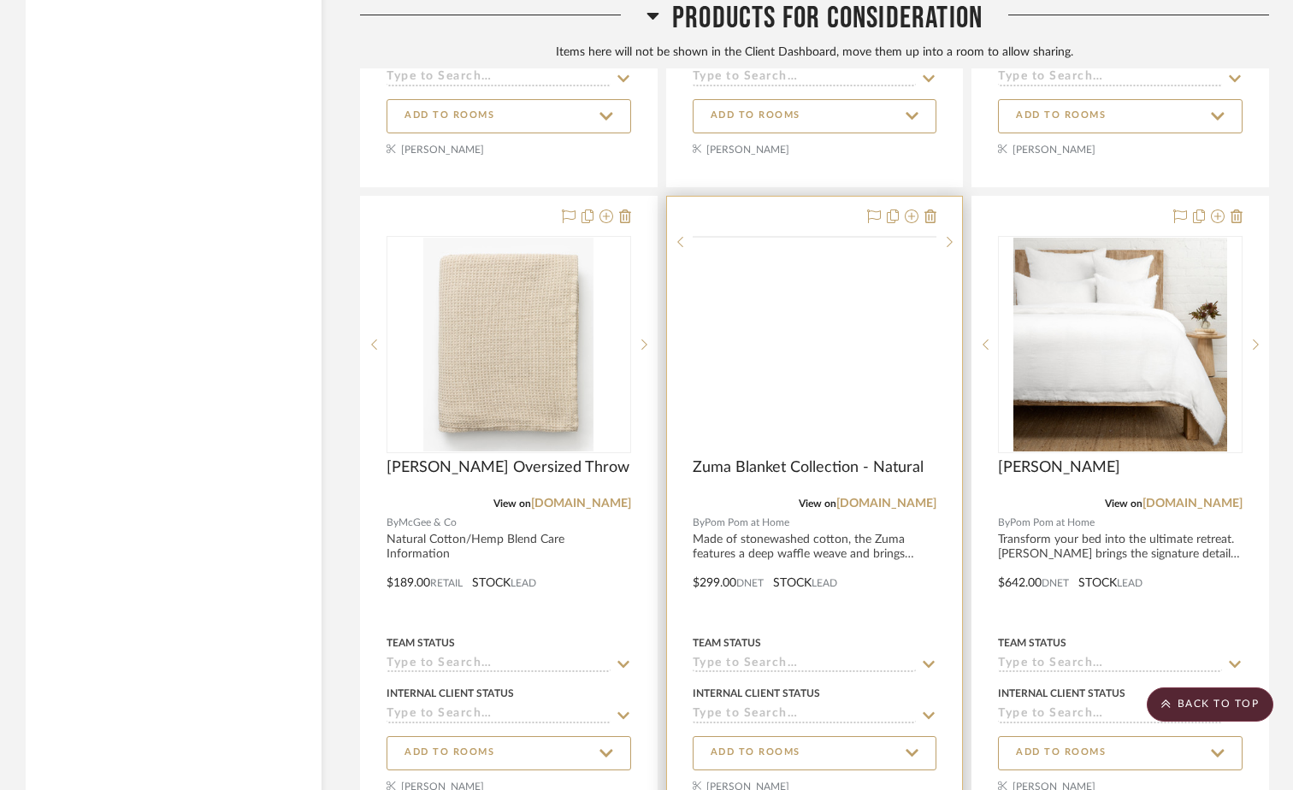
scroll to position [18606, 0]
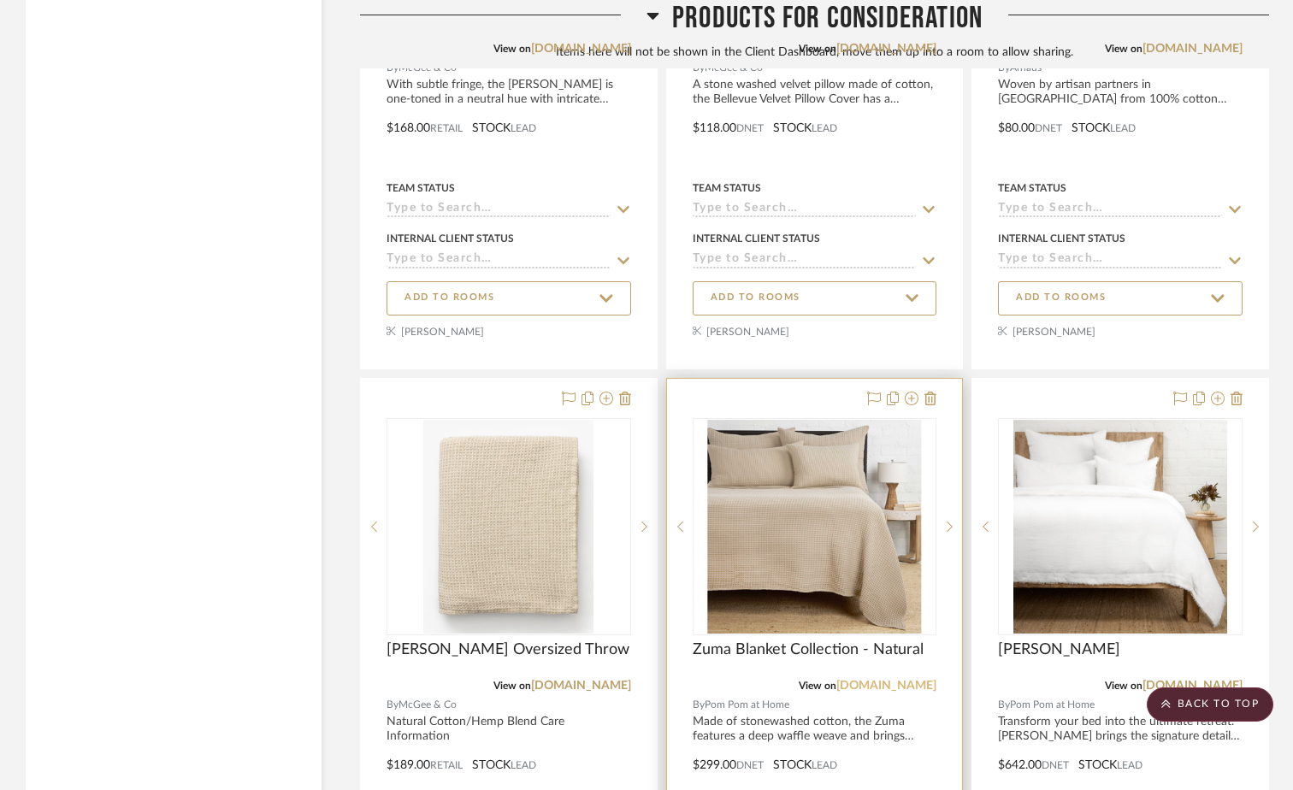
click at [836, 685] on link "wholesale.pompomathome.com" at bounding box center [886, 686] width 100 height 12
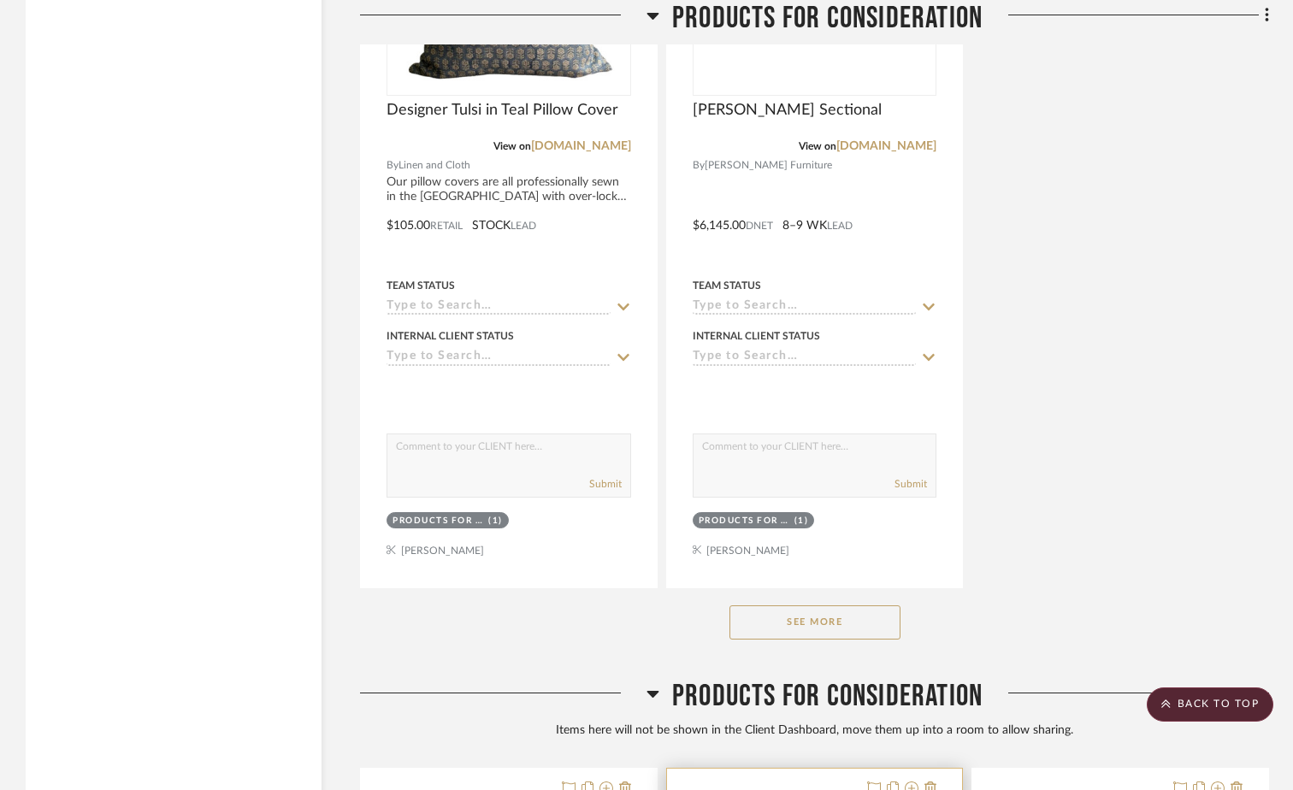
scroll to position [12021, 0]
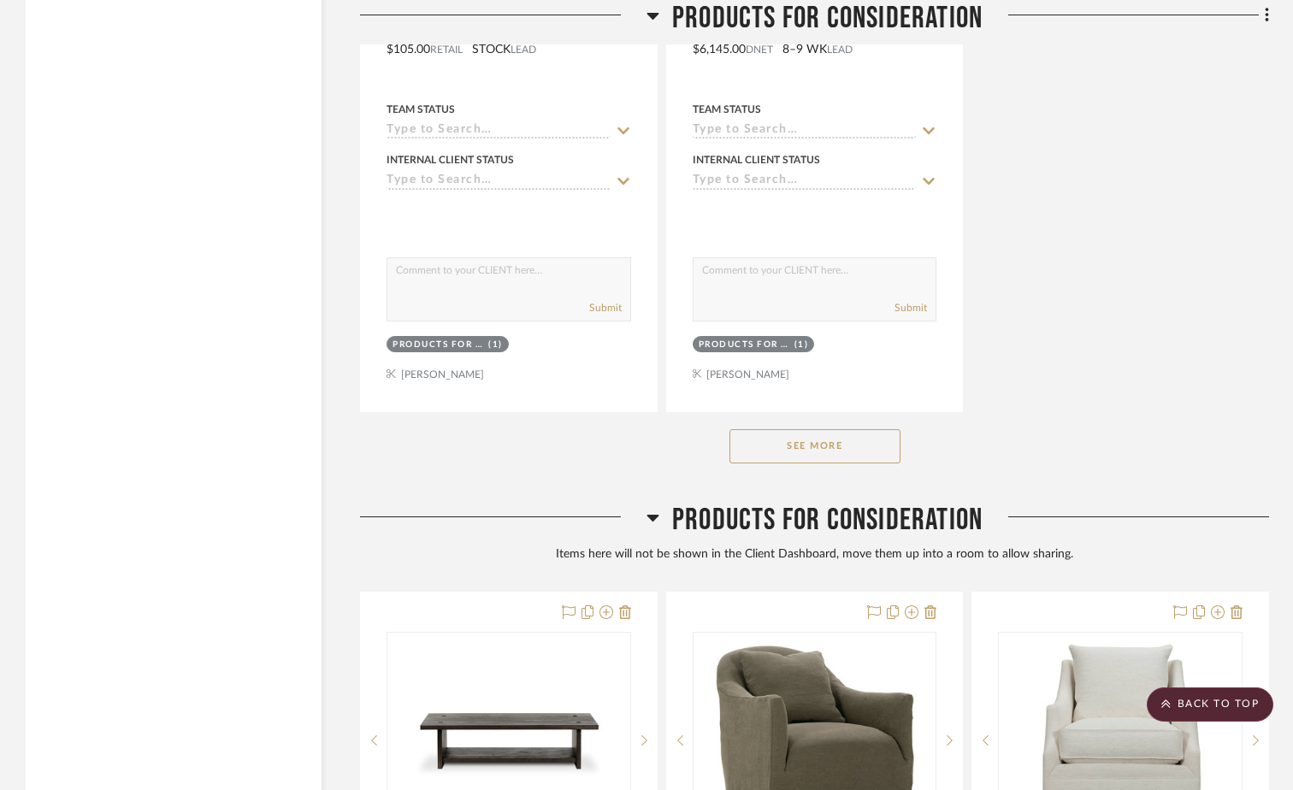
click at [794, 450] on button "See More" at bounding box center [815, 446] width 171 height 34
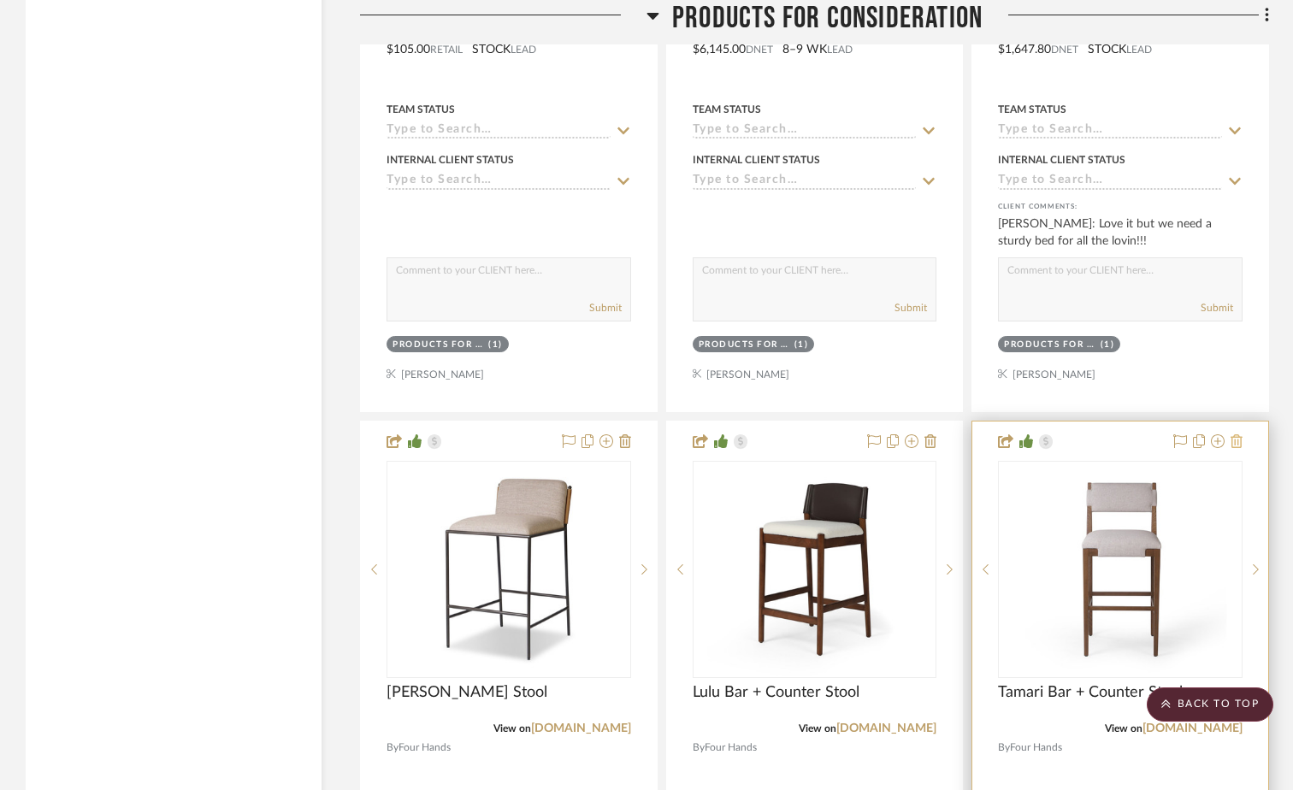
click at [1232, 443] on icon at bounding box center [1237, 441] width 12 height 14
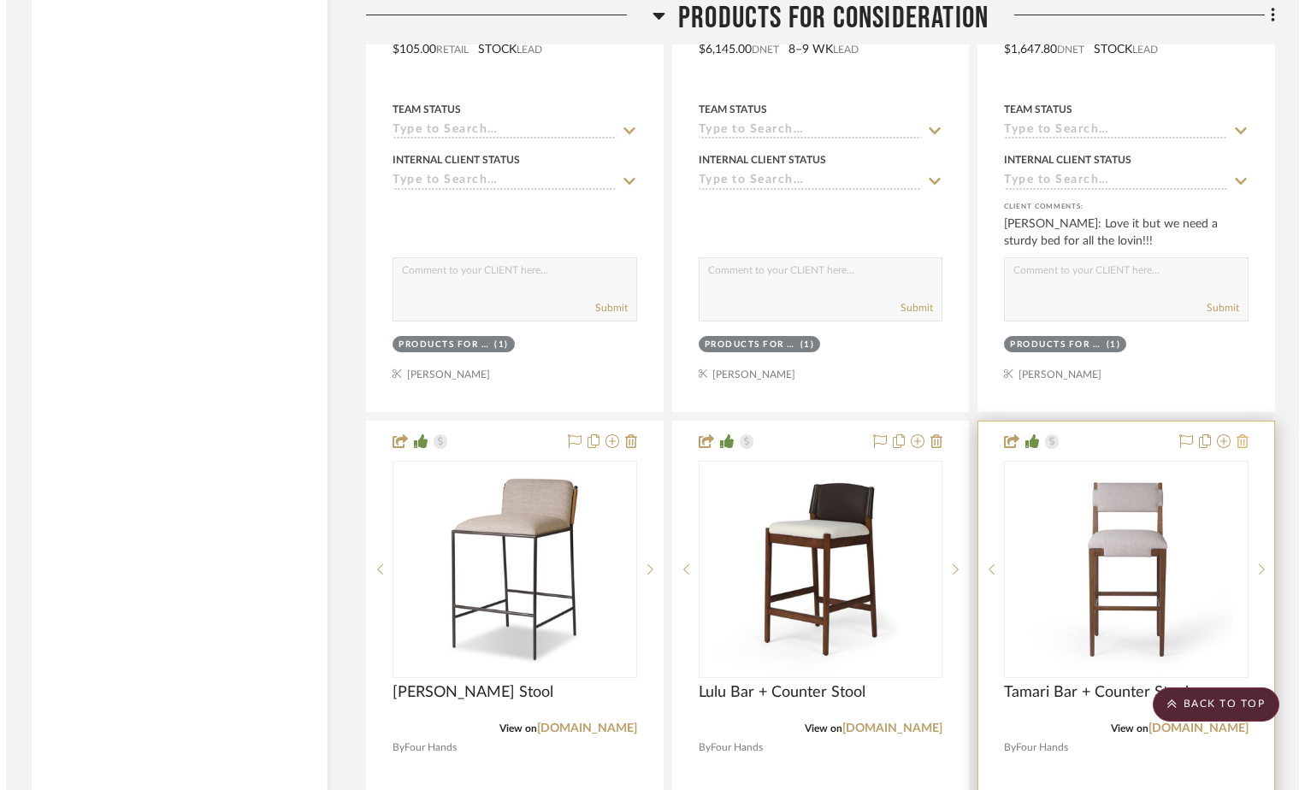
scroll to position [0, 0]
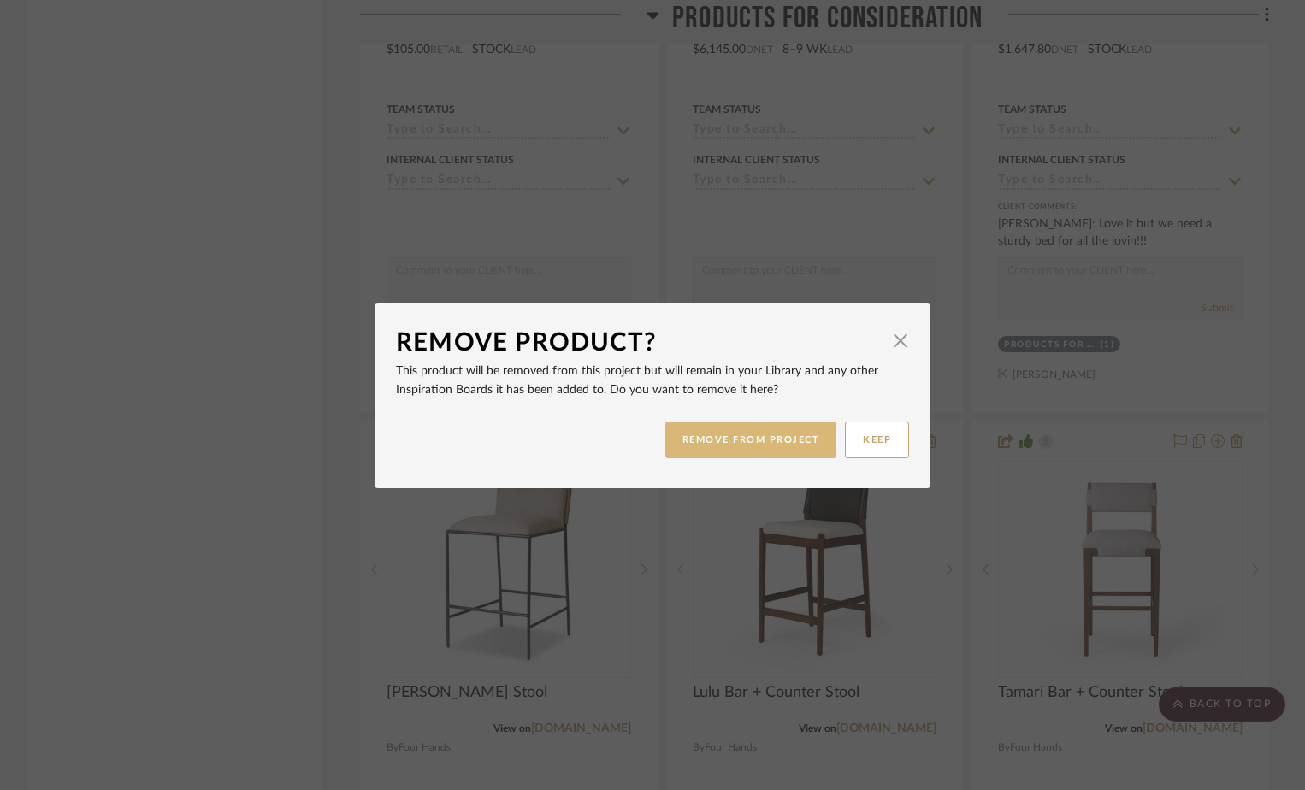
click at [744, 436] on button "REMOVE FROM PROJECT" at bounding box center [751, 440] width 172 height 37
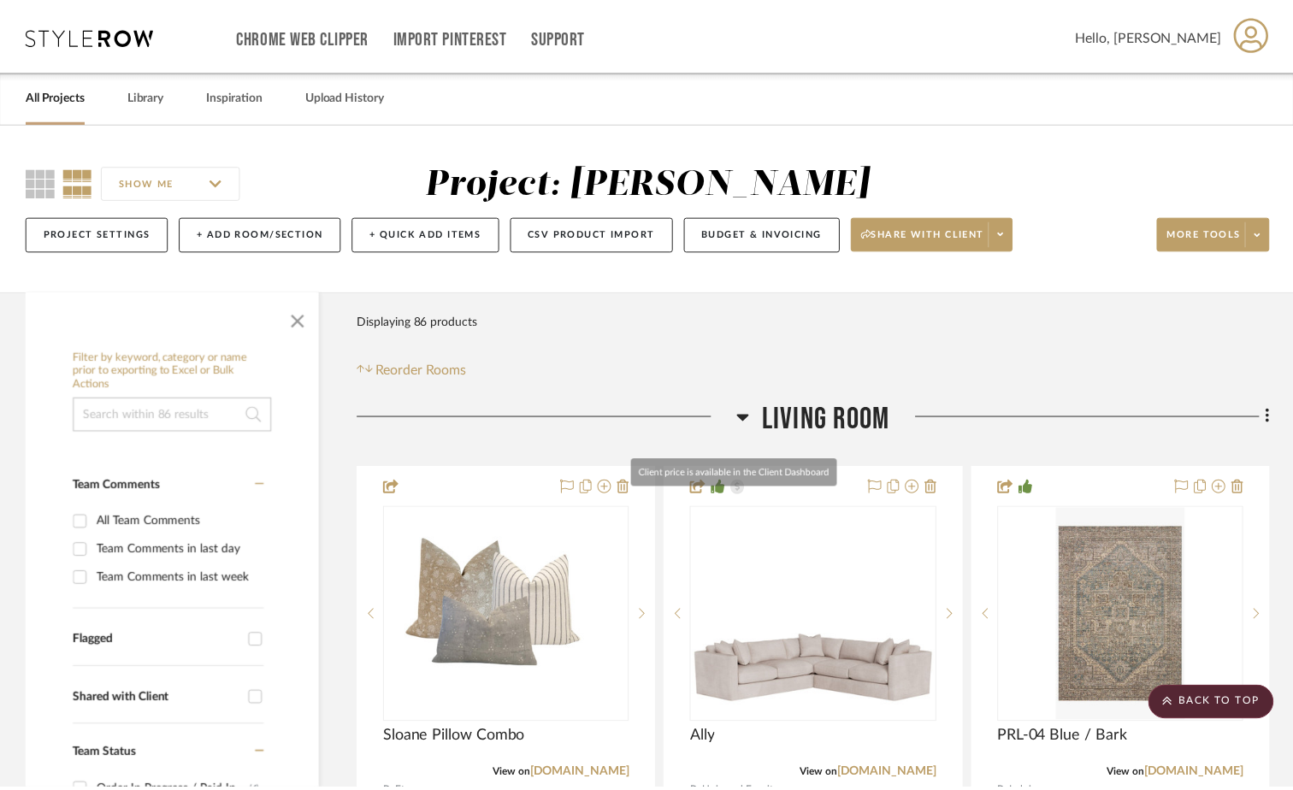
scroll to position [12021, 0]
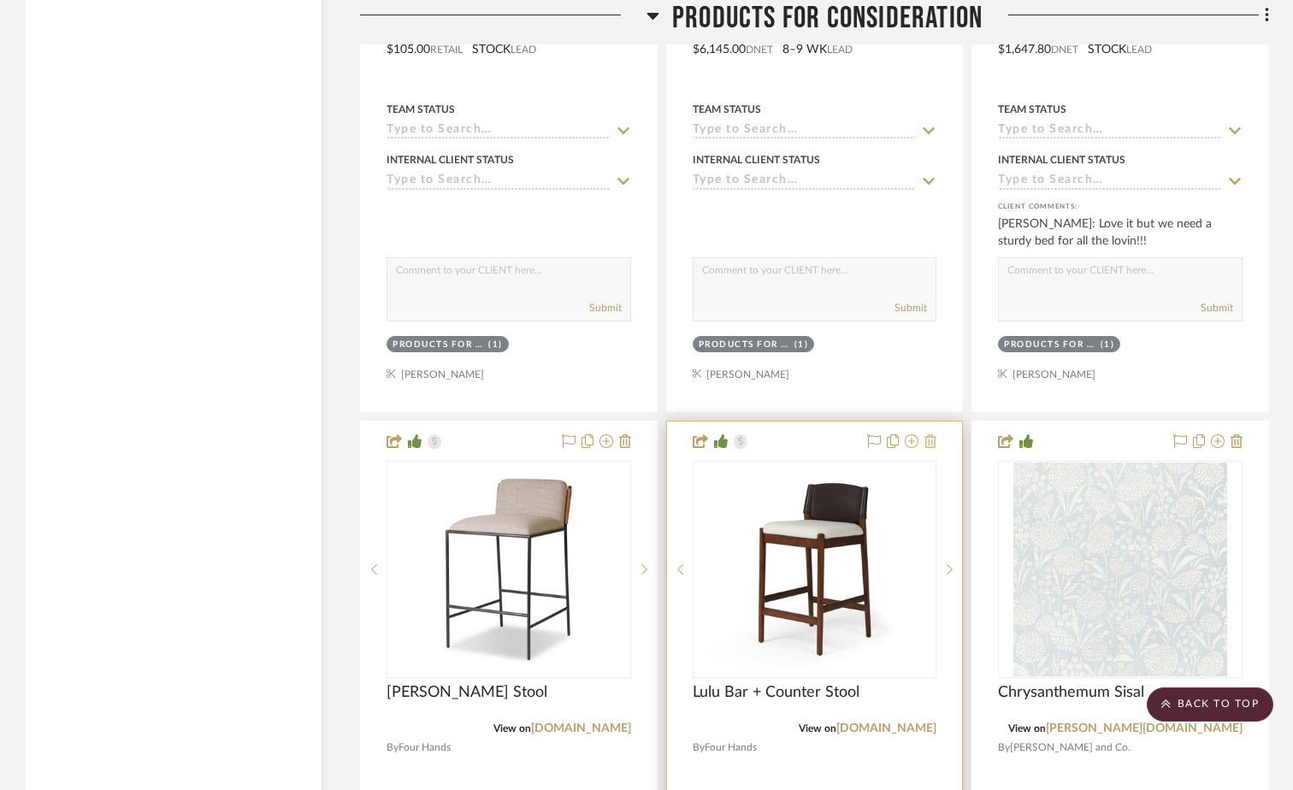
click at [934, 441] on icon at bounding box center [931, 441] width 12 height 14
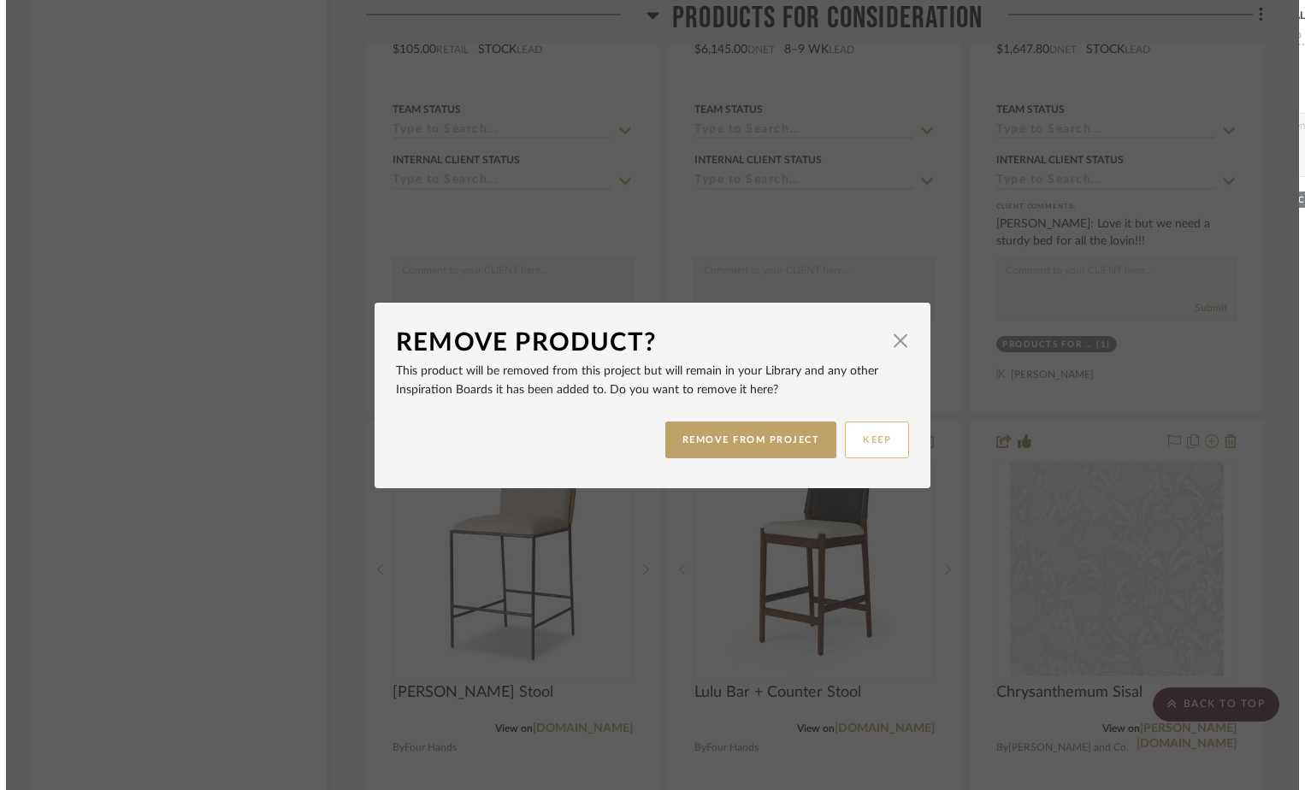
scroll to position [0, 0]
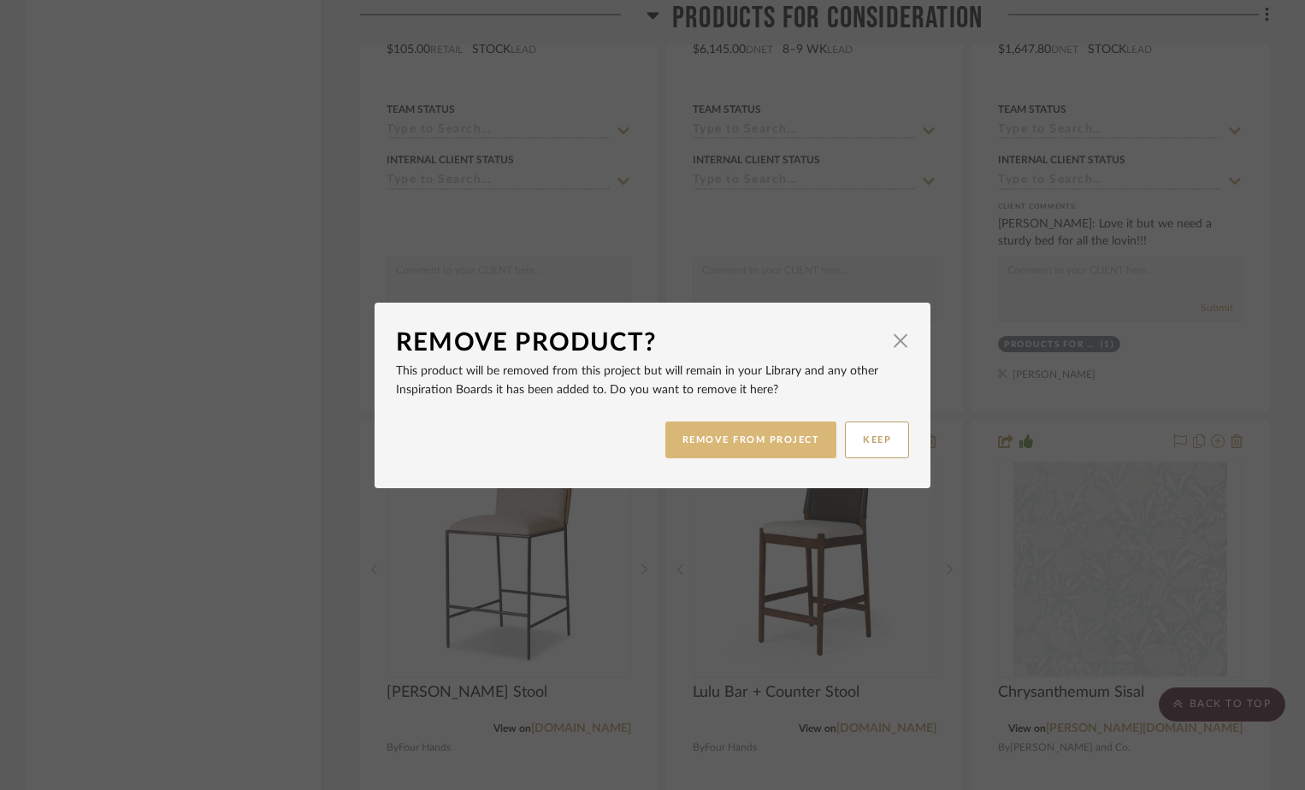
click at [756, 437] on button "REMOVE FROM PROJECT" at bounding box center [751, 440] width 172 height 37
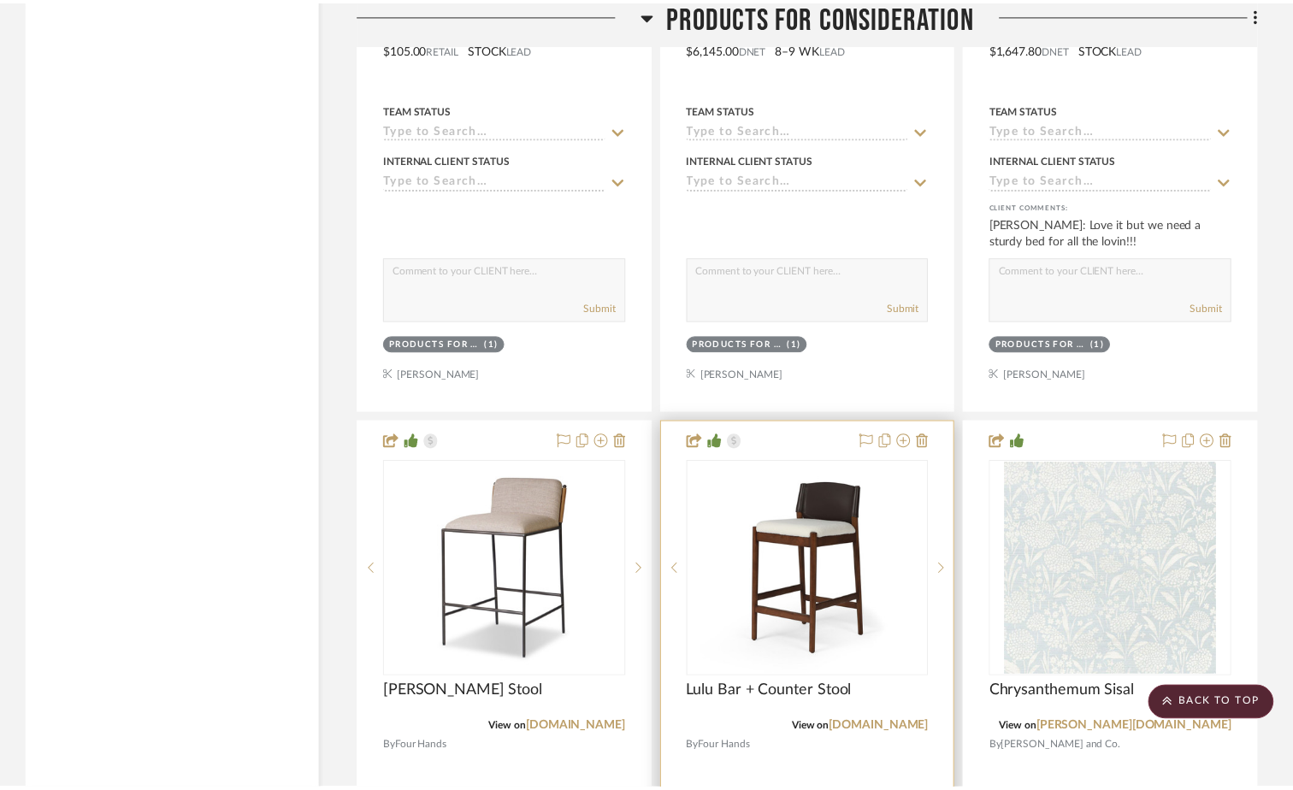
scroll to position [12021, 0]
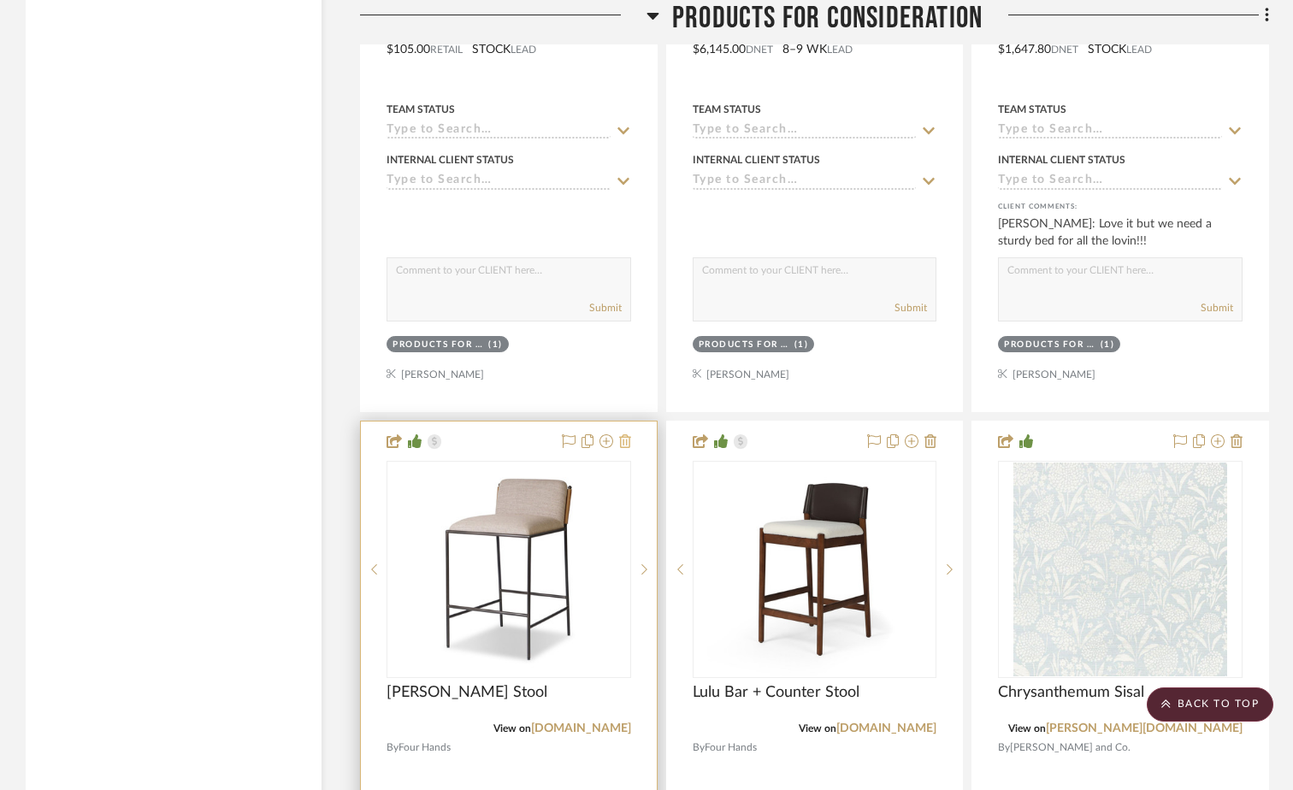
click at [629, 441] on icon at bounding box center [625, 441] width 12 height 14
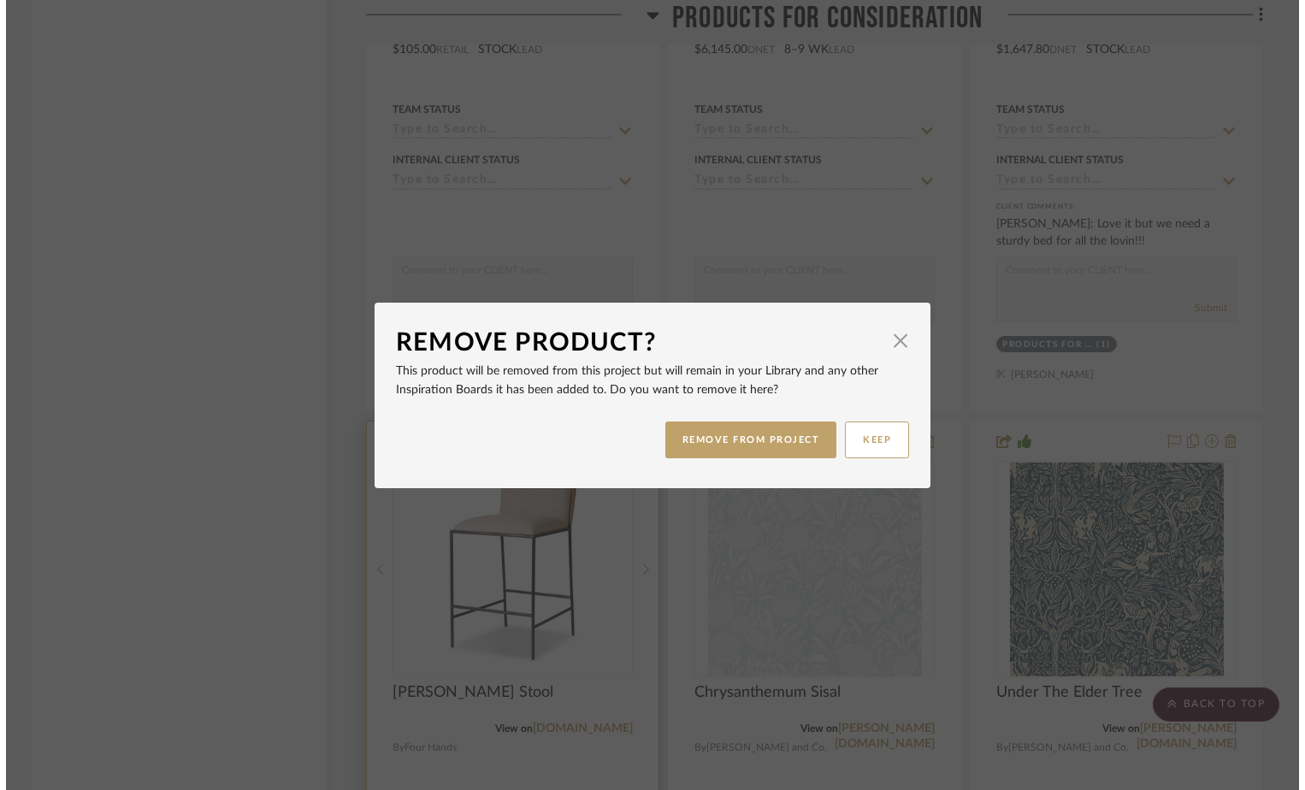
scroll to position [0, 0]
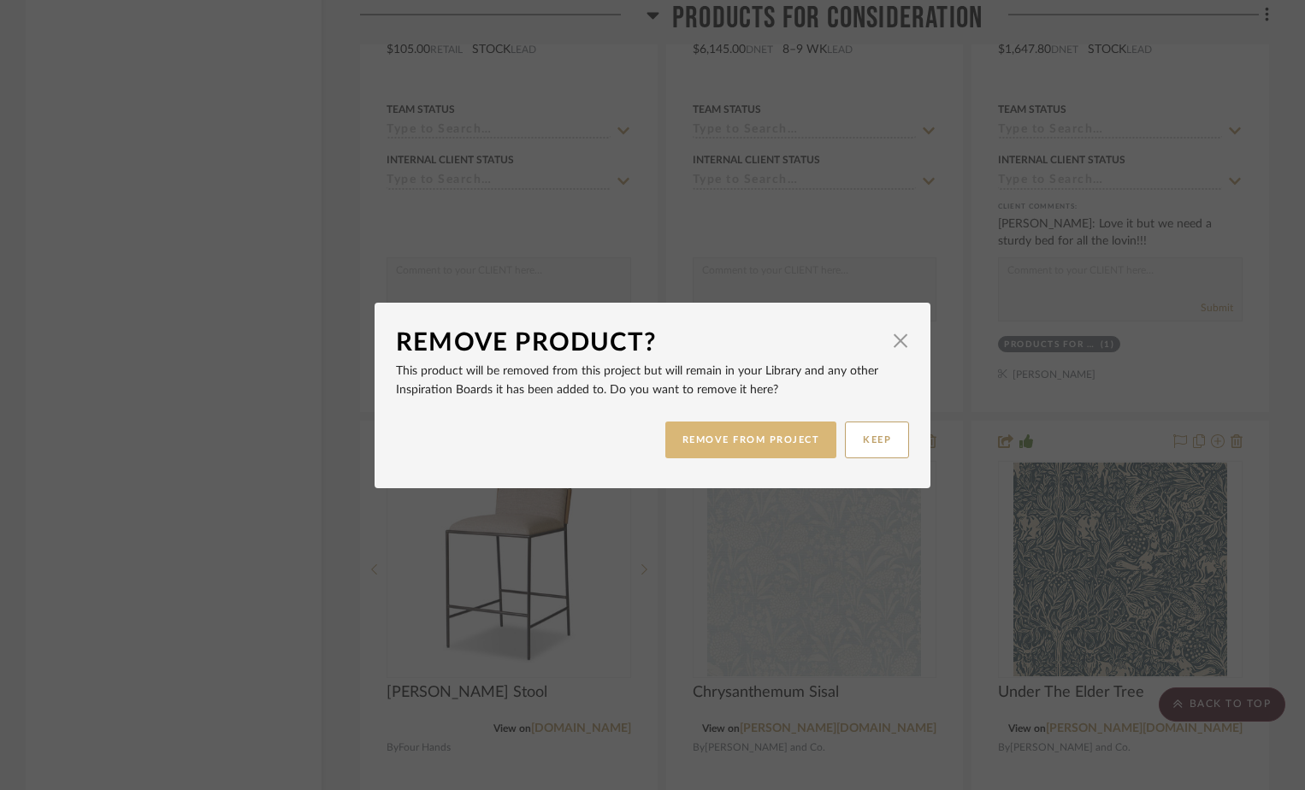
click at [690, 440] on button "REMOVE FROM PROJECT" at bounding box center [751, 440] width 172 height 37
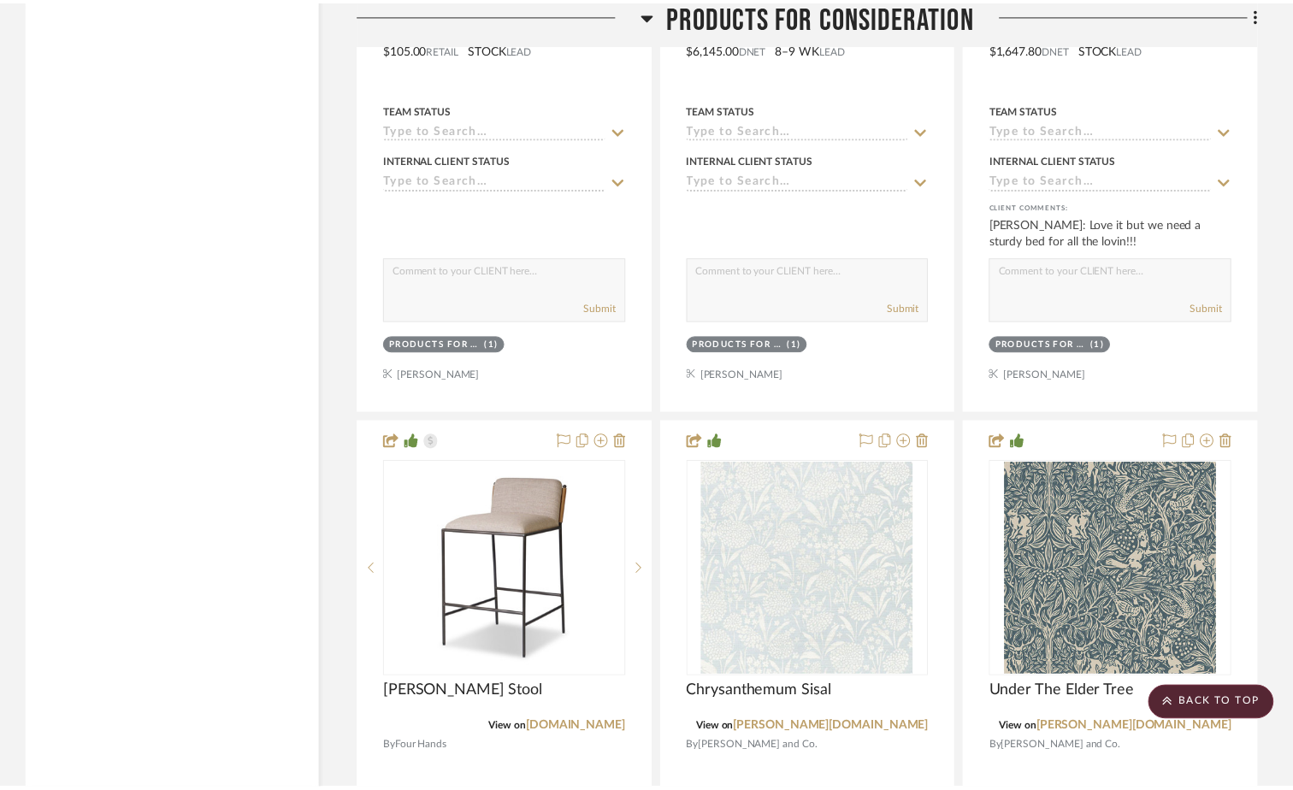
scroll to position [12021, 0]
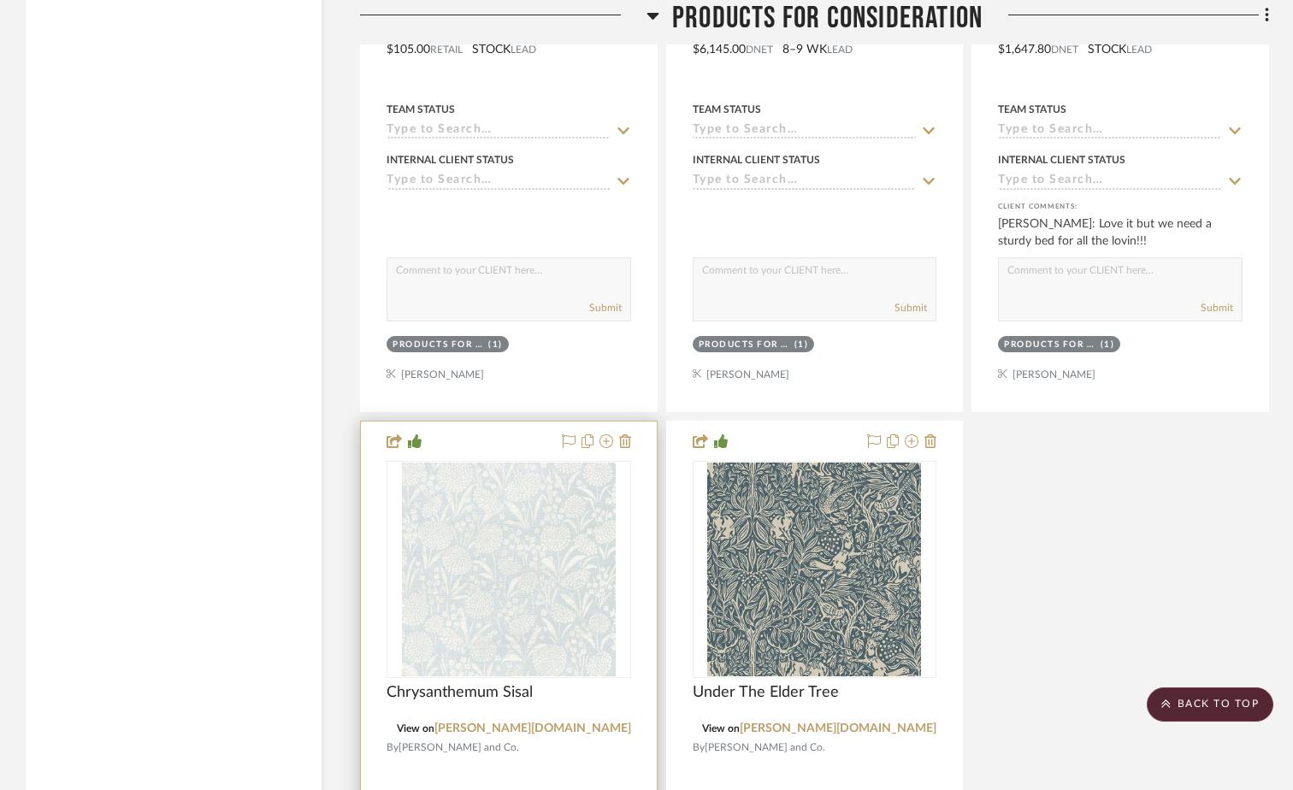
click at [631, 445] on div at bounding box center [509, 796] width 296 height 748
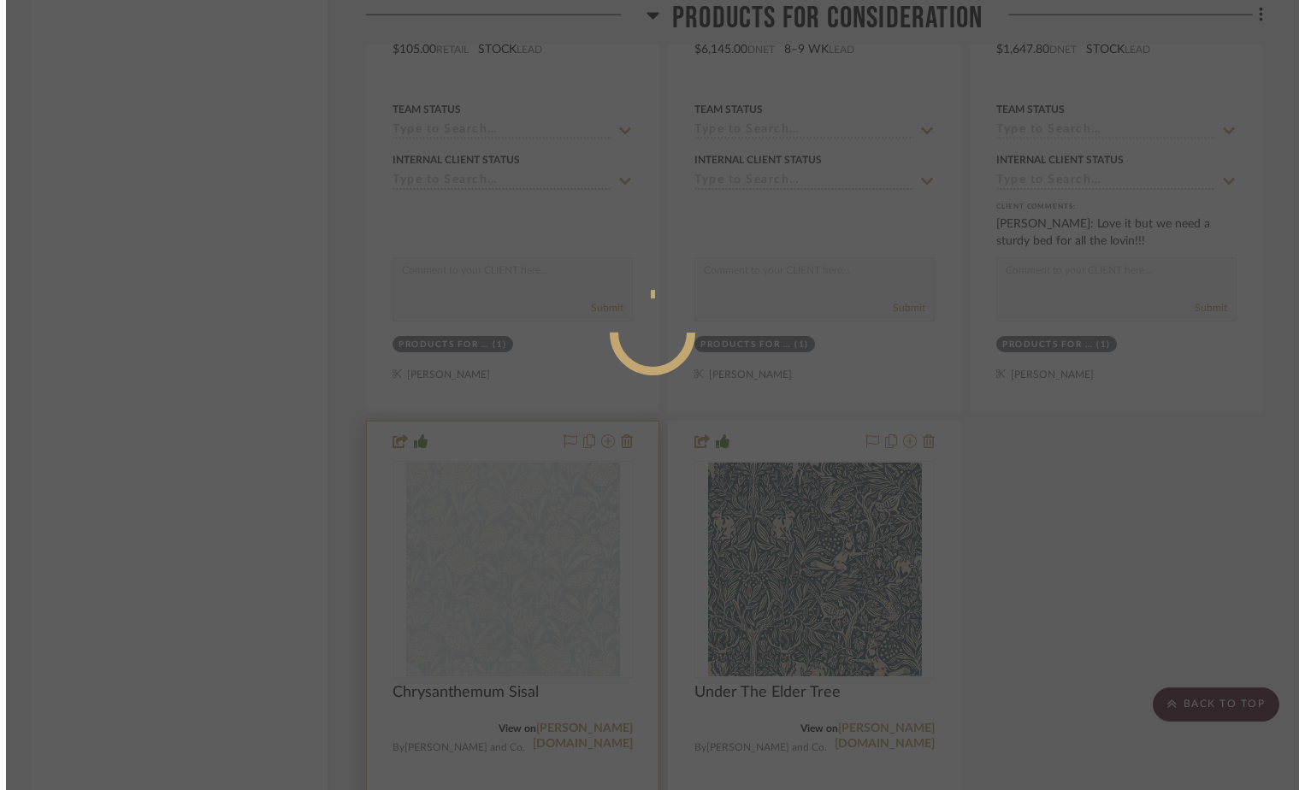
scroll to position [0, 0]
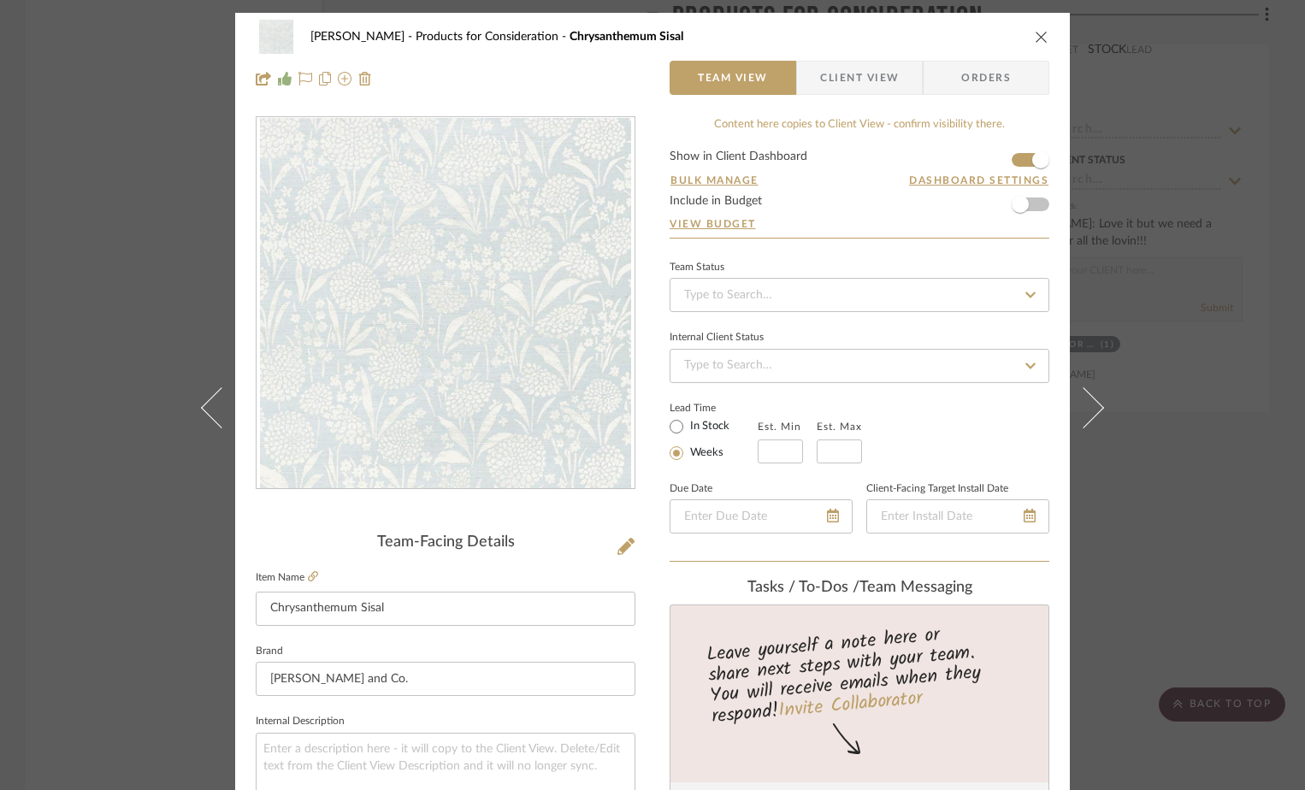
click at [1035, 40] on icon "close" at bounding box center [1042, 37] width 14 height 14
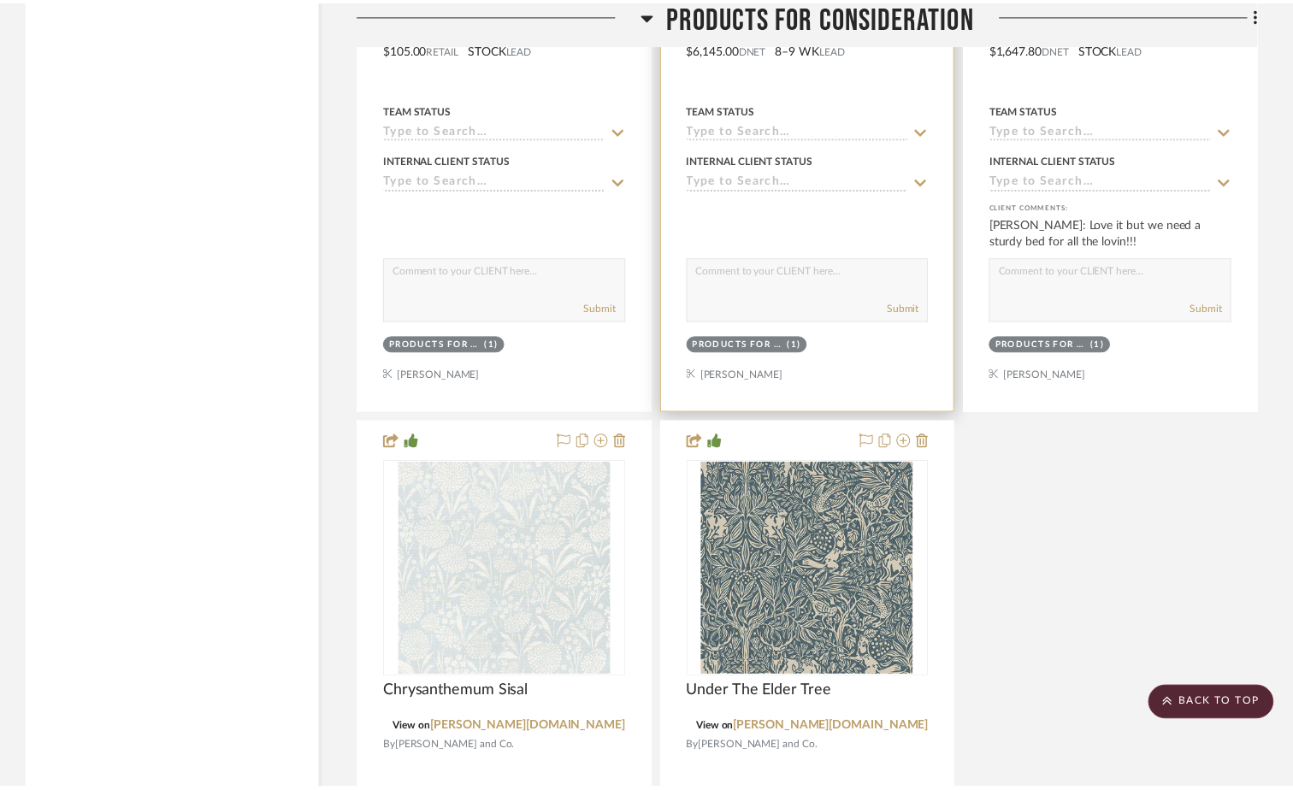
scroll to position [12021, 0]
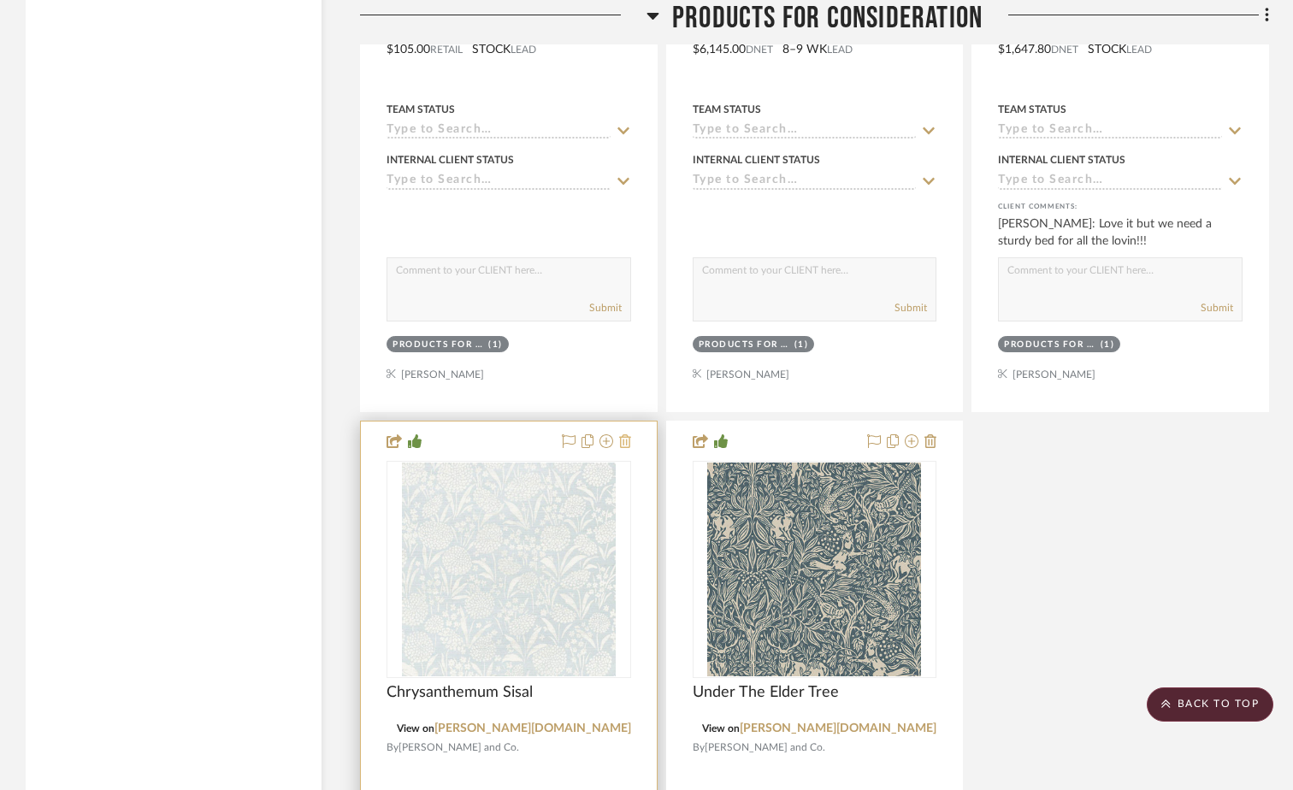
click at [626, 442] on icon at bounding box center [625, 441] width 12 height 14
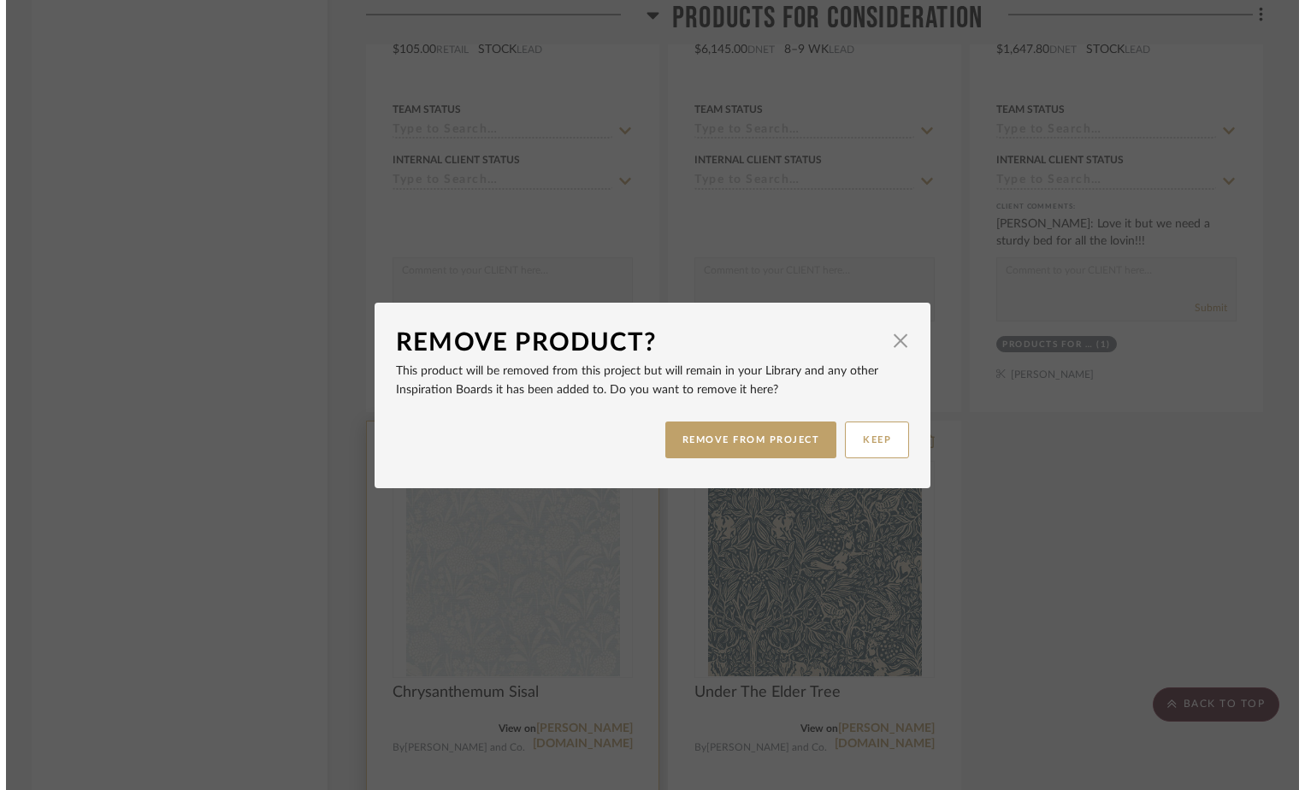
scroll to position [0, 0]
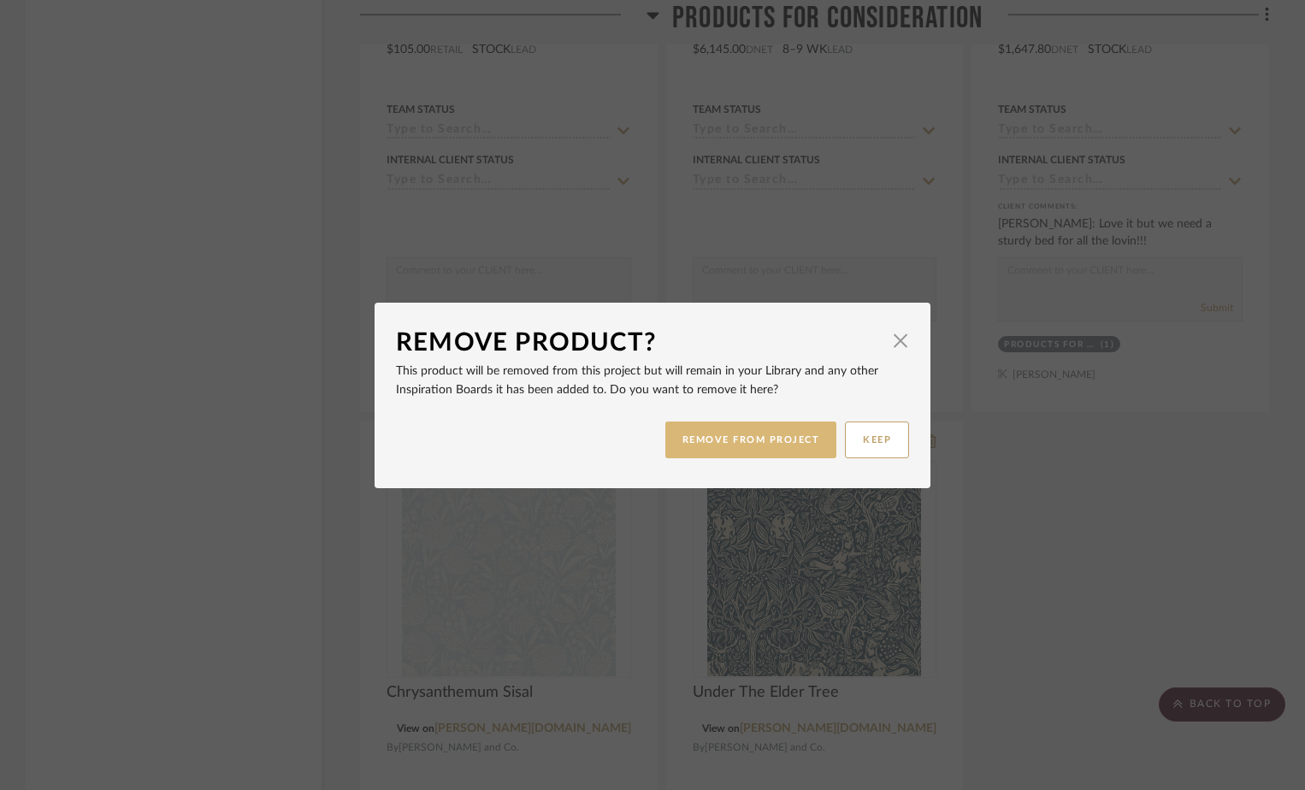
click at [725, 439] on button "REMOVE FROM PROJECT" at bounding box center [751, 440] width 172 height 37
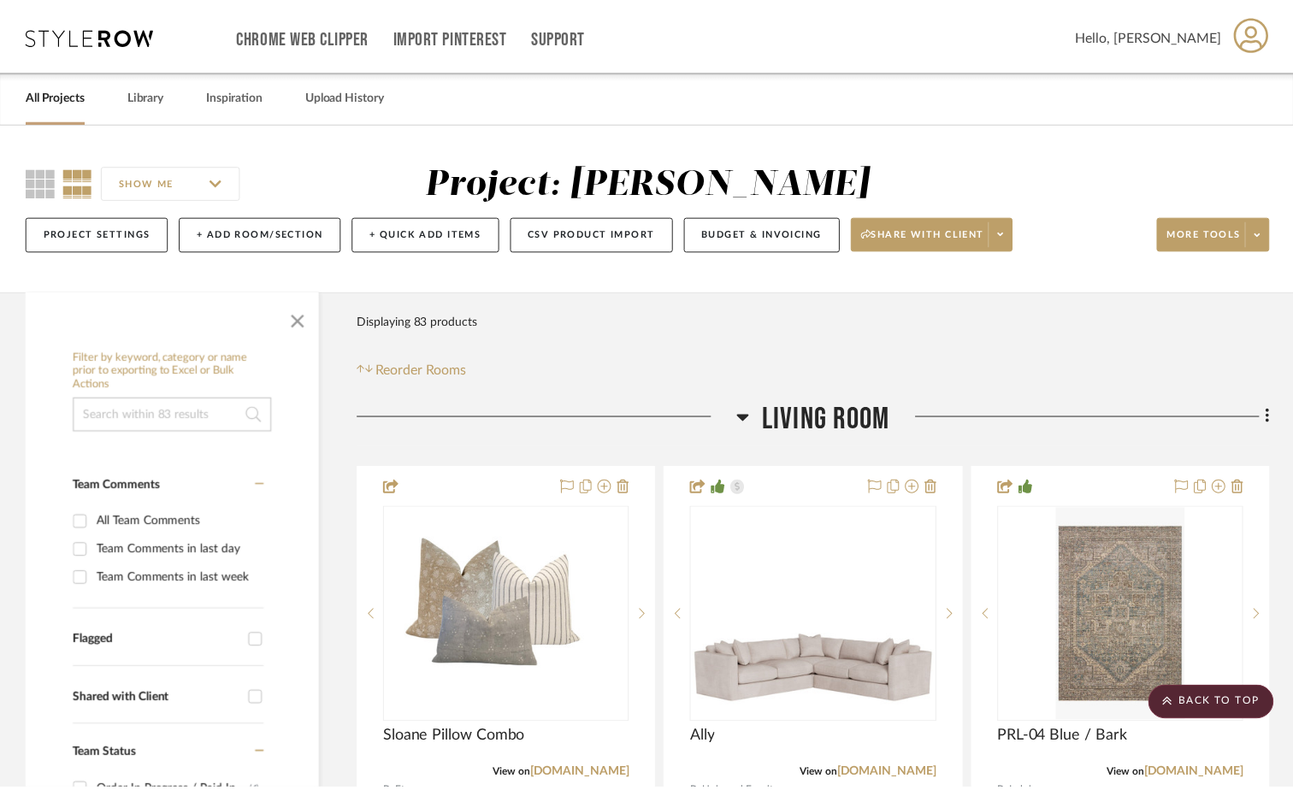
scroll to position [12021, 0]
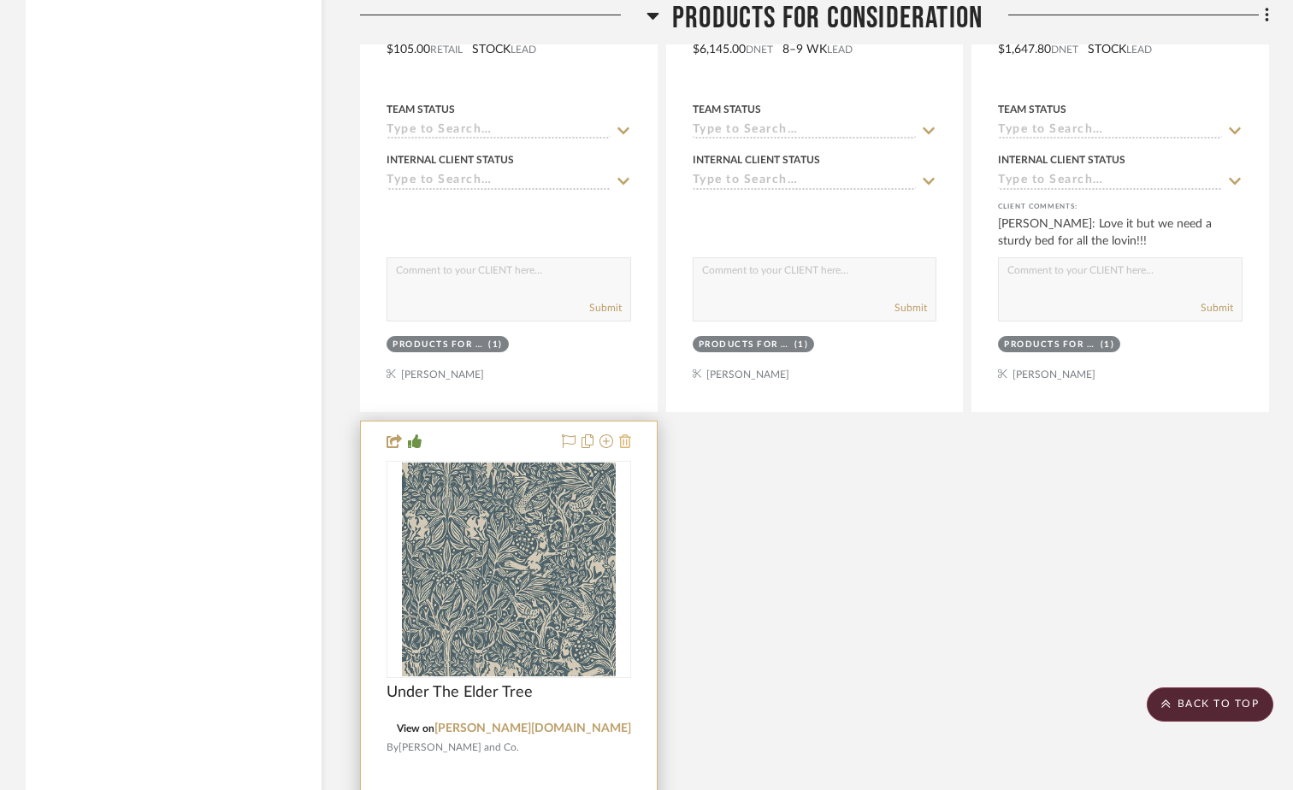
click at [625, 442] on icon at bounding box center [625, 441] width 12 height 14
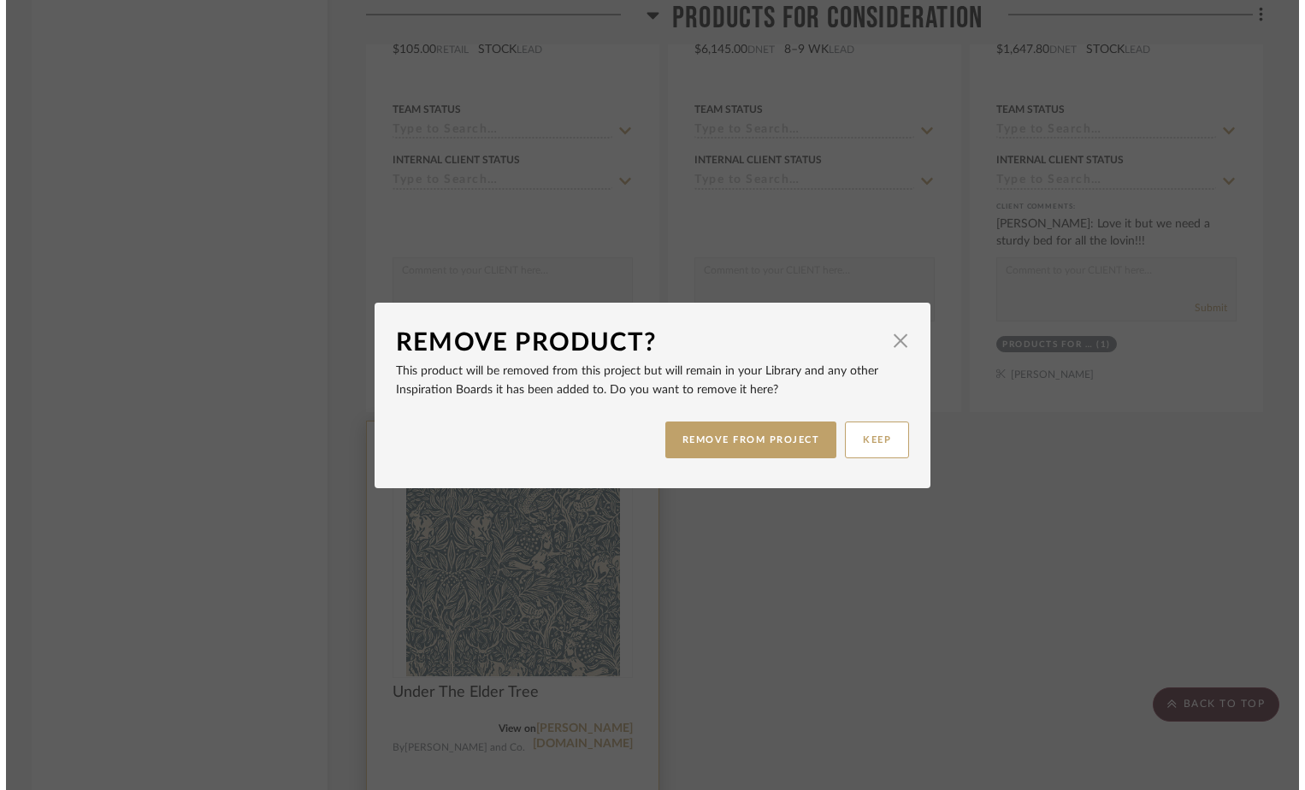
scroll to position [0, 0]
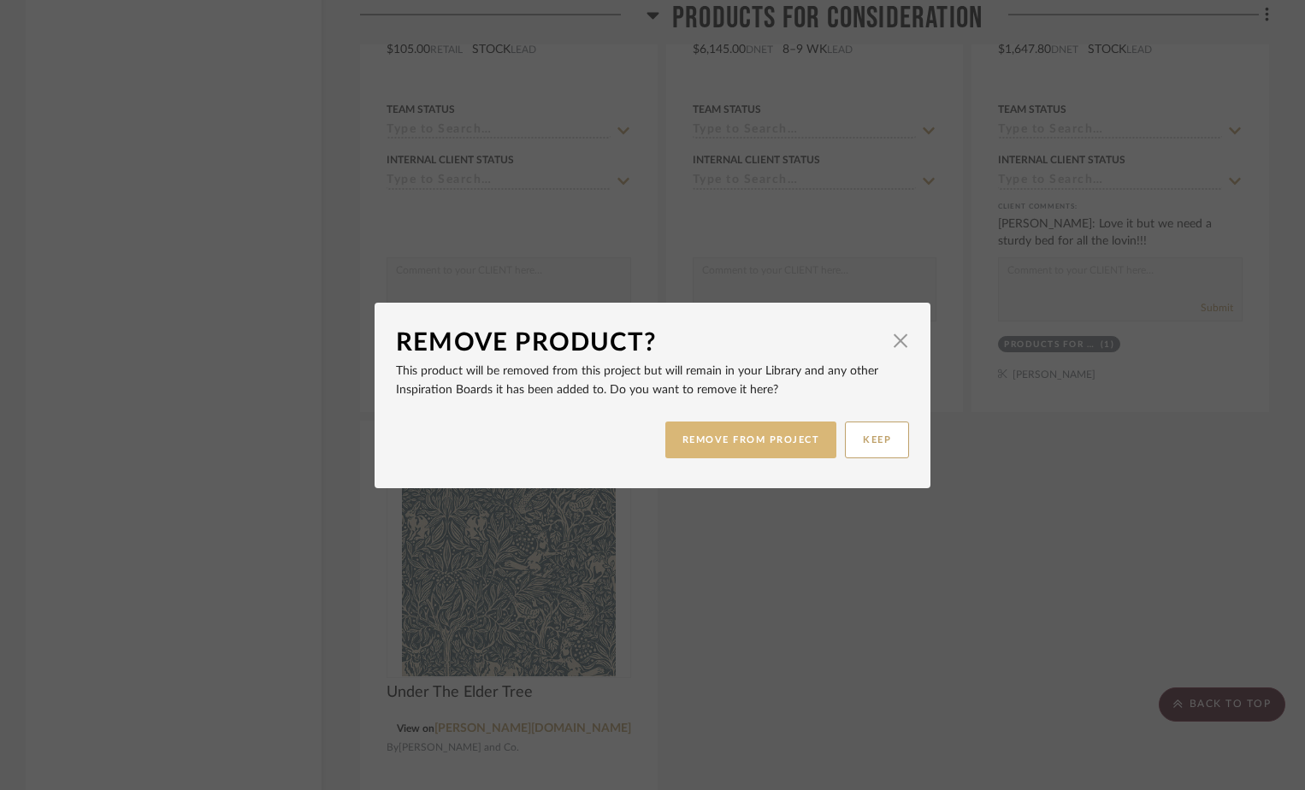
click at [734, 440] on button "REMOVE FROM PROJECT" at bounding box center [751, 440] width 172 height 37
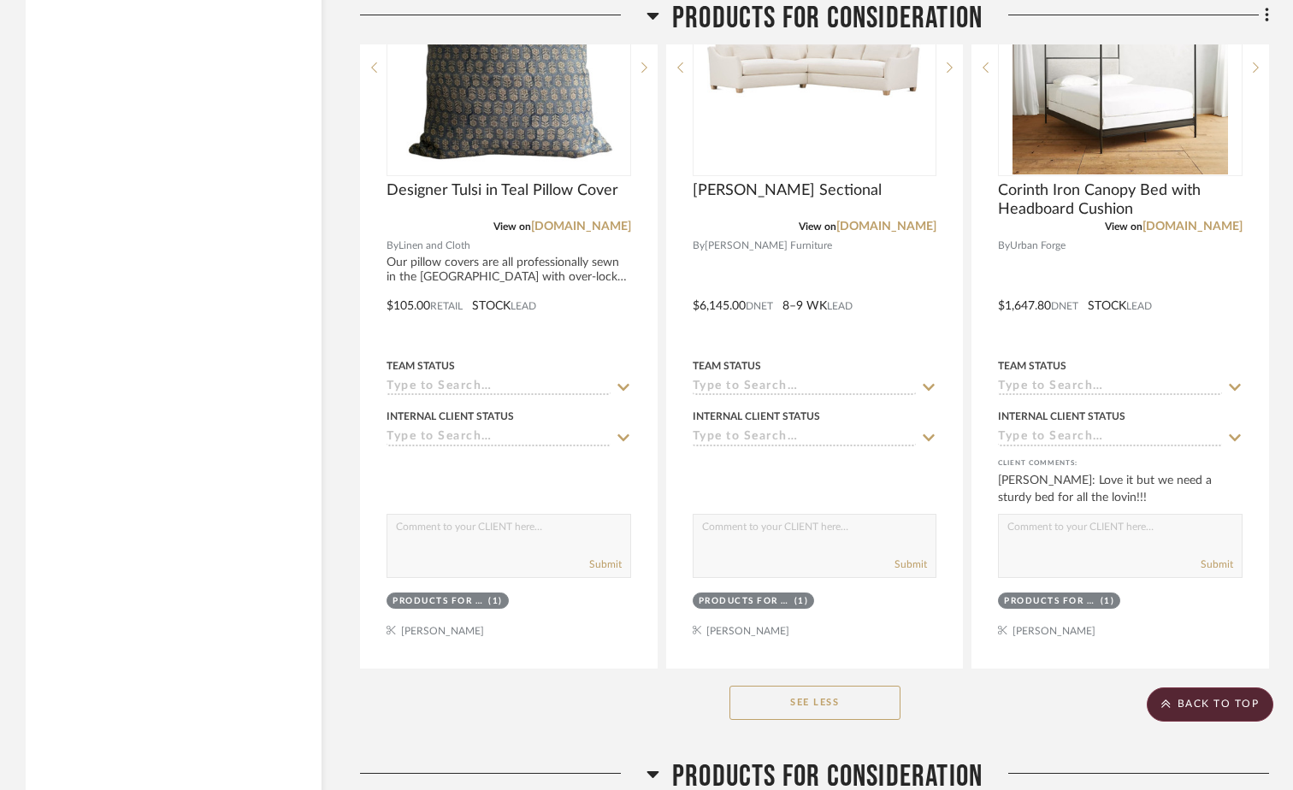
scroll to position [11422, 0]
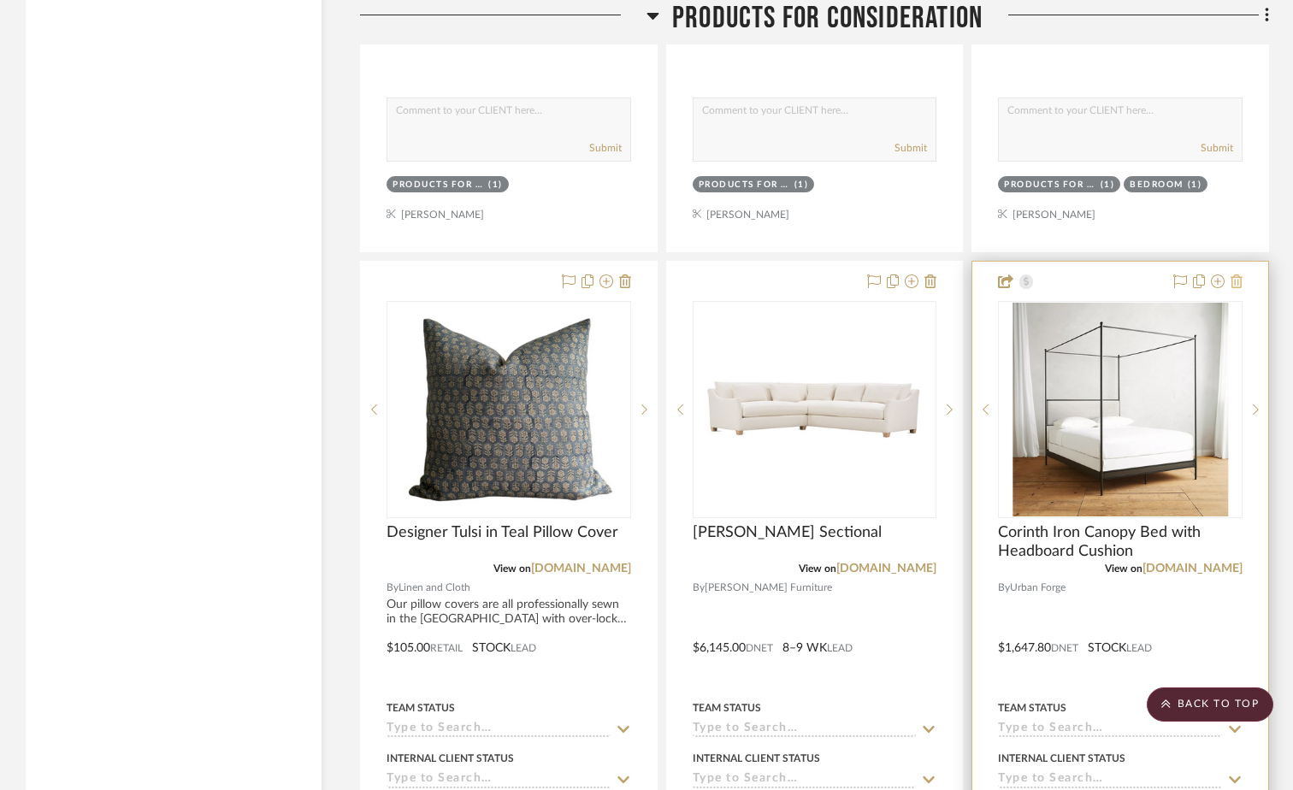
click at [1236, 282] on icon at bounding box center [1237, 282] width 12 height 14
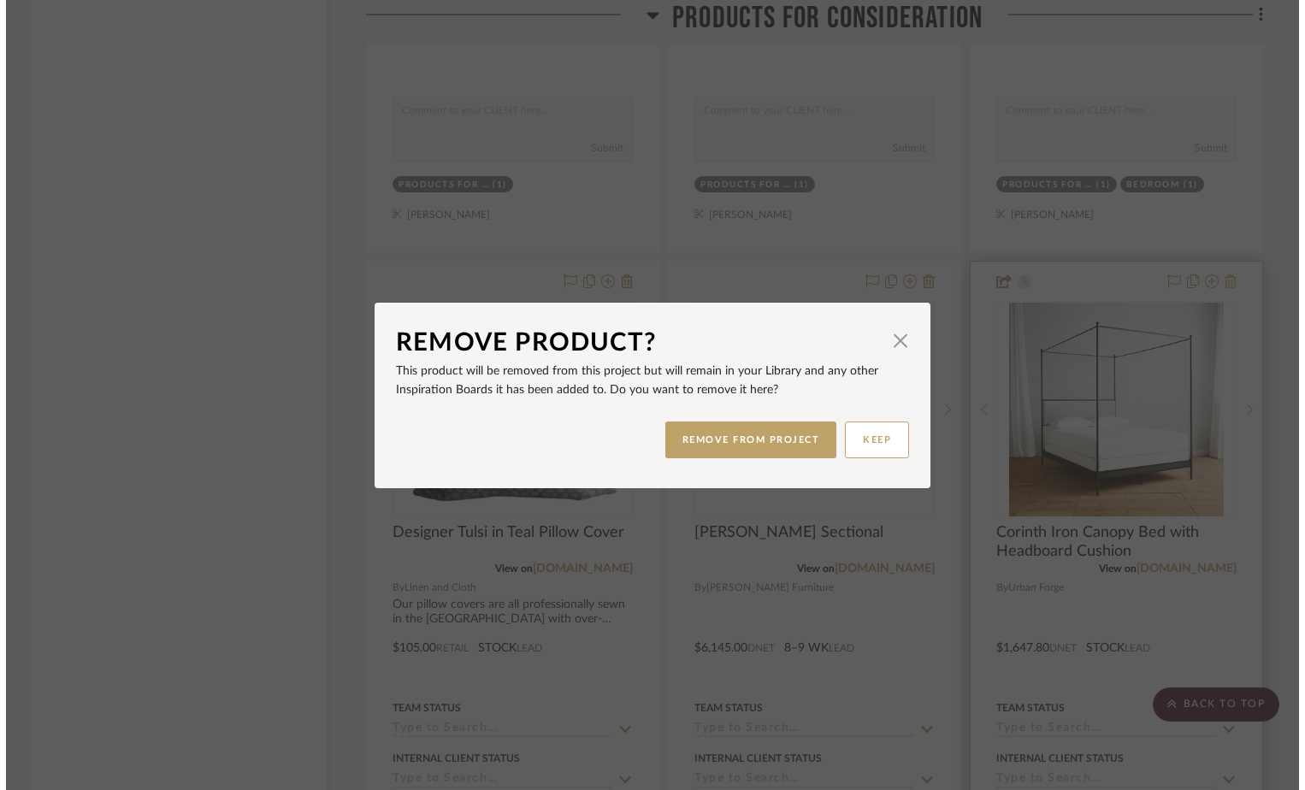
scroll to position [0, 0]
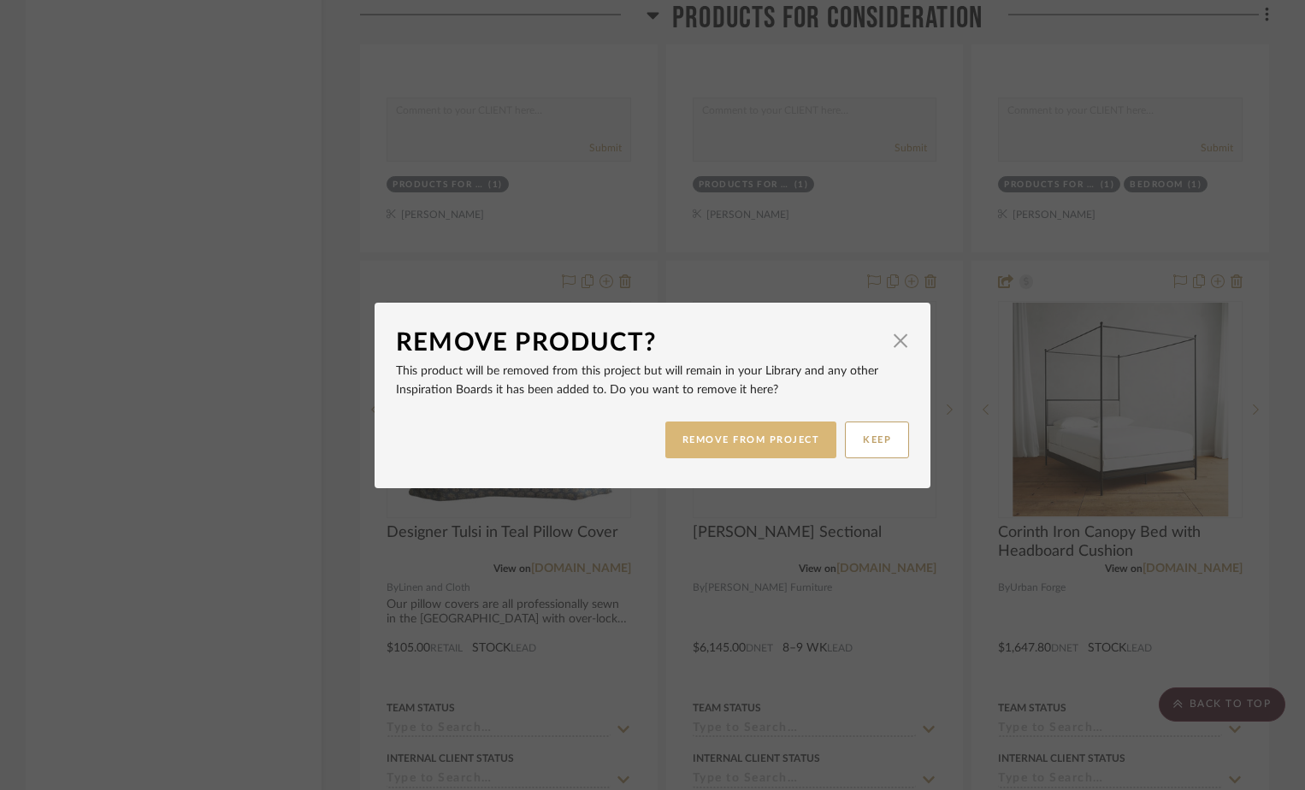
click at [763, 446] on button "REMOVE FROM PROJECT" at bounding box center [751, 440] width 172 height 37
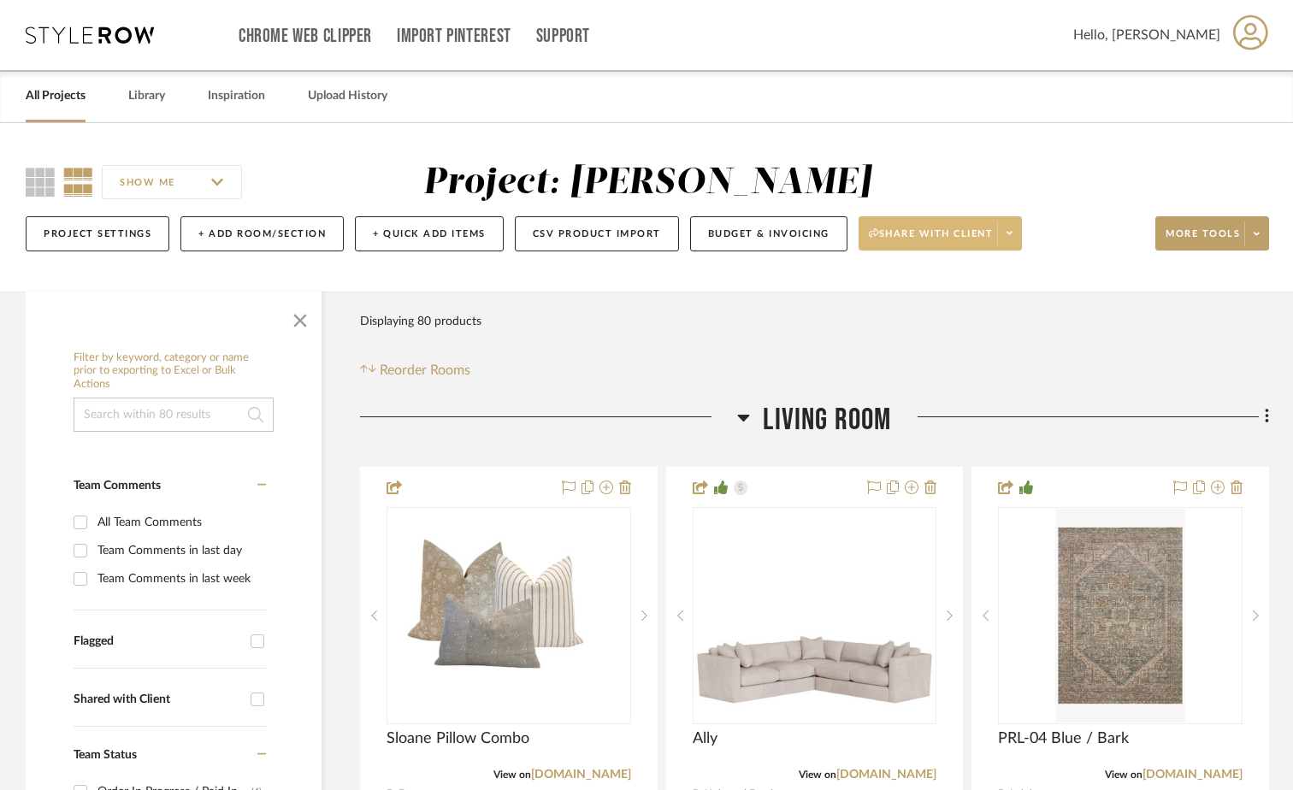
click at [1013, 232] on icon at bounding box center [1010, 232] width 6 height 9
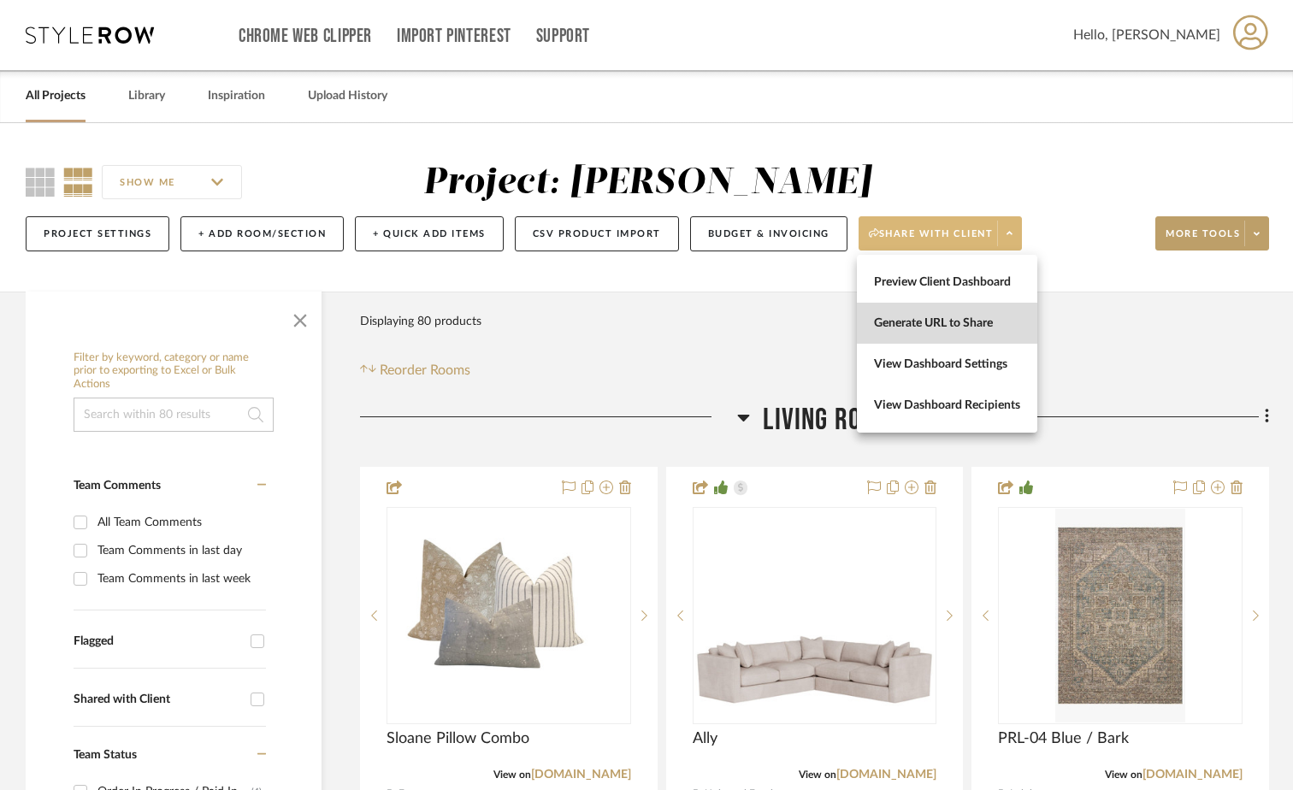
click at [945, 328] on span "Generate URL to Share" at bounding box center [947, 323] width 146 height 15
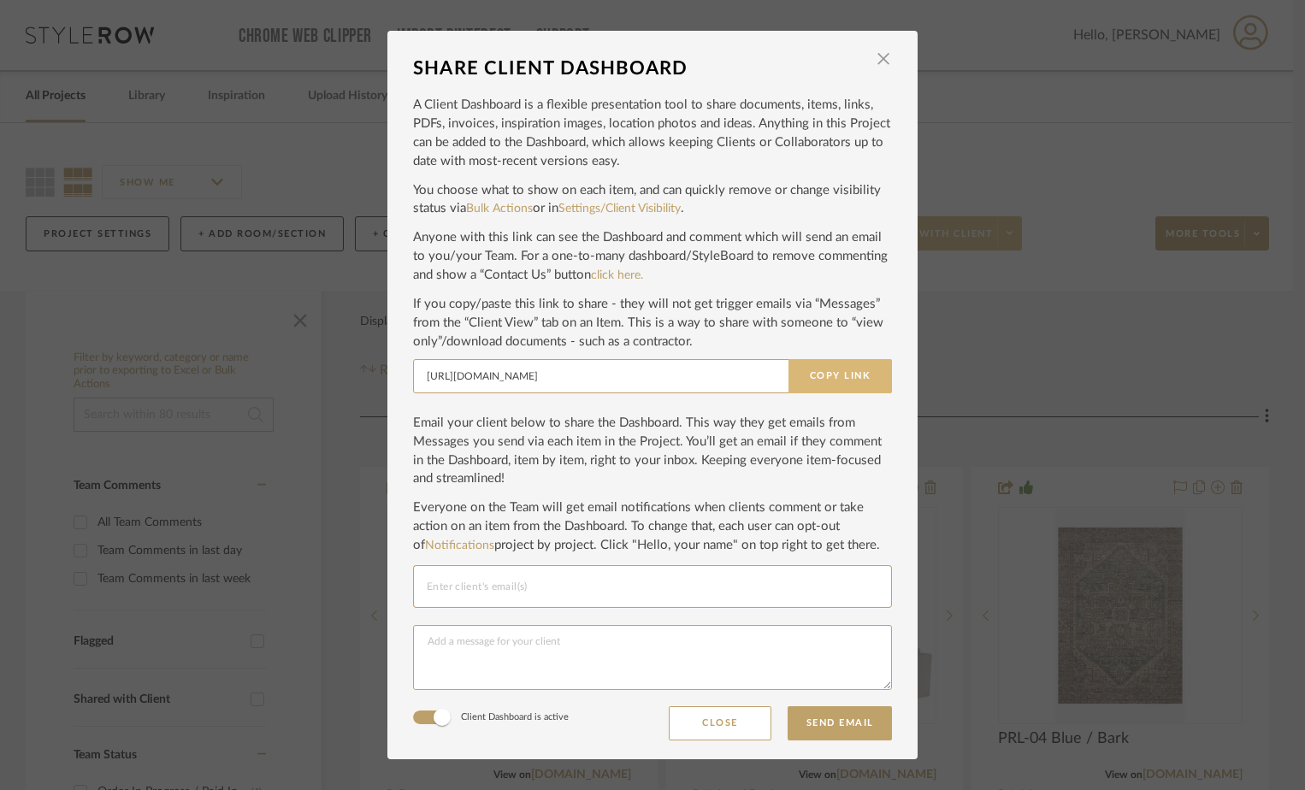
click at [840, 372] on button "Copy Link" at bounding box center [840, 376] width 103 height 34
click at [880, 59] on span "button" at bounding box center [883, 59] width 34 height 34
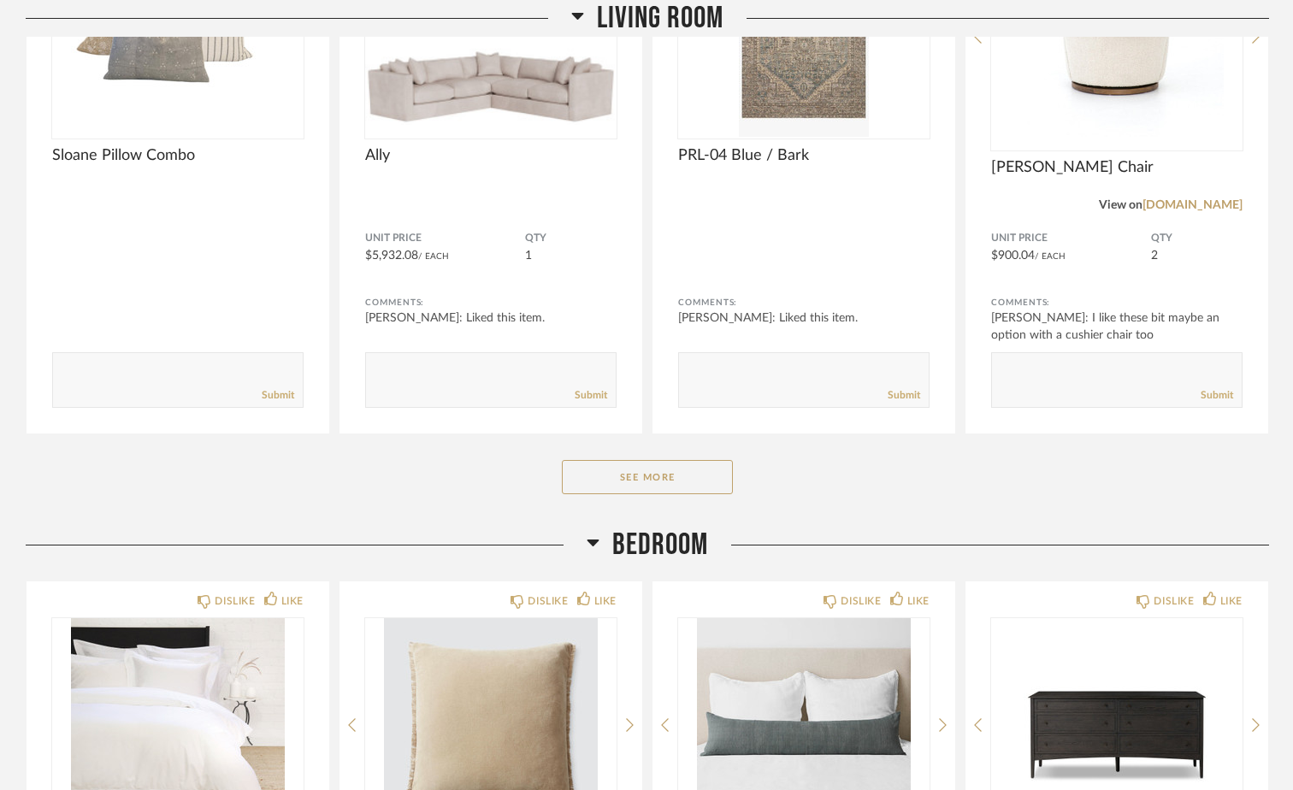
scroll to position [782, 0]
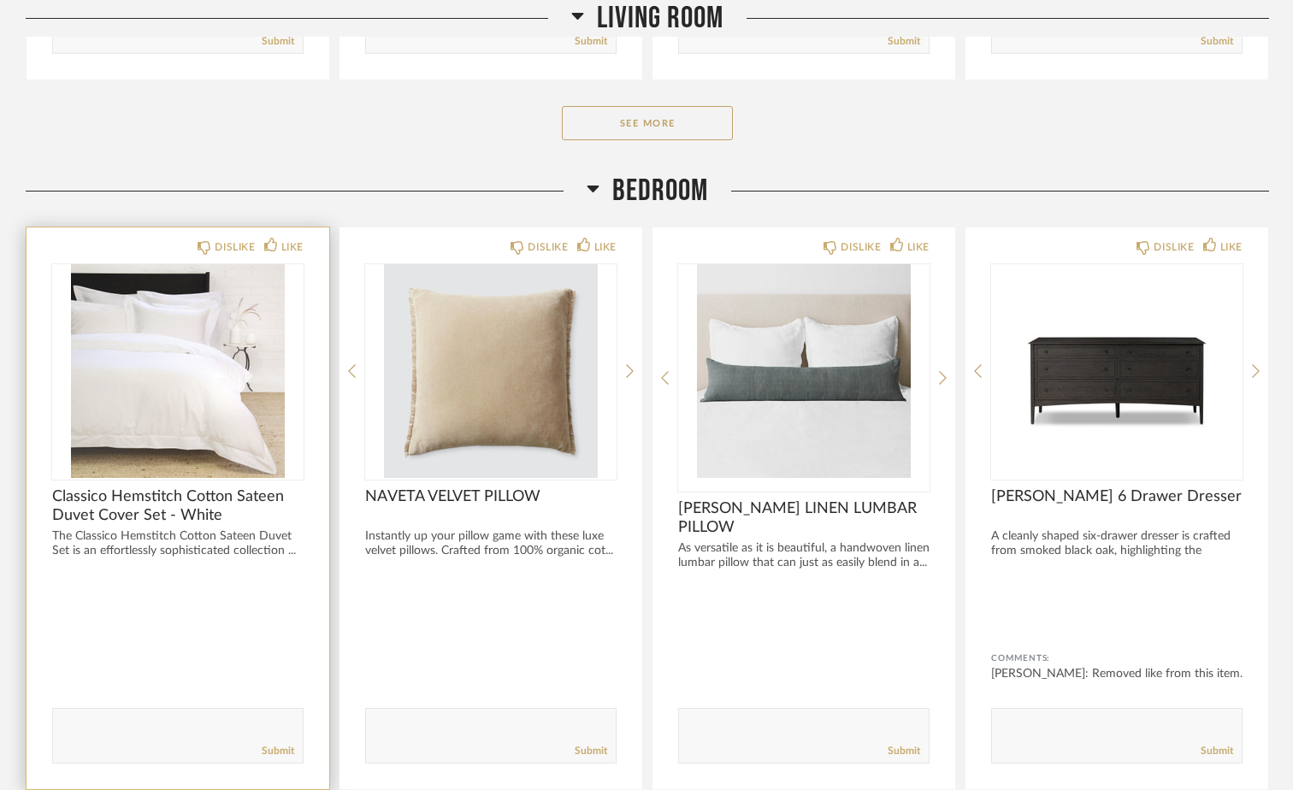
click at [177, 489] on span "Classico Hemstitch Cotton Sateen Duvet Cover Set - White" at bounding box center [177, 506] width 251 height 38
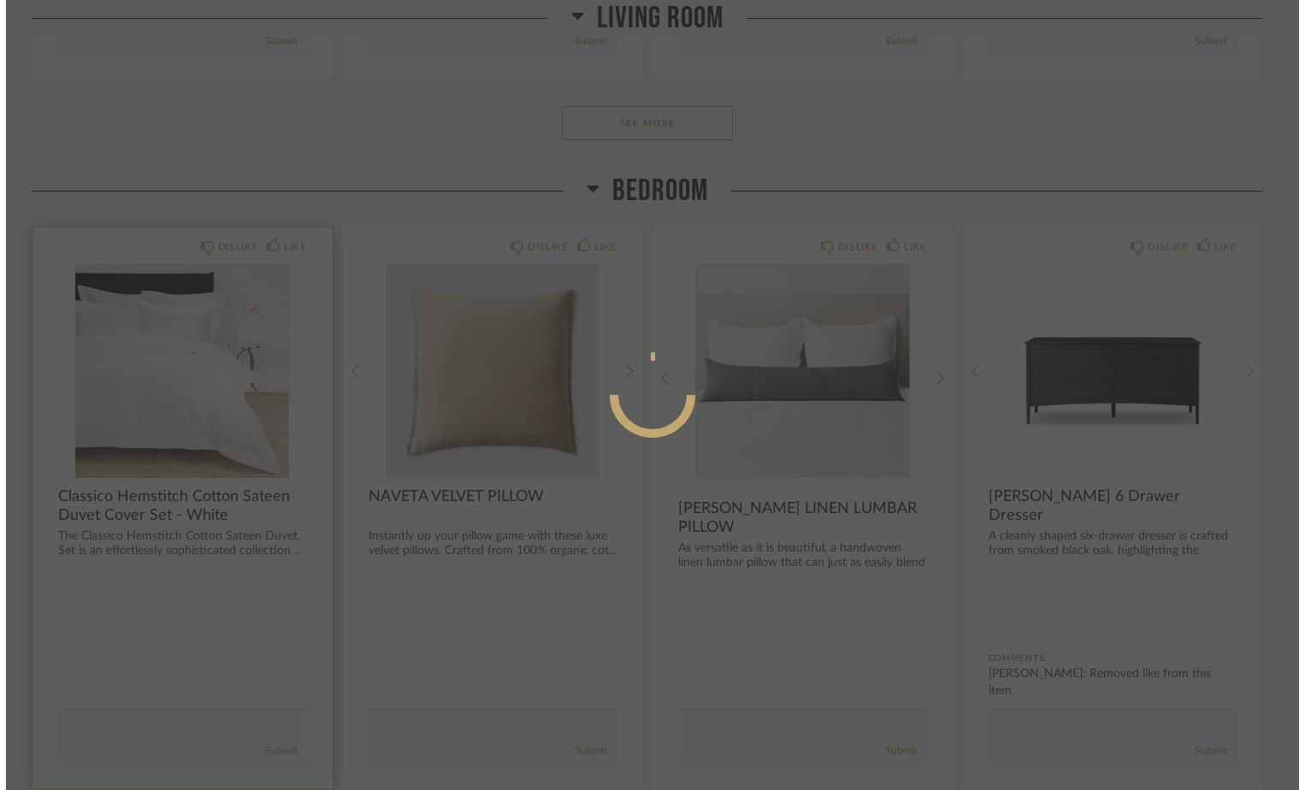
scroll to position [0, 0]
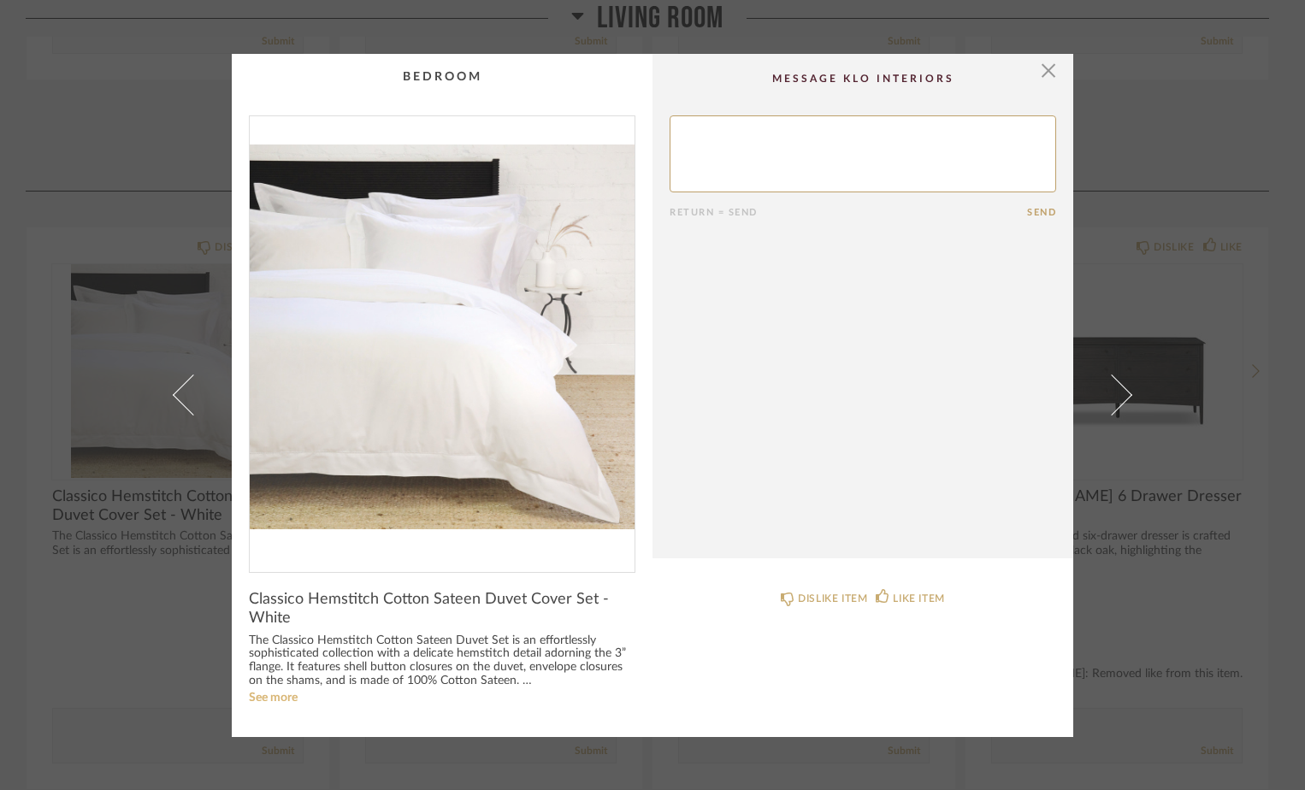
click at [258, 698] on link "See more" at bounding box center [273, 698] width 49 height 12
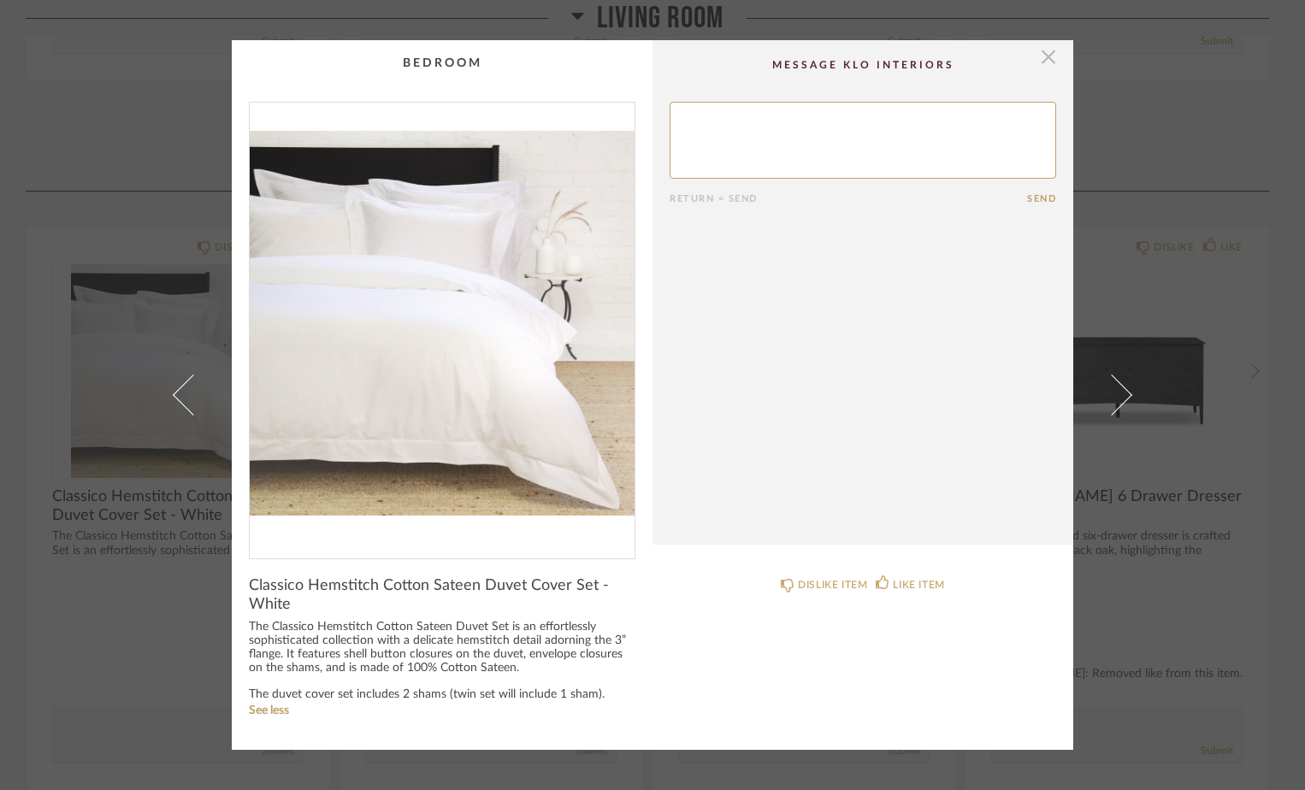
click at [1050, 52] on span "button" at bounding box center [1048, 57] width 34 height 34
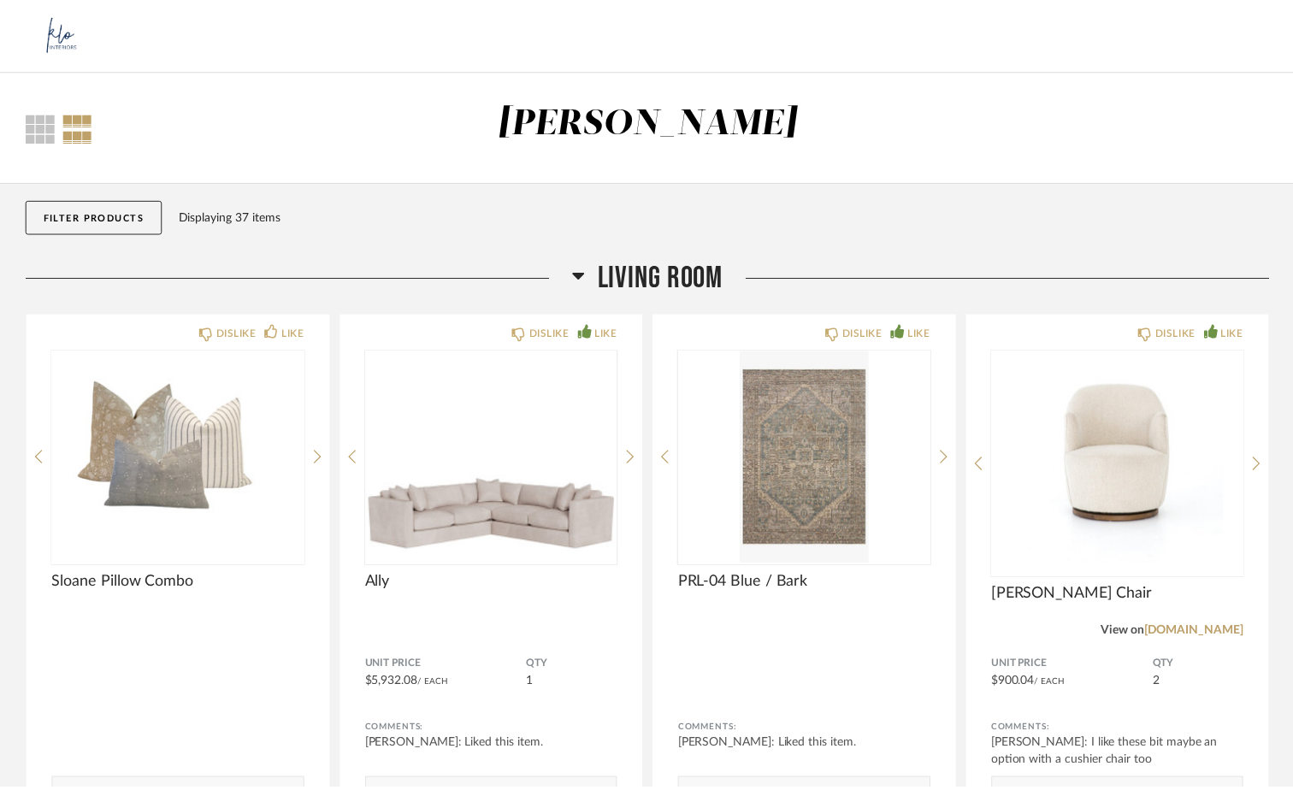
scroll to position [782, 0]
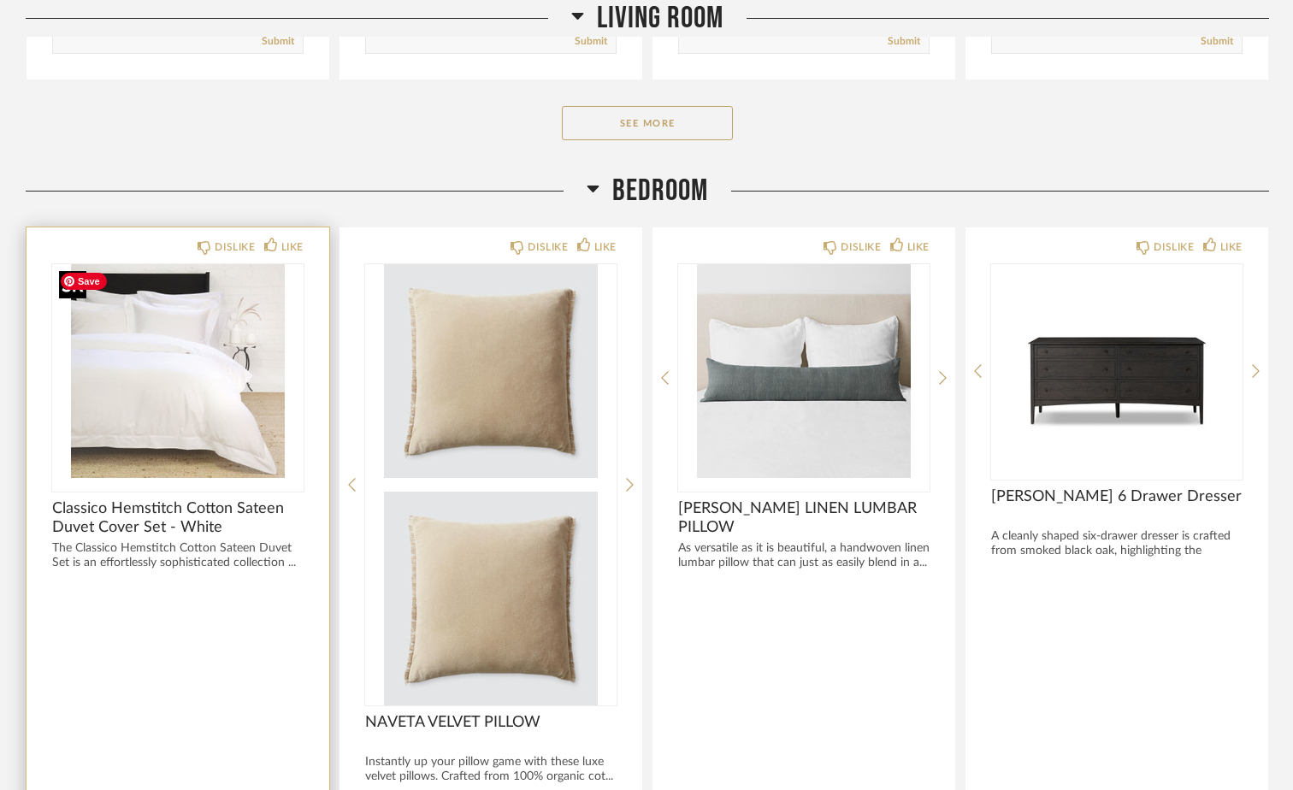
click at [0, 0] on img at bounding box center [0, 0] width 0 height 0
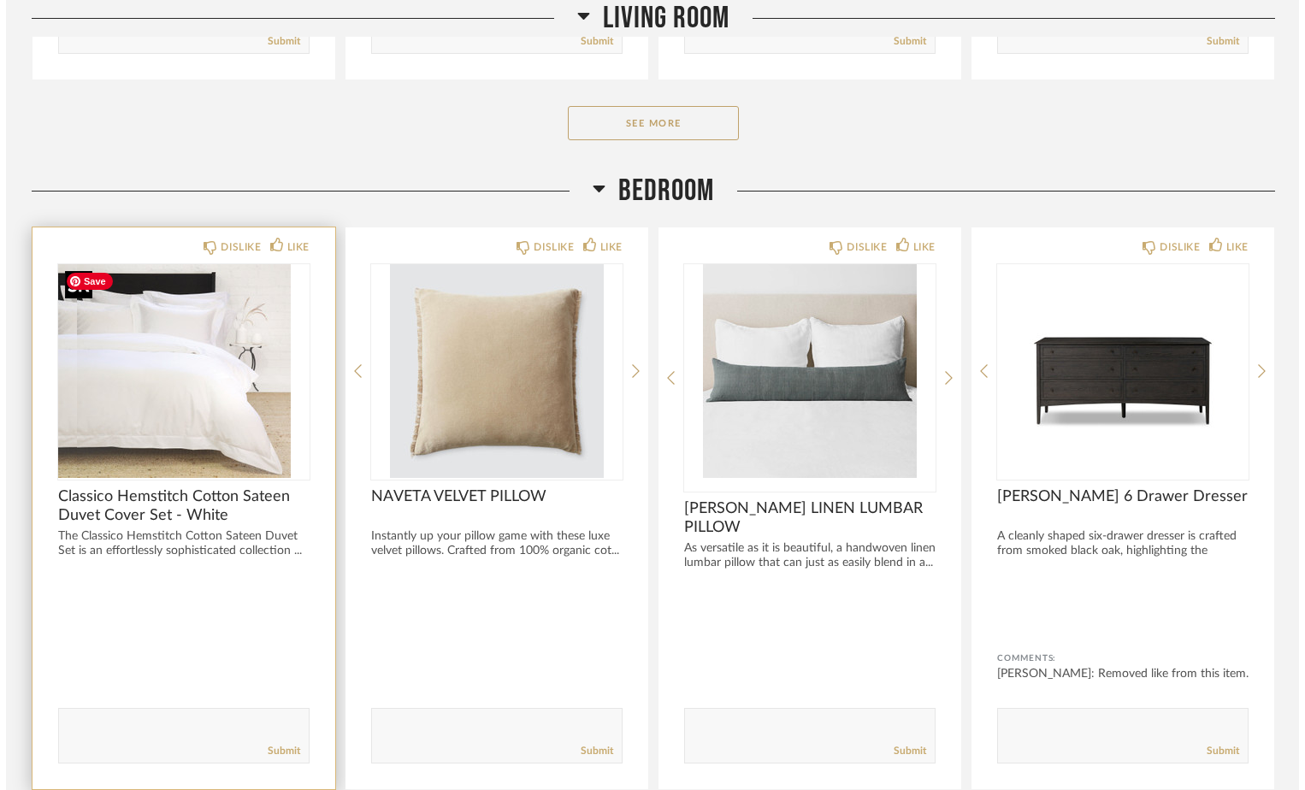
scroll to position [0, 0]
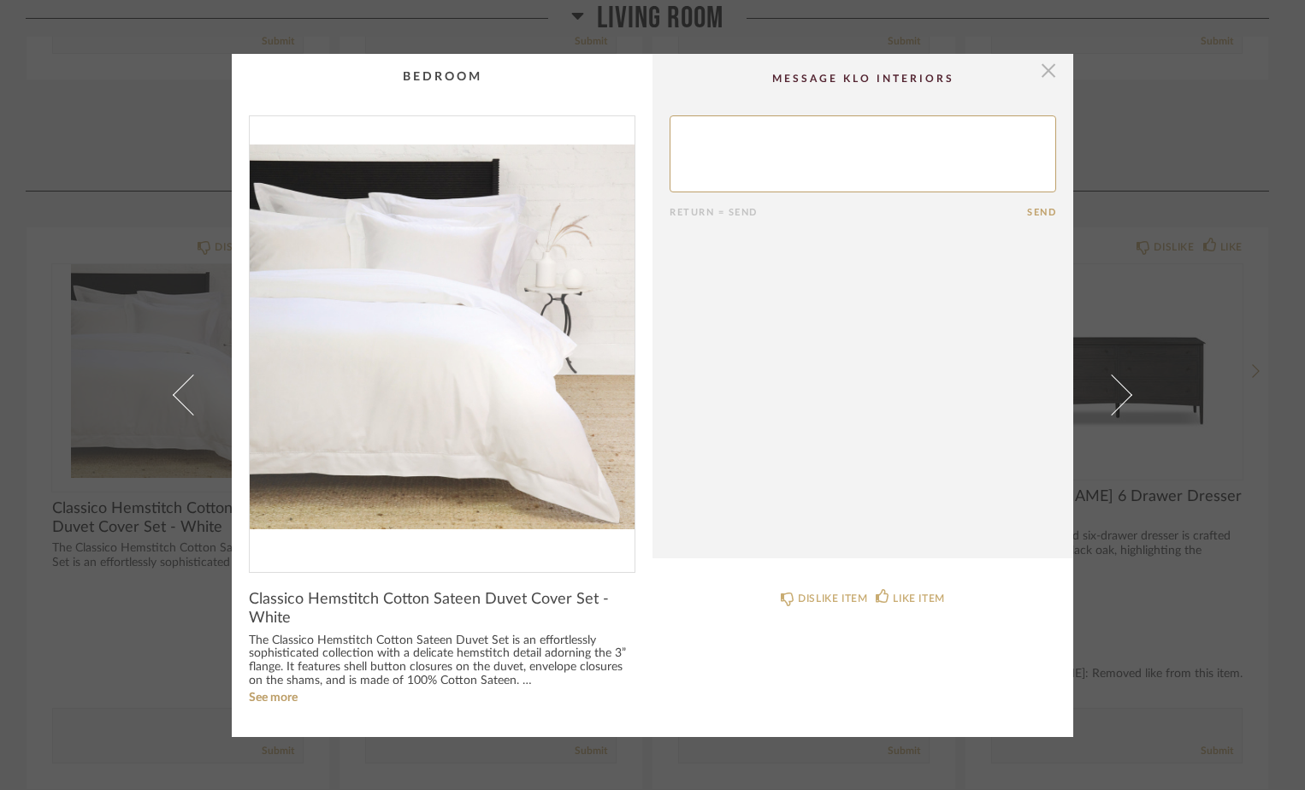
click at [1049, 68] on span "button" at bounding box center [1048, 71] width 34 height 34
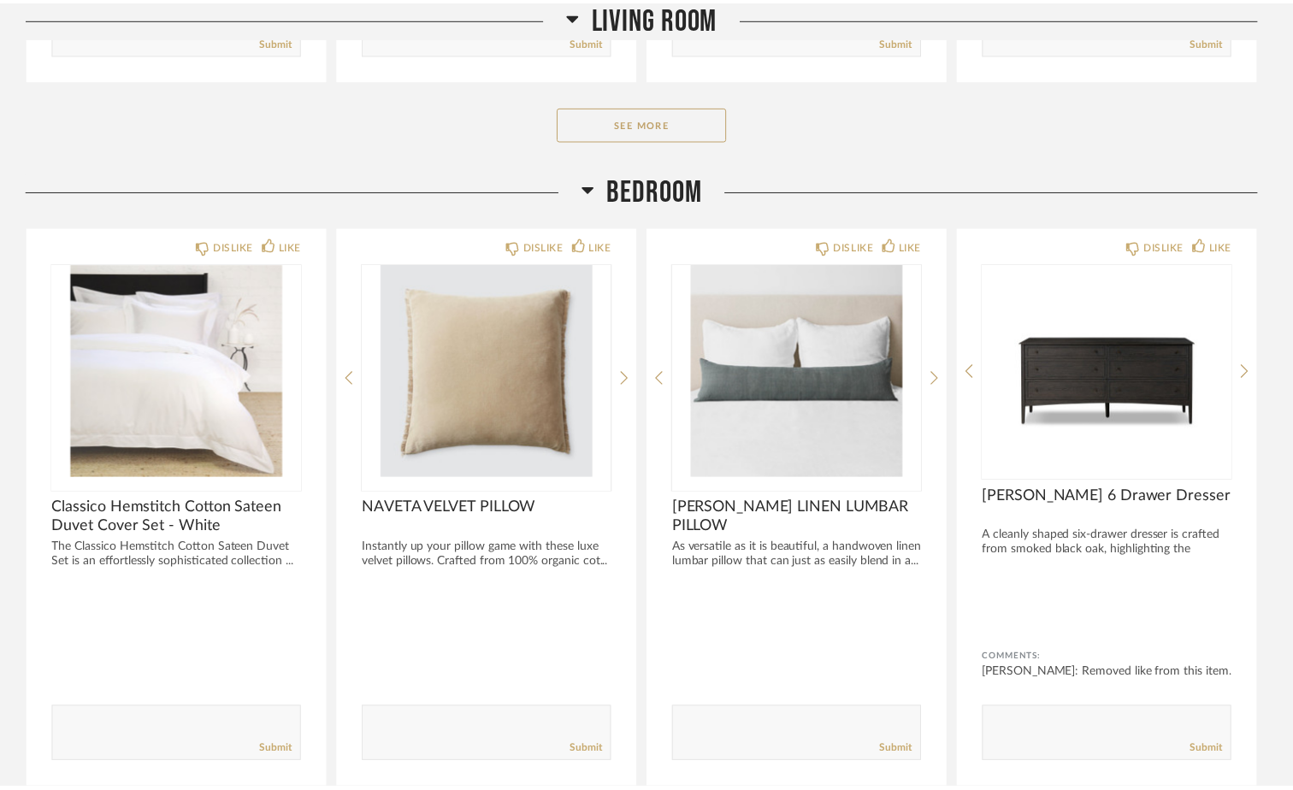
scroll to position [782, 0]
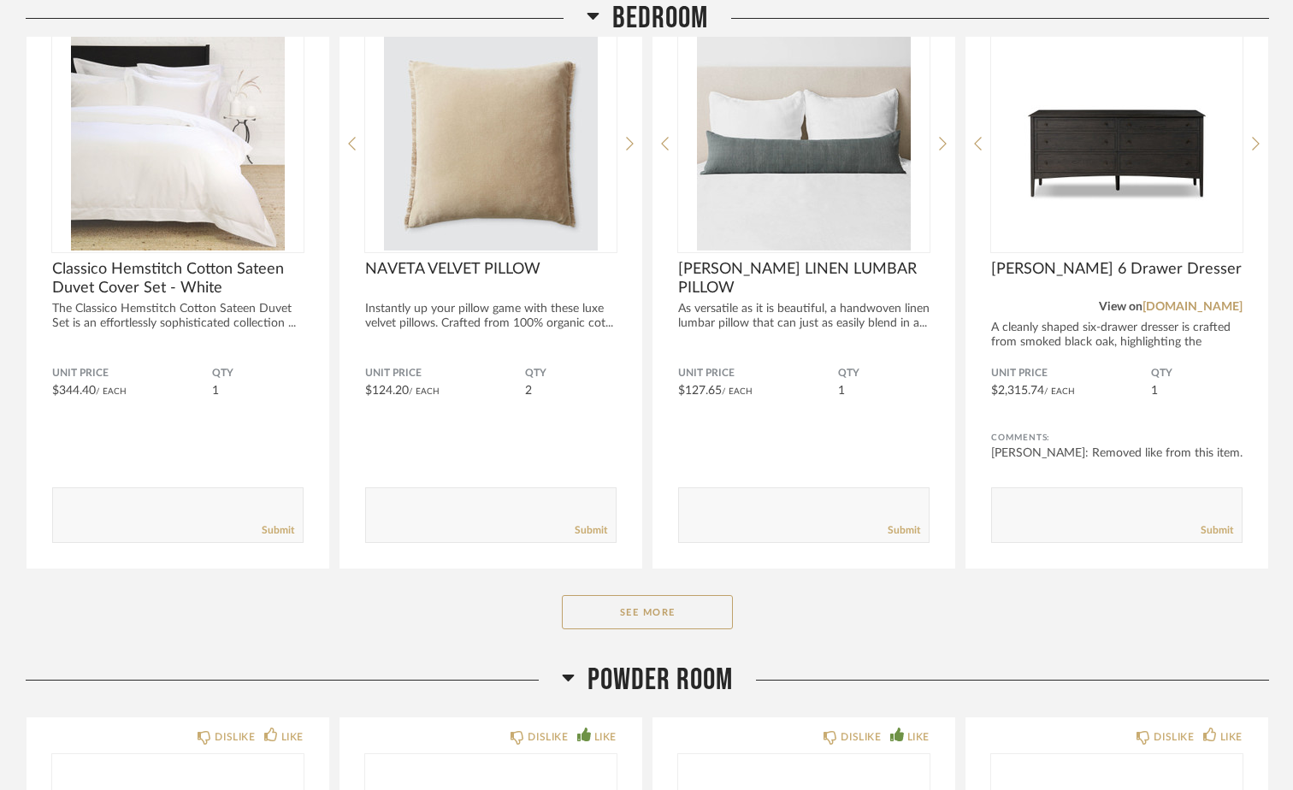
scroll to position [1283, 0]
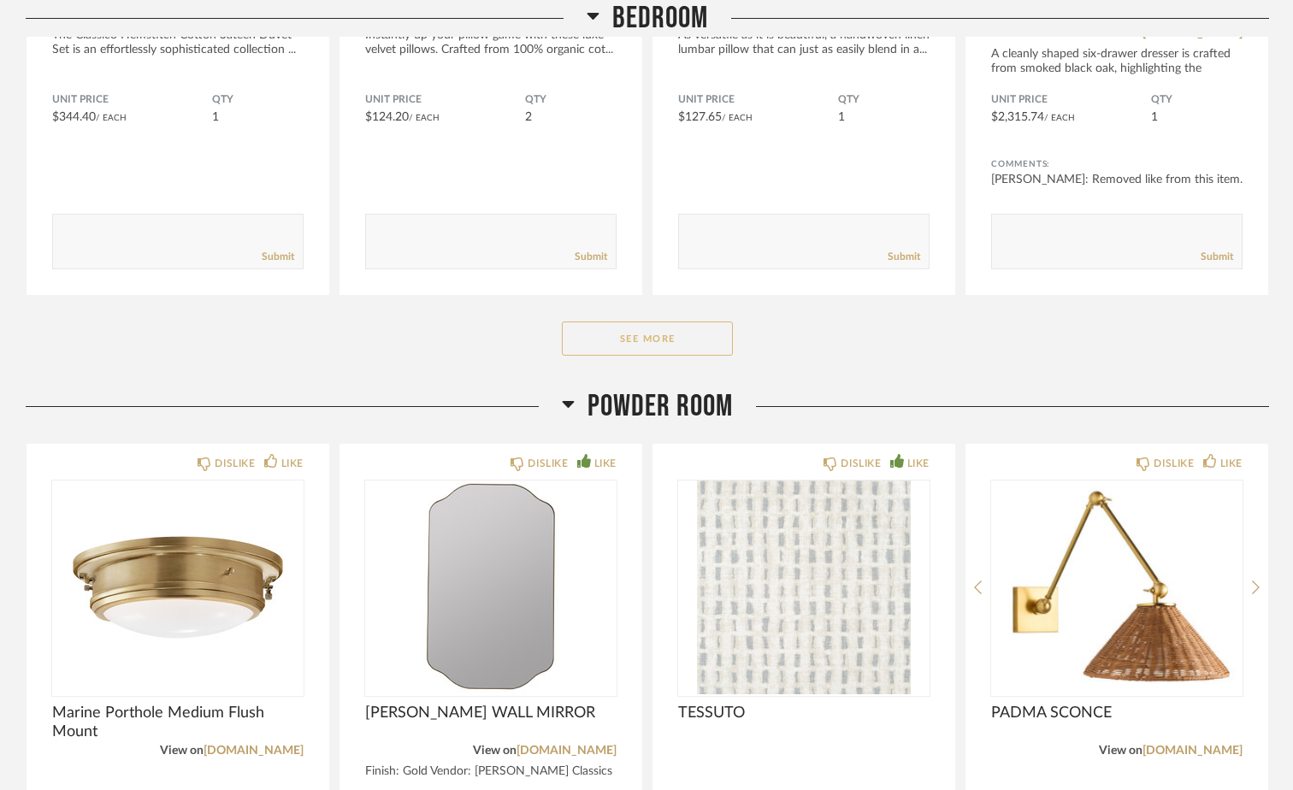
click at [669, 336] on button "See More" at bounding box center [647, 339] width 171 height 34
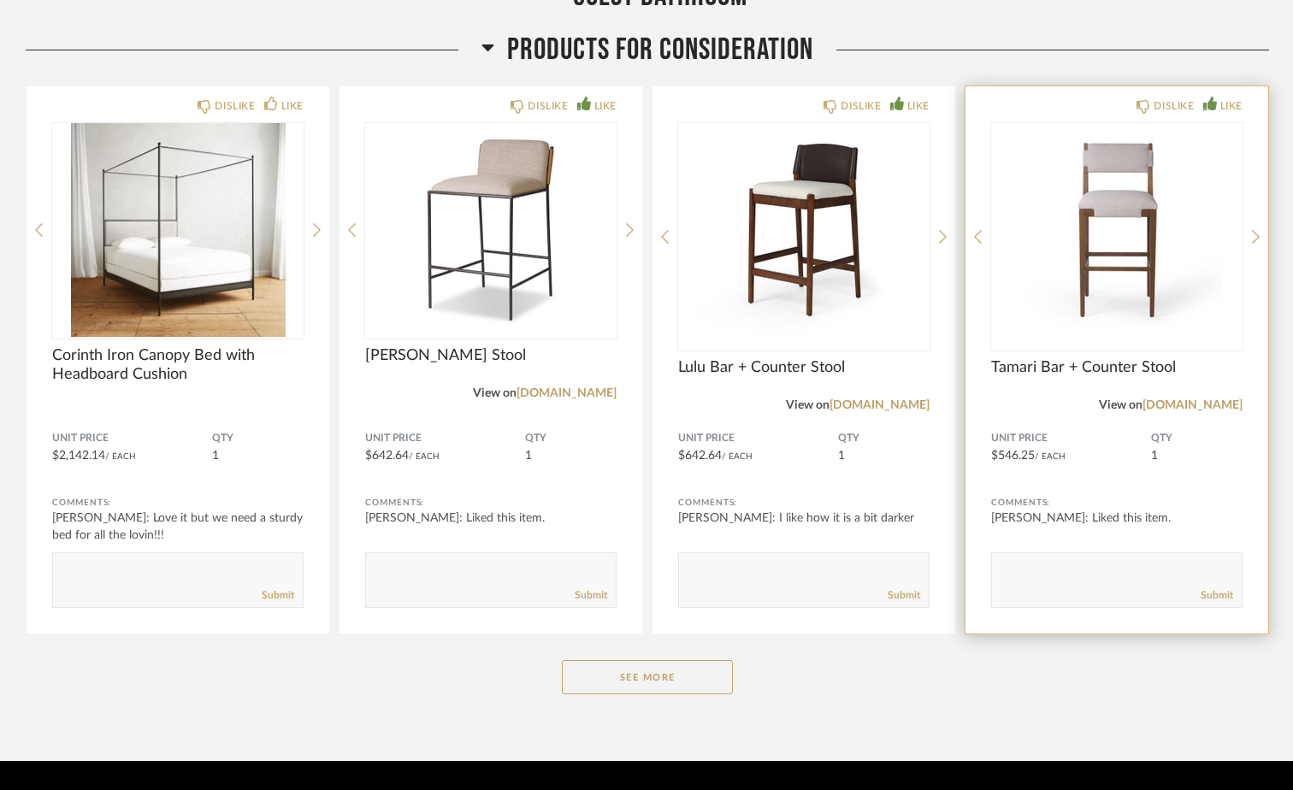
scroll to position [4750, 0]
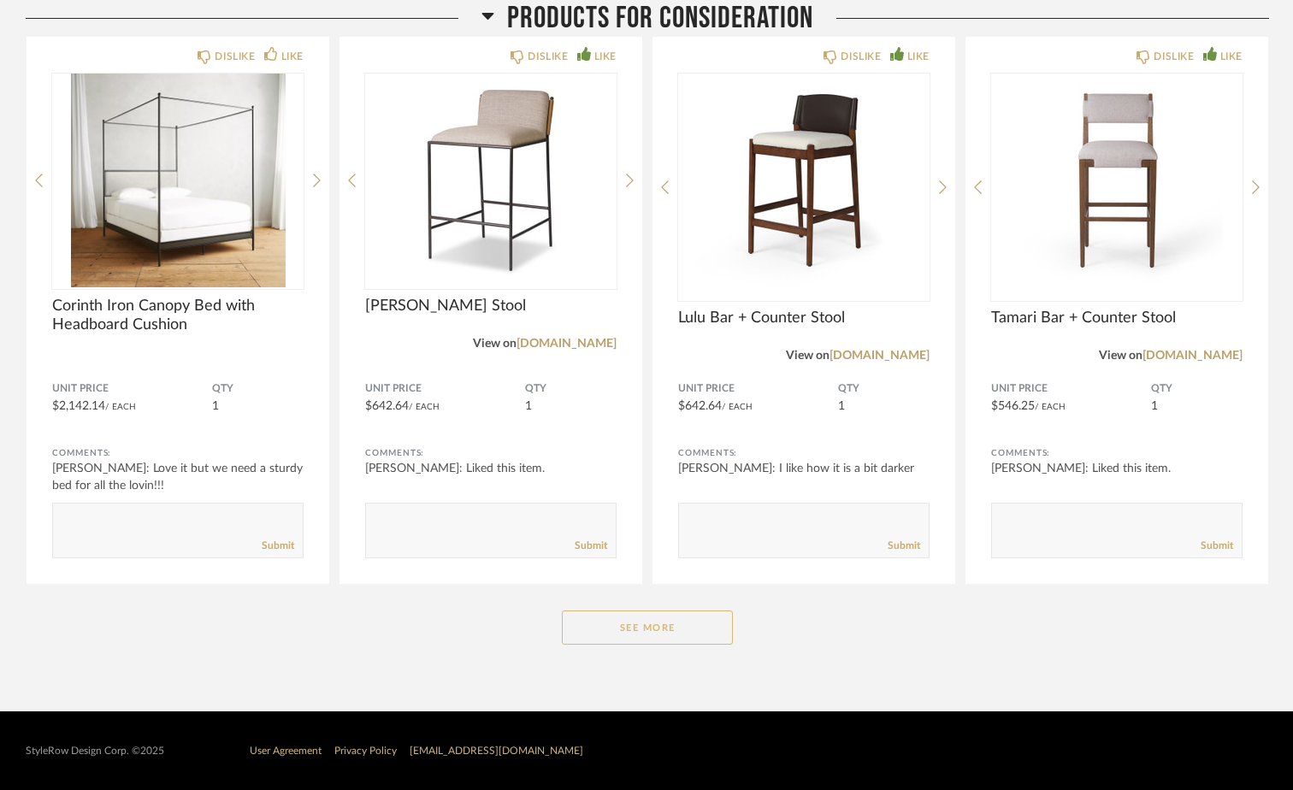
click at [639, 633] on button "See More" at bounding box center [647, 628] width 171 height 34
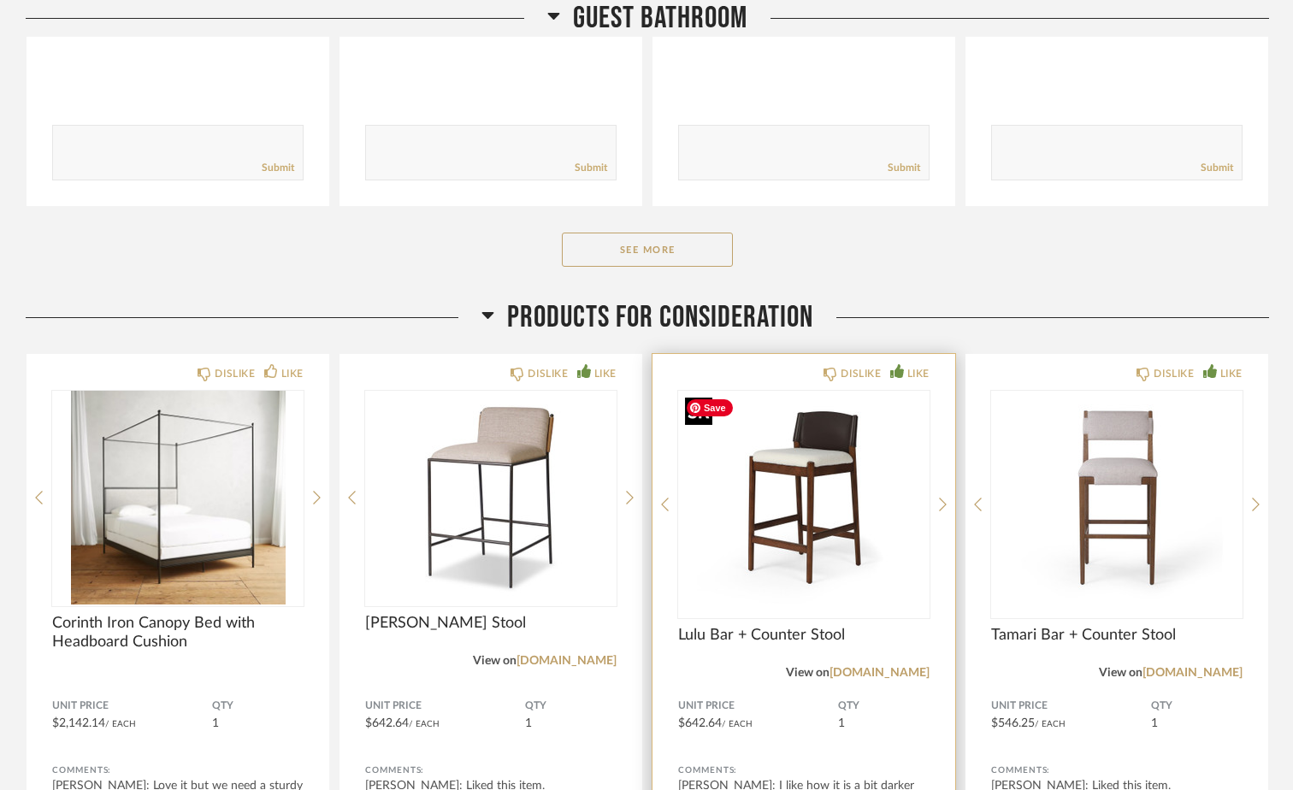
scroll to position [4604, 0]
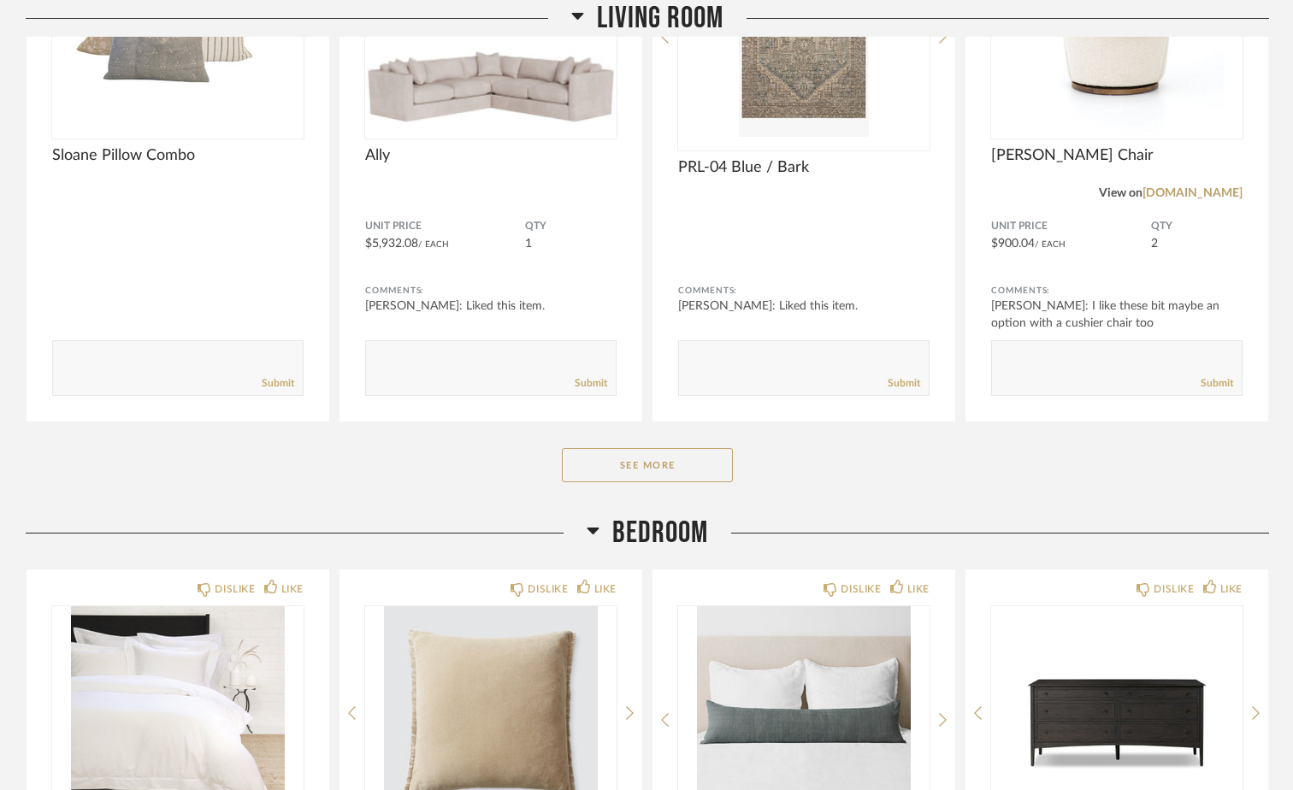
scroll to position [684, 0]
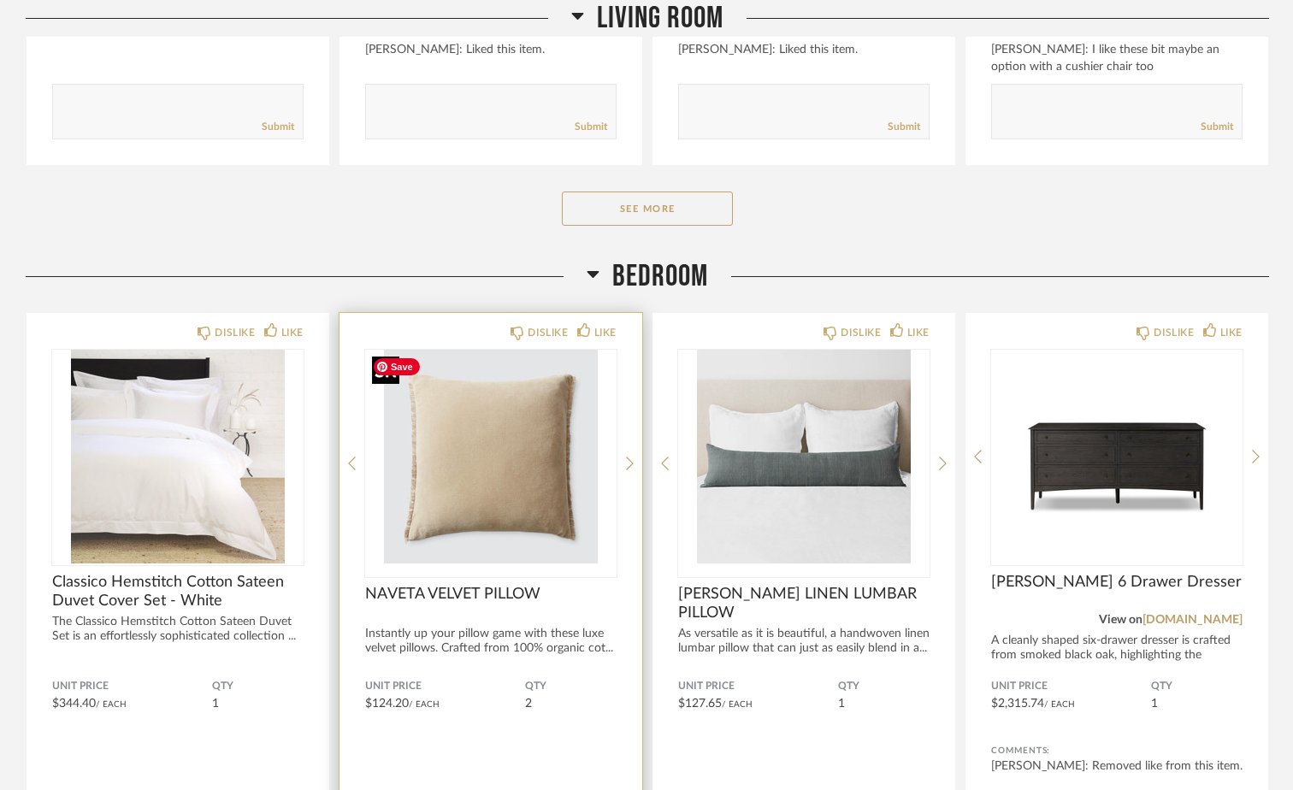
click at [498, 463] on img "0" at bounding box center [490, 457] width 251 height 214
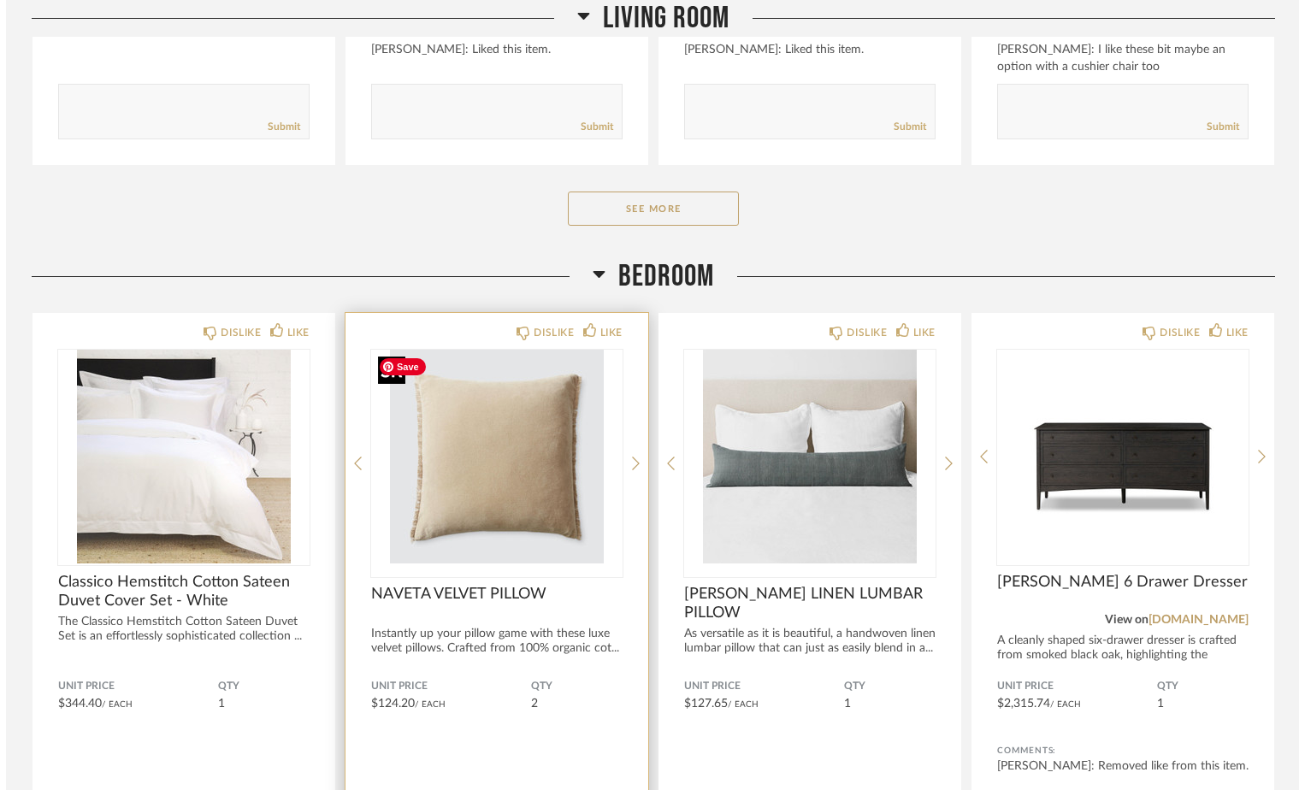
scroll to position [0, 0]
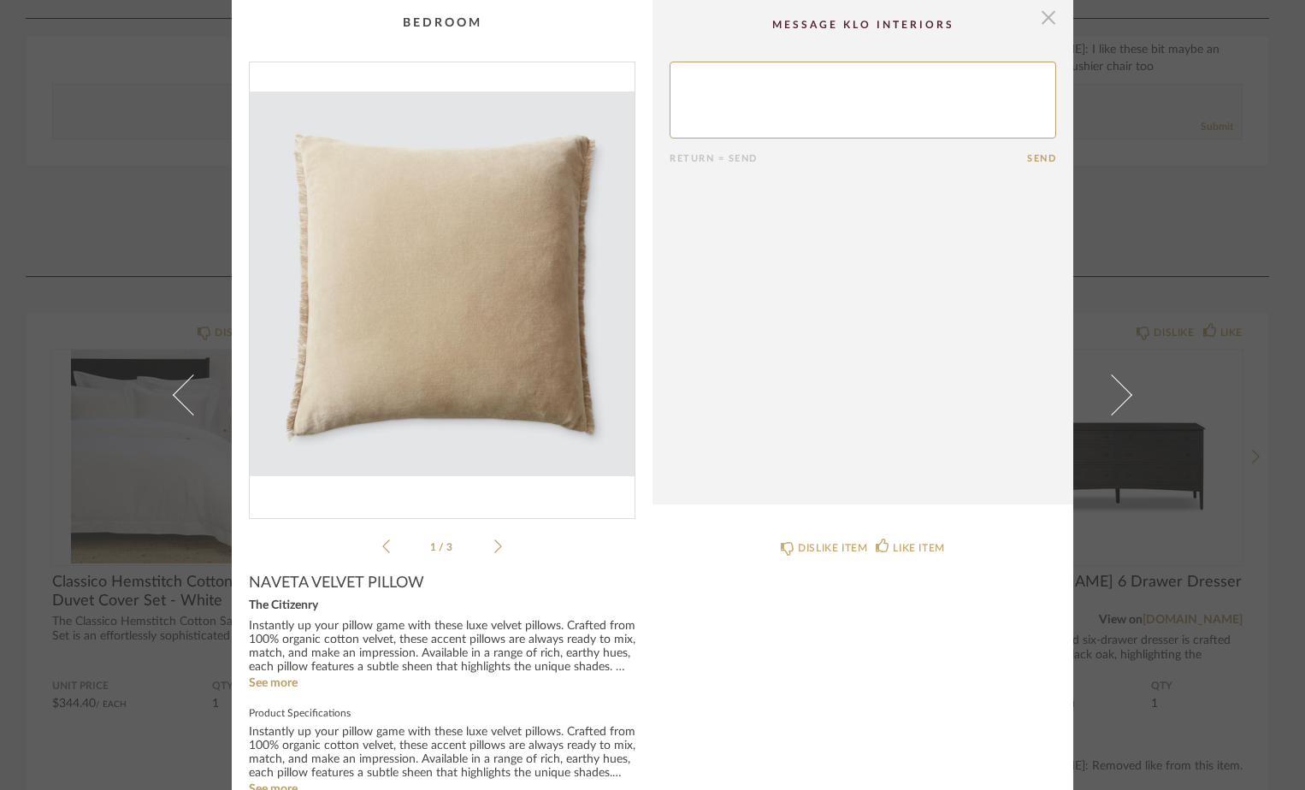
click at [1042, 16] on span "button" at bounding box center [1048, 17] width 34 height 34
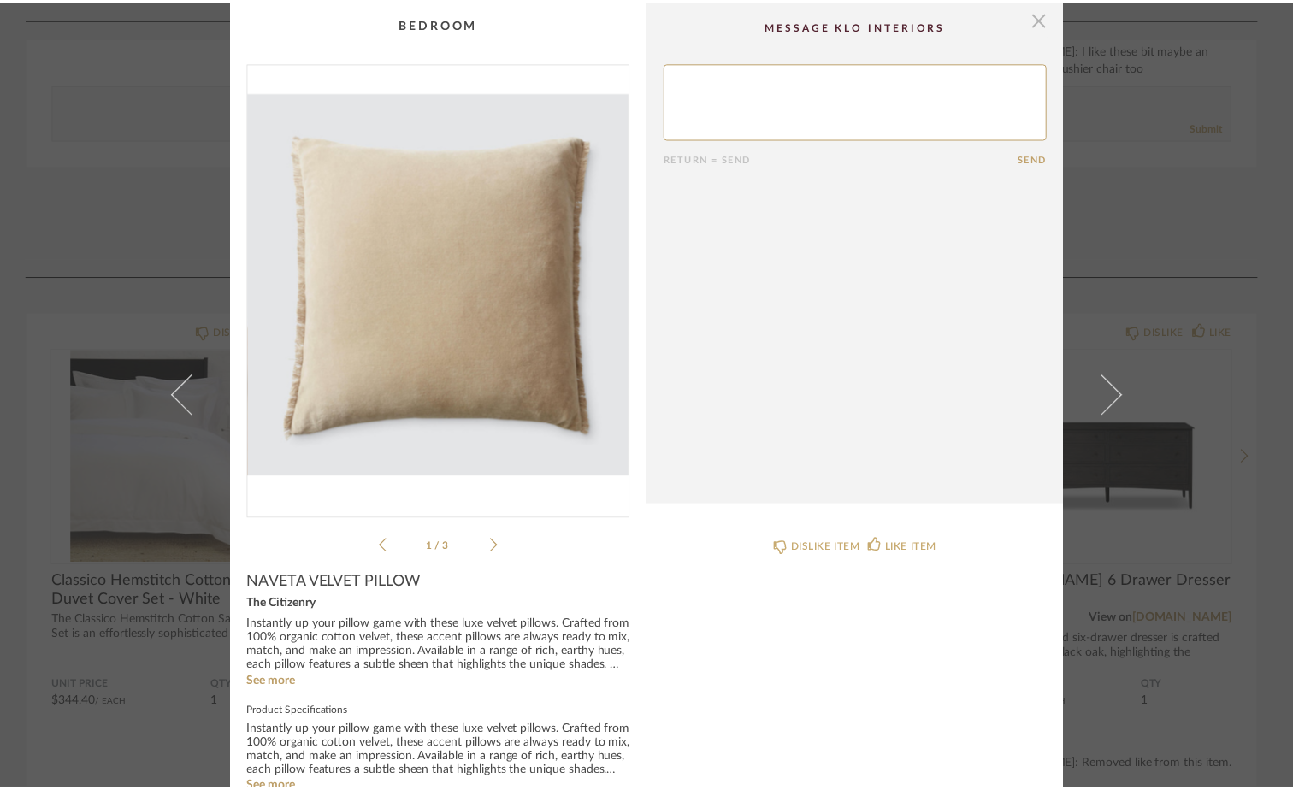
scroll to position [684, 0]
